Goal: Complete application form

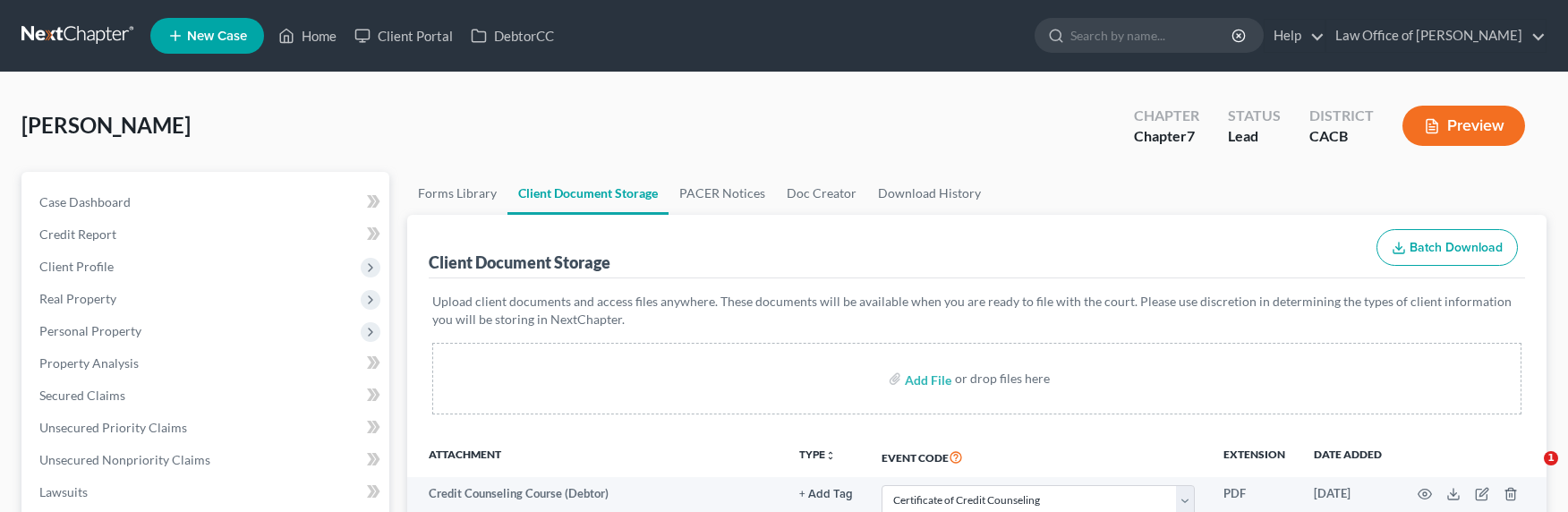
select select "10"
select select "30"
select select "65"
select select "72"
click at [76, 32] on link at bounding box center [79, 35] width 114 height 32
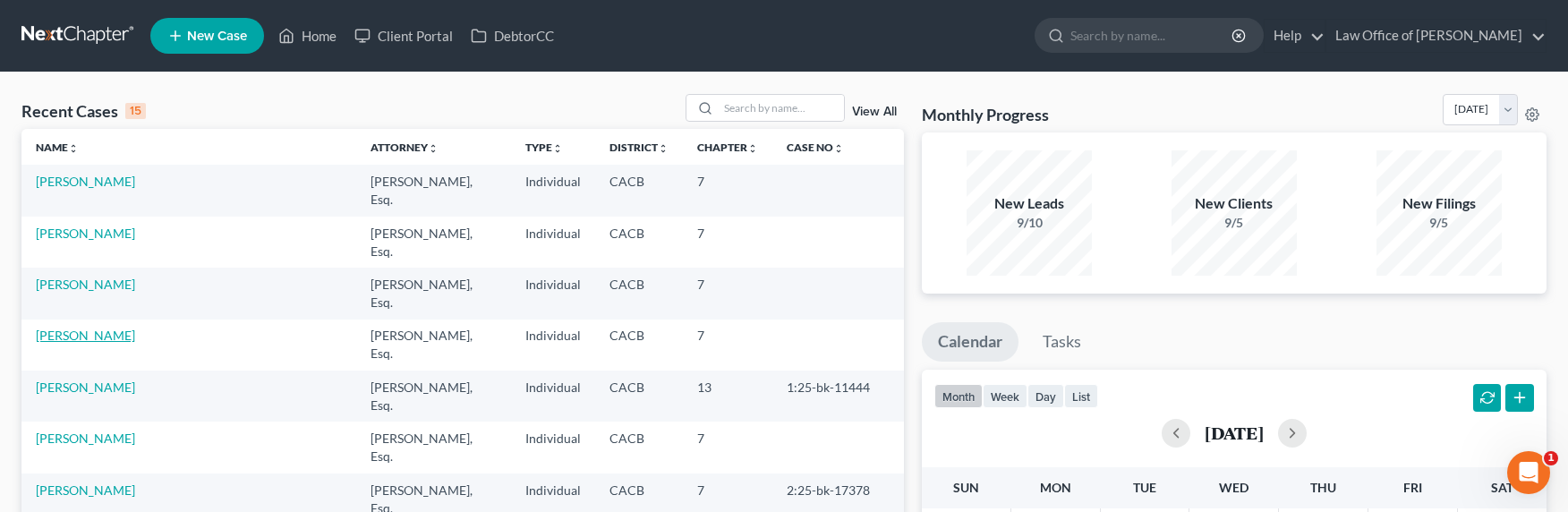
click at [121, 328] on link "[PERSON_NAME]" at bounding box center [85, 336] width 99 height 16
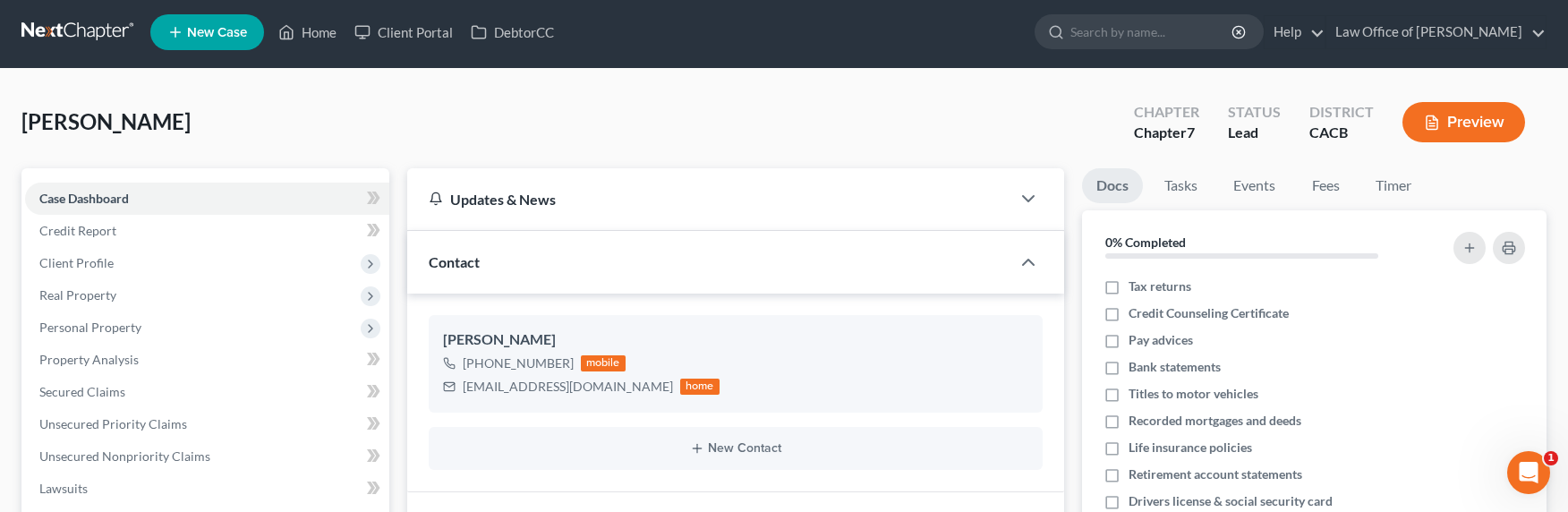
scroll to position [185, 0]
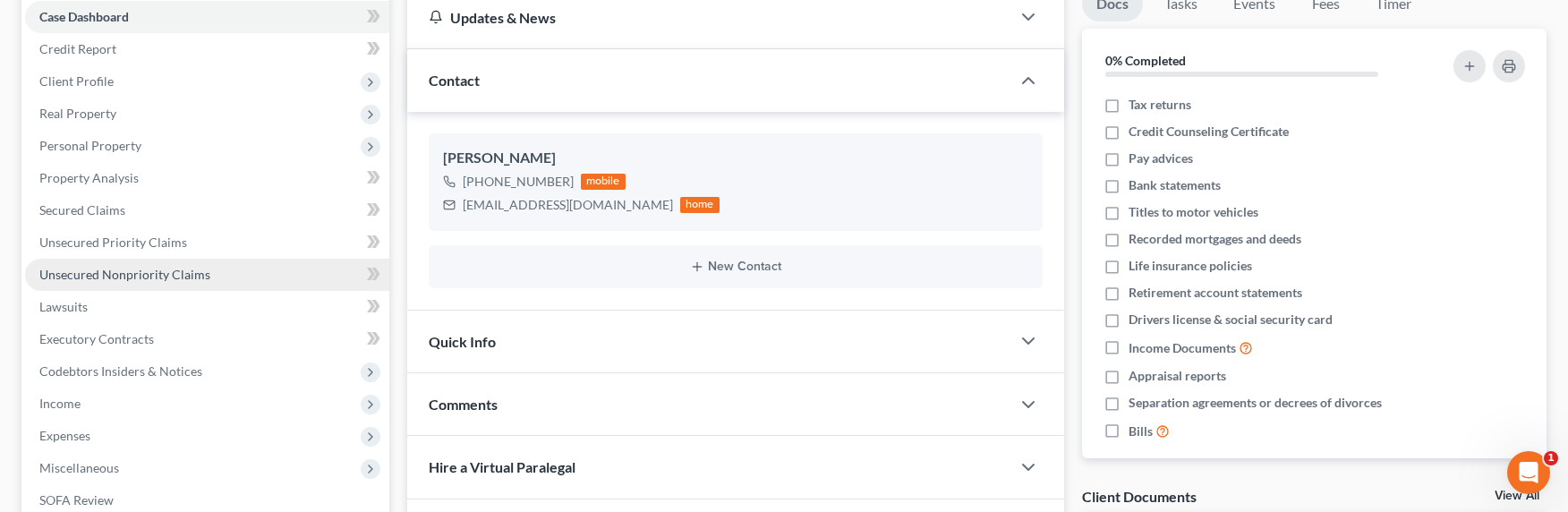
click at [155, 271] on span "Unsecured Nonpriority Claims" at bounding box center [125, 274] width 171 height 16
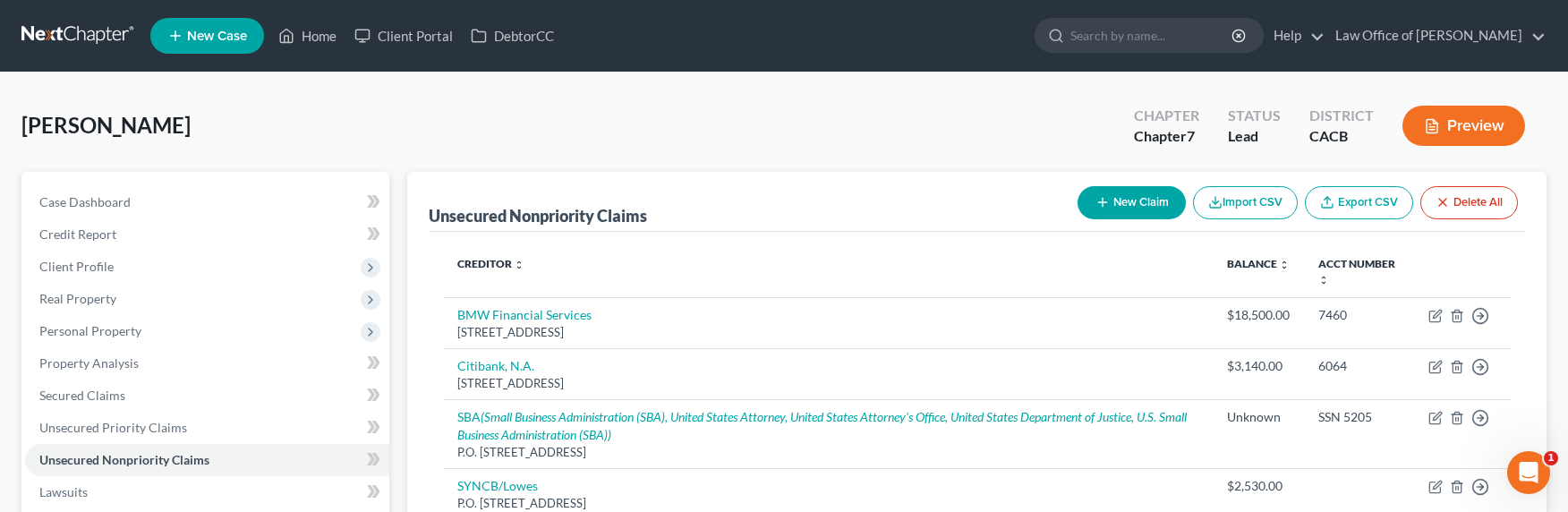
click at [1122, 201] on button "New Claim" at bounding box center [1131, 203] width 109 height 33
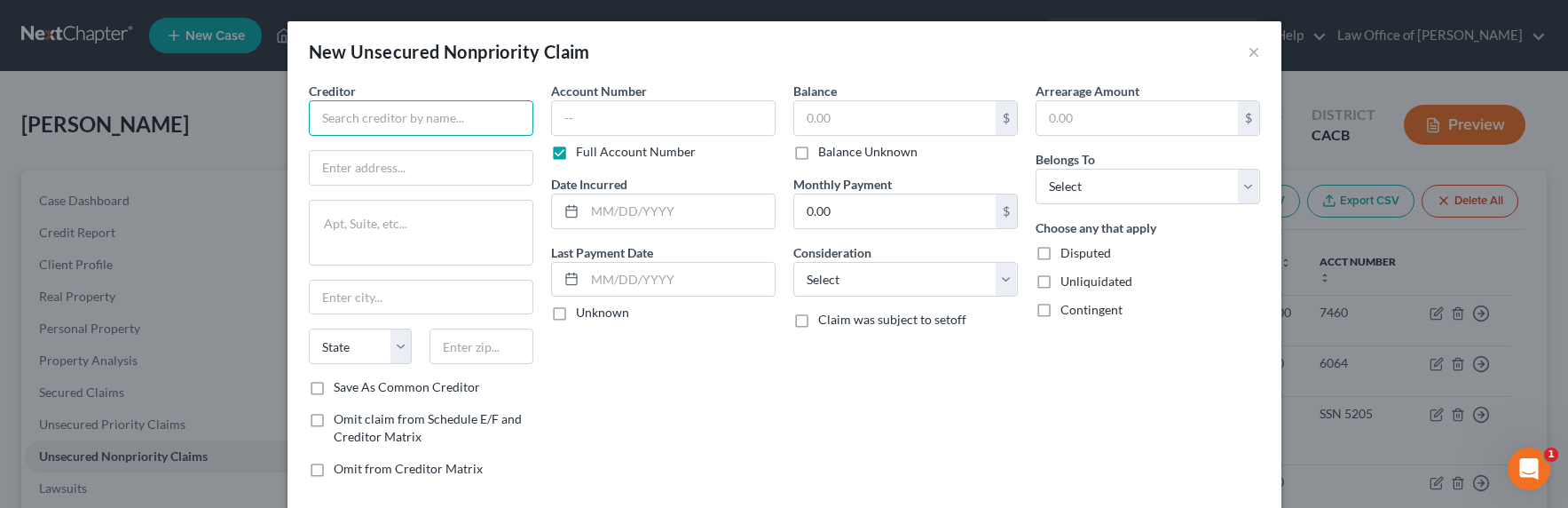
click at [405, 128] on input "text" at bounding box center [420, 117] width 224 height 36
drag, startPoint x: 437, startPoint y: 121, endPoint x: 250, endPoint y: 114, distance: 187.1
click at [250, 114] on div "New Unsecured Nonpriority Claim × Creditor * Global Holdings State [US_STATE] A…" at bounding box center [784, 254] width 1568 height 508
type input "Credit Associates"
paste input "[STREET_ADDRESS]"
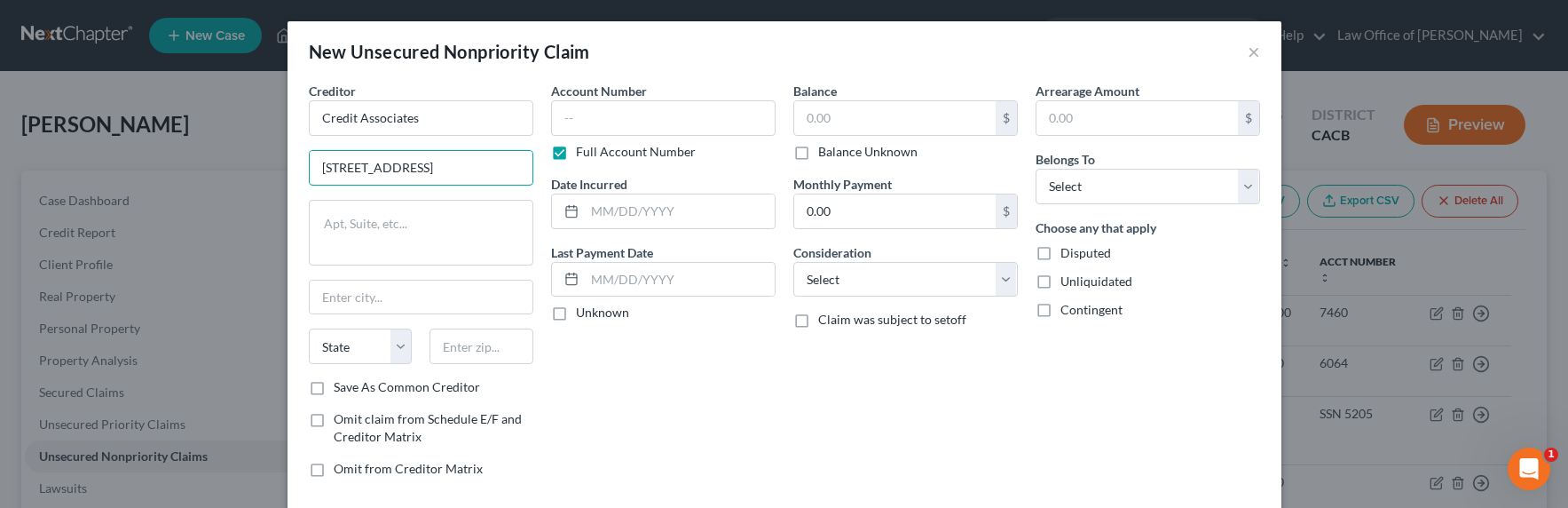
scroll to position [0, 38]
type input "[STREET_ADDRESS]"
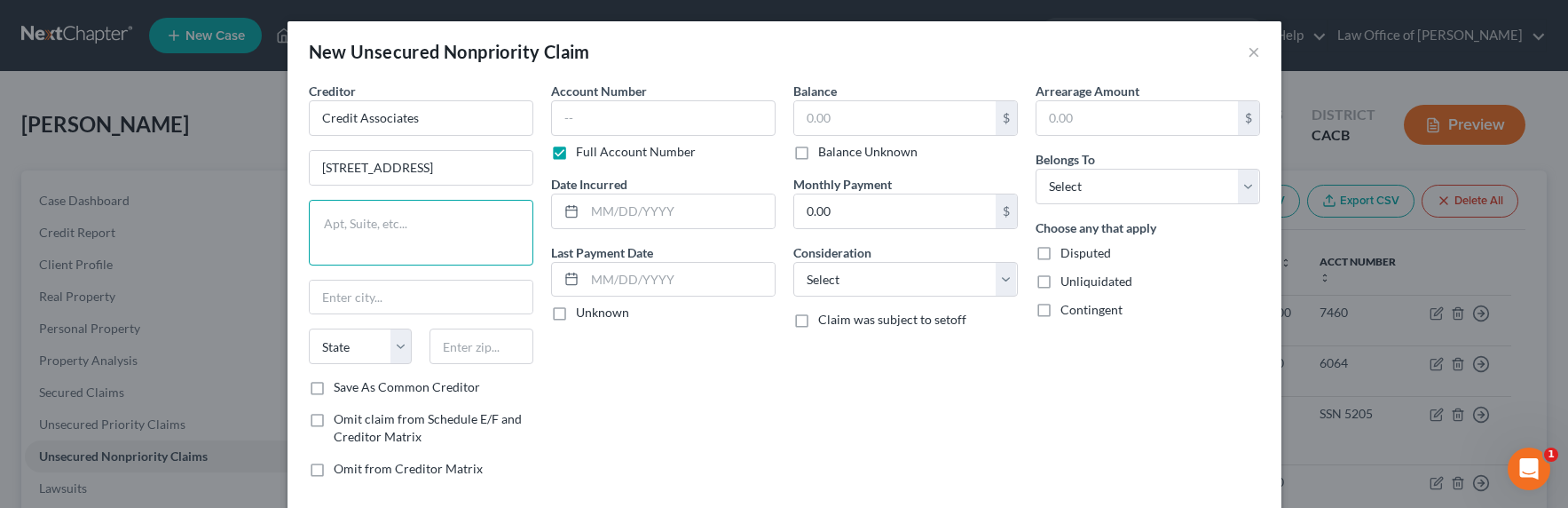
scroll to position [0, 0]
type input "7"
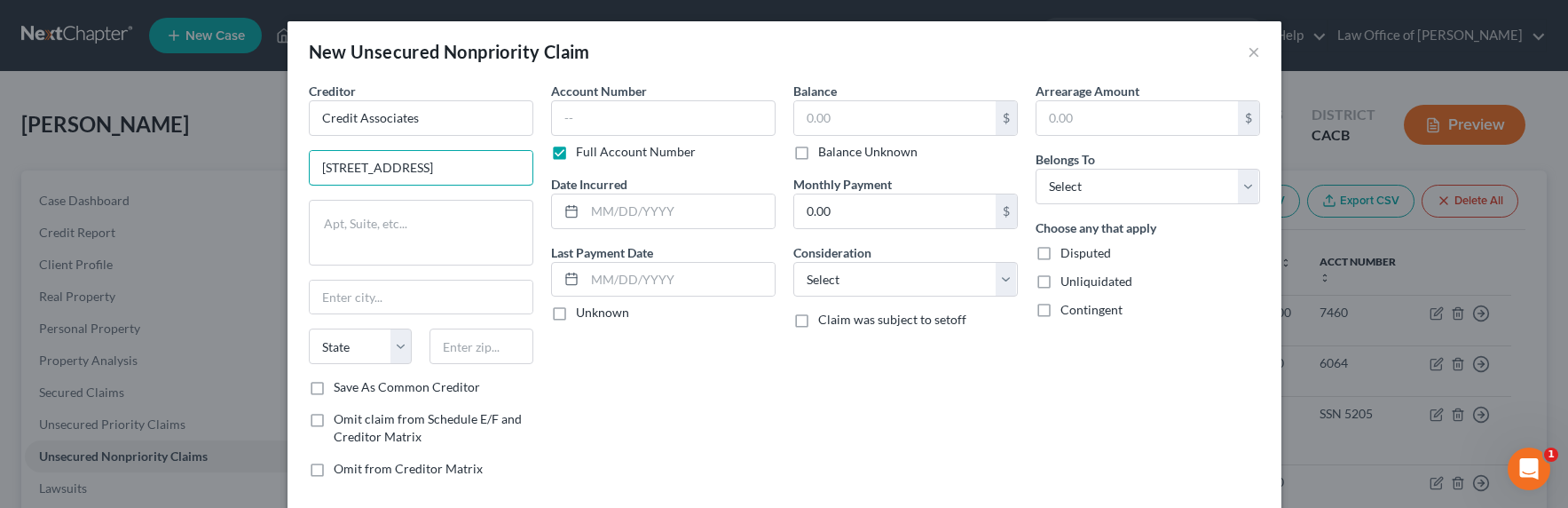
scroll to position [0, 38]
drag, startPoint x: 460, startPoint y: 168, endPoint x: 567, endPoint y: 161, distance: 107.2
click at [567, 161] on div "Creditor * Credit Associates [STREET_ADDRESS] State [US_STATE][GEOGRAPHIC_DATA]…" at bounding box center [784, 287] width 969 height 410
click at [458, 346] on input "text" at bounding box center [481, 345] width 104 height 36
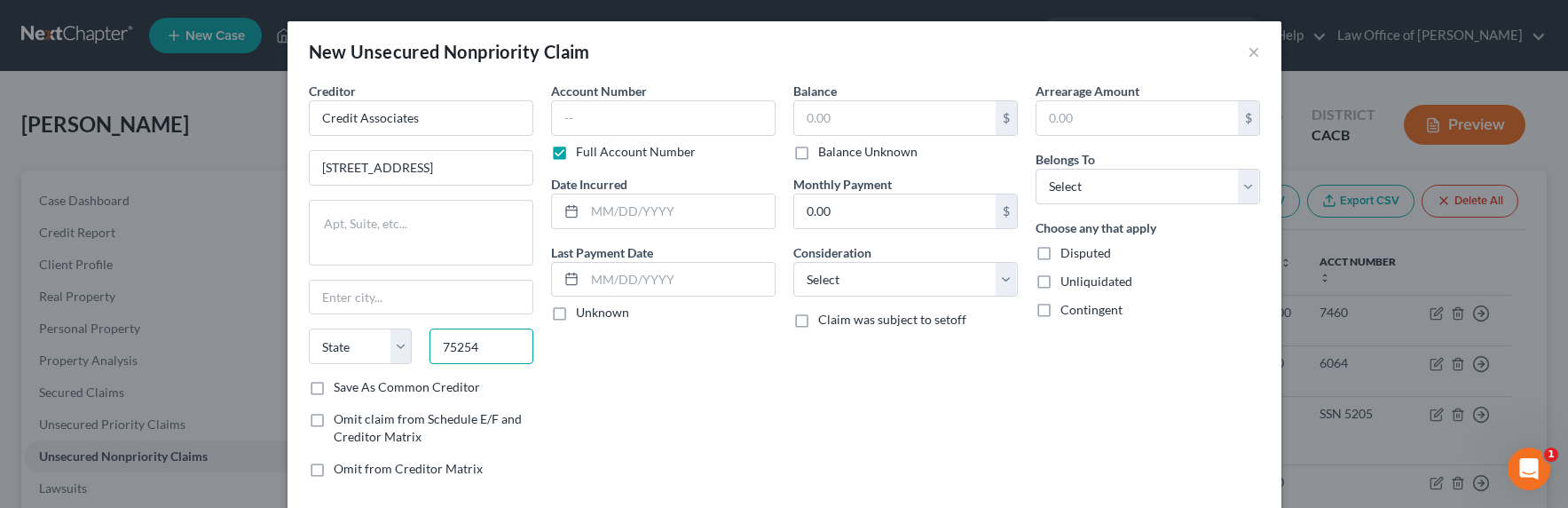
type input "75254"
type input "[GEOGRAPHIC_DATA]"
select select "45"
drag, startPoint x: 455, startPoint y: 171, endPoint x: 588, endPoint y: 169, distance: 133.0
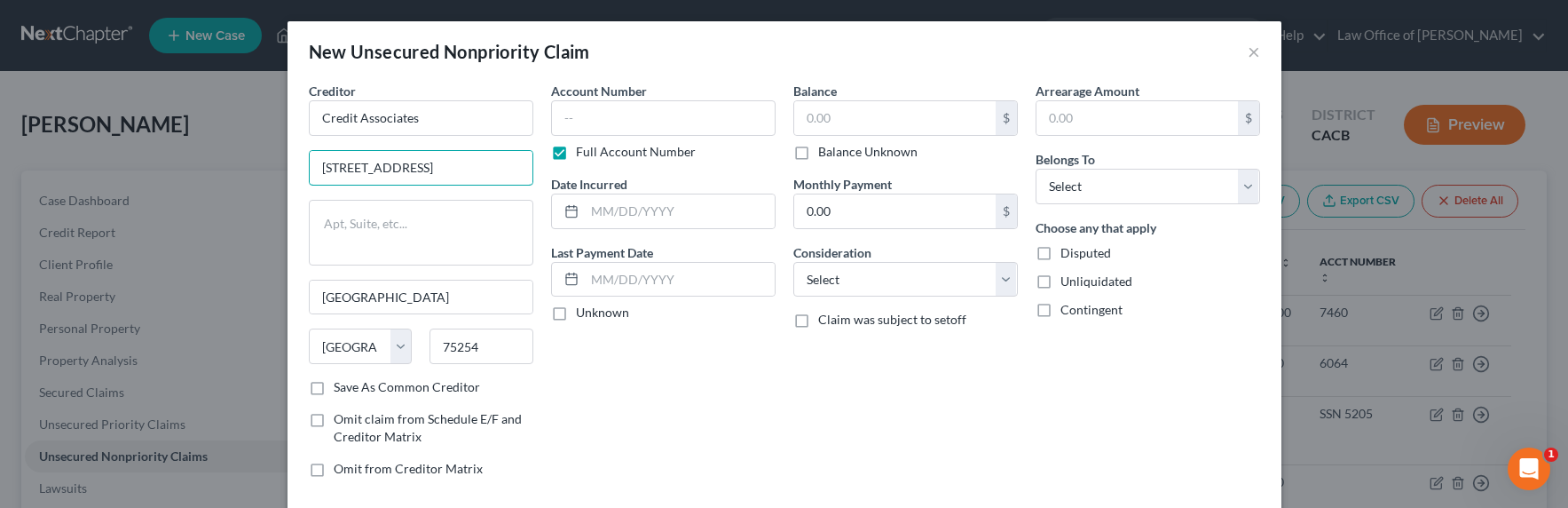
click at [587, 168] on div "Creditor * Credit Associates [STREET_ADDRESS] [GEOGRAPHIC_DATA] [US_STATE][GEOG…" at bounding box center [784, 287] width 969 height 410
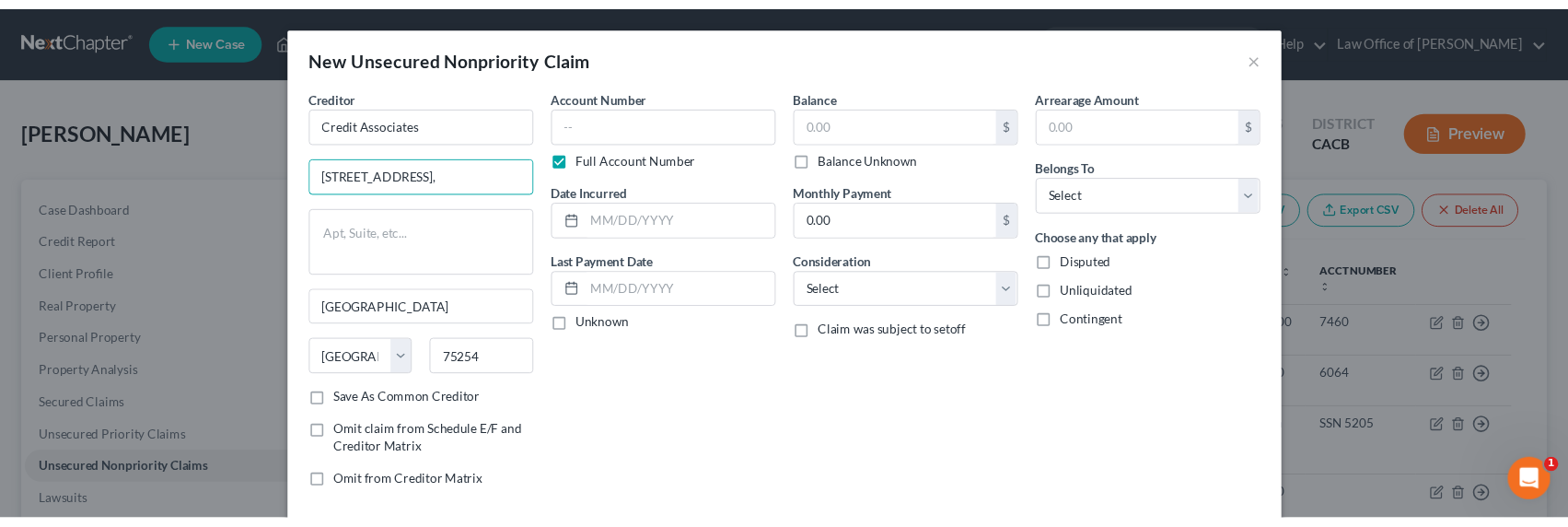
scroll to position [0, 0]
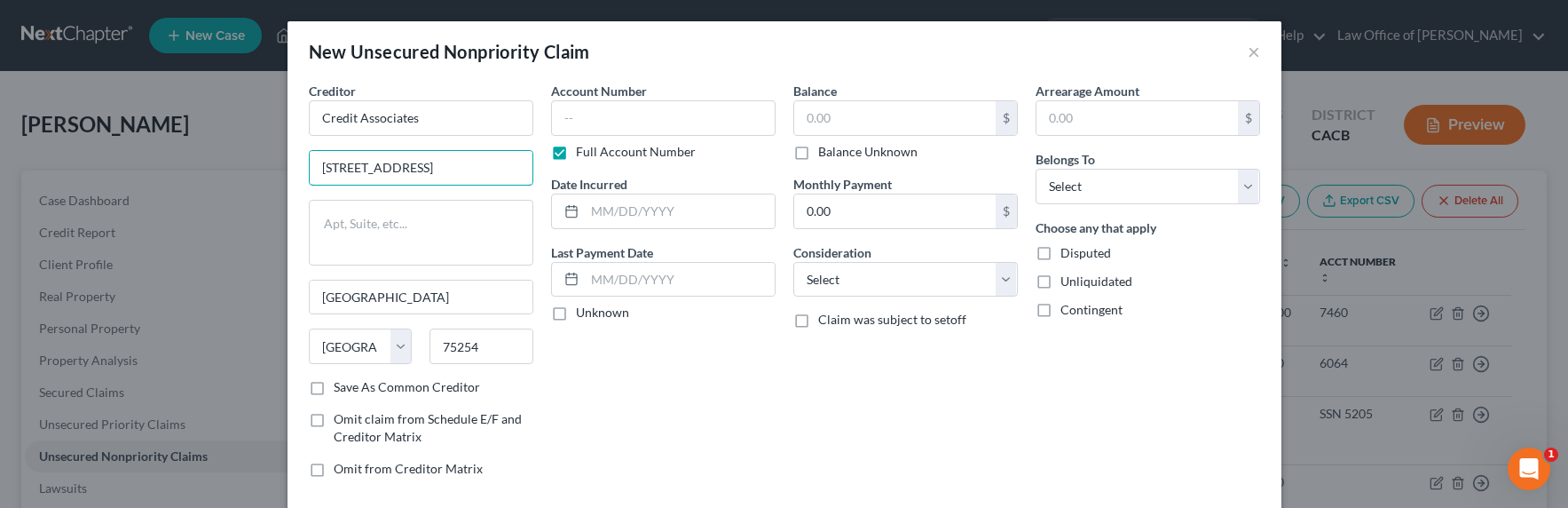
type input "[STREET_ADDRESS]"
click at [957, 275] on select "Select Cable / Satellite Services Collection Agency Credit Card Debt Debt Couns…" at bounding box center [905, 279] width 224 height 36
select select "16"
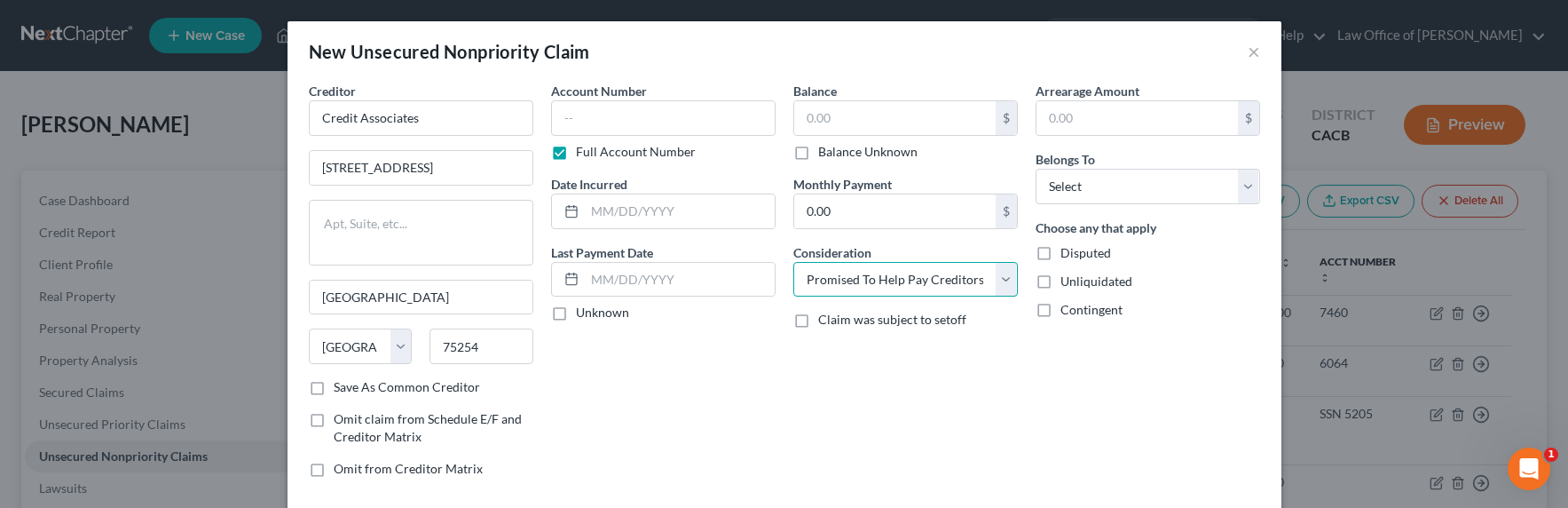
click at [794, 262] on select "Select Cable / Satellite Services Collection Agency Credit Card Debt Debt Couns…" at bounding box center [905, 279] width 224 height 36
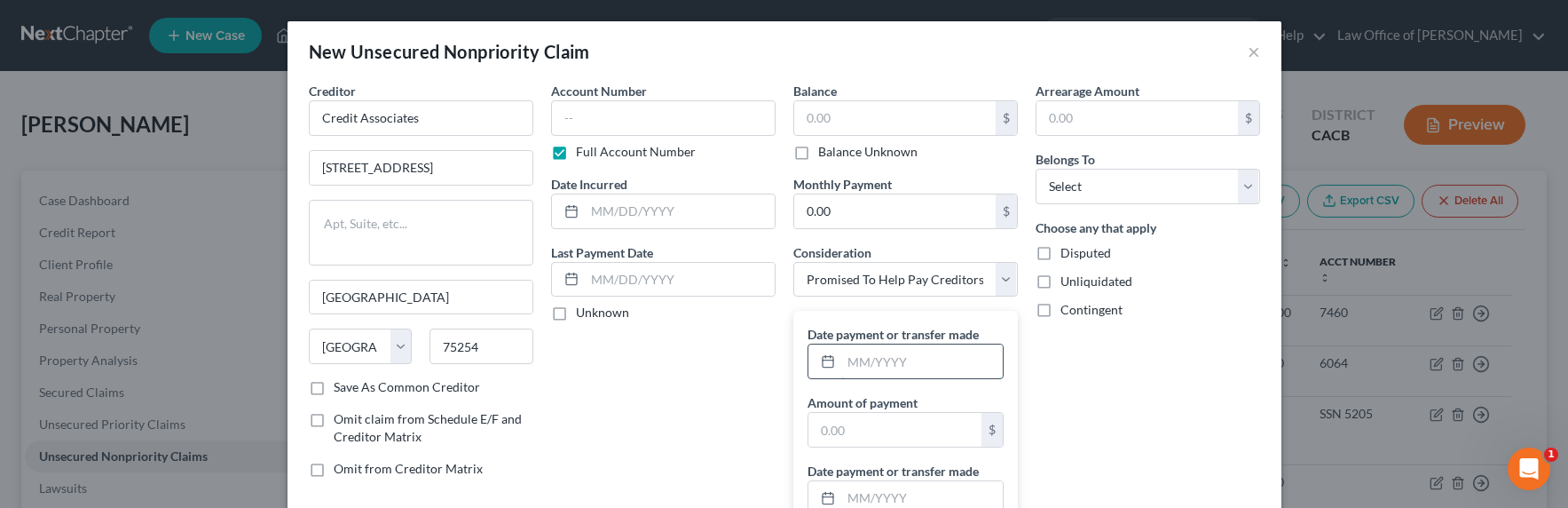
click at [902, 372] on input "text" at bounding box center [922, 361] width 162 height 34
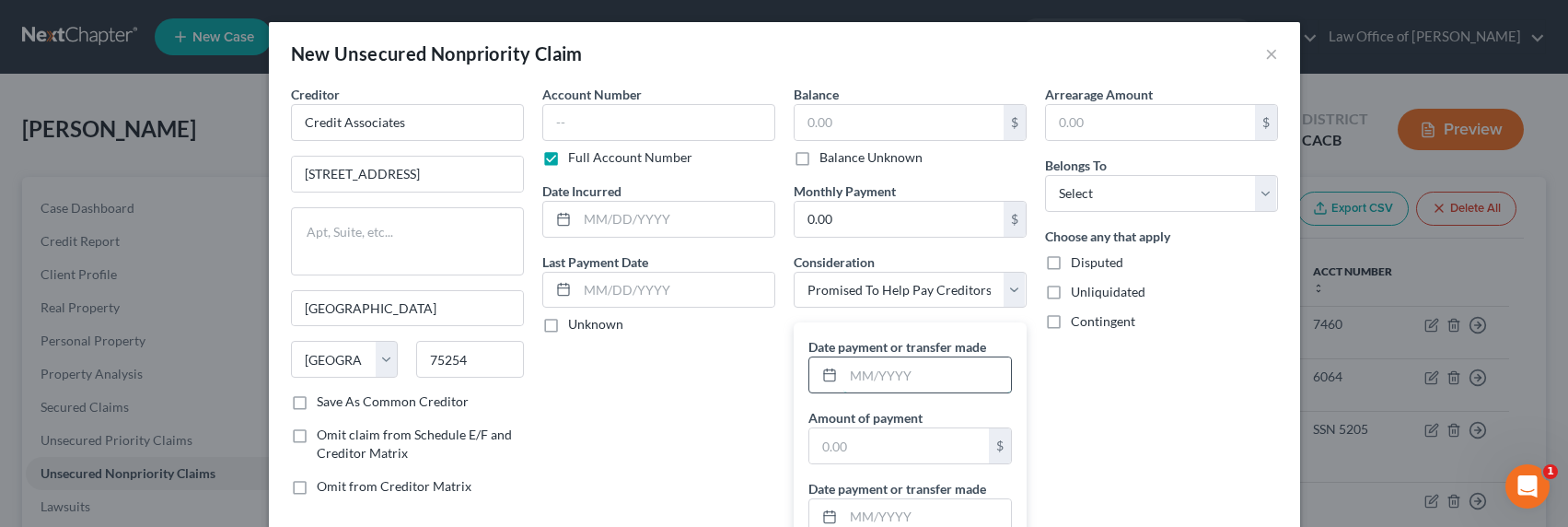
click at [920, 376] on input "text" at bounding box center [927, 374] width 168 height 35
type input "[DATE]"
click at [917, 456] on input "text" at bounding box center [899, 445] width 180 height 35
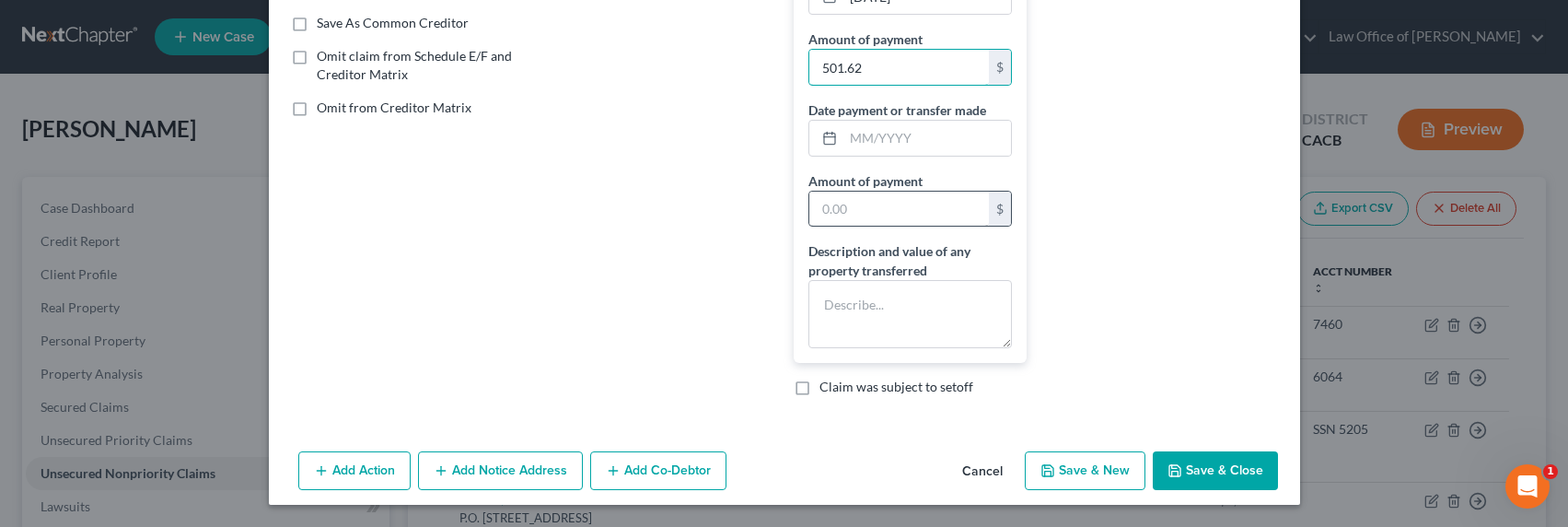
type input "501.62"
click at [891, 218] on input "text" at bounding box center [899, 209] width 180 height 35
click at [878, 323] on textarea at bounding box center [910, 313] width 204 height 68
type textarea "Debt Consolidation Company"
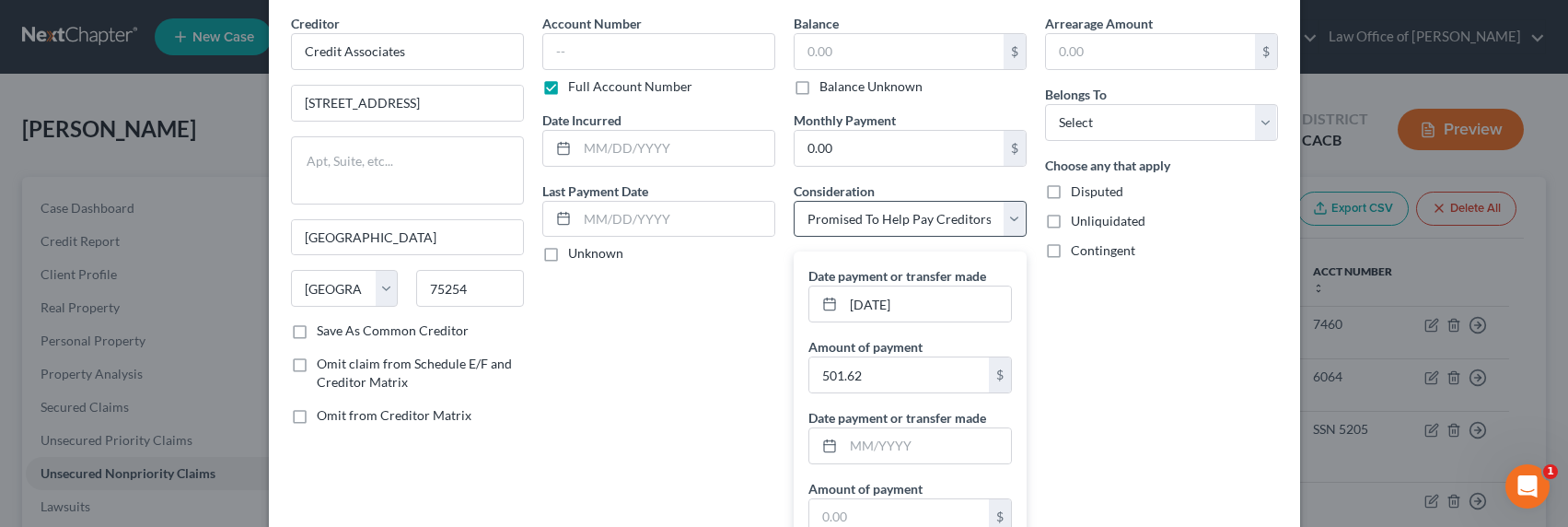
scroll to position [0, 0]
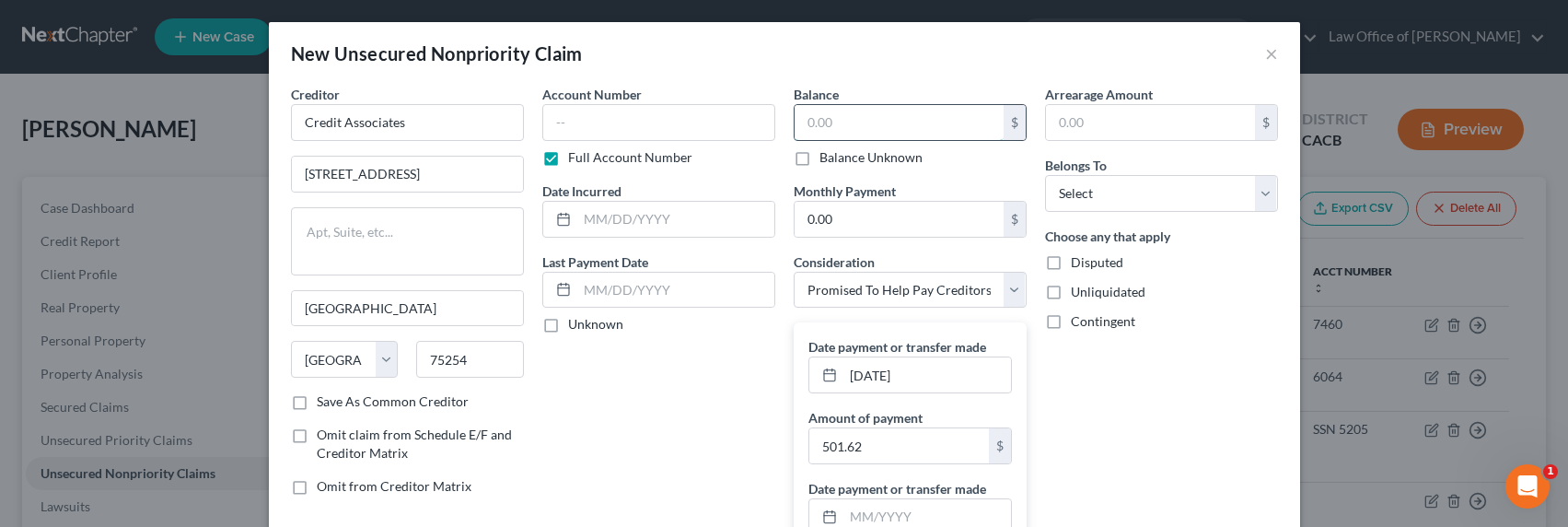
click at [852, 115] on input "text" at bounding box center [898, 122] width 209 height 35
click at [846, 161] on label "Balance Unknown" at bounding box center [870, 157] width 103 height 18
click at [838, 160] on input "Balance Unknown" at bounding box center [832, 154] width 12 height 12
checkbox input "true"
type input "0.00"
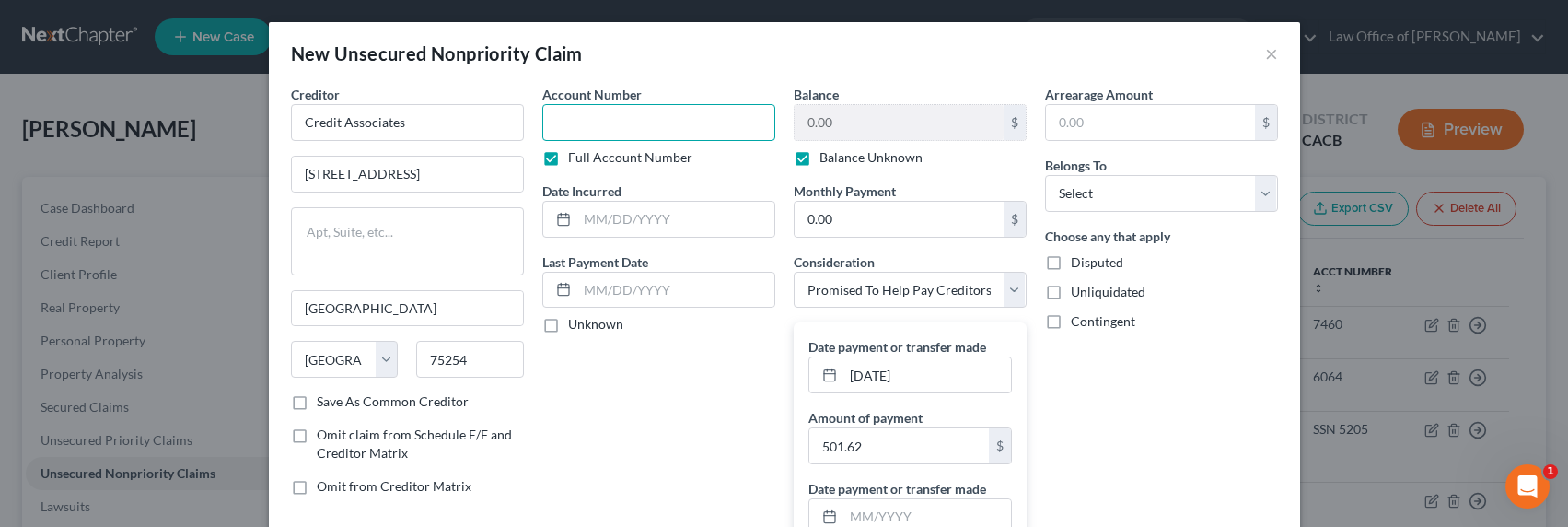
click at [697, 131] on input "text" at bounding box center [658, 122] width 233 height 37
type input "S"
type input "TBA"
type input "2024"
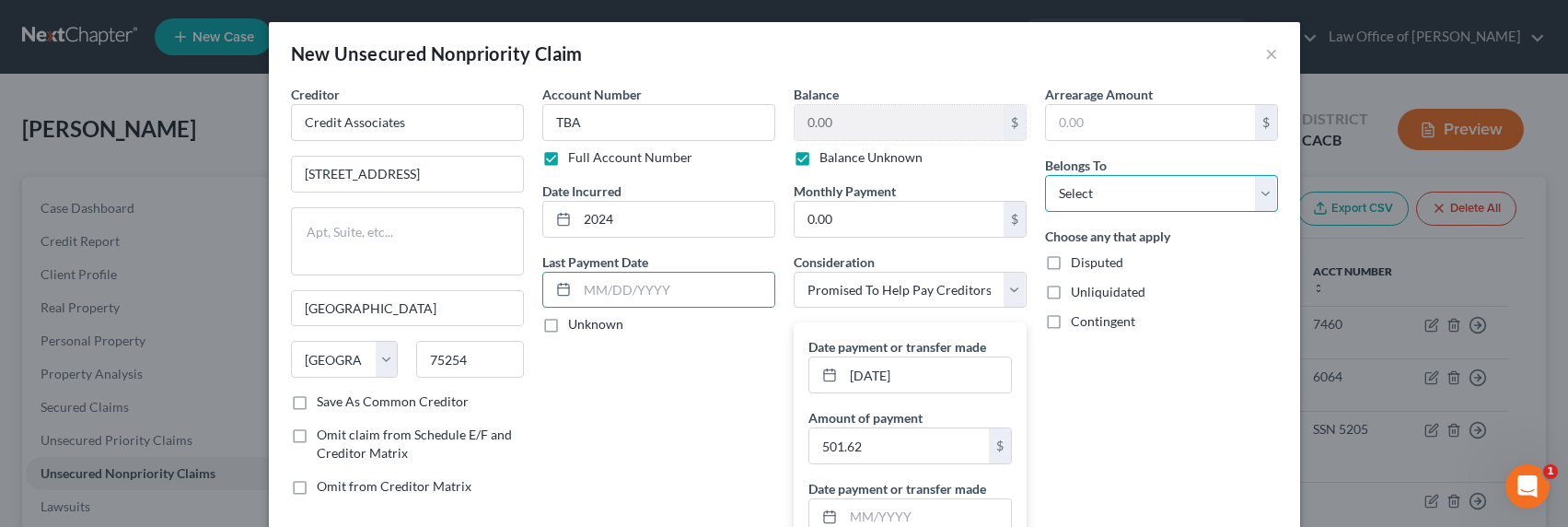
click at [1214, 188] on select "Select Debtor 1 Only Debtor 2 Only Debtor 1 And Debtor 2 Only At Least One Of T…" at bounding box center [1161, 193] width 233 height 37
select select "0"
click at [1045, 175] on select "Select Debtor 1 Only Debtor 2 Only Debtor 1 And Debtor 2 Only At Least One Of T…" at bounding box center [1161, 193] width 233 height 37
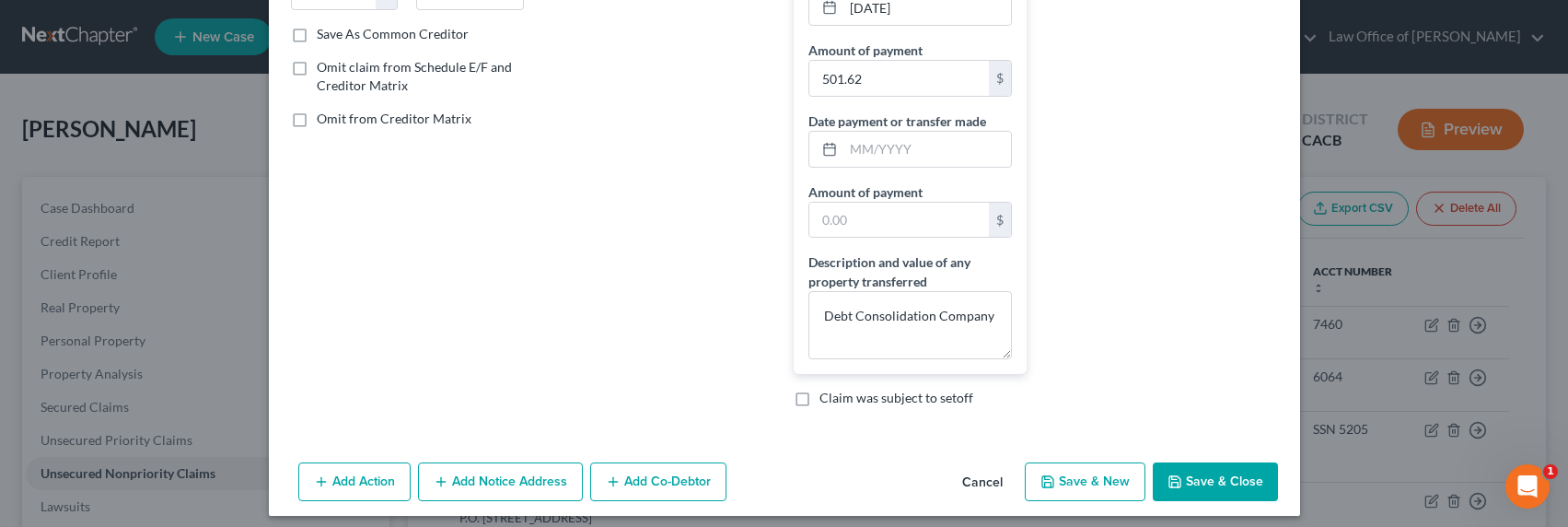
scroll to position [378, 0]
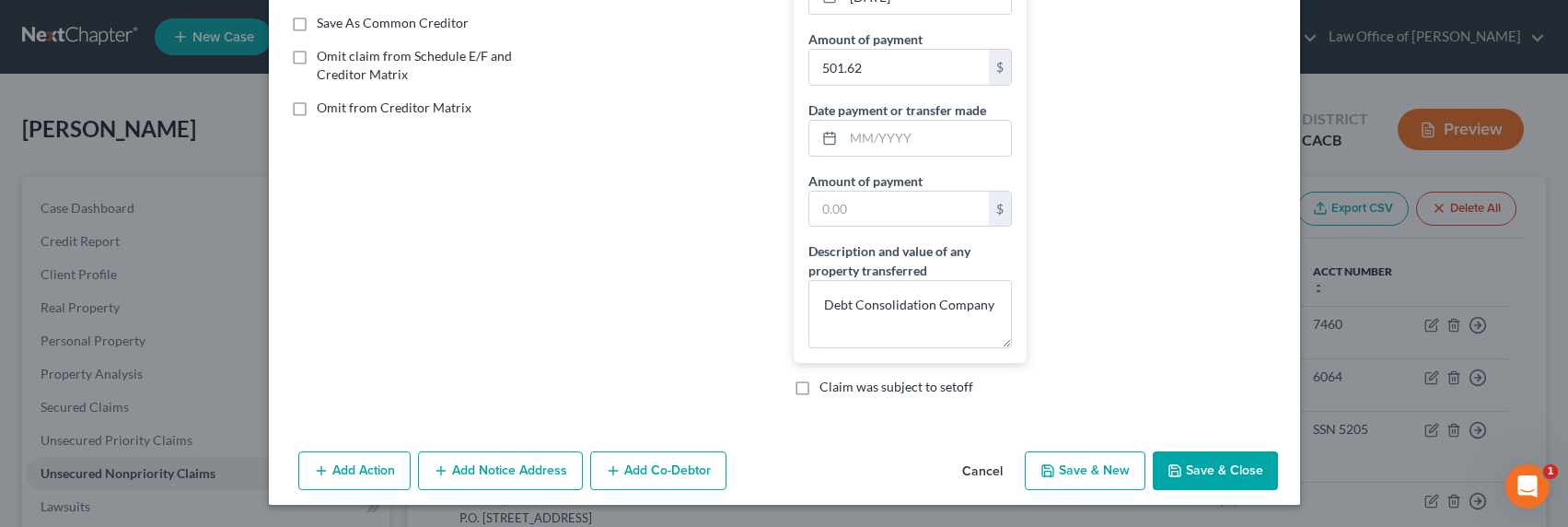
click at [1245, 454] on button "Save & Close" at bounding box center [1215, 470] width 125 height 39
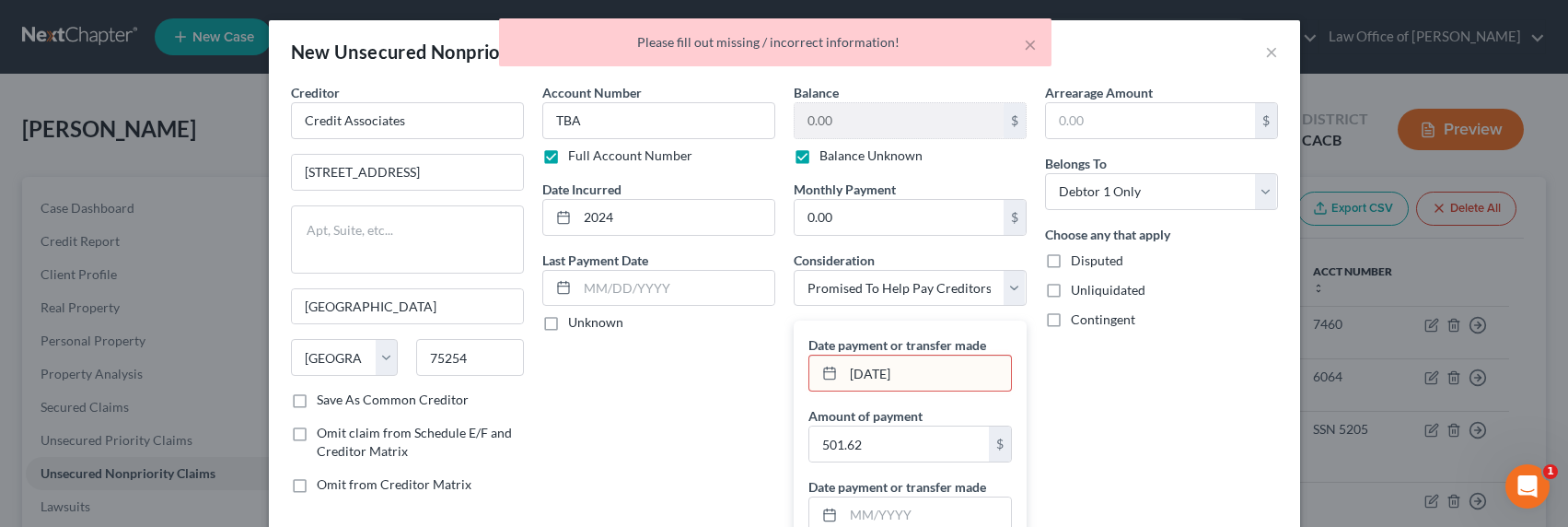
scroll to position [0, 0]
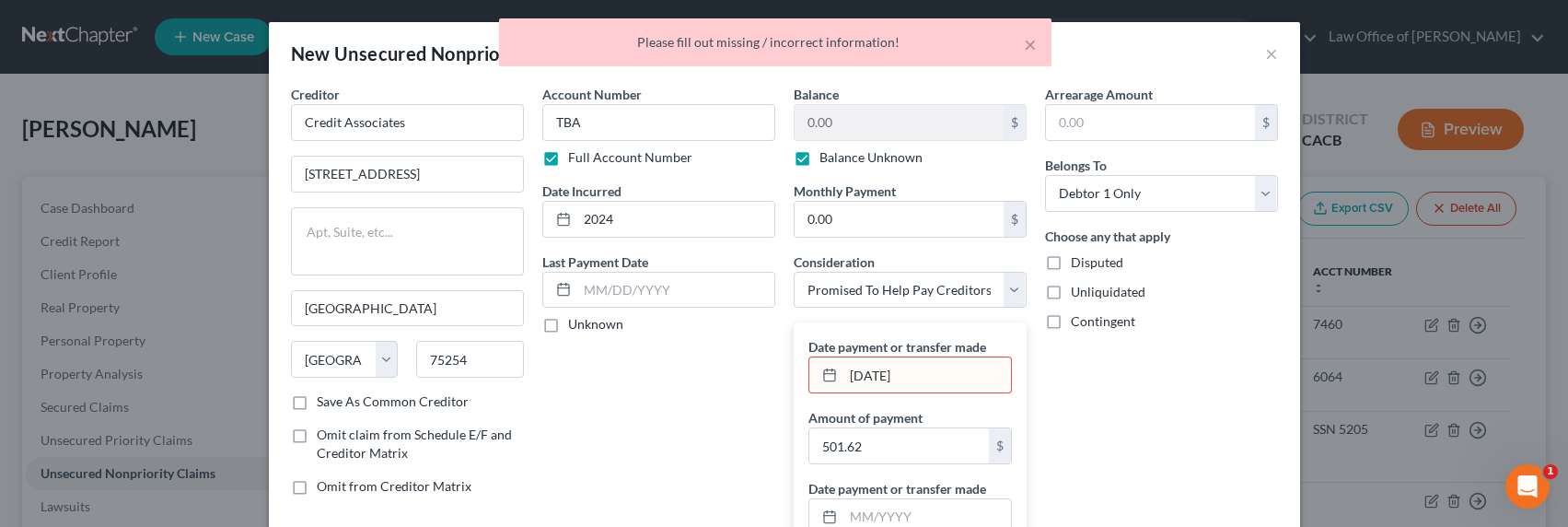
click at [918, 370] on input "[DATE]" at bounding box center [927, 374] width 168 height 35
drag, startPoint x: 921, startPoint y: 374, endPoint x: 807, endPoint y: 369, distance: 114.1
click at [808, 373] on div "[DATE]" at bounding box center [910, 374] width 204 height 37
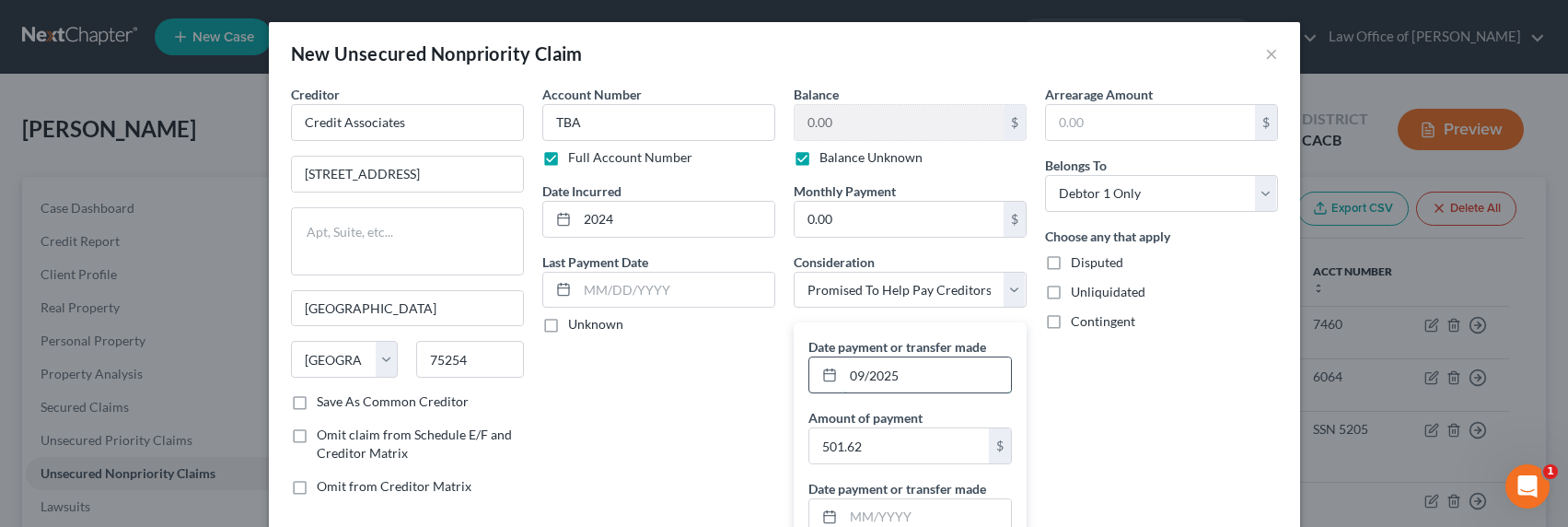
type input "09/2025"
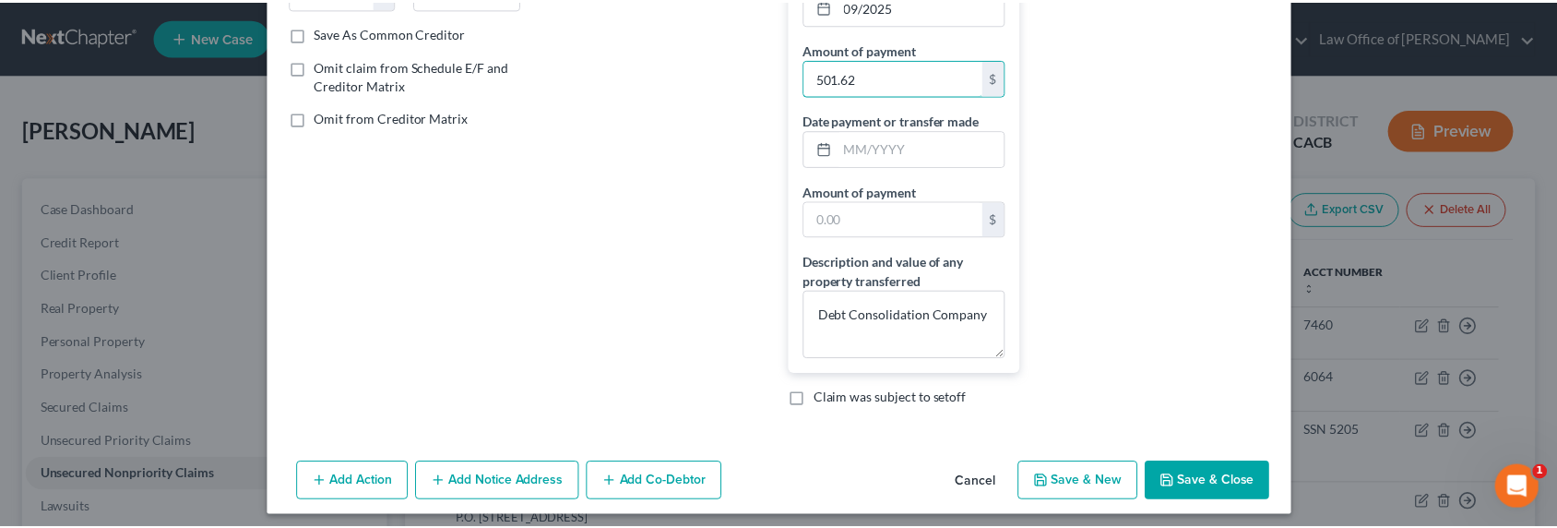
scroll to position [379, 0]
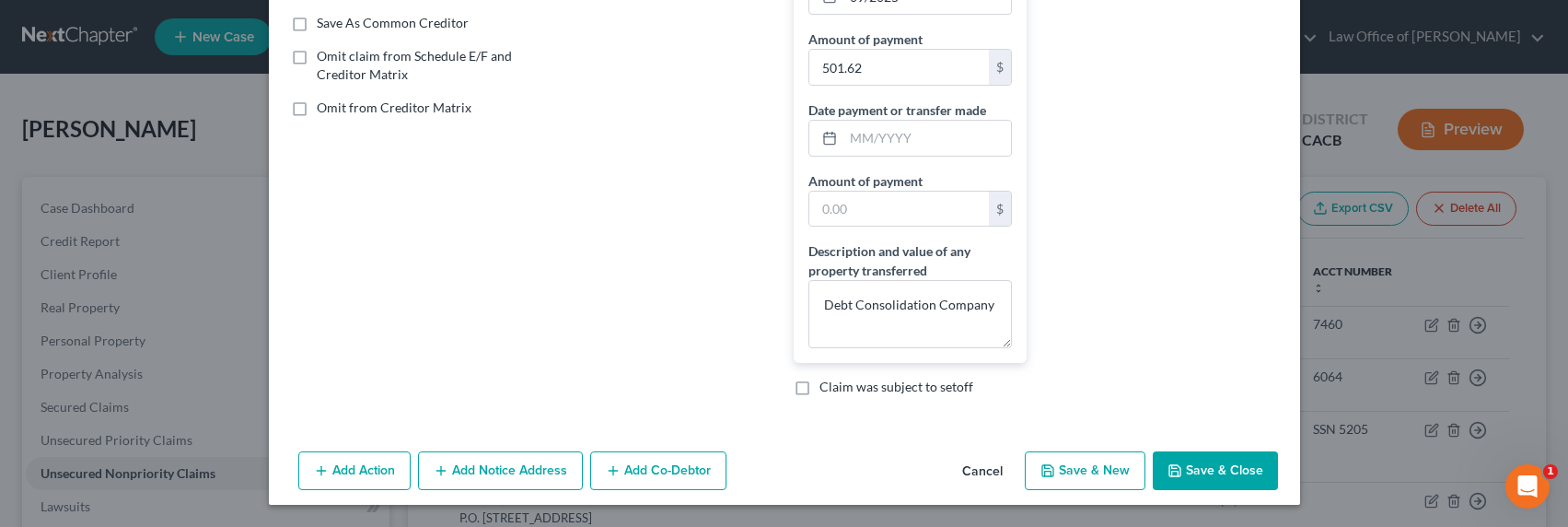
click at [1206, 467] on button "Save & Close" at bounding box center [1215, 470] width 125 height 39
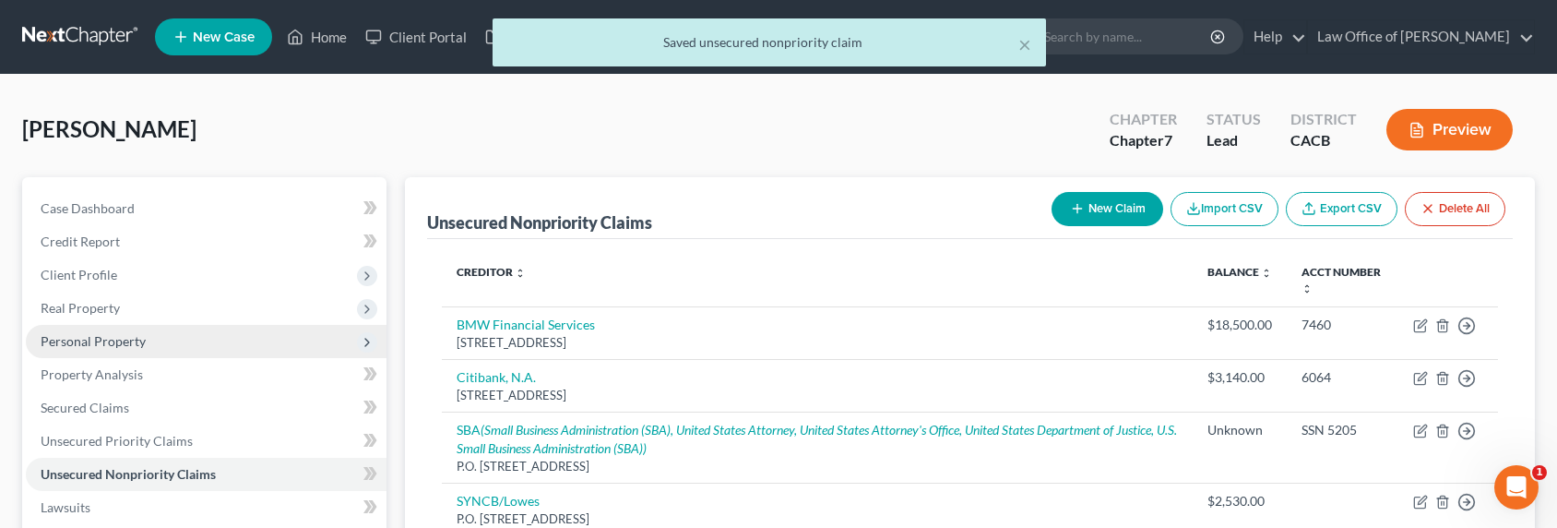
click at [102, 347] on span "Personal Property" at bounding box center [93, 341] width 105 height 16
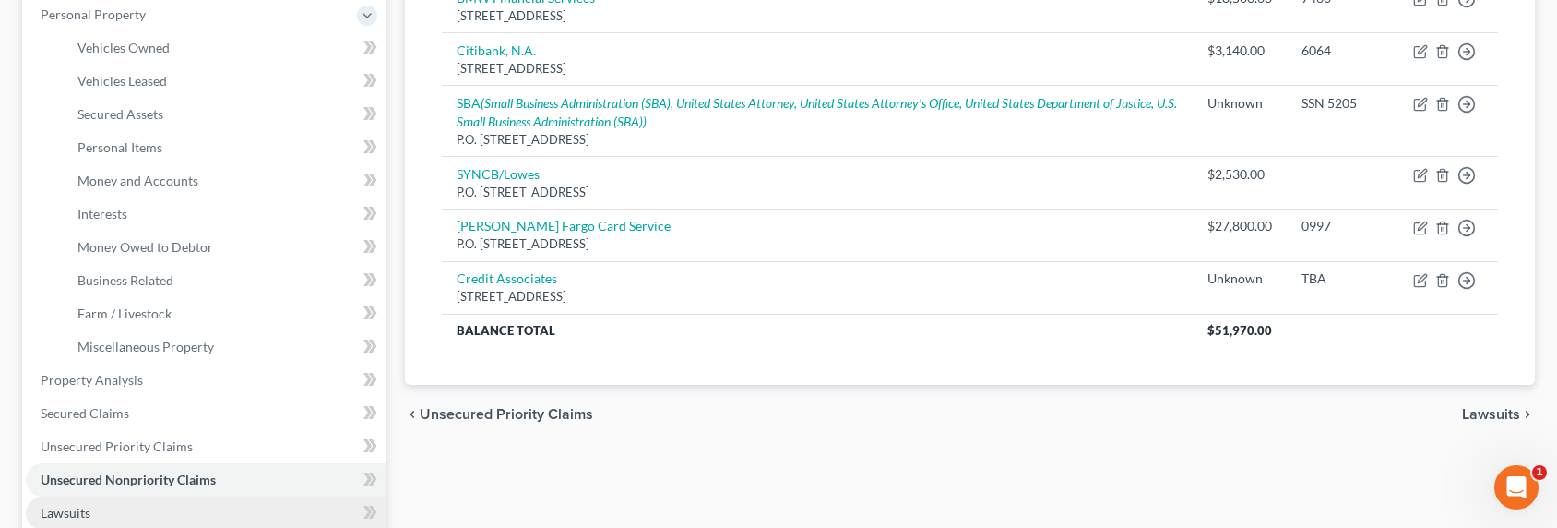
scroll to position [395, 0]
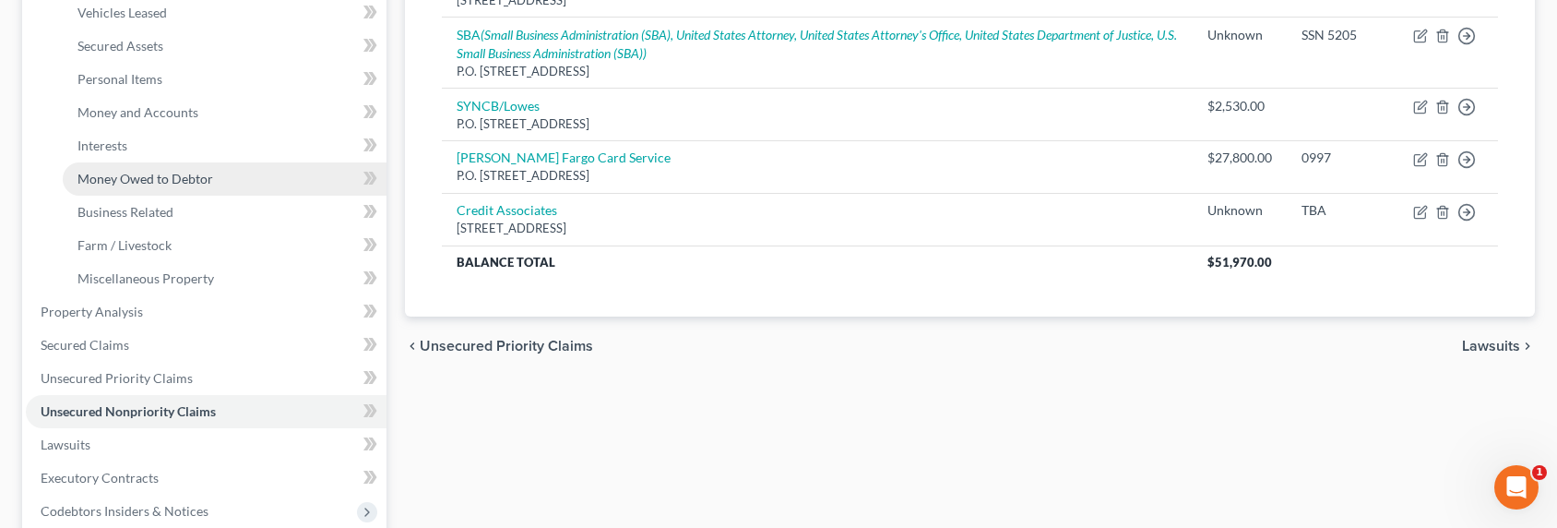
click at [131, 179] on span "Money Owed to Debtor" at bounding box center [145, 179] width 136 height 16
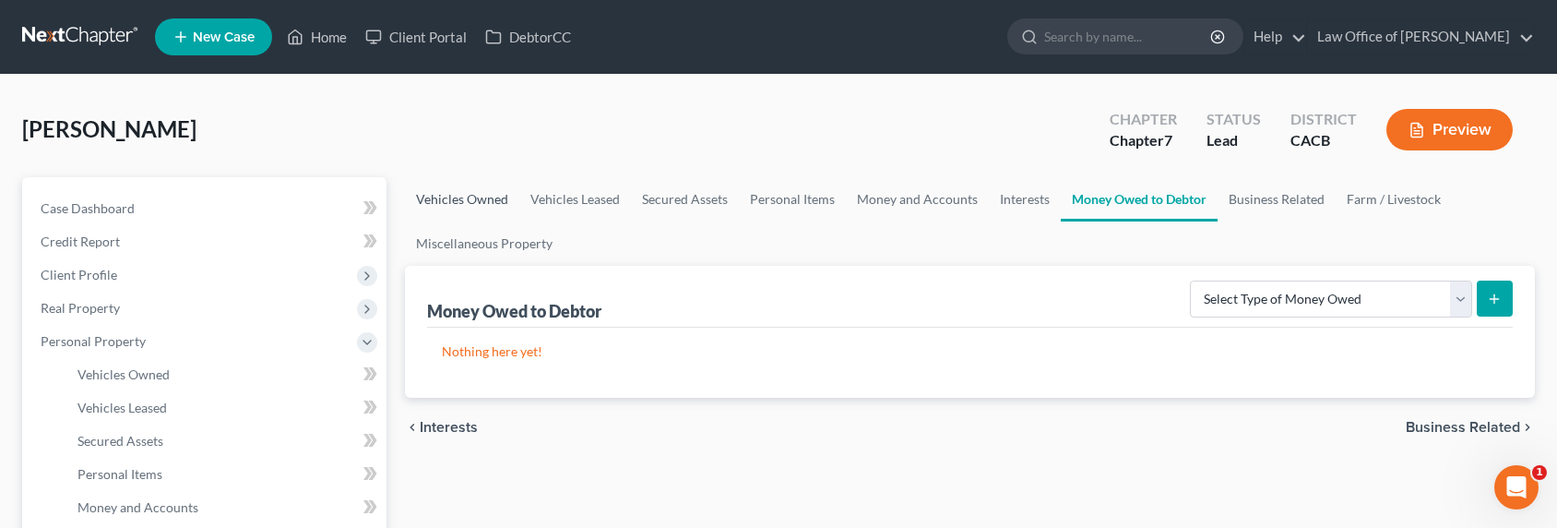
click at [407, 193] on link "Vehicles Owned" at bounding box center [462, 199] width 114 height 44
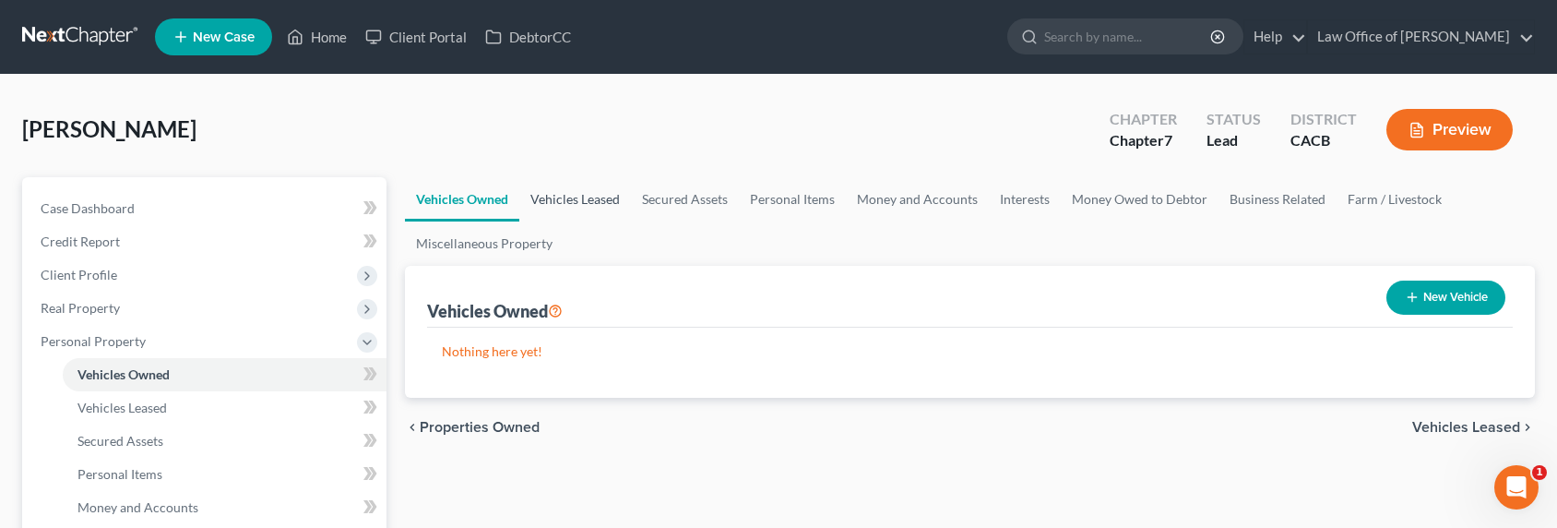
click at [550, 201] on link "Vehicles Leased" at bounding box center [575, 199] width 112 height 44
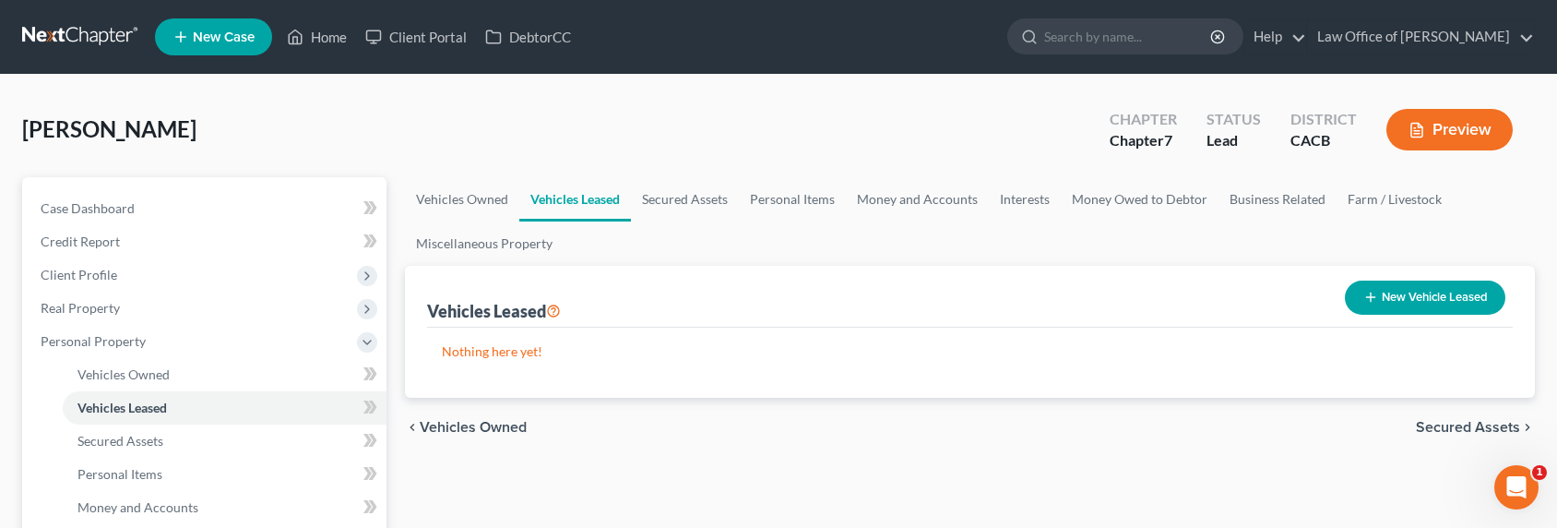
click at [1371, 294] on icon "button" at bounding box center [1370, 297] width 15 height 15
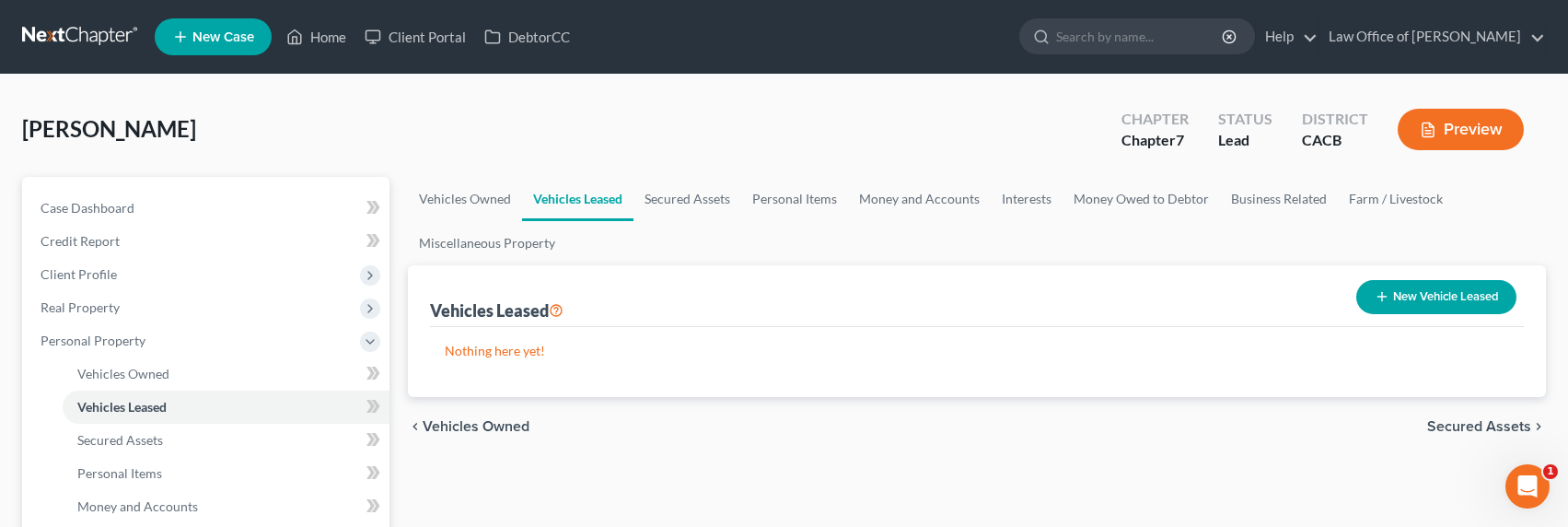
select select "0"
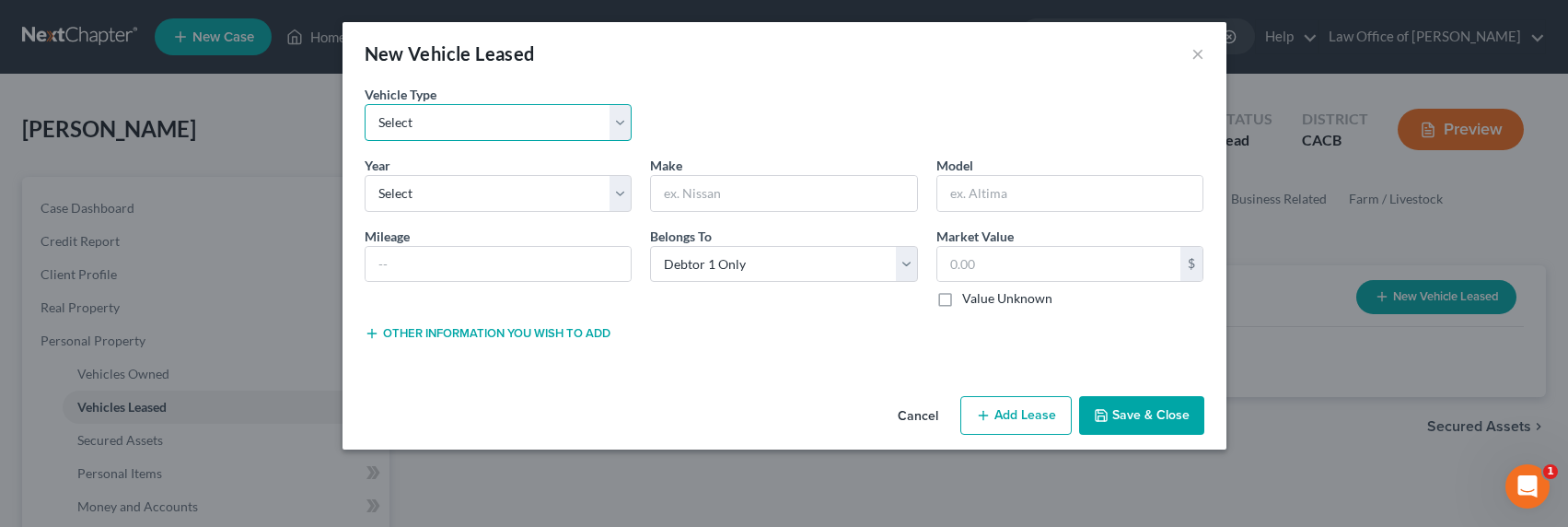
click at [540, 110] on select "Select Automobile Truck Trailer Watercraft Aircraft Motor Home Atv Other Vehicle" at bounding box center [498, 122] width 267 height 37
select select "0"
click at [364, 104] on select "Select Automobile Truck Trailer Watercraft Aircraft Motor Home Atv Other Vehicle" at bounding box center [498, 122] width 267 height 37
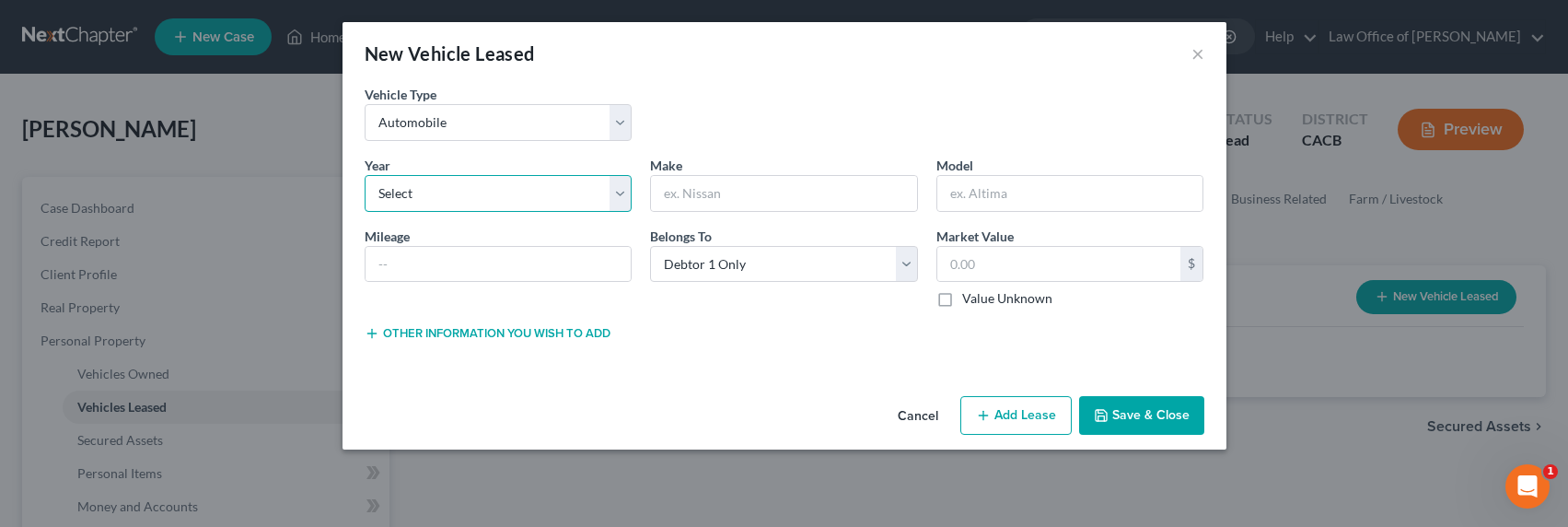
click at [516, 196] on select "Select 2026 2025 2024 2023 2022 2021 2020 2019 2018 2017 2016 2015 2014 2013 20…" at bounding box center [498, 193] width 267 height 37
click at [528, 193] on select "Select 2026 2025 2024 2023 2022 2021 2020 2019 2018 2017 2016 2015 2014 2013 20…" at bounding box center [498, 193] width 267 height 37
click at [543, 187] on select "Select 2026 2025 2024 2023 2022 2021 2020 2019 2018 2017 2016 2015 2014 2013 20…" at bounding box center [498, 193] width 267 height 37
click at [1197, 54] on button "×" at bounding box center [1197, 53] width 13 height 22
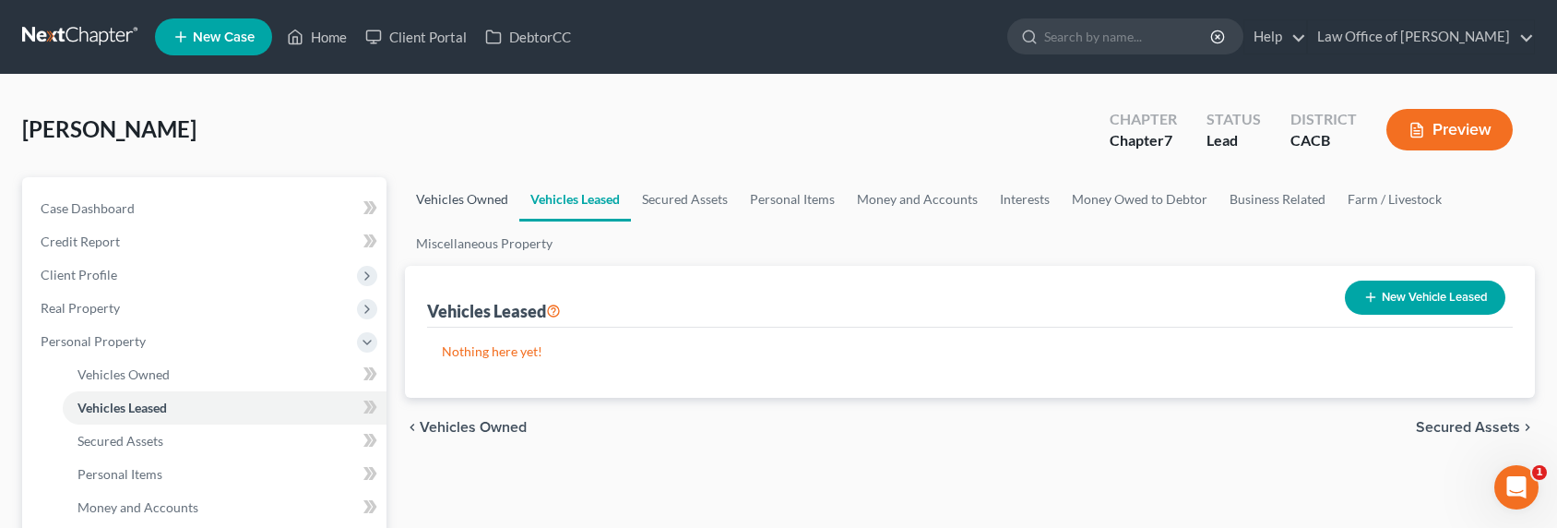
click at [483, 208] on link "Vehicles Owned" at bounding box center [462, 199] width 114 height 44
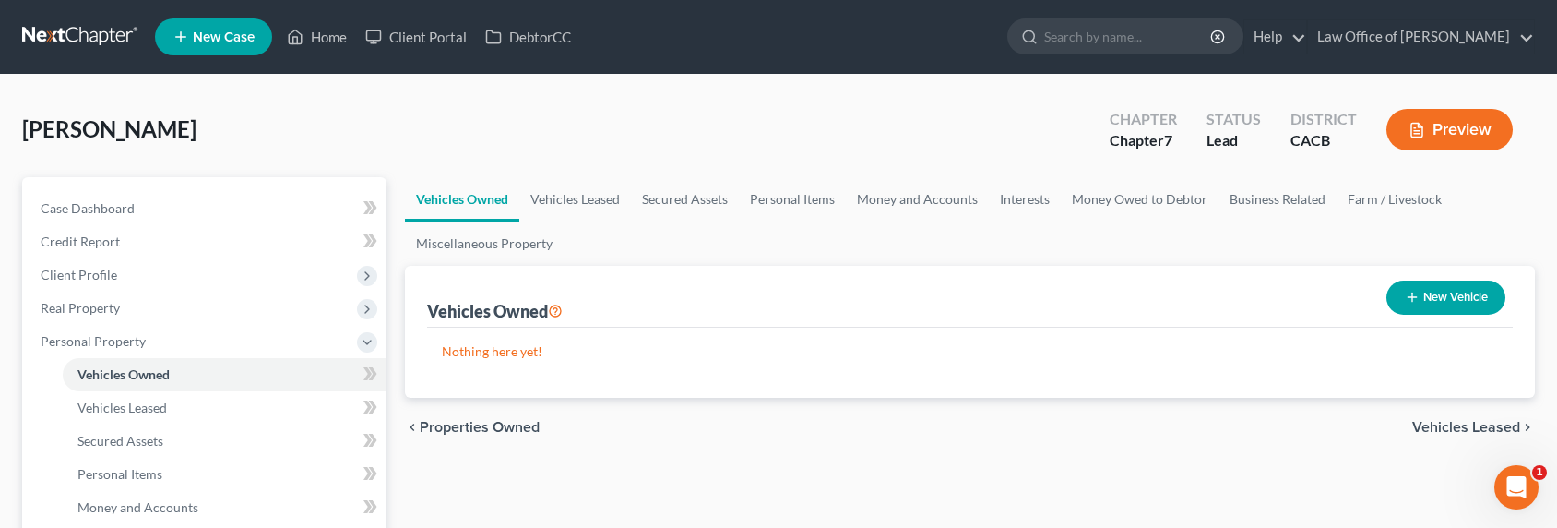
click at [1410, 299] on icon "button" at bounding box center [1412, 297] width 15 height 15
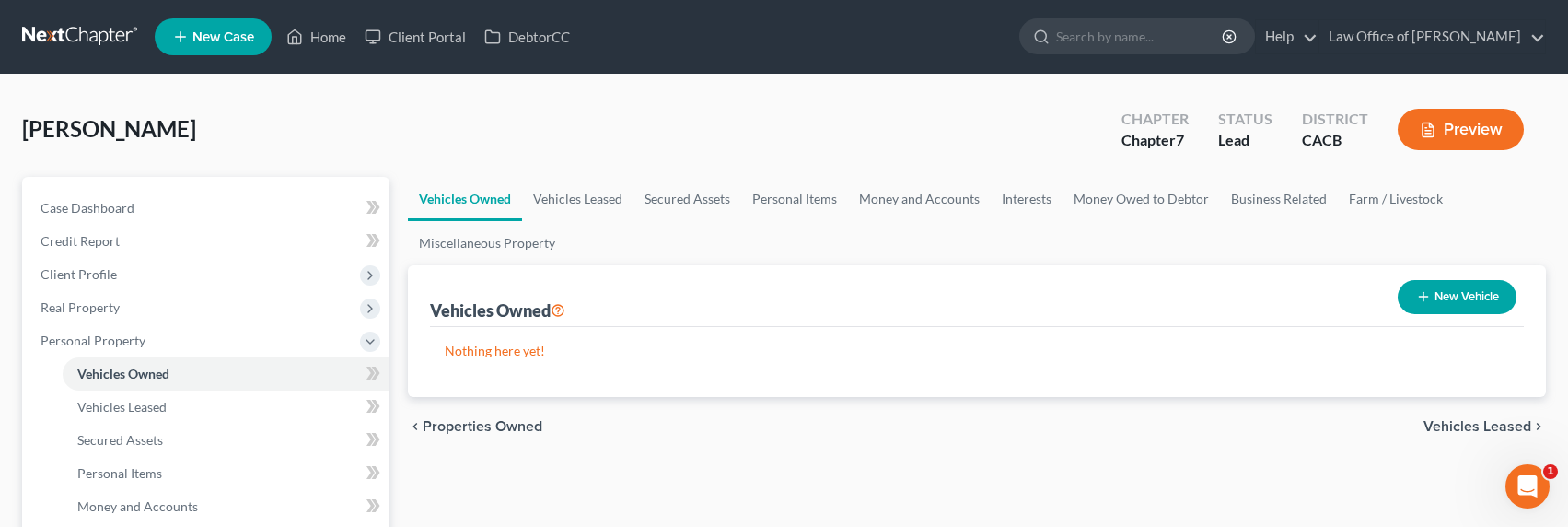
select select "0"
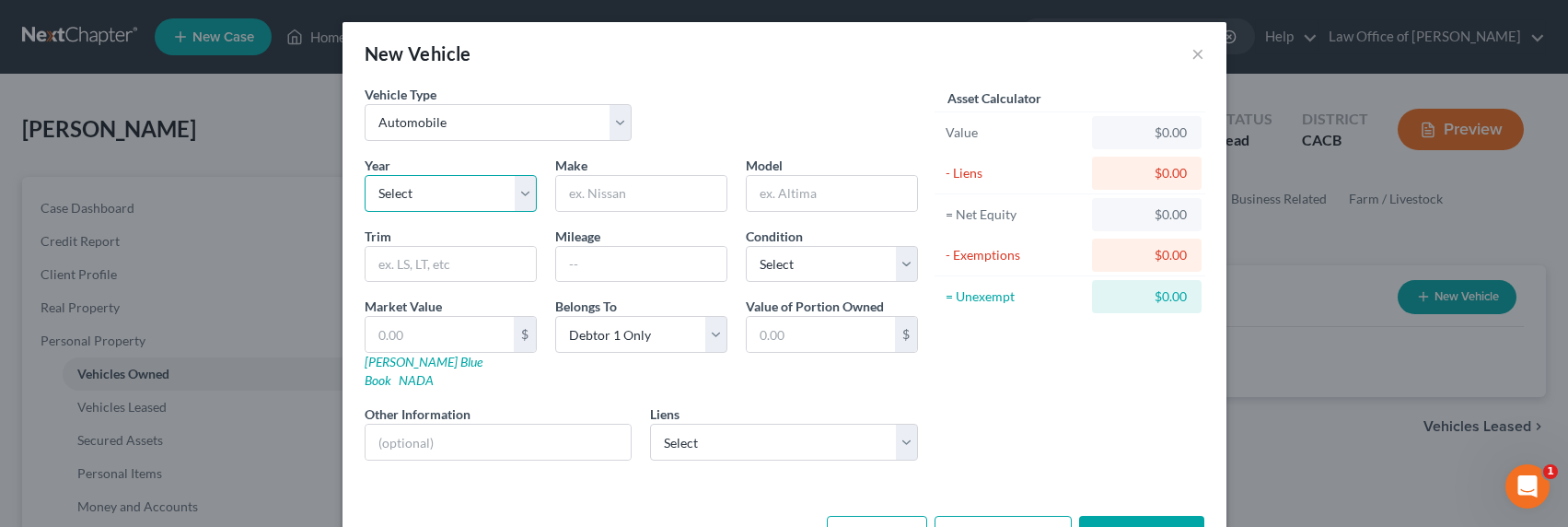
click at [410, 191] on select "Select 2026 2025 2024 2023 2022 2021 2020 2019 2018 2017 2016 2015 2014 2013 20…" at bounding box center [450, 193] width 172 height 37
click at [677, 194] on input "text" at bounding box center [641, 193] width 171 height 35
type input "Mercedes"
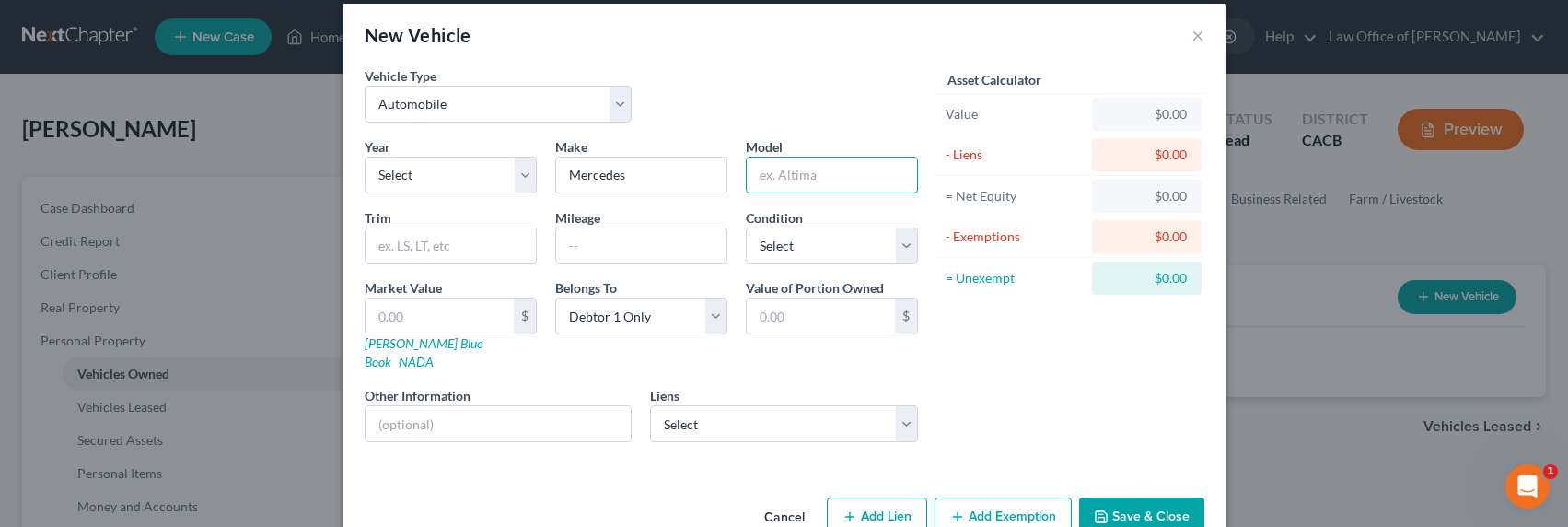
scroll to position [45, 0]
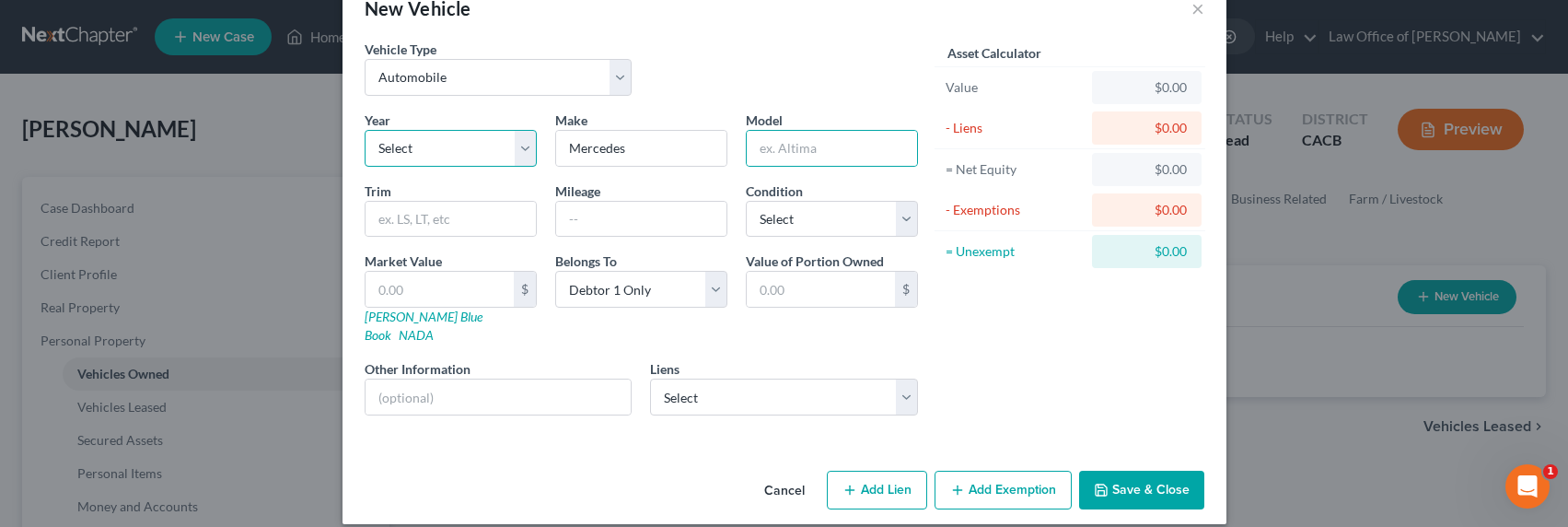
click at [411, 160] on select "Select 2026 2025 2024 2023 2022 2021 2020 2019 2018 2017 2016 2015 2014 2013 20…" at bounding box center [450, 148] width 172 height 37
select select "5"
click at [364, 130] on select "Select 2026 2025 2024 2023 2022 2021 2020 2019 2018 2017 2016 2015 2014 2013 20…" at bounding box center [450, 148] width 172 height 37
click at [839, 142] on input "text" at bounding box center [831, 148] width 171 height 35
type input "Metris"
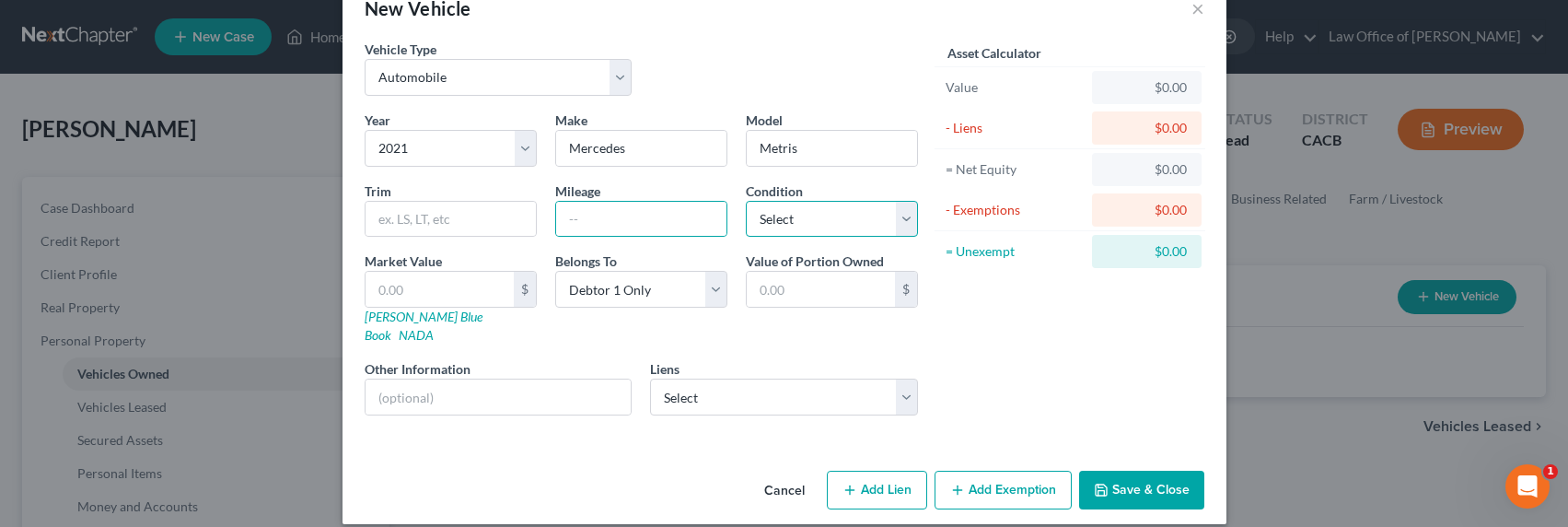
click at [842, 210] on select "Select Excellent Very Good Good Fair Poor" at bounding box center [831, 219] width 172 height 37
select select "1"
click at [746, 201] on select "Select Excellent Very Good Good Fair Poor" at bounding box center [831, 219] width 172 height 37
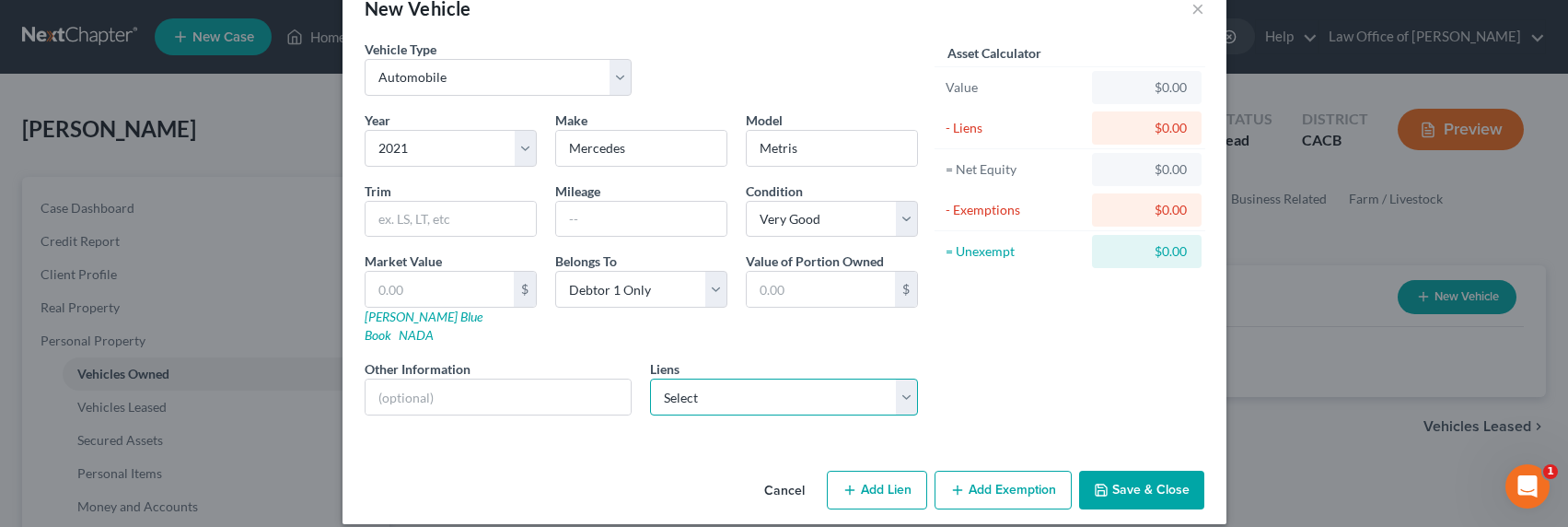
click at [741, 378] on select "Select Mercedes Benz Financial Services - $8,360.00" at bounding box center [784, 396] width 267 height 37
click select "Select Mercedes Benz Financial Services - $8,360.00" at bounding box center [784, 396] width 267 height 37
select select "45"
select select "0"
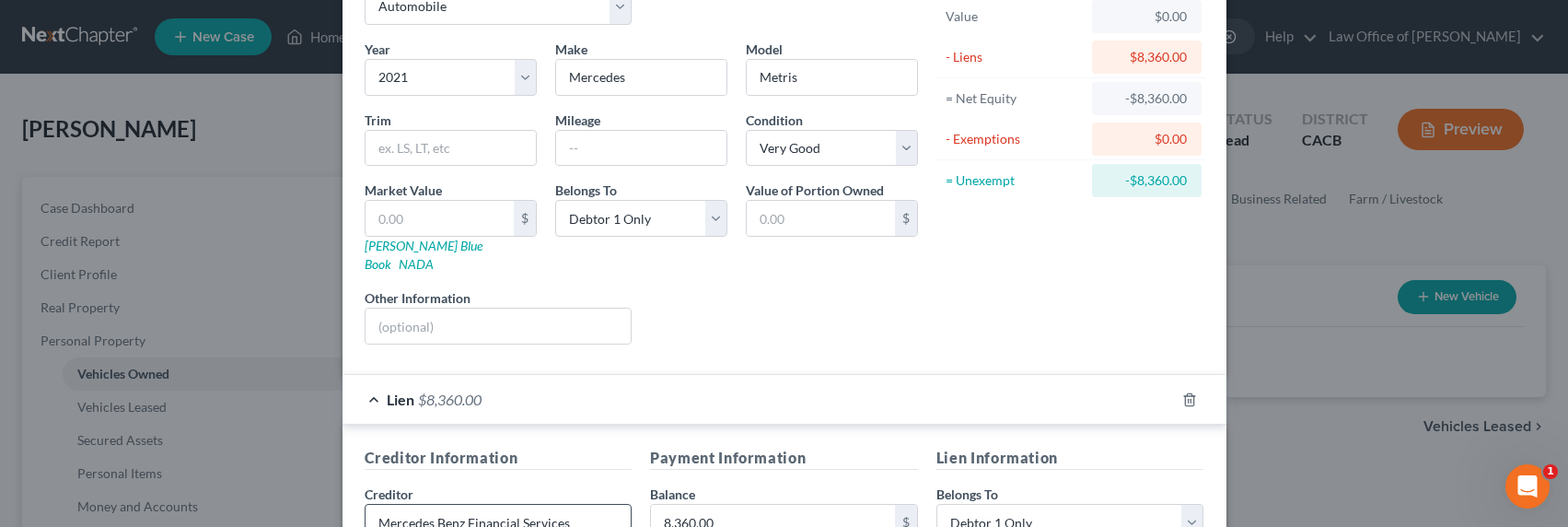
scroll to position [0, 0]
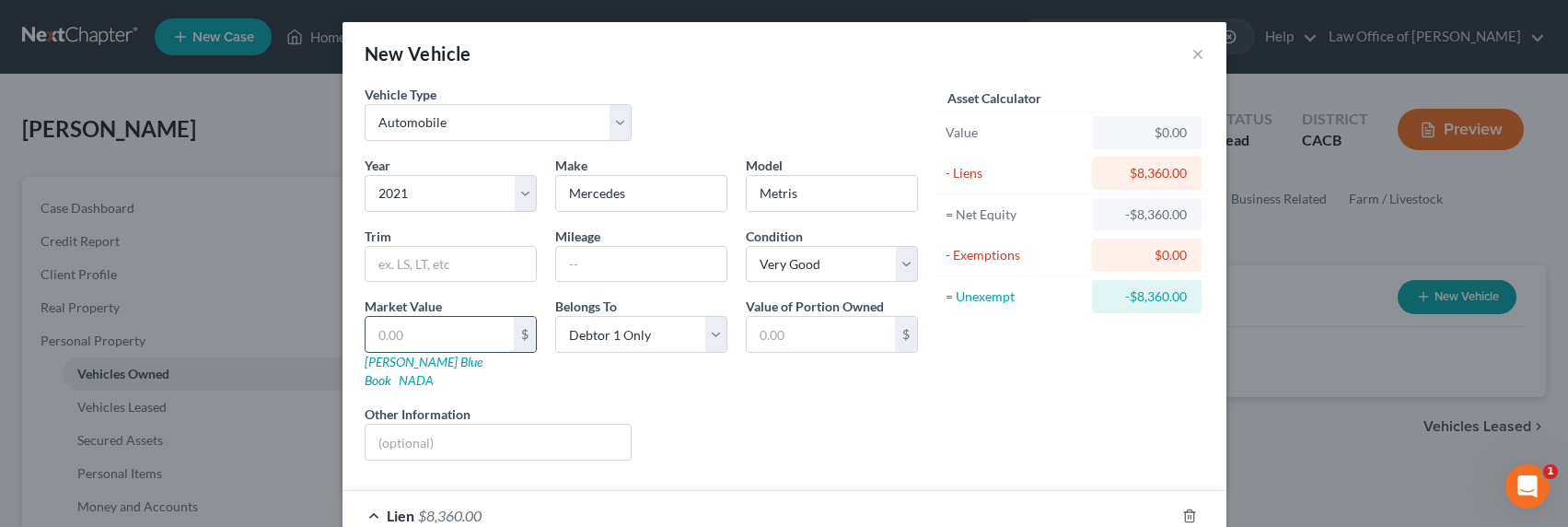
click at [419, 330] on input "text" at bounding box center [439, 333] width 148 height 35
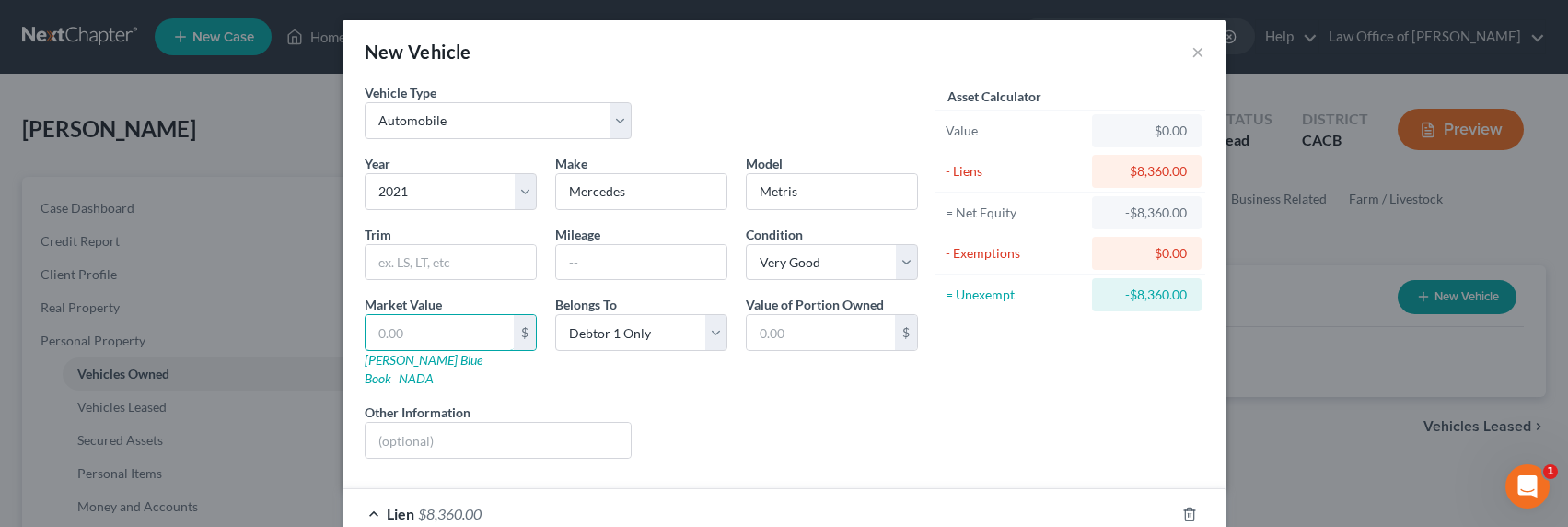
scroll to position [4, 0]
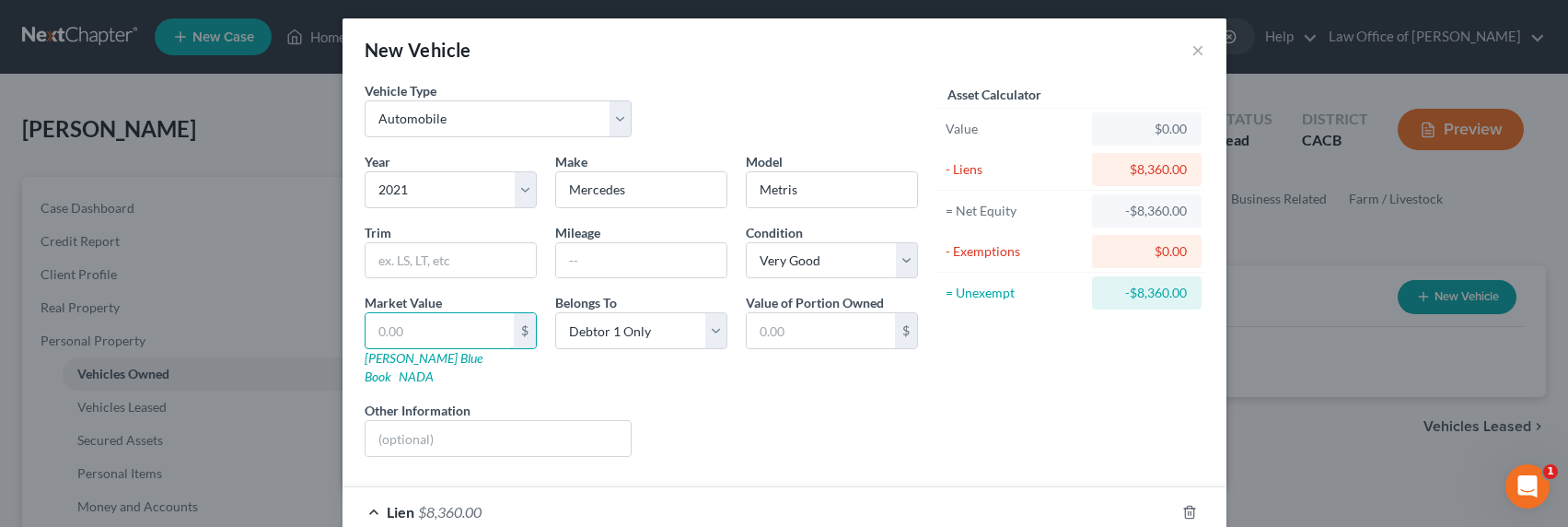
type input "3"
type input "3.00"
type input "30"
type input "30.00"
type input "300"
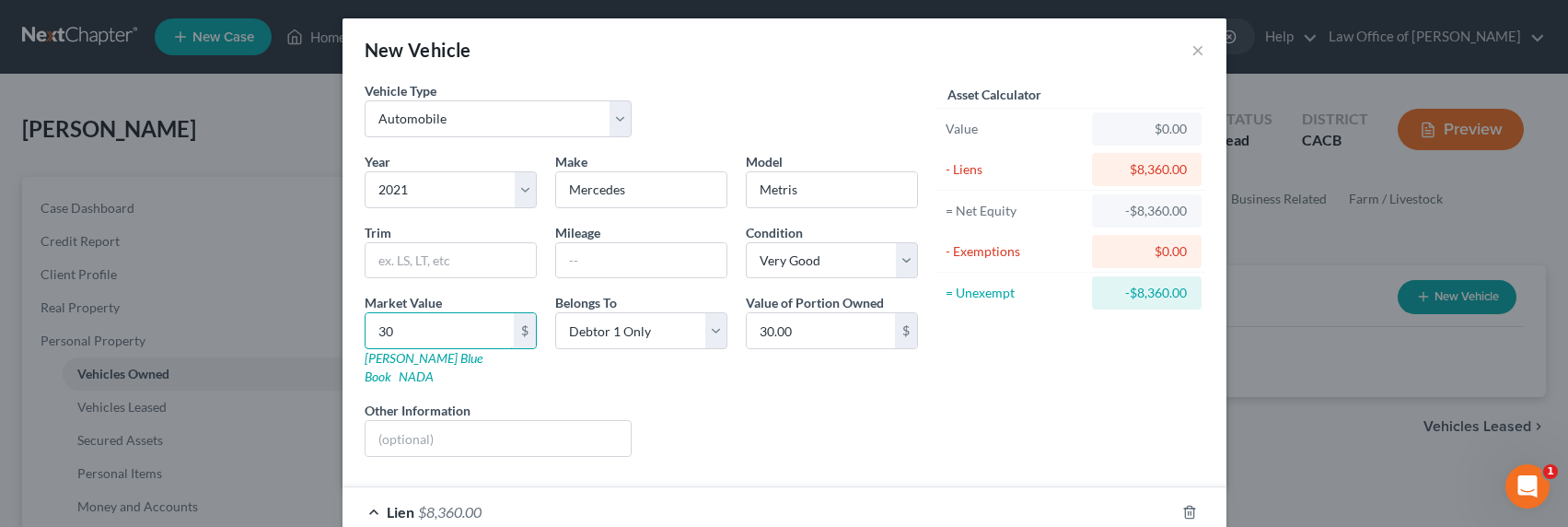
type input "300.00"
type input "3000"
type input "3,000.00"
type input "3,0000"
type input "30,000.00"
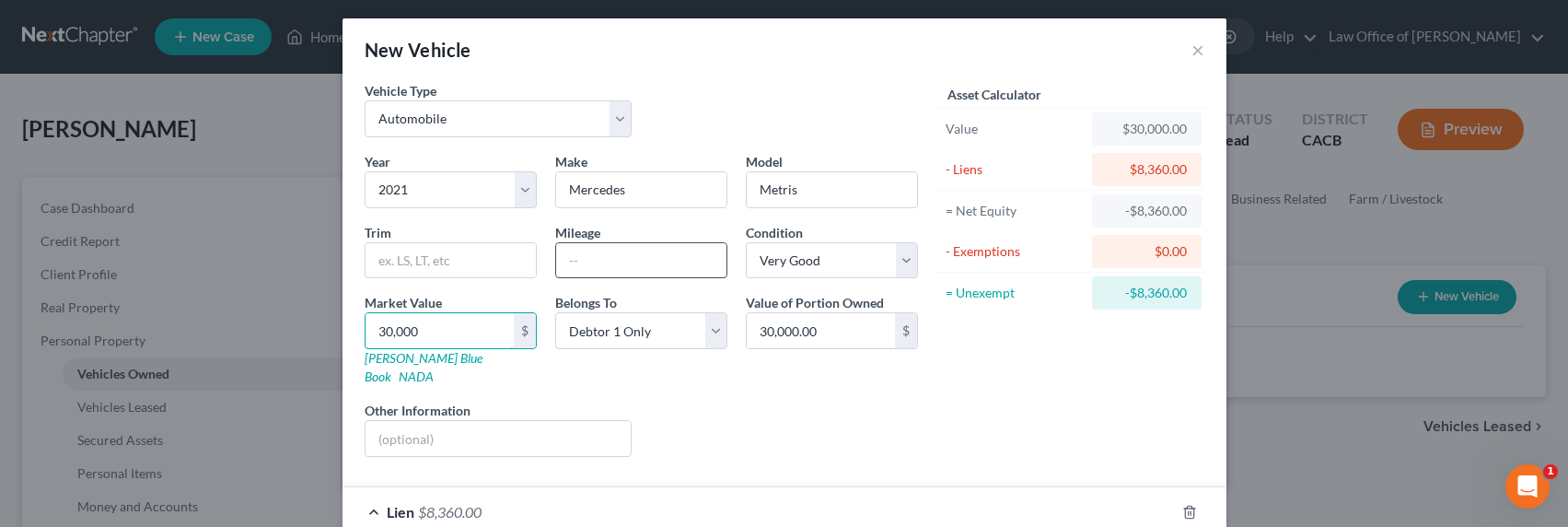
type input "30,000"
click at [634, 268] on input "text" at bounding box center [641, 260] width 171 height 35
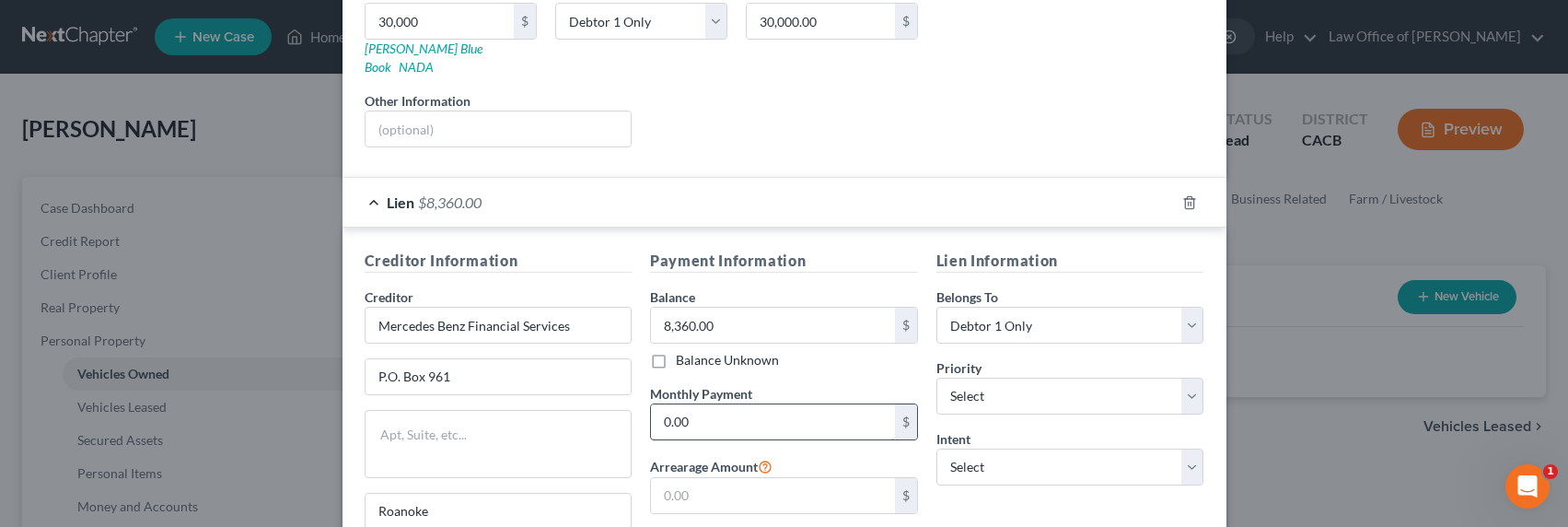
scroll to position [377, 0]
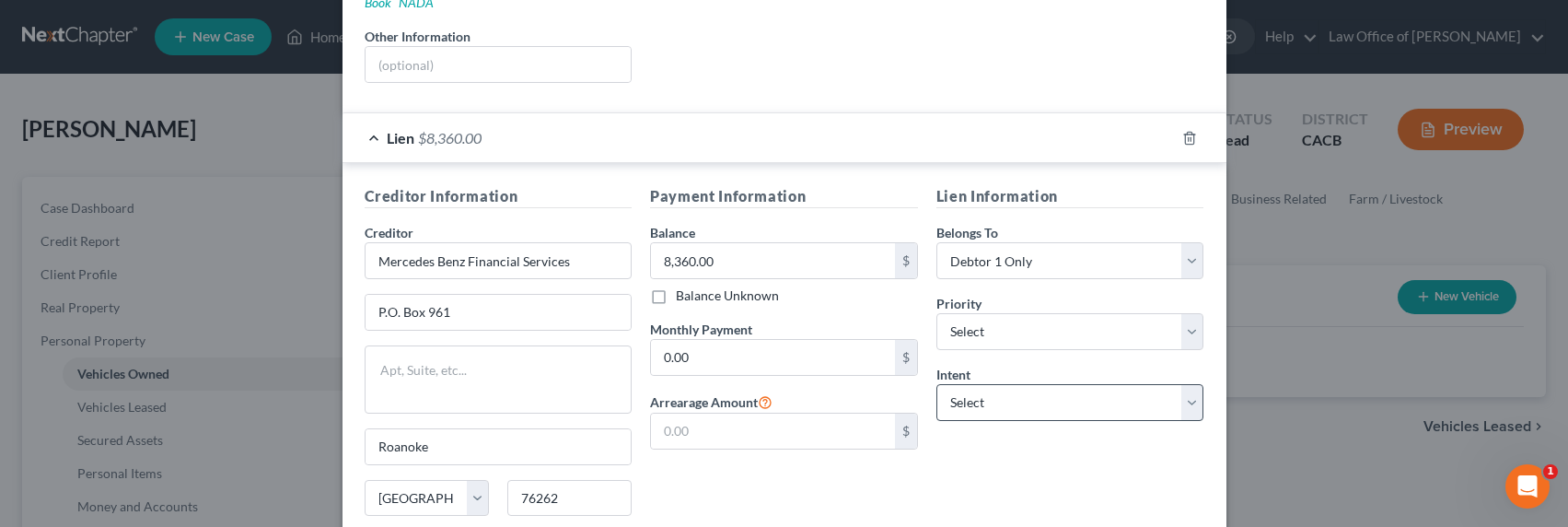
type input "25000"
click at [1004, 384] on select "Select Surrender Redeem Reaffirm Avoid Other" at bounding box center [1070, 402] width 267 height 37
select select "2"
click at [936, 384] on select "Select Surrender Redeem Reaffirm Avoid Other" at bounding box center [1070, 402] width 267 height 37
click at [985, 313] on select "Select 1st 2nd 3rd 4th 5th 6th 7th 8th 9th 10th 11th 12th 13th 14th 15th 16th 1…" at bounding box center [1070, 331] width 267 height 37
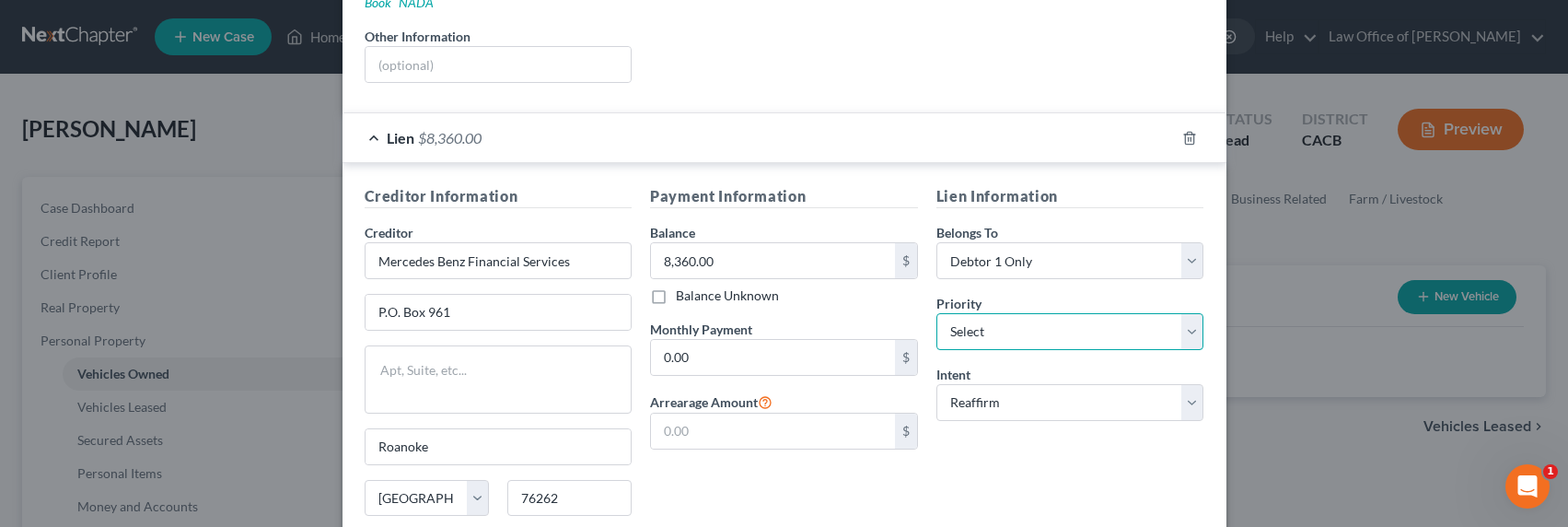
select select "0"
click at [936, 313] on select "Select 1st 2nd 3rd 4th 5th 6th 7th 8th 9th 10th 11th 12th 13th 14th 15th 16th 1…" at bounding box center [1070, 331] width 267 height 37
click at [662, 347] on input "0.00" at bounding box center [773, 356] width 244 height 35
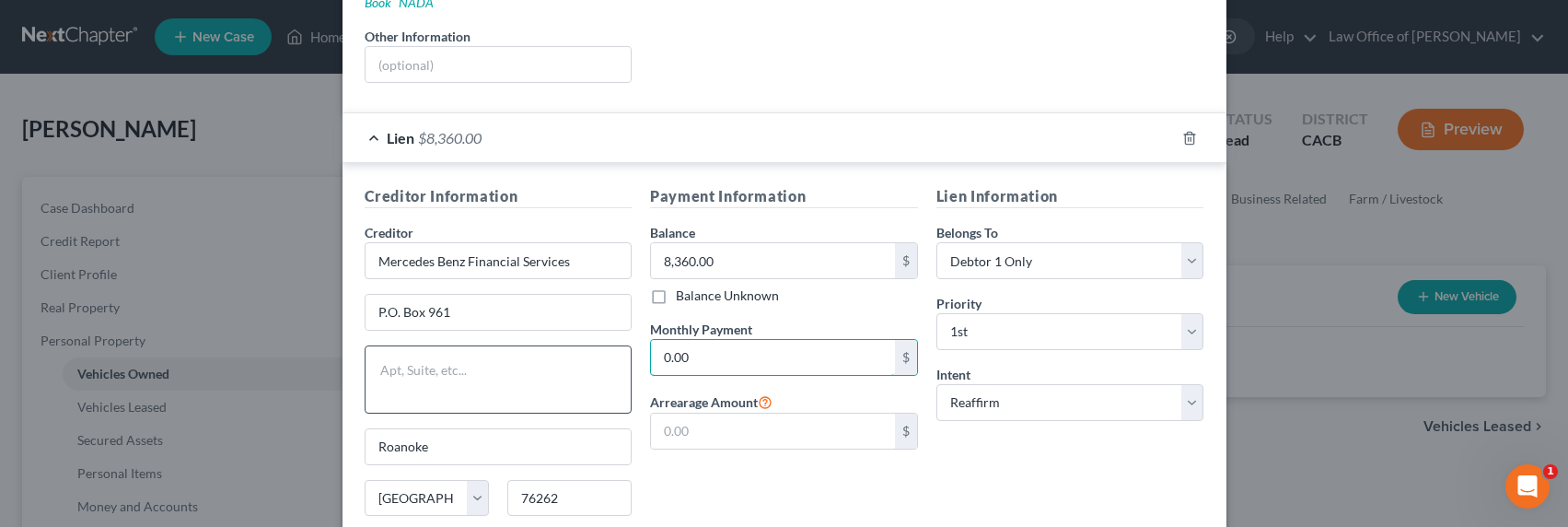
drag, startPoint x: 699, startPoint y: 348, endPoint x: 596, endPoint y: 332, distance: 104.2
click at [596, 332] on div "Creditor Information Creditor * Mercedes Benz Financial Services P.O. [GEOGRAPH…" at bounding box center [784, 373] width 858 height 378
type input "771"
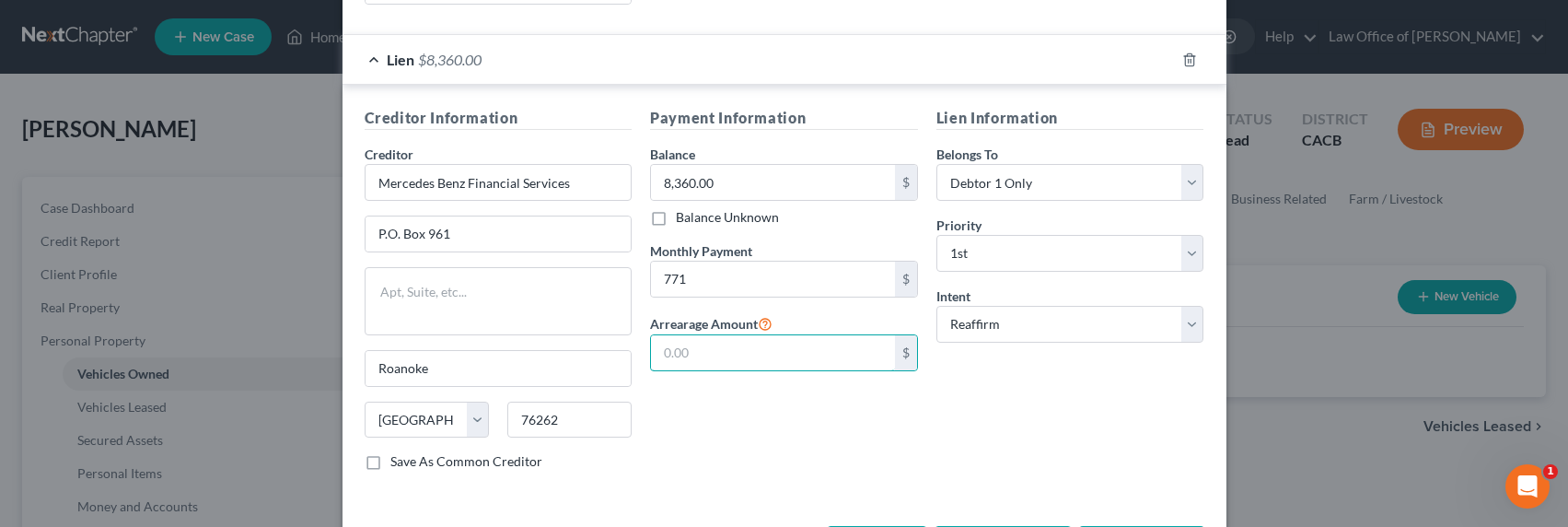
scroll to position [512, 0]
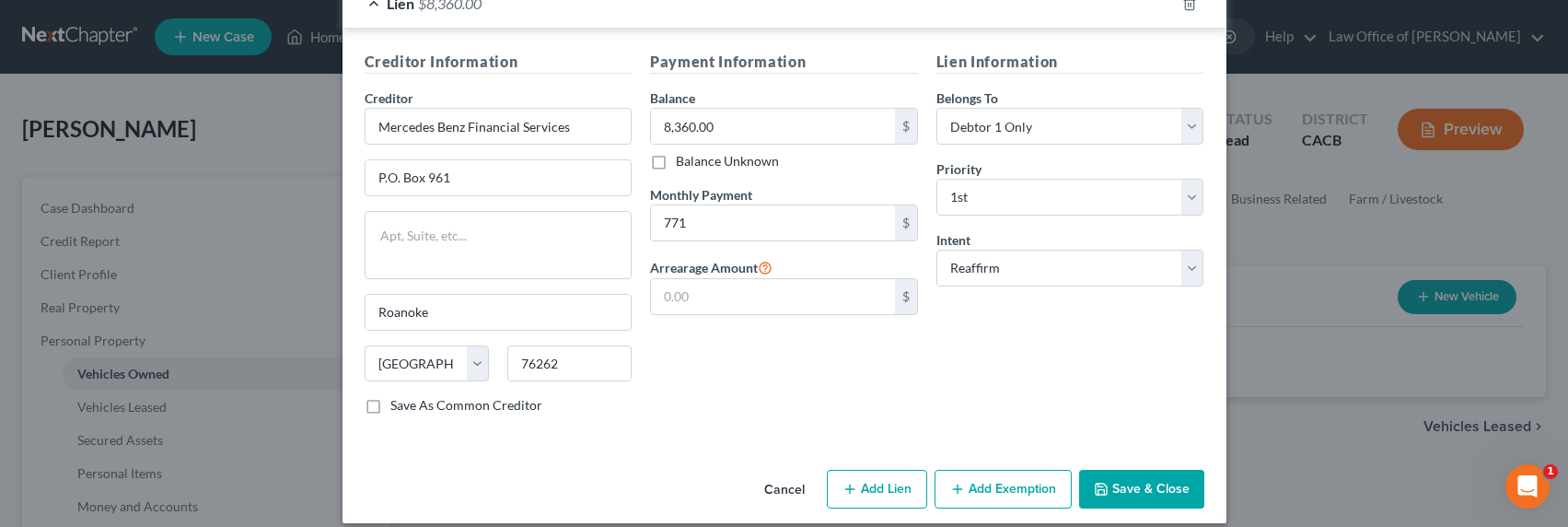
click at [1009, 478] on button "Add Exemption" at bounding box center [1002, 488] width 137 height 39
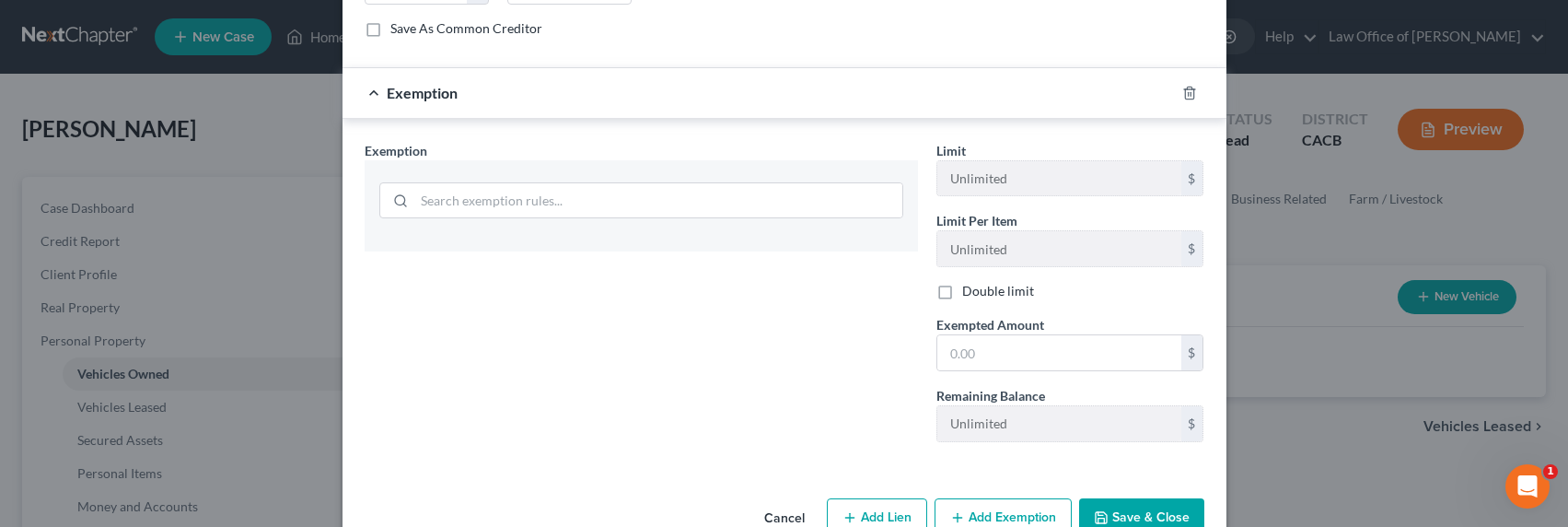
scroll to position [916, 0]
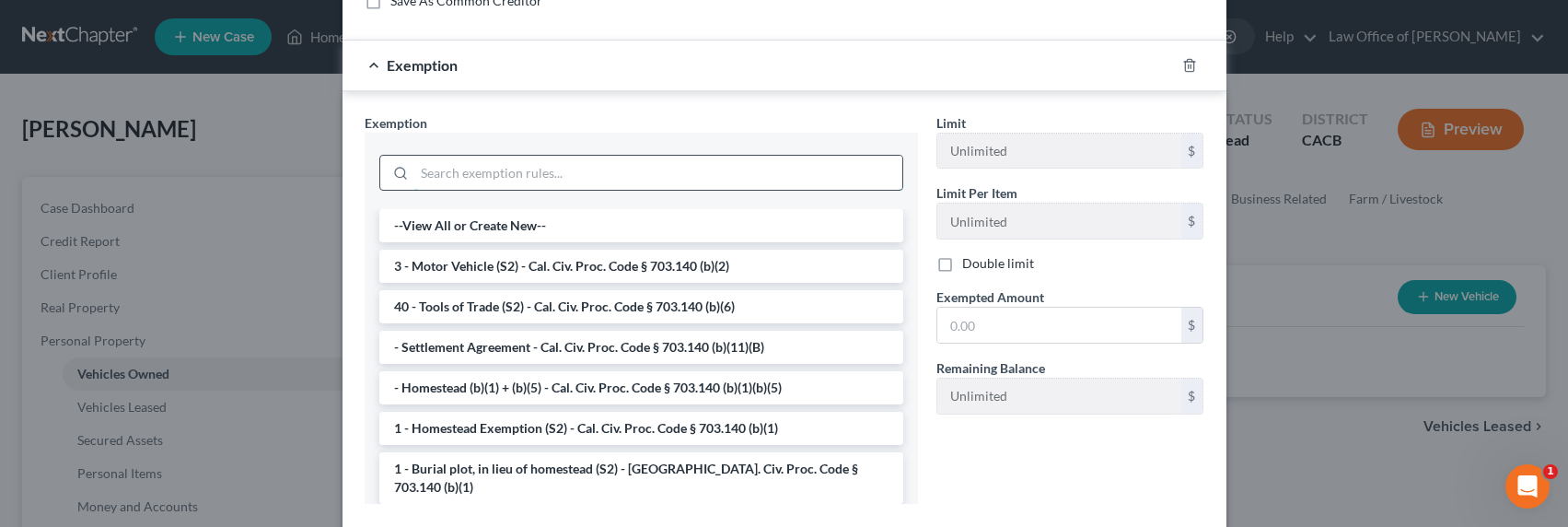
click at [565, 159] on input "search" at bounding box center [658, 173] width 488 height 35
click at [553, 251] on li "3 - Motor Vehicle (S2) - Cal. Civ. Proc. Code § 703.140 (b)(2)" at bounding box center [641, 265] width 524 height 33
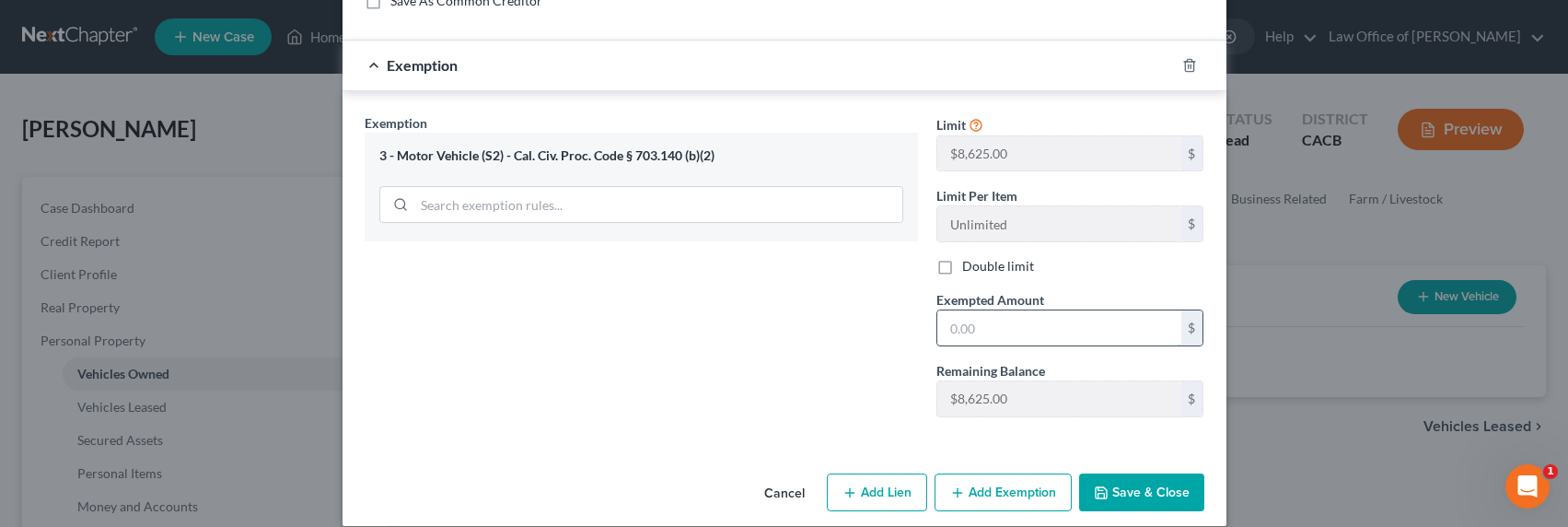
click at [1086, 319] on input "text" at bounding box center [1059, 327] width 244 height 35
type input "8,625"
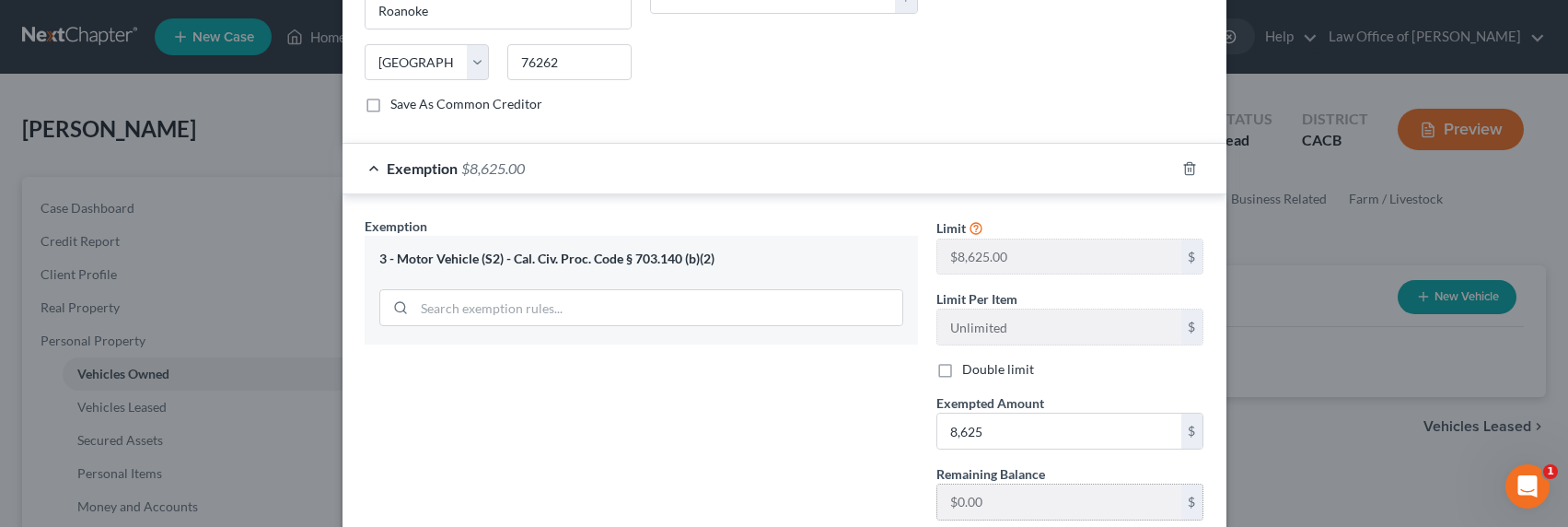
scroll to position [918, 0]
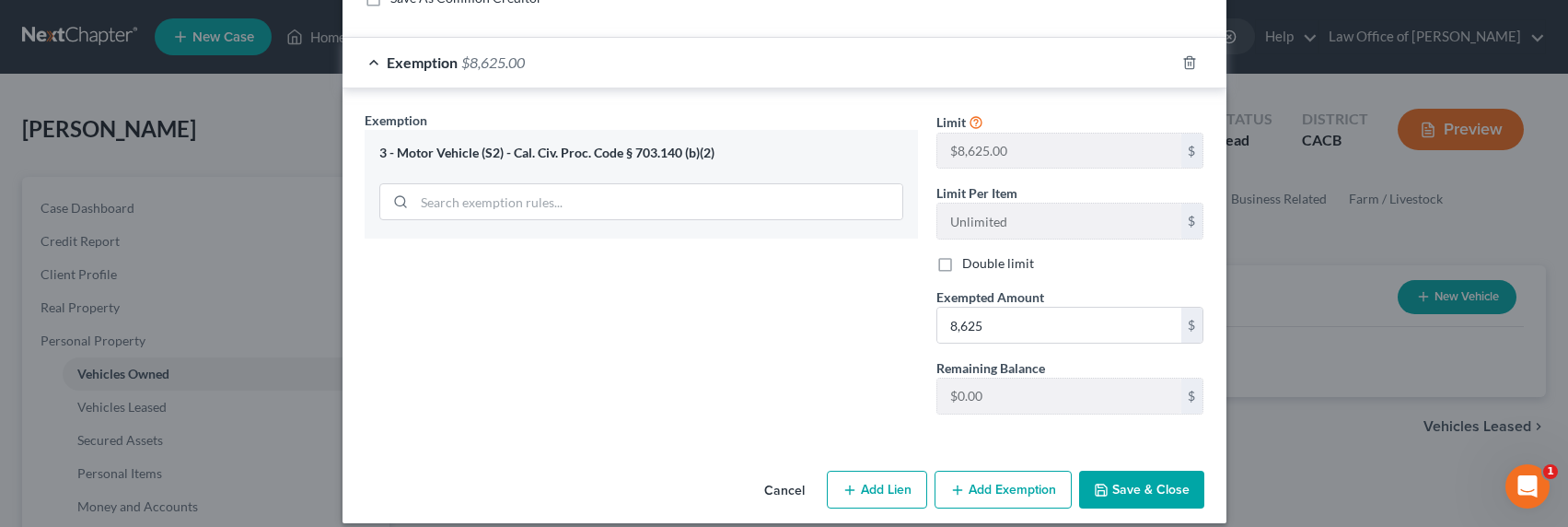
click at [979, 477] on button "Add Exemption" at bounding box center [1002, 489] width 137 height 39
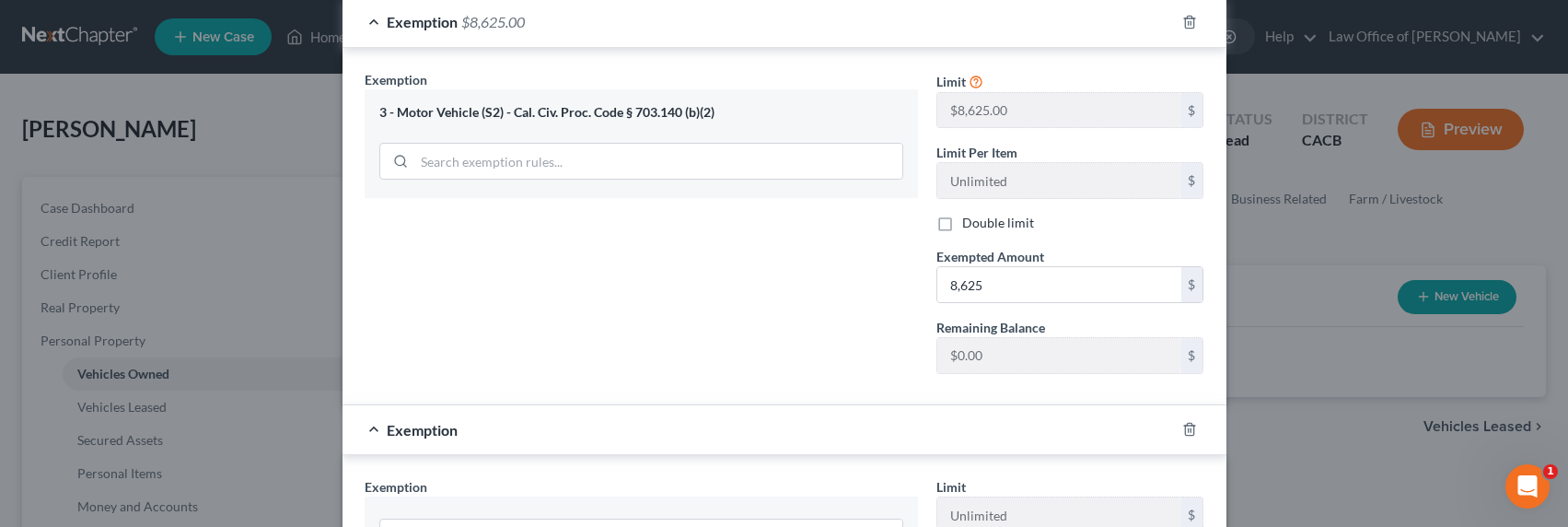
scroll to position [1324, 0]
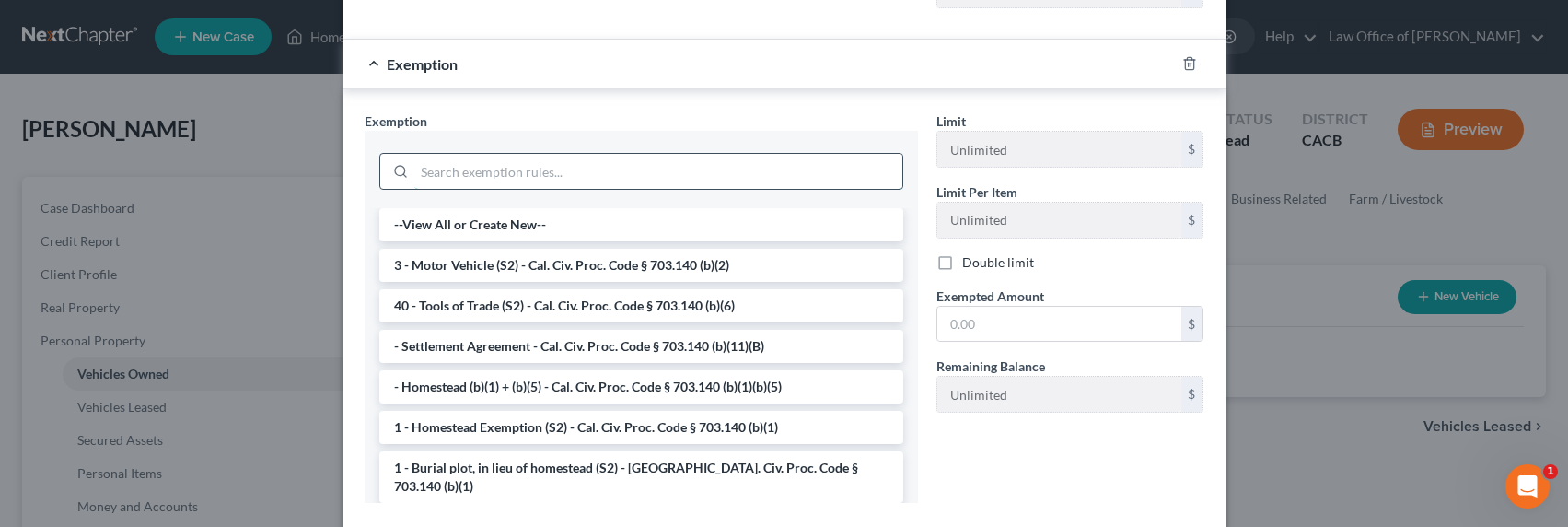
click at [541, 156] on input "search" at bounding box center [658, 171] width 488 height 35
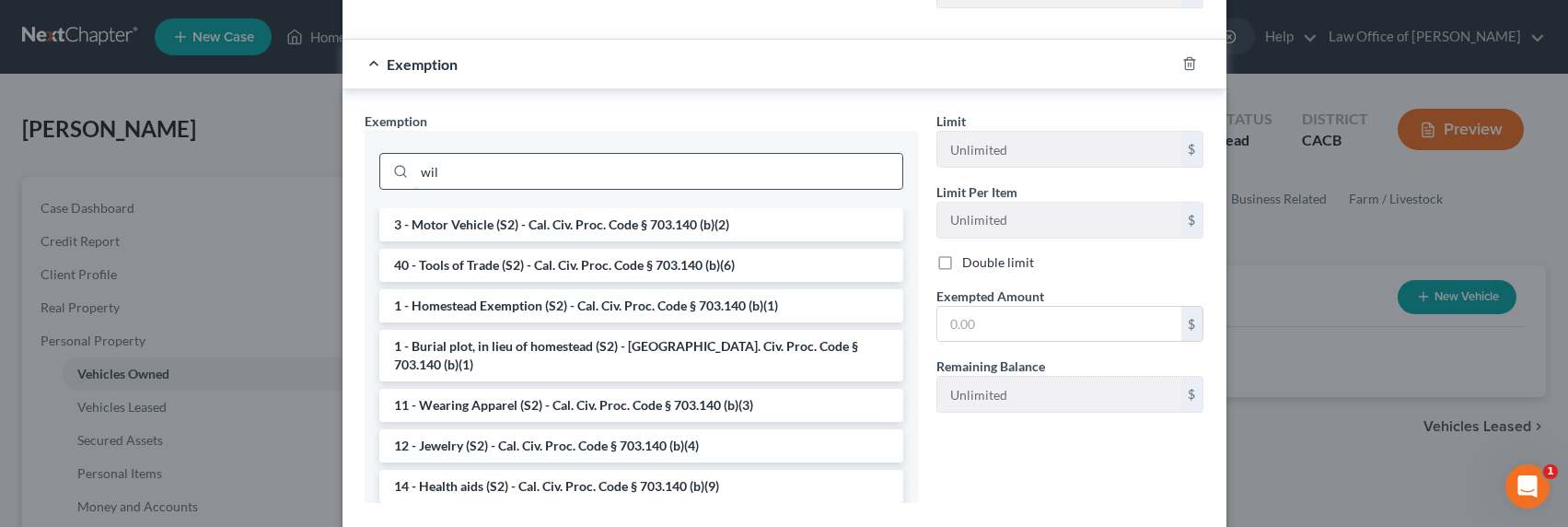
scroll to position [1323, 0]
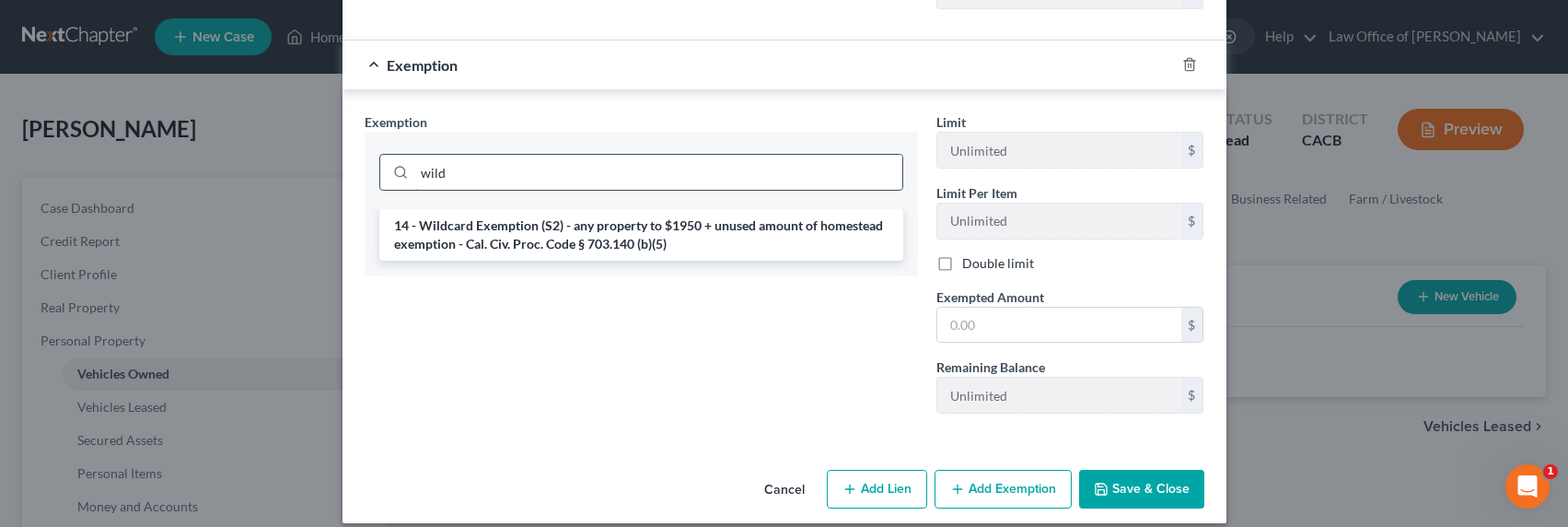
type input "wild"
click at [614, 215] on li "14 - Wildcard Exemption (S2) - any property to $1950 + unused amount of homeste…" at bounding box center [641, 235] width 524 height 52
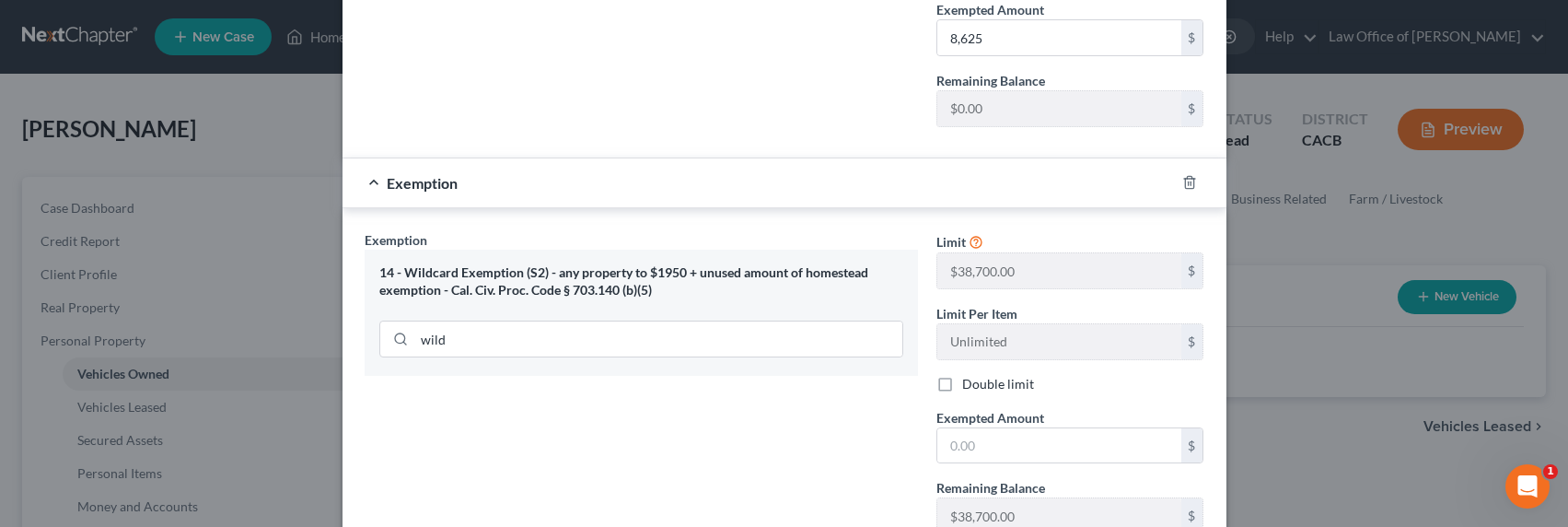
scroll to position [1257, 0]
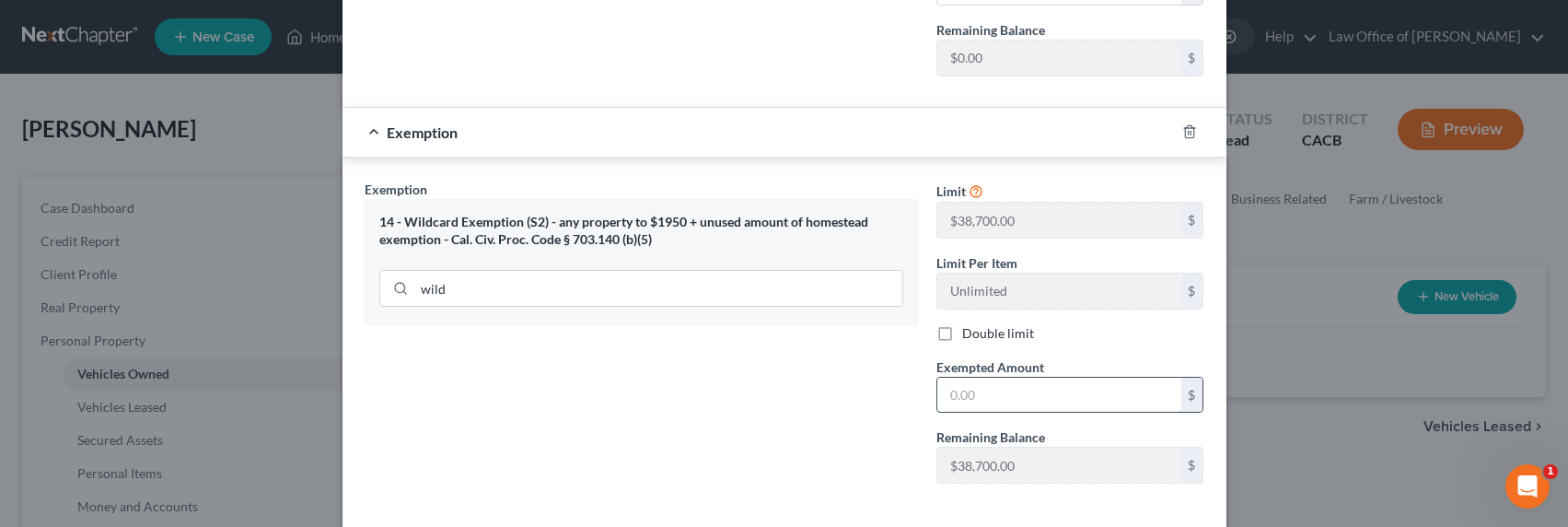
click at [963, 392] on input "text" at bounding box center [1059, 394] width 244 height 35
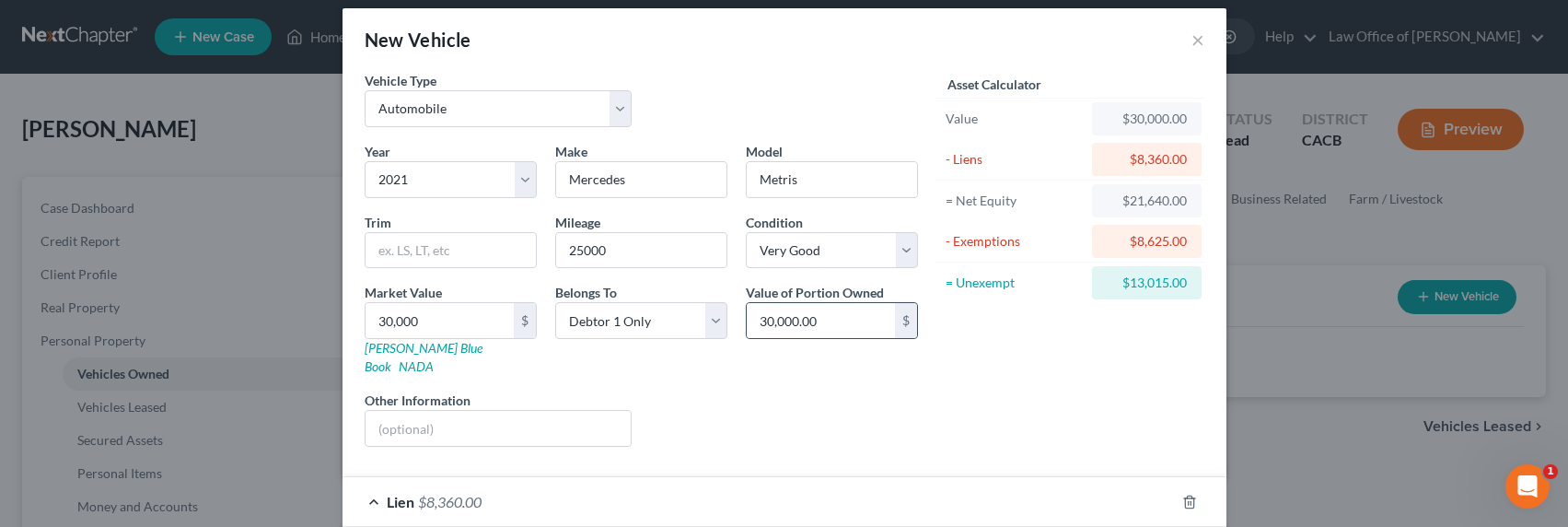
scroll to position [42, 0]
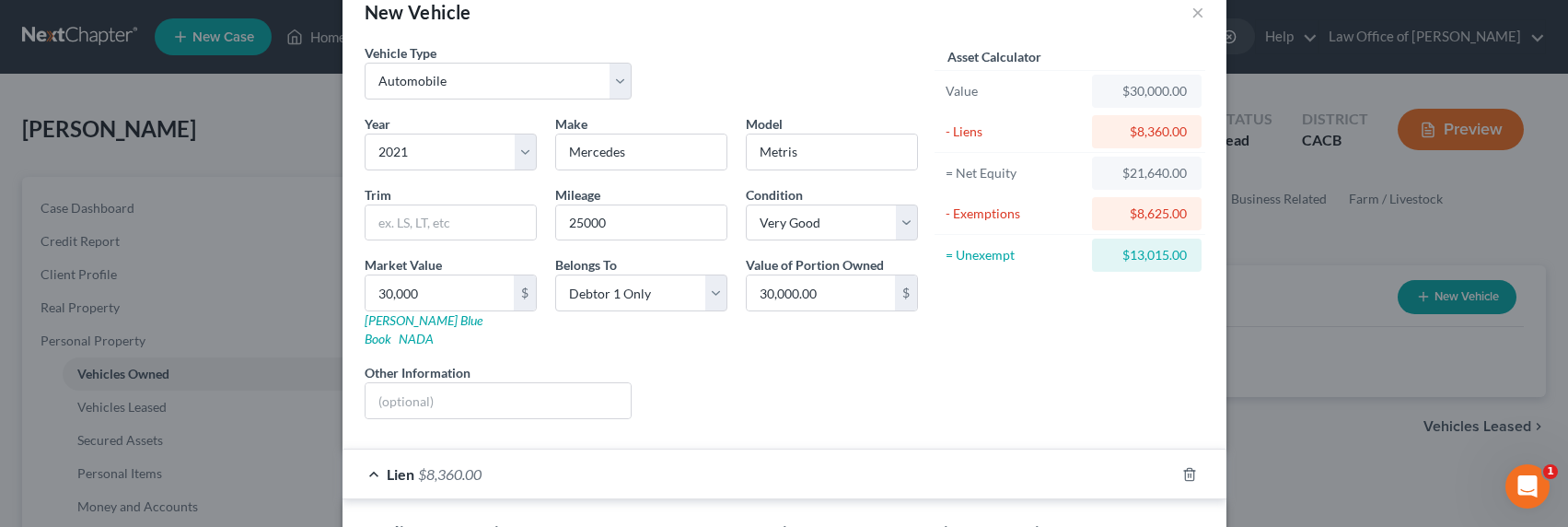
click at [989, 323] on div "Asset Calculator Value $30,000.00 - Liens $8,360.00 = Net Equity $21,640.00 - E…" at bounding box center [1070, 238] width 286 height 390
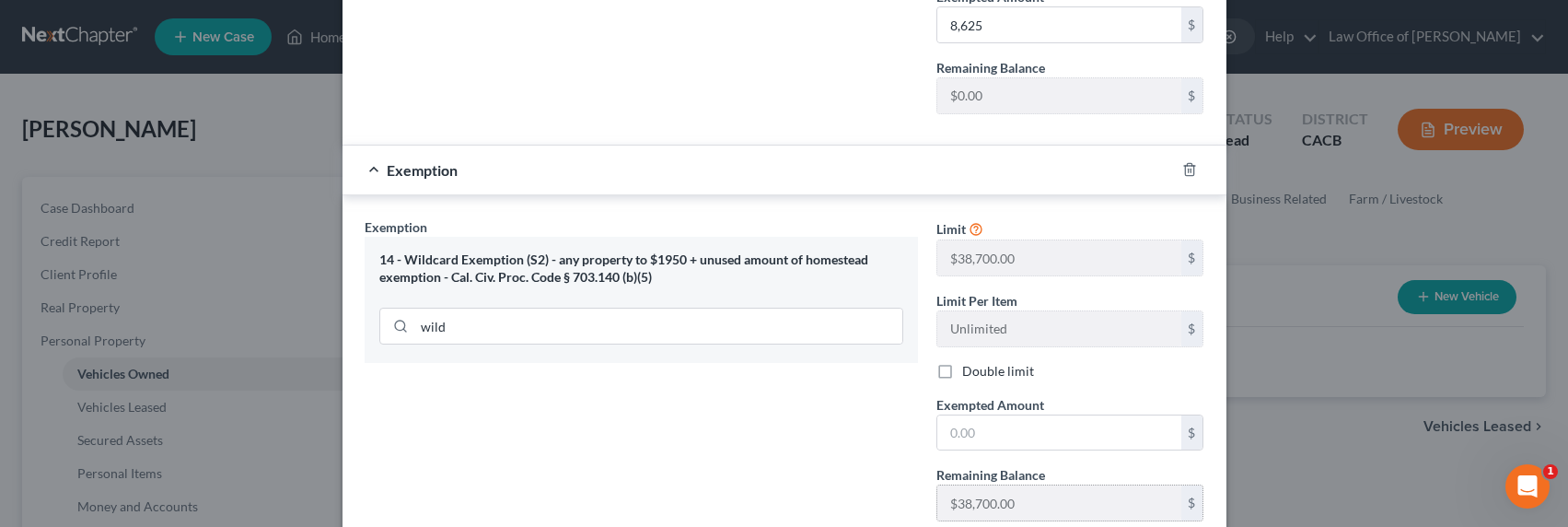
scroll to position [1326, 0]
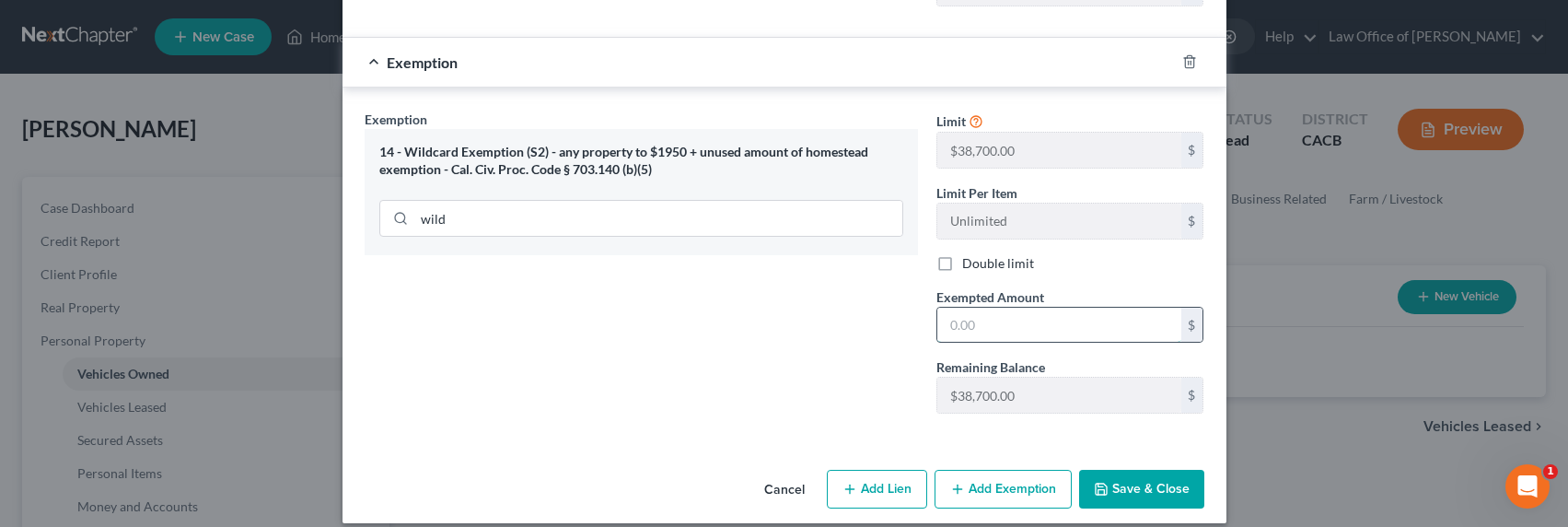
click at [962, 309] on input "text" at bounding box center [1059, 324] width 244 height 35
type input "13,015"
click at [1156, 469] on button "Save & Close" at bounding box center [1141, 488] width 125 height 39
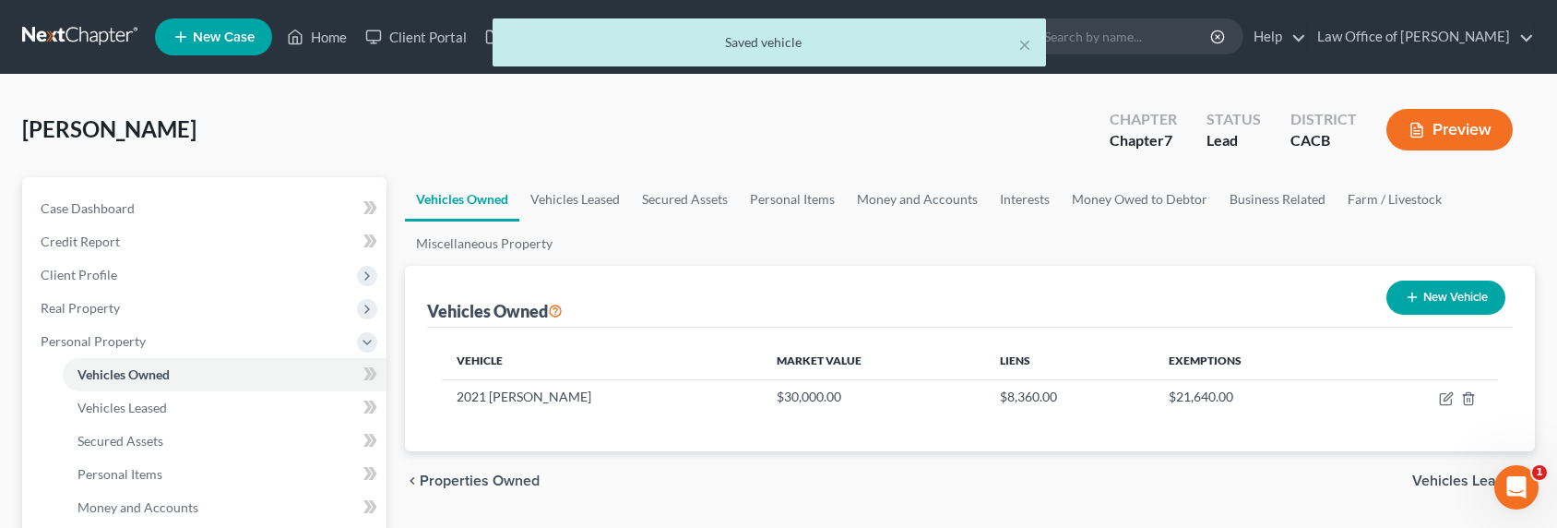
click at [1457, 301] on button "New Vehicle" at bounding box center [1445, 297] width 119 height 34
select select "0"
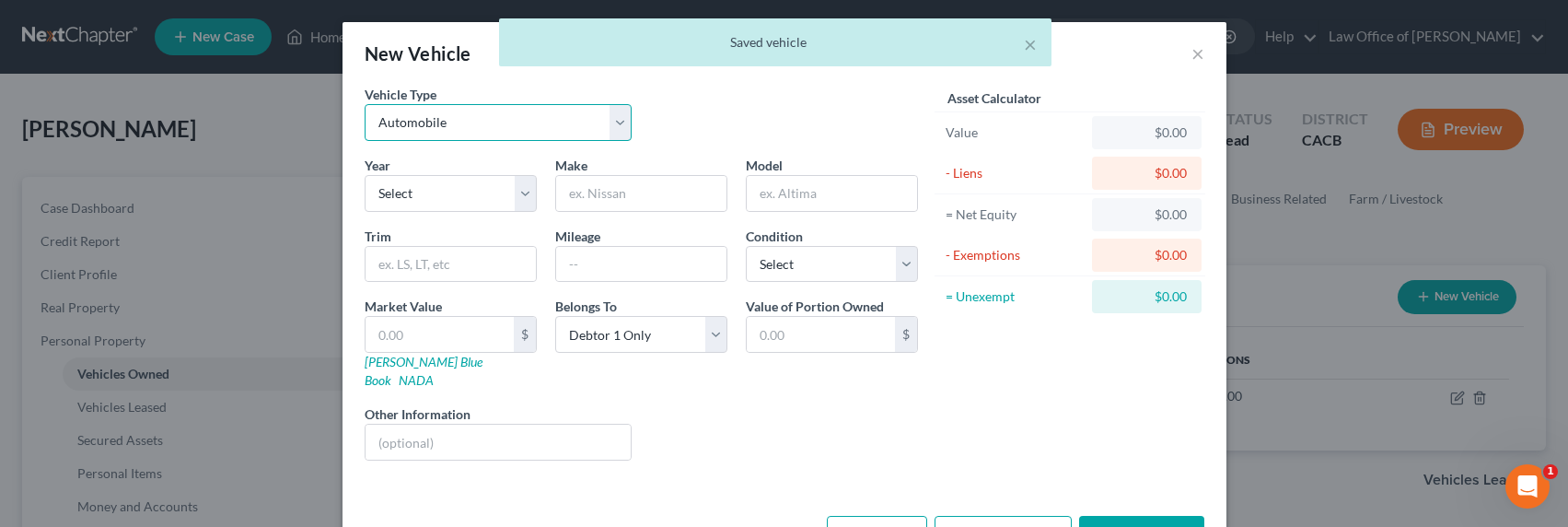
click at [405, 127] on select "Select Automobile Truck Trailer Watercraft Aircraft Motor Home Atv Other Vehicle" at bounding box center [498, 122] width 267 height 37
click at [364, 104] on select "Select Automobile Truck Trailer Watercraft Aircraft Motor Home Atv Other Vehicle" at bounding box center [498, 122] width 267 height 37
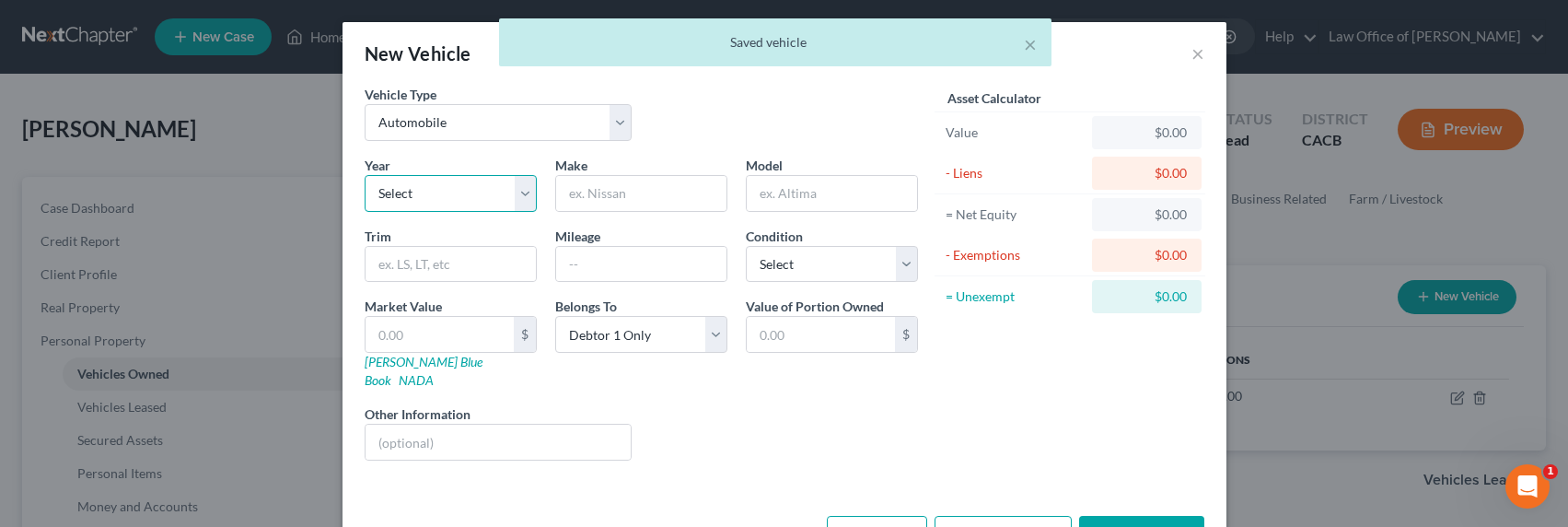
click at [433, 192] on select "Select 2026 2025 2024 2023 2022 2021 2020 2019 2018 2017 2016 2015 2014 2013 20…" at bounding box center [450, 193] width 172 height 37
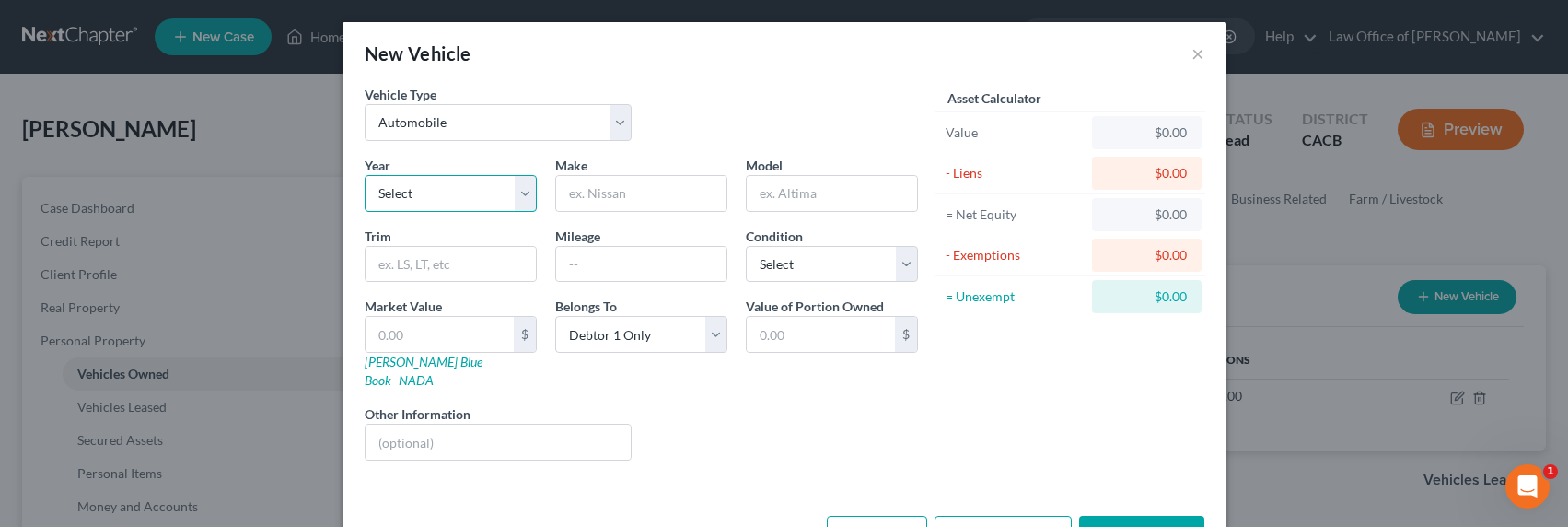
select select "12"
click at [364, 175] on select "Select 2026 2025 2024 2023 2022 2021 2020 2019 2018 2017 2016 2015 2014 2013 20…" at bounding box center [450, 193] width 172 height 37
click at [603, 190] on input "text" at bounding box center [641, 193] width 171 height 35
type input "Toyota"
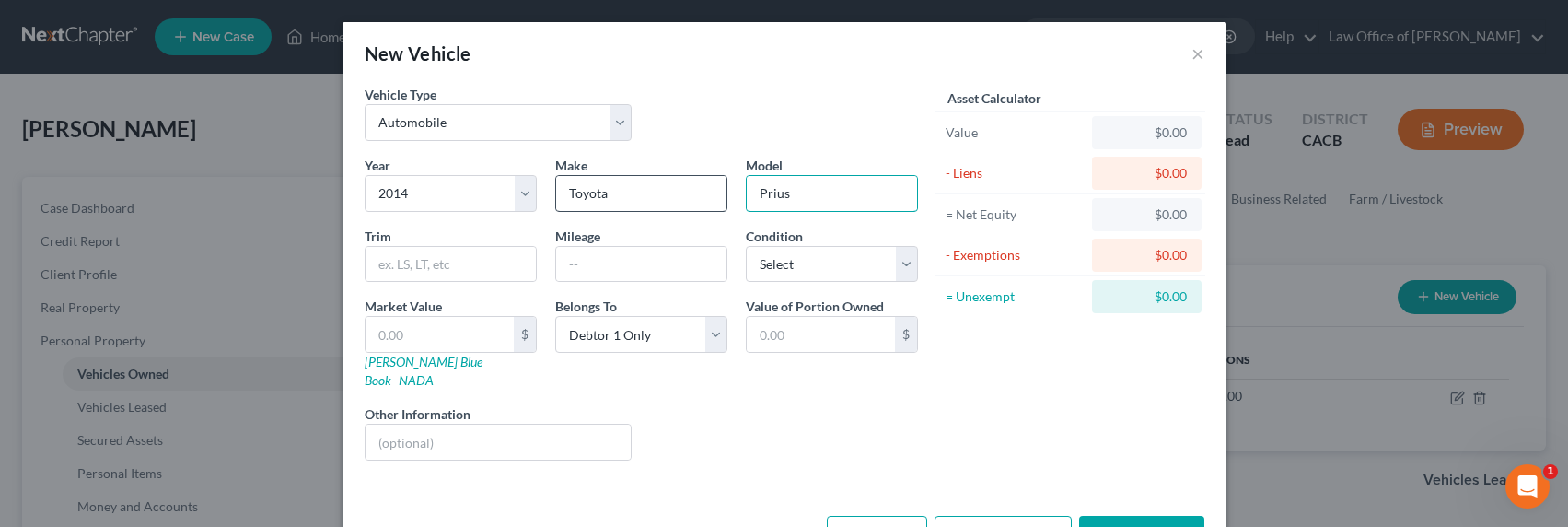
type input "Prius"
click at [596, 262] on input "text" at bounding box center [641, 264] width 171 height 35
type input "45000"
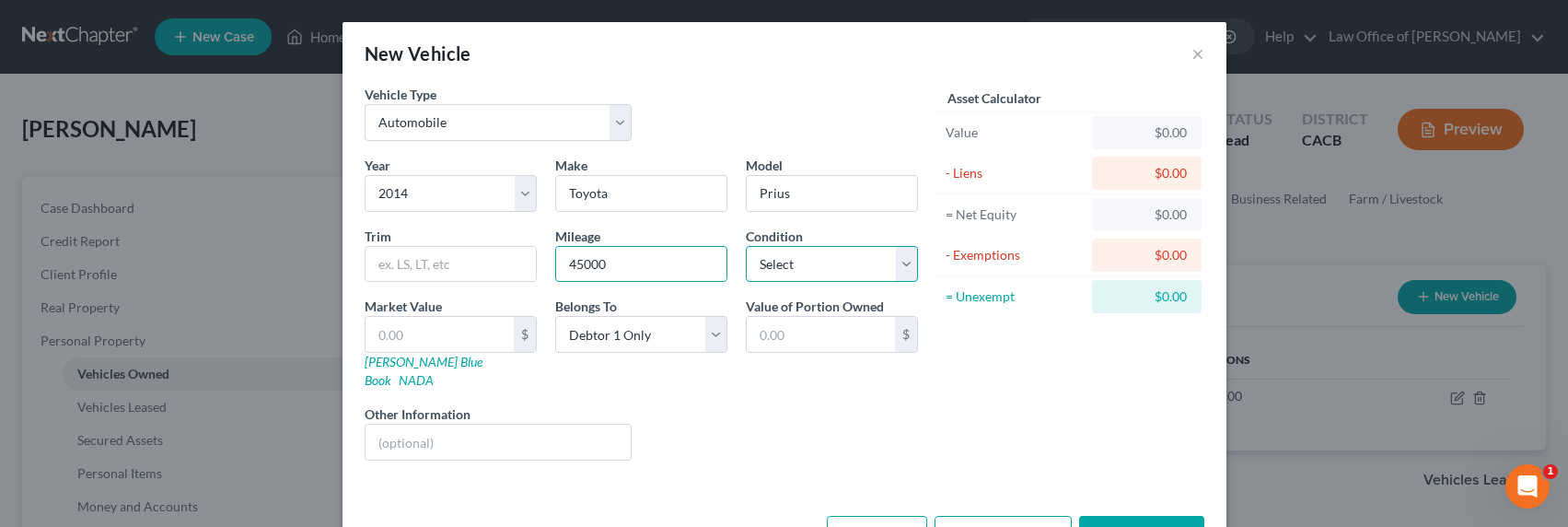
click at [822, 257] on select "Select Excellent Very Good Good Fair Poor" at bounding box center [831, 264] width 172 height 37
select select "2"
click at [746, 246] on select "Select Excellent Very Good Good Fair Poor" at bounding box center [831, 264] width 172 height 37
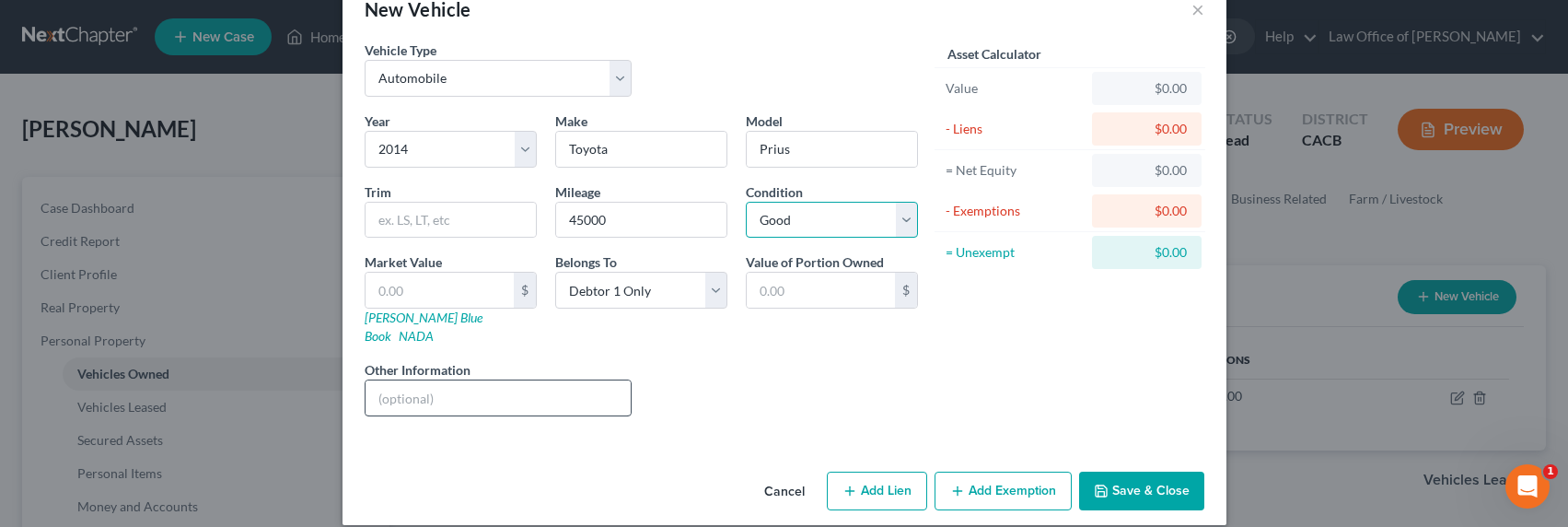
scroll to position [45, 0]
click at [970, 471] on button "Add Exemption" at bounding box center [1002, 489] width 137 height 39
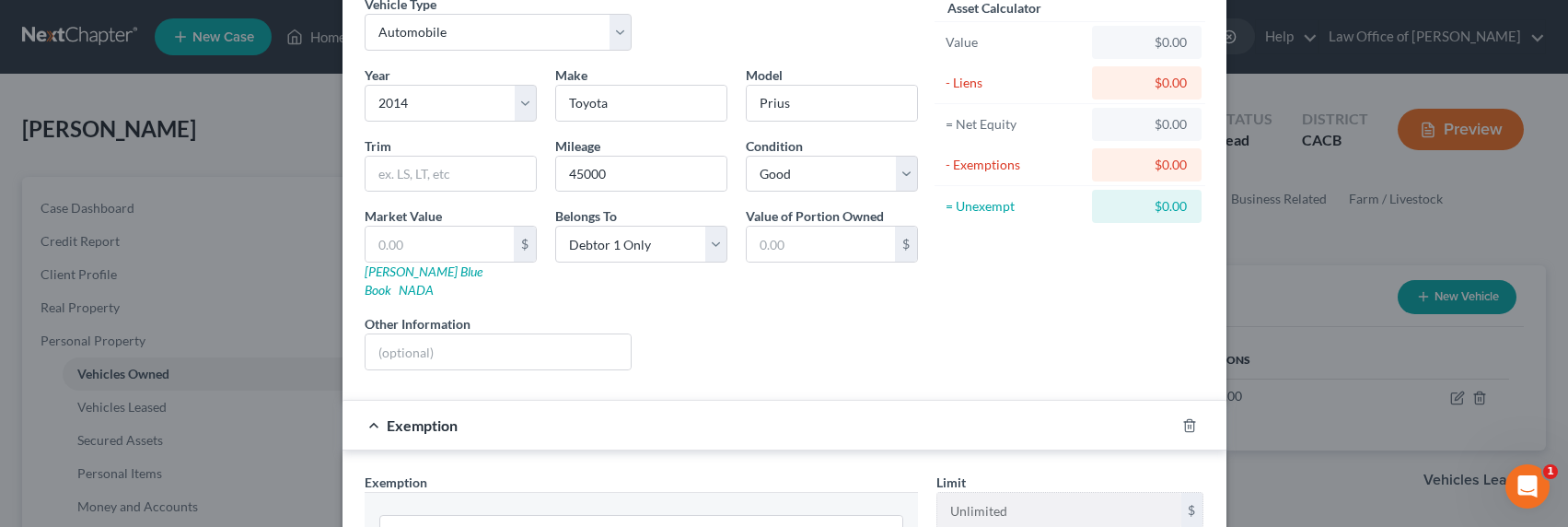
scroll to position [233, 0]
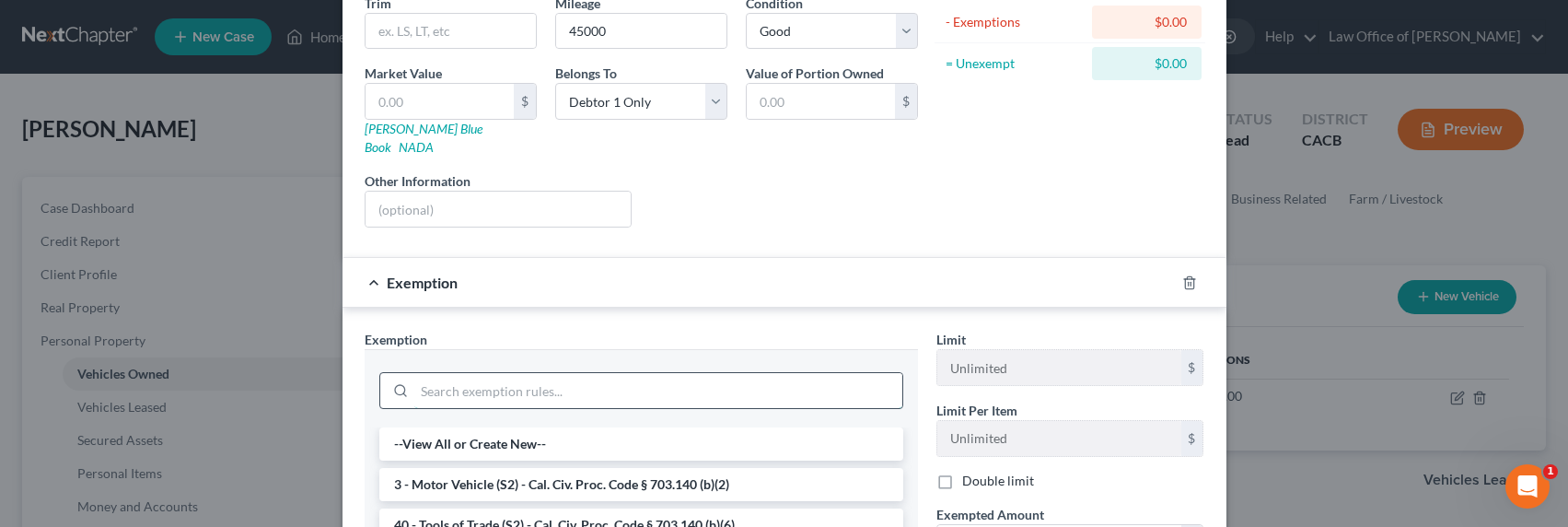
click at [510, 373] on input "search" at bounding box center [658, 390] width 488 height 35
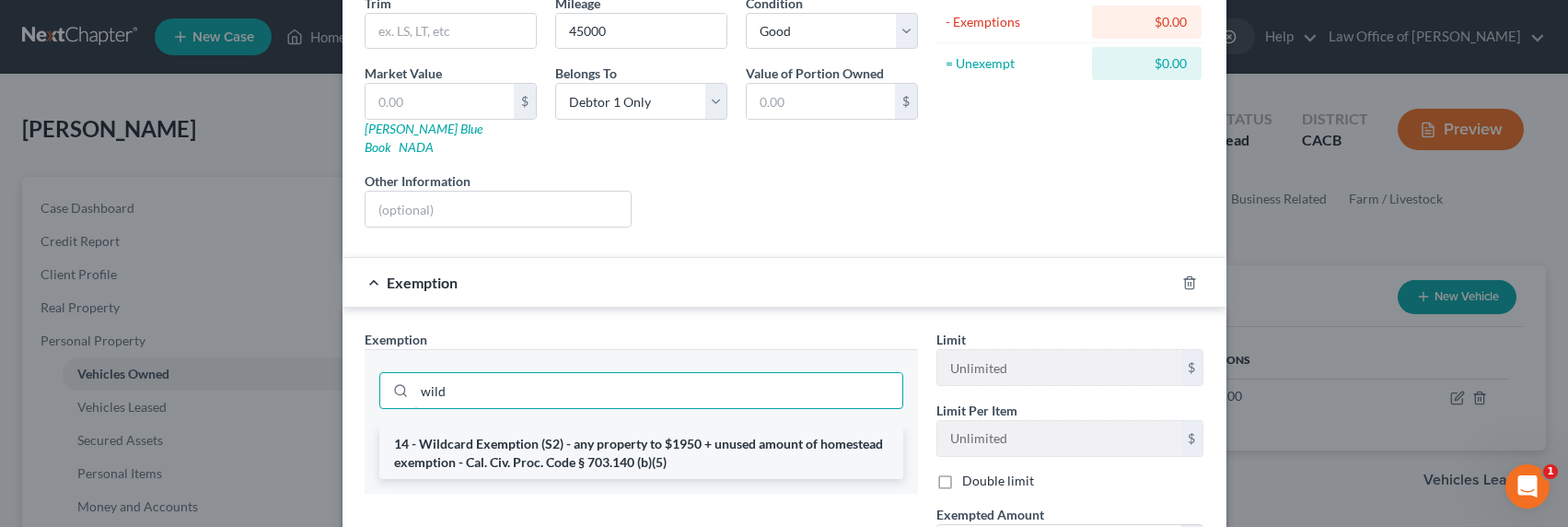
type input "wild"
click at [548, 439] on li "14 - Wildcard Exemption (S2) - any property to $1950 + unused amount of homeste…" at bounding box center [641, 453] width 524 height 52
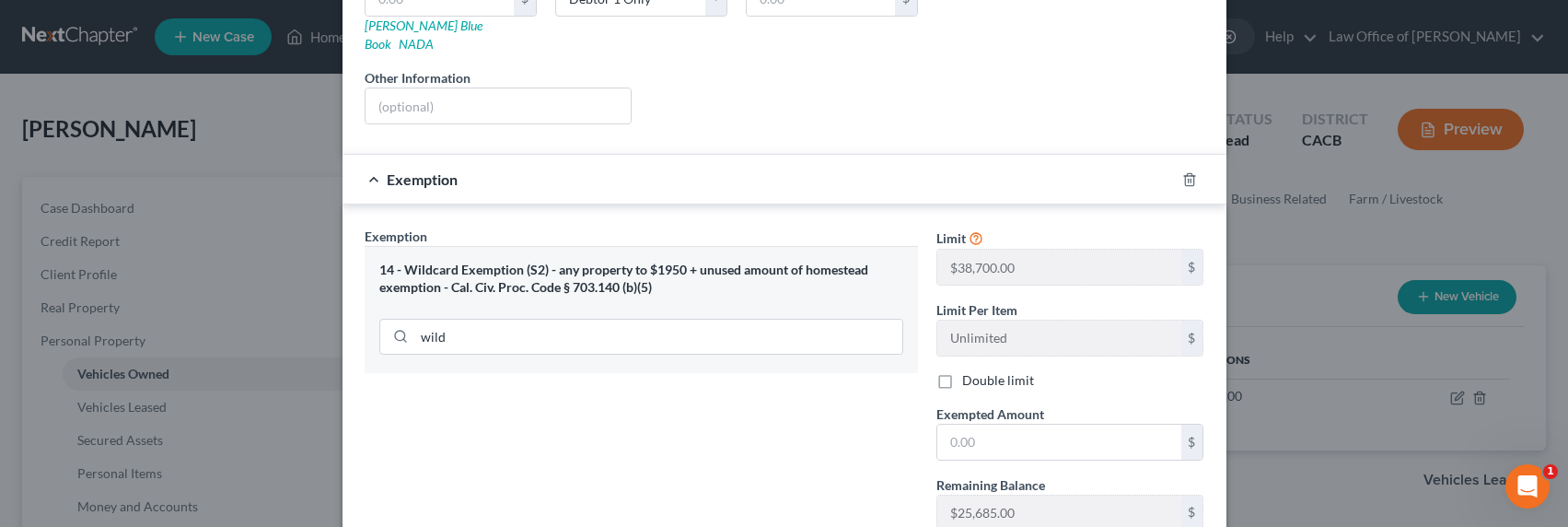
scroll to position [420, 0]
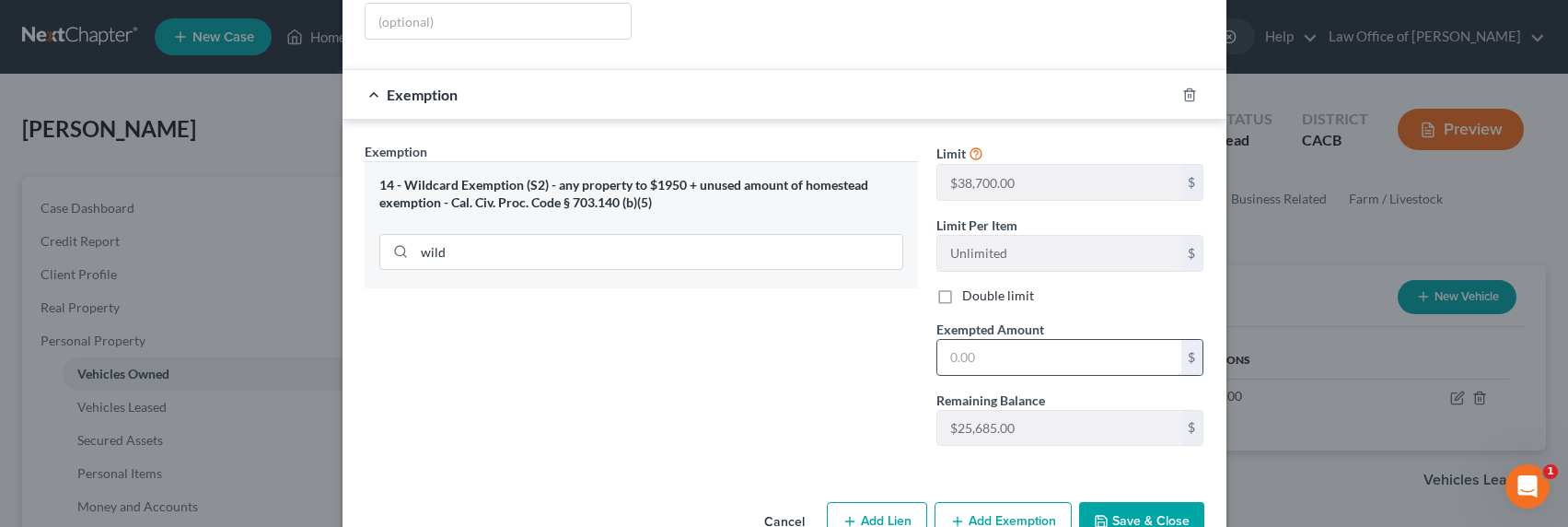
click at [961, 339] on input "text" at bounding box center [1059, 356] width 244 height 35
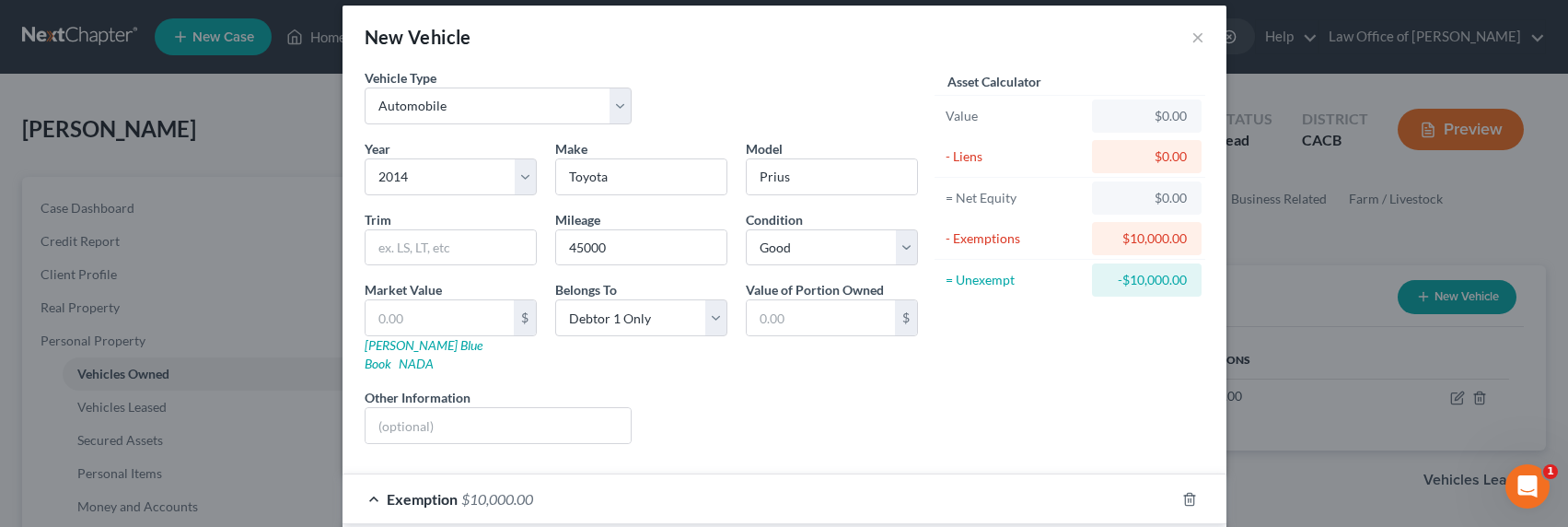
scroll to position [0, 0]
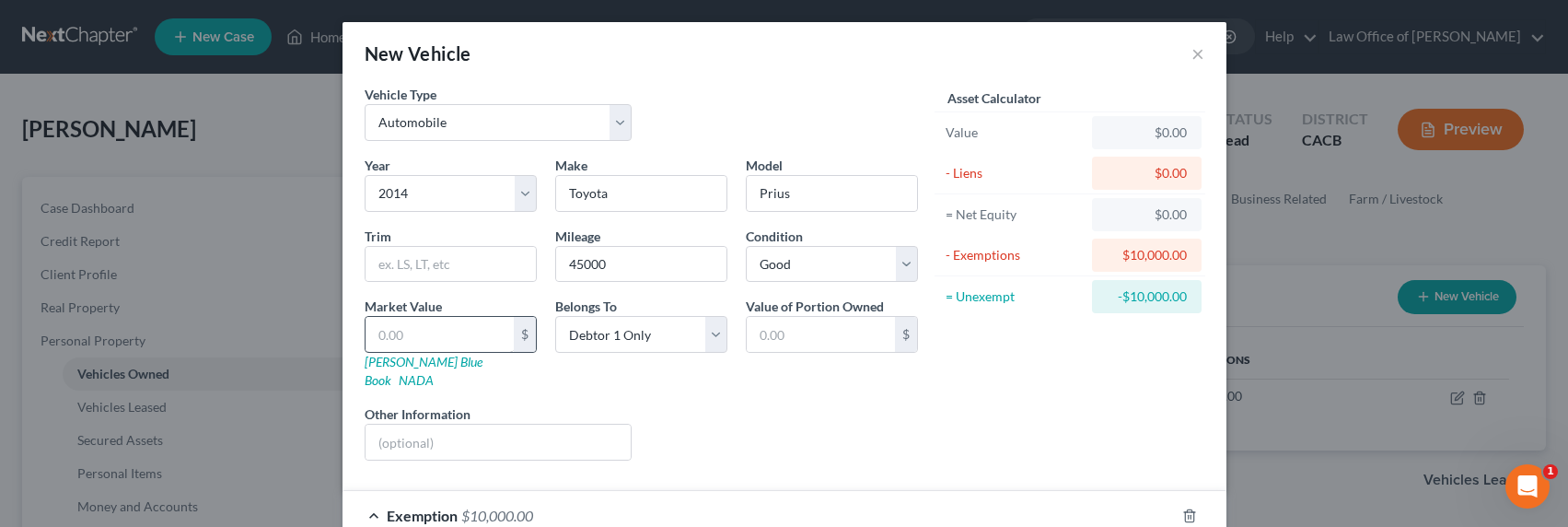
type input "10,000"
click at [456, 335] on input "text" at bounding box center [439, 333] width 148 height 35
type input "1"
type input "1.00"
type input "10"
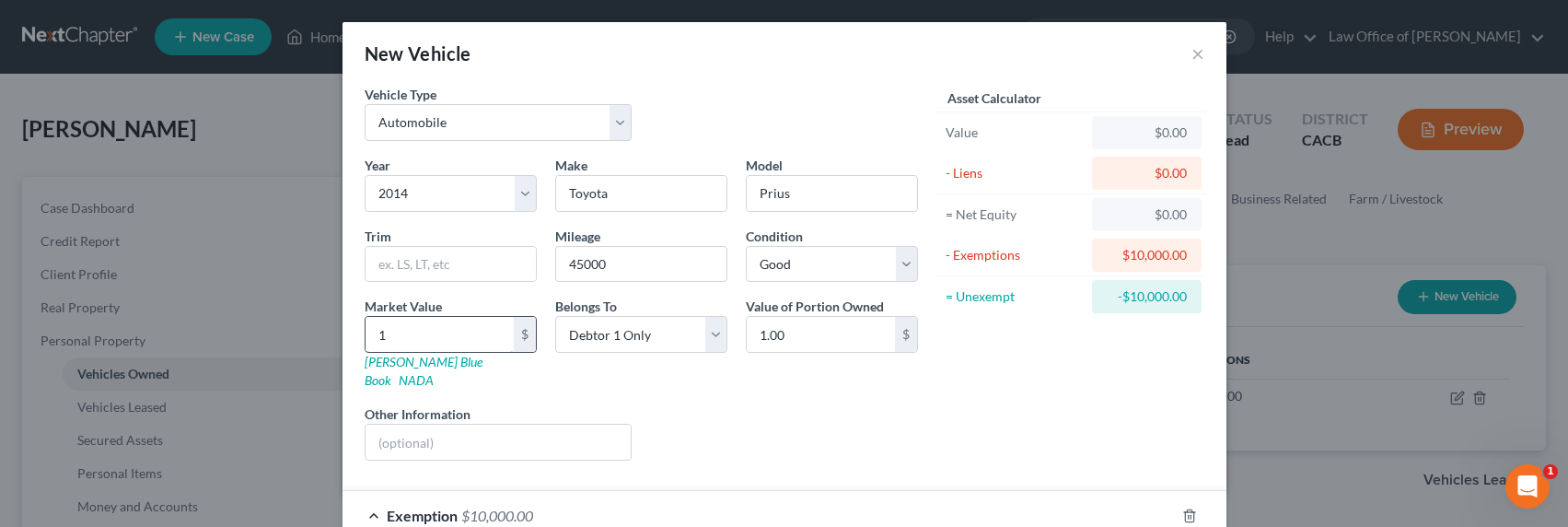
type input "10.00"
type input "100"
type input "100.00"
type input "1000"
type input "1,000.00"
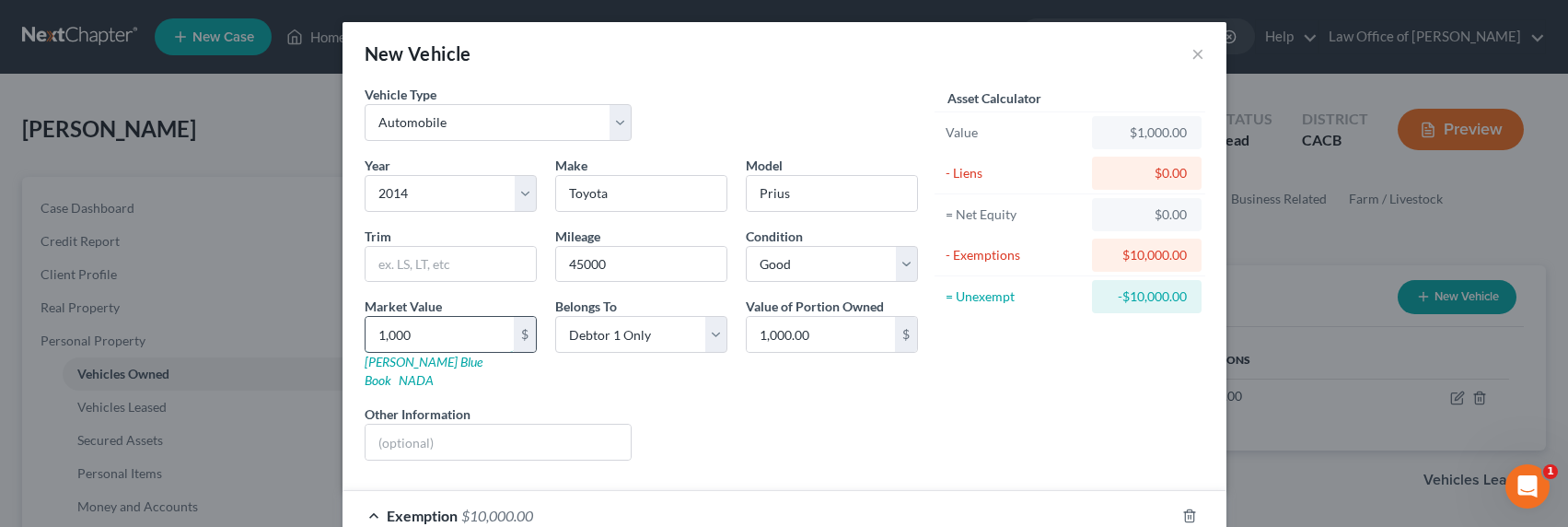
type input "1,0000"
type input "10,000.00"
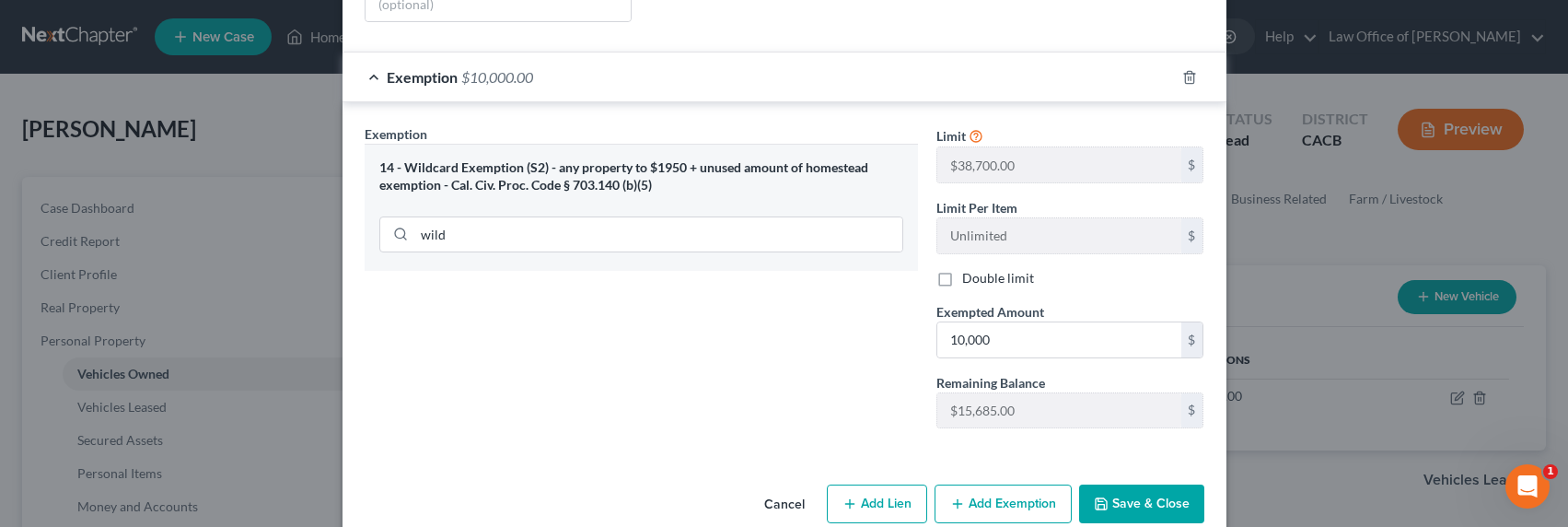
scroll to position [453, 0]
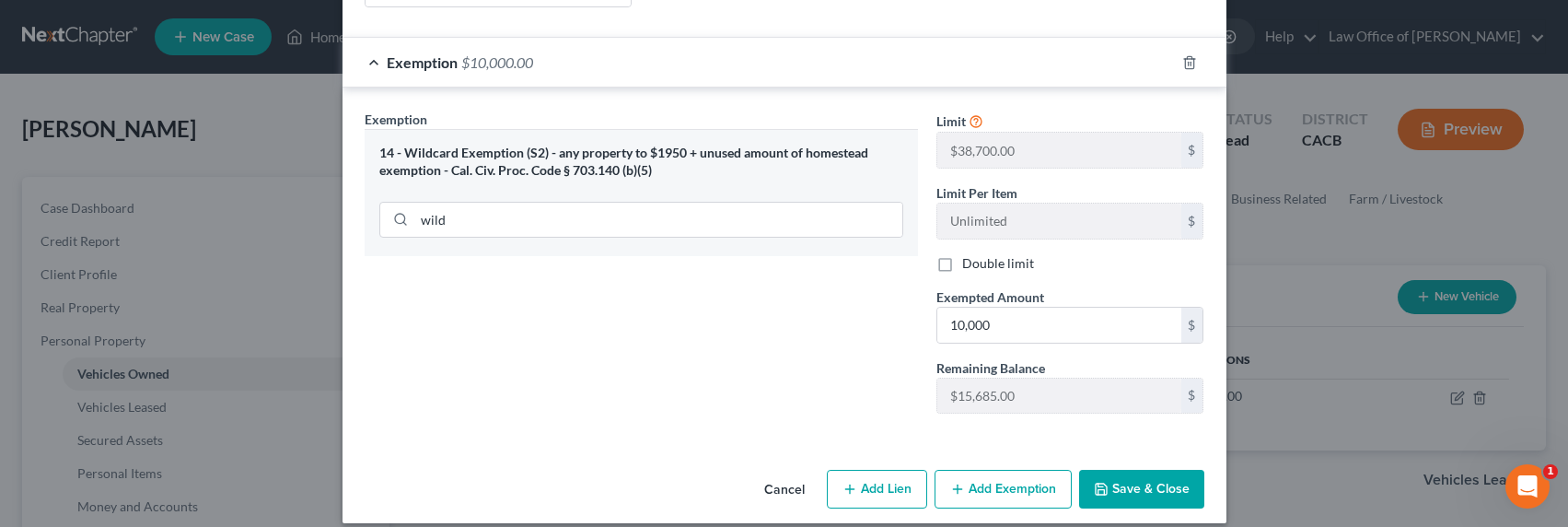
type input "10,000"
click at [1099, 481] on icon "button" at bounding box center [1101, 488] width 15 height 15
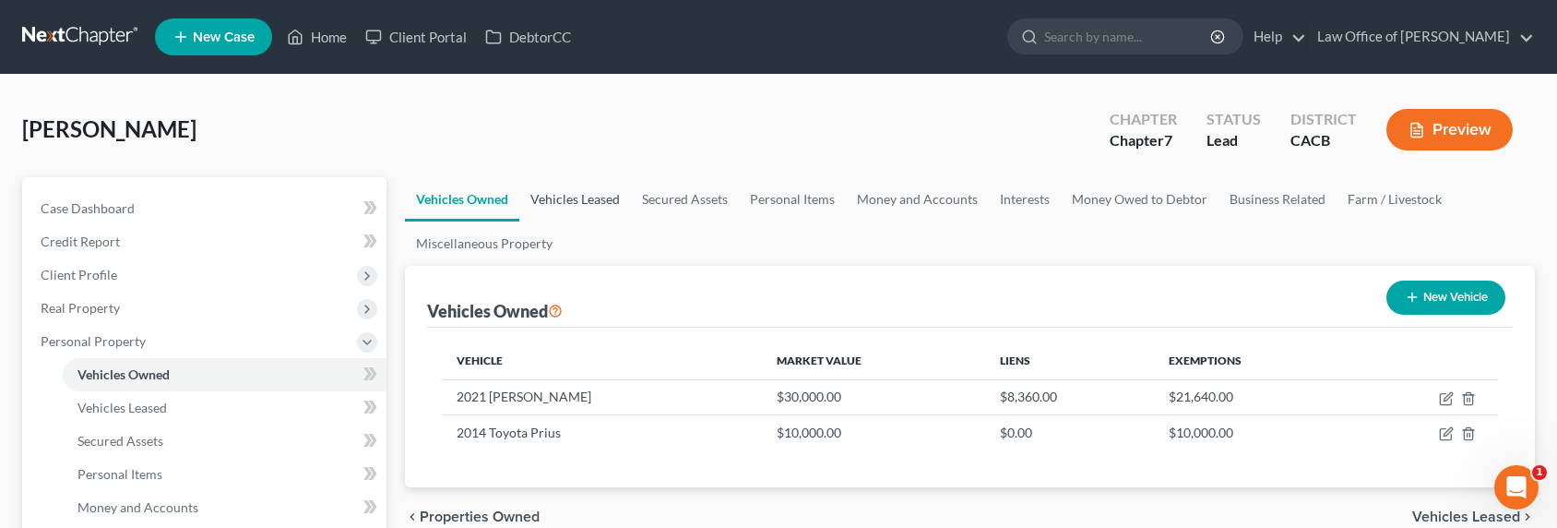
click at [582, 197] on link "Vehicles Leased" at bounding box center [575, 199] width 112 height 44
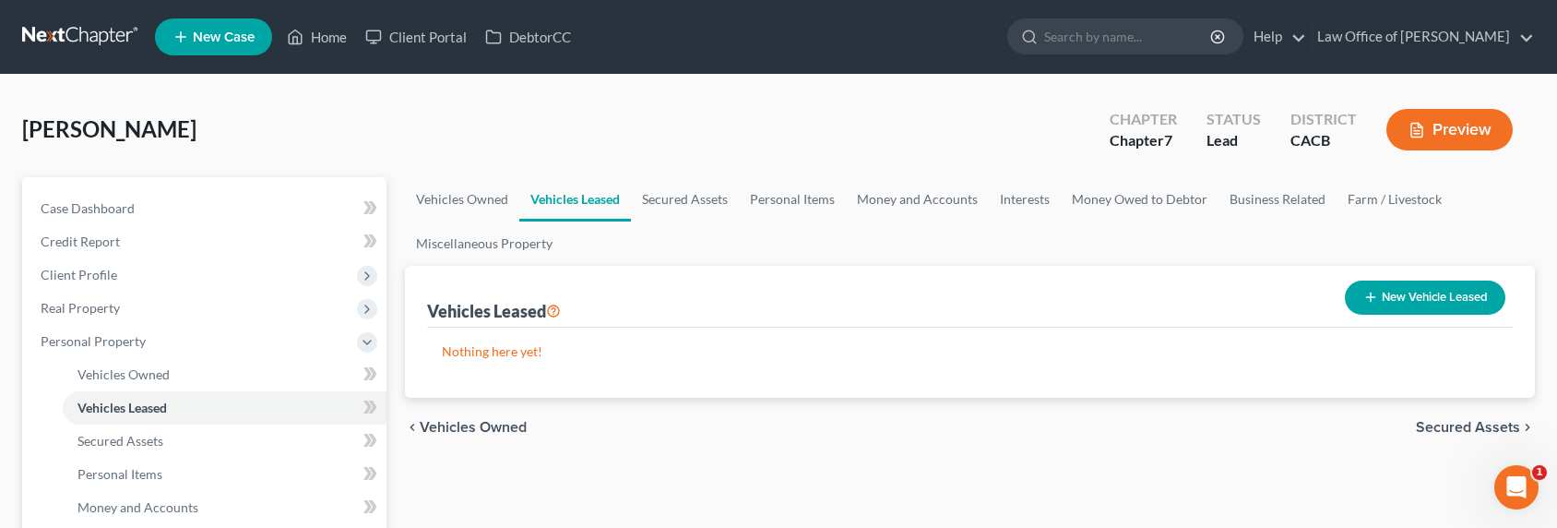
click at [1357, 305] on button "New Vehicle Leased" at bounding box center [1425, 297] width 160 height 34
select select "0"
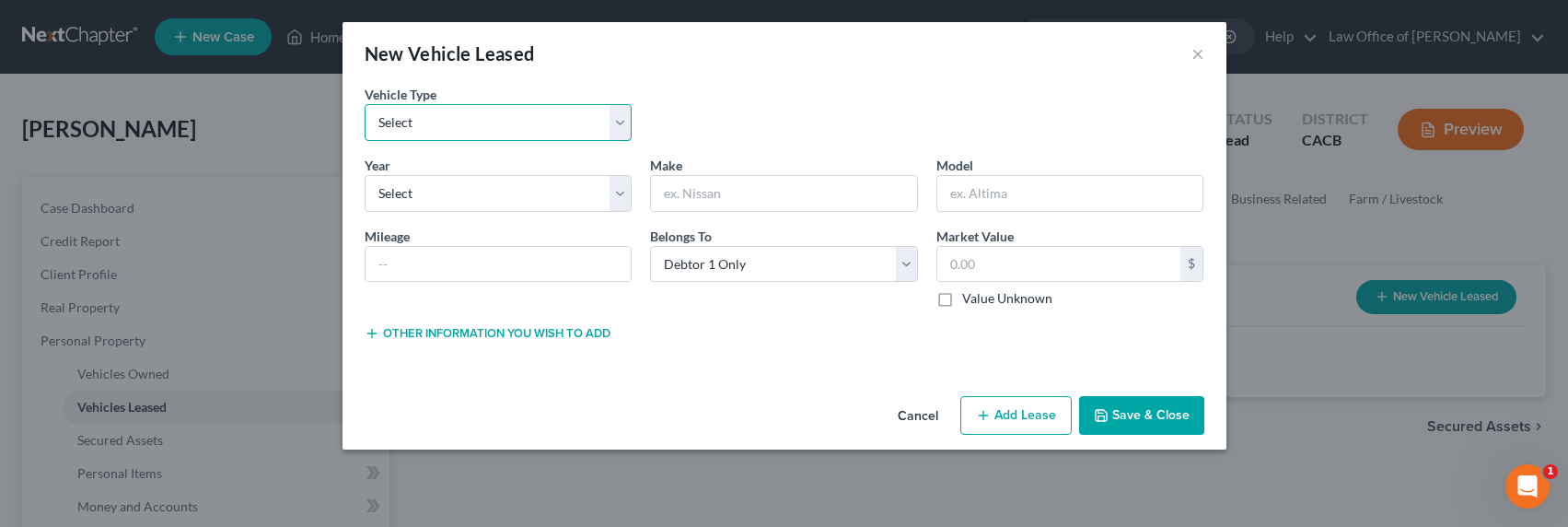
click at [410, 121] on select "Select Automobile Truck Trailer Watercraft Aircraft Motor Home Atv Other Vehicle" at bounding box center [498, 122] width 267 height 37
select select "0"
click at [364, 104] on select "Select Automobile Truck Trailer Watercraft Aircraft Motor Home Atv Other Vehicle" at bounding box center [498, 122] width 267 height 37
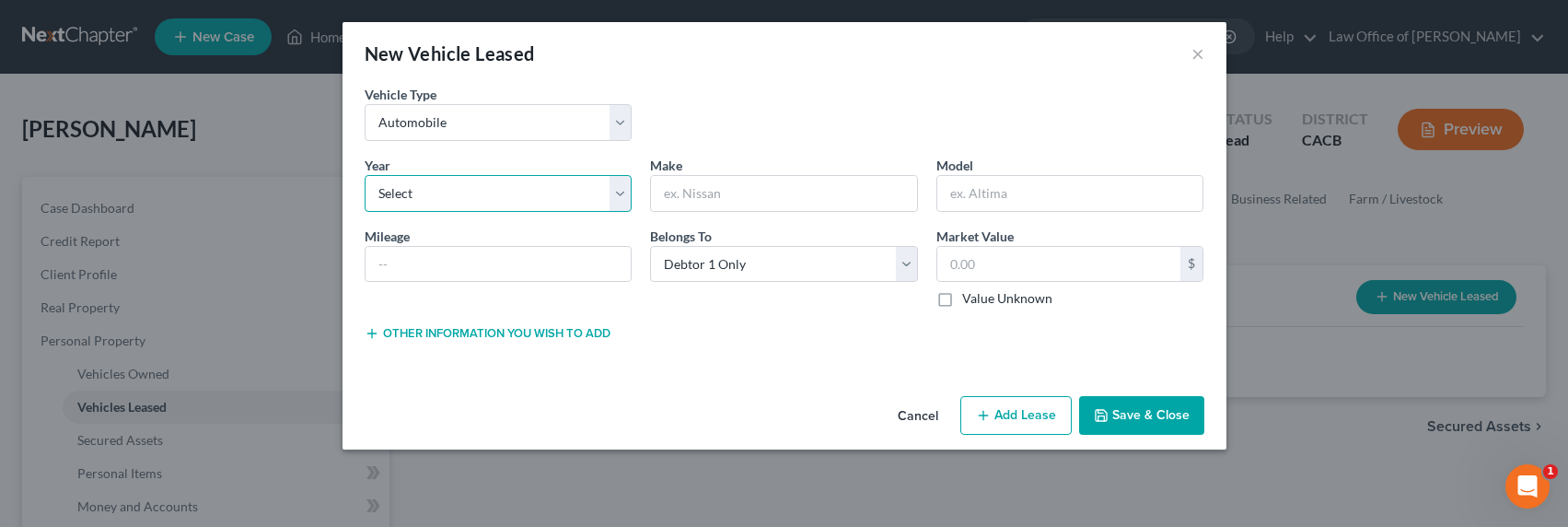
click at [422, 196] on select "Select 2026 2025 2024 2023 2022 2021 2020 2019 2018 2017 2016 2015 2014 2013 20…" at bounding box center [498, 193] width 267 height 37
select select "2"
click at [364, 175] on select "Select 2026 2025 2024 2023 2022 2021 2020 2019 2018 2017 2016 2015 2014 2013 20…" at bounding box center [498, 193] width 267 height 37
click at [765, 205] on input "text" at bounding box center [784, 193] width 266 height 35
type input "BMW"
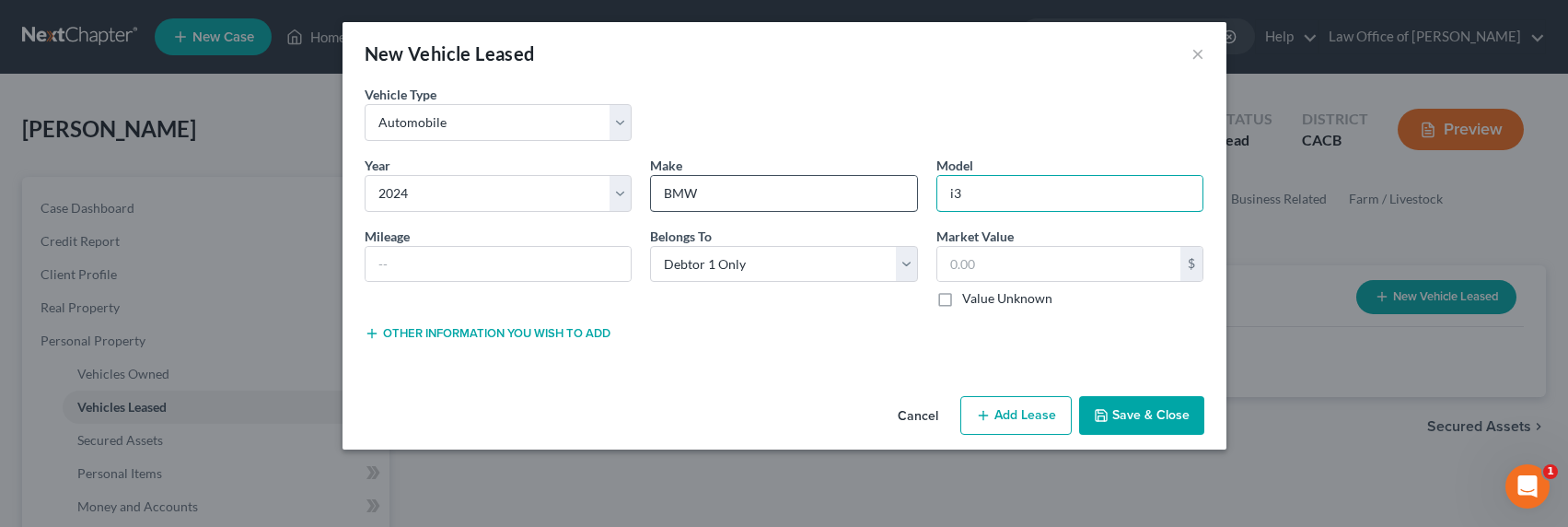
type input "i3"
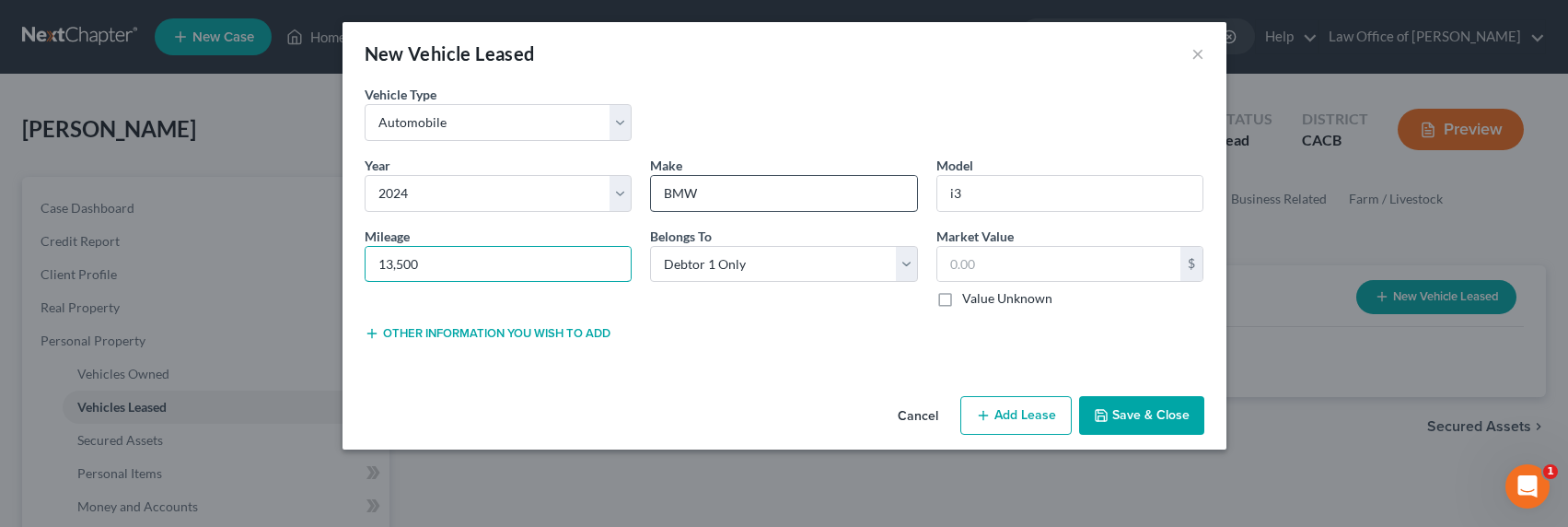
type input "13,500"
click at [991, 303] on label "Value Unknown" at bounding box center [1007, 298] width 90 height 18
click at [981, 301] on input "Value Unknown" at bounding box center [975, 295] width 12 height 12
checkbox input "true"
type input "0.00"
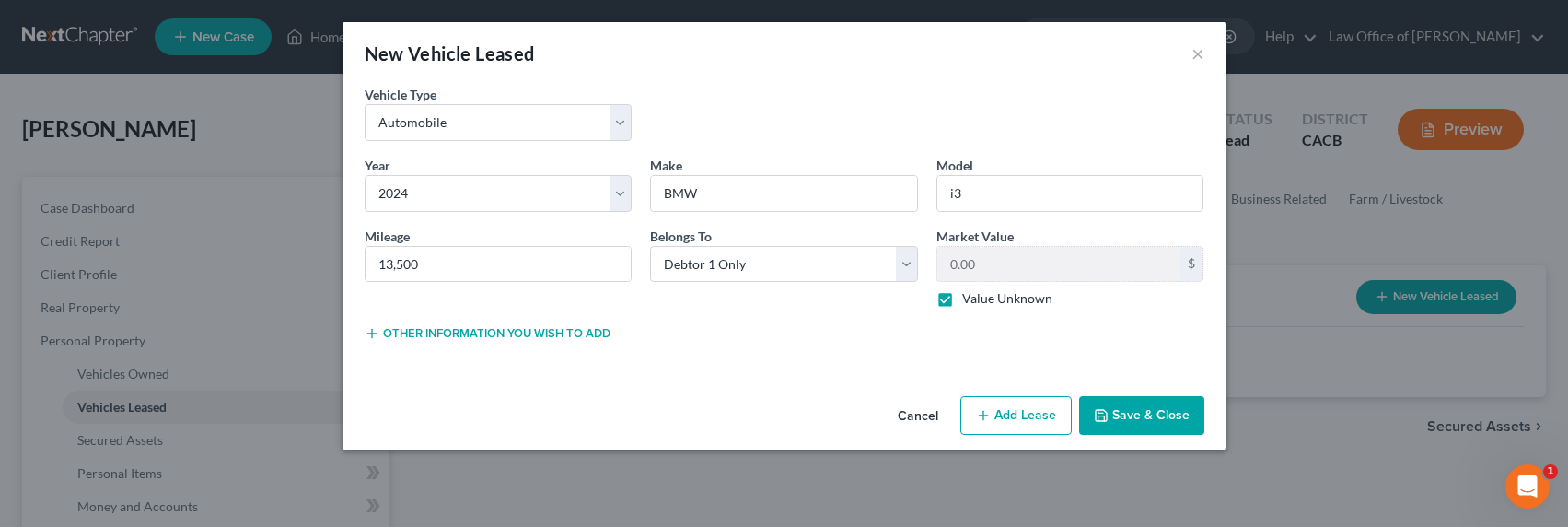
click at [475, 334] on button "Other information you wish to add" at bounding box center [487, 332] width 246 height 15
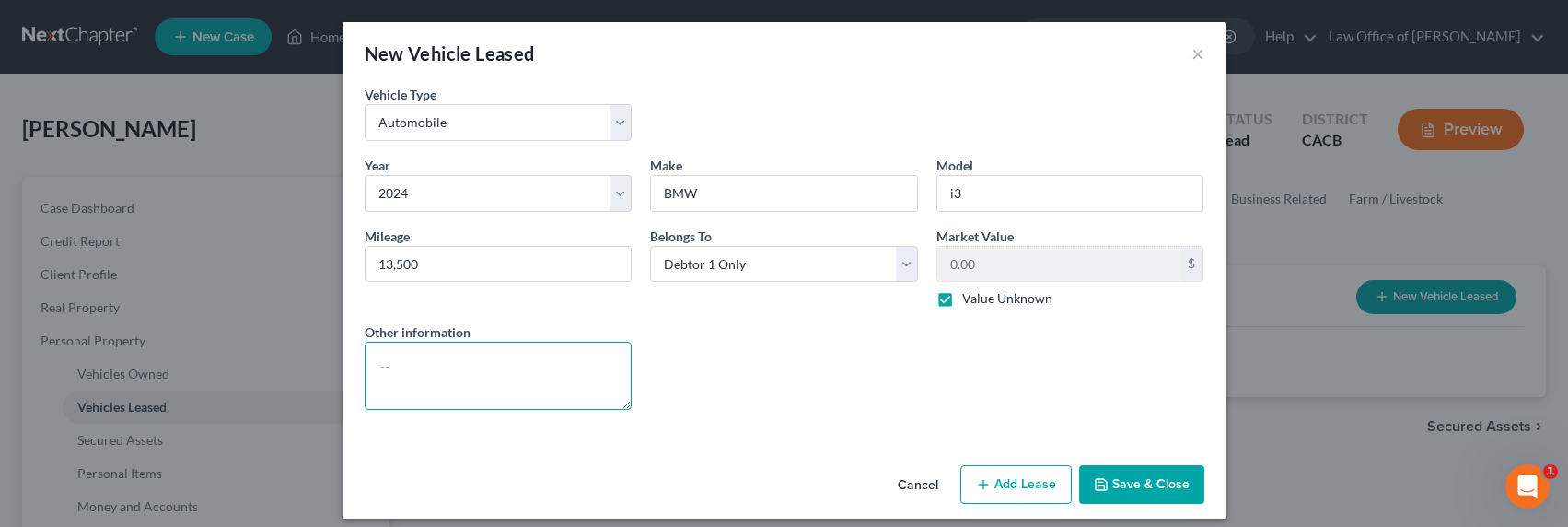
click at [451, 375] on textarea at bounding box center [498, 375] width 267 height 68
type textarea "Lease"
click at [1033, 484] on button "Add Lease" at bounding box center [1016, 484] width 112 height 39
select select "0"
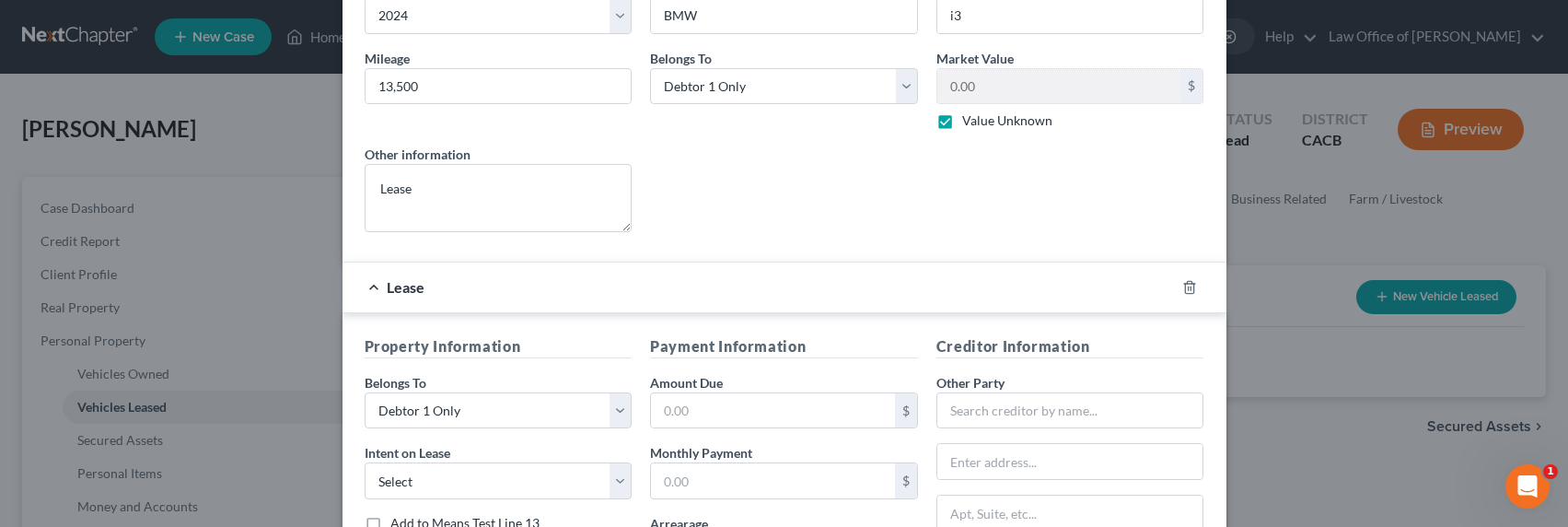
scroll to position [196, 0]
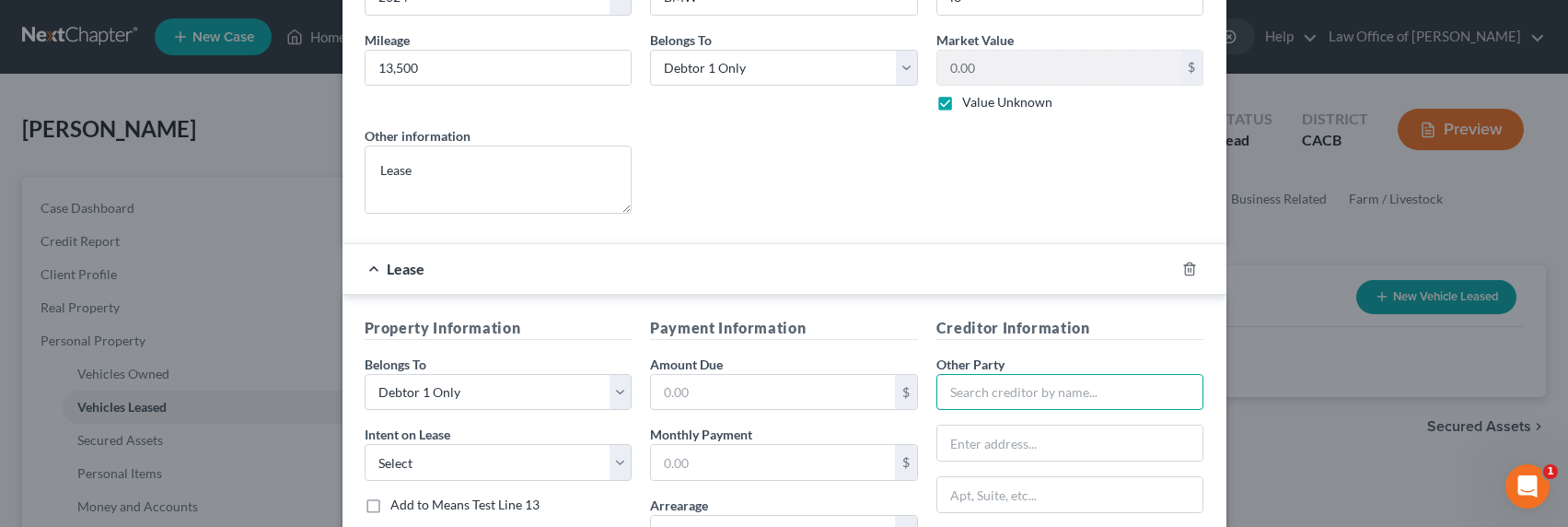
click at [968, 387] on input "text" at bounding box center [1070, 391] width 267 height 37
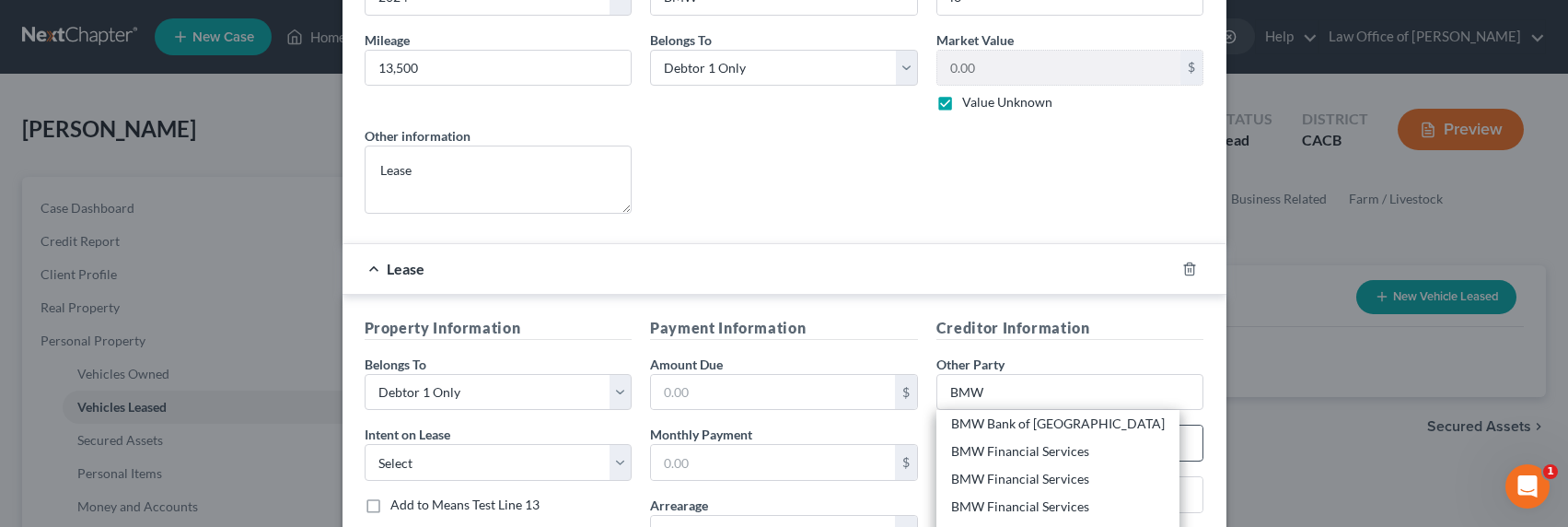
click at [987, 445] on div "BMW Financial Services" at bounding box center [1058, 451] width 214 height 18
type input "BMW Financial Services"
type input "[STREET_ADDRESS]"
type input "Columbus"
select select "36"
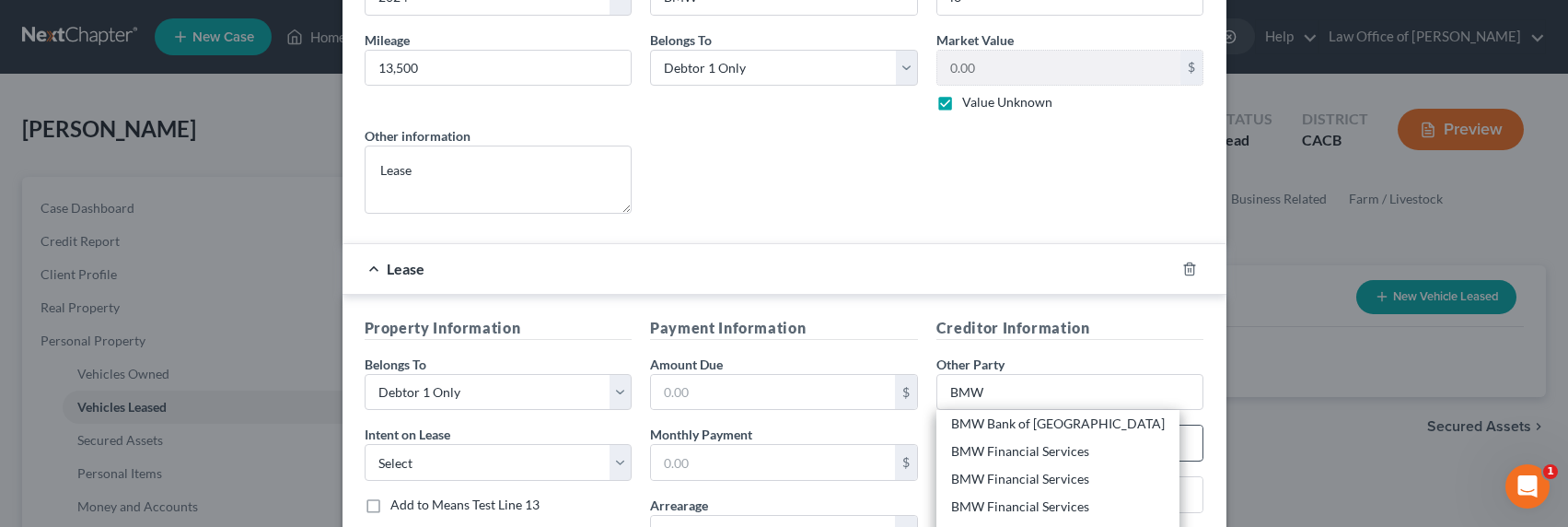
type input "43215"
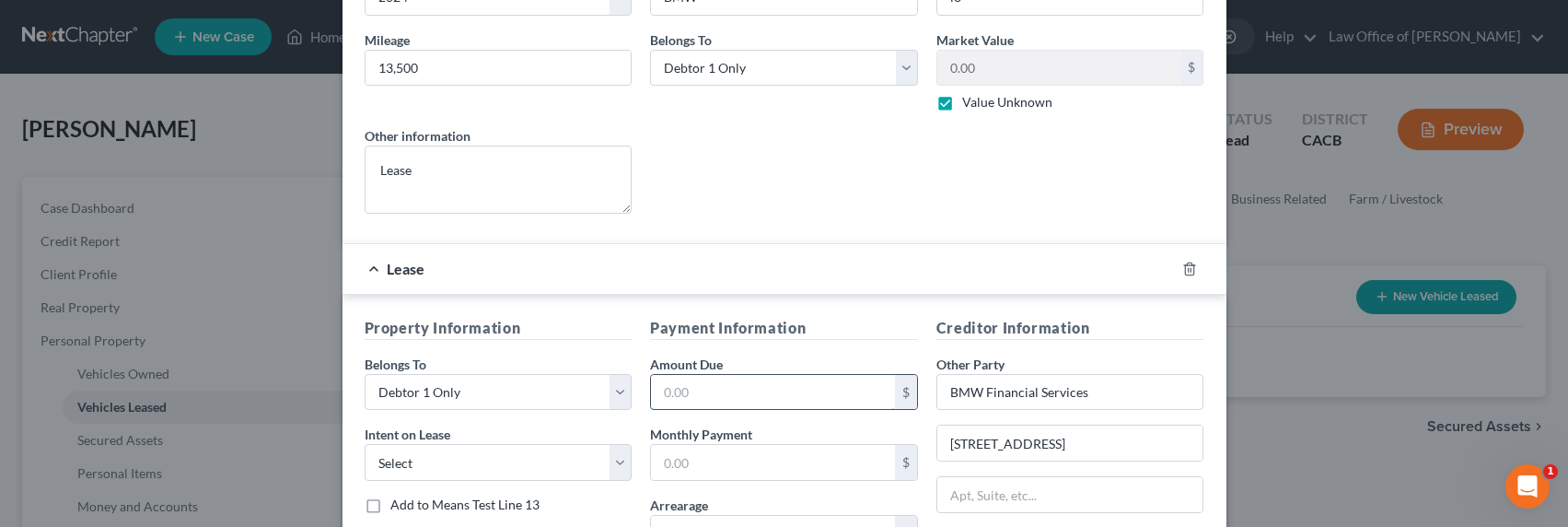
click at [718, 393] on input "text" at bounding box center [773, 391] width 244 height 35
drag, startPoint x: 715, startPoint y: 395, endPoint x: 740, endPoint y: 386, distance: 26.6
click at [740, 386] on input "971" at bounding box center [773, 391] width 244 height 35
type input "18,467"
type input "971"
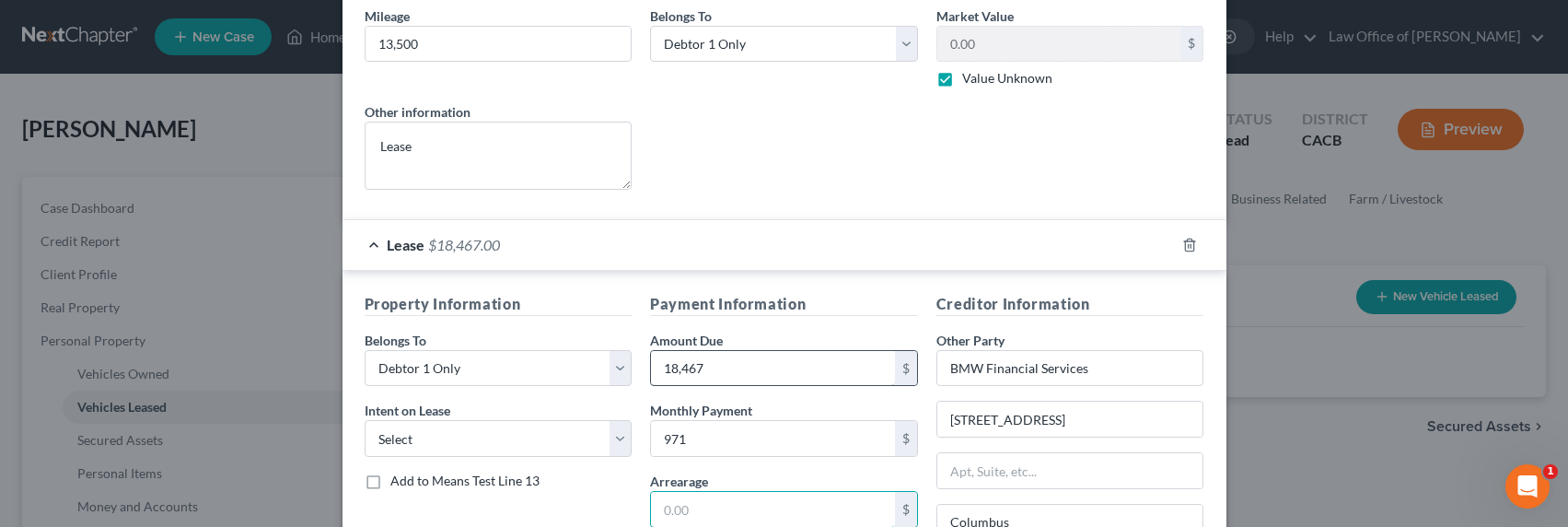
scroll to position [448, 0]
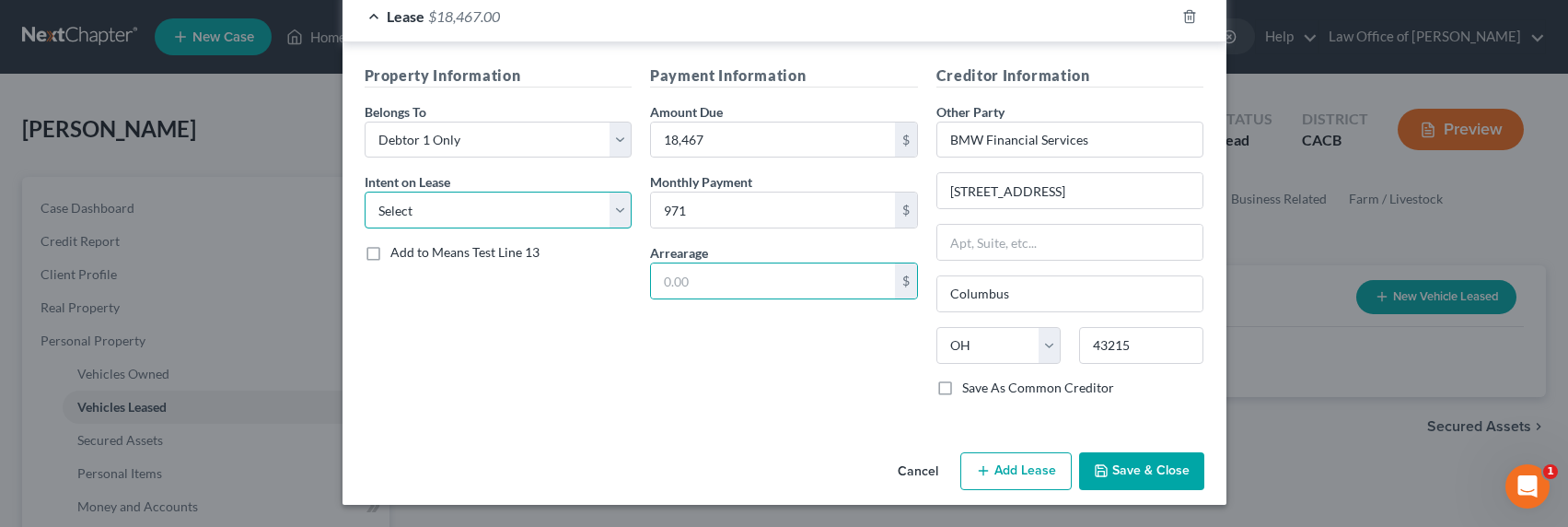
click at [458, 210] on select "Select None Assume Reject" at bounding box center [498, 210] width 267 height 37
select select "1"
click at [364, 192] on select "Select None Assume Reject" at bounding box center [498, 210] width 267 height 37
click at [1143, 469] on button "Save & Close" at bounding box center [1141, 471] width 125 height 39
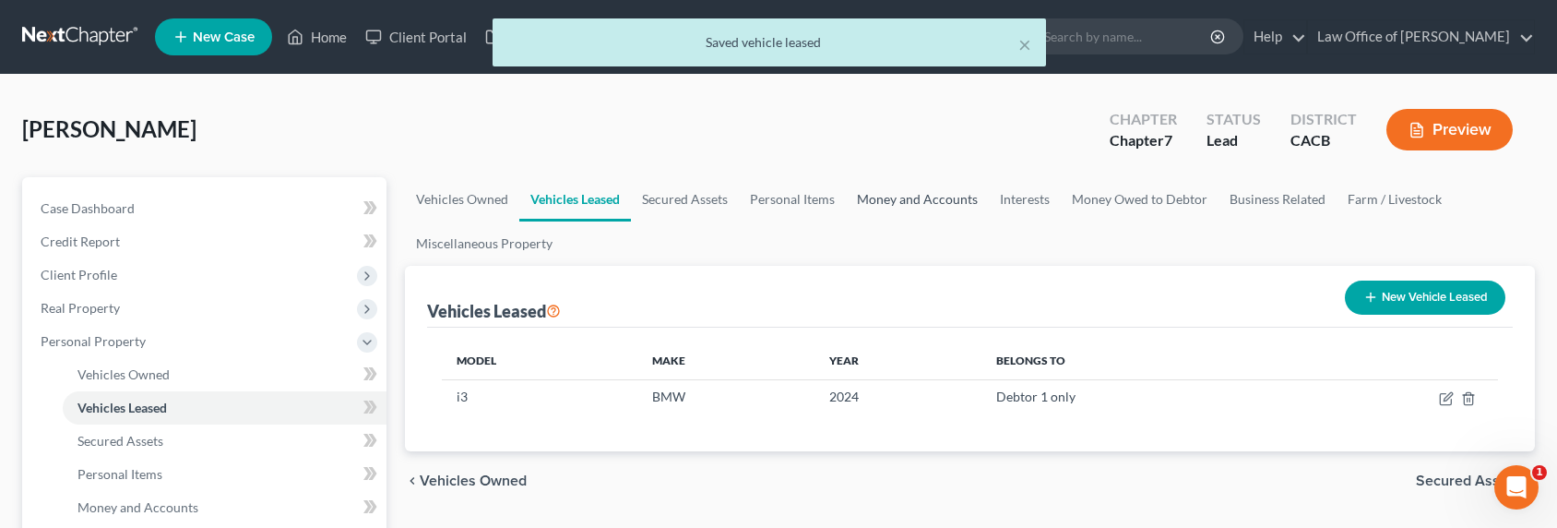
click at [931, 192] on link "Money and Accounts" at bounding box center [917, 199] width 143 height 44
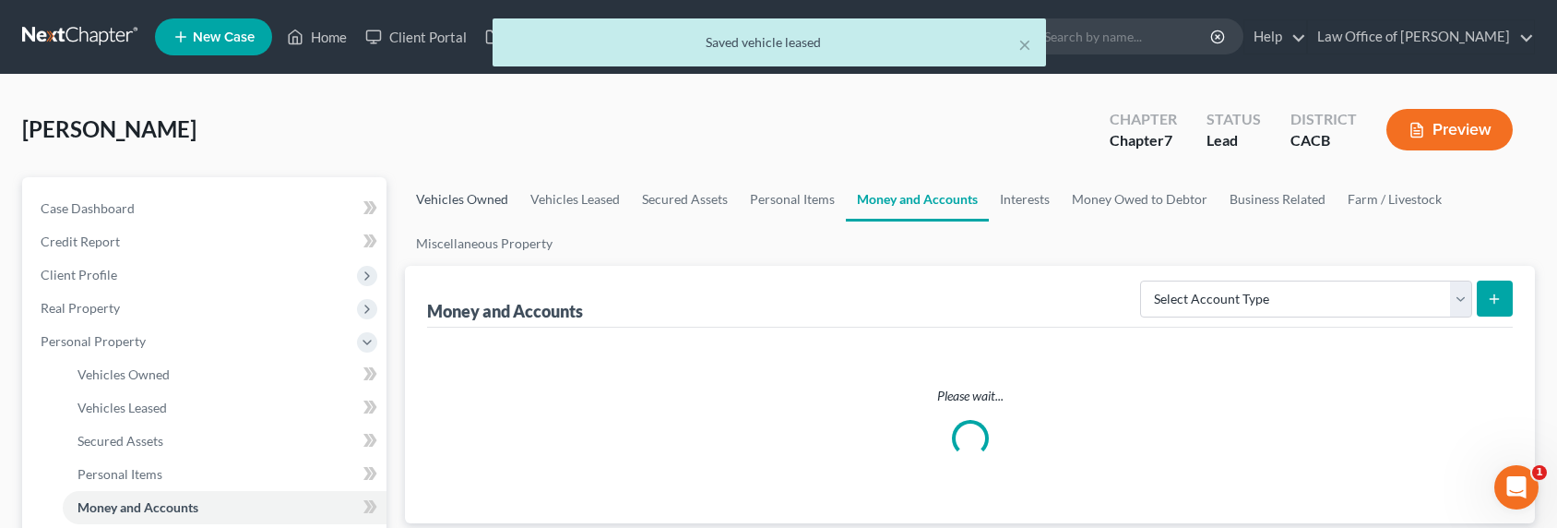
click at [487, 187] on link "Vehicles Owned" at bounding box center [462, 199] width 114 height 44
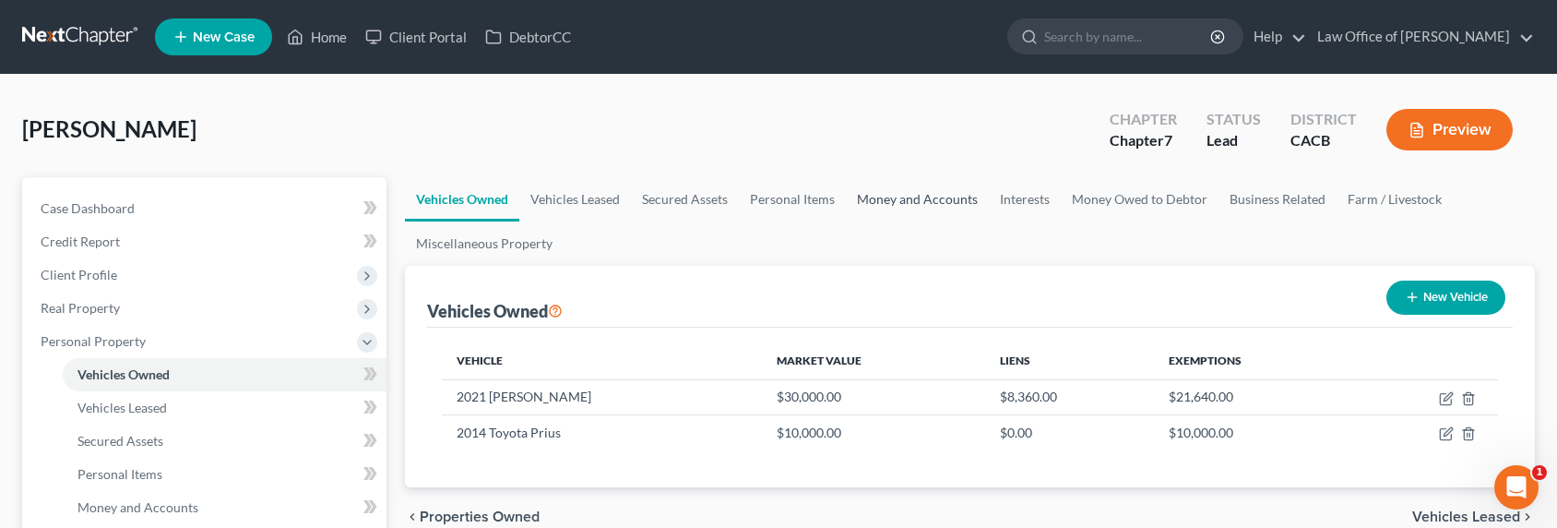
click at [864, 203] on link "Money and Accounts" at bounding box center [917, 199] width 143 height 44
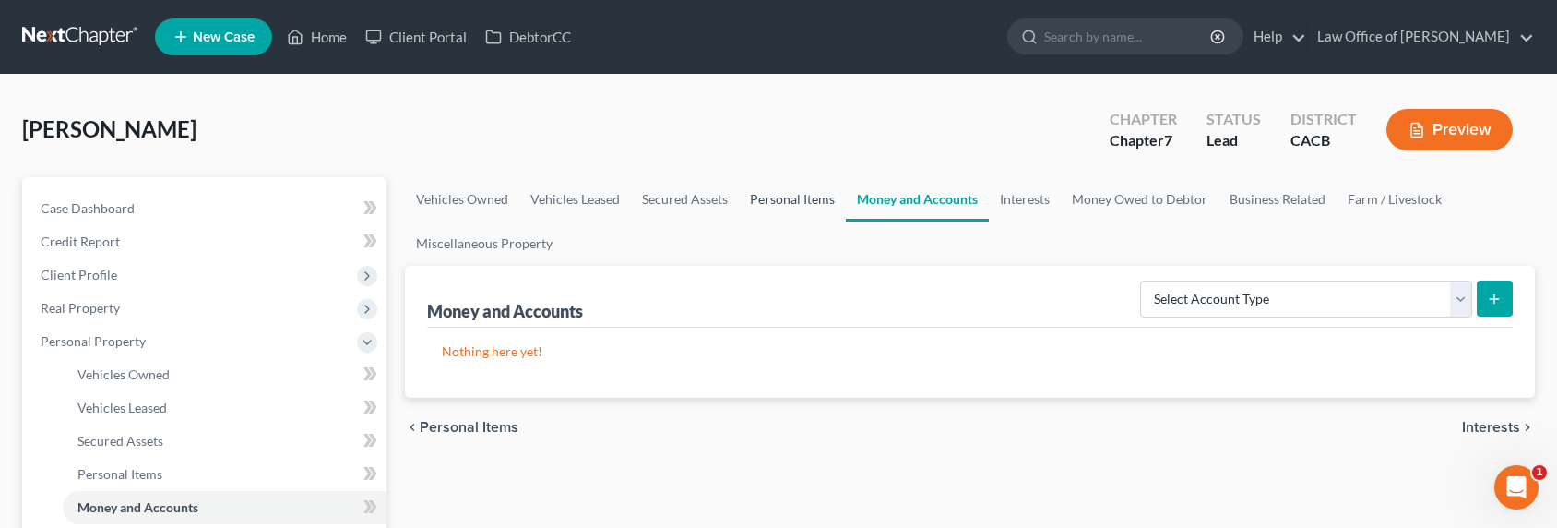
click at [794, 197] on link "Personal Items" at bounding box center [792, 199] width 107 height 44
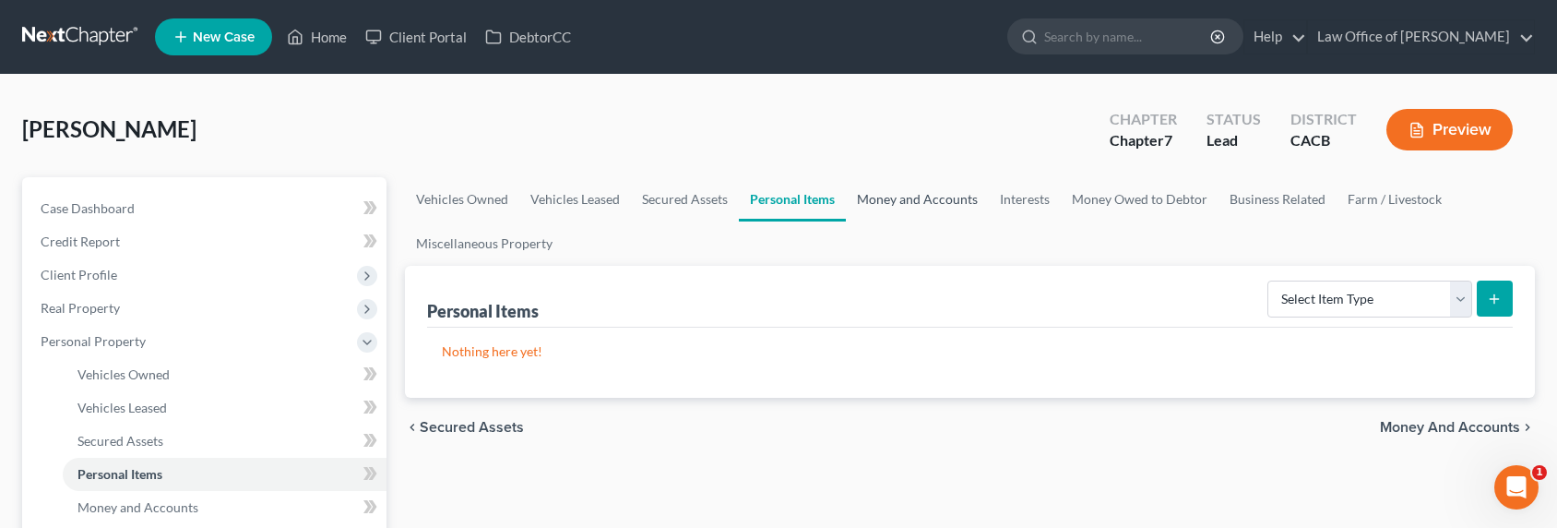
click at [912, 195] on link "Money and Accounts" at bounding box center [917, 199] width 143 height 44
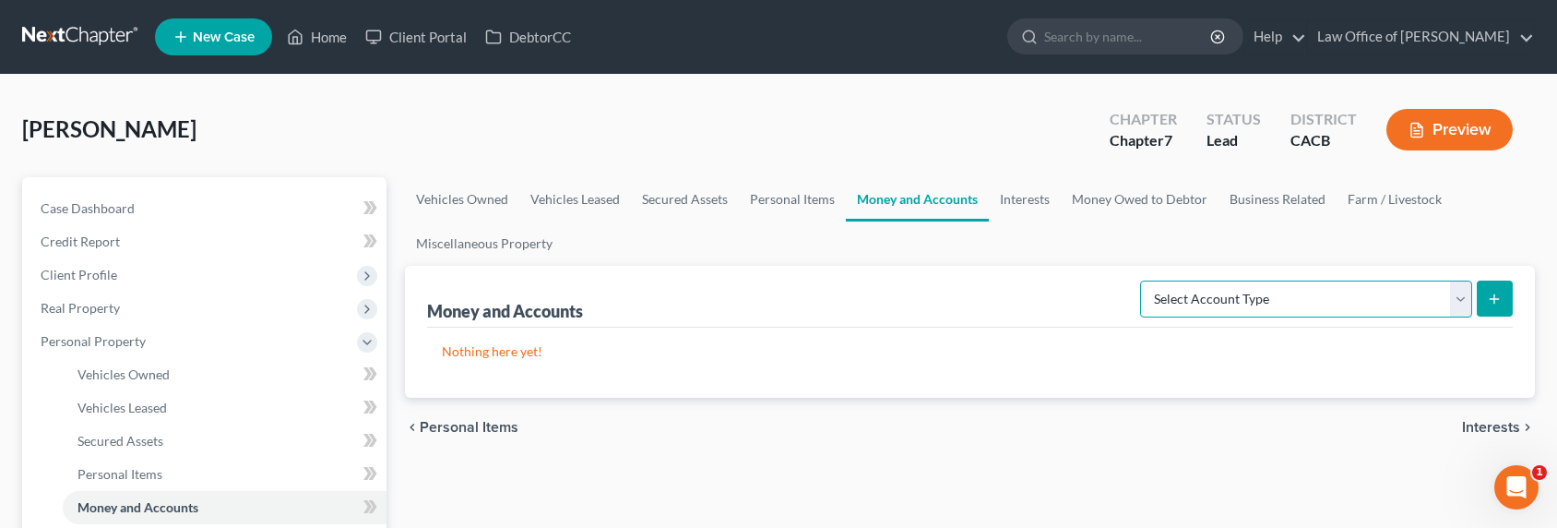
click at [1231, 288] on select "Select Account Type Brokerage Cash on Hand Certificates of Deposit Checking Acc…" at bounding box center [1306, 298] width 332 height 37
click at [1267, 298] on select "Select Account Type Brokerage Cash on Hand Certificates of Deposit Checking Acc…" at bounding box center [1306, 298] width 332 height 37
click at [1144, 280] on select "Select Account Type Brokerage Cash on Hand Certificates of Deposit Checking Acc…" at bounding box center [1306, 298] width 332 height 37
click at [1242, 302] on select "Select Account Type Brokerage Cash on Hand Certificates of Deposit Checking Acc…" at bounding box center [1306, 298] width 332 height 37
select select "cash_on_hand"
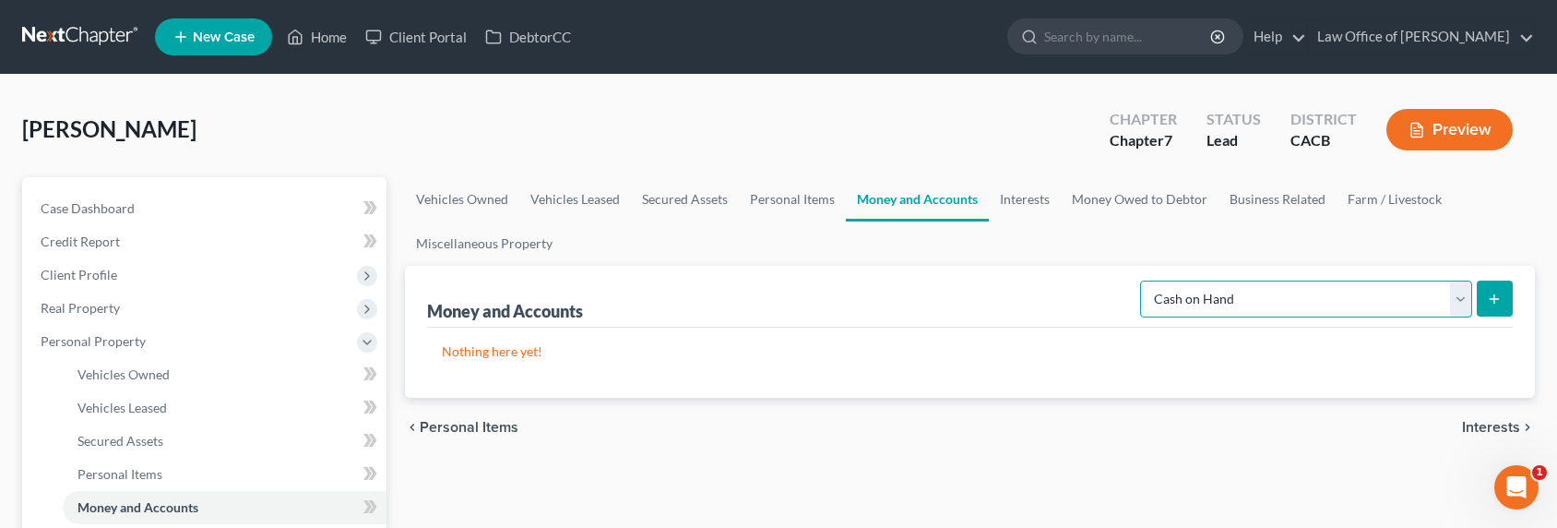
click at [1144, 280] on select "Select Account Type Brokerage Cash on Hand Certificates of Deposit Checking Acc…" at bounding box center [1306, 298] width 332 height 37
click at [1480, 298] on button "submit" at bounding box center [1495, 298] width 36 height 36
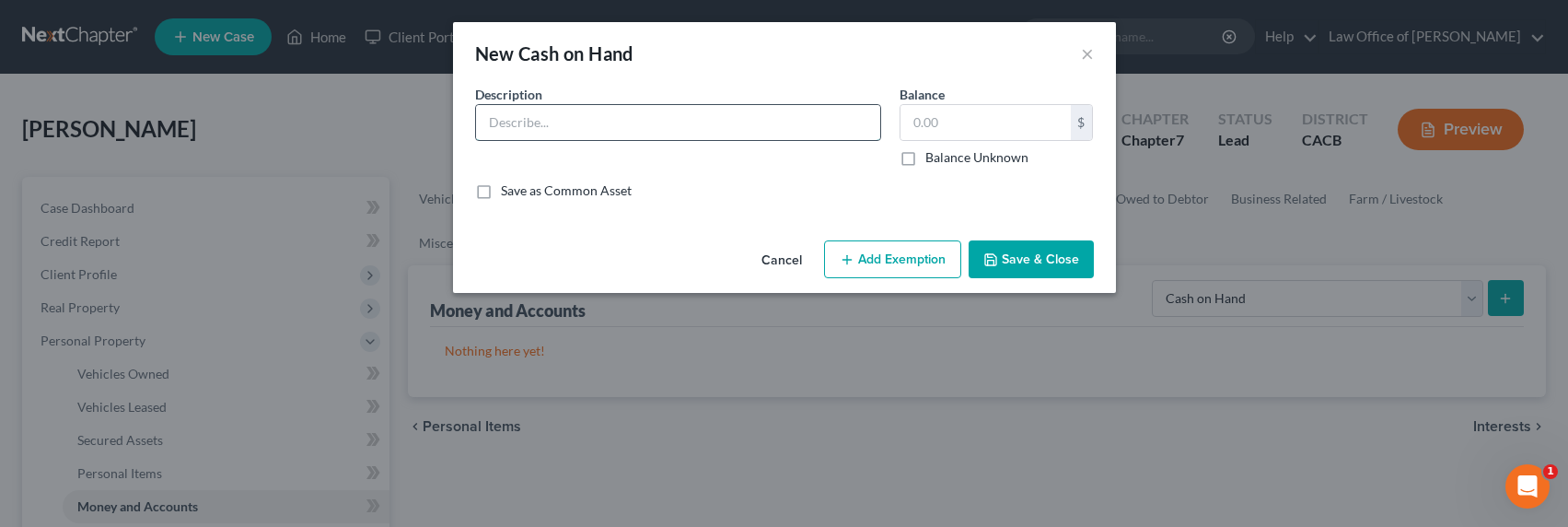
click at [620, 123] on input "text" at bounding box center [678, 122] width 404 height 35
type input "Cash on hand"
click at [943, 115] on input "text" at bounding box center [985, 122] width 171 height 35
type input "100"
click at [908, 263] on button "Add Exemption" at bounding box center [891, 260] width 137 height 39
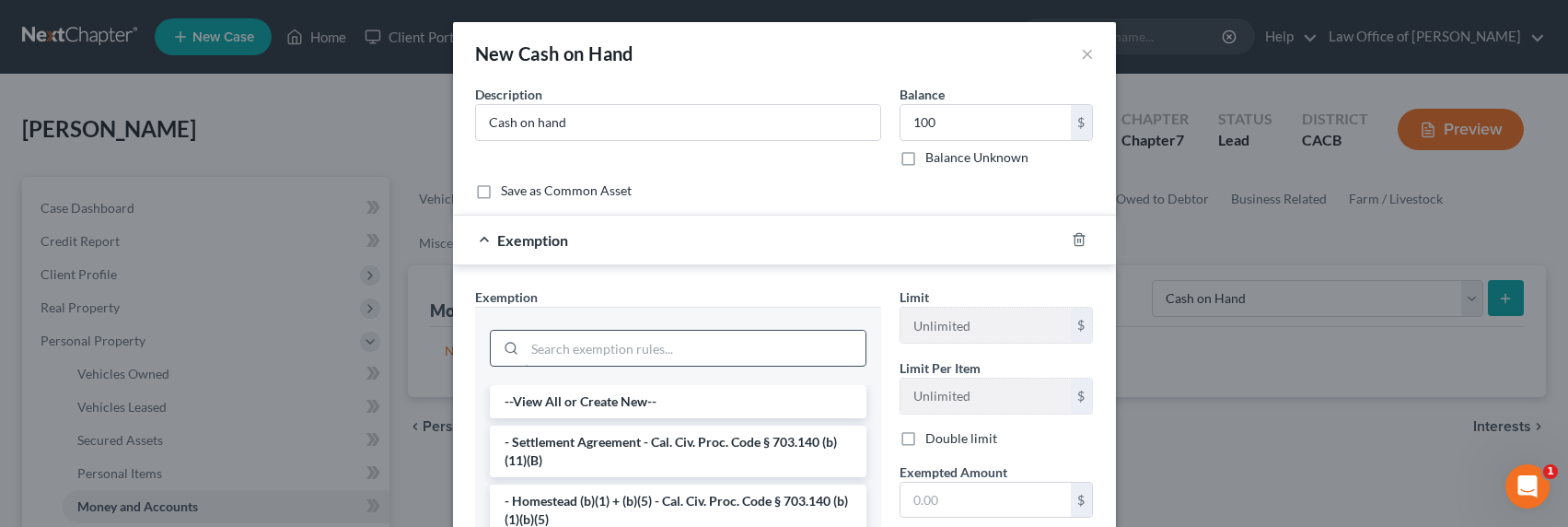
click at [668, 347] on input "search" at bounding box center [695, 347] width 340 height 35
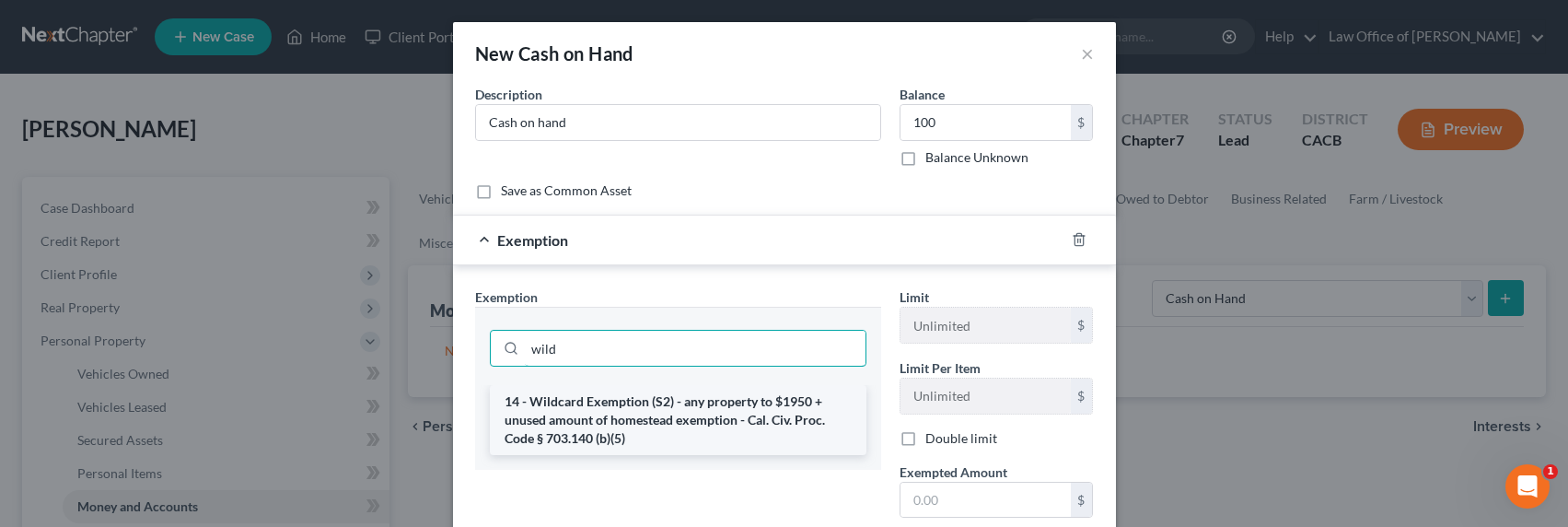
type input "wild"
click at [693, 419] on li "14 - Wildcard Exemption (S2) - any property to $1950 + unused amount of homeste…" at bounding box center [678, 420] width 376 height 70
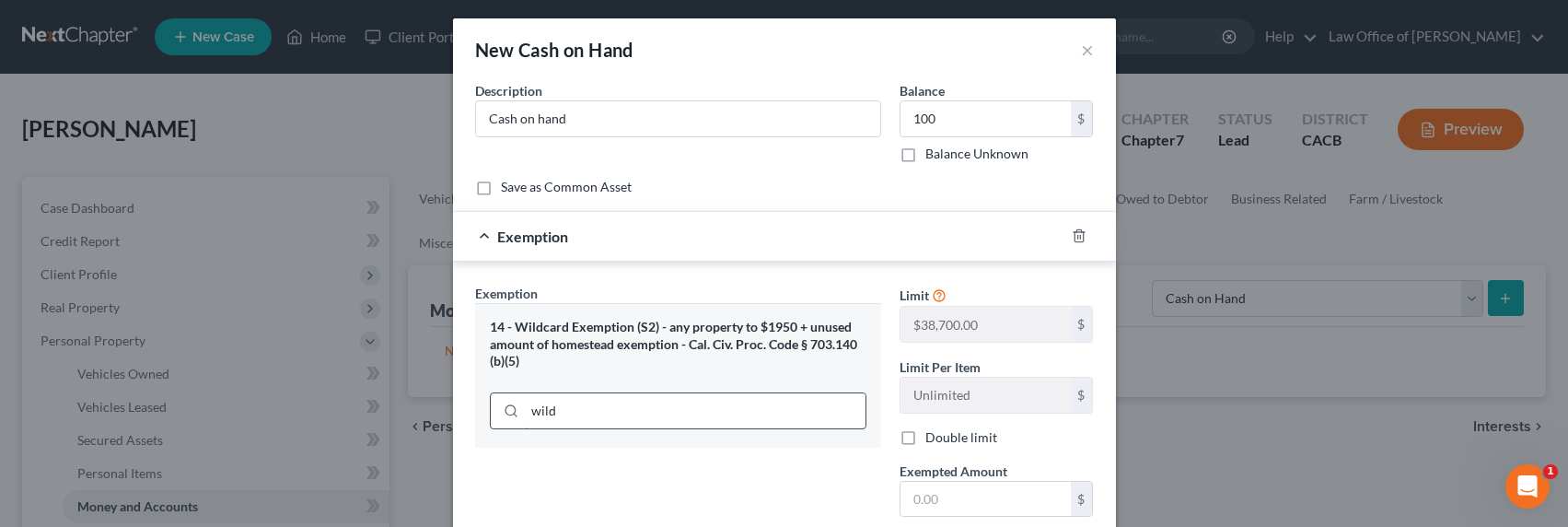
scroll to position [44, 0]
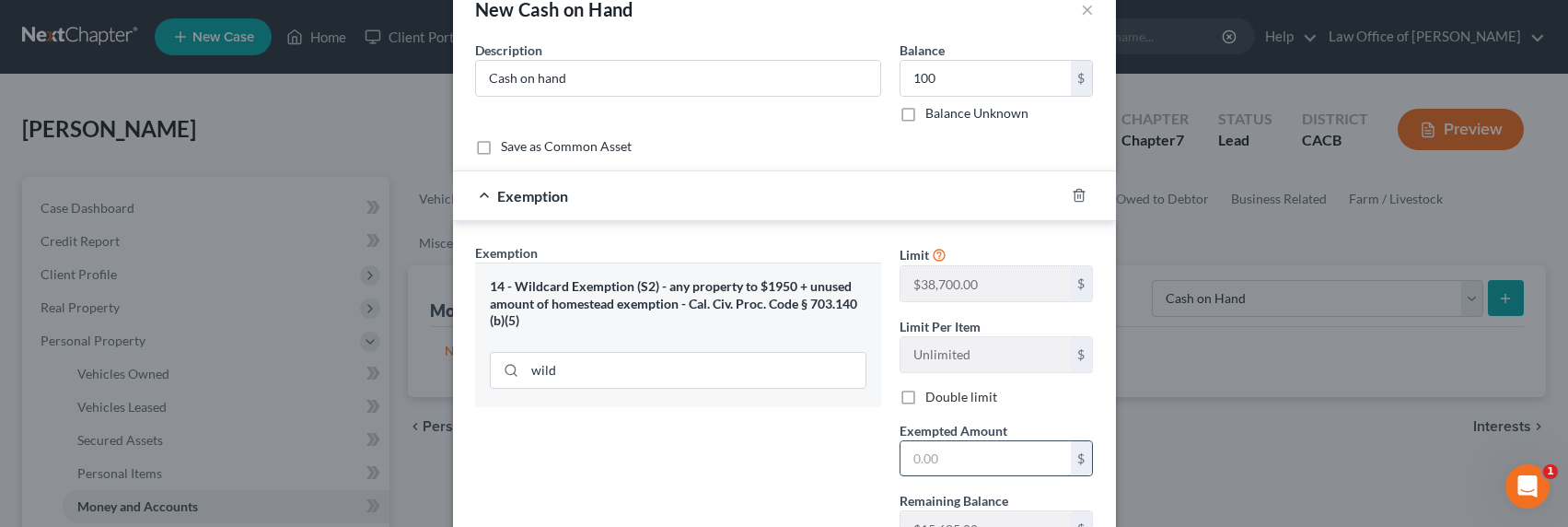
click at [927, 463] on input "text" at bounding box center [985, 458] width 171 height 35
type input "100"
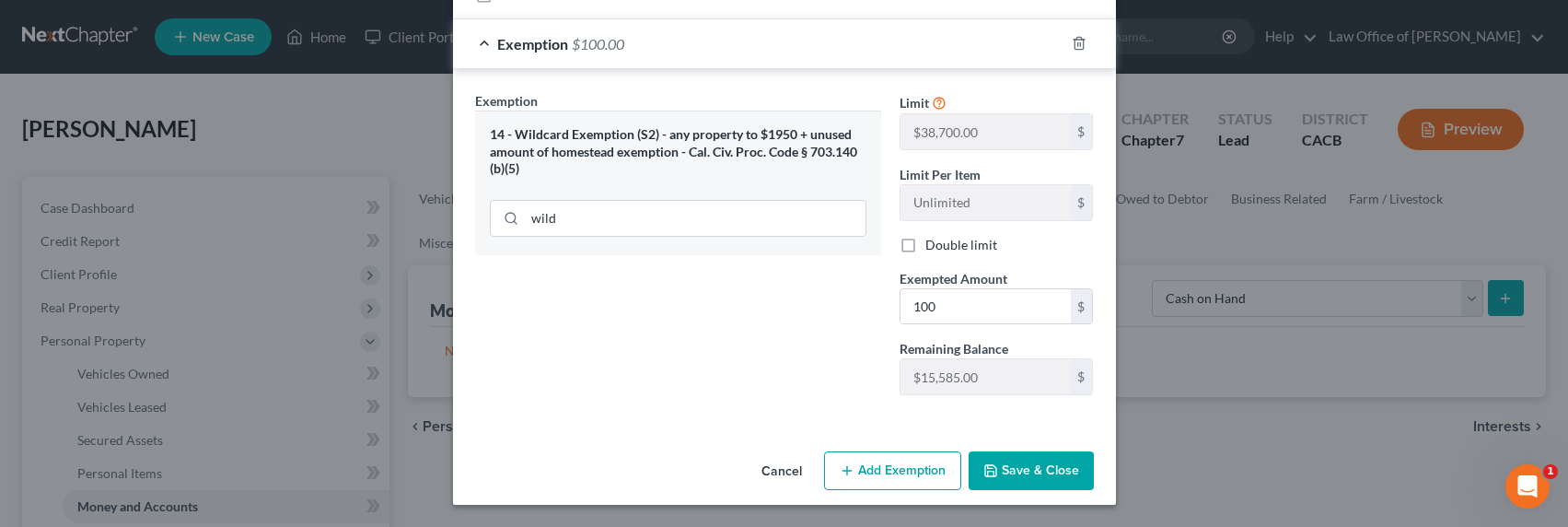
click at [1000, 468] on button "Save & Close" at bounding box center [1030, 470] width 125 height 39
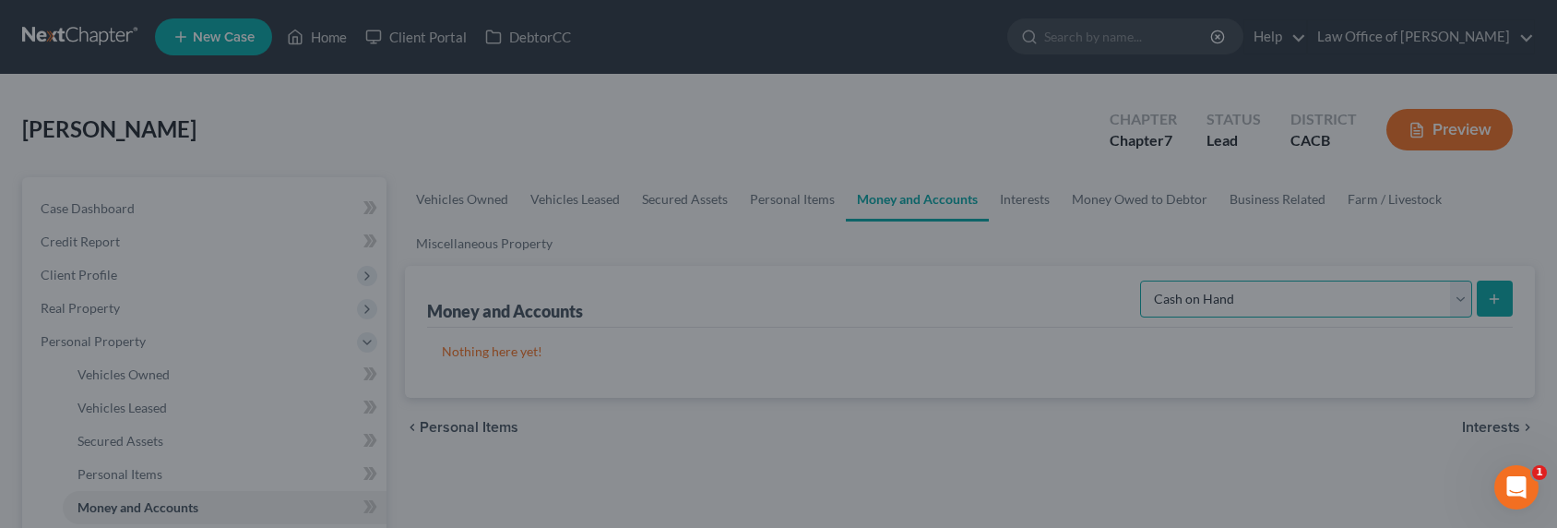
click at [1199, 286] on select "Select Account Type Brokerage Cash on Hand Certificates of Deposit Checking Acc…" at bounding box center [1306, 298] width 332 height 37
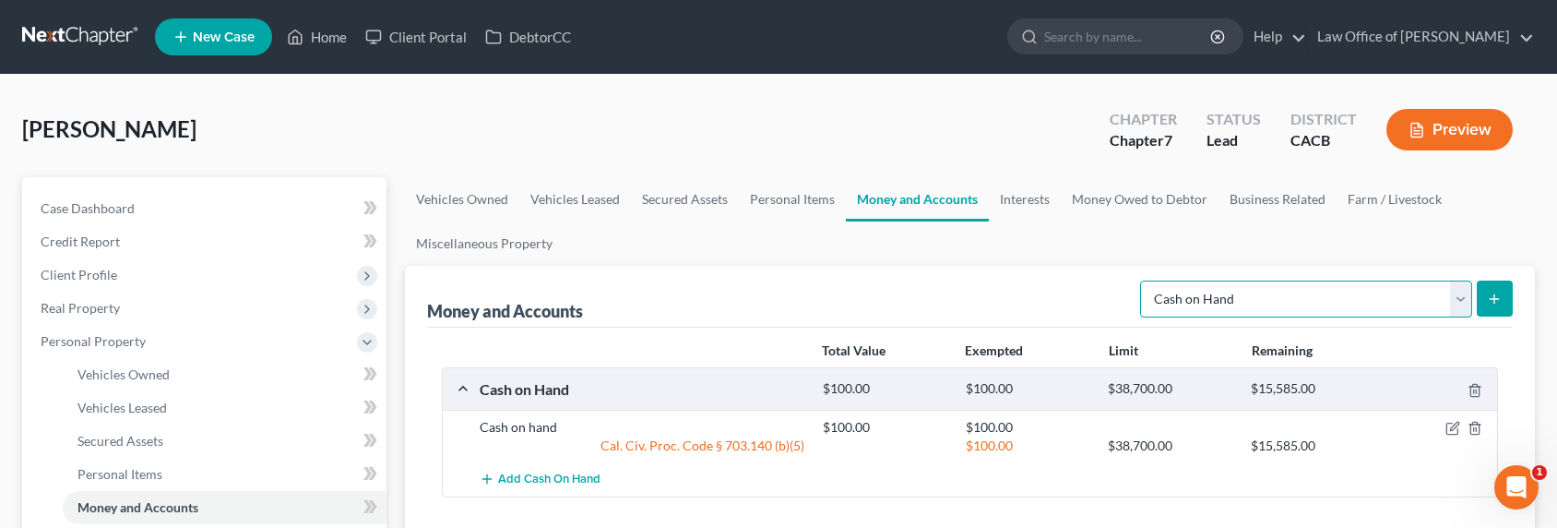
select select "certificates_of_deposit"
click at [1144, 280] on select "Select Account Type Brokerage Cash on Hand Certificates of Deposit Checking Acc…" at bounding box center [1306, 298] width 332 height 37
click at [1488, 295] on icon "submit" at bounding box center [1494, 298] width 15 height 15
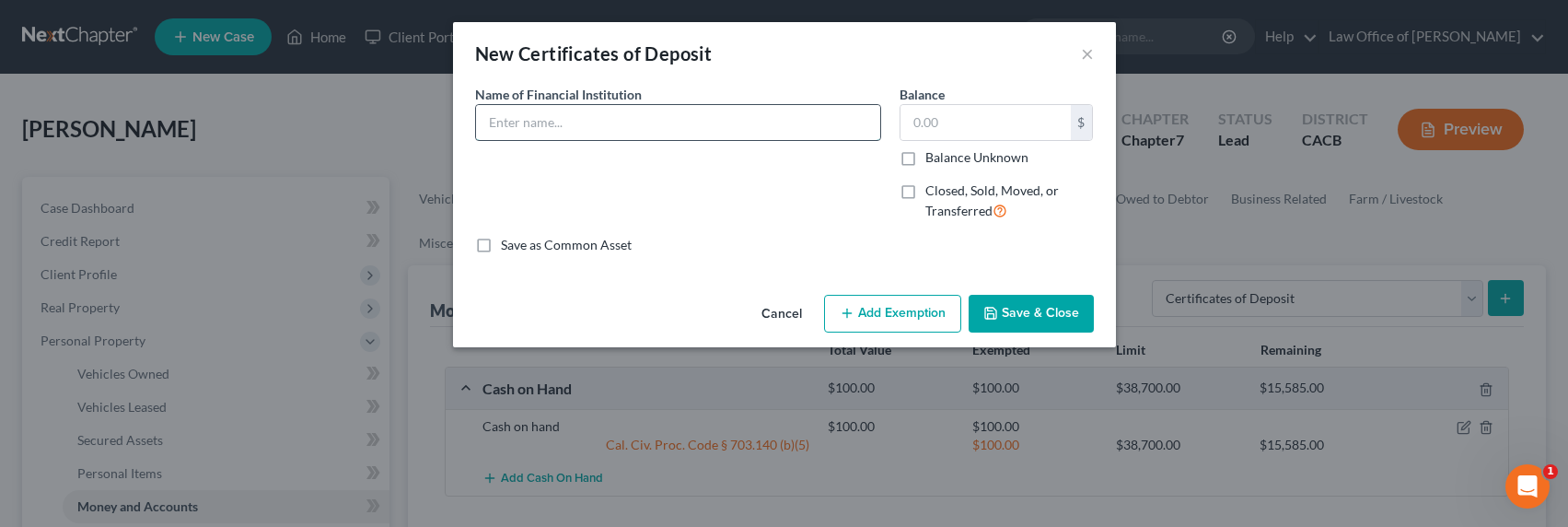
click at [578, 128] on input "text" at bounding box center [678, 122] width 404 height 35
type input "[PERSON_NAME] Fargo"
click at [930, 124] on input "text" at bounding box center [985, 122] width 171 height 35
type input "400"
click at [697, 123] on input "[PERSON_NAME] Fargo" at bounding box center [678, 122] width 404 height 35
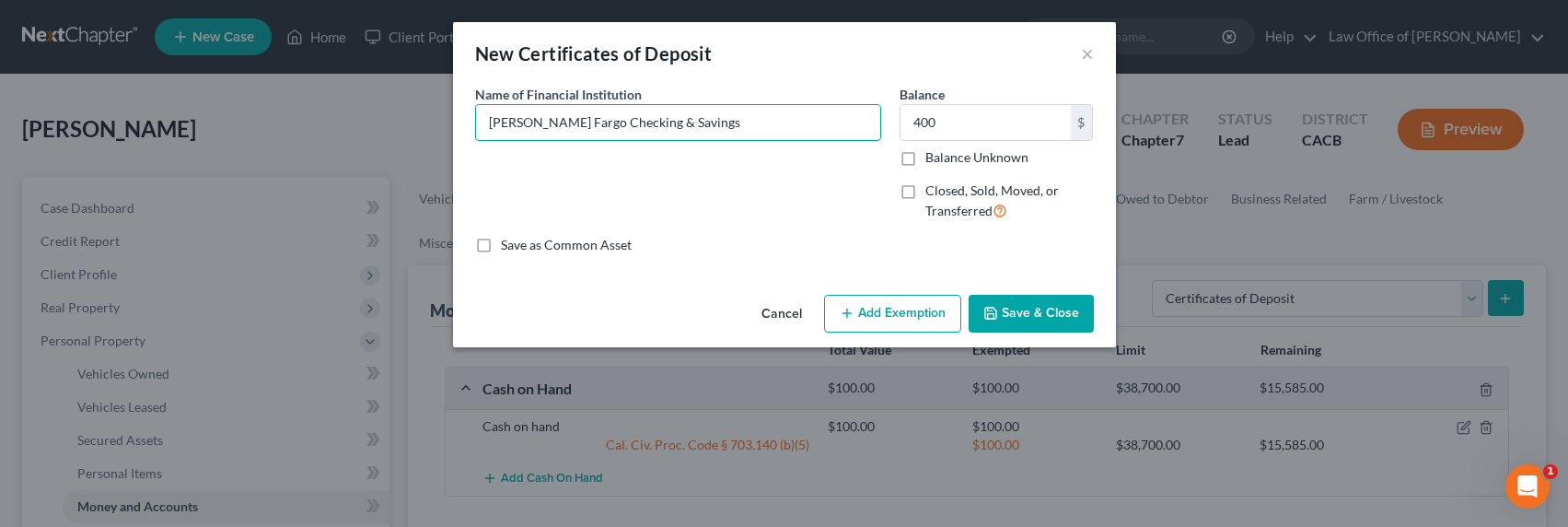
type input "[PERSON_NAME] Fargo Checking & Savings"
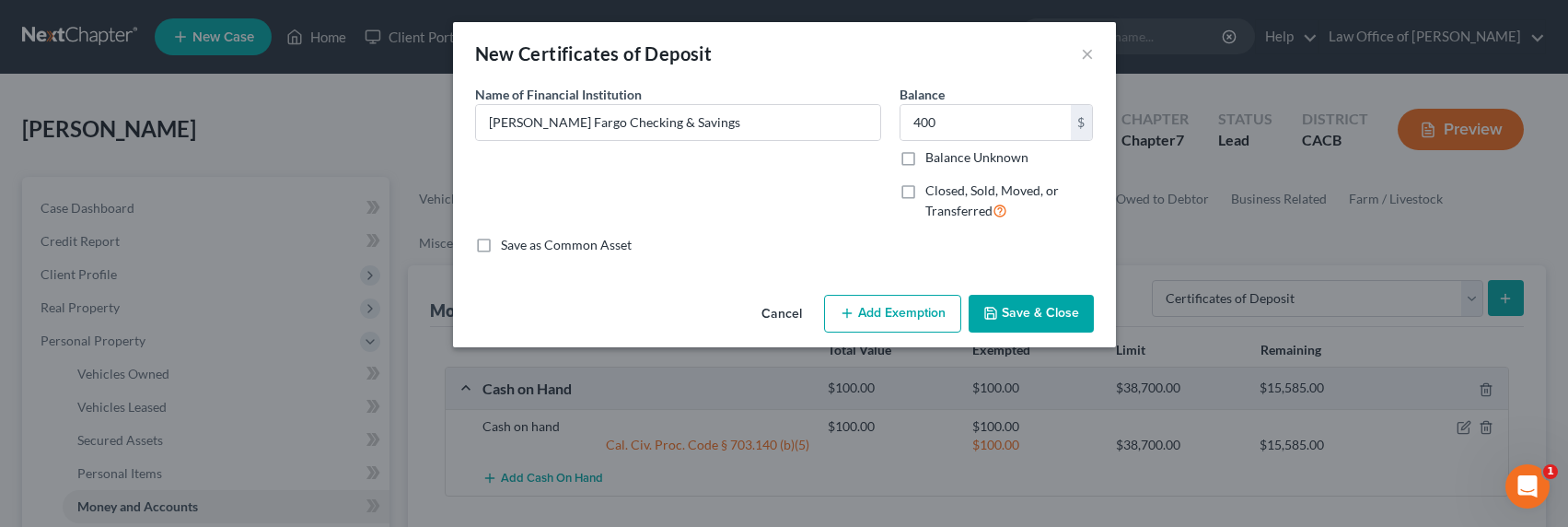
click at [896, 312] on button "Add Exemption" at bounding box center [891, 313] width 137 height 39
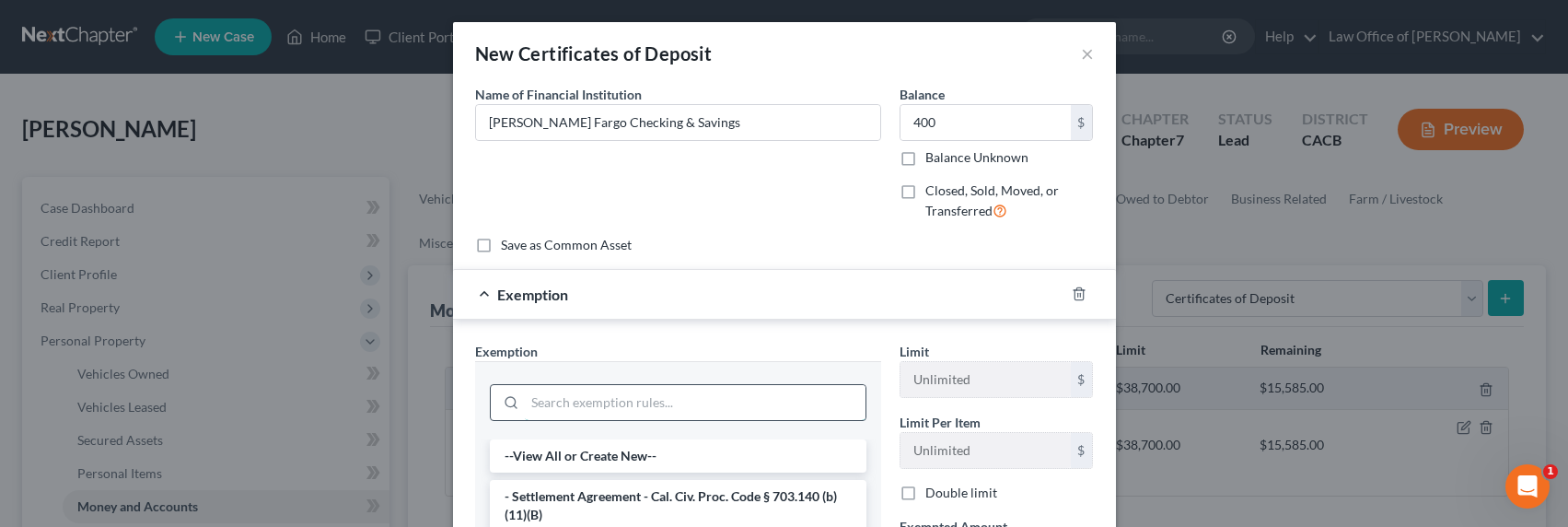
click at [627, 397] on input "search" at bounding box center [695, 402] width 340 height 35
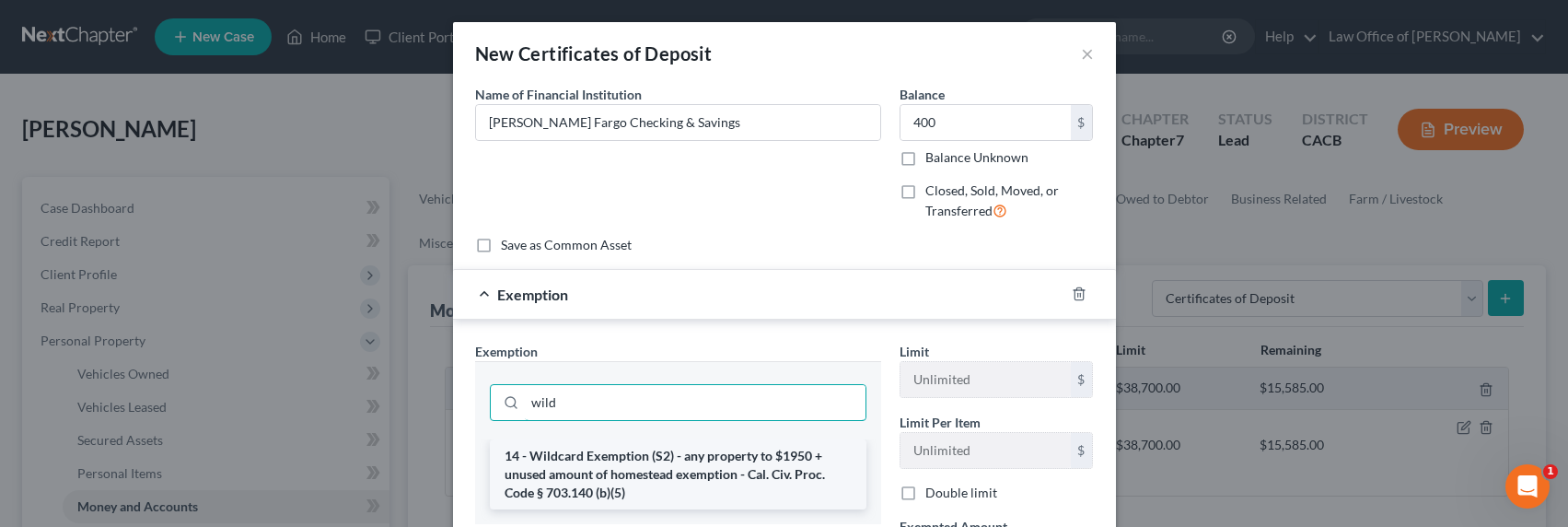
type input "wild"
click at [648, 476] on li "14 - Wildcard Exemption (S2) - any property to $1950 + unused amount of homeste…" at bounding box center [678, 474] width 376 height 70
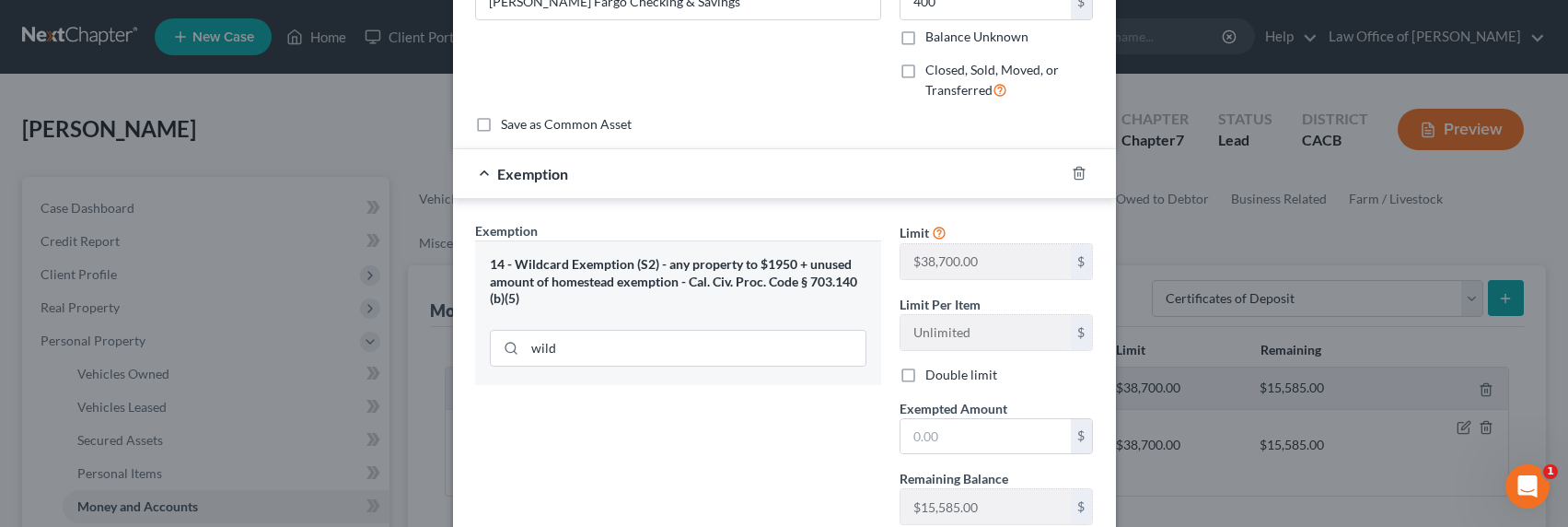
scroll to position [187, 0]
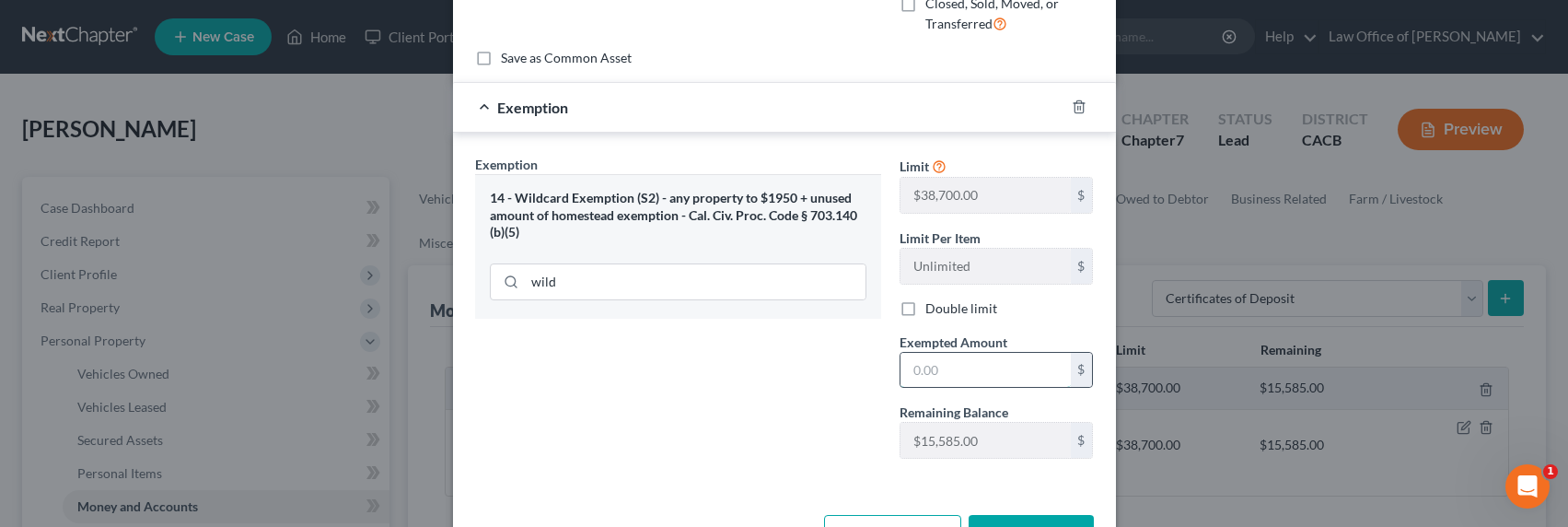
click at [959, 373] on input "text" at bounding box center [985, 369] width 171 height 35
type input "400"
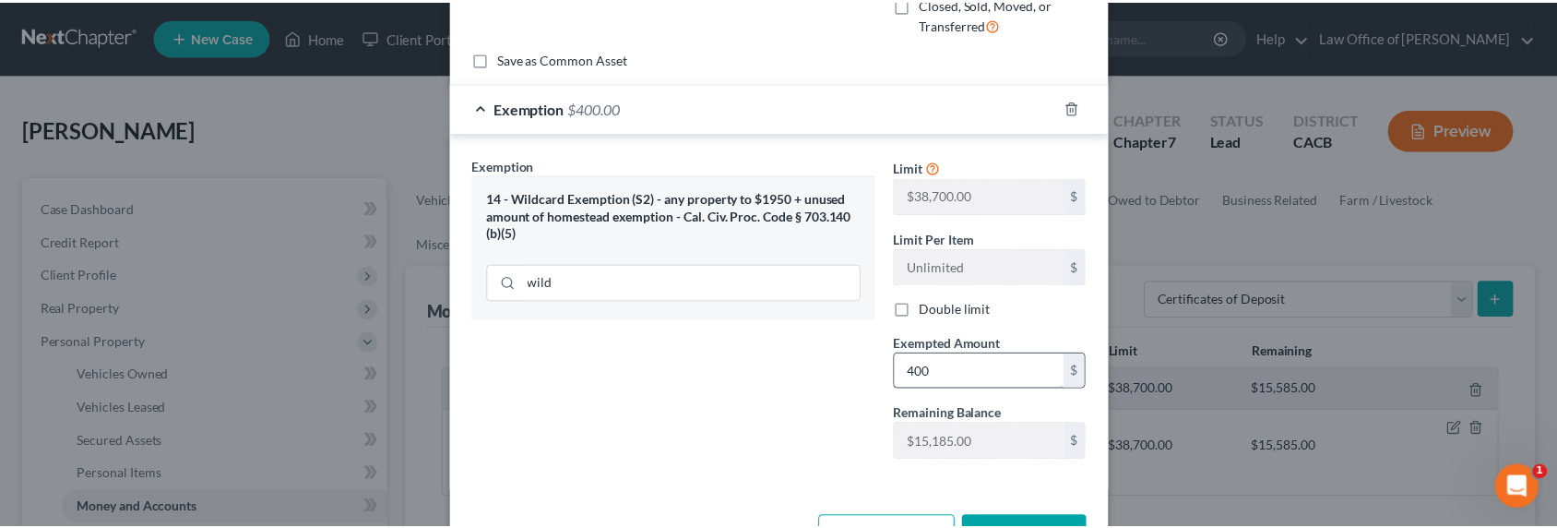
scroll to position [214, 0]
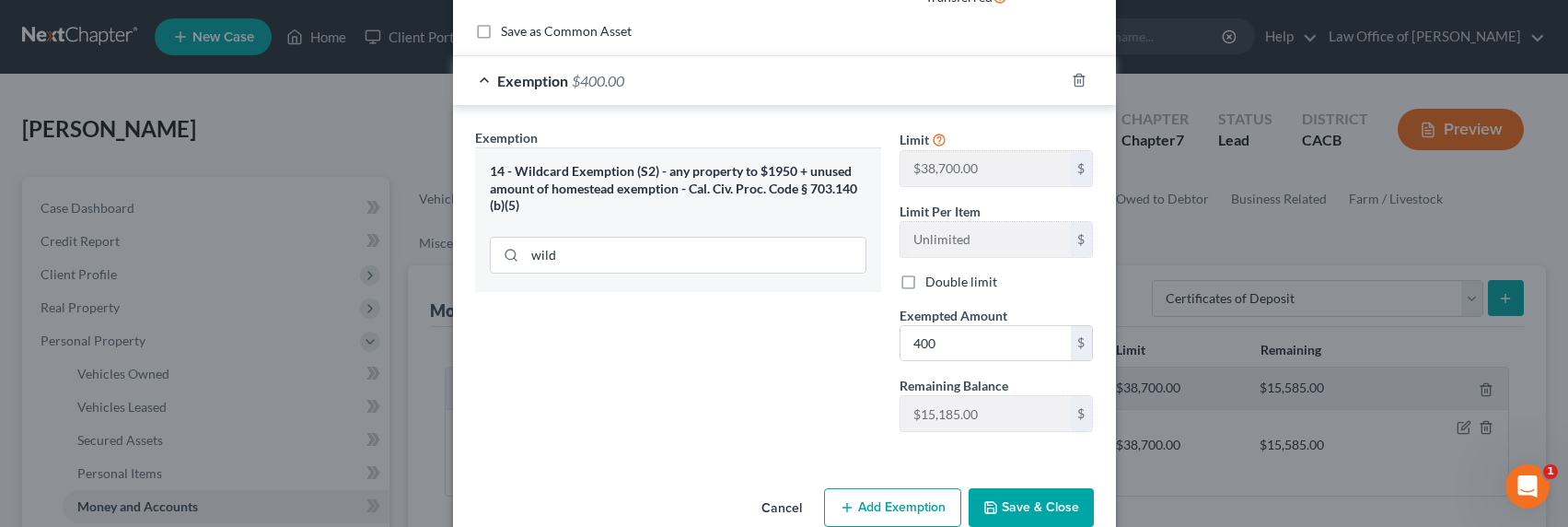
click at [1019, 501] on button "Save & Close" at bounding box center [1030, 507] width 125 height 39
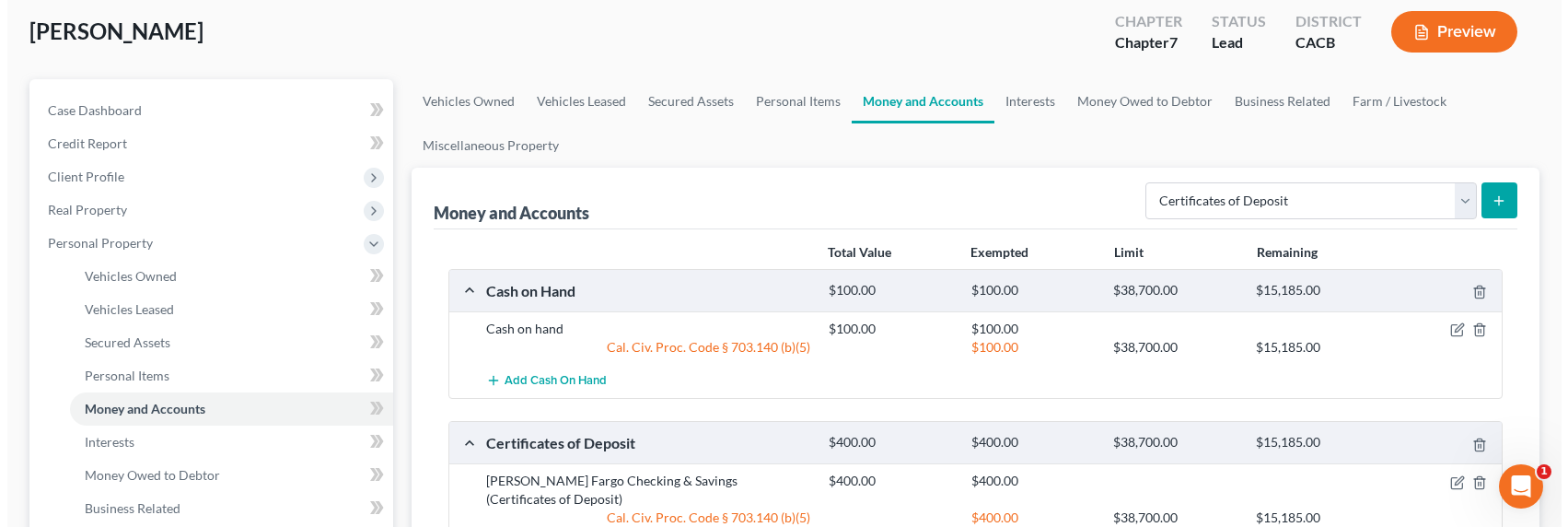
scroll to position [172, 0]
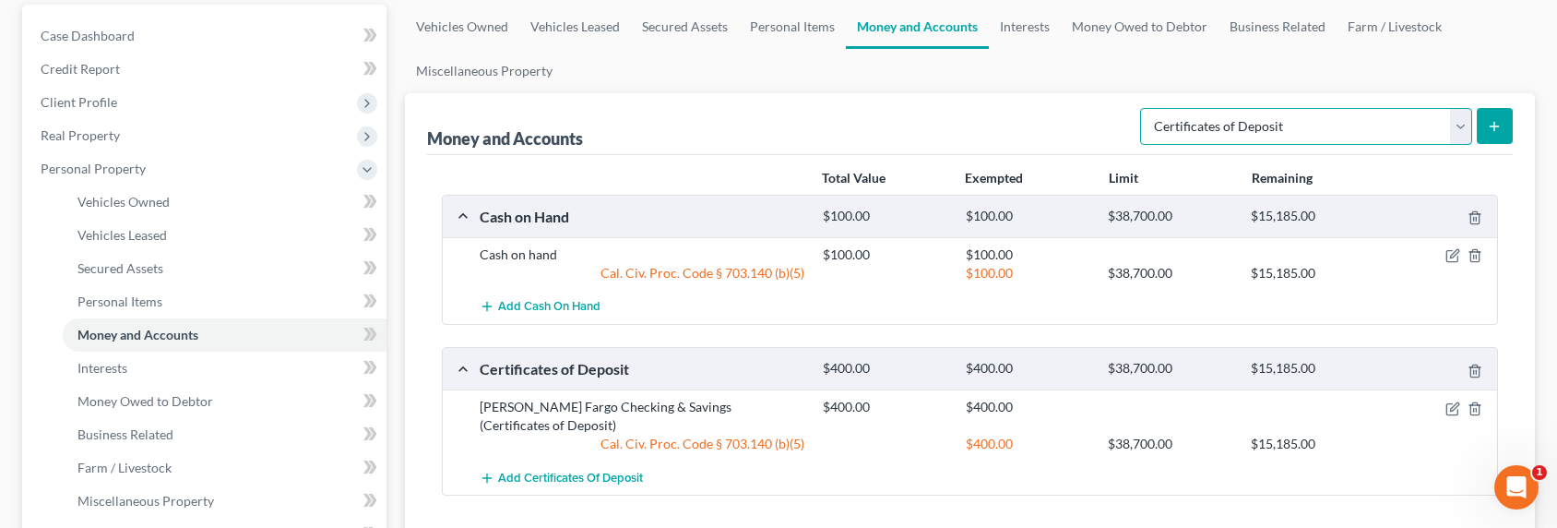
click at [1210, 128] on select "Select Account Type Brokerage Cash on Hand Certificates of Deposit Checking Acc…" at bounding box center [1306, 126] width 332 height 37
select select "checking"
click at [1144, 108] on select "Select Account Type Brokerage Cash on Hand Certificates of Deposit Checking Acc…" at bounding box center [1306, 126] width 332 height 37
click at [1497, 125] on icon "submit" at bounding box center [1494, 126] width 15 height 15
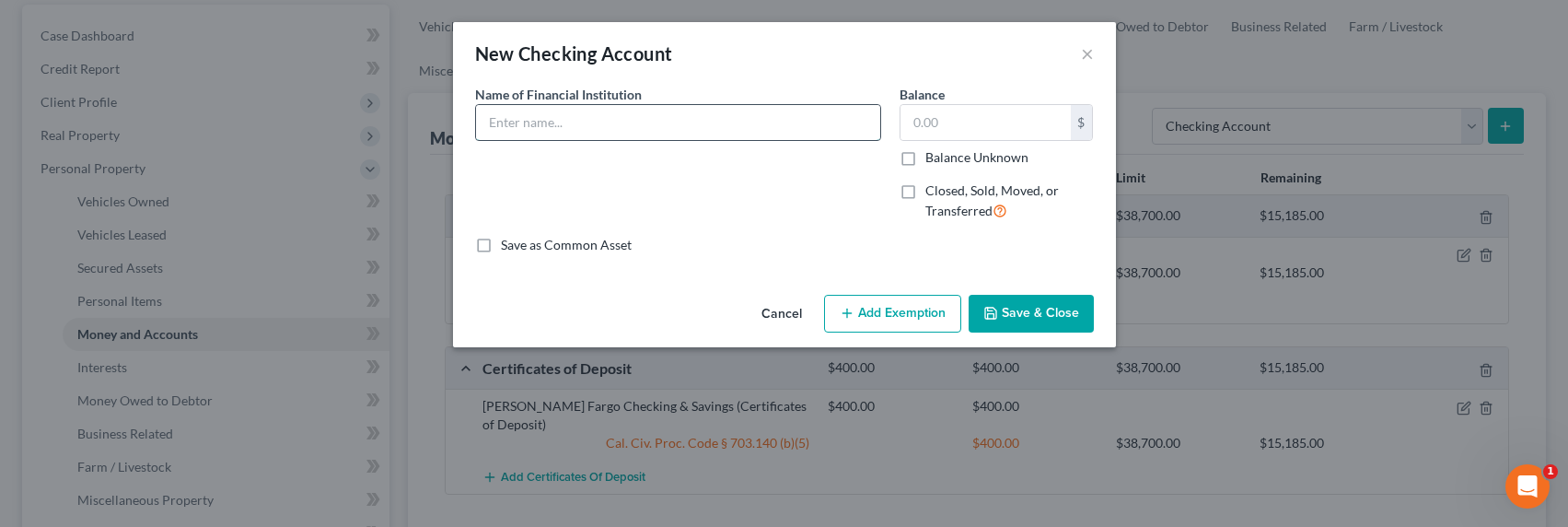
click at [555, 122] on input "text" at bounding box center [678, 122] width 404 height 35
type input "Chase Bank Checking & Savings (Non-Filing Spouse)"
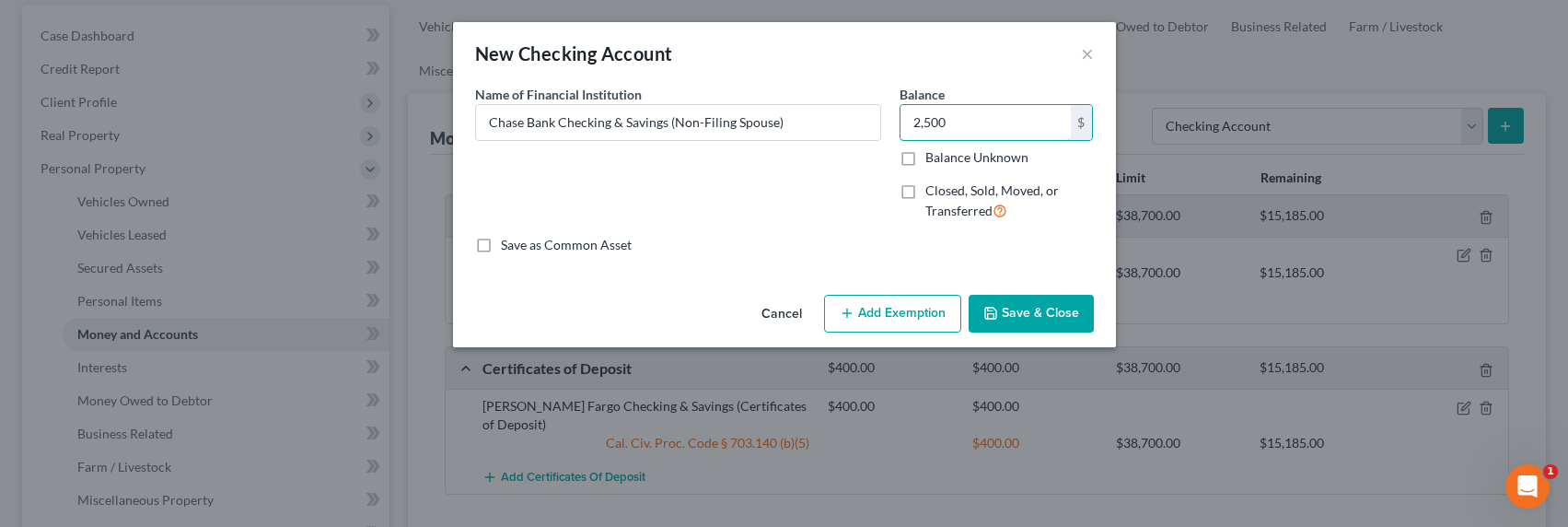
type input "2,500"
drag, startPoint x: 907, startPoint y: 332, endPoint x: 907, endPoint y: 317, distance: 15.0
click at [907, 330] on div "Cancel Add Exemption Save & Close" at bounding box center [784, 317] width 663 height 61
drag, startPoint x: 906, startPoint y: 312, endPoint x: 836, endPoint y: 323, distance: 70.9
click at [905, 312] on button "Add Exemption" at bounding box center [891, 313] width 137 height 39
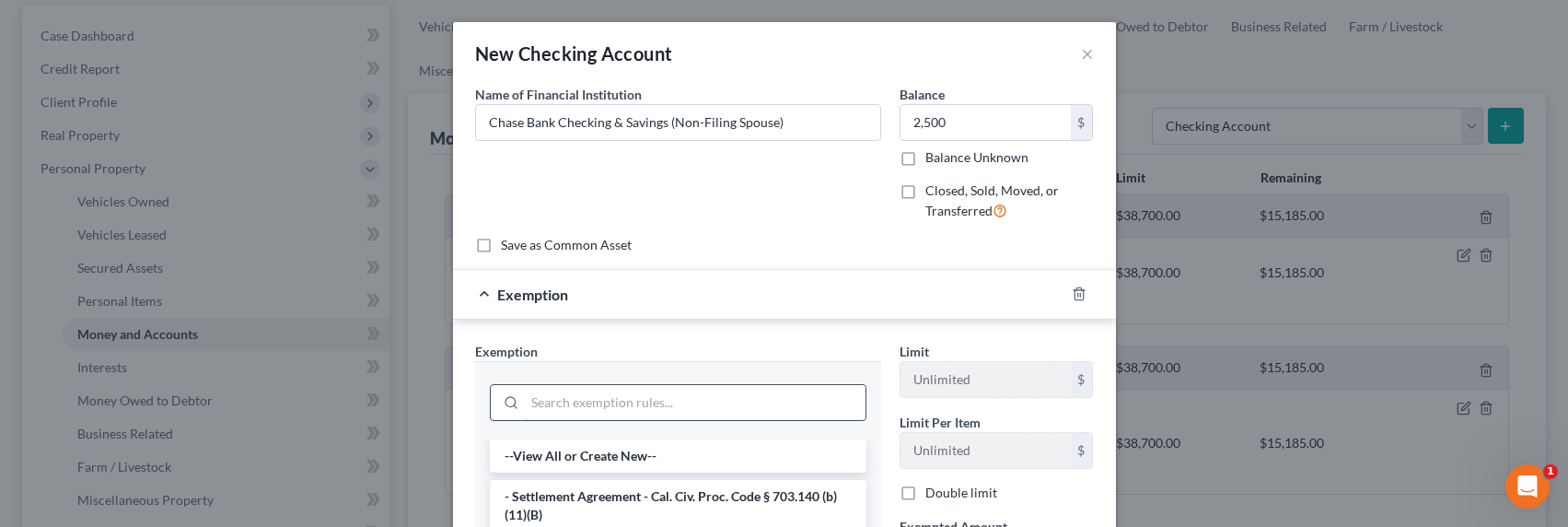
click at [671, 394] on input "search" at bounding box center [695, 402] width 340 height 35
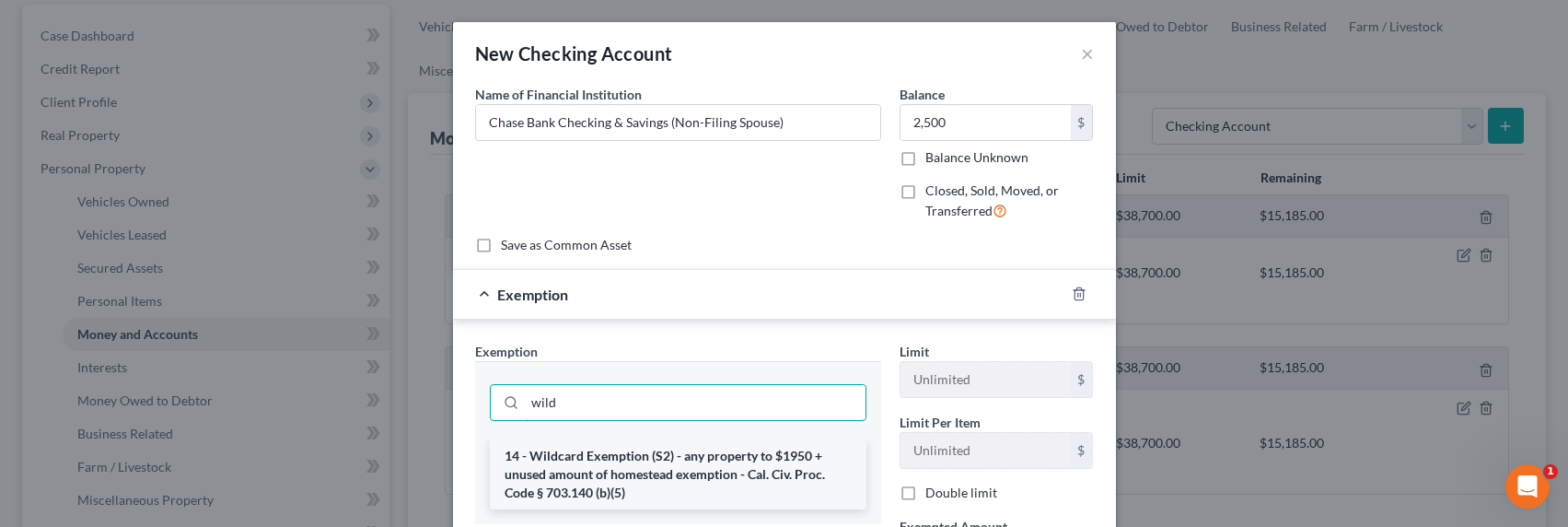
type input "wild"
click at [658, 462] on li "14 - Wildcard Exemption (S2) - any property to $1950 + unused amount of homeste…" at bounding box center [678, 474] width 376 height 70
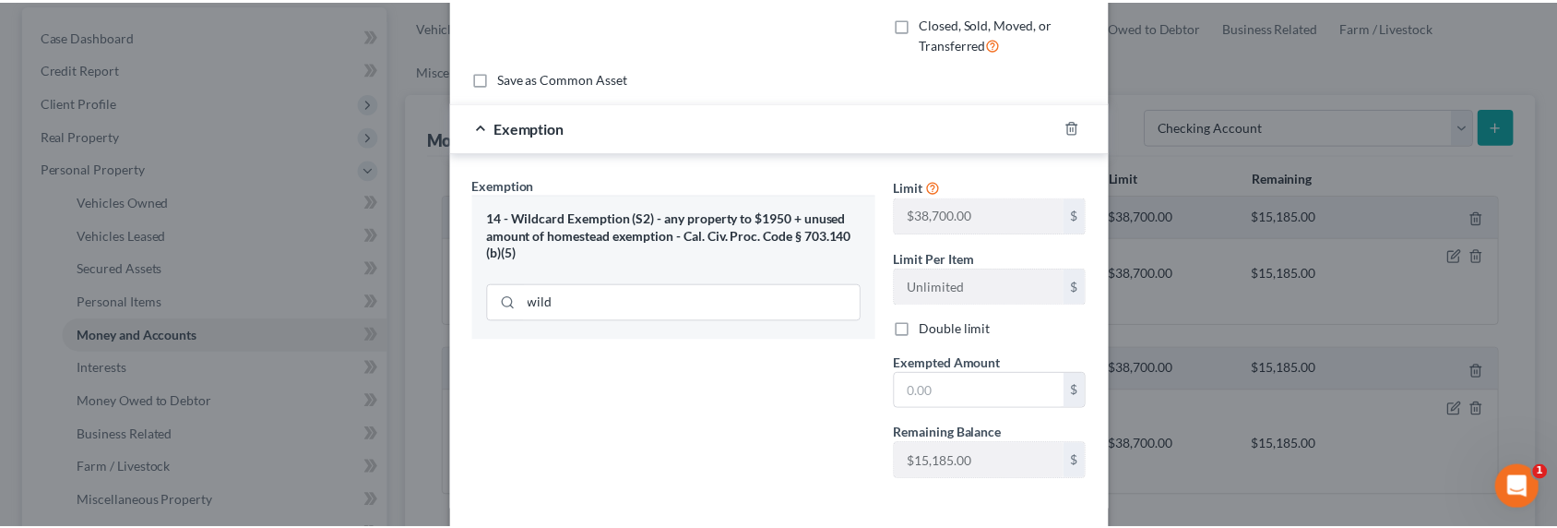
scroll to position [251, 0]
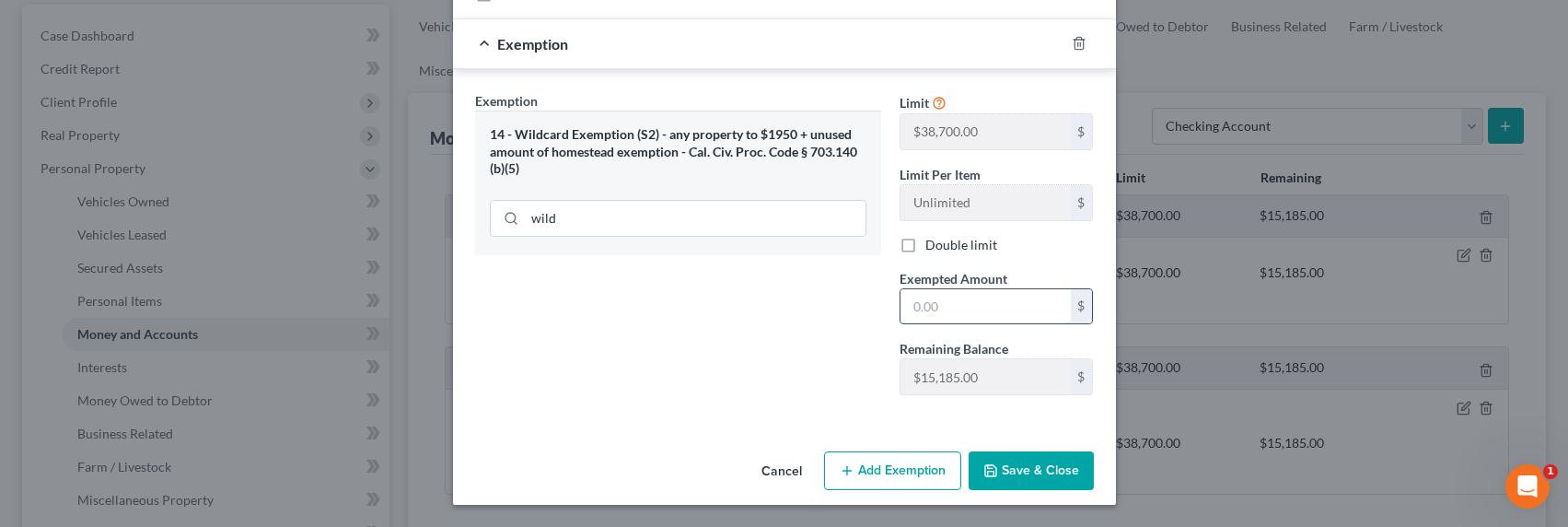
click at [912, 303] on input "text" at bounding box center [985, 306] width 171 height 35
type input "2,500"
click at [1024, 476] on button "Save & Close" at bounding box center [1030, 470] width 125 height 39
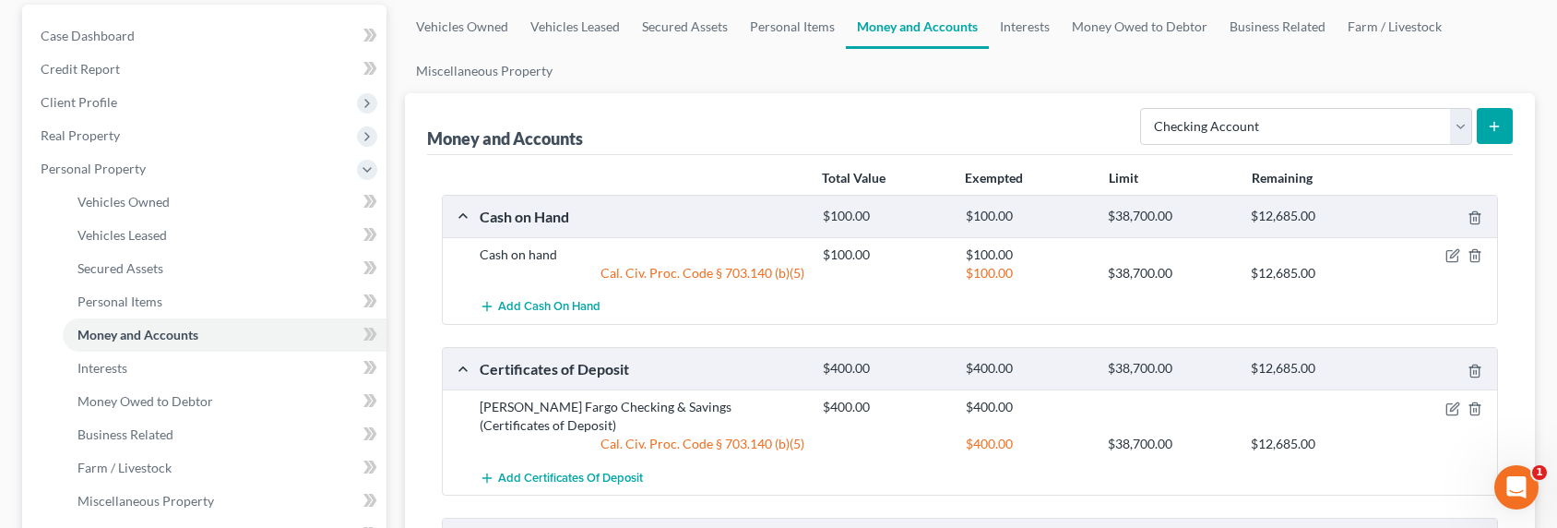
click at [758, 147] on div "Money and Accounts Select Account Type Brokerage Cash on Hand Certificates of D…" at bounding box center [970, 124] width 1086 height 62
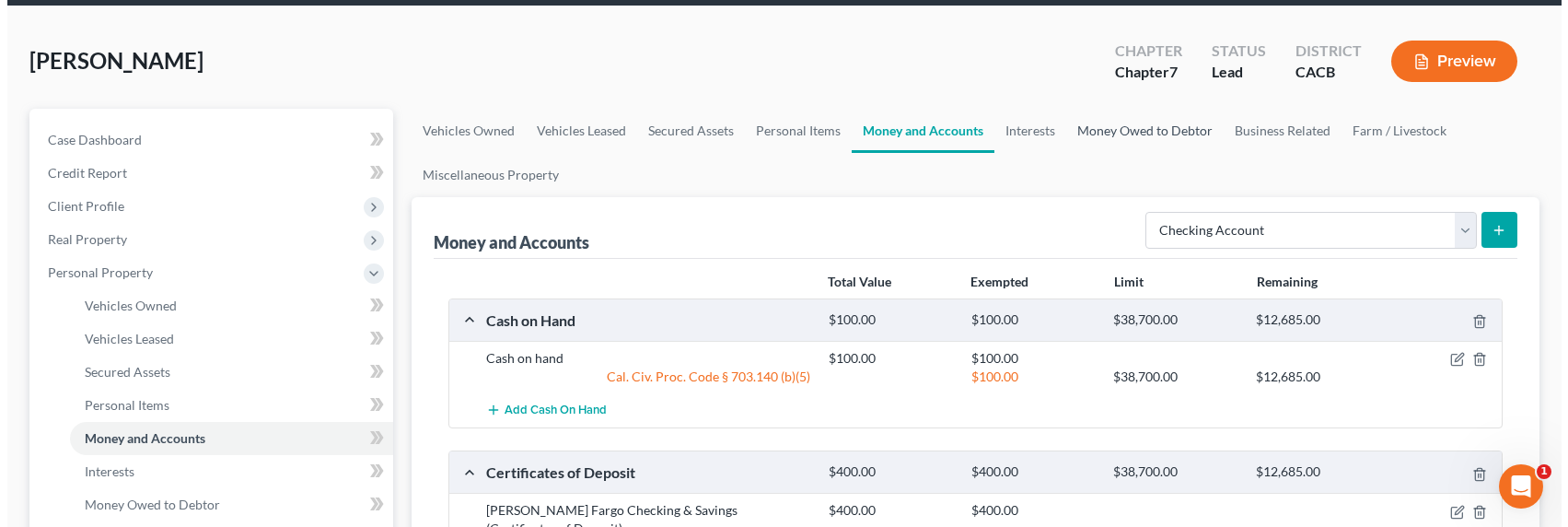
scroll to position [0, 0]
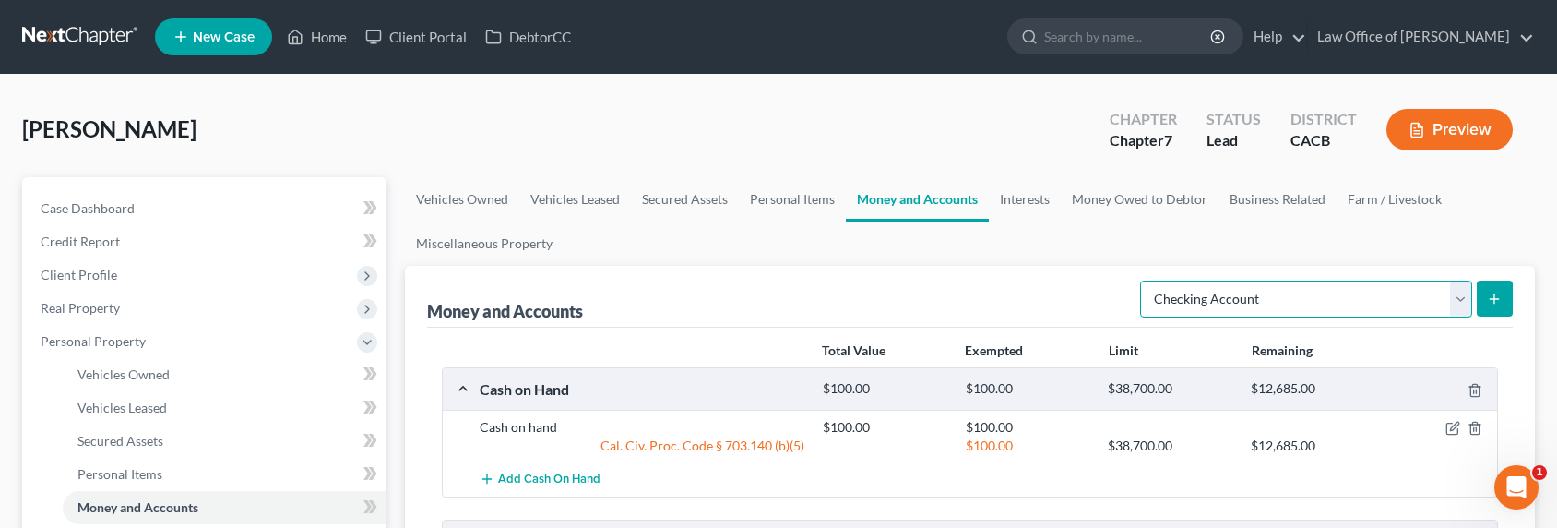
click at [1288, 291] on select "Select Account Type Brokerage Cash on Hand Certificates of Deposit Checking Acc…" at bounding box center [1306, 298] width 332 height 37
click at [1144, 280] on select "Select Account Type Brokerage Cash on Hand Certificates of Deposit Checking Acc…" at bounding box center [1306, 298] width 332 height 37
click at [1499, 304] on icon "submit" at bounding box center [1494, 298] width 15 height 15
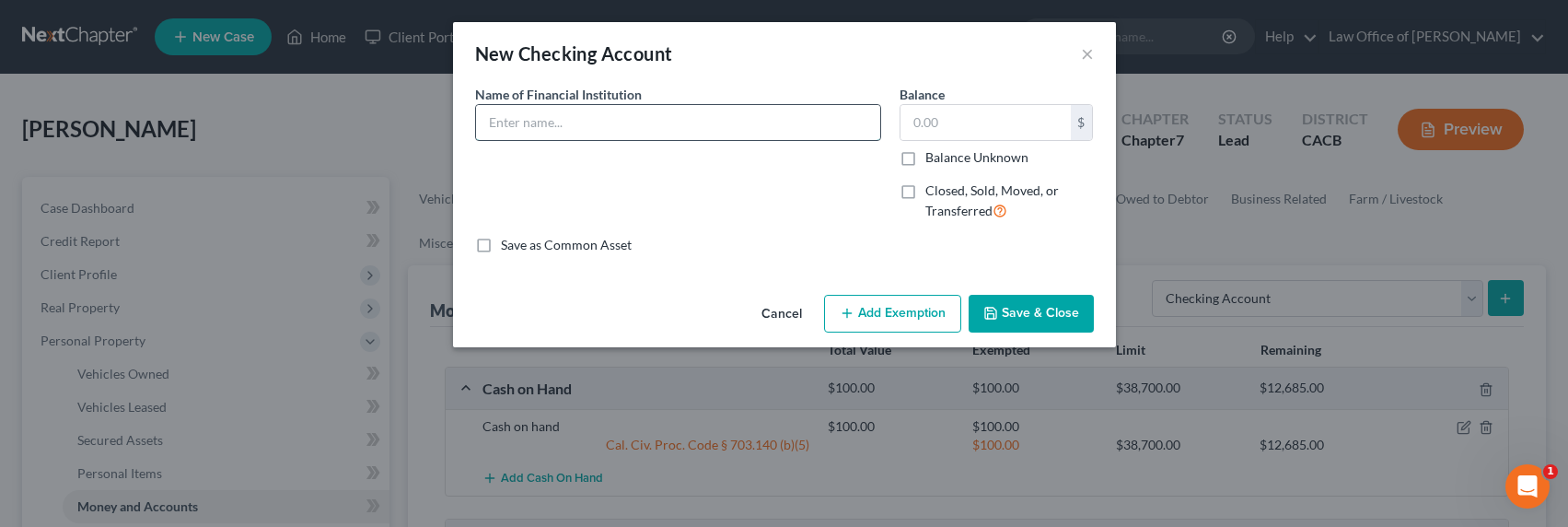
click at [684, 128] on input "text" at bounding box center [678, 122] width 404 height 35
type input "[PERSON_NAME] Fargo Checking & Savings (Non-Filing Spouse)"
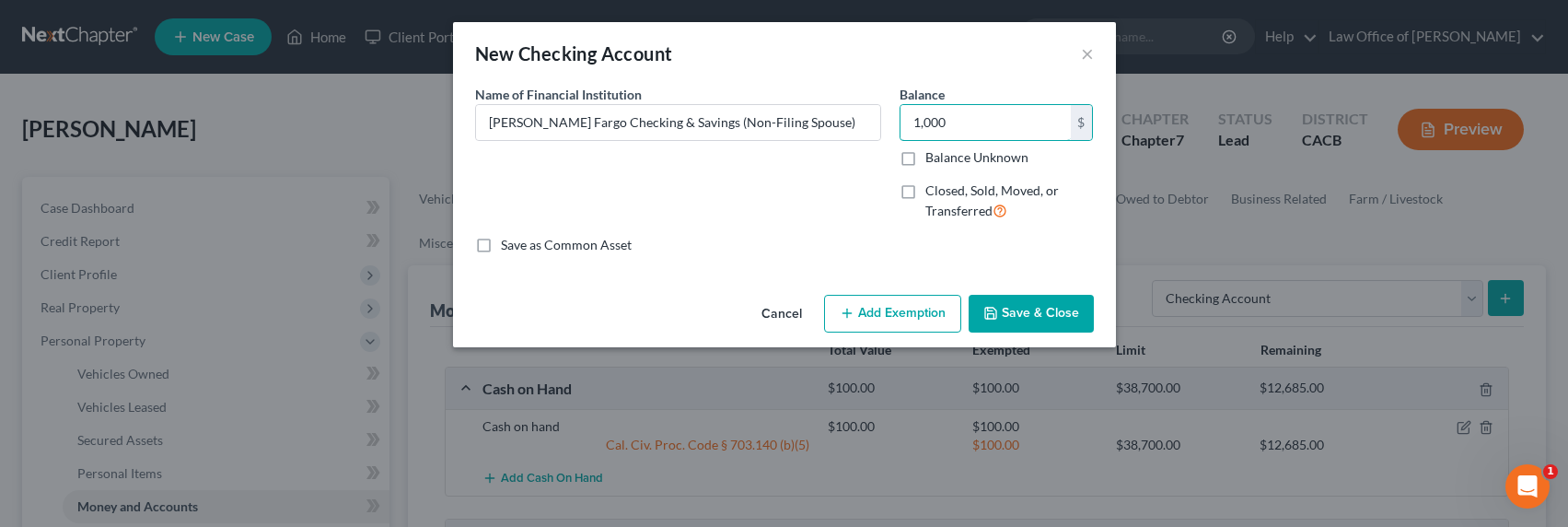
type input "1,000"
click at [909, 322] on button "Add Exemption" at bounding box center [891, 313] width 137 height 39
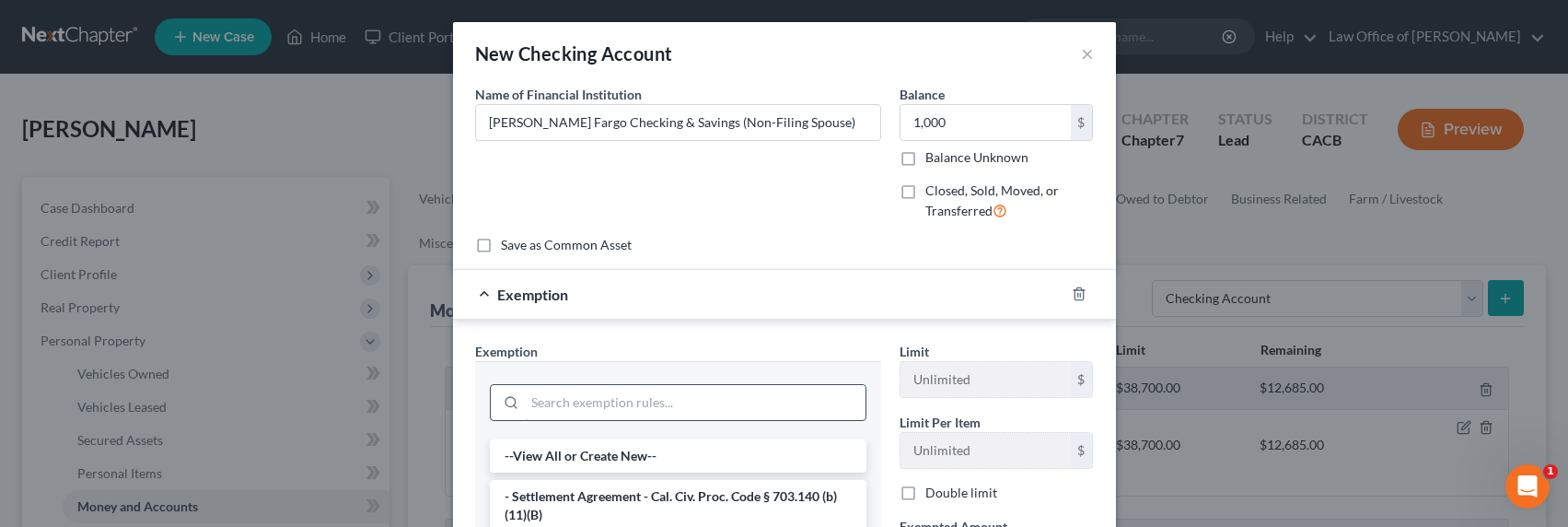
click at [717, 408] on input "search" at bounding box center [695, 402] width 340 height 35
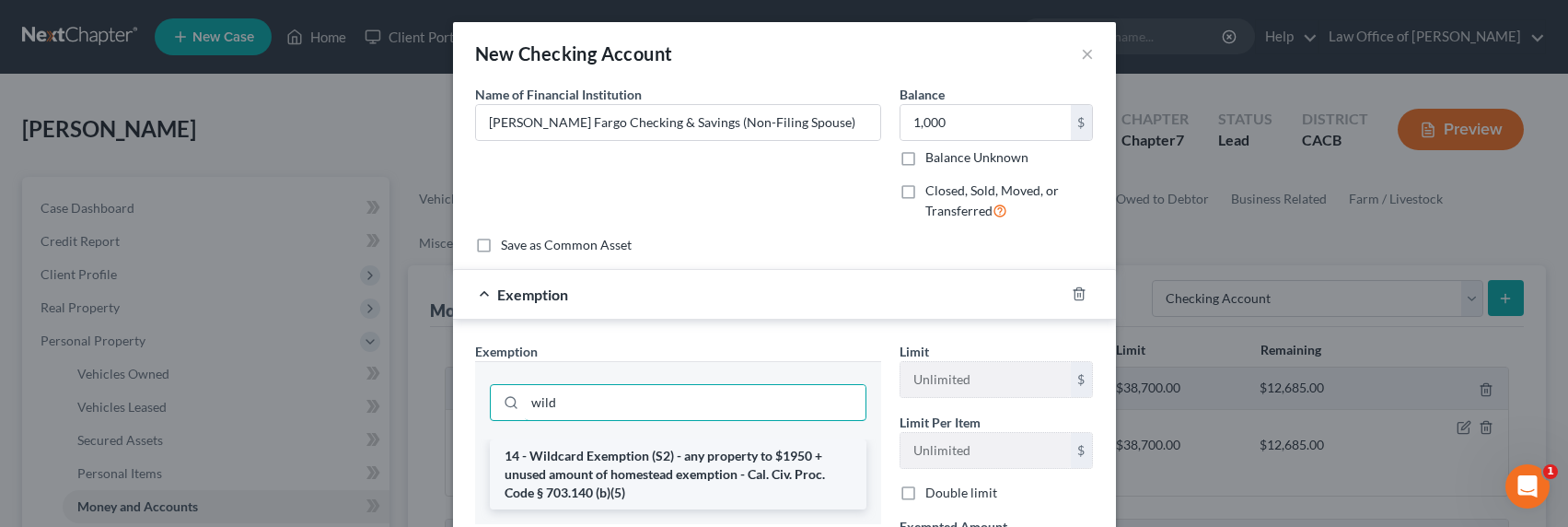
type input "wild"
click at [714, 482] on li "14 - Wildcard Exemption (S2) - any property to $1950 + unused amount of homeste…" at bounding box center [678, 474] width 376 height 70
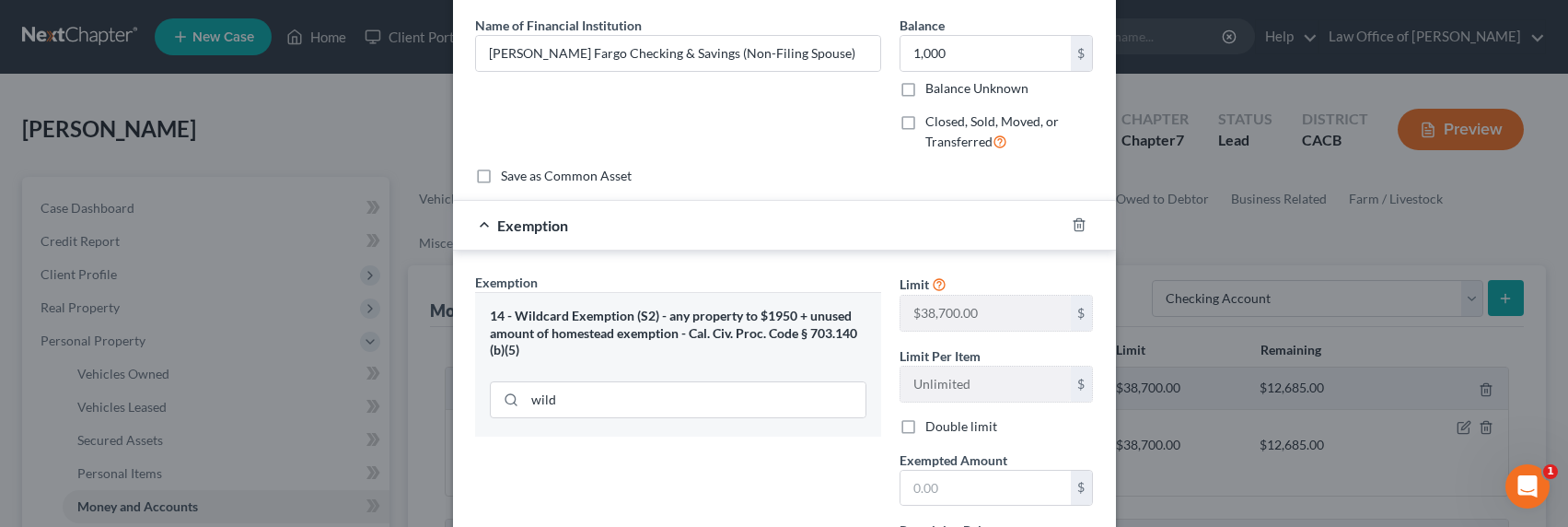
scroll to position [172, 0]
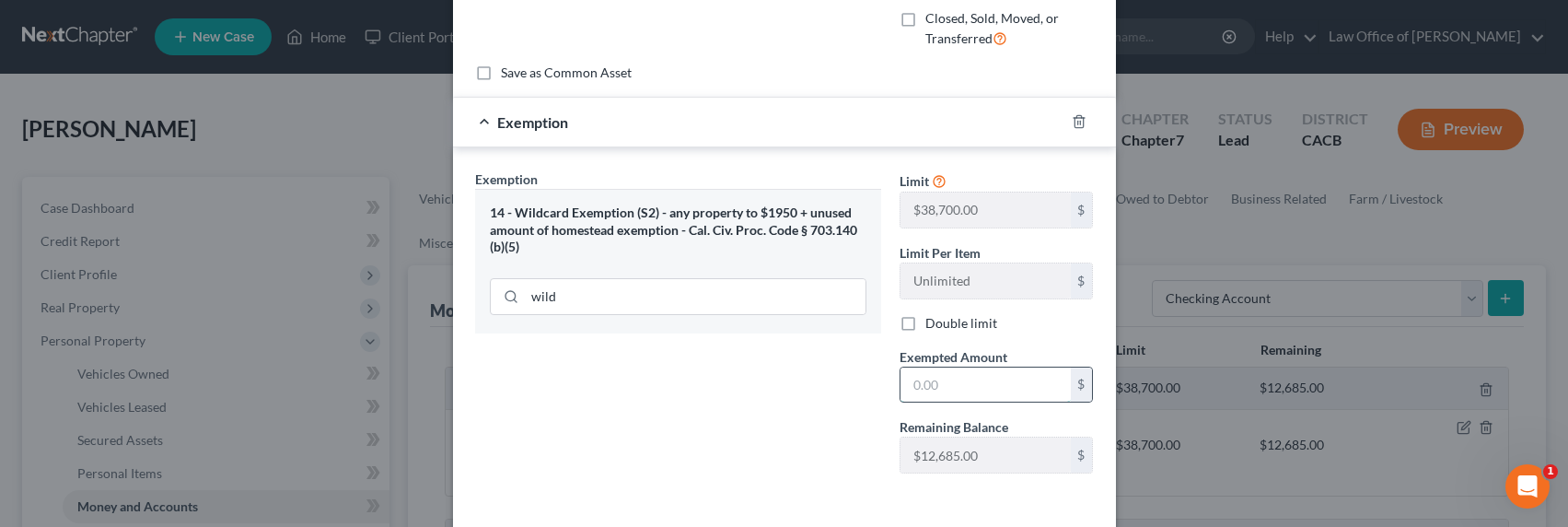
click at [931, 386] on input "text" at bounding box center [985, 384] width 171 height 35
type input "1,000"
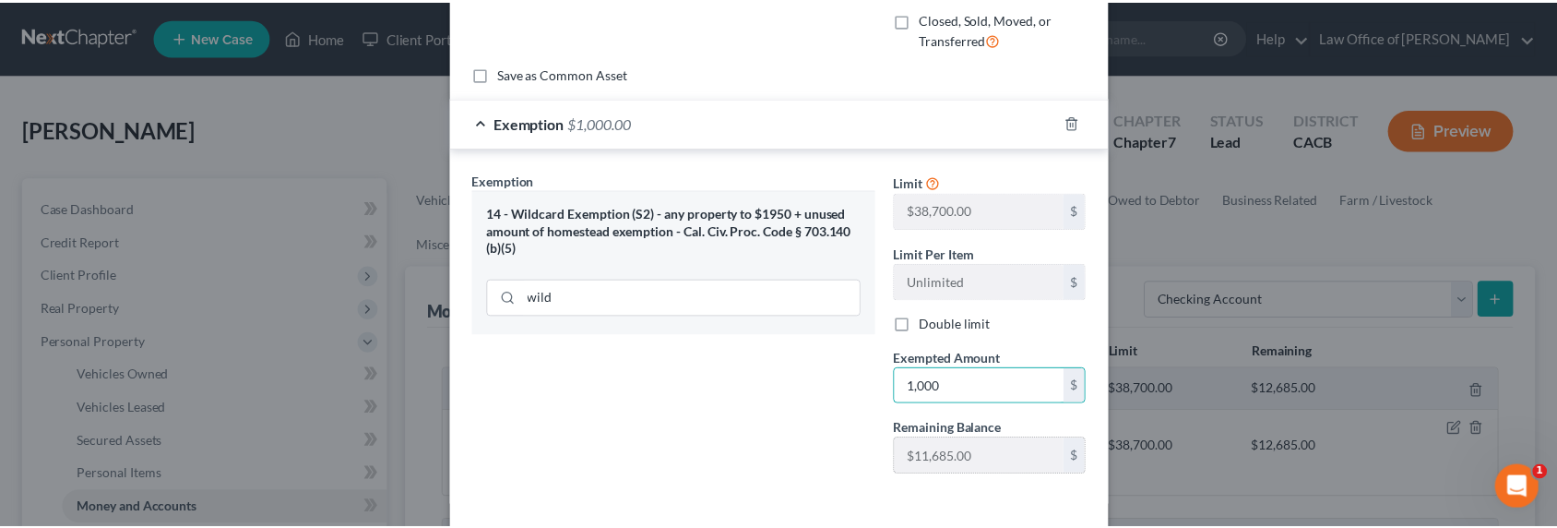
scroll to position [251, 0]
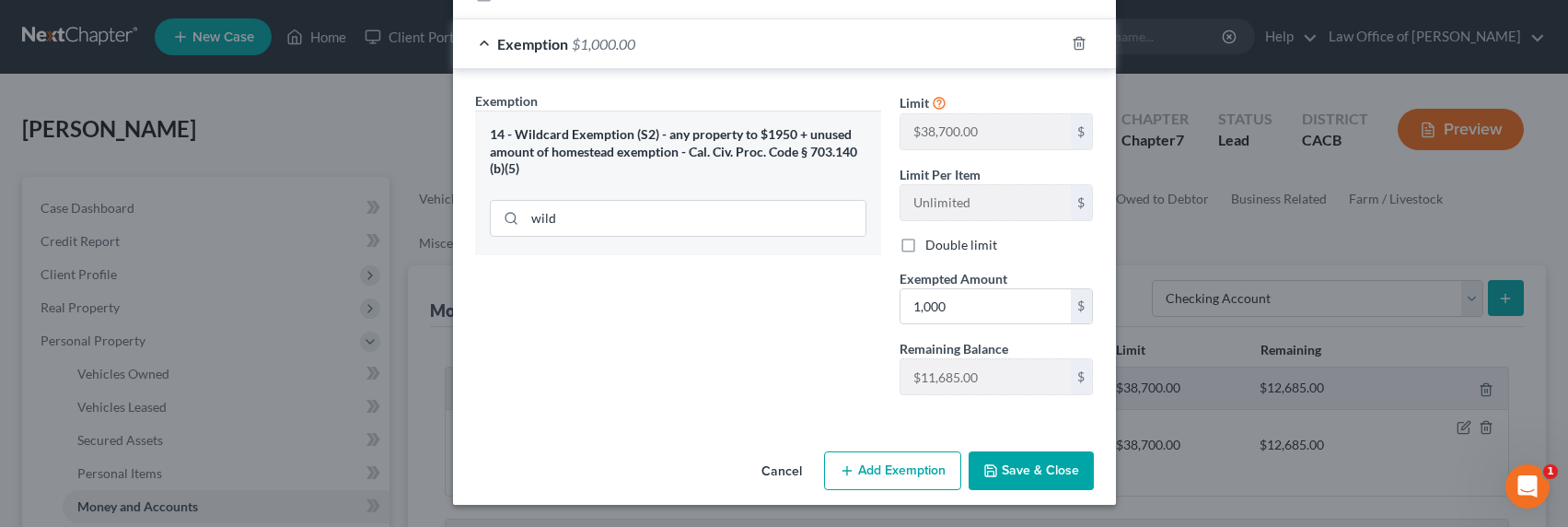
click at [1013, 487] on button "Save & Close" at bounding box center [1030, 470] width 125 height 39
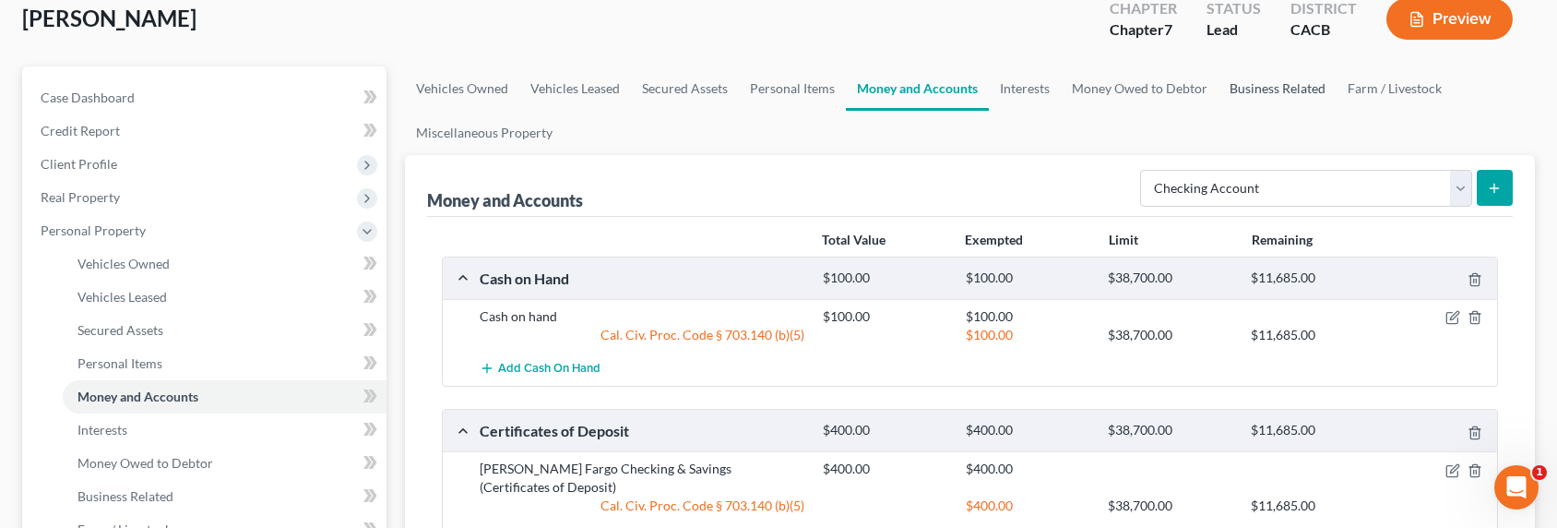
scroll to position [0, 0]
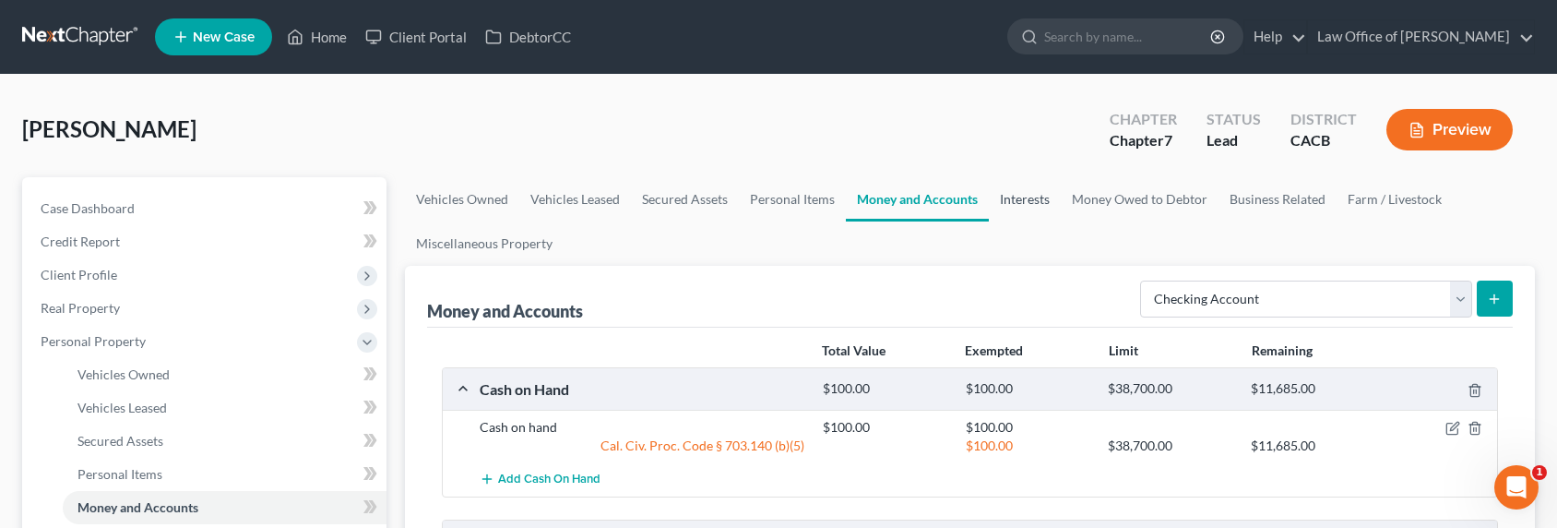
click at [1033, 202] on link "Interests" at bounding box center [1025, 199] width 72 height 44
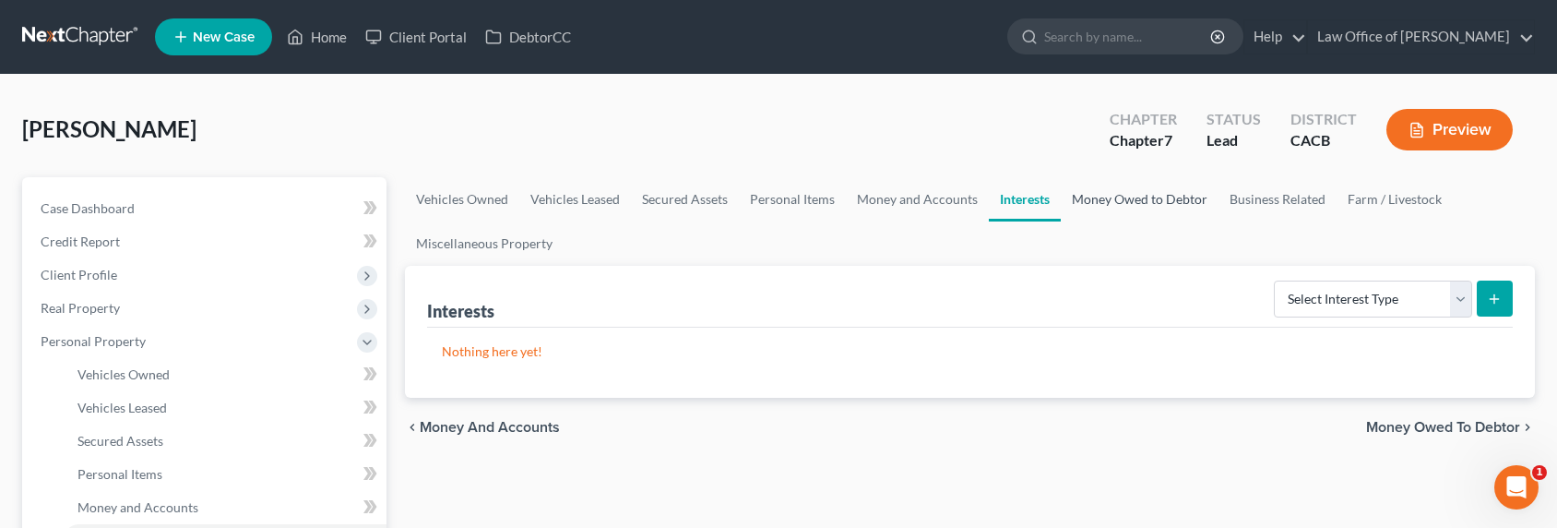
click at [1147, 202] on link "Money Owed to Debtor" at bounding box center [1140, 199] width 158 height 44
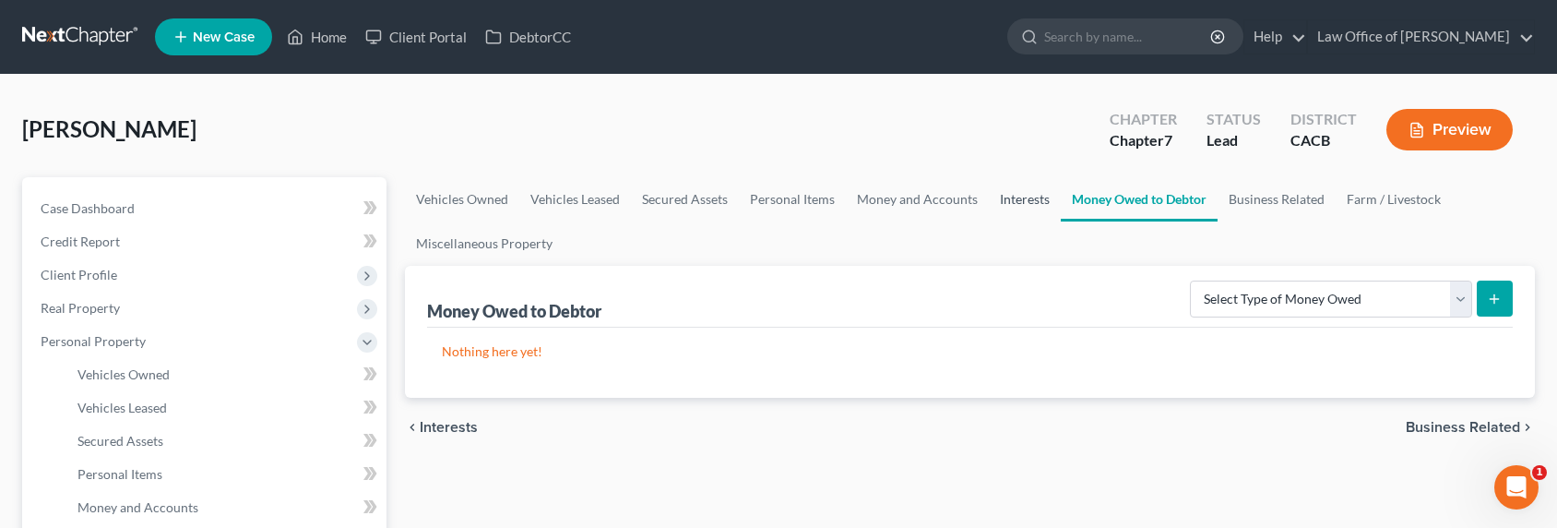
click at [1042, 211] on link "Interests" at bounding box center [1025, 199] width 72 height 44
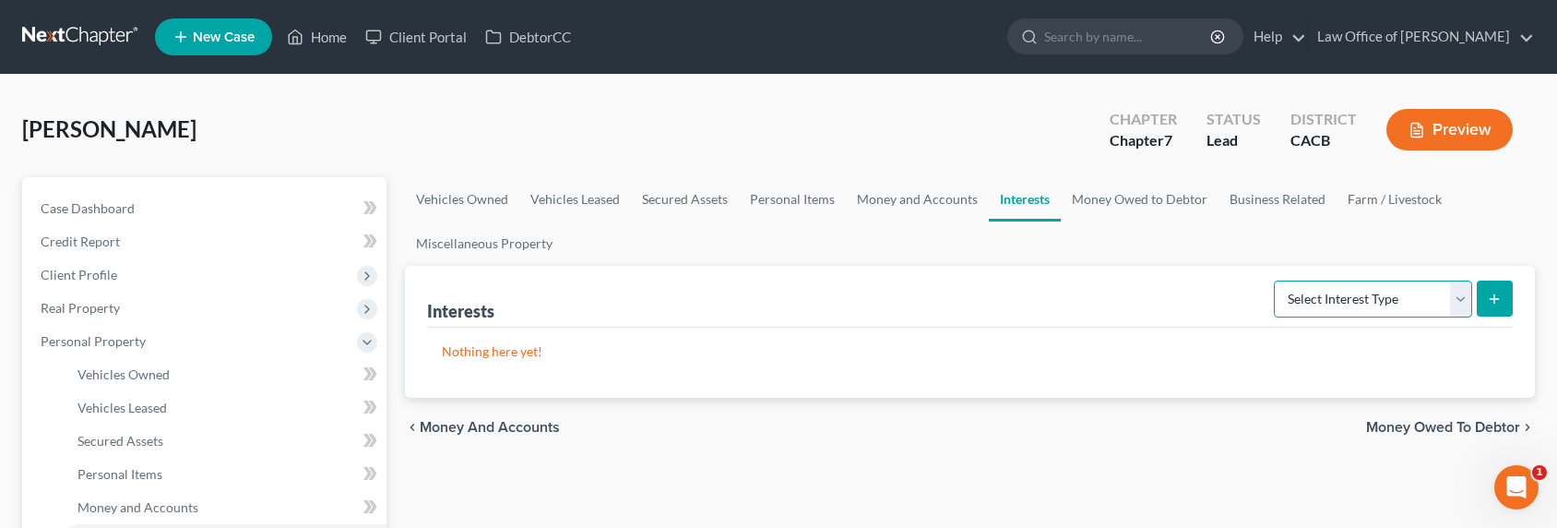
click at [1342, 301] on select "Select Interest Type 401K Annuity Bond Education IRA Government Bond Government…" at bounding box center [1373, 298] width 198 height 37
select select "term_life_insurance"
click at [1276, 280] on select "Select Interest Type 401K Annuity Bond Education IRA Government Bond Government…" at bounding box center [1373, 298] width 198 height 37
click at [1497, 304] on icon "submit" at bounding box center [1494, 298] width 15 height 15
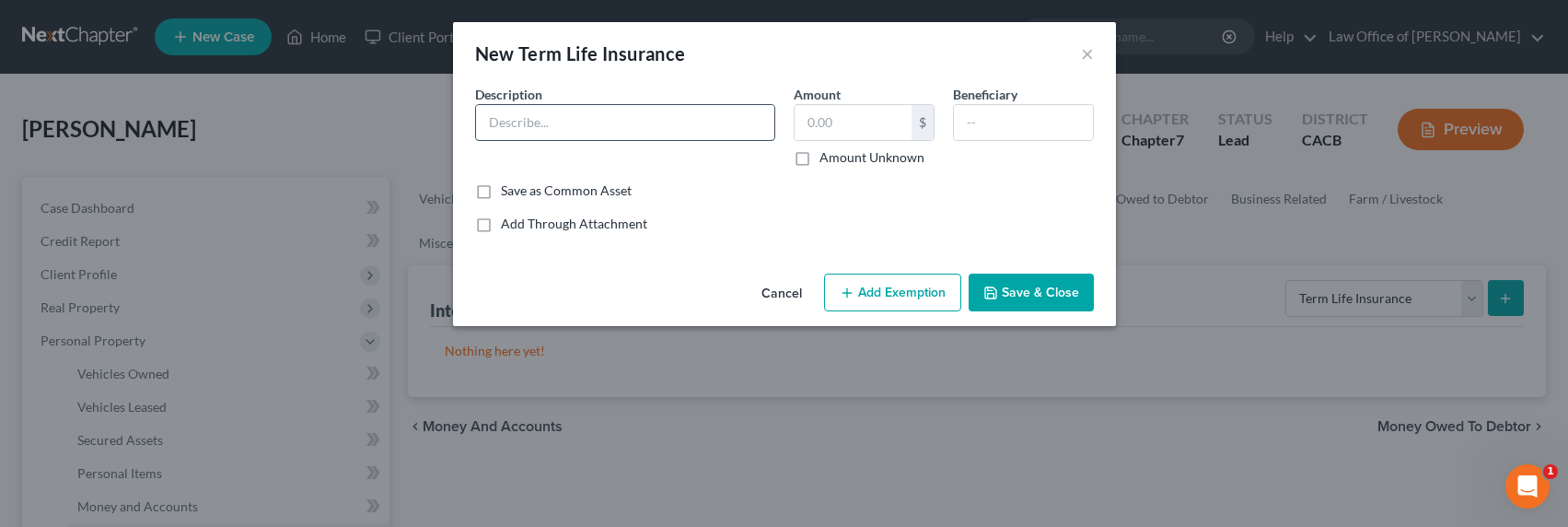
click at [689, 128] on input "text" at bounding box center [625, 122] width 298 height 35
type input "Life Insurance Term"
click at [1067, 112] on input "text" at bounding box center [1022, 122] width 139 height 35
type input "Next Kin"
click at [656, 127] on input "Life Insurance Term" at bounding box center [625, 122] width 298 height 35
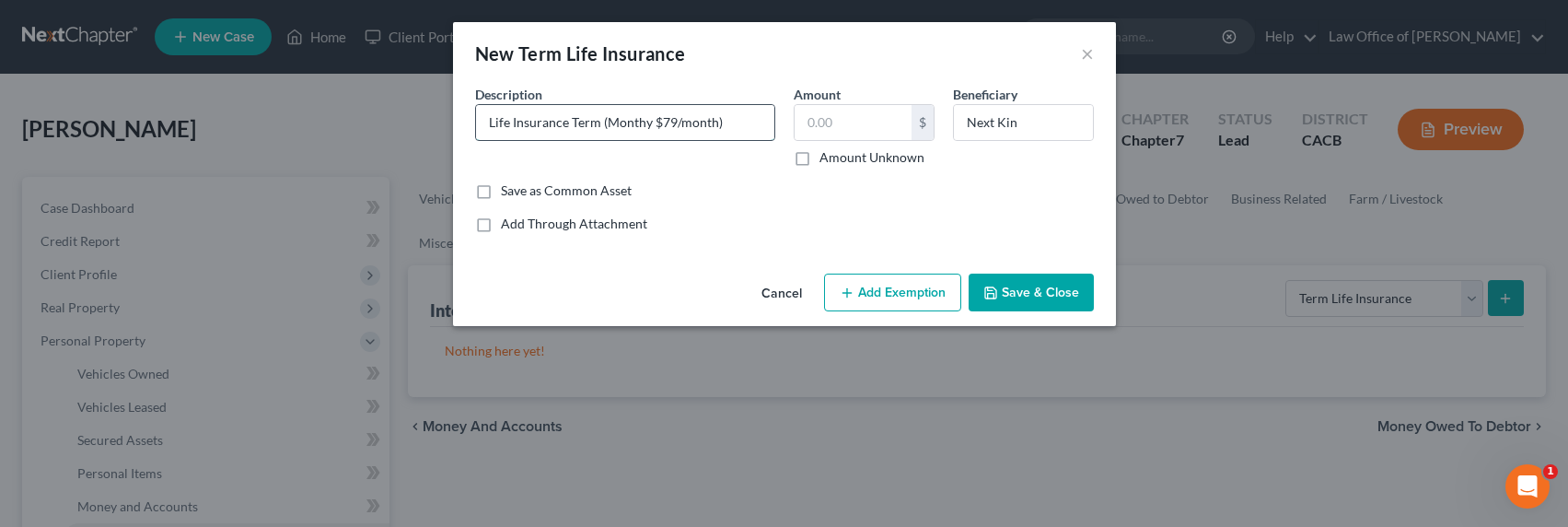
type input "Life Insurance Term (Monthy $79/month)"
click at [866, 160] on label "Amount Unknown" at bounding box center [871, 157] width 105 height 18
click at [838, 160] on input "Amount Unknown" at bounding box center [832, 154] width 12 height 12
checkbox input "true"
click at [1040, 293] on button "Save & Close" at bounding box center [1030, 292] width 125 height 39
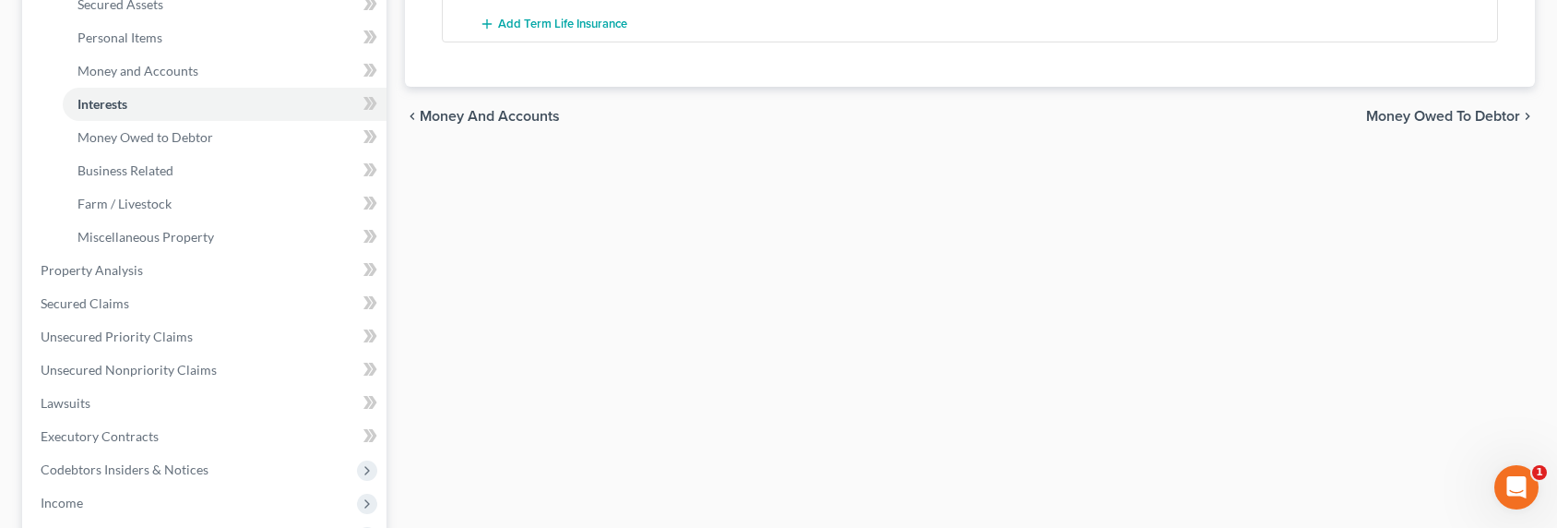
scroll to position [455, 0]
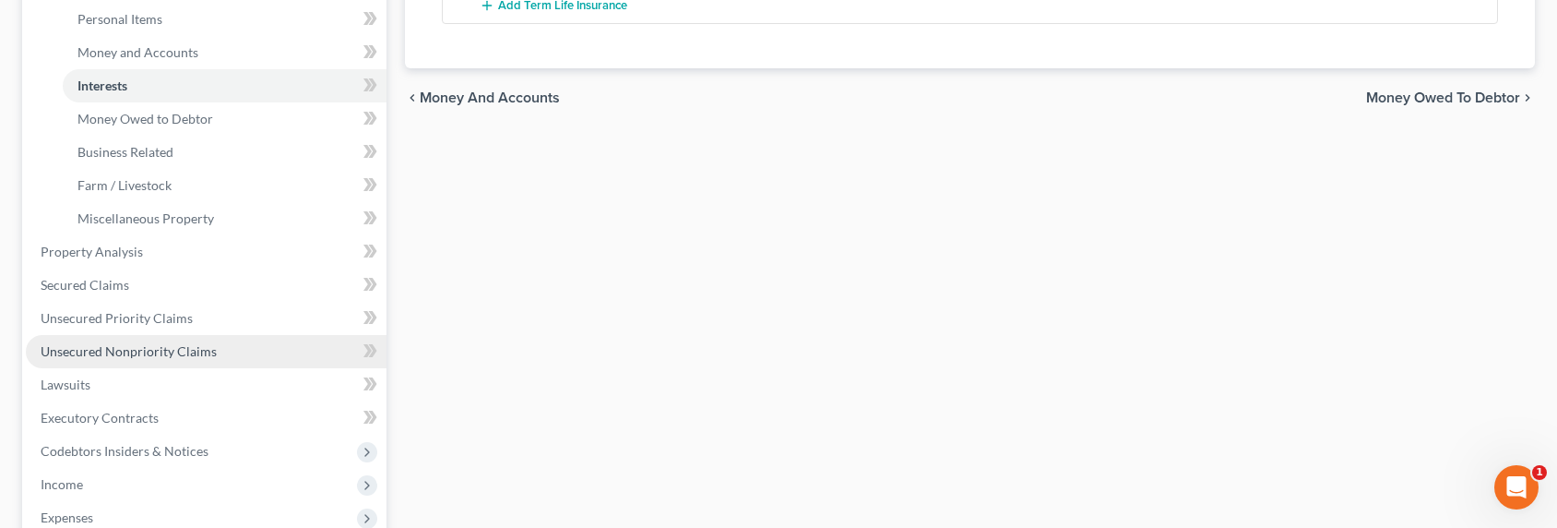
click at [124, 349] on span "Unsecured Nonpriority Claims" at bounding box center [129, 351] width 176 height 16
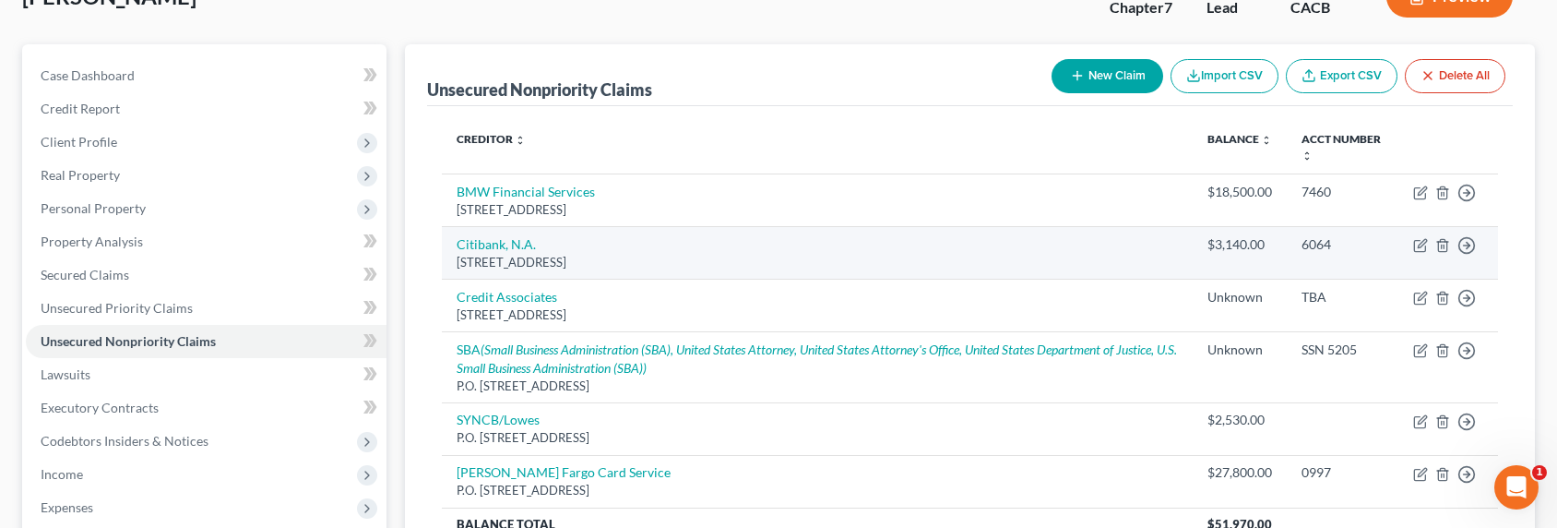
scroll to position [65, 0]
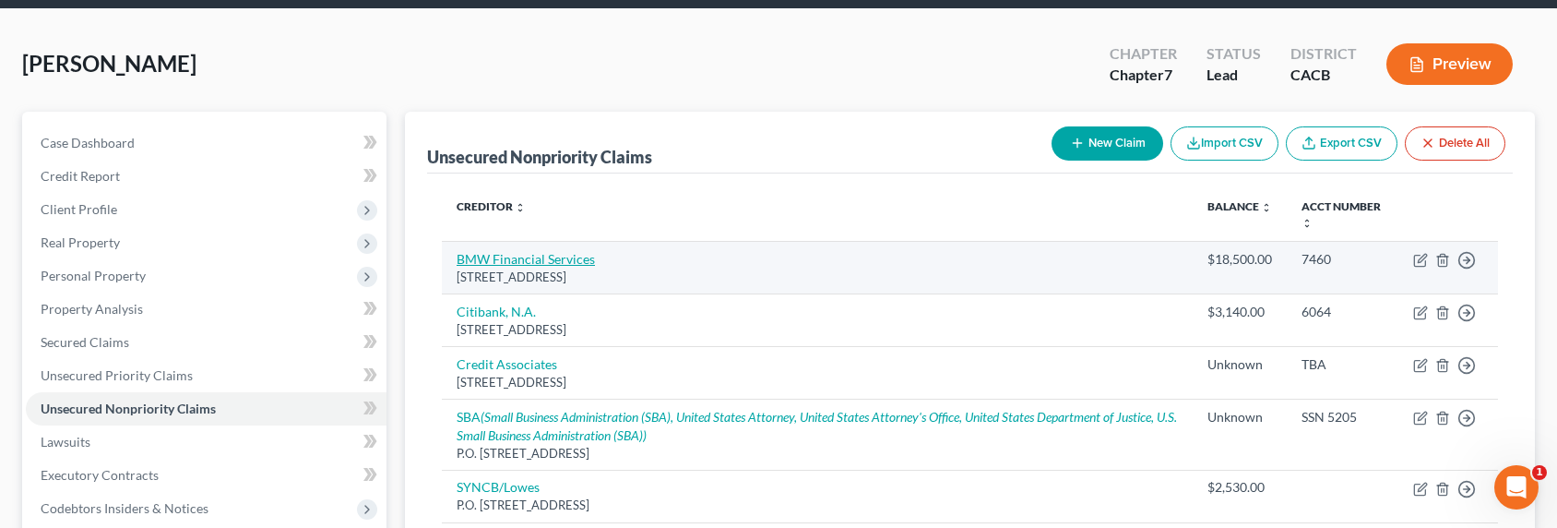
click at [517, 255] on link "BMW Financial Services" at bounding box center [526, 259] width 138 height 16
select select "36"
select select "4"
select select "0"
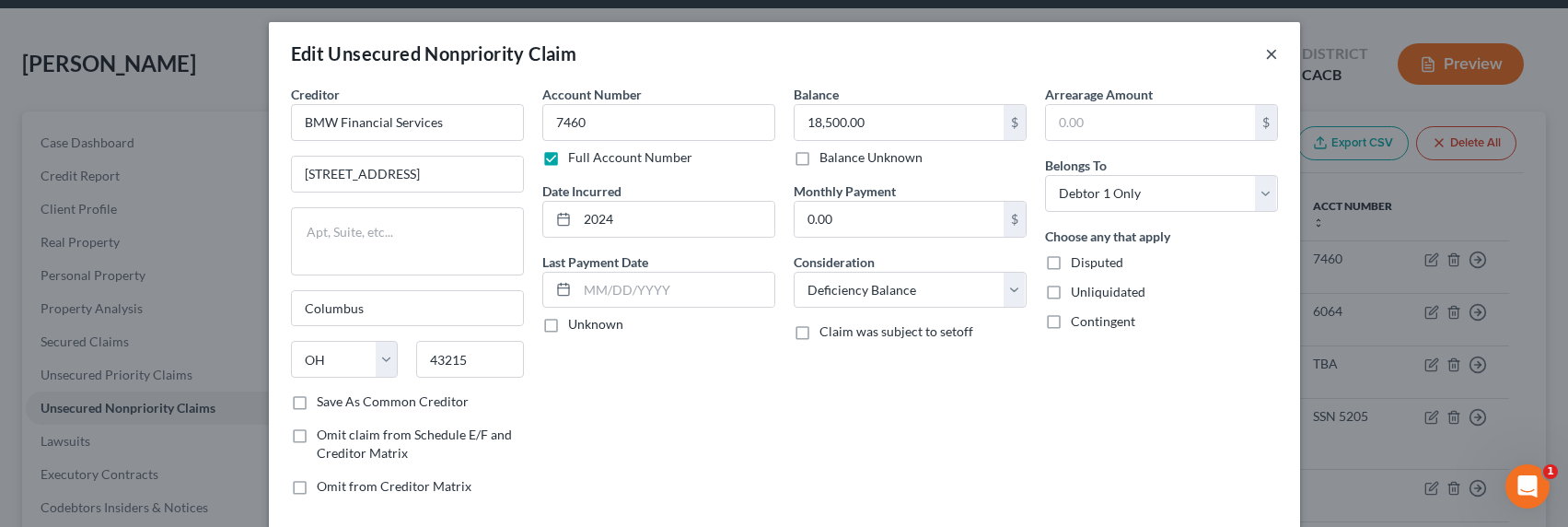
click at [1268, 54] on button "×" at bounding box center [1271, 53] width 13 height 22
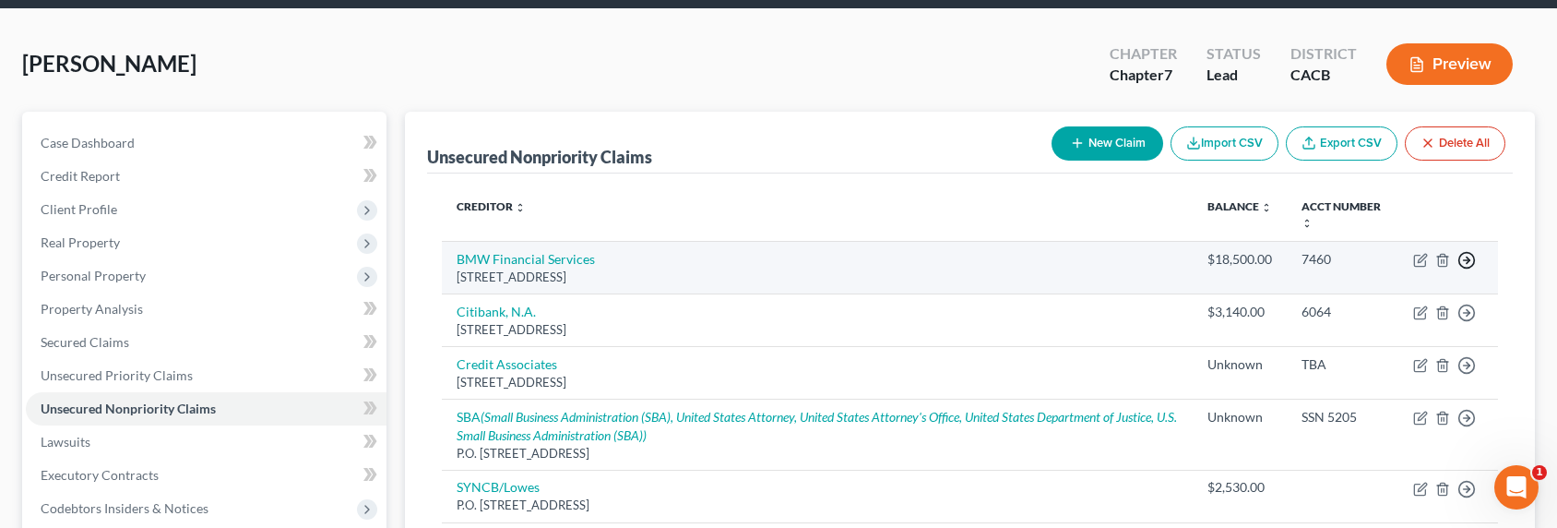
click at [1468, 260] on polyline "button" at bounding box center [1467, 260] width 3 height 6
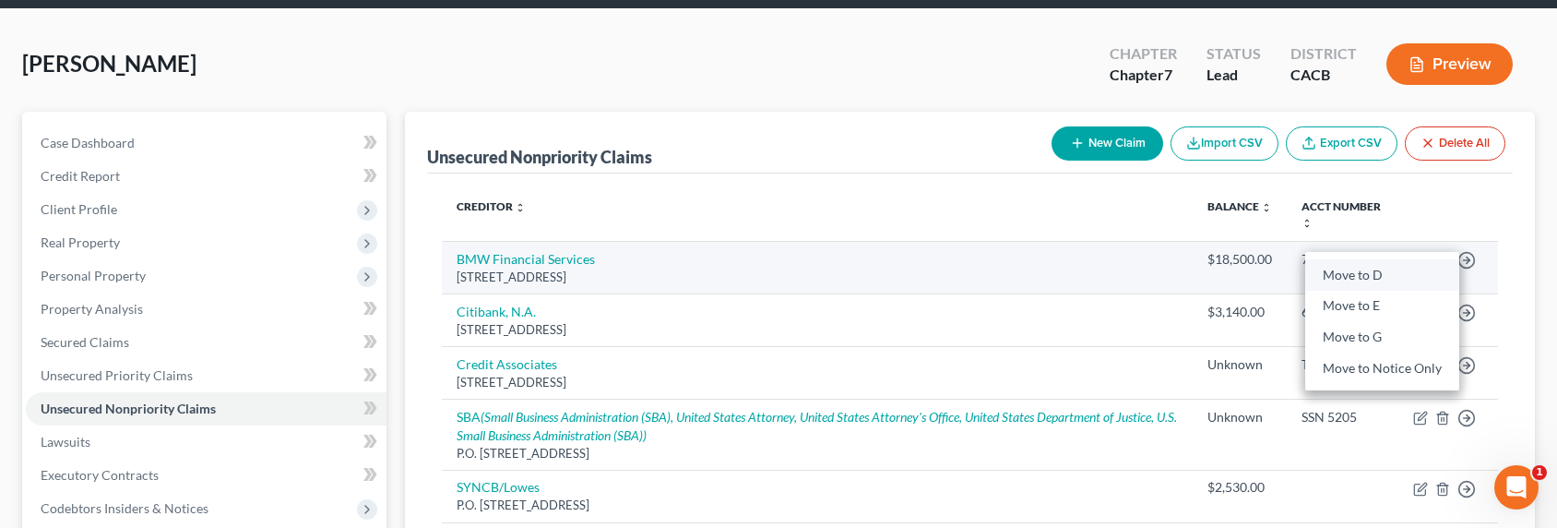
click at [1377, 275] on link "Move to D" at bounding box center [1382, 274] width 154 height 31
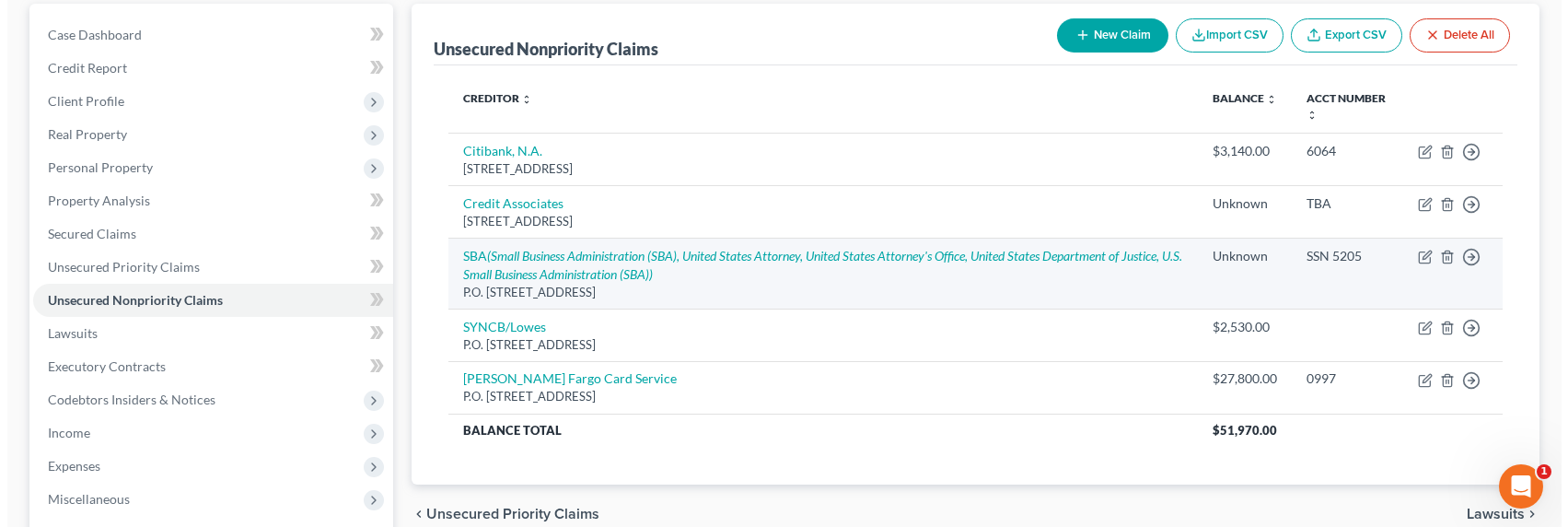
scroll to position [174, 0]
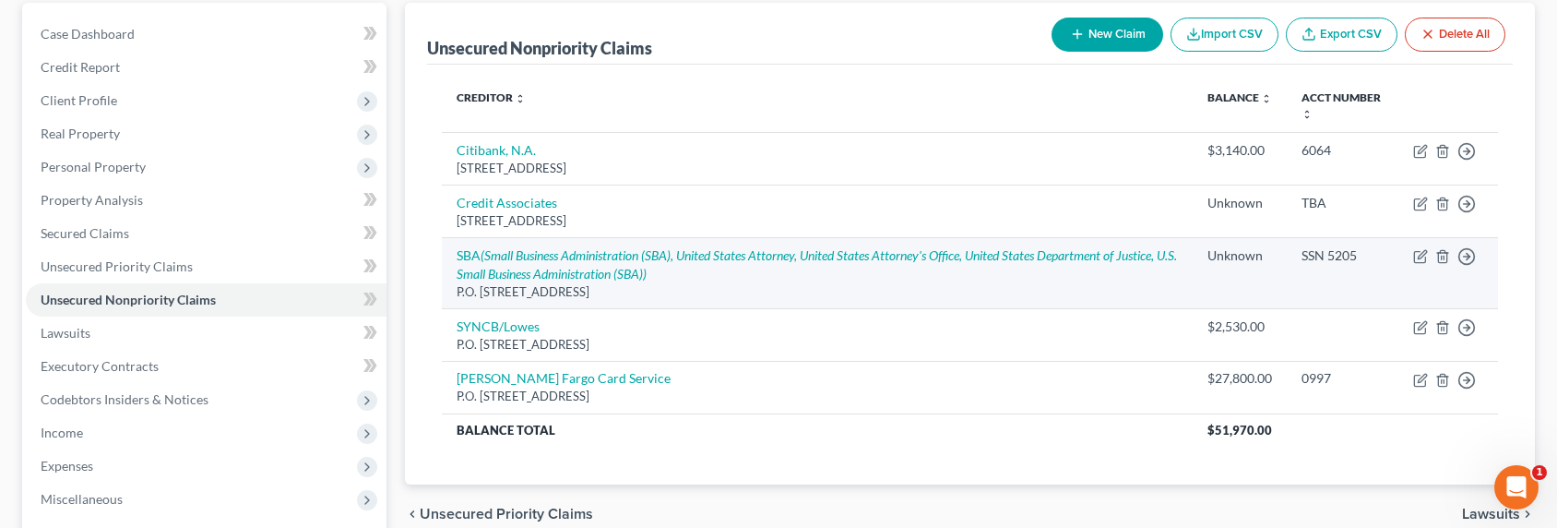
click at [594, 263] on td "SBA (Small Business Administration (SBA), United States Attorney, United States…" at bounding box center [817, 272] width 751 height 71
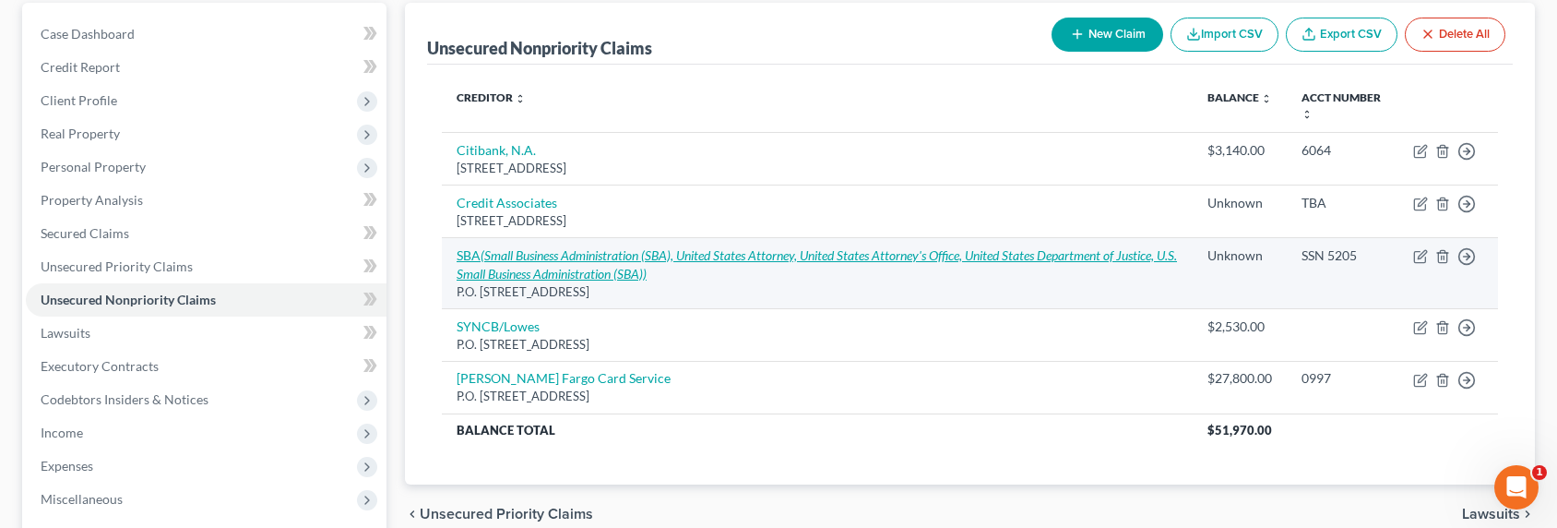
click at [597, 255] on icon "(Small Business Administration (SBA), United States Attorney, United States Att…" at bounding box center [817, 264] width 720 height 34
select select "38"
select select "14"
select select "0"
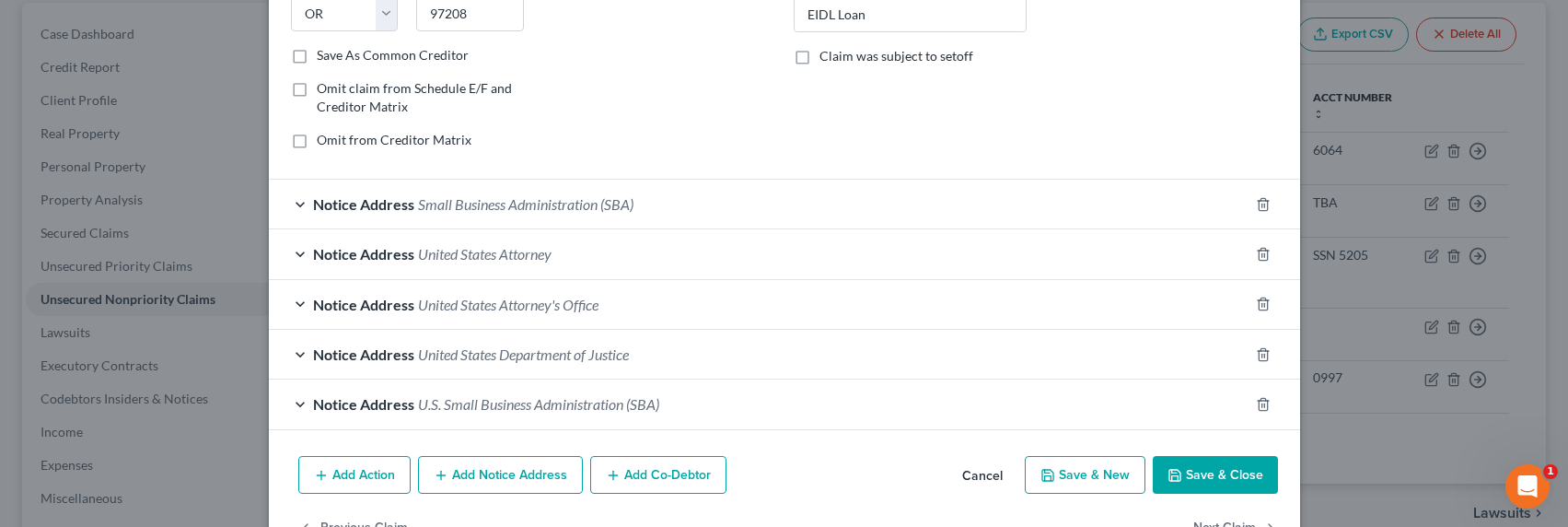
scroll to position [403, 0]
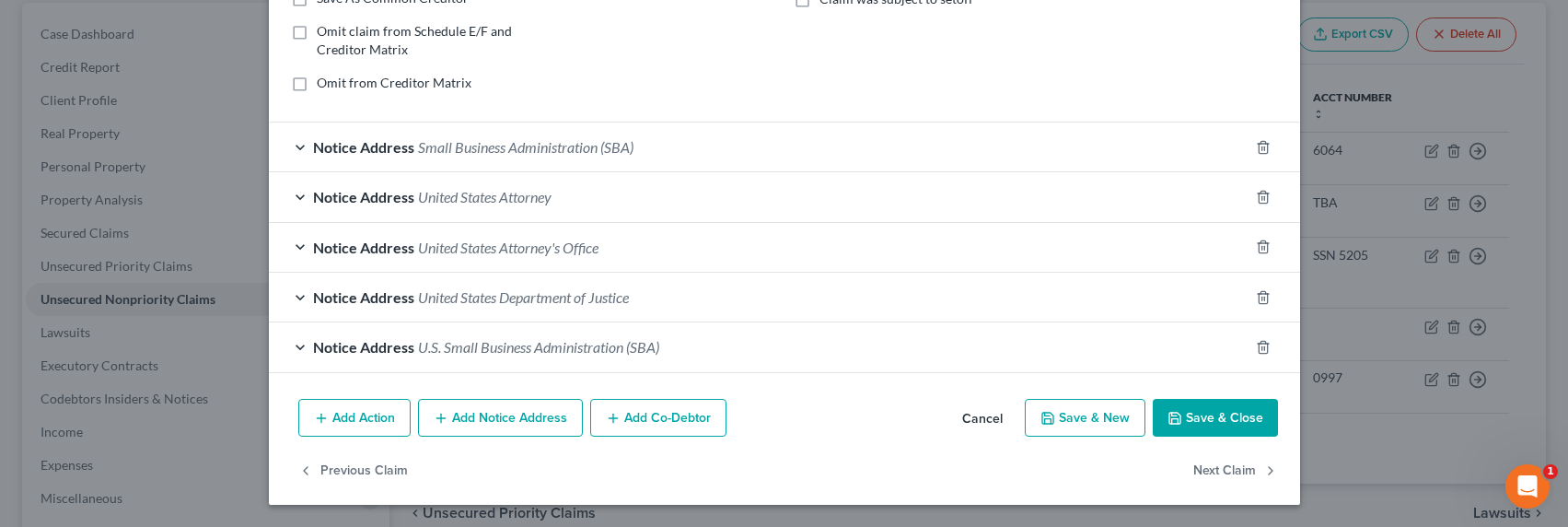
click at [1199, 418] on button "Save & Close" at bounding box center [1215, 417] width 125 height 39
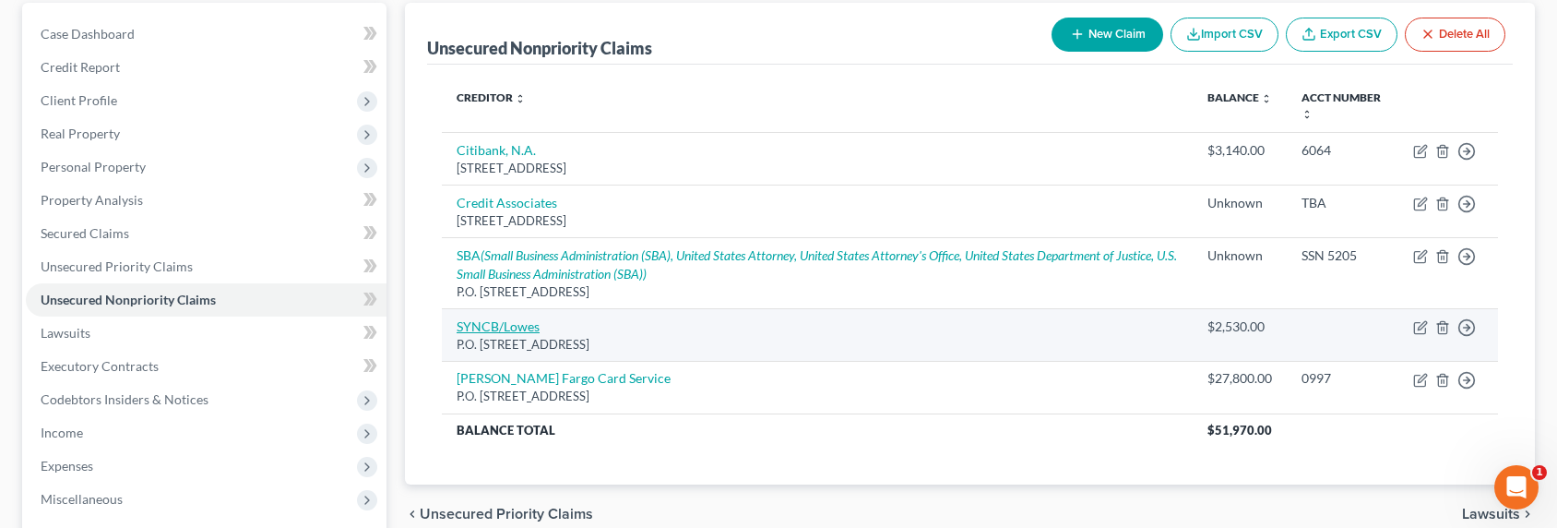
click at [506, 322] on link "SYNCB/Lowes" at bounding box center [498, 326] width 83 height 16
select select "39"
select select "2"
select select "0"
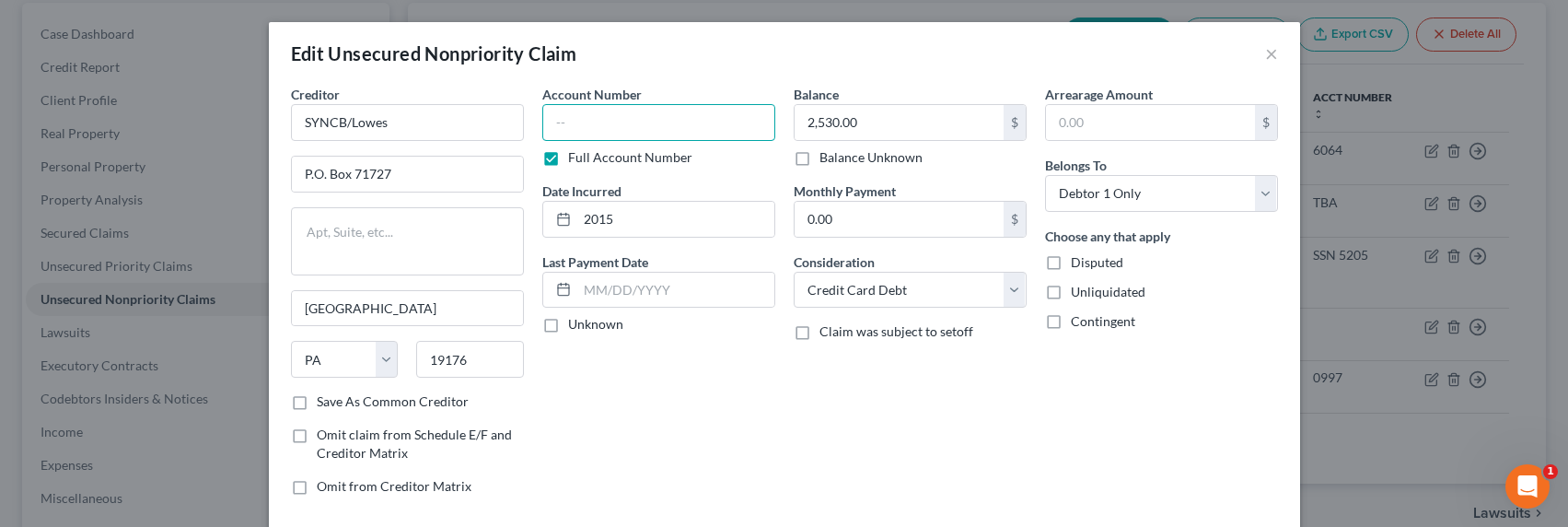
click at [617, 135] on input "text" at bounding box center [658, 122] width 233 height 37
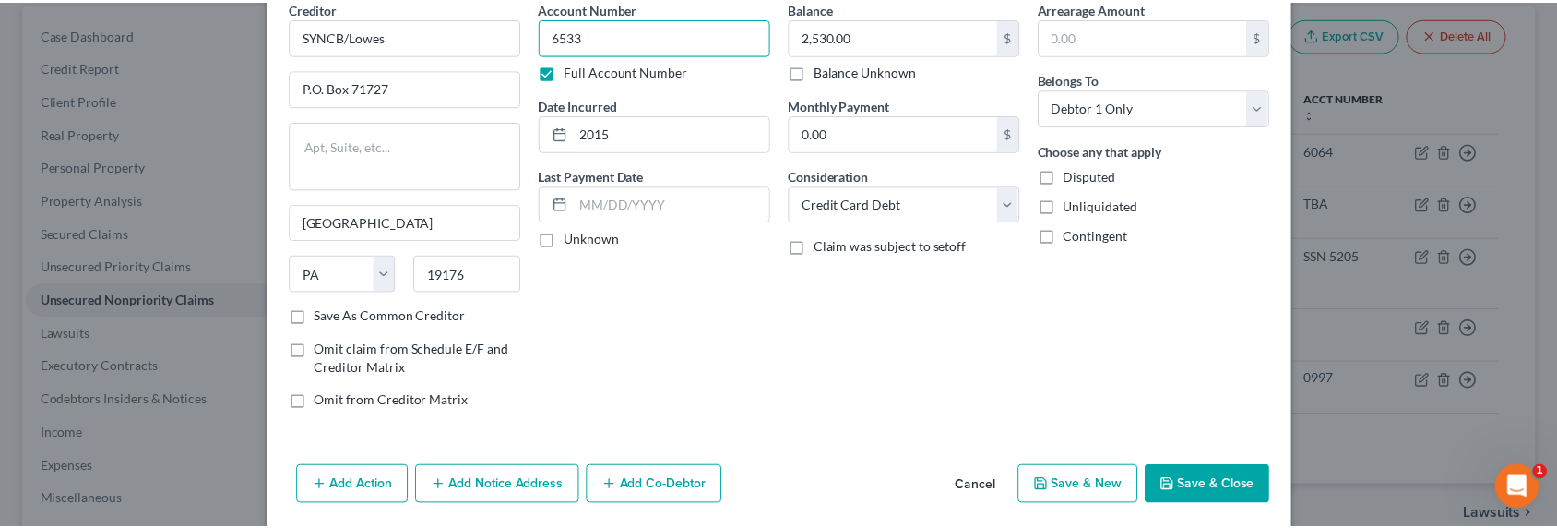
scroll to position [152, 0]
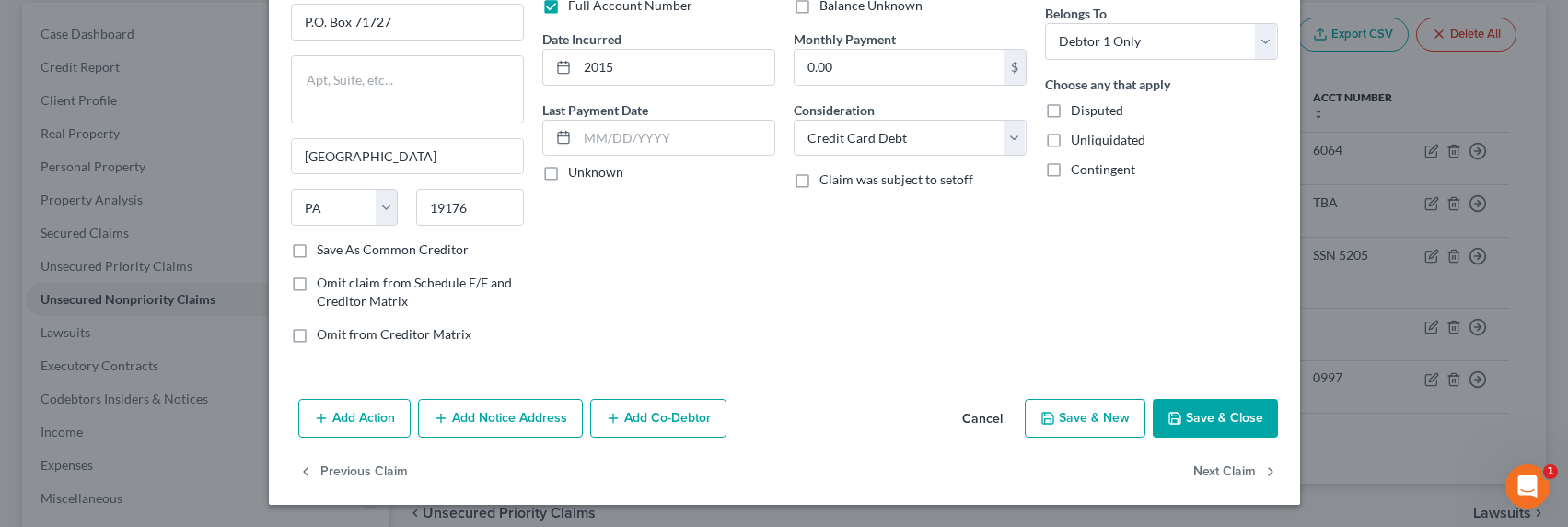
type input "6533"
click at [1213, 422] on button "Save & Close" at bounding box center [1215, 417] width 125 height 39
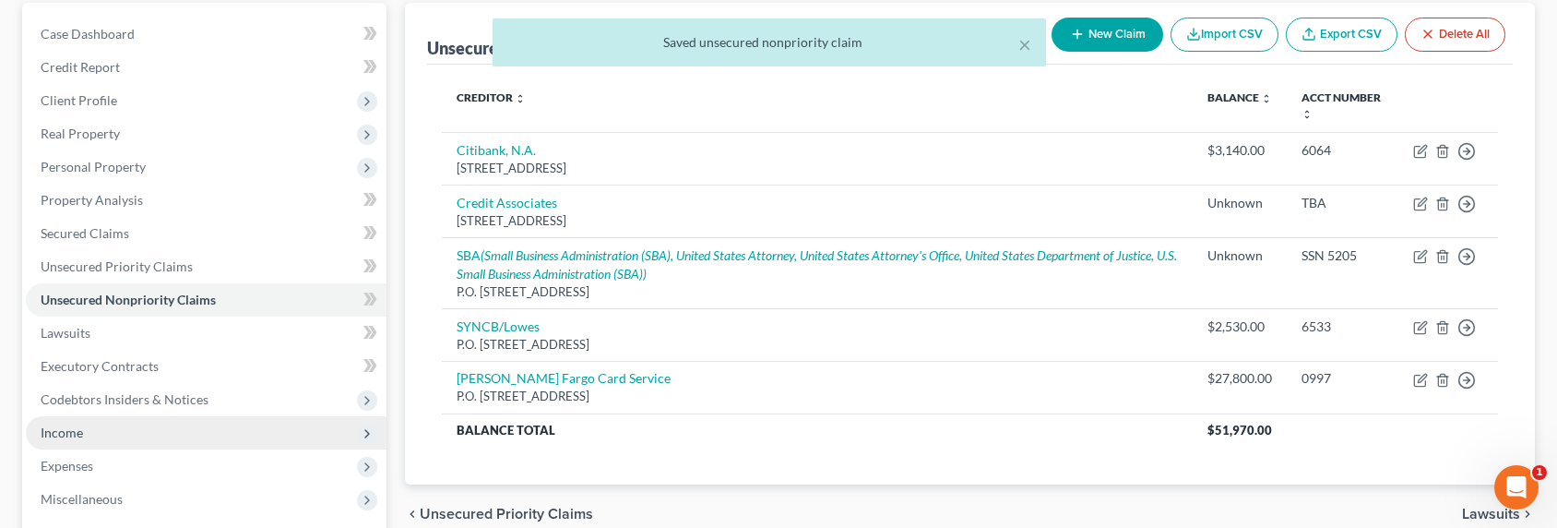
click at [61, 433] on span "Income" at bounding box center [62, 432] width 42 height 16
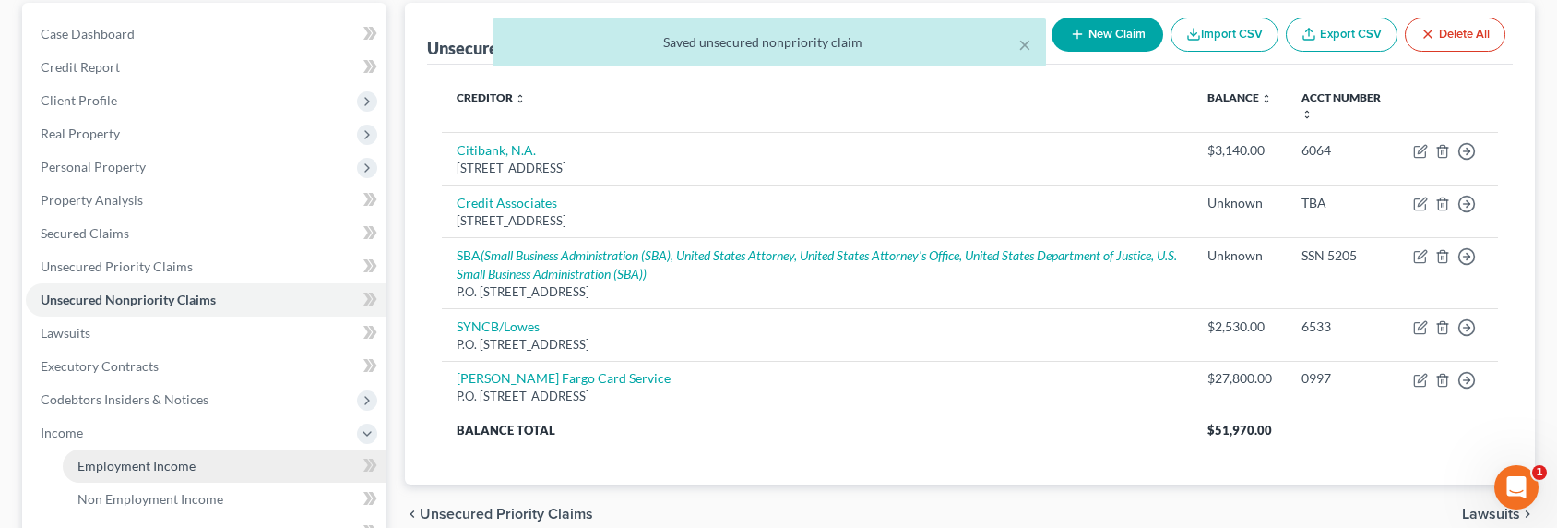
click at [96, 458] on span "Employment Income" at bounding box center [136, 465] width 118 height 16
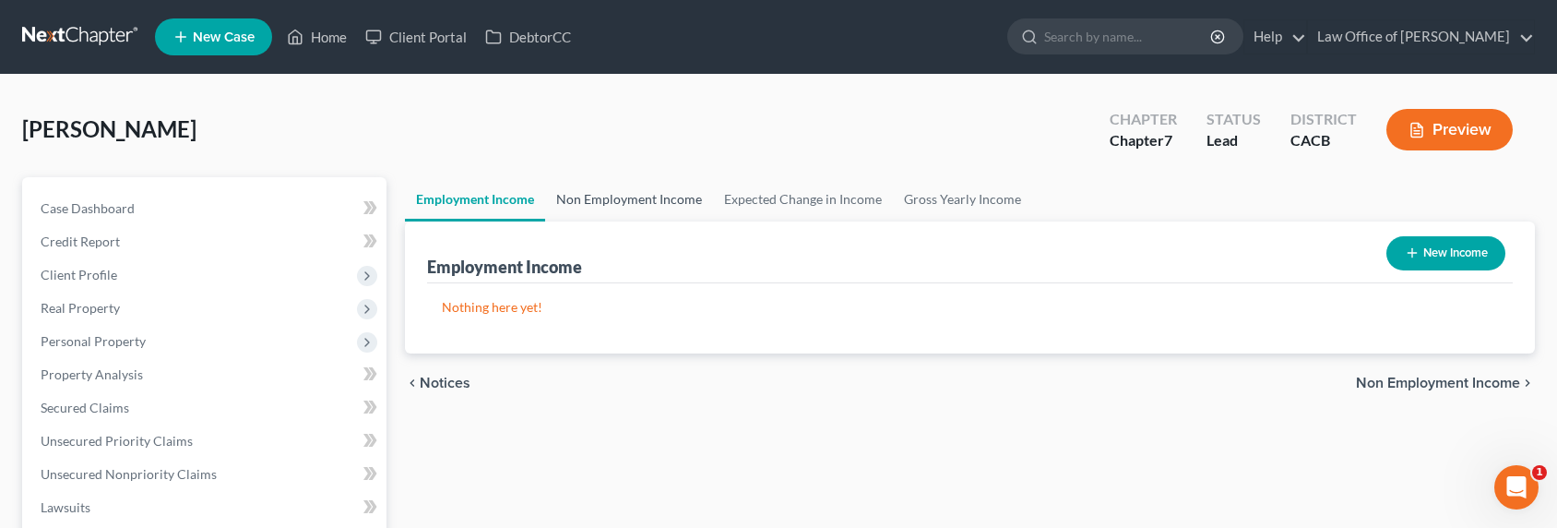
click at [624, 206] on link "Non Employment Income" at bounding box center [629, 199] width 168 height 44
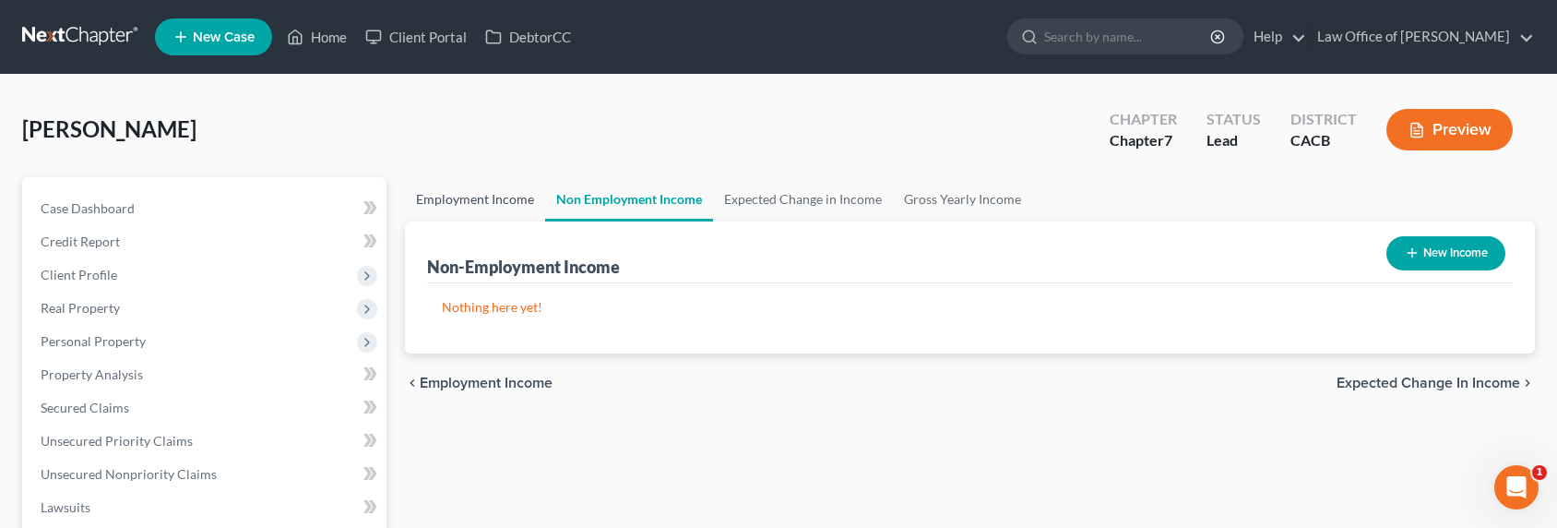
click at [460, 198] on link "Employment Income" at bounding box center [475, 199] width 140 height 44
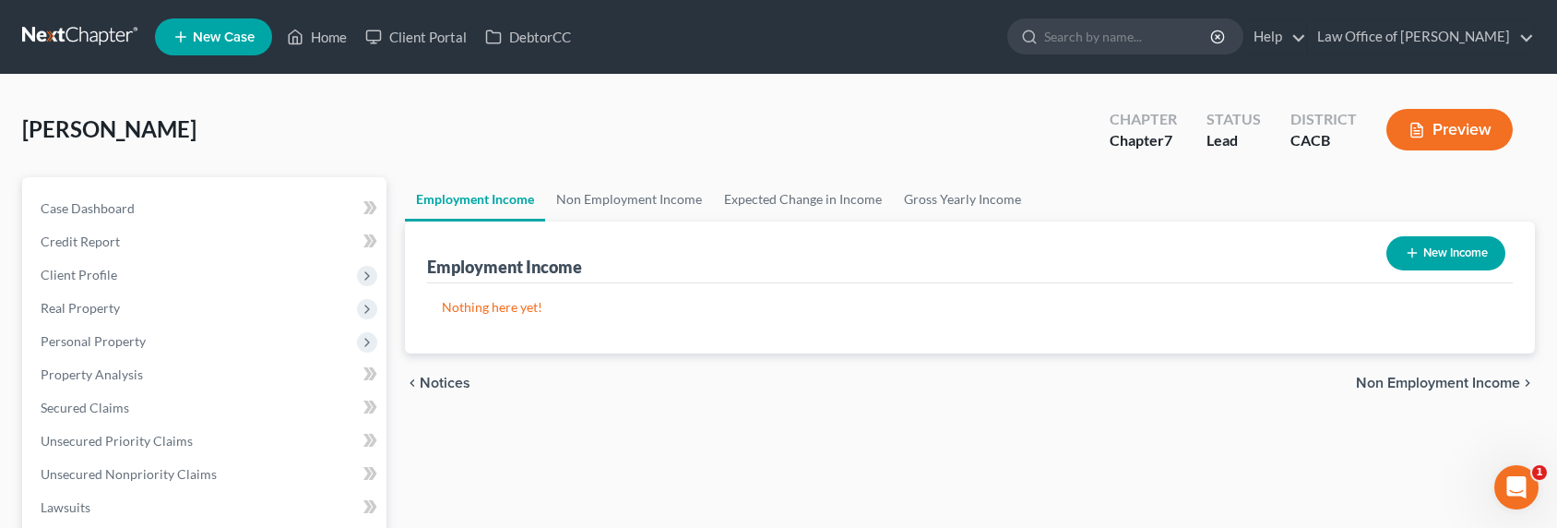
click at [1426, 240] on button "New Income" at bounding box center [1445, 253] width 119 height 34
select select "0"
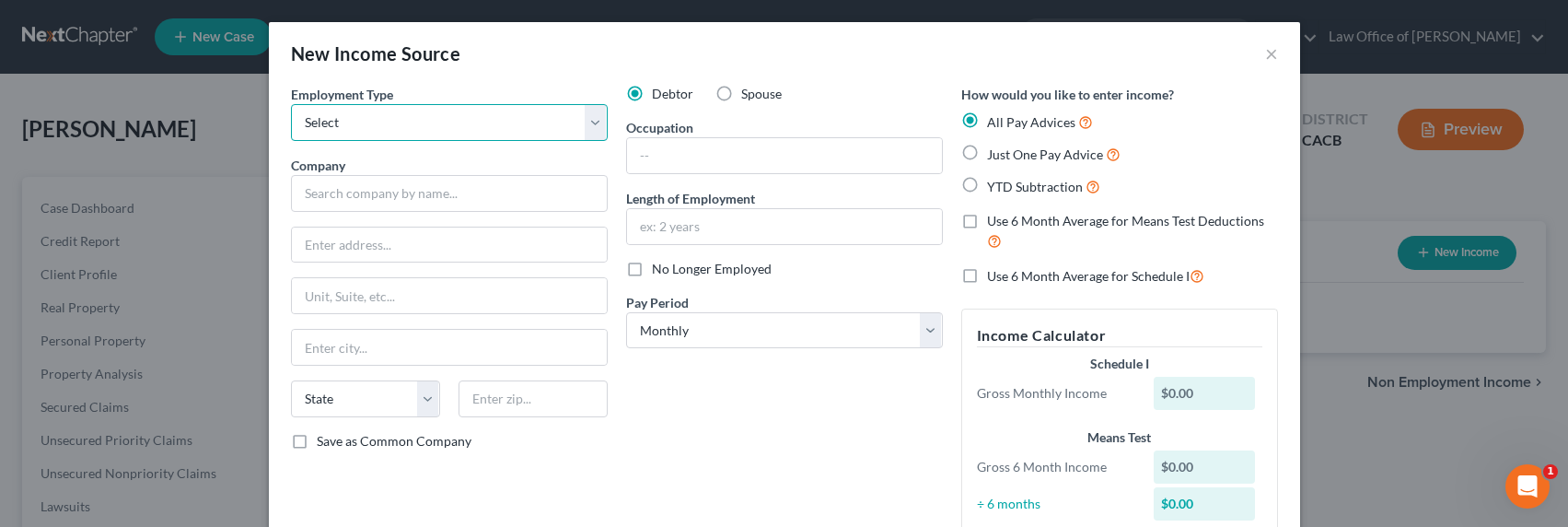
click at [490, 119] on select "Select Full or [DEMOGRAPHIC_DATA] Employment Self Employment" at bounding box center [448, 122] width 316 height 37
select select "1"
click at [290, 104] on select "Select Full or [DEMOGRAPHIC_DATA] Employment Self Employment" at bounding box center [448, 122] width 316 height 37
click at [741, 93] on label "Spouse" at bounding box center [761, 94] width 41 height 18
click at [749, 93] on input "Spouse" at bounding box center [755, 91] width 12 height 12
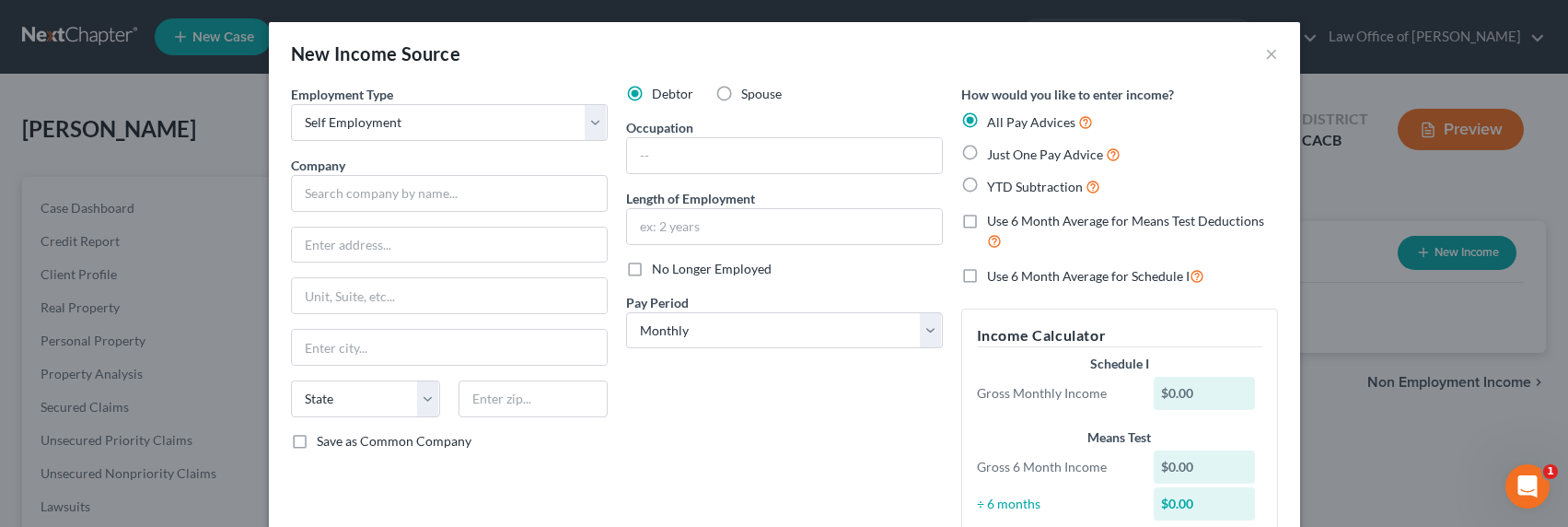
radio input "true"
click at [420, 207] on input "text" at bounding box center [448, 193] width 316 height 37
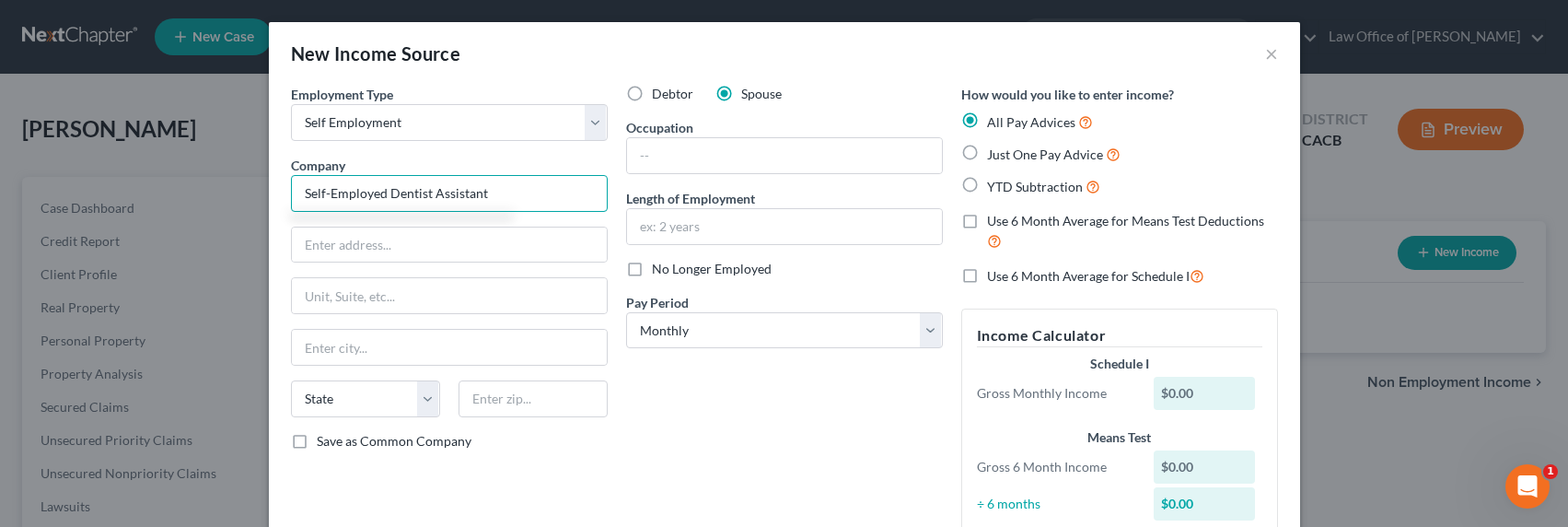
type input "Self-Employed Dentist Assistant"
click at [655, 154] on input "text" at bounding box center [784, 155] width 314 height 35
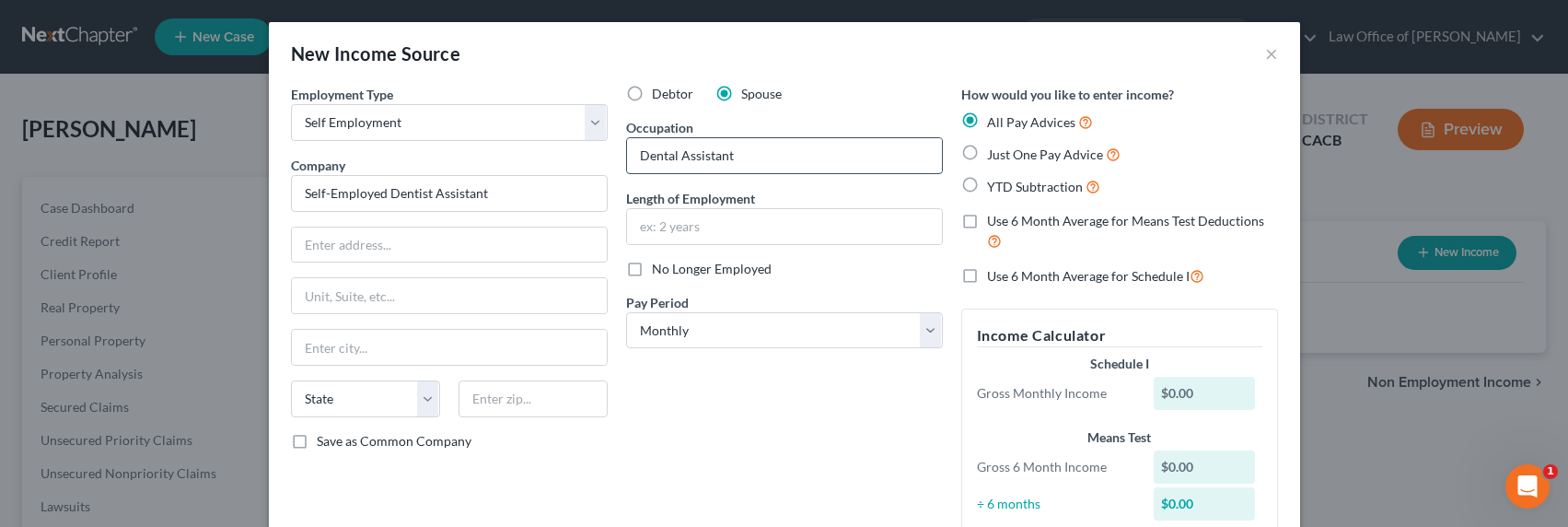
type input "Dental Assistant"
type input "7 years"
click at [409, 237] on input "text" at bounding box center [448, 245] width 314 height 35
click at [461, 199] on input "Self-Employed Dentist Assistant" at bounding box center [448, 193] width 316 height 37
click at [389, 243] on input "text" at bounding box center [448, 245] width 314 height 35
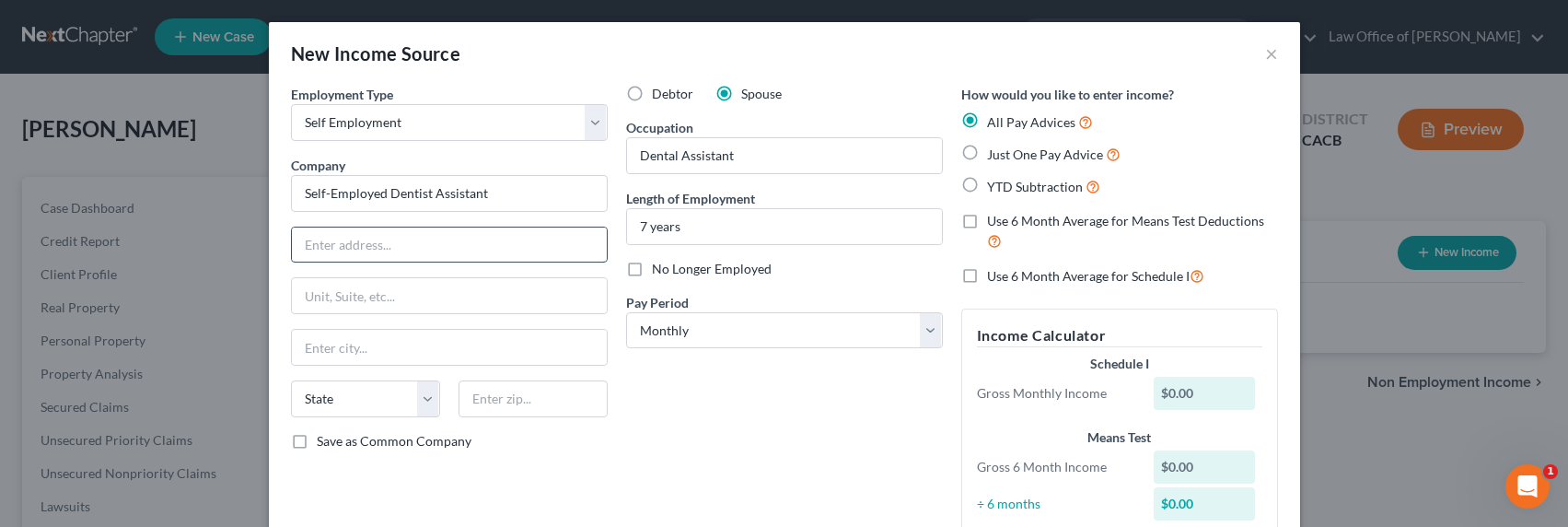
click at [335, 240] on input "text" at bounding box center [448, 245] width 314 height 35
type input "[STREET_ADDRESS][PERSON_NAME]"
type input "91504"
type input "Burbank"
select select "4"
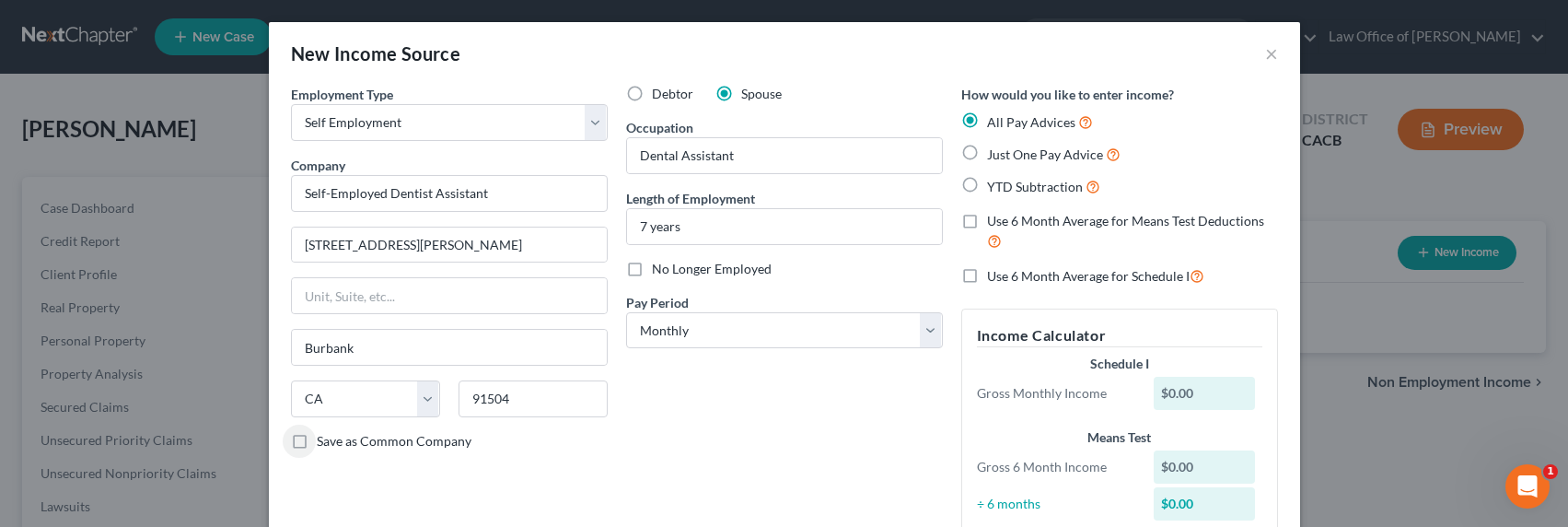
click at [1027, 155] on span "Just One Pay Advice" at bounding box center [1045, 155] width 116 height 16
click at [1006, 155] on input "Just One Pay Advice" at bounding box center [1000, 150] width 12 height 12
radio input "true"
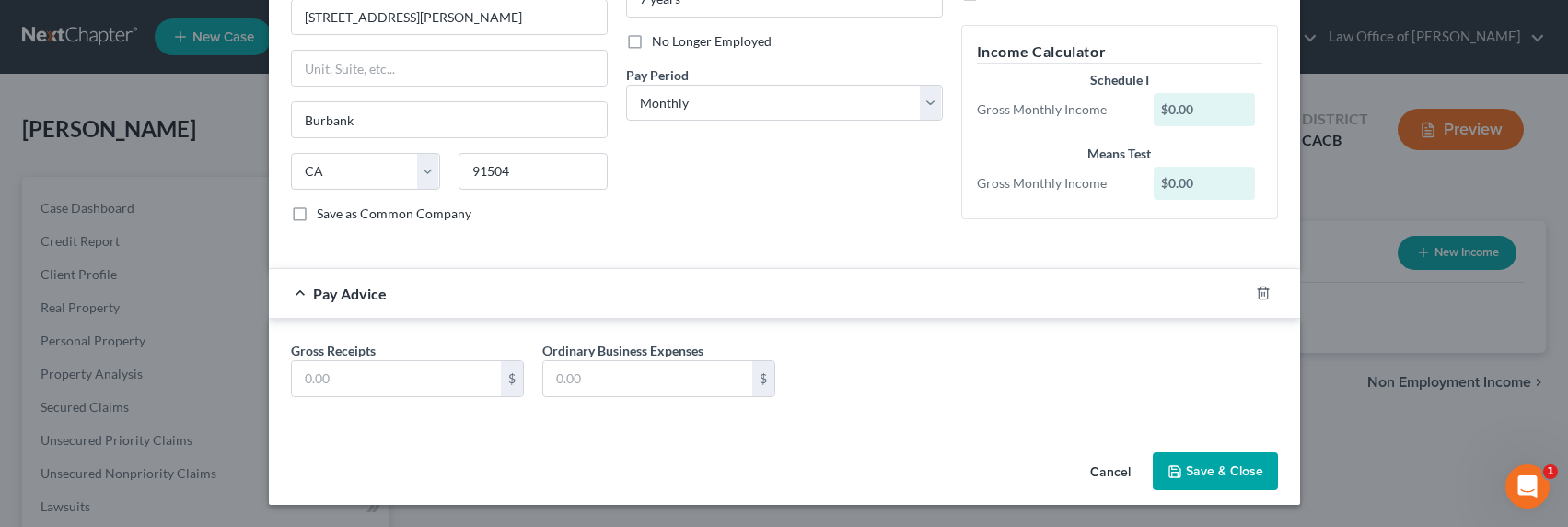
scroll to position [228, 0]
click at [379, 376] on input "text" at bounding box center [395, 378] width 209 height 35
type input "1,500"
click at [1179, 467] on button "Save & Close" at bounding box center [1215, 471] width 125 height 39
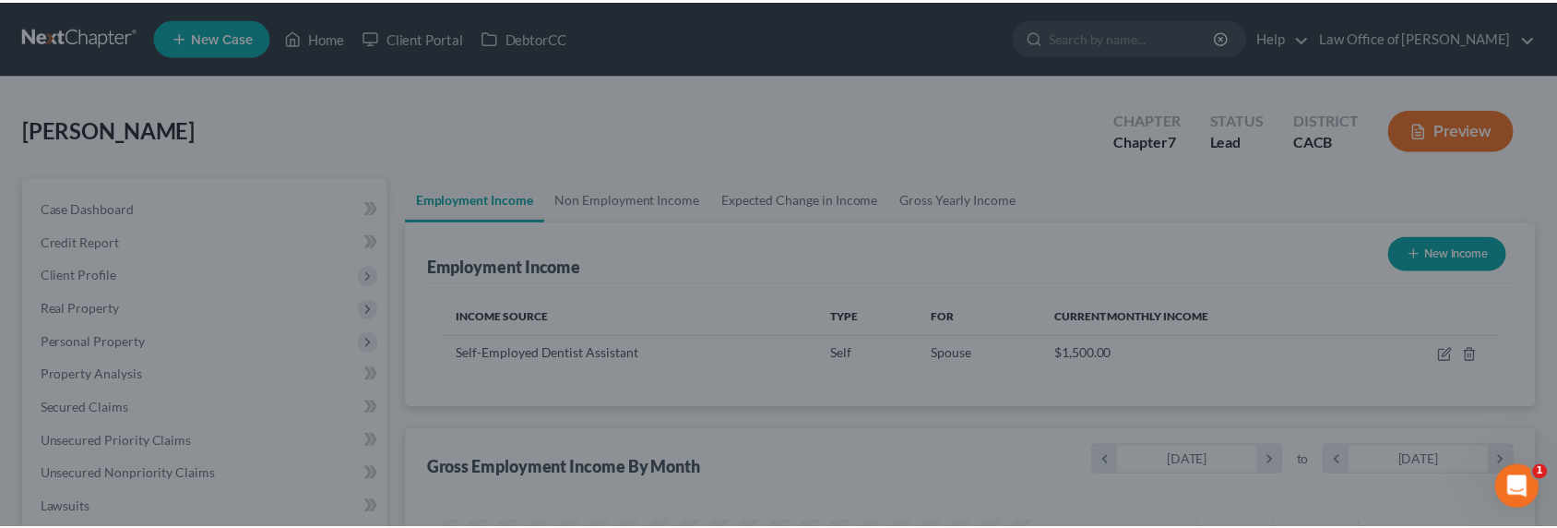
scroll to position [921955, 921647]
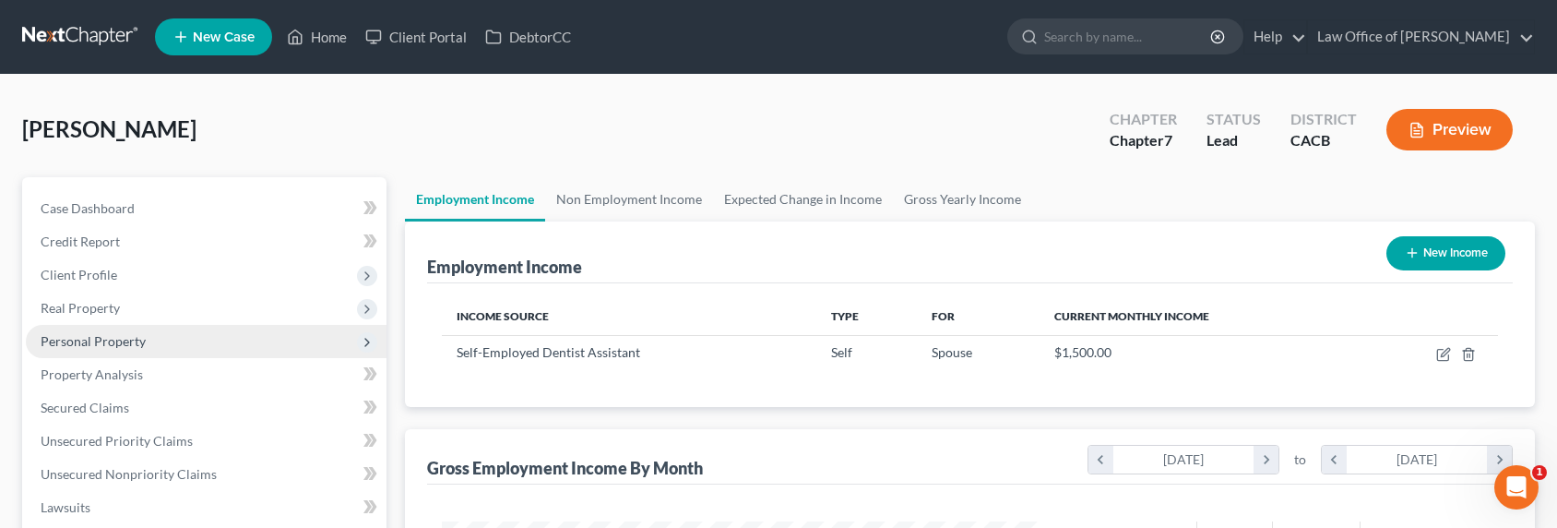
click at [103, 344] on span "Personal Property" at bounding box center [93, 341] width 105 height 16
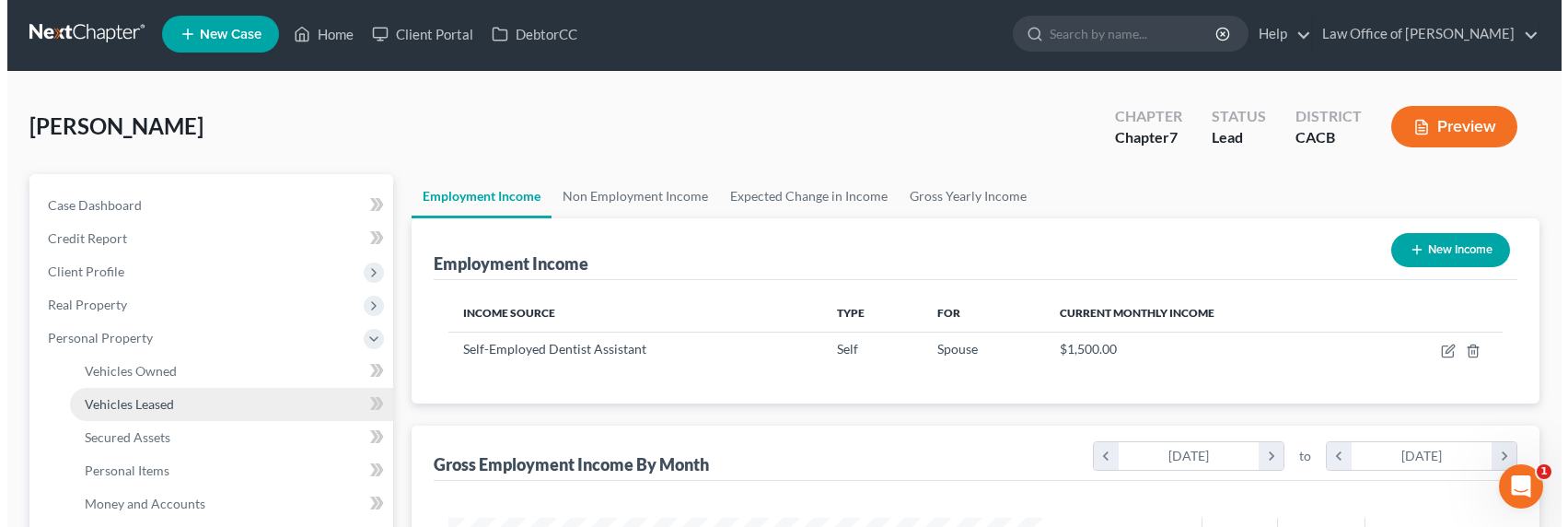
scroll to position [4, 0]
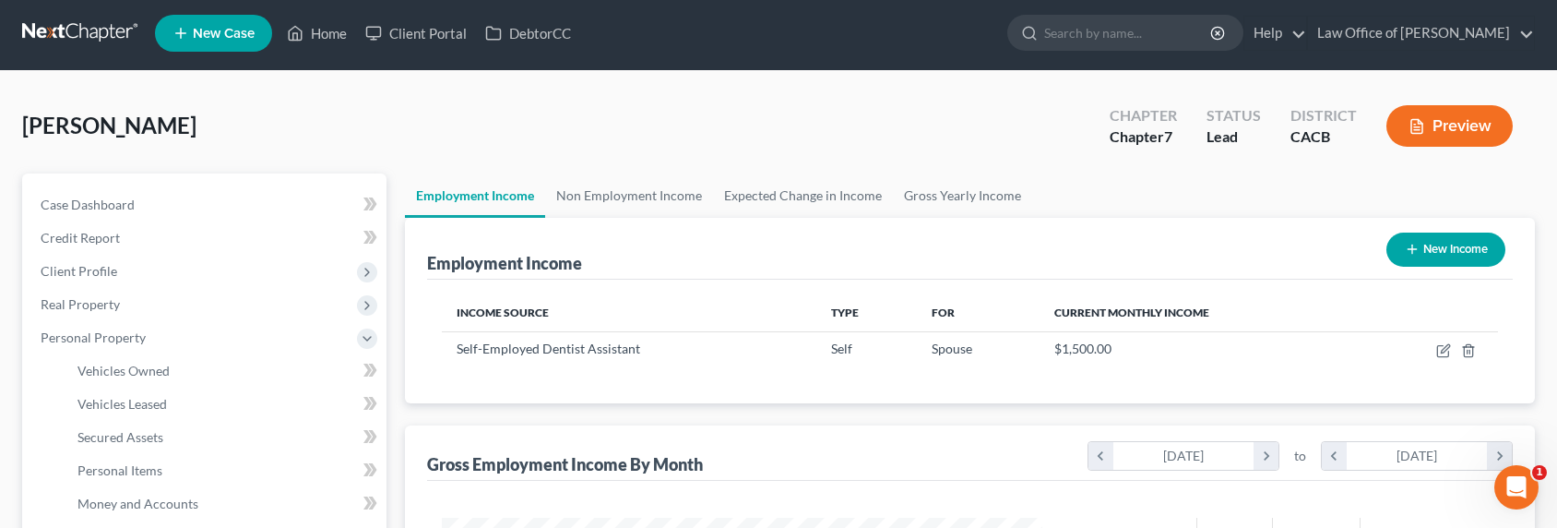
click at [1448, 246] on button "New Income" at bounding box center [1445, 249] width 119 height 34
select select "0"
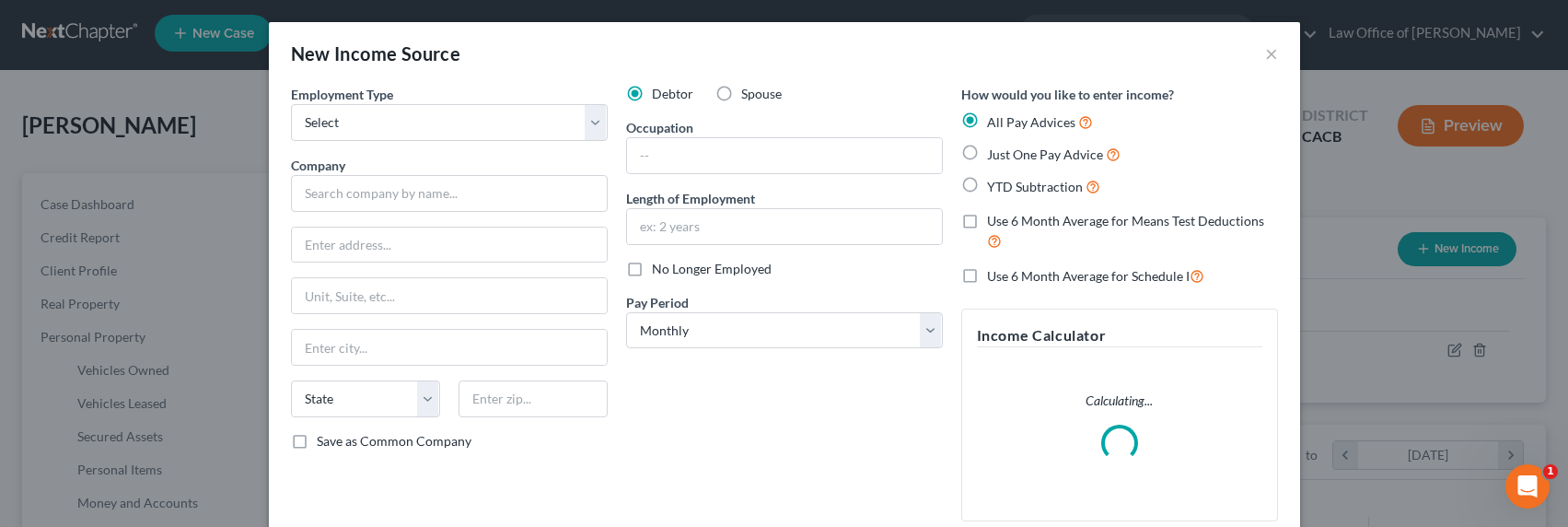
scroll to position [329, 642]
click at [420, 131] on select "Select Full or [DEMOGRAPHIC_DATA] Employment Self Employment" at bounding box center [448, 122] width 316 height 37
select select "1"
click at [290, 104] on select "Select Full or [DEMOGRAPHIC_DATA] Employment Self Employment" at bounding box center [448, 122] width 316 height 37
click at [383, 201] on input "text" at bounding box center [448, 193] width 316 height 37
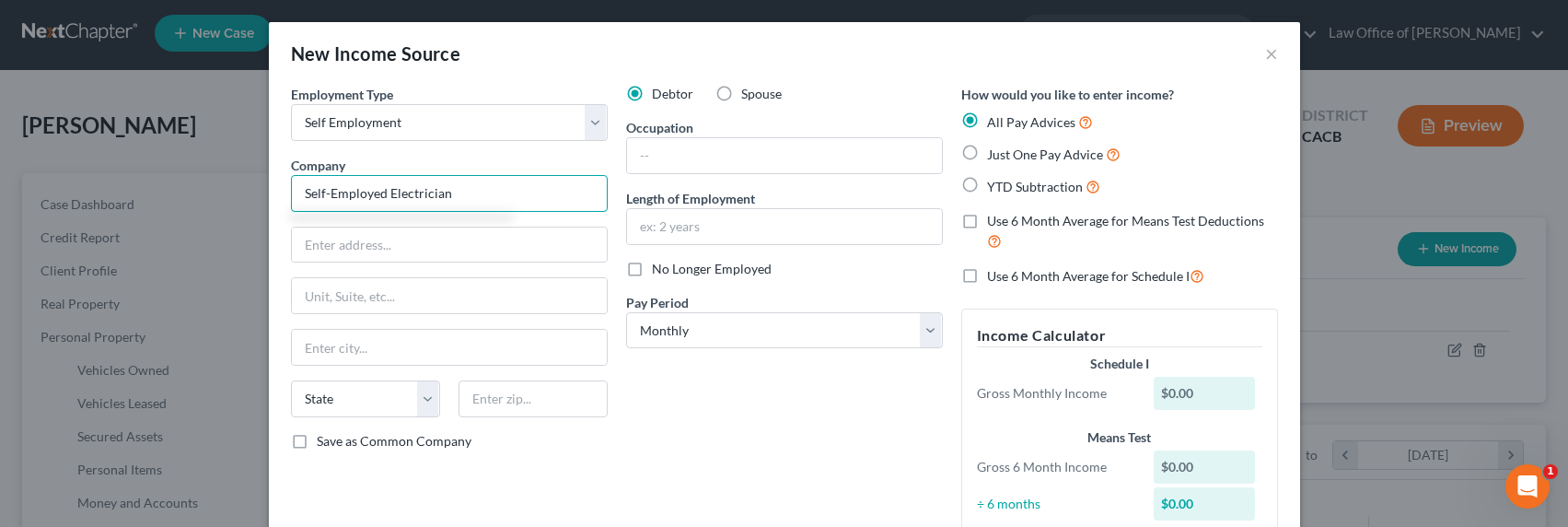
type input "Self-Employed Electrician"
type input "[STREET_ADDRESS][PERSON_NAME]"
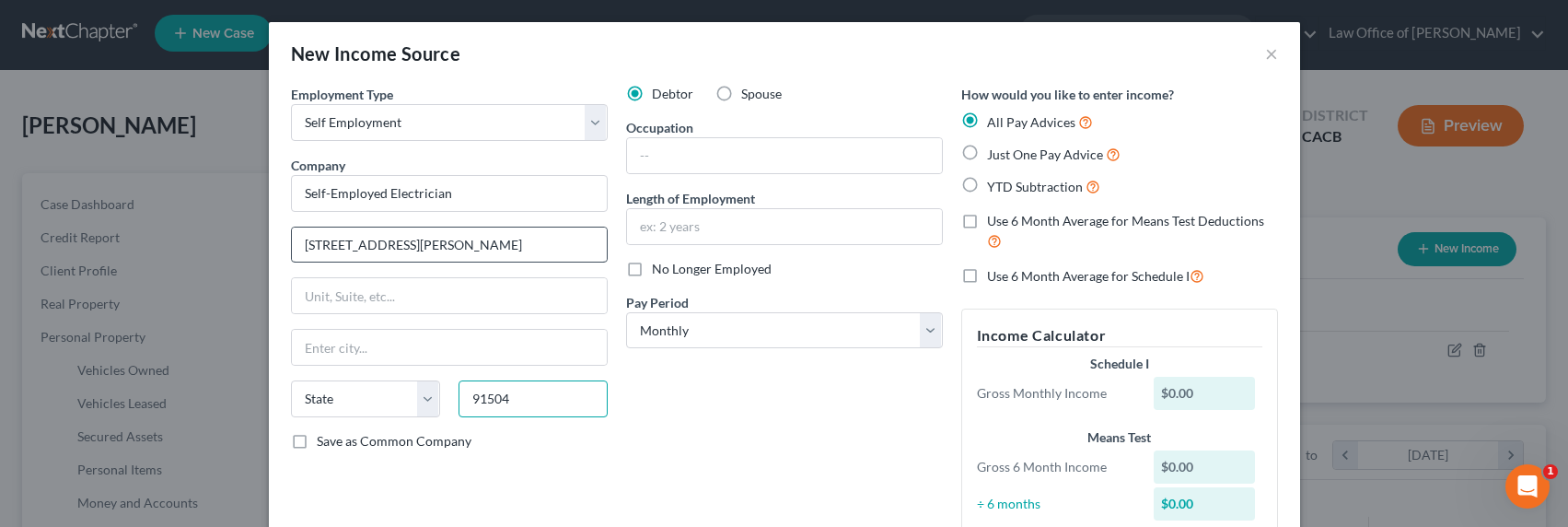
type input "91504"
type input "Burbank"
select select "4"
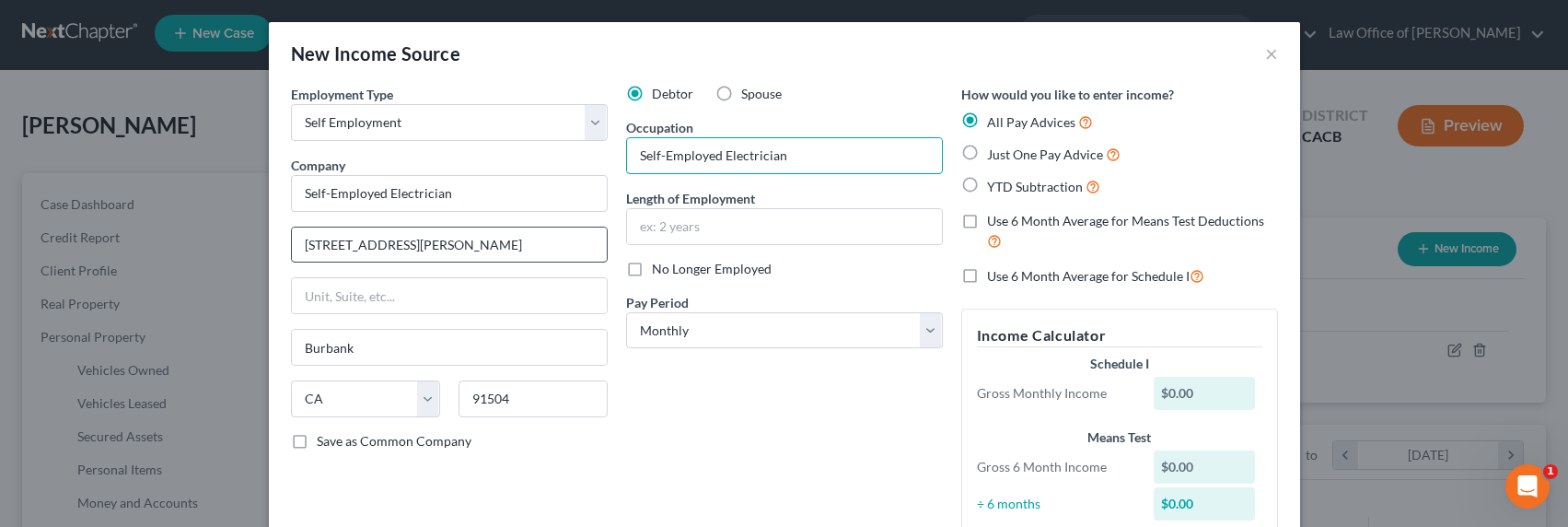
type input "Self-Employed Electrician"
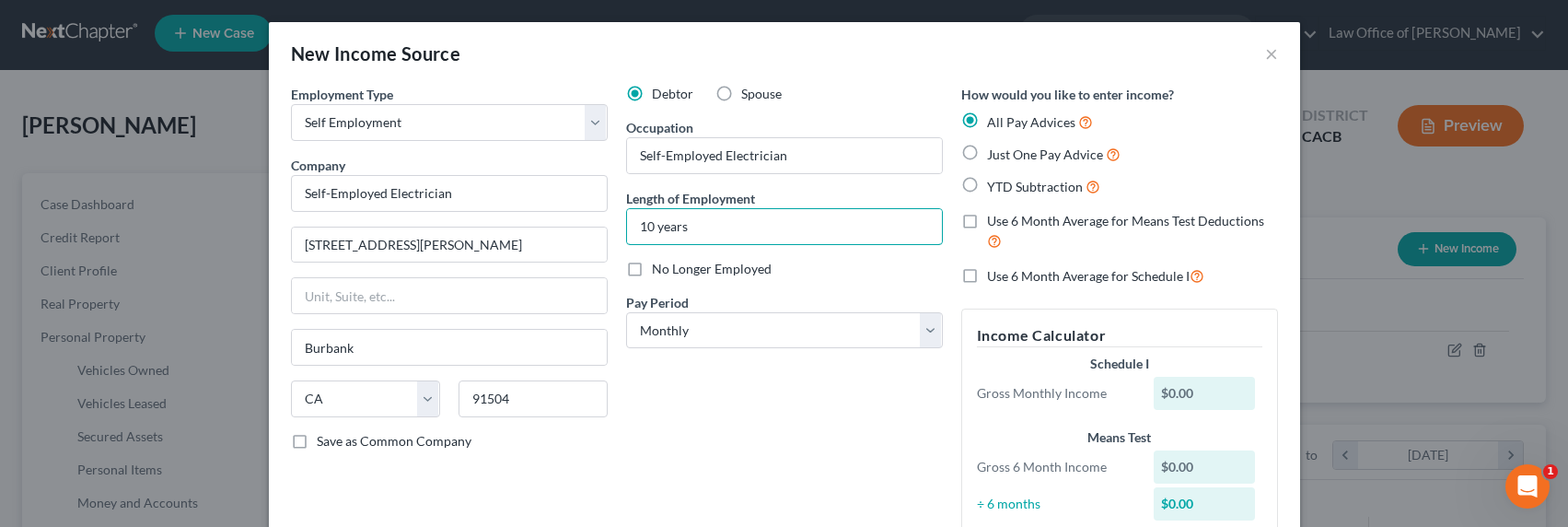
type input "10 years"
click at [1023, 155] on span "Just One Pay Advice" at bounding box center [1045, 155] width 116 height 16
click at [1006, 155] on input "Just One Pay Advice" at bounding box center [1000, 150] width 12 height 12
radio input "true"
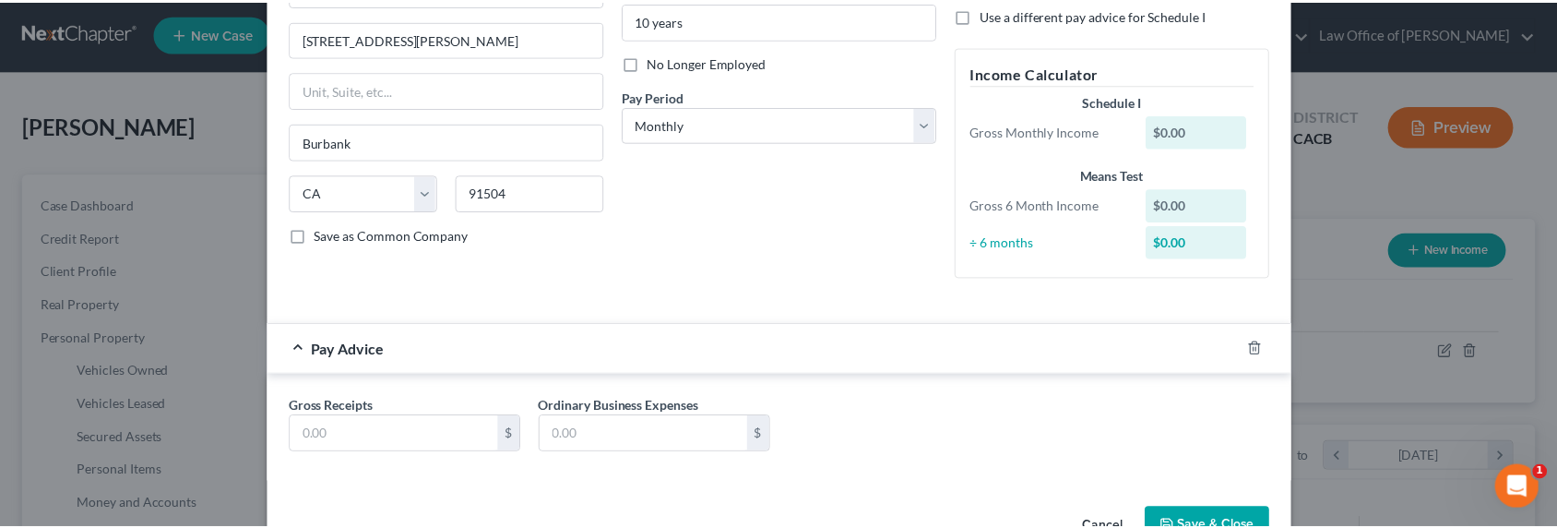
scroll to position [208, 0]
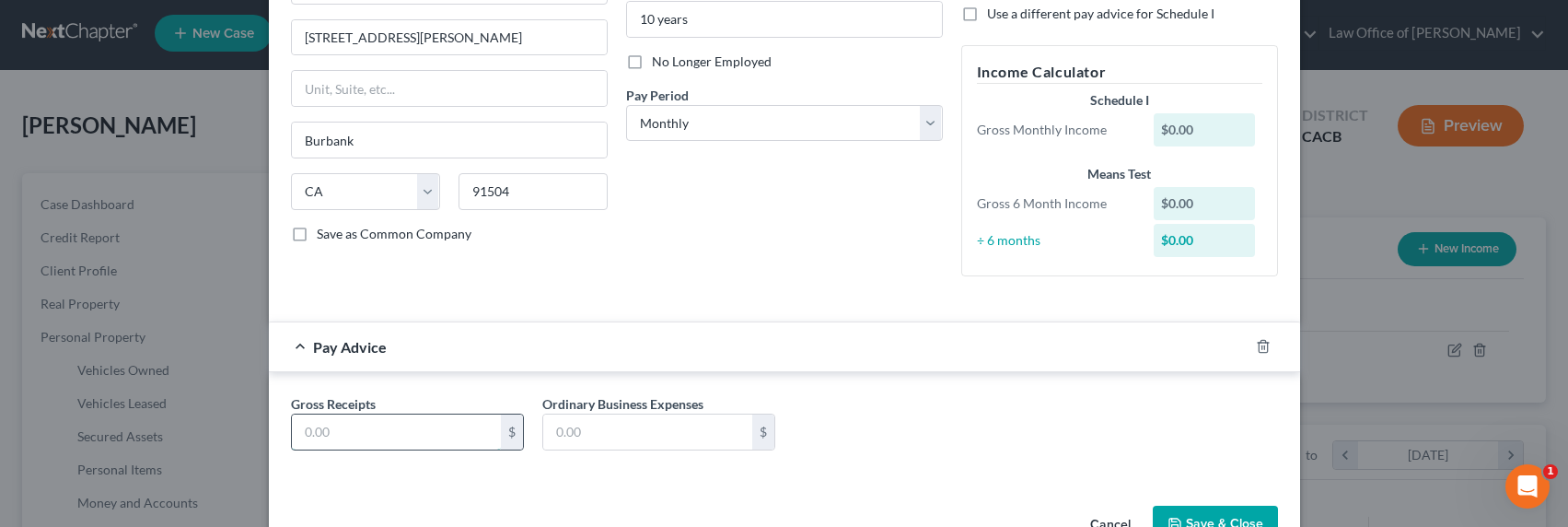
click at [337, 429] on input "text" at bounding box center [395, 431] width 209 height 35
type input "3,500"
click at [658, 10] on input "10 years" at bounding box center [784, 19] width 314 height 35
click at [643, 18] on input "10 years" at bounding box center [784, 19] width 314 height 35
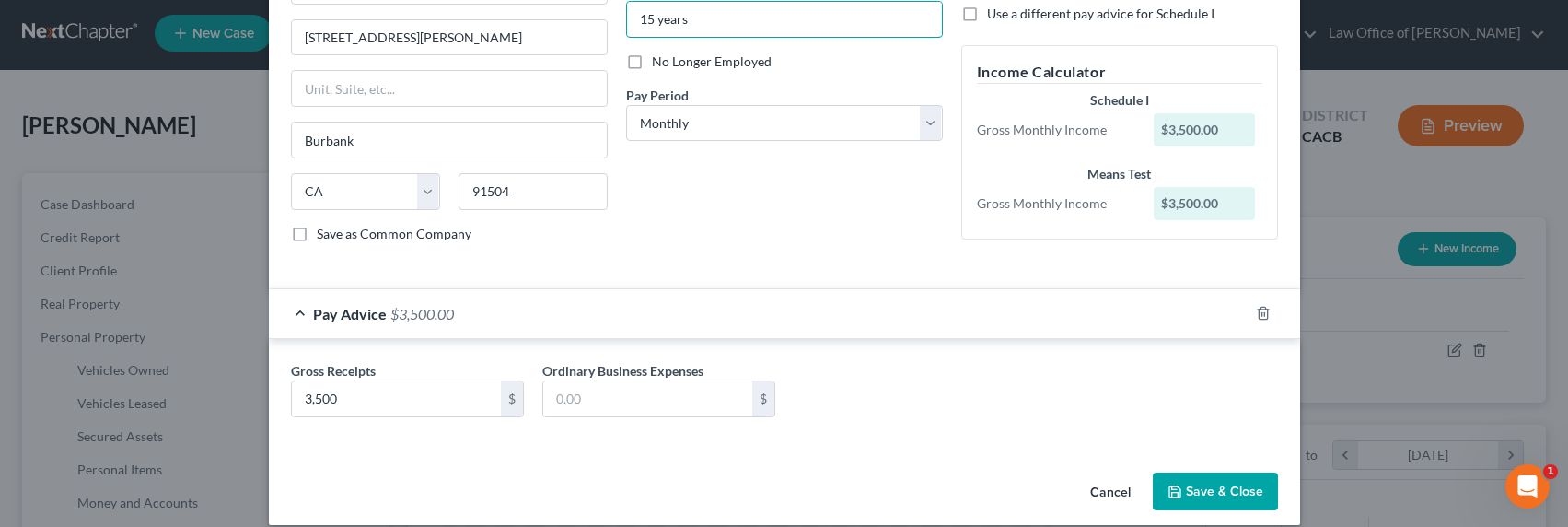
type input "15 years"
click at [1215, 496] on button "Save & Close" at bounding box center [1215, 491] width 125 height 39
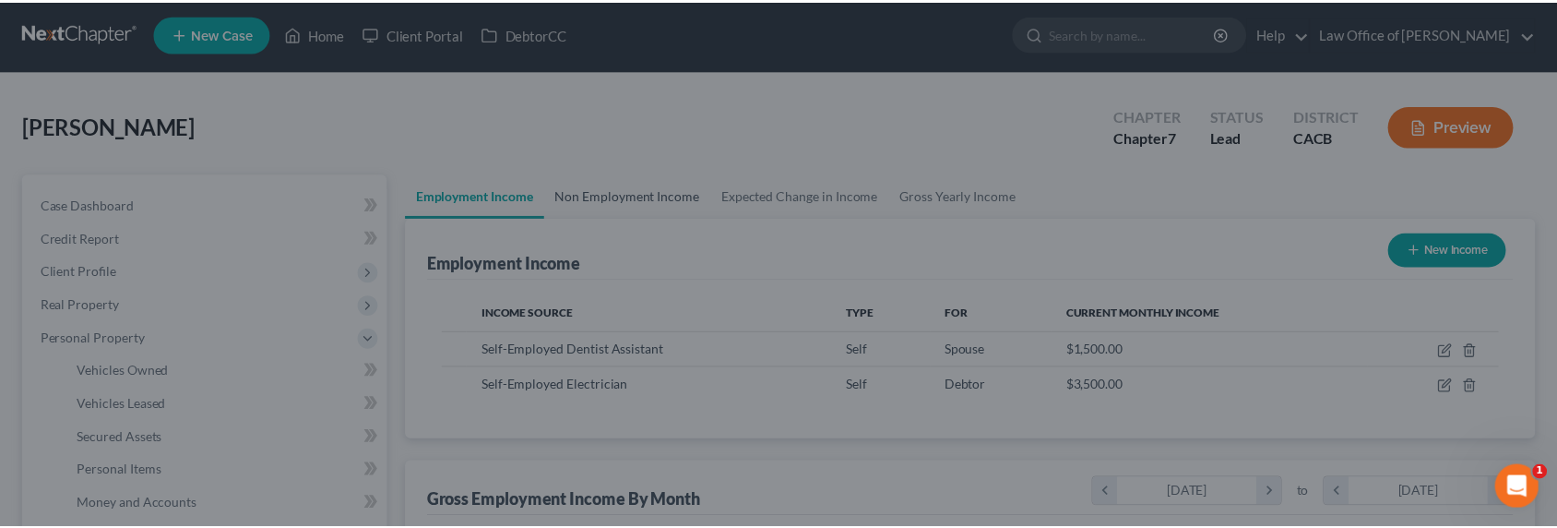
scroll to position [921955, 921647]
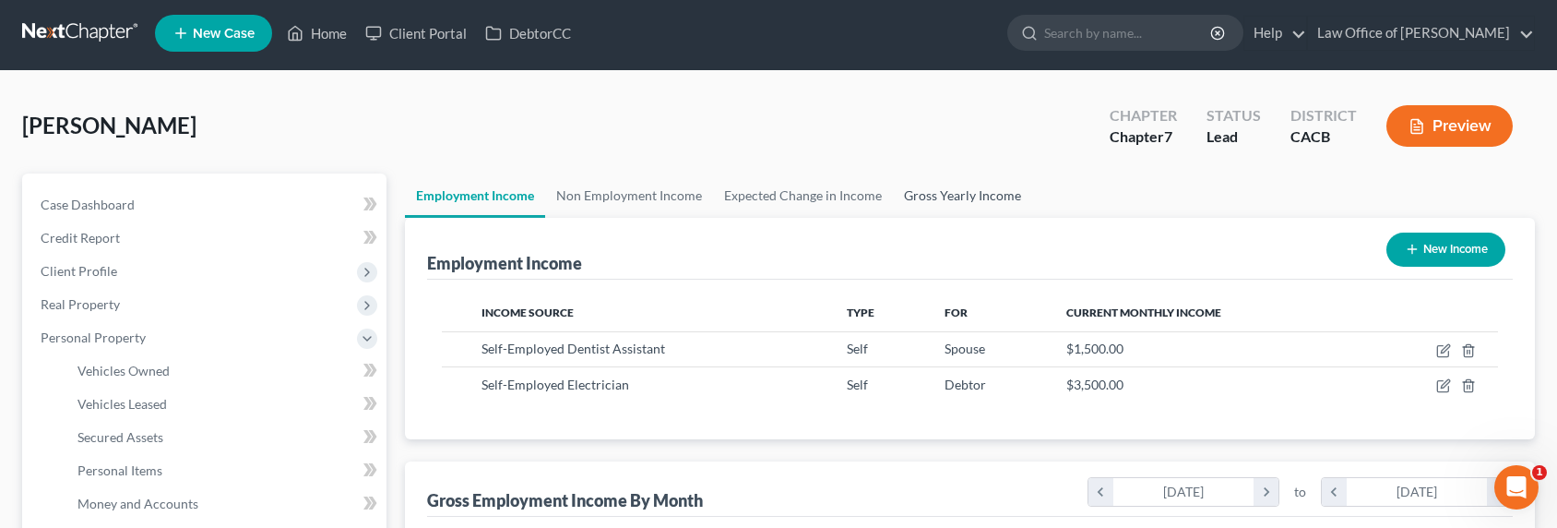
click at [965, 195] on link "Gross Yearly Income" at bounding box center [962, 195] width 139 height 44
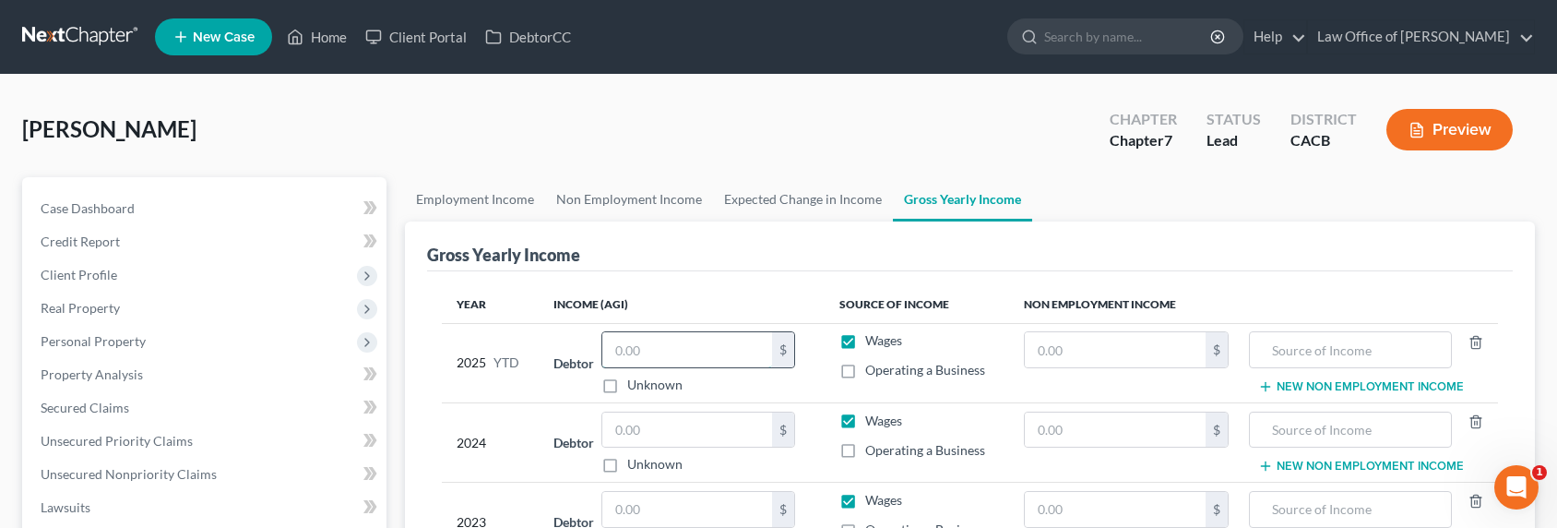
click at [697, 341] on input "text" at bounding box center [687, 349] width 170 height 35
type input "65,300"
click at [865, 371] on label "Operating a Business" at bounding box center [925, 370] width 120 height 18
click at [872, 371] on input "Operating a Business" at bounding box center [878, 367] width 12 height 12
checkbox input "true"
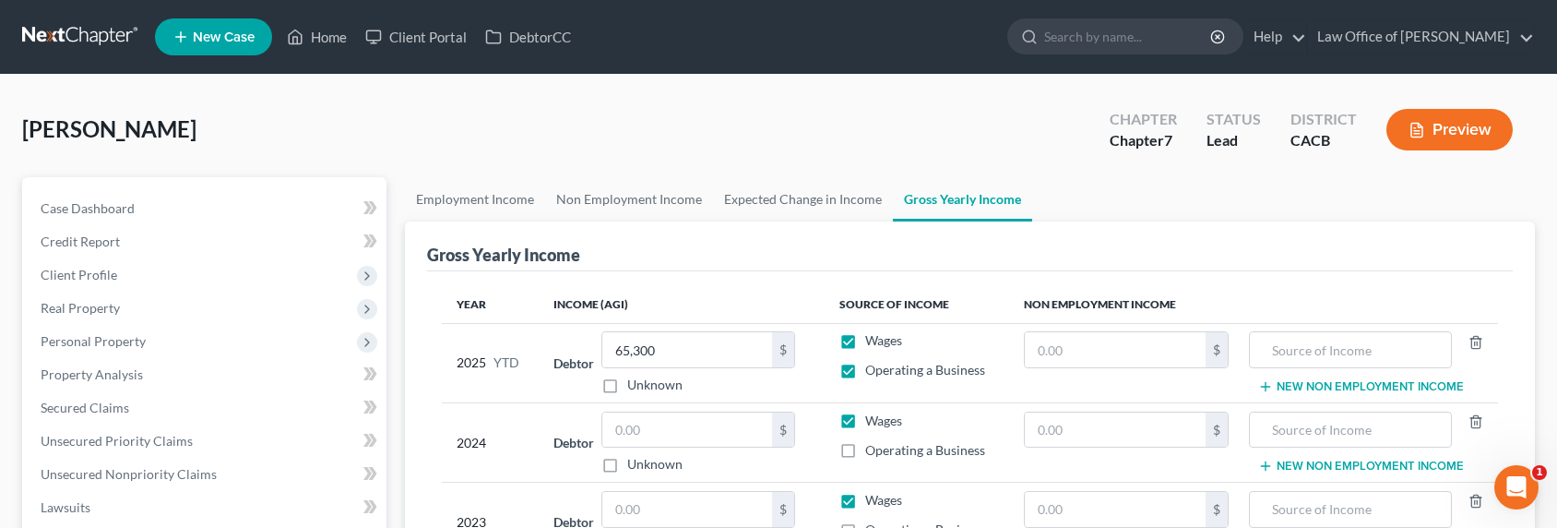
click at [865, 343] on label "Wages" at bounding box center [883, 340] width 37 height 18
click at [872, 343] on input "Wages" at bounding box center [878, 337] width 12 height 12
checkbox input "false"
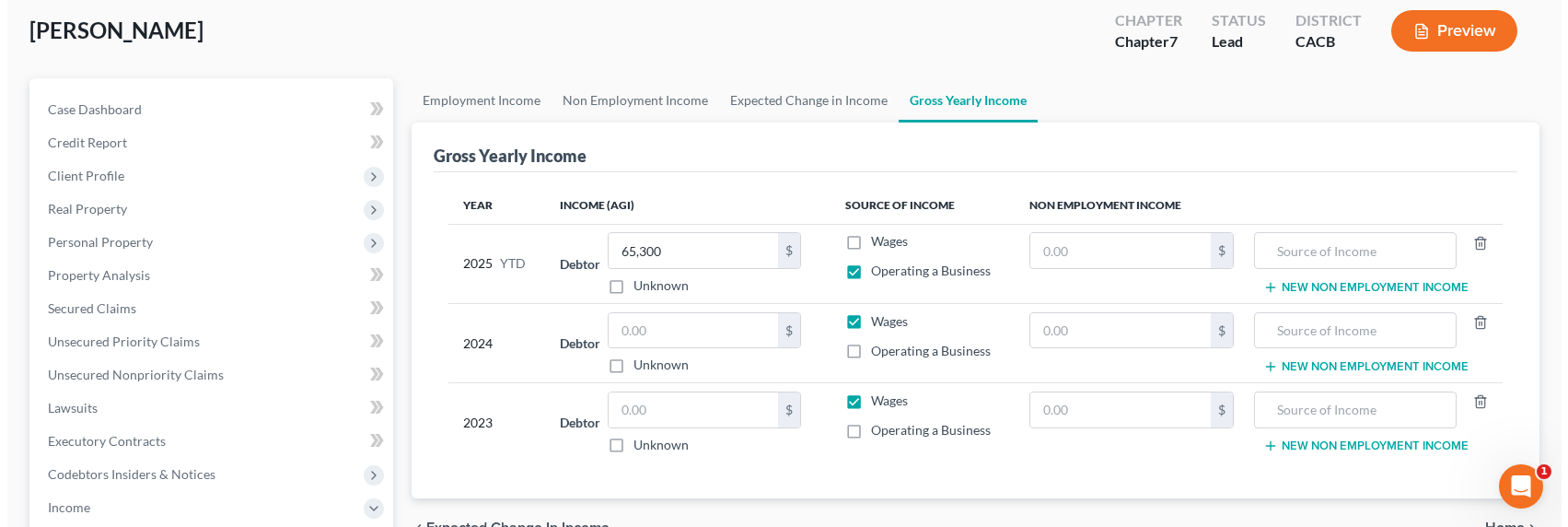
scroll to position [176, 0]
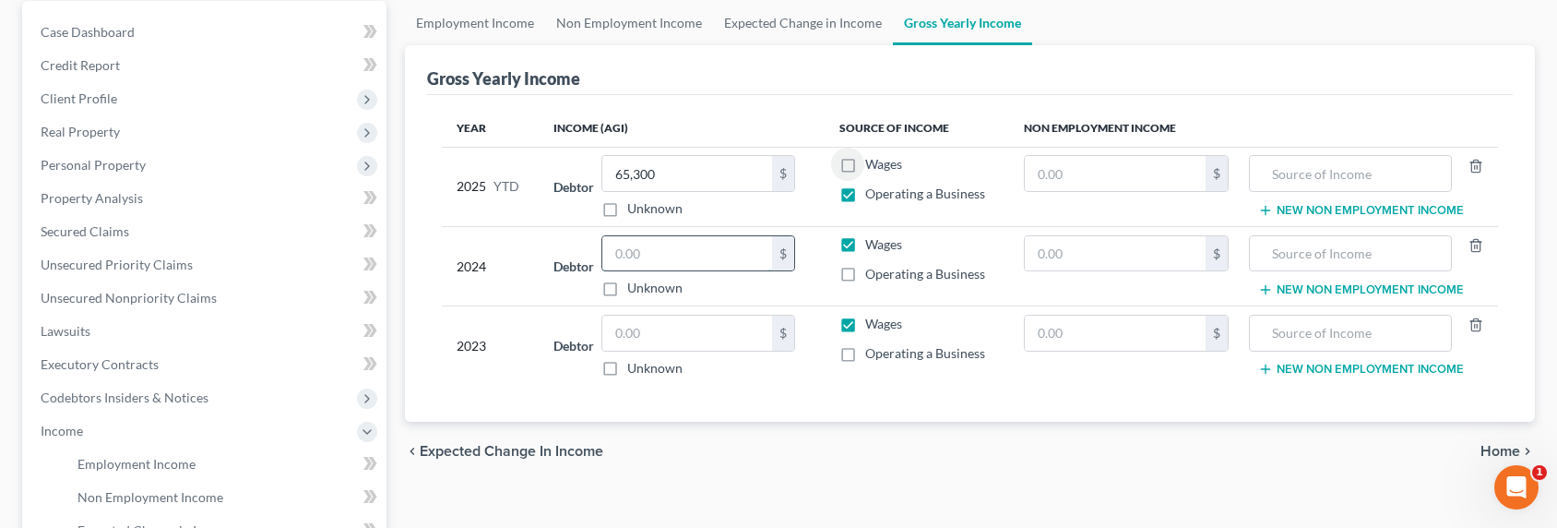
click at [657, 254] on input "text" at bounding box center [687, 253] width 170 height 35
type input "17,362"
click at [657, 332] on input "text" at bounding box center [687, 332] width 170 height 35
type input "26,350"
click at [643, 173] on input "65,300" at bounding box center [687, 173] width 170 height 35
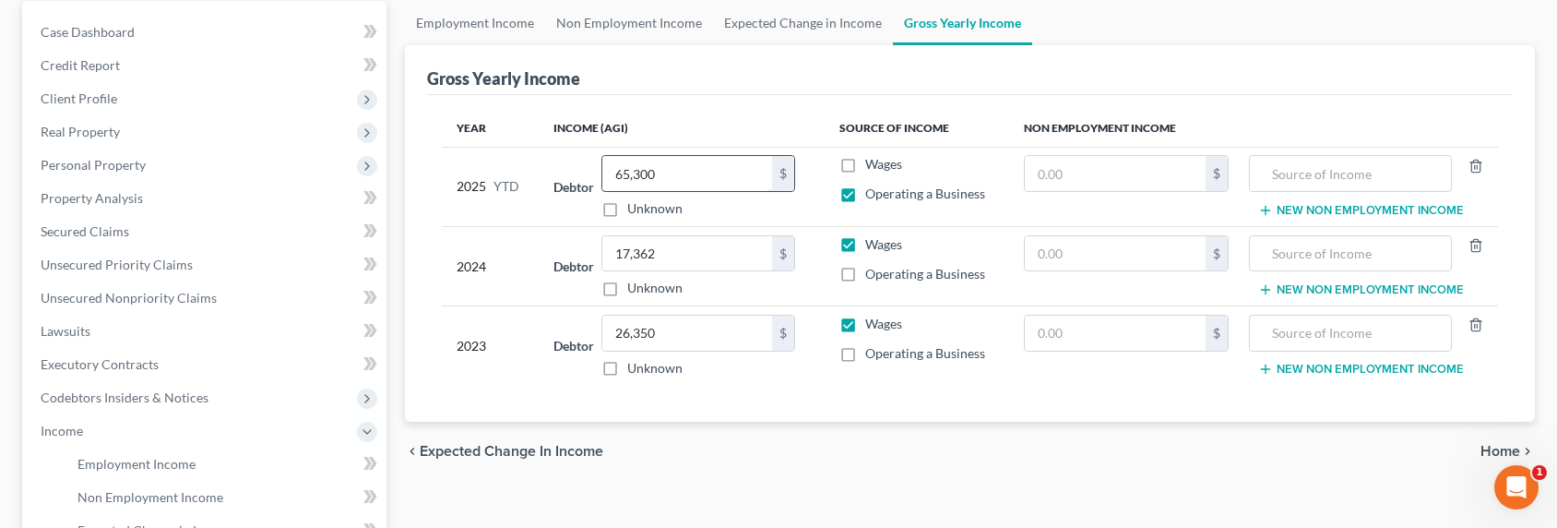
click at [636, 173] on input "65,300" at bounding box center [687, 173] width 170 height 35
drag, startPoint x: 627, startPoint y: 173, endPoint x: 617, endPoint y: 171, distance: 10.5
click at [617, 173] on input "65,300" at bounding box center [687, 173] width 170 height 35
type input "45,300"
click at [743, 15] on link "Expected Change in Income" at bounding box center [803, 23] width 180 height 44
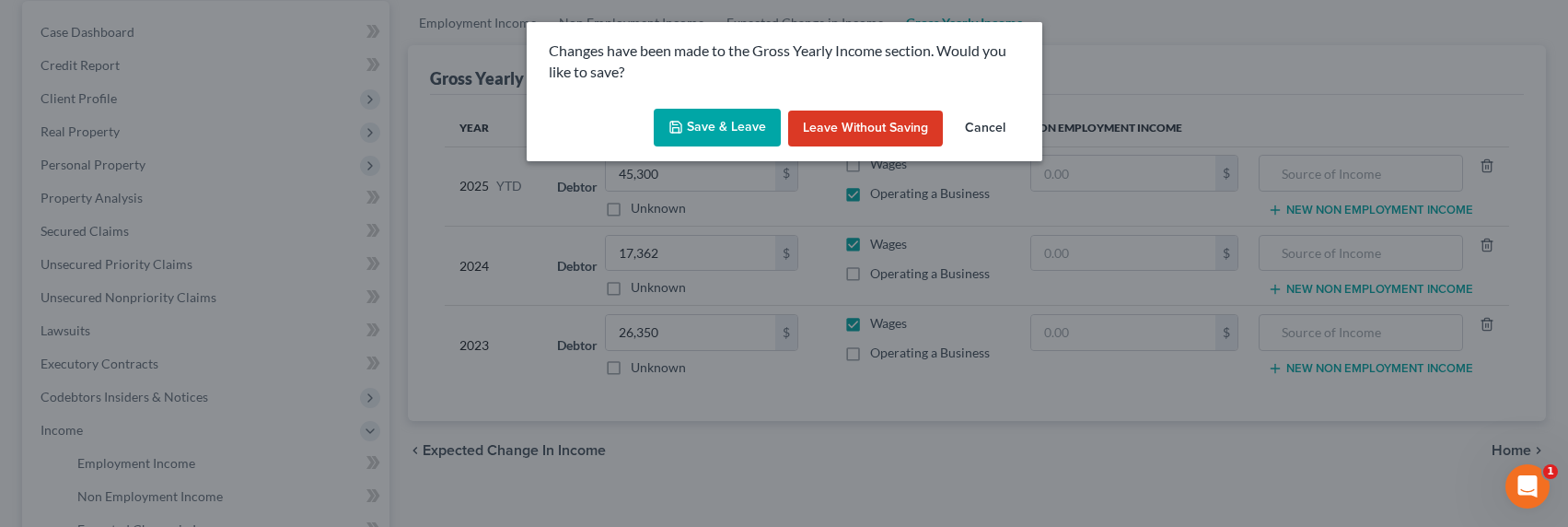
click at [687, 131] on button "Save & Leave" at bounding box center [717, 128] width 127 height 39
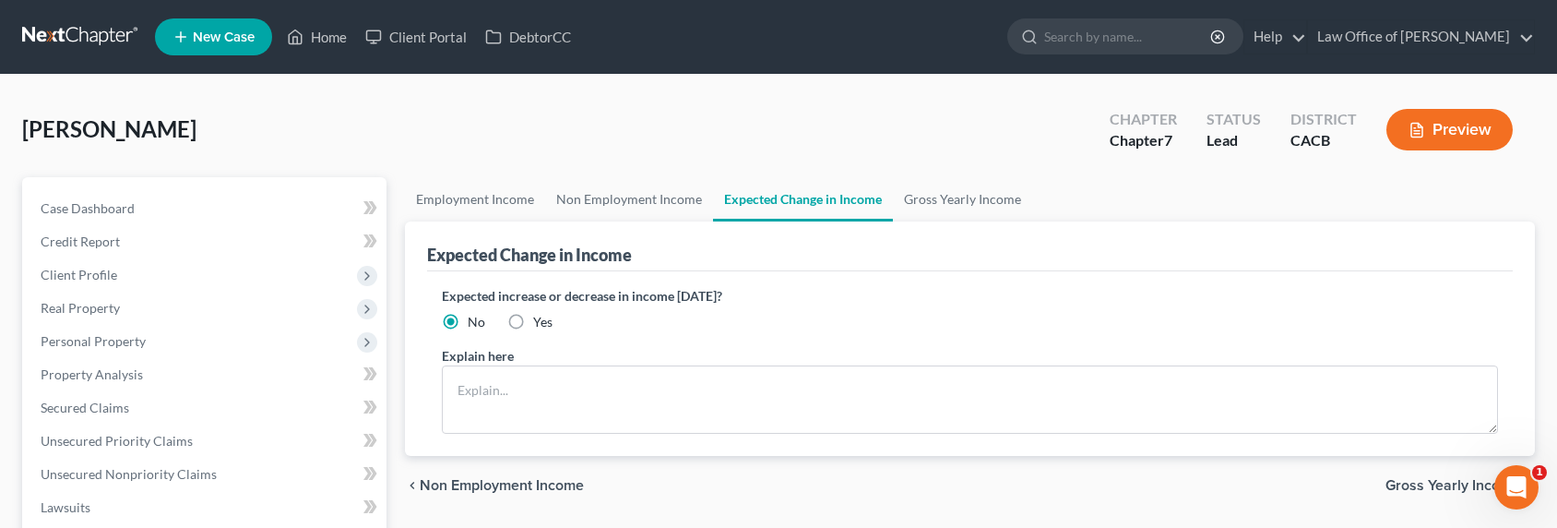
drag, startPoint x: 509, startPoint y: 325, endPoint x: 520, endPoint y: 338, distance: 17.0
click at [533, 324] on label "Yes" at bounding box center [542, 322] width 19 height 18
click at [540, 324] on input "Yes" at bounding box center [546, 319] width 12 height 12
radio input "true"
click at [505, 394] on textarea at bounding box center [970, 399] width 1056 height 68
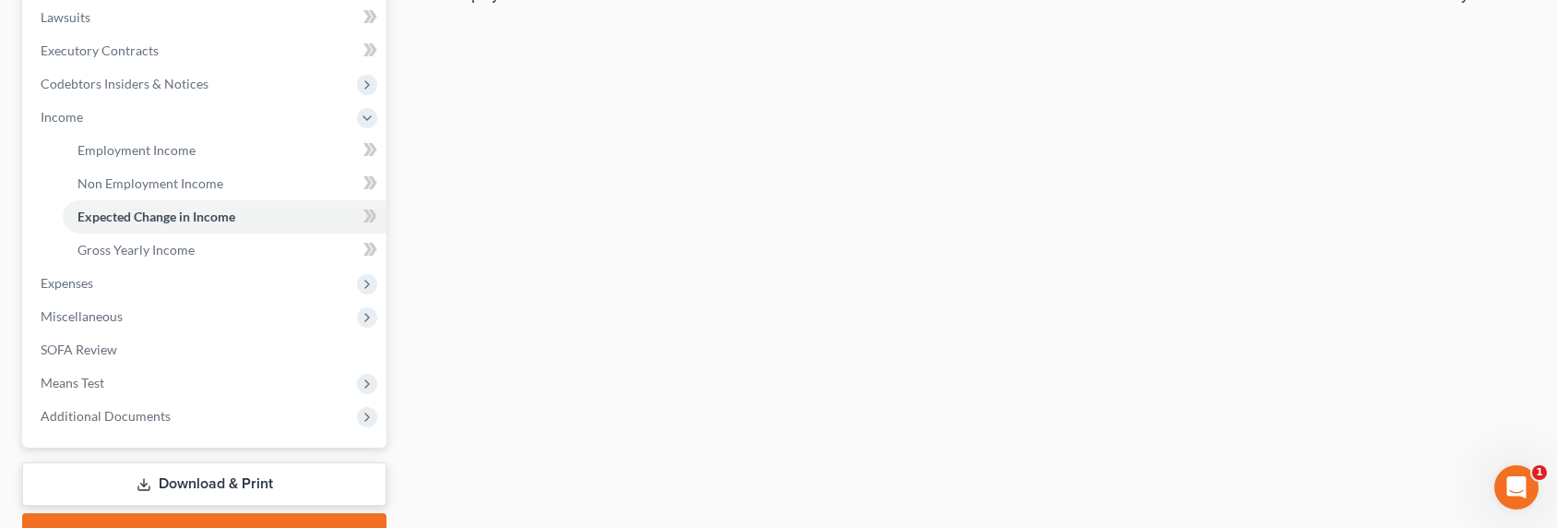
scroll to position [584, 0]
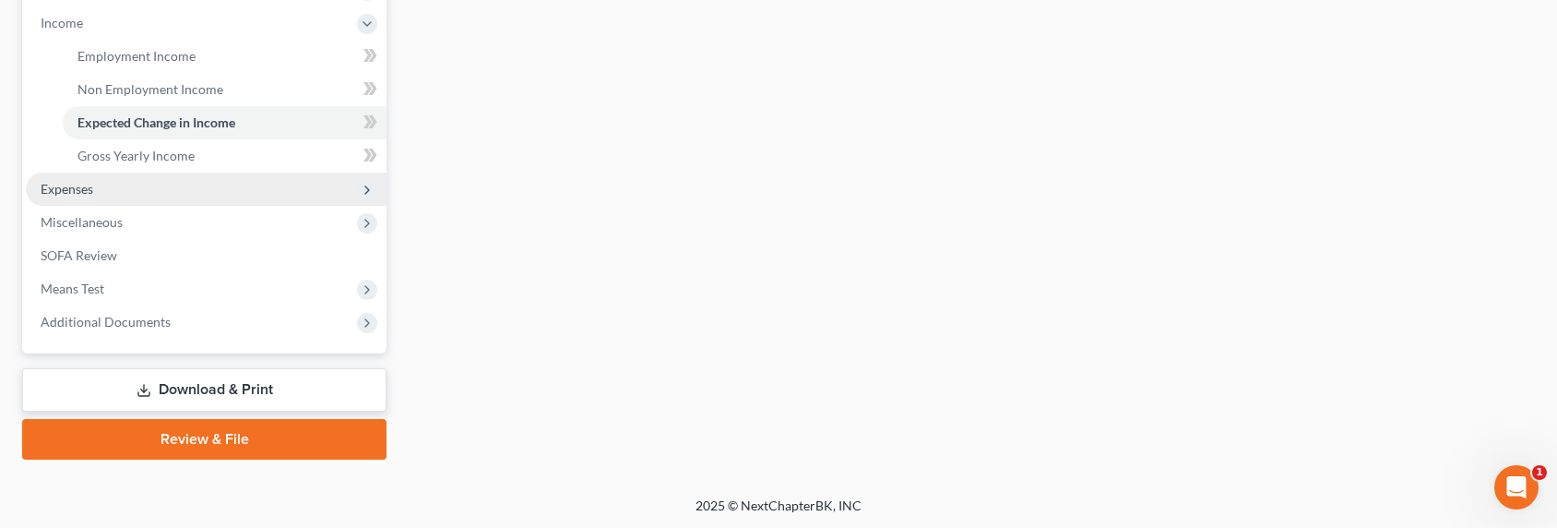
type textarea "Debtor's business income fluctuates based on need."
click at [57, 187] on span "Expenses" at bounding box center [67, 189] width 53 height 16
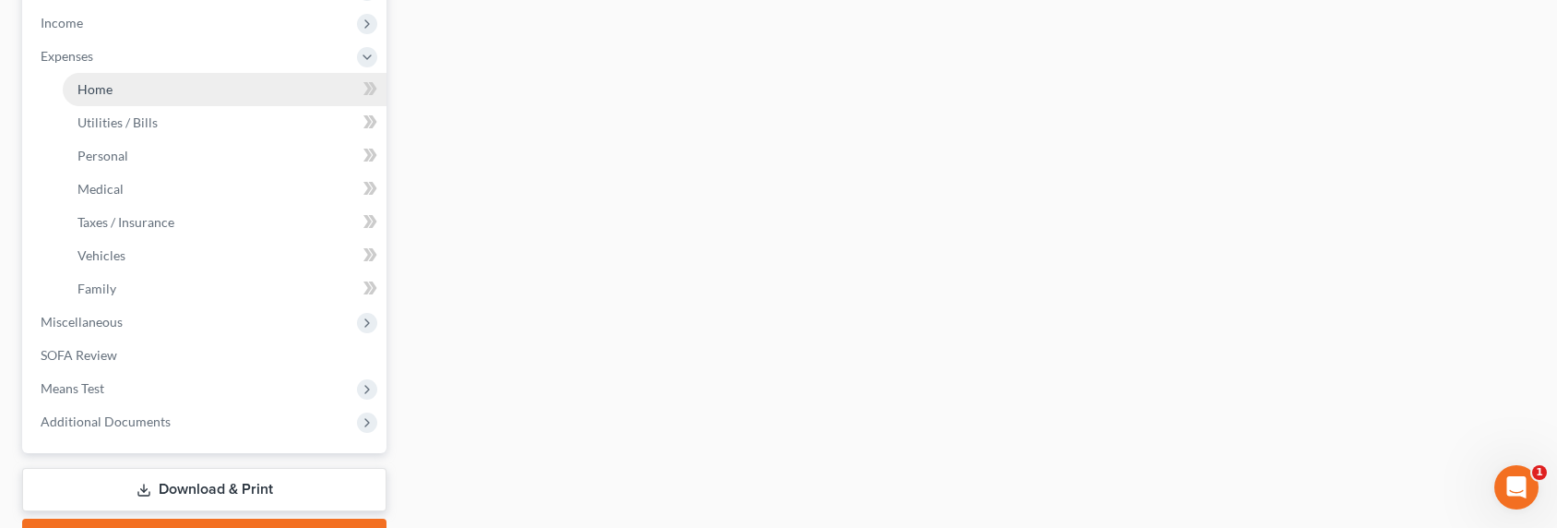
click at [98, 89] on span "Home" at bounding box center [94, 89] width 35 height 16
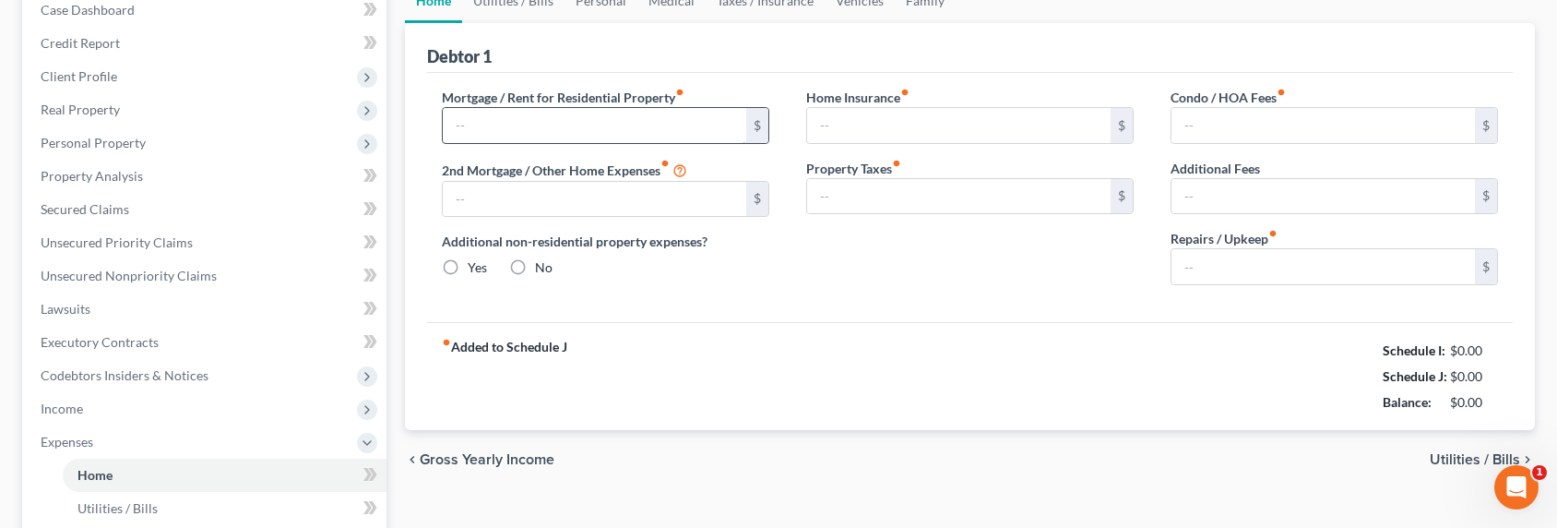
type input "0.00"
radio input "true"
type input "0.00"
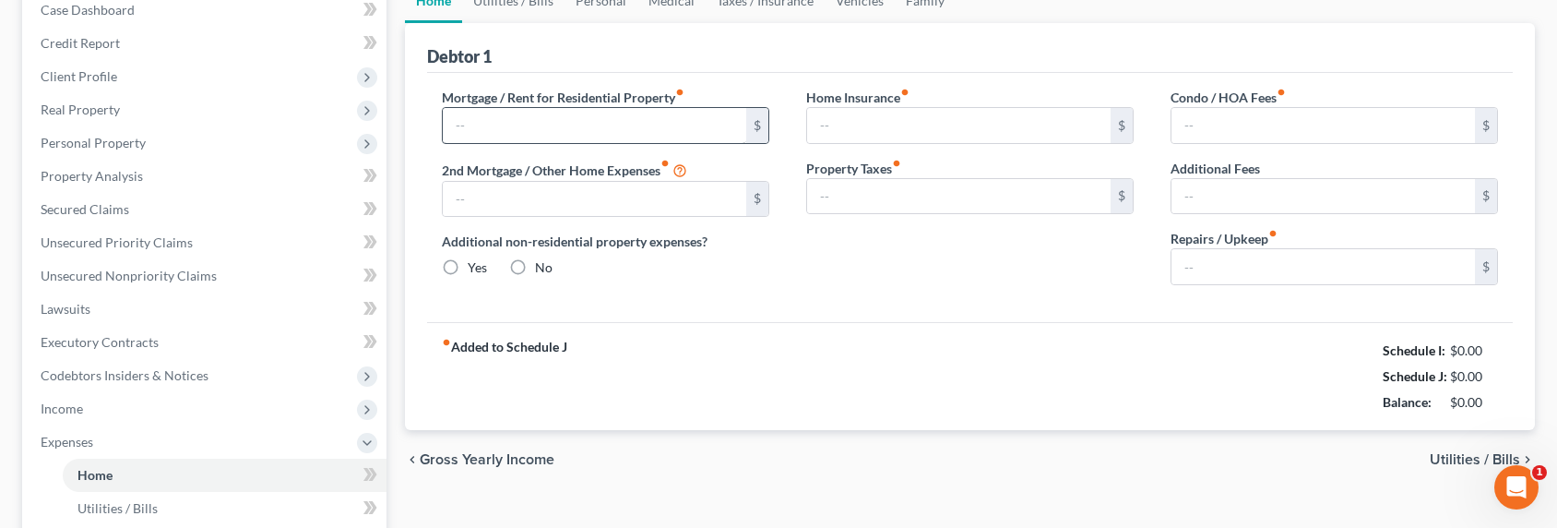
type input "0.00"
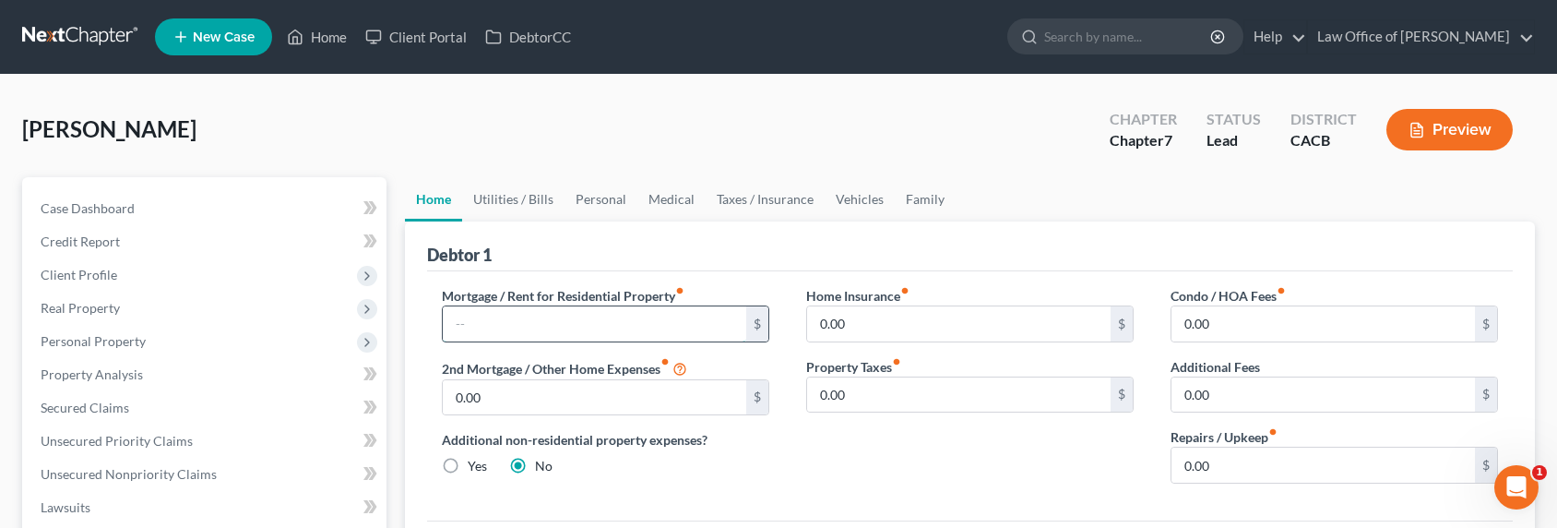
click at [518, 320] on input "text" at bounding box center [594, 323] width 303 height 35
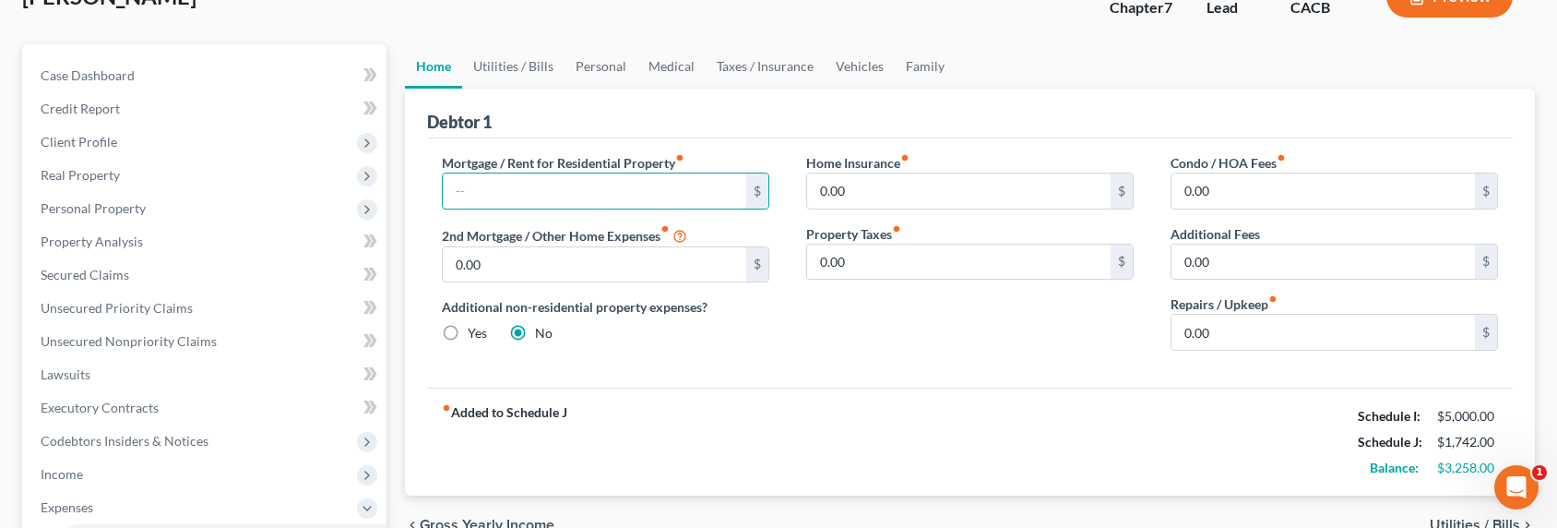
scroll to position [132, 0]
type input "2,200"
click at [533, 62] on link "Utilities / Bills" at bounding box center [513, 67] width 102 height 44
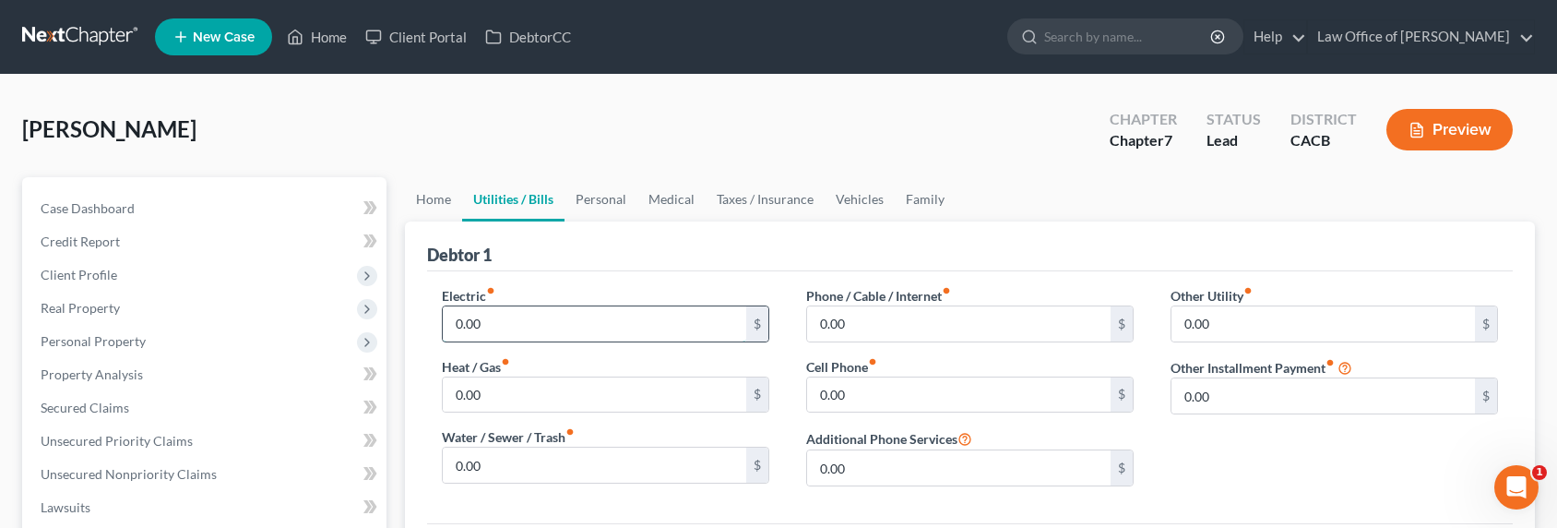
click at [493, 329] on input "0.00" at bounding box center [594, 323] width 303 height 35
type input "110"
type input "60"
type input "95"
type input "109"
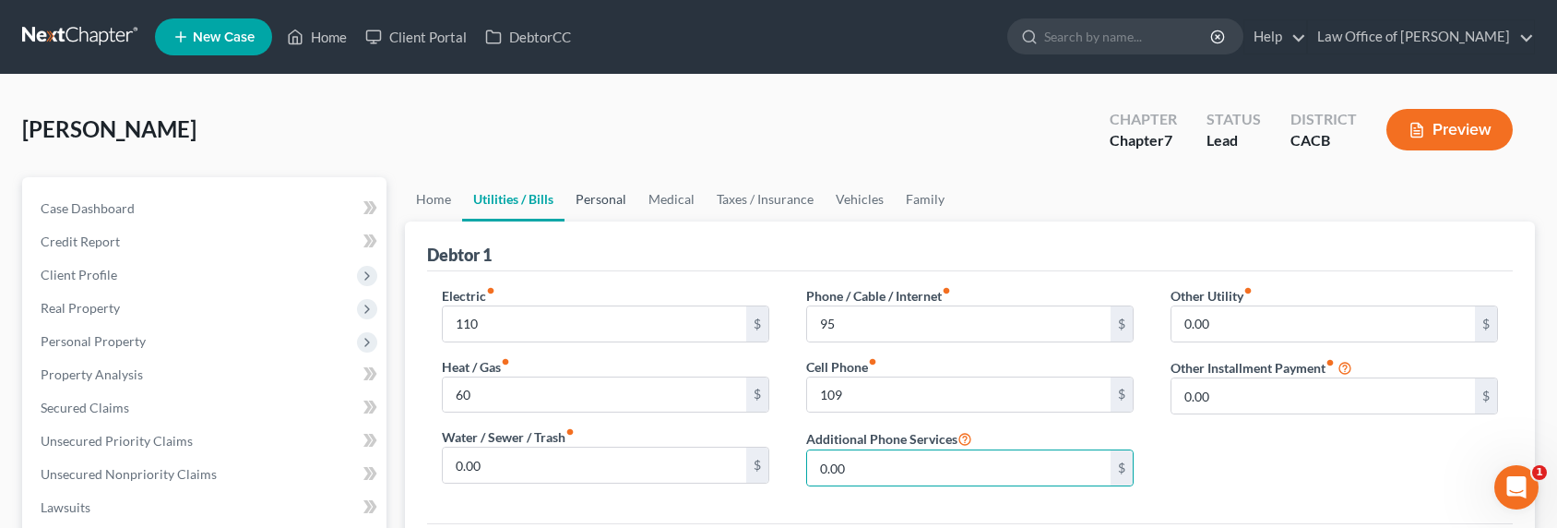
click at [595, 198] on link "Personal" at bounding box center [600, 199] width 73 height 44
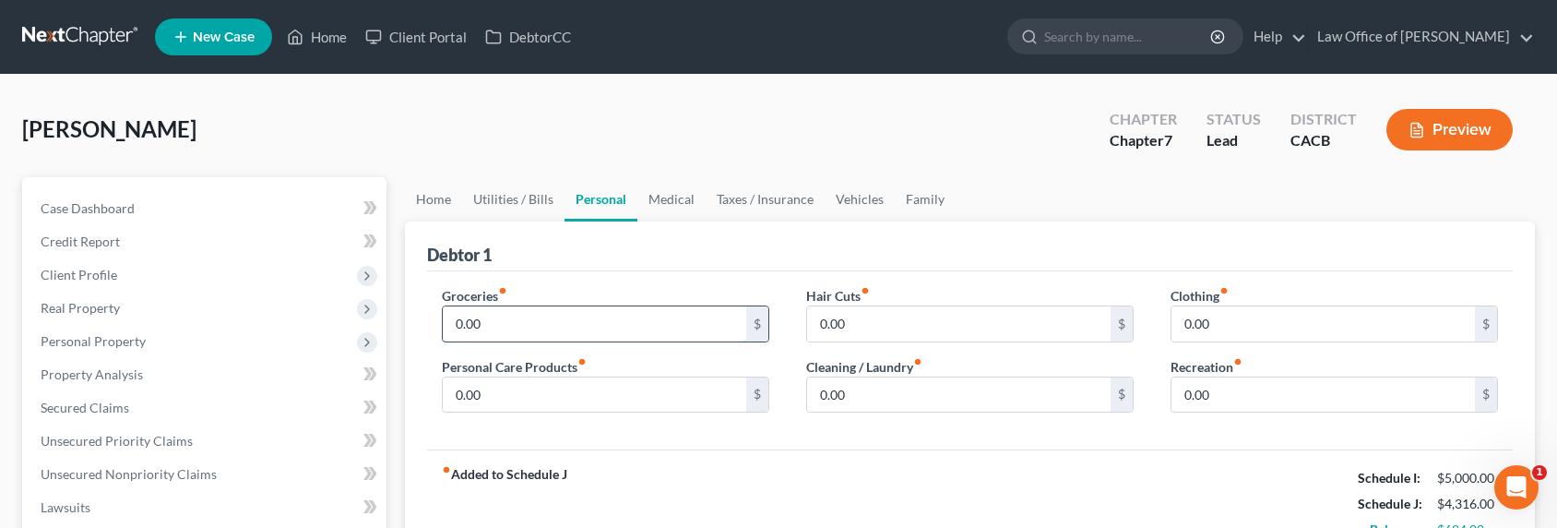
click at [536, 326] on input "0.00" at bounding box center [594, 323] width 303 height 35
type input "650"
type input "50"
type input "25"
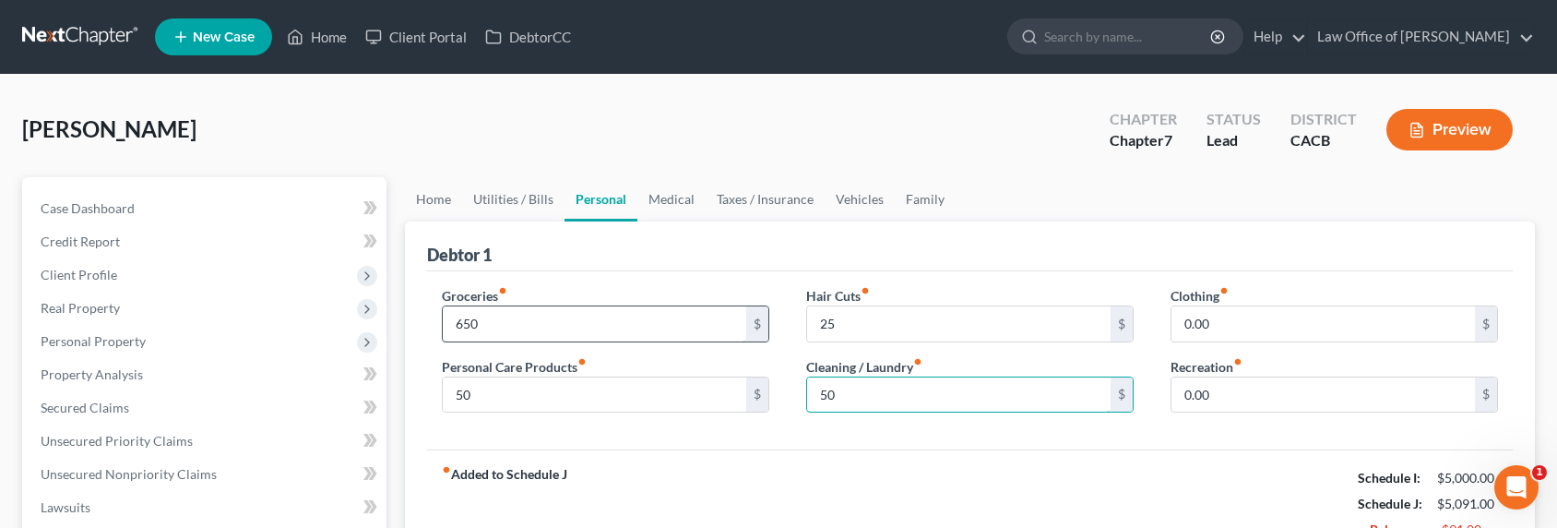
type input "50"
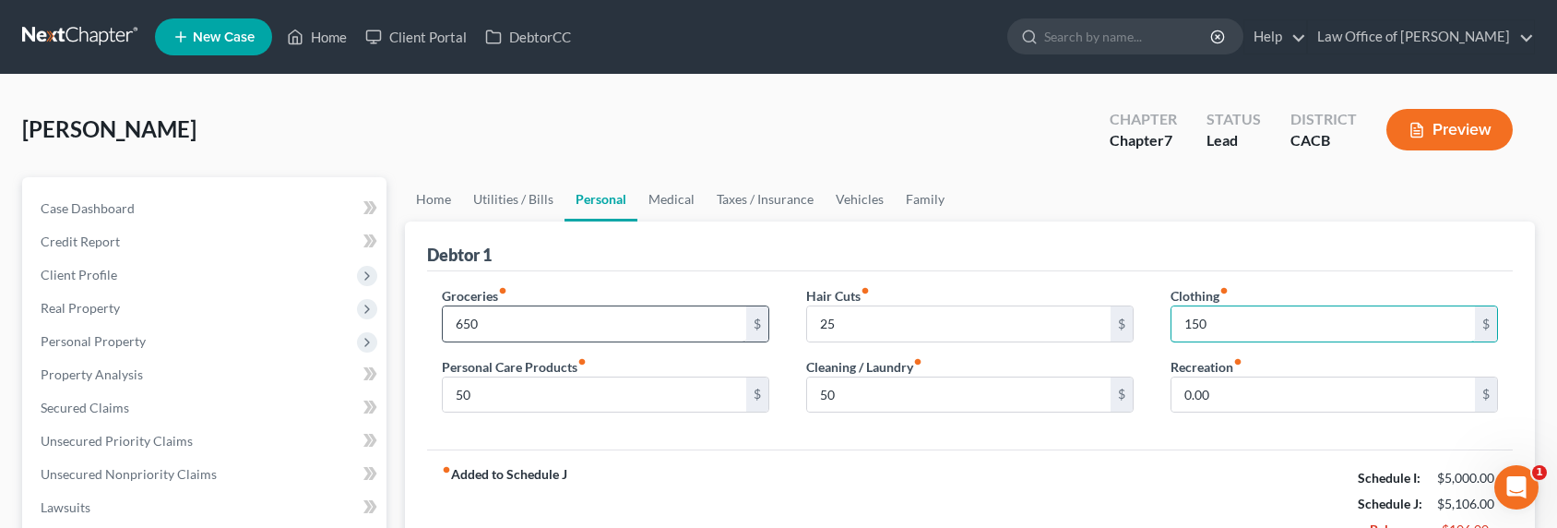
type input "150"
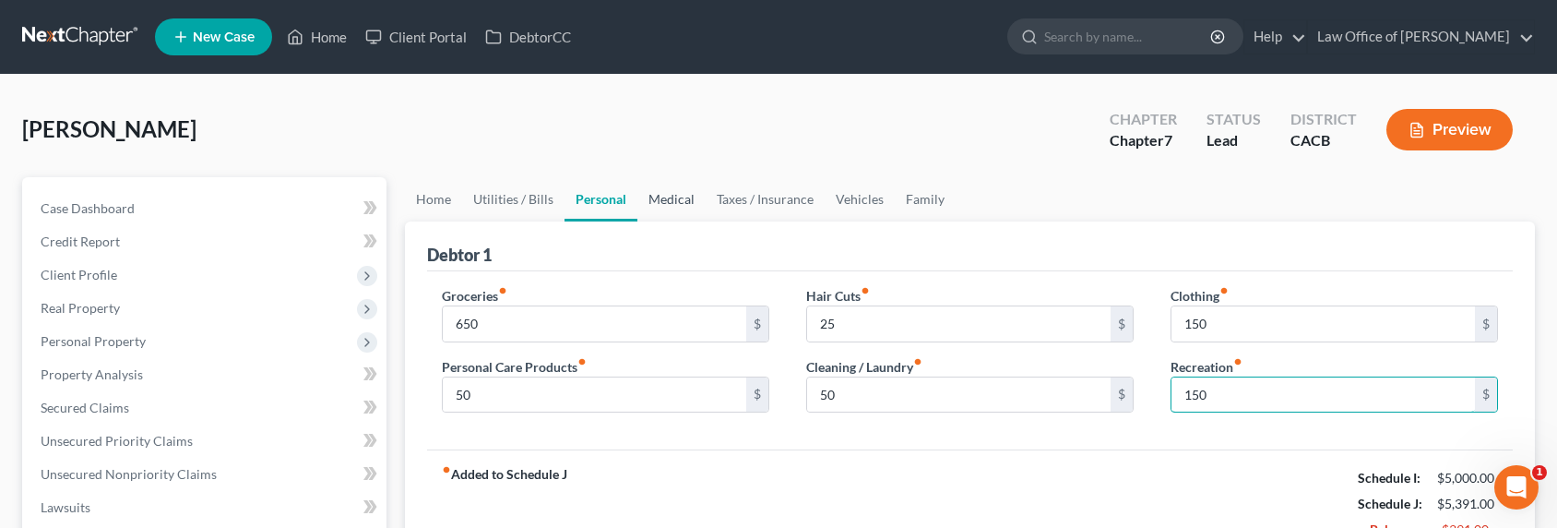
type input "150"
click at [677, 201] on link "Medical" at bounding box center [671, 199] width 68 height 44
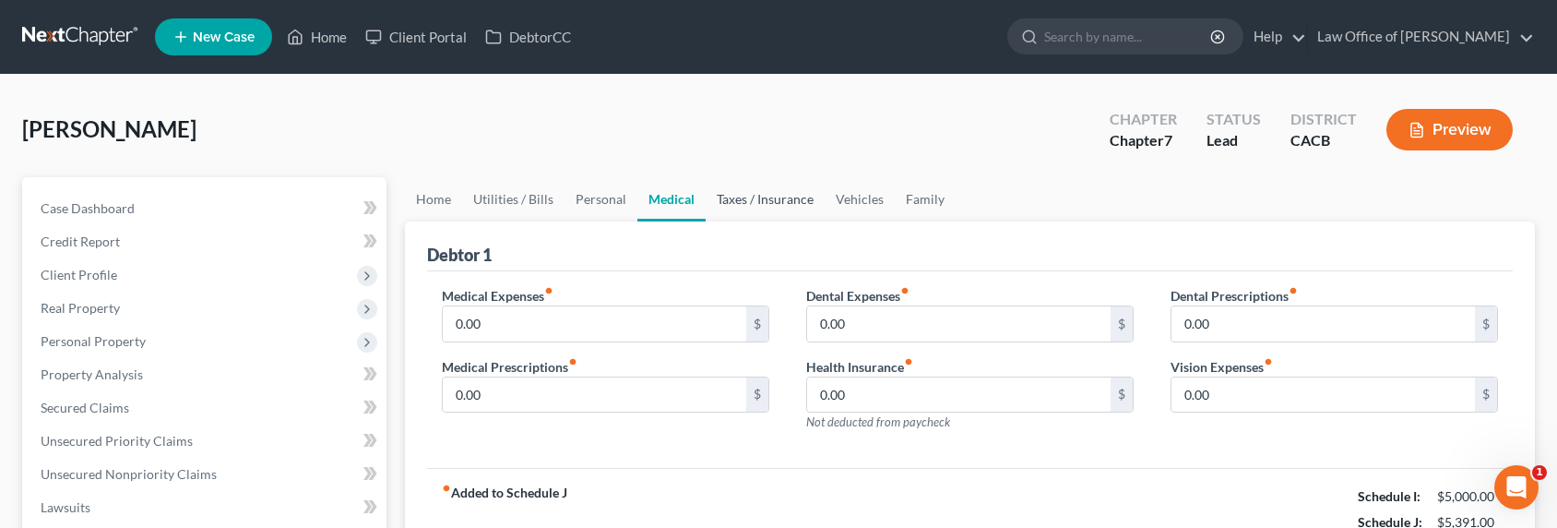
click at [740, 201] on link "Taxes / Insurance" at bounding box center [765, 199] width 119 height 44
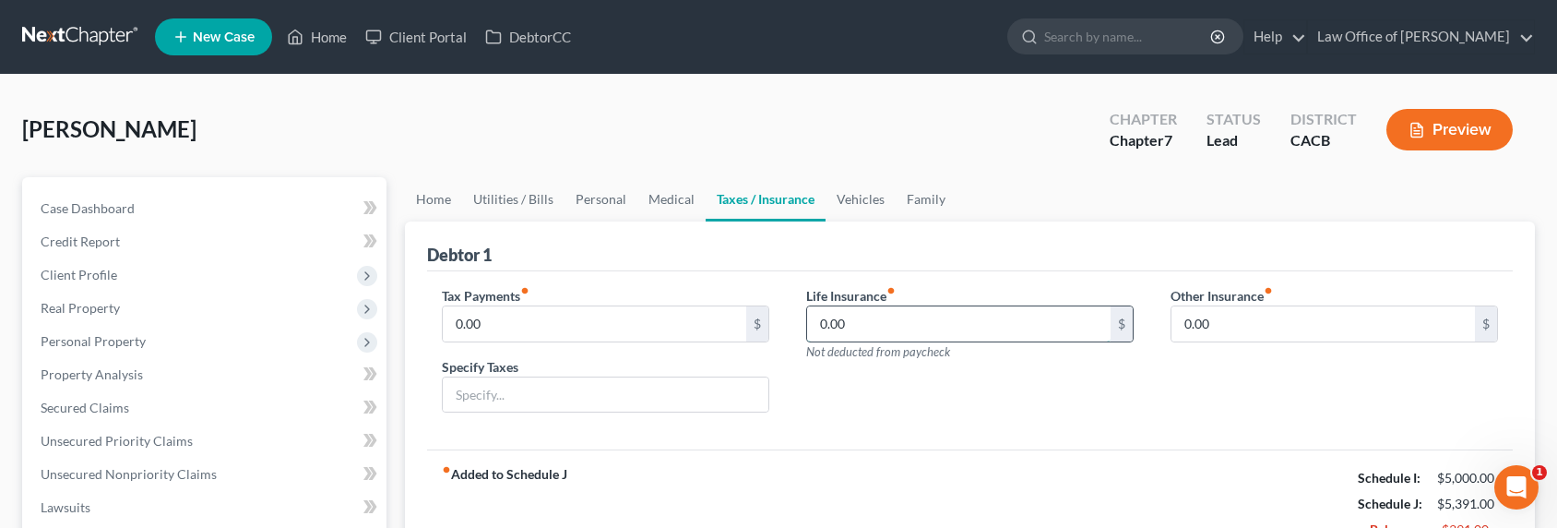
click at [857, 319] on input "0.00" at bounding box center [958, 323] width 303 height 35
type input "72"
click at [874, 189] on link "Vehicles" at bounding box center [860, 199] width 70 height 44
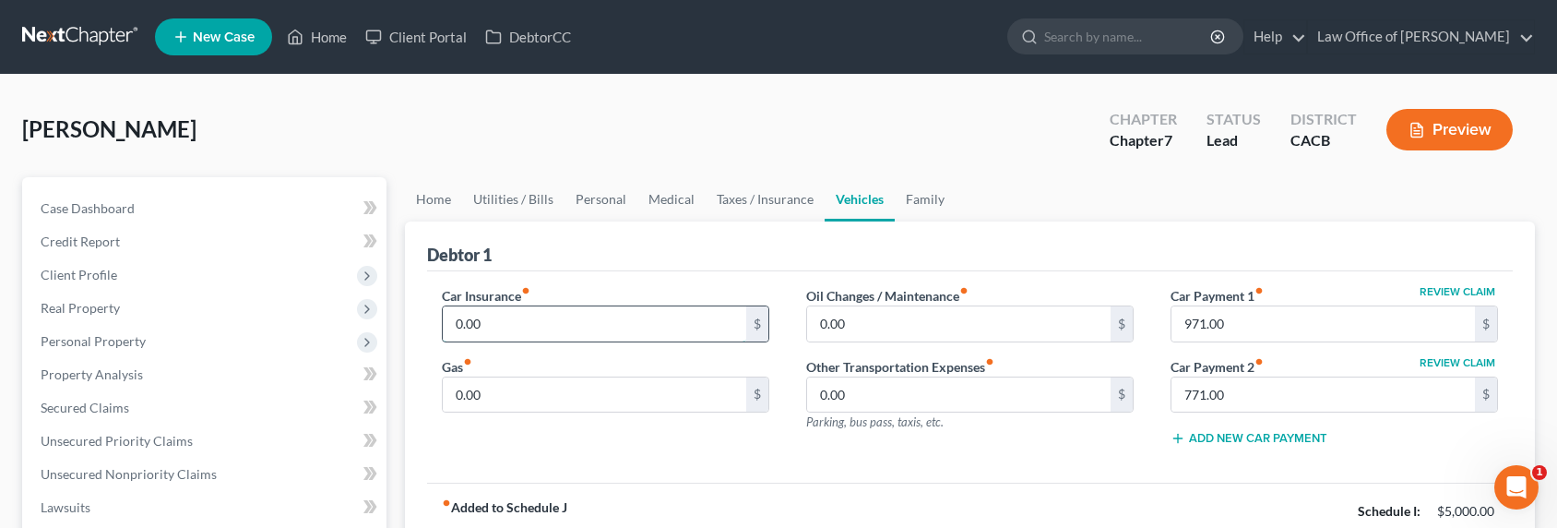
click at [492, 311] on input "0.00" at bounding box center [594, 323] width 303 height 35
type input "662"
type input "450"
type input "10"
type input "25"
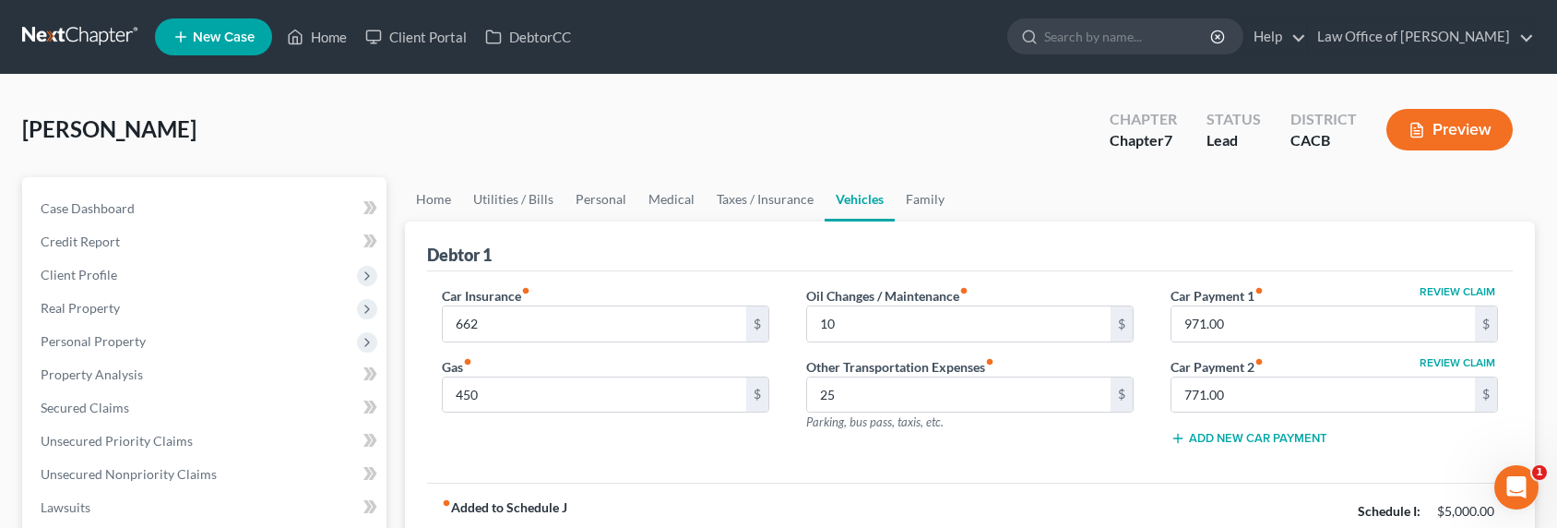
click at [685, 251] on div "Debtor 1" at bounding box center [970, 246] width 1086 height 50
click at [933, 200] on link "Family" at bounding box center [925, 199] width 61 height 44
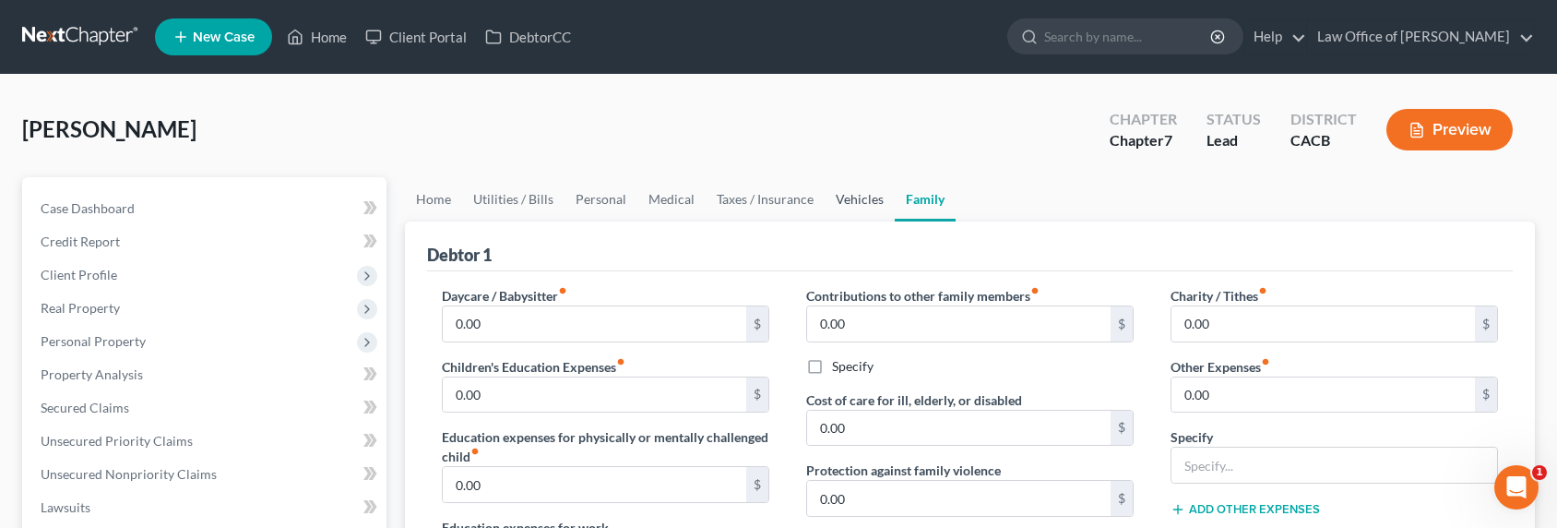
click at [847, 192] on link "Vehicles" at bounding box center [860, 199] width 70 height 44
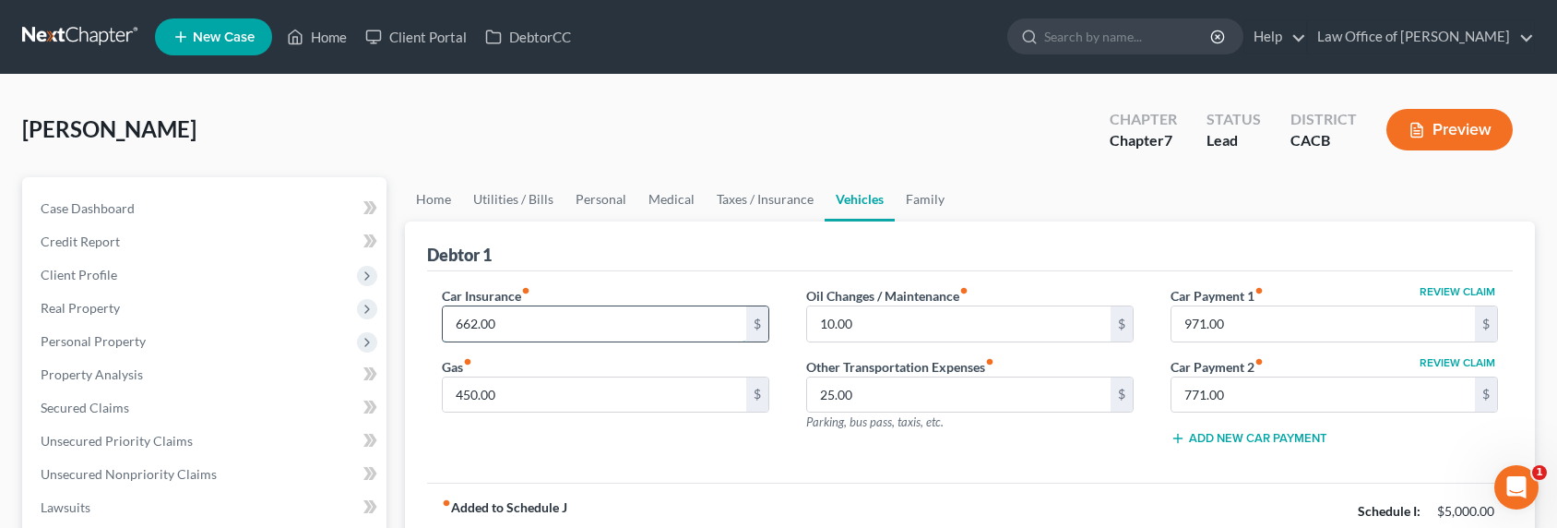
click at [469, 330] on input "662.00" at bounding box center [594, 323] width 303 height 35
click at [468, 323] on input "662.00" at bounding box center [594, 323] width 303 height 35
drag, startPoint x: 462, startPoint y: 321, endPoint x: 452, endPoint y: 321, distance: 10.1
click at [452, 321] on input "662.00" at bounding box center [594, 323] width 303 height 35
type input "262.00"
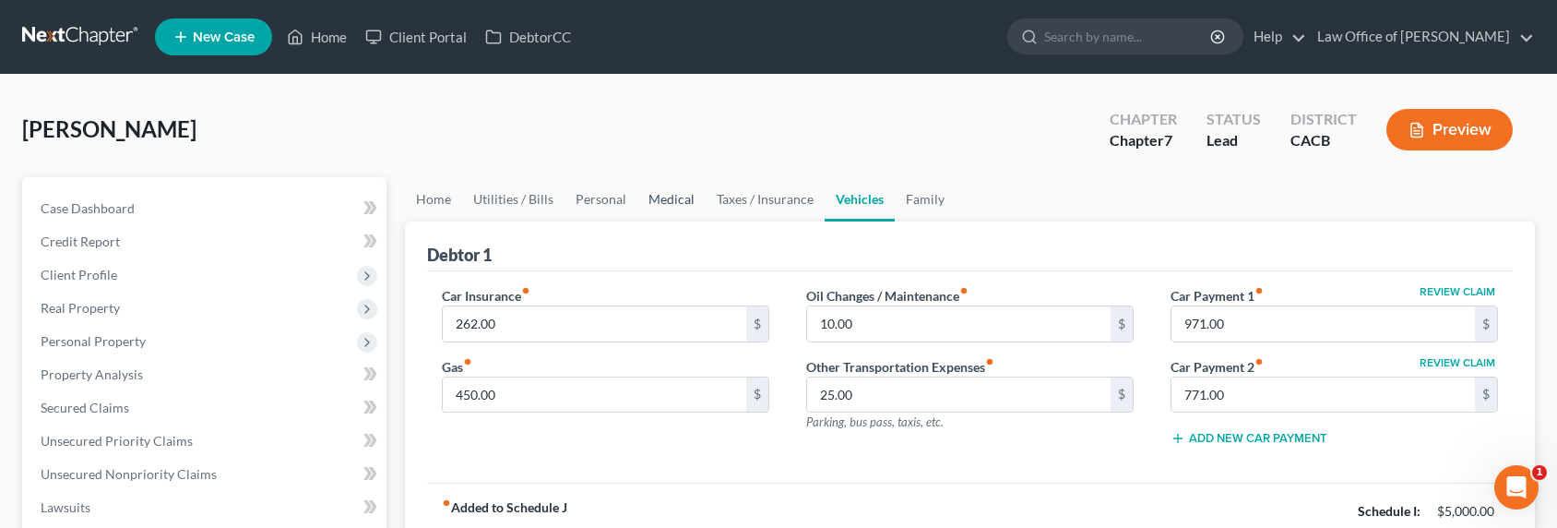
click at [670, 203] on link "Medical" at bounding box center [671, 199] width 68 height 44
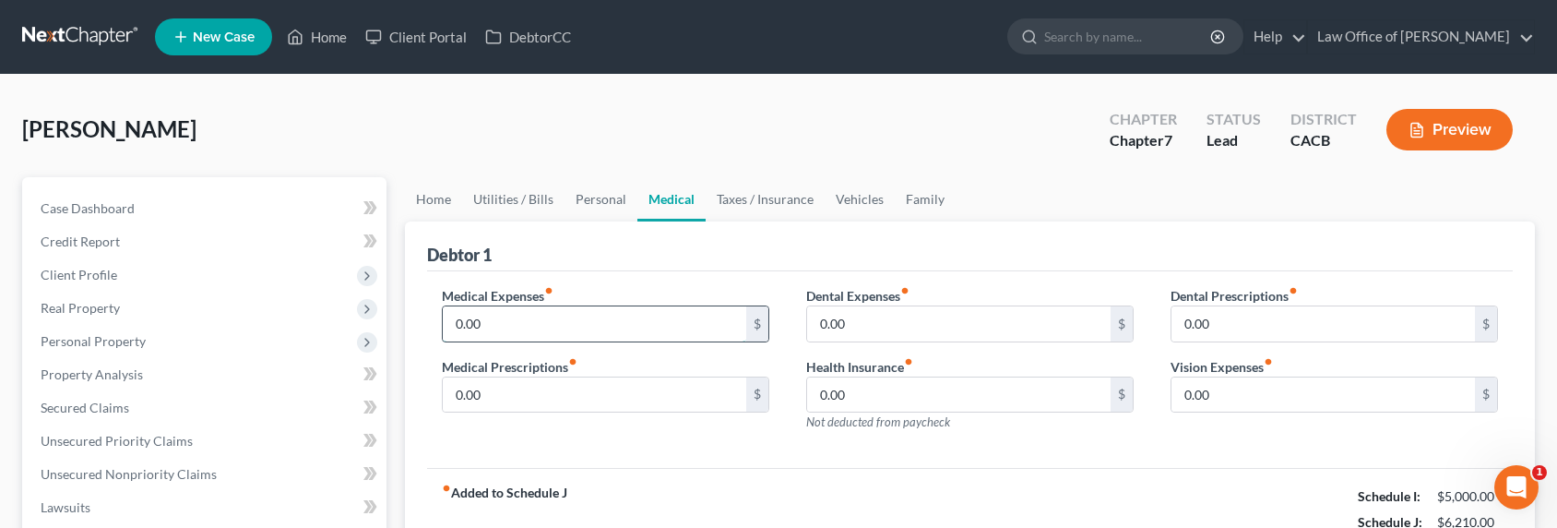
click at [537, 314] on input "0.00" at bounding box center [594, 323] width 303 height 35
type input "36.15"
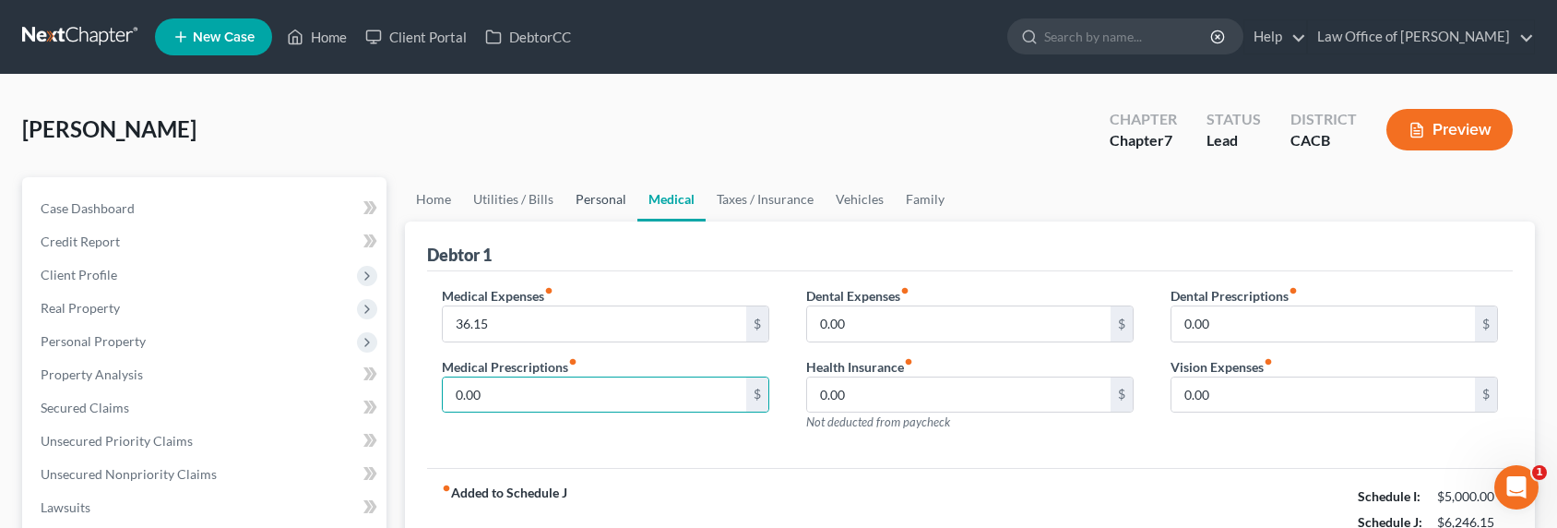
click at [588, 205] on link "Personal" at bounding box center [600, 199] width 73 height 44
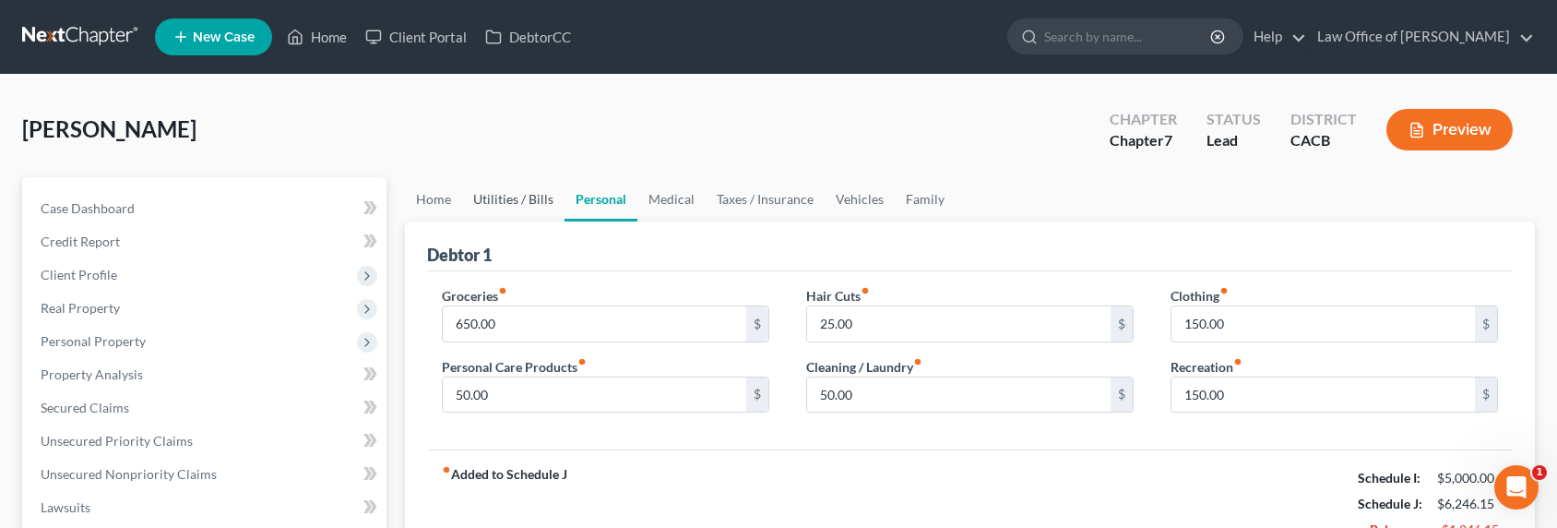
click at [539, 192] on link "Utilities / Bills" at bounding box center [513, 199] width 102 height 44
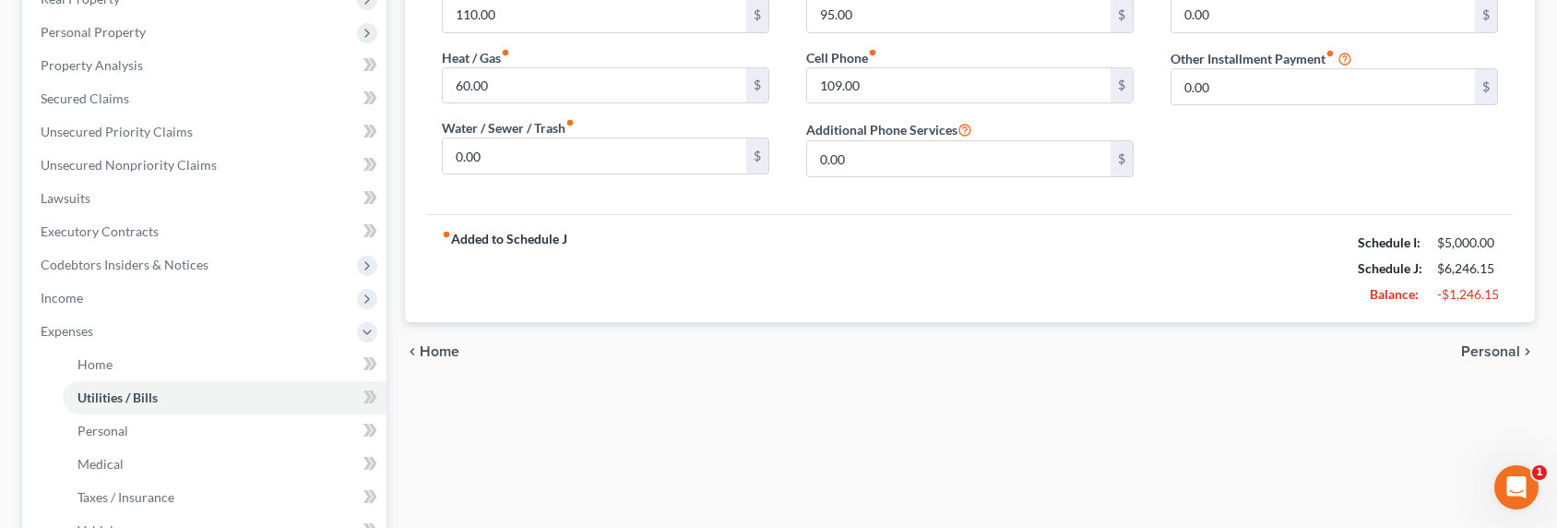
scroll to position [268, 0]
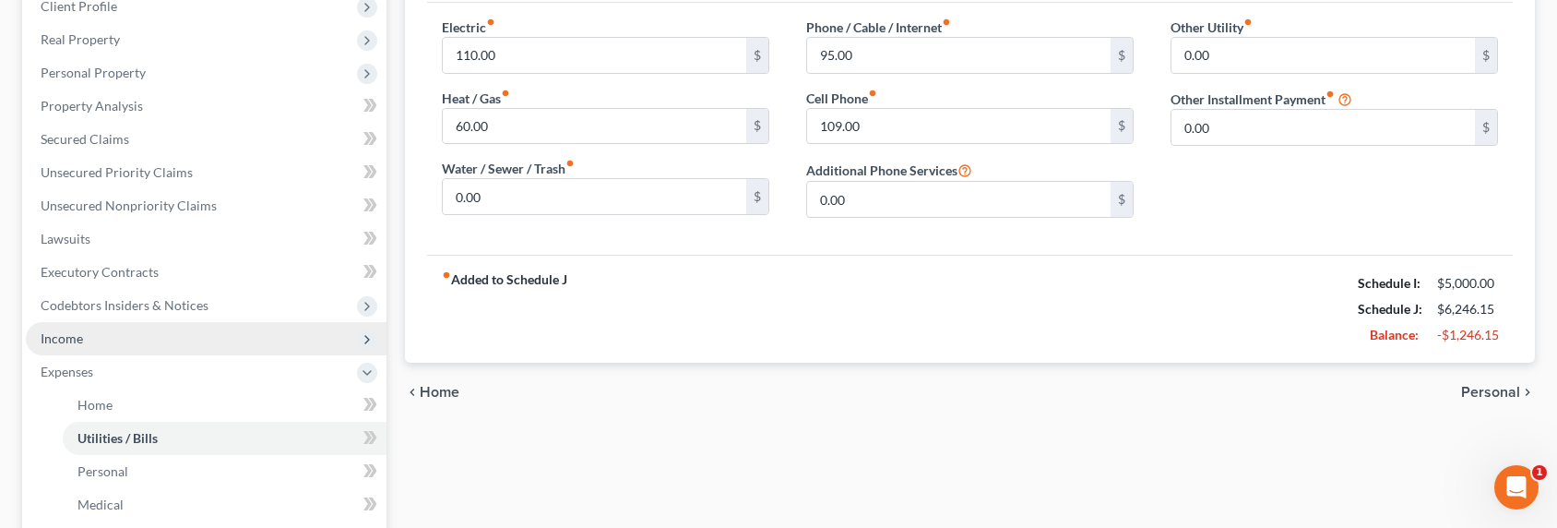
click at [83, 339] on span "Income" at bounding box center [206, 338] width 361 height 33
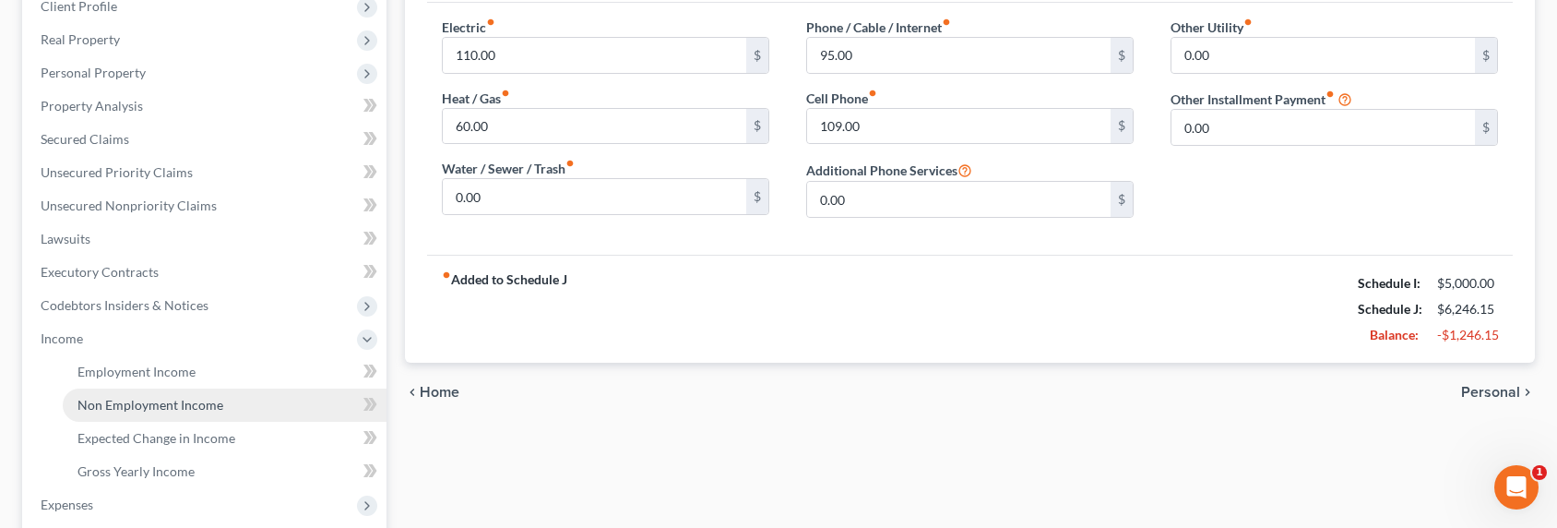
click at [126, 399] on span "Non Employment Income" at bounding box center [150, 405] width 146 height 16
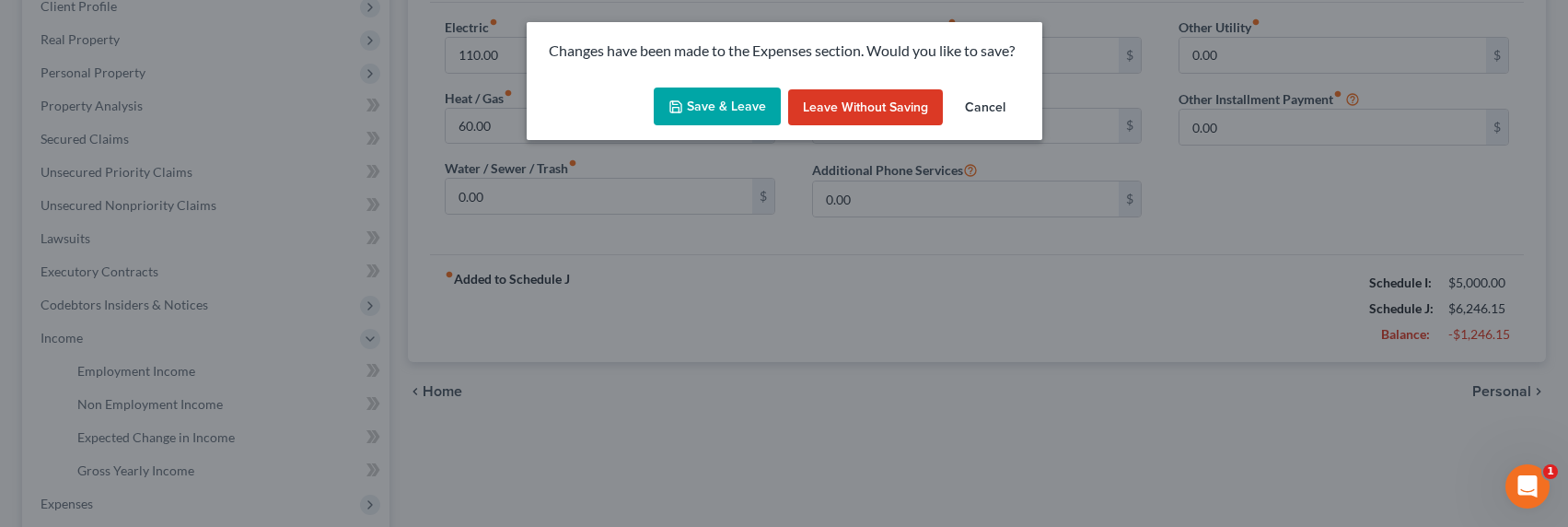
click at [757, 101] on button "Save & Leave" at bounding box center [717, 107] width 127 height 39
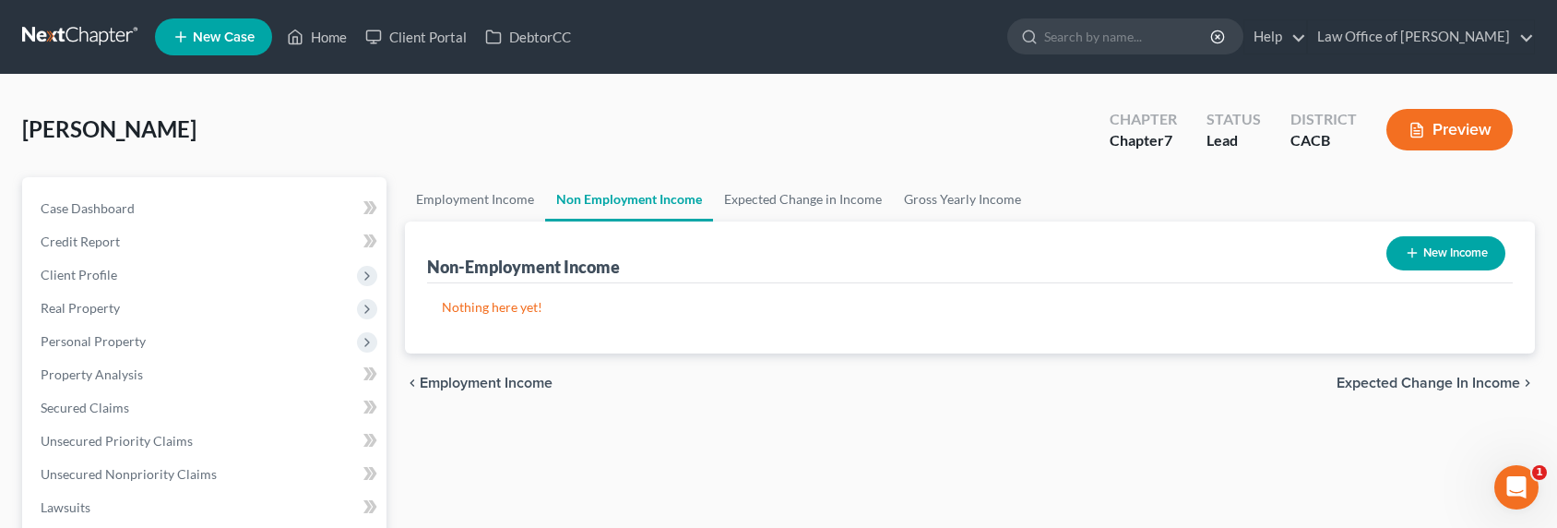
click at [1430, 254] on button "New Income" at bounding box center [1445, 253] width 119 height 34
select select "0"
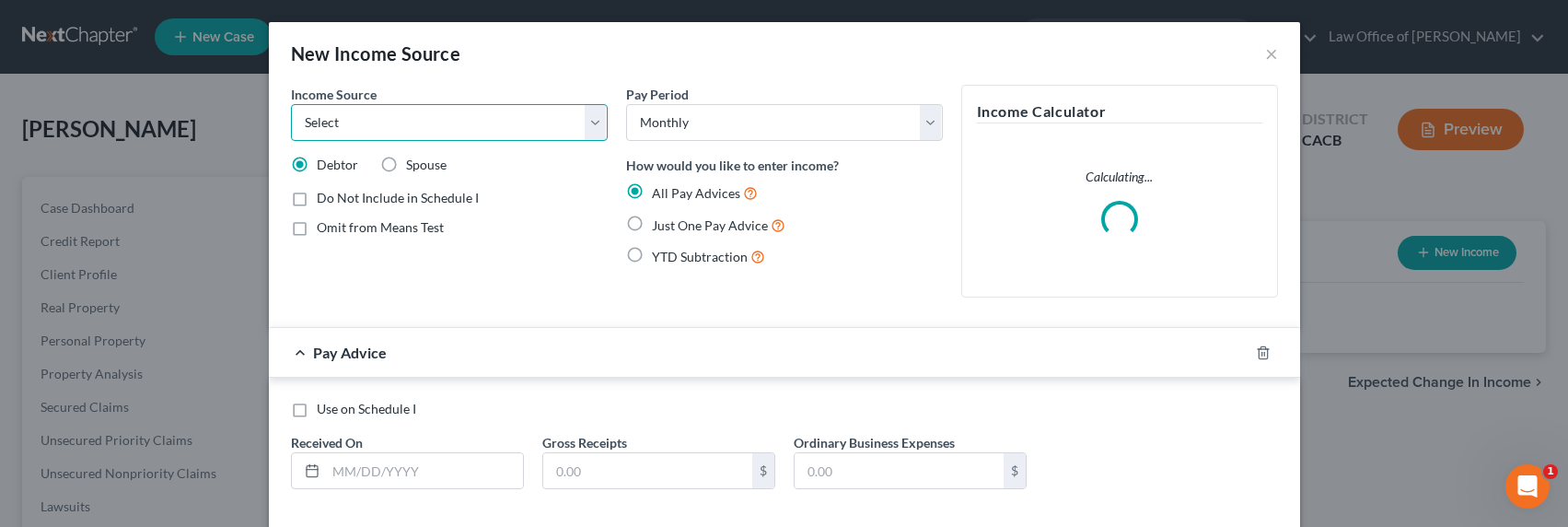
click at [414, 119] on select "Select Unemployment Disability (from employer) Pension Retirement Social Securi…" at bounding box center [448, 122] width 316 height 37
select select "13"
click at [290, 104] on select "Select Unemployment Disability (from employer) Pension Retirement Social Securi…" at bounding box center [448, 122] width 316 height 37
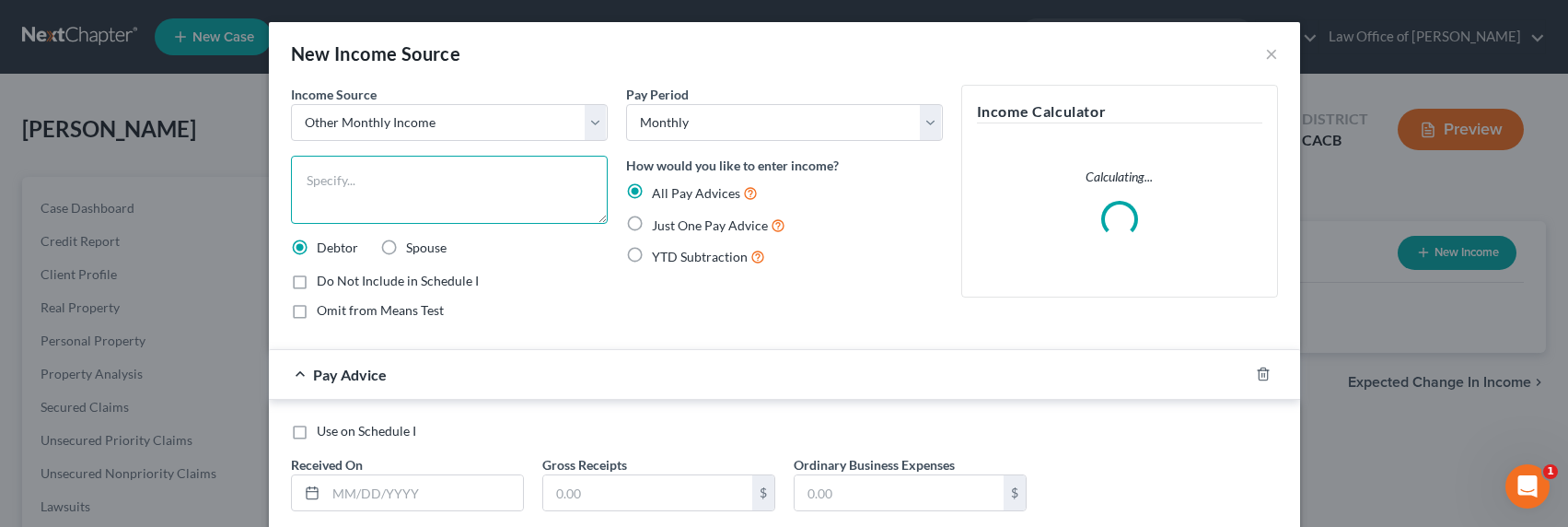
click at [347, 190] on textarea at bounding box center [448, 190] width 316 height 68
type textarea "Personal Savings"
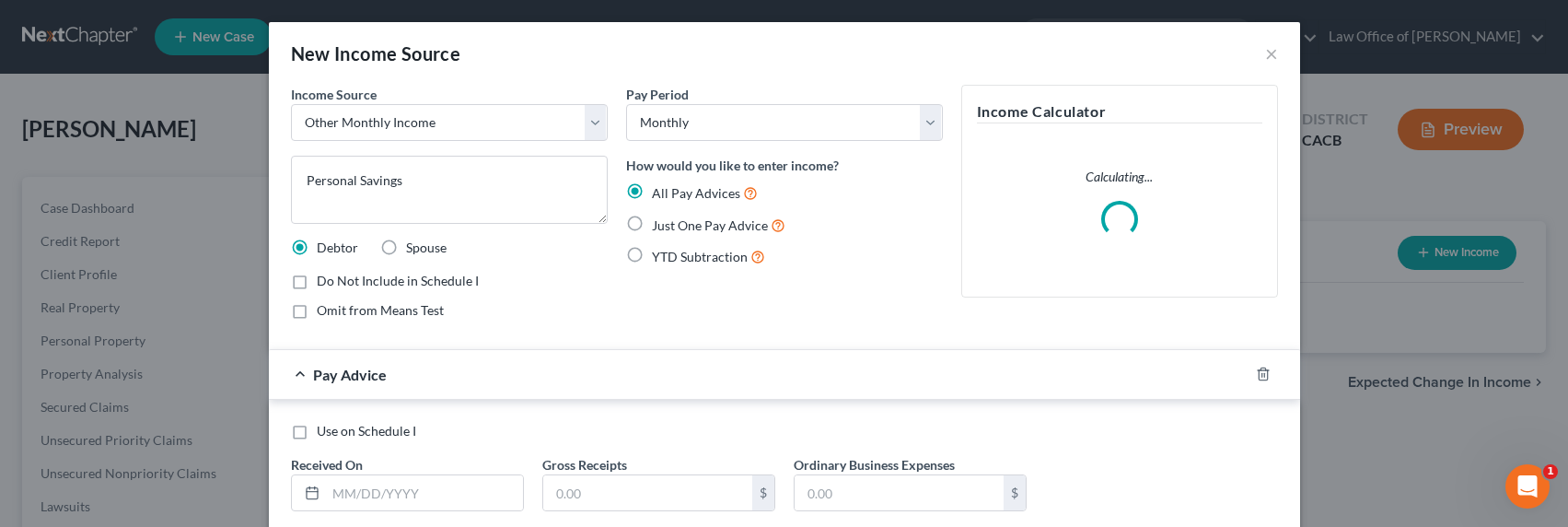
click at [714, 228] on span "Just One Pay Advice" at bounding box center [710, 226] width 116 height 16
click at [671, 227] on input "Just One Pay Advice" at bounding box center [665, 221] width 12 height 12
radio input "true"
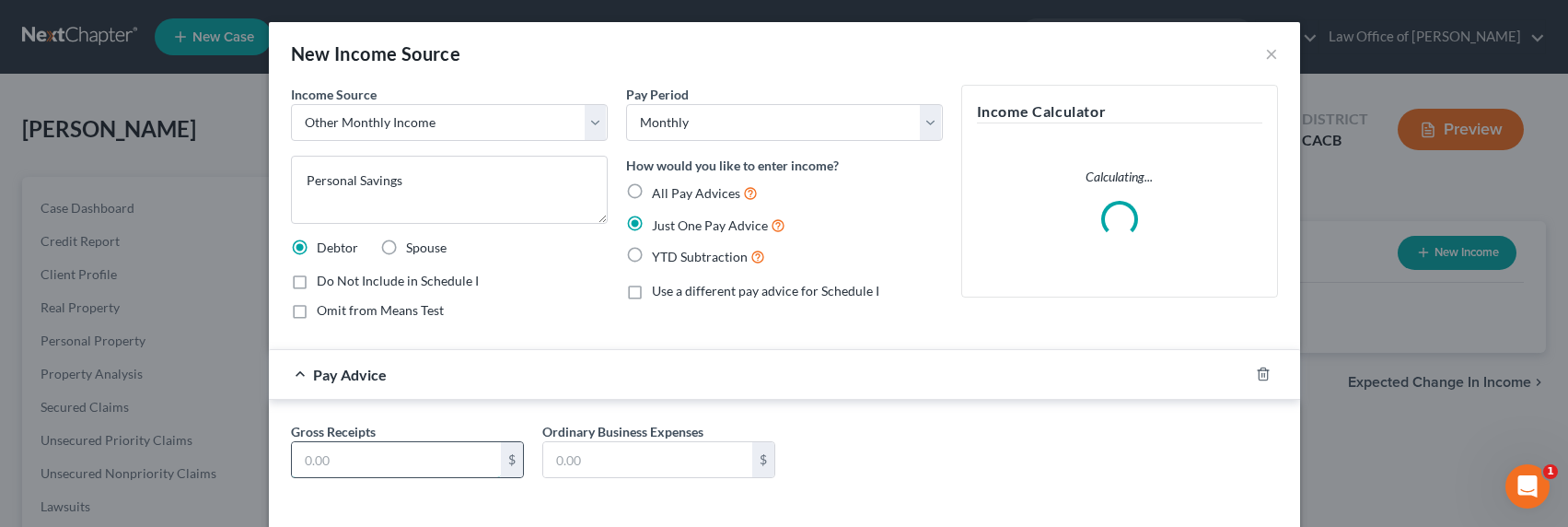
click at [343, 460] on input "text" at bounding box center [395, 459] width 209 height 35
type input "800"
click at [342, 304] on span "Omit from Means Test" at bounding box center [379, 310] width 127 height 16
click at [336, 304] on input "Omit from Means Test" at bounding box center [330, 307] width 12 height 12
checkbox input "true"
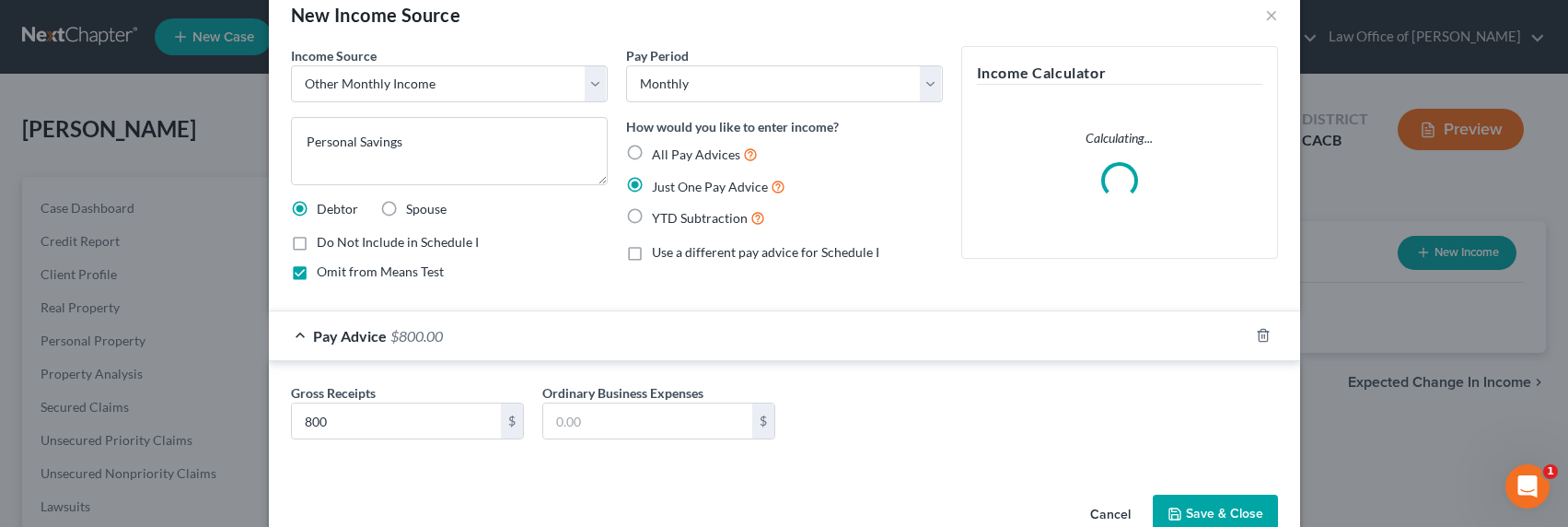
scroll to position [81, 0]
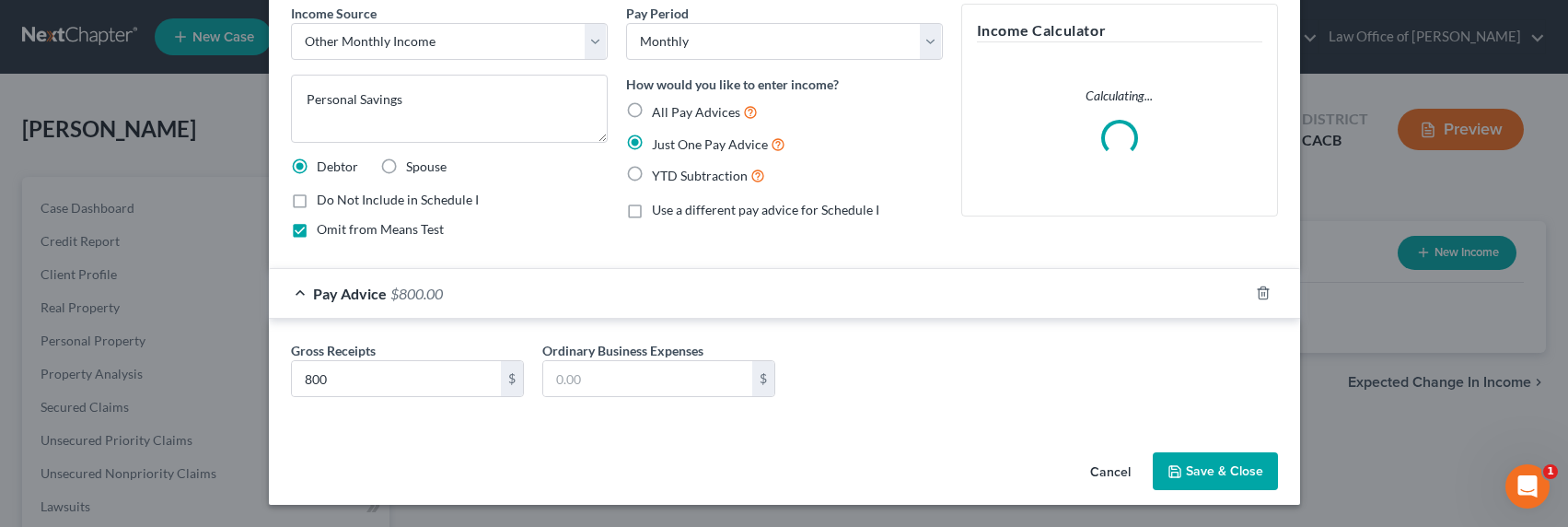
click at [1188, 469] on button "Save & Close" at bounding box center [1215, 471] width 125 height 39
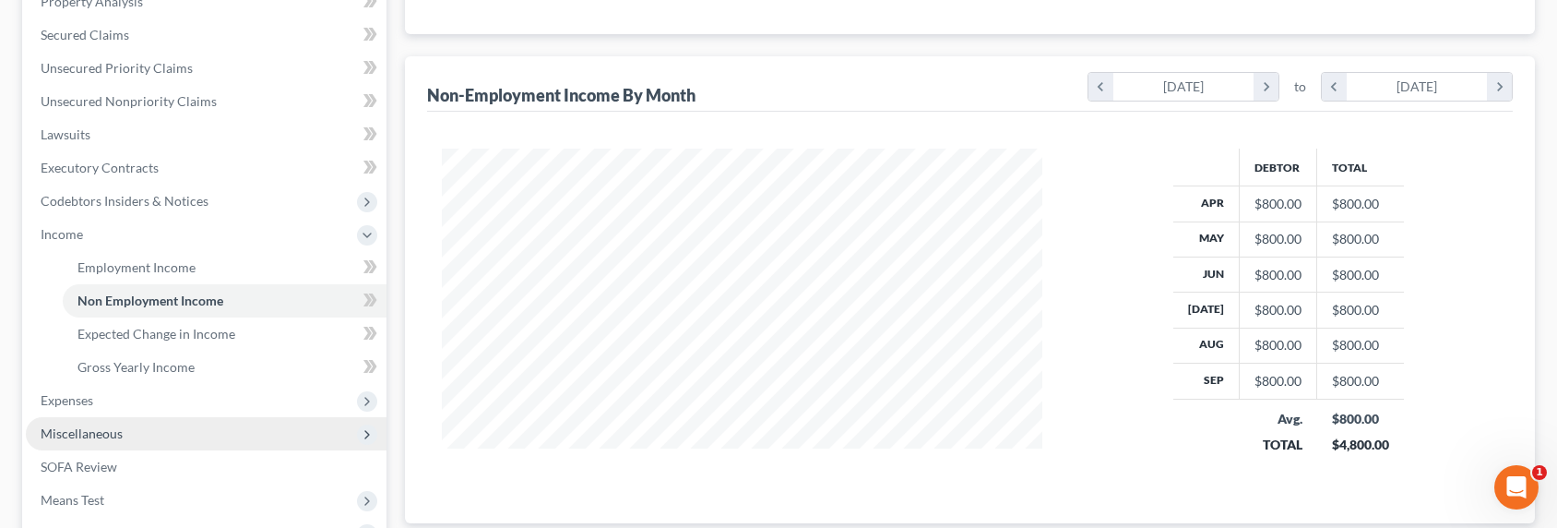
scroll to position [387, 0]
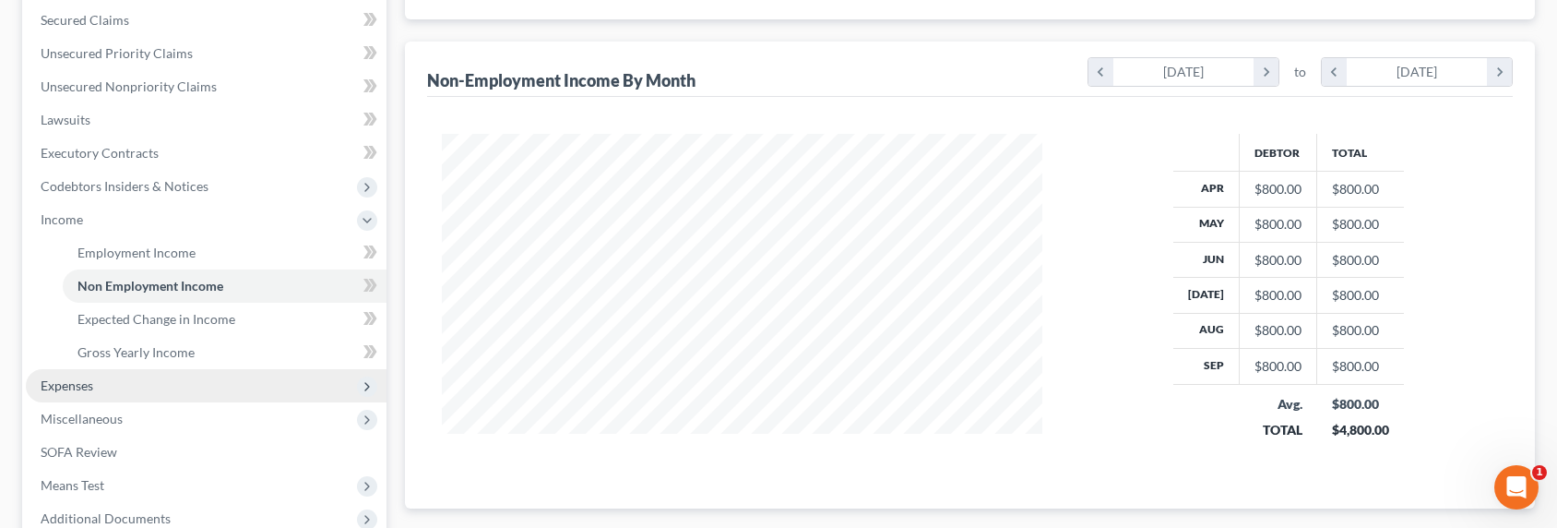
click at [80, 386] on span "Expenses" at bounding box center [67, 385] width 53 height 16
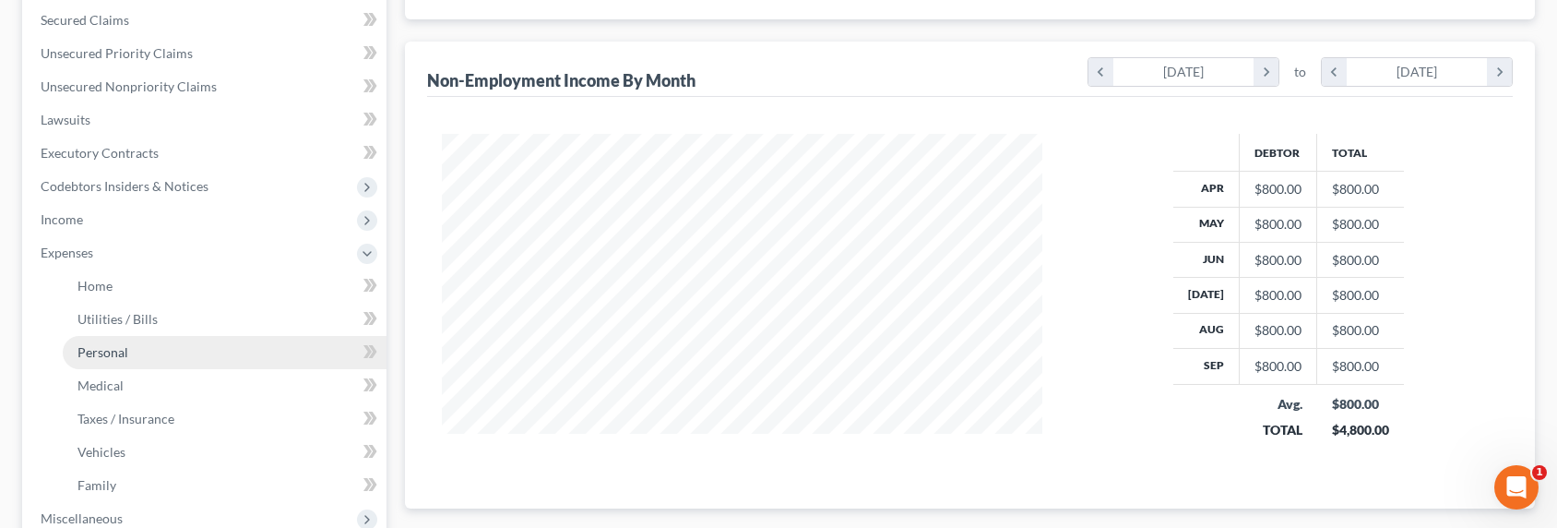
click at [114, 338] on link "Personal" at bounding box center [225, 352] width 324 height 33
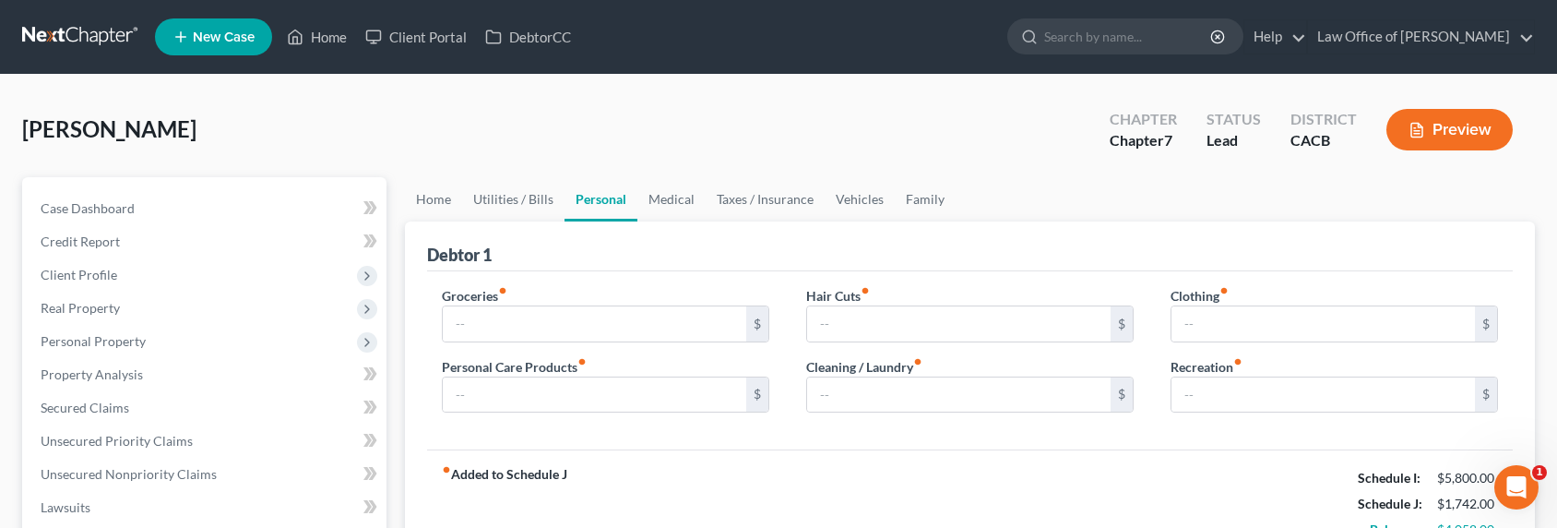
type input "650.00"
type input "50.00"
type input "25.00"
type input "50.00"
type input "150.00"
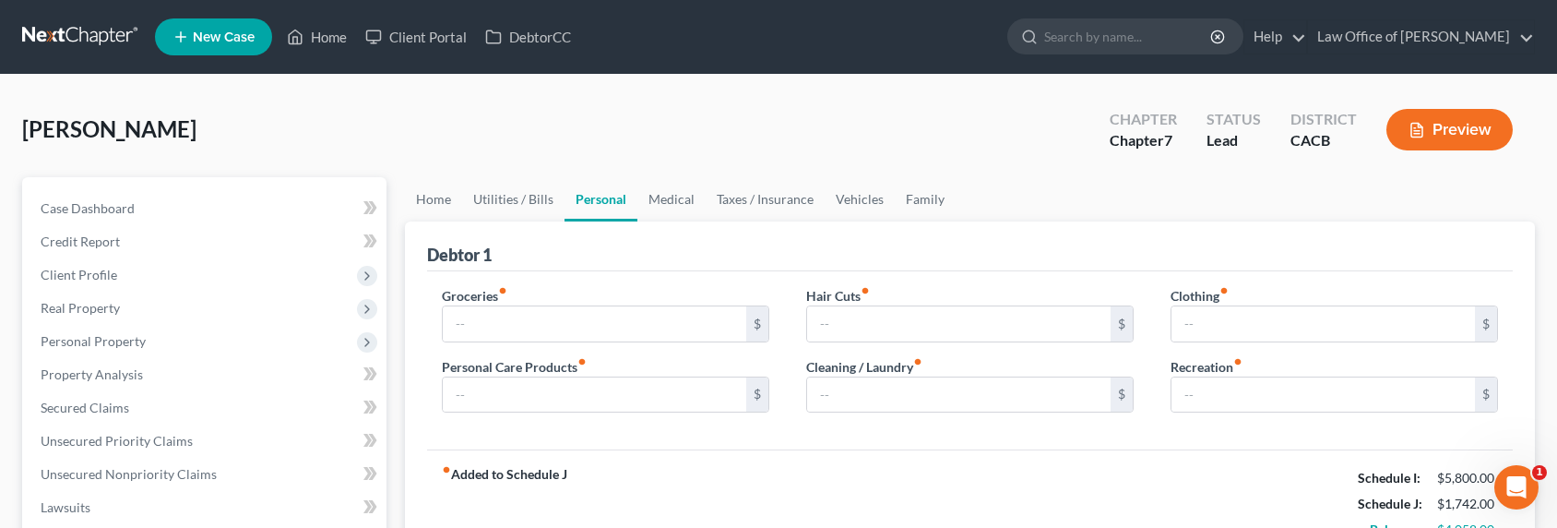
type input "150.00"
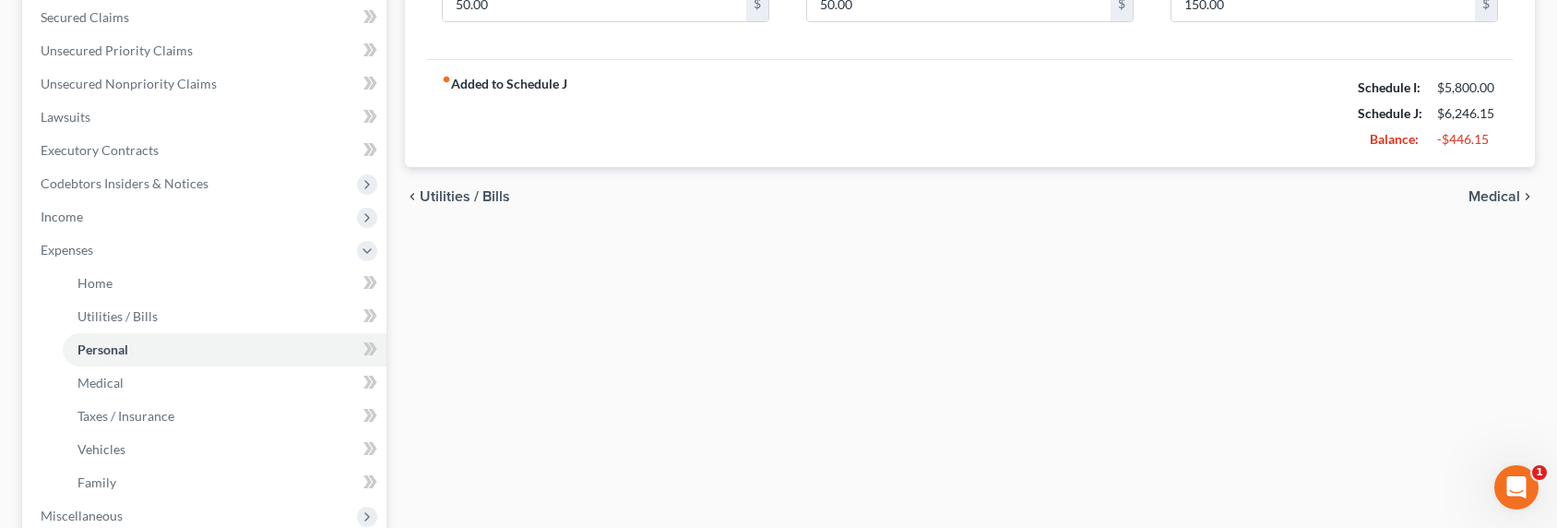
scroll to position [410, 0]
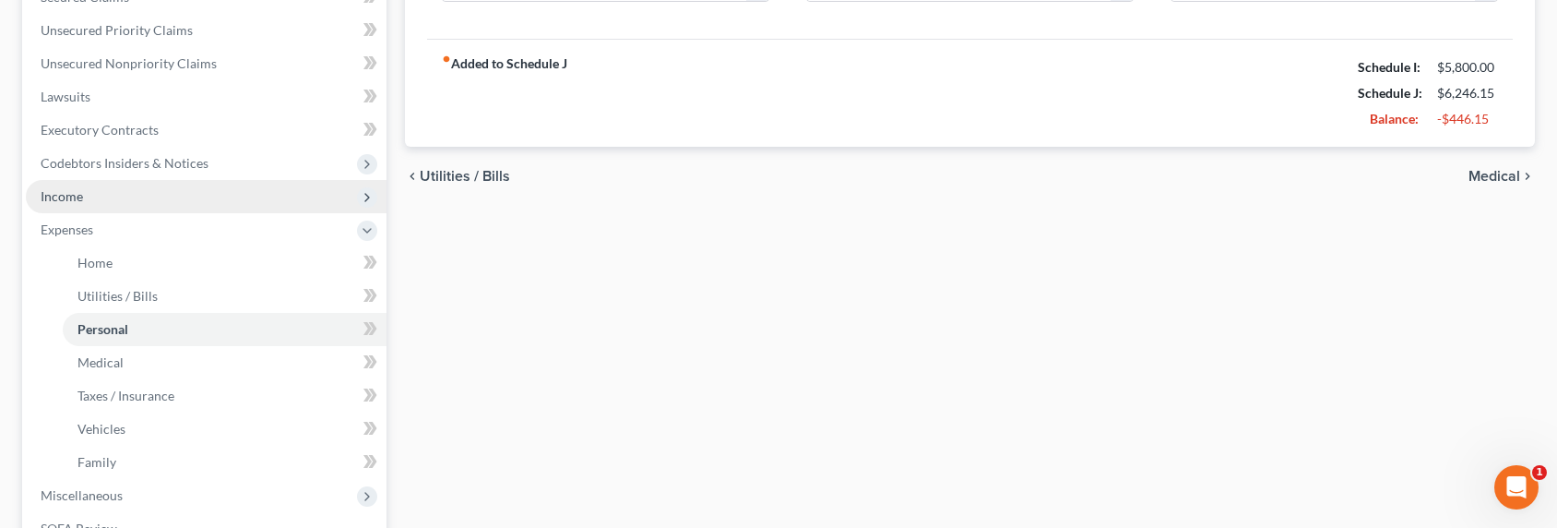
click at [45, 191] on span "Income" at bounding box center [62, 196] width 42 height 16
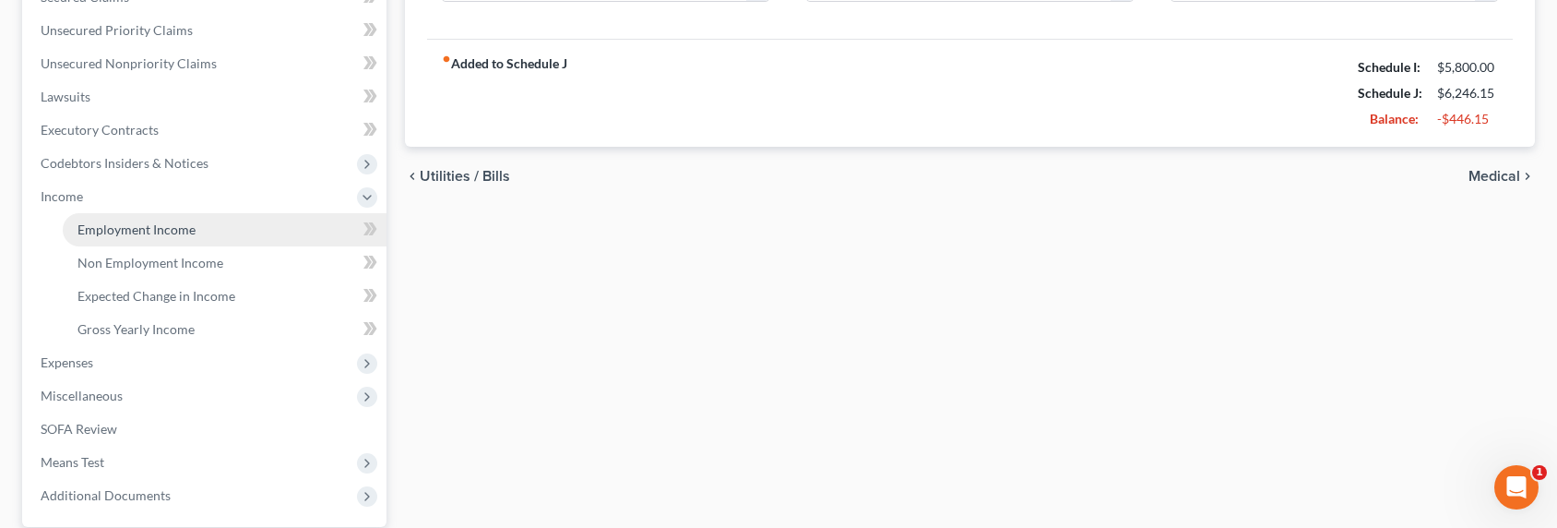
click at [124, 225] on span "Employment Income" at bounding box center [136, 229] width 118 height 16
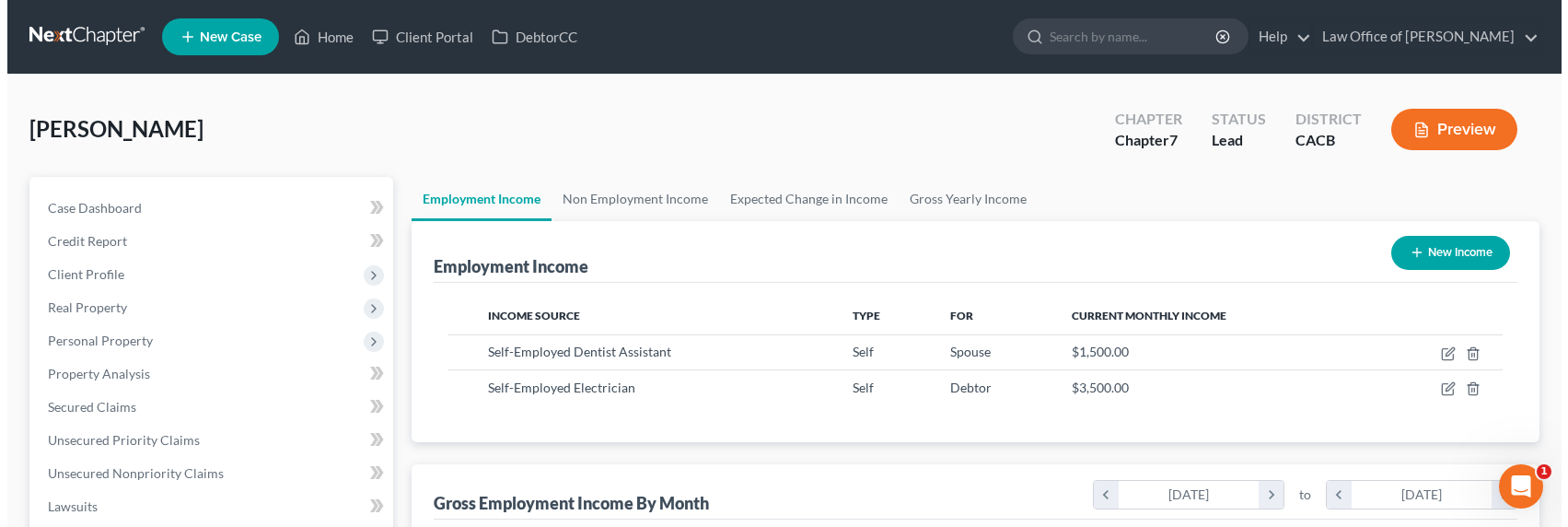
scroll to position [329, 636]
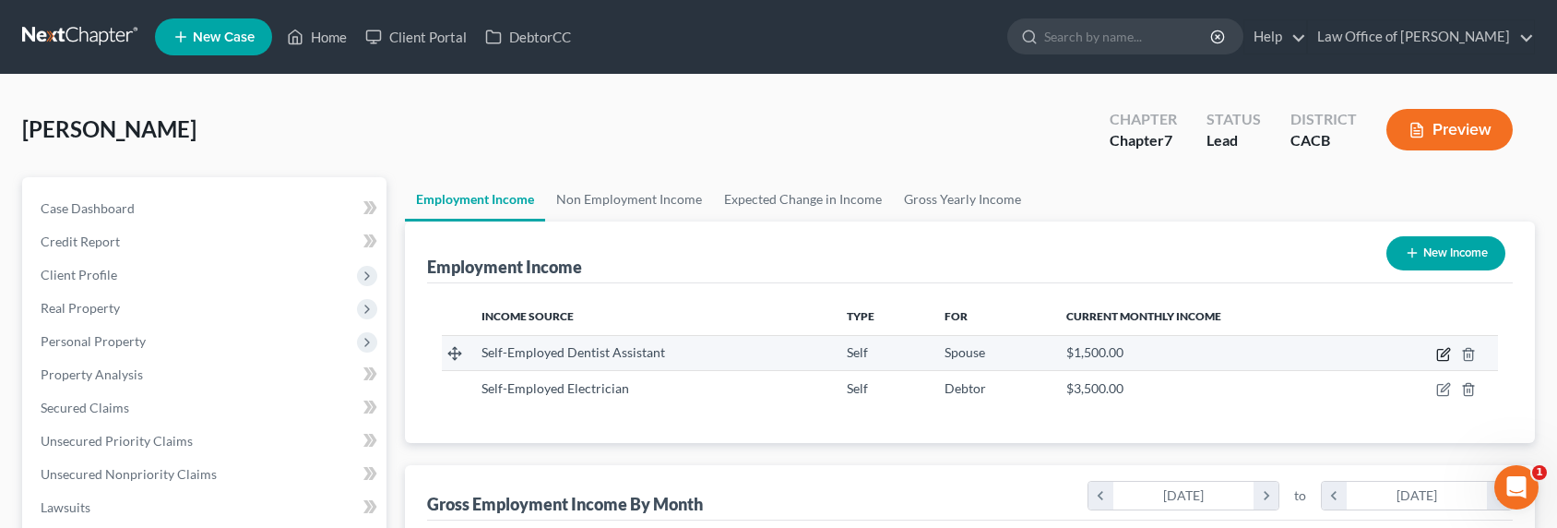
click at [1444, 355] on icon "button" at bounding box center [1443, 354] width 15 height 15
select select "1"
select select "4"
select select "0"
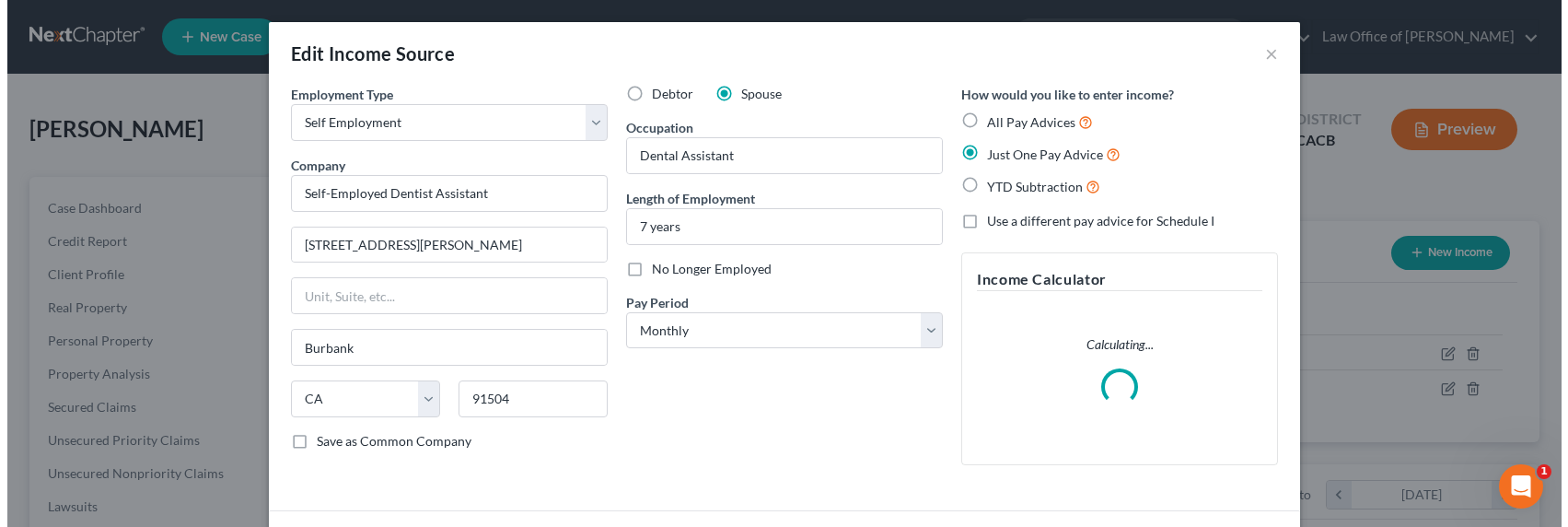
scroll to position [329, 642]
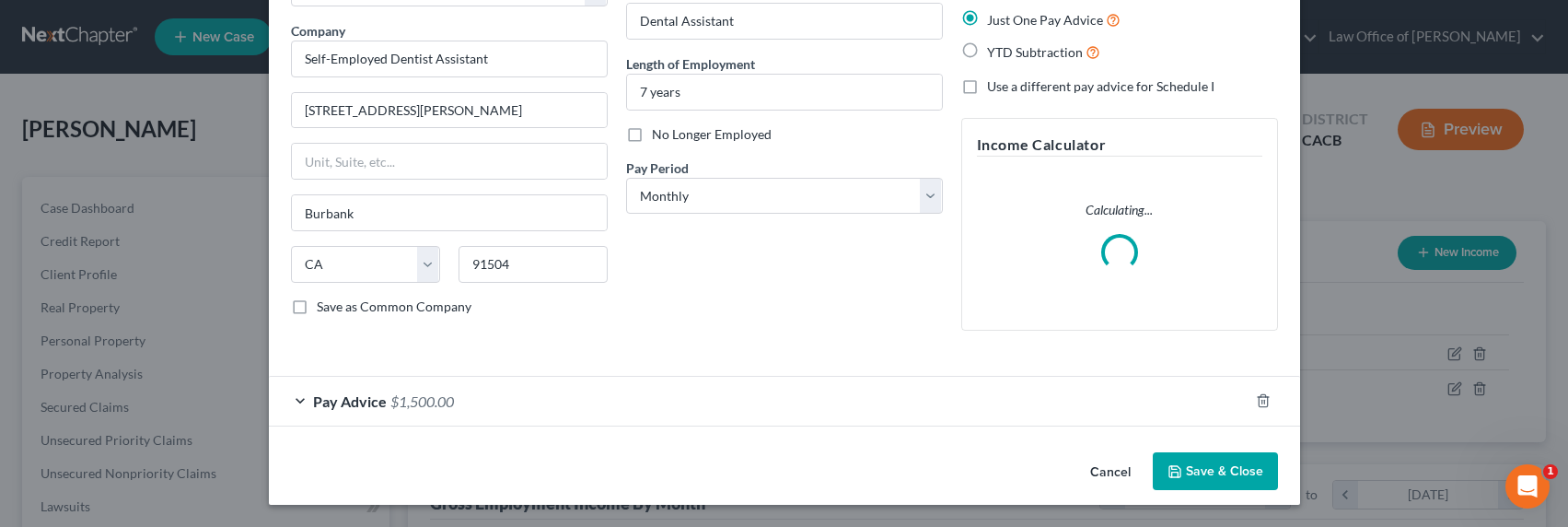
click at [455, 409] on div "Pay Advice $1,500.00" at bounding box center [758, 400] width 979 height 49
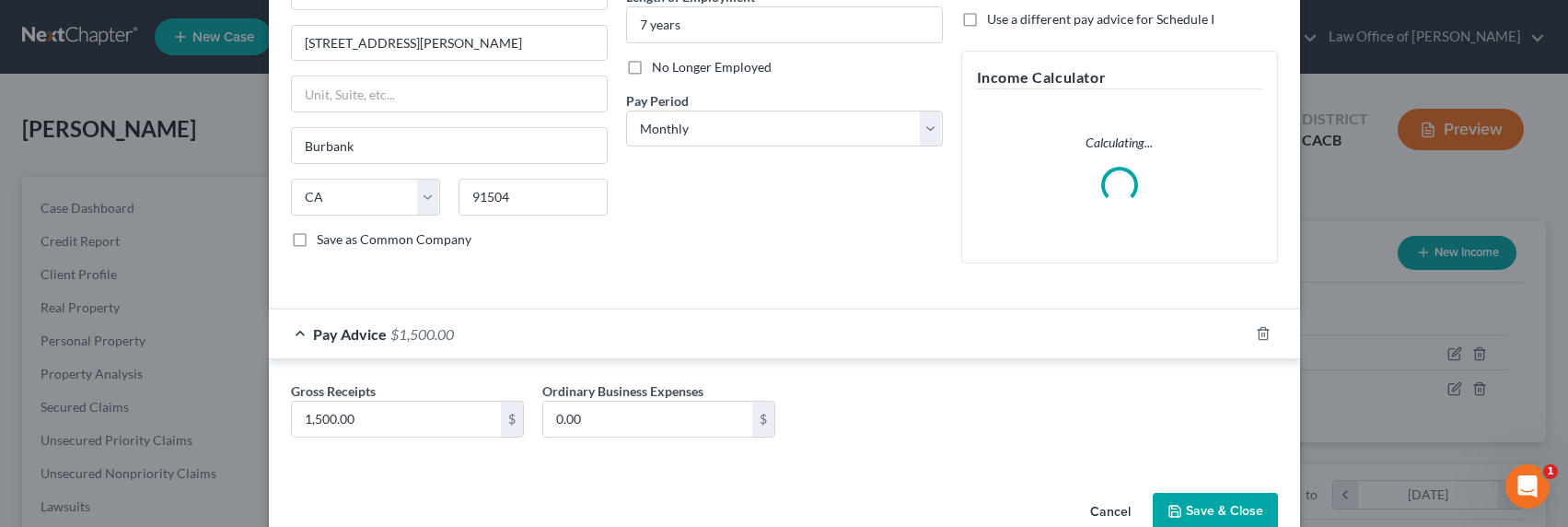
scroll to position [216, 0]
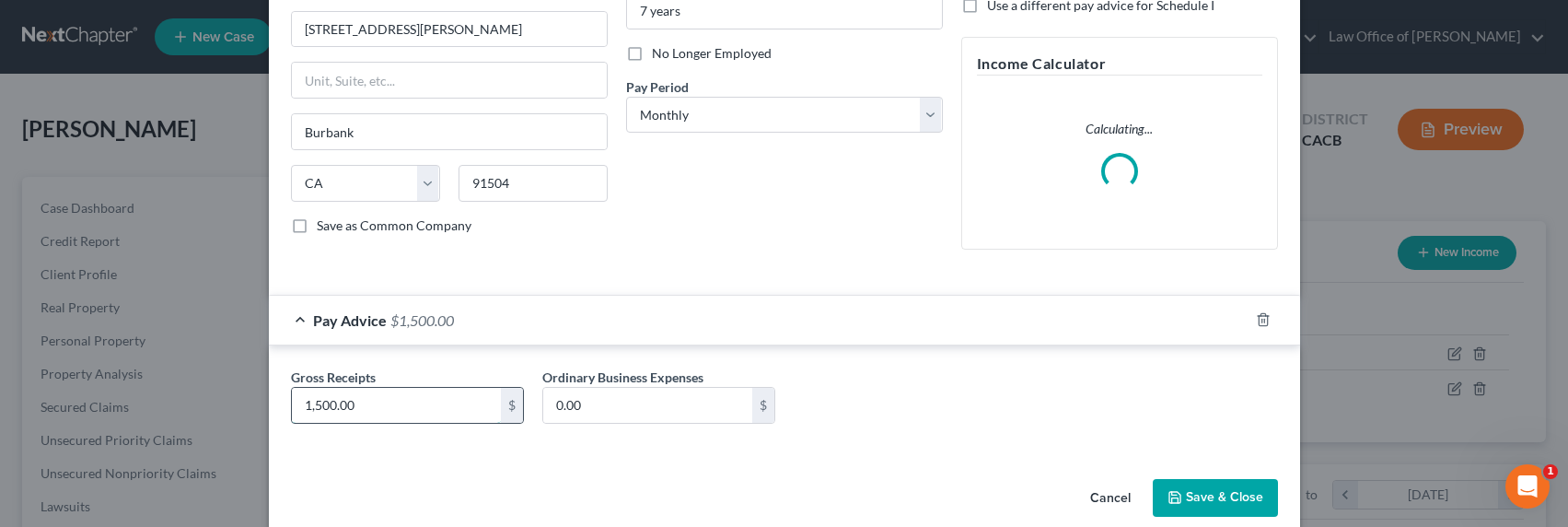
click at [320, 418] on input "1,500.00" at bounding box center [395, 404] width 209 height 35
click at [311, 405] on input "1,500.00" at bounding box center [395, 404] width 209 height 35
click at [313, 403] on input "1,500.00" at bounding box center [395, 404] width 209 height 35
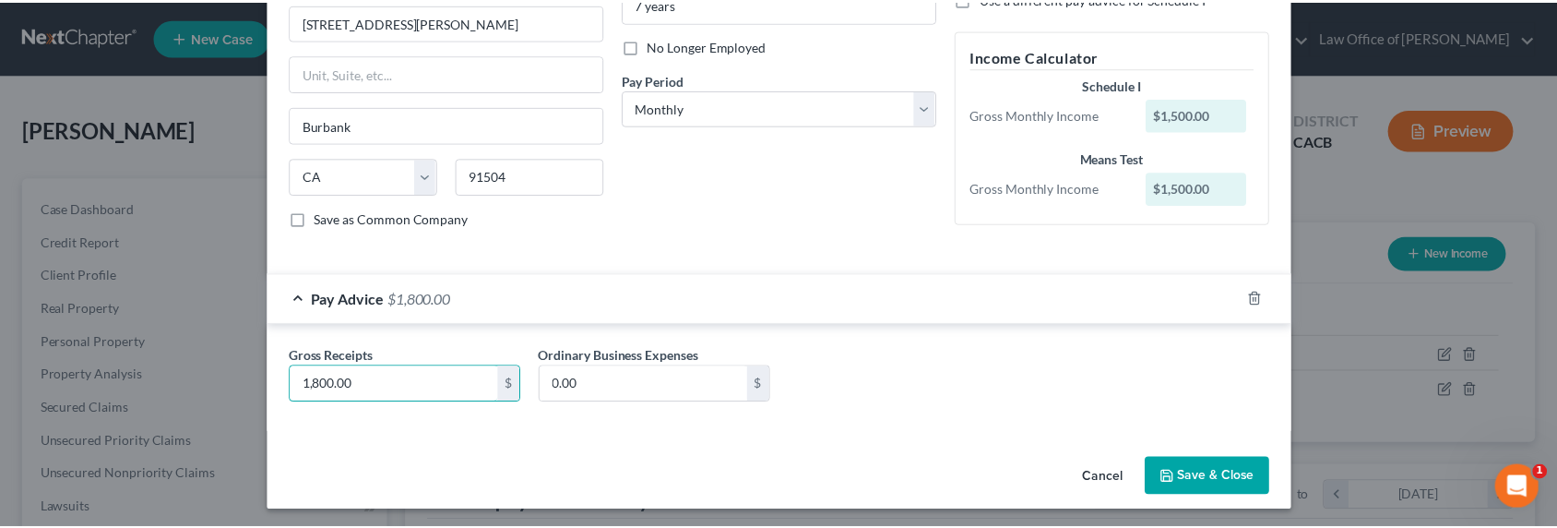
scroll to position [228, 0]
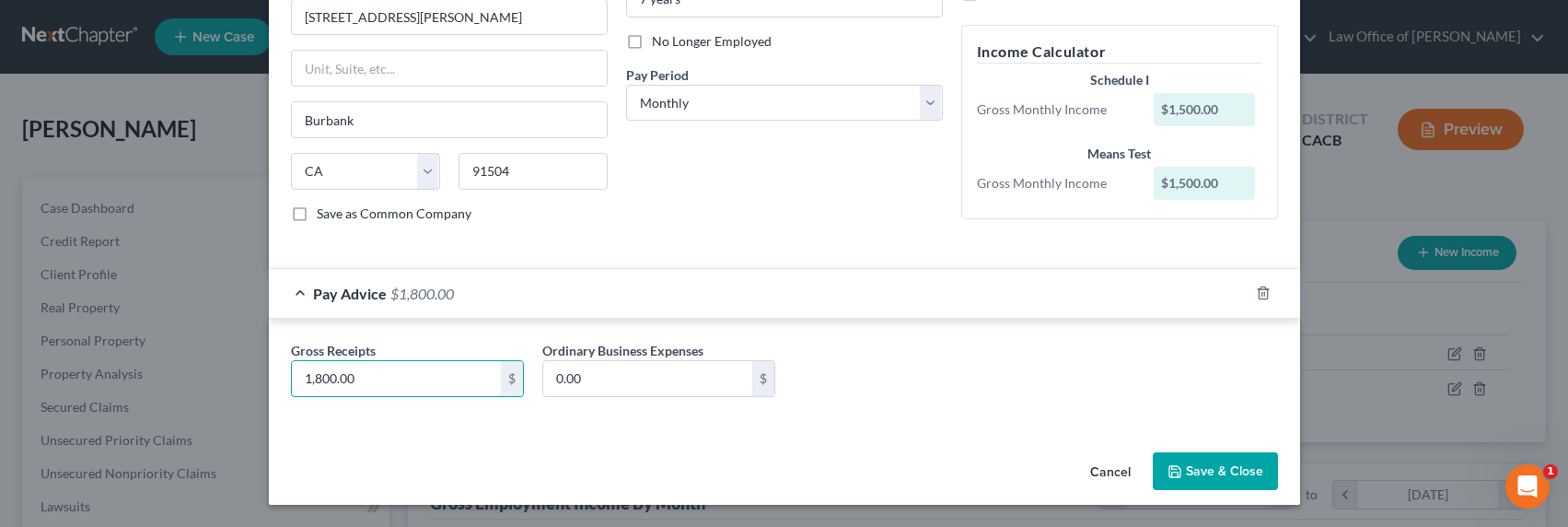
type input "1,800.00"
click at [1184, 471] on button "Save & Close" at bounding box center [1215, 471] width 125 height 39
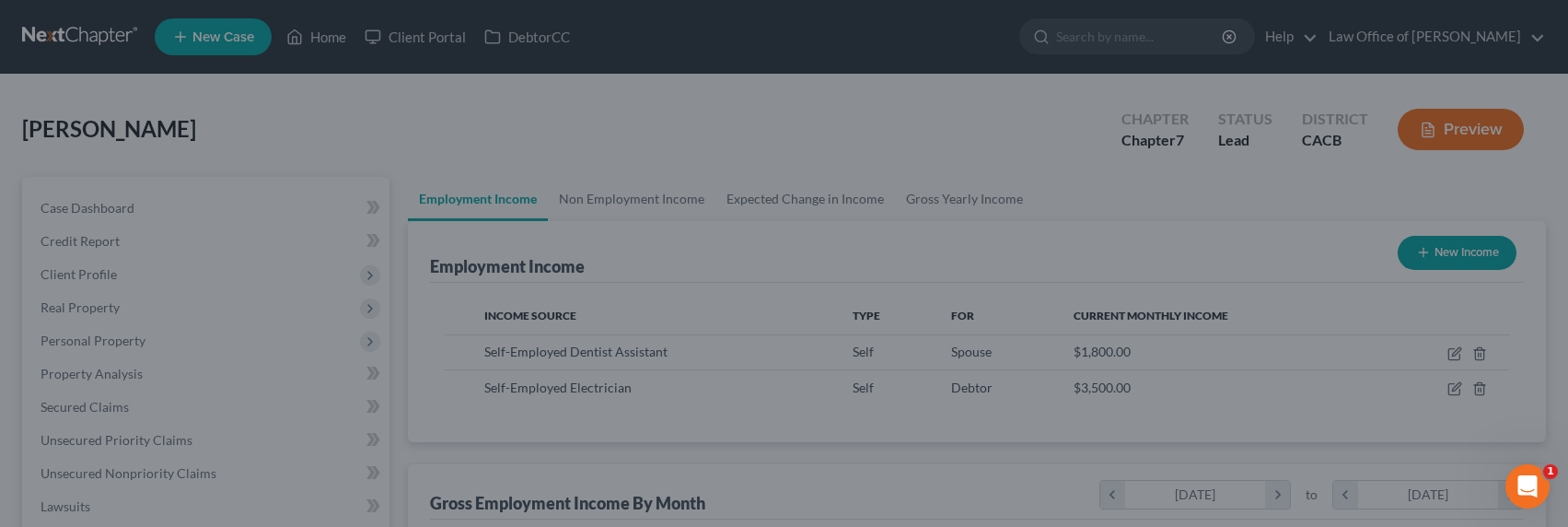
scroll to position [920209, 919887]
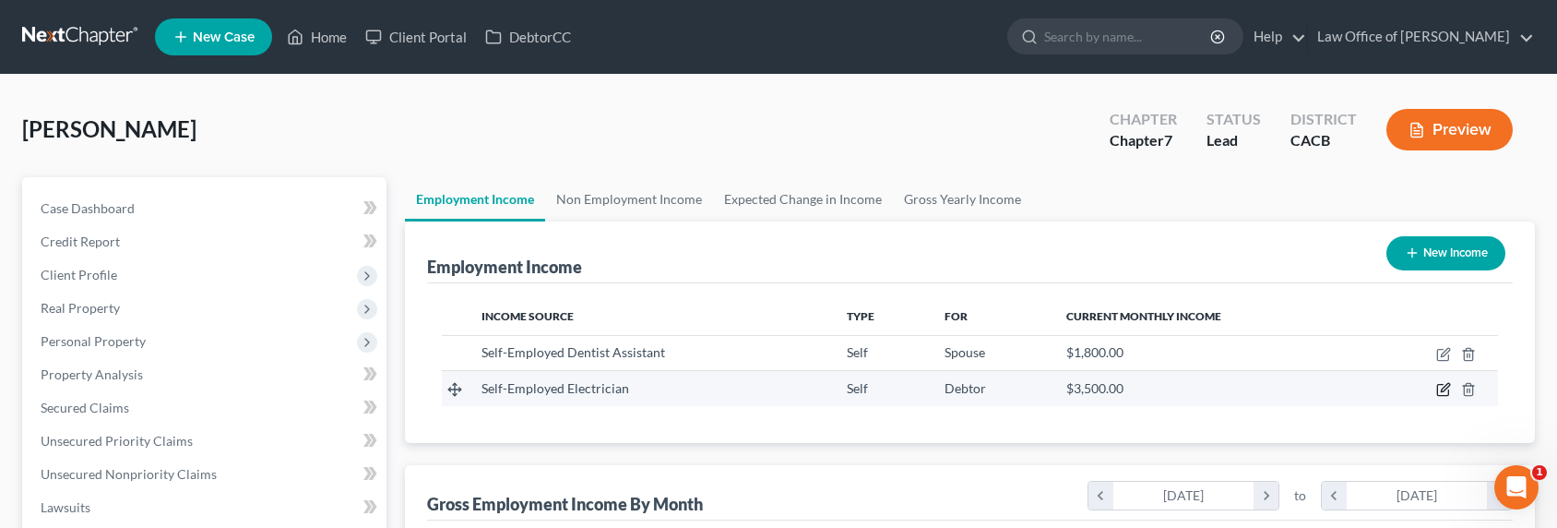
click at [1439, 387] on icon "button" at bounding box center [1443, 389] width 15 height 15
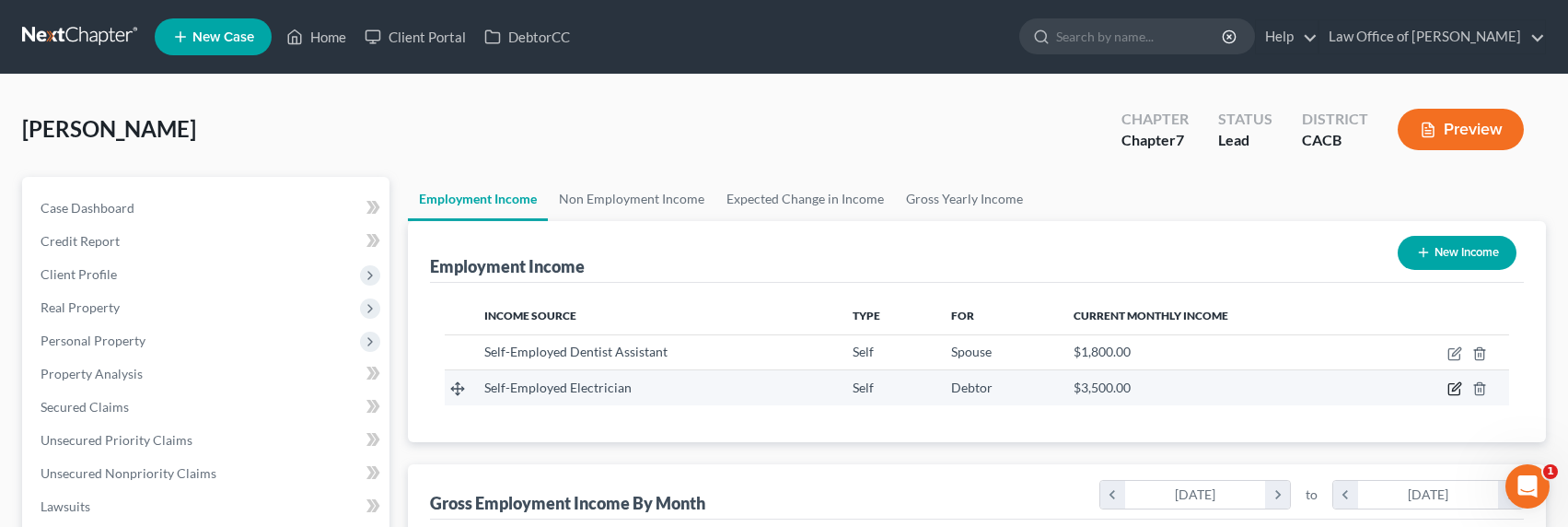
scroll to position [329, 642]
select select "1"
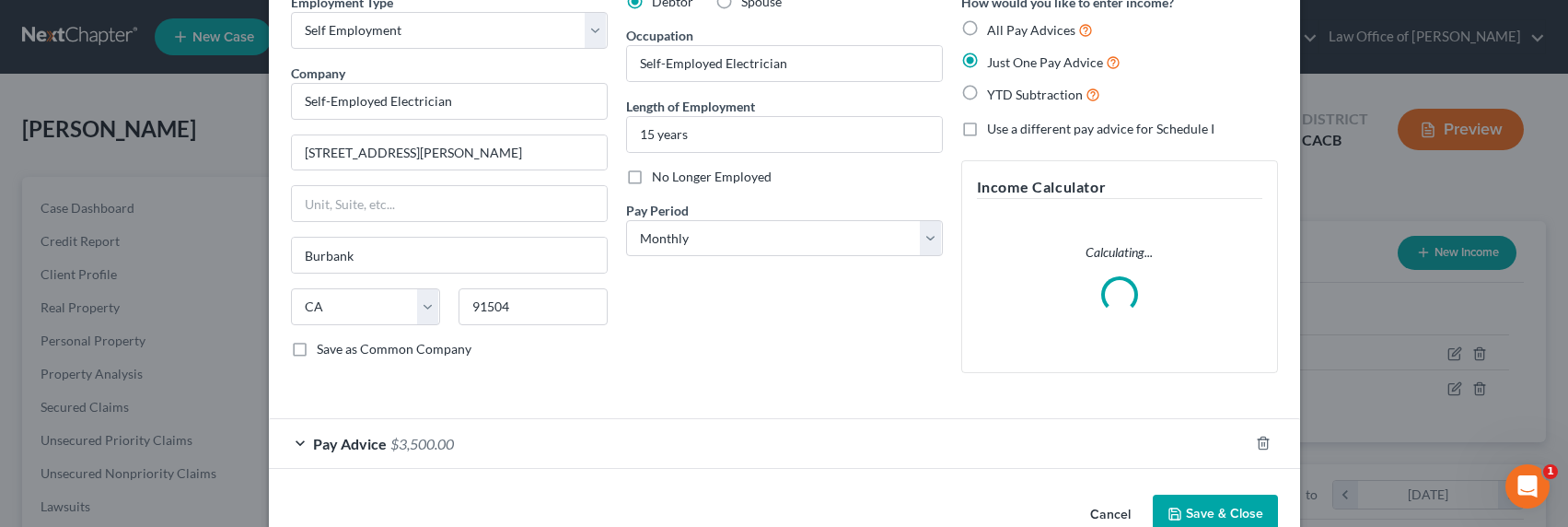
scroll to position [135, 0]
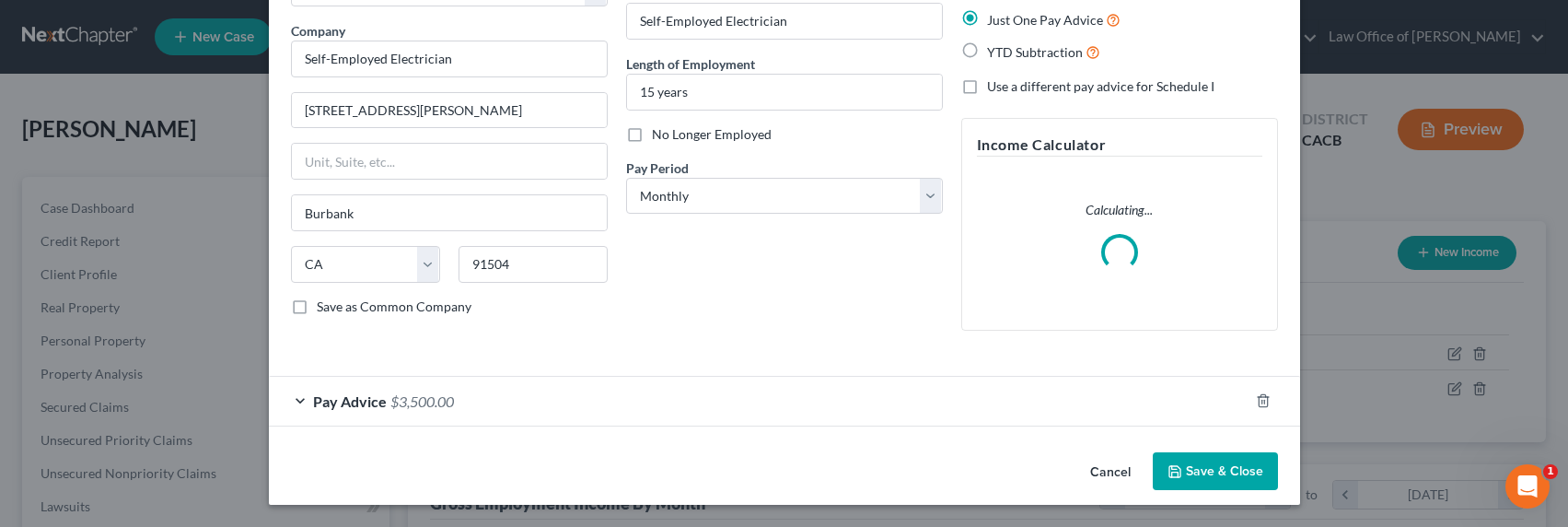
click at [451, 406] on div "Pay Advice $3,500.00" at bounding box center [758, 400] width 979 height 49
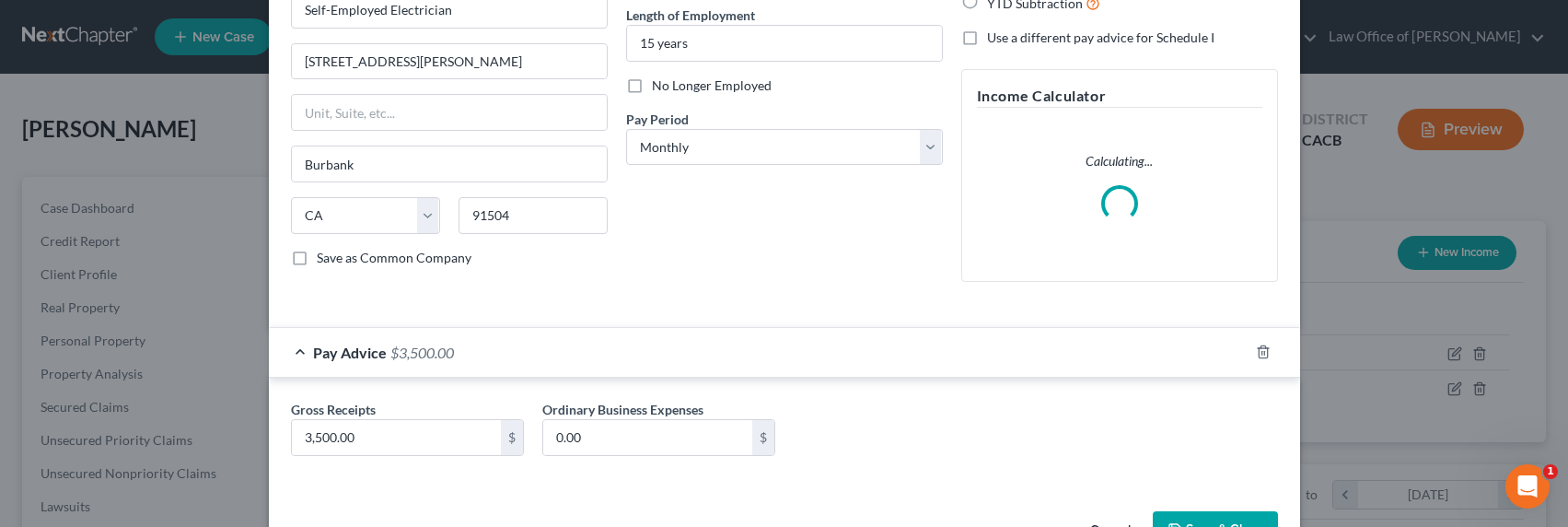
scroll to position [243, 0]
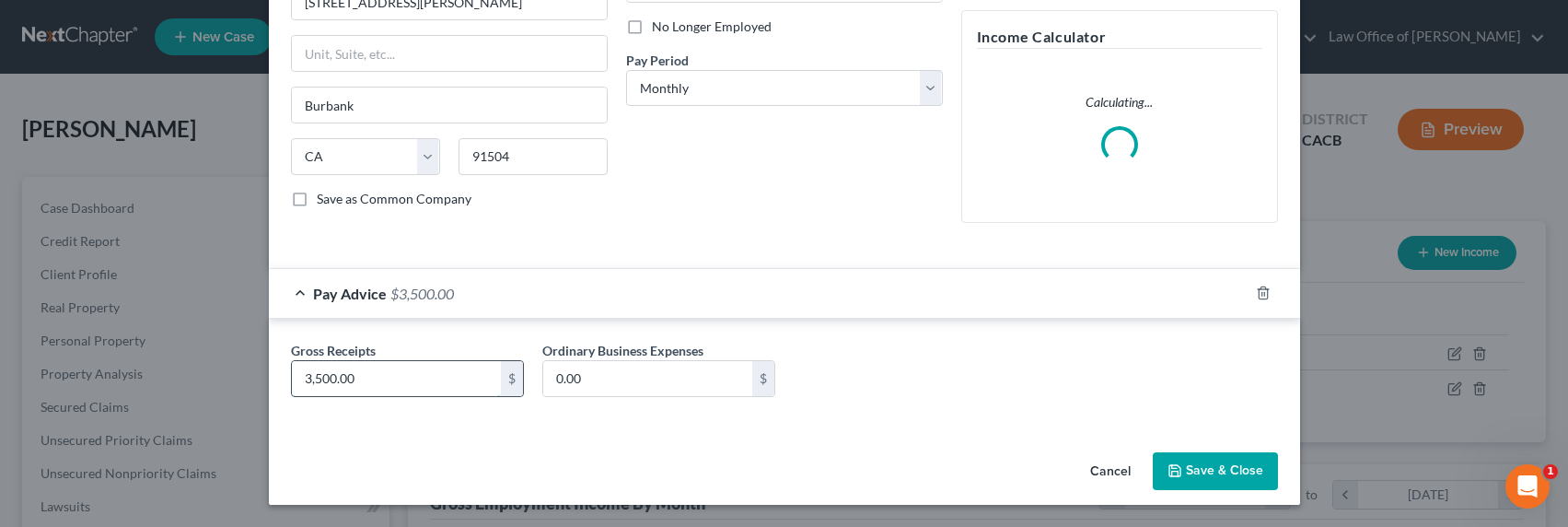
click at [327, 385] on input "3,500.00" at bounding box center [395, 378] width 209 height 35
click at [311, 375] on input "3,500.00" at bounding box center [395, 378] width 209 height 35
click at [313, 374] on input "3,500.00" at bounding box center [395, 378] width 209 height 35
click at [313, 375] on input "3,300.00" at bounding box center [395, 378] width 209 height 35
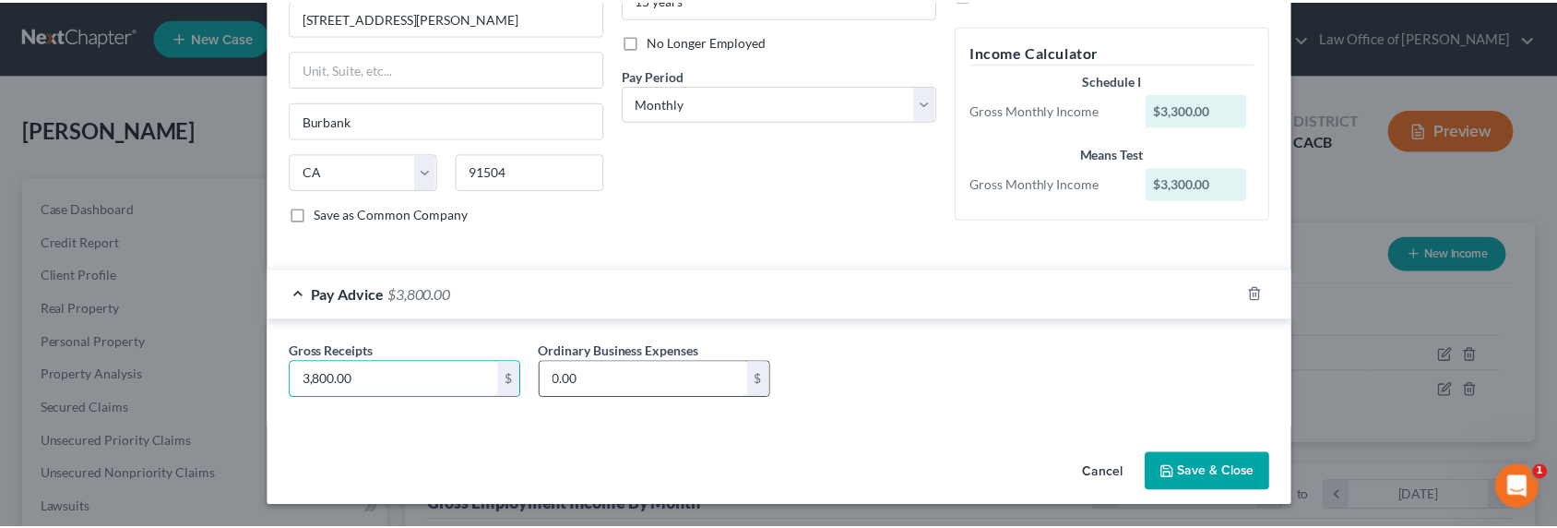
scroll to position [228, 0]
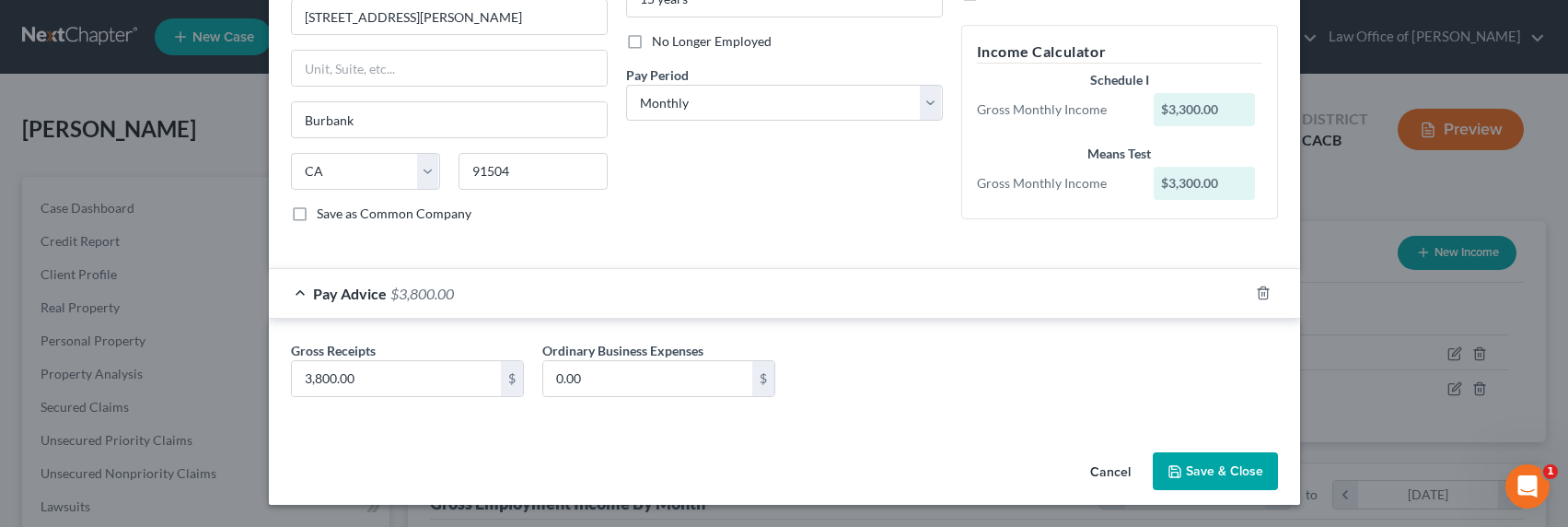
click at [1217, 465] on button "Save & Close" at bounding box center [1215, 471] width 125 height 39
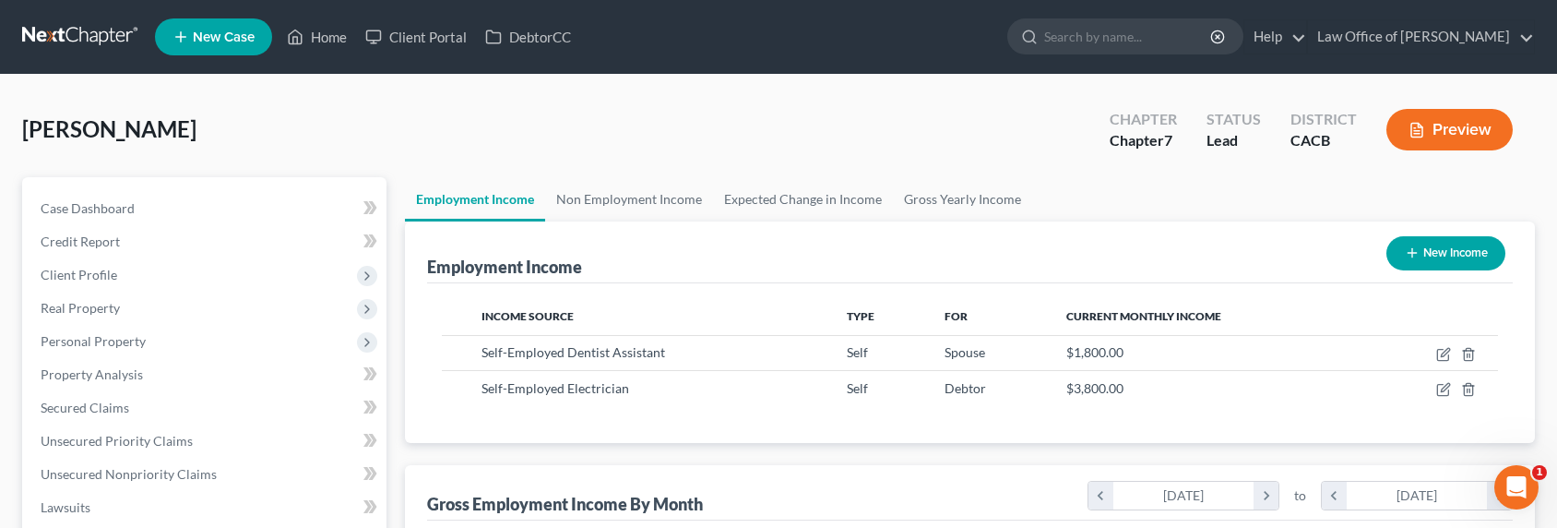
scroll to position [0, 0]
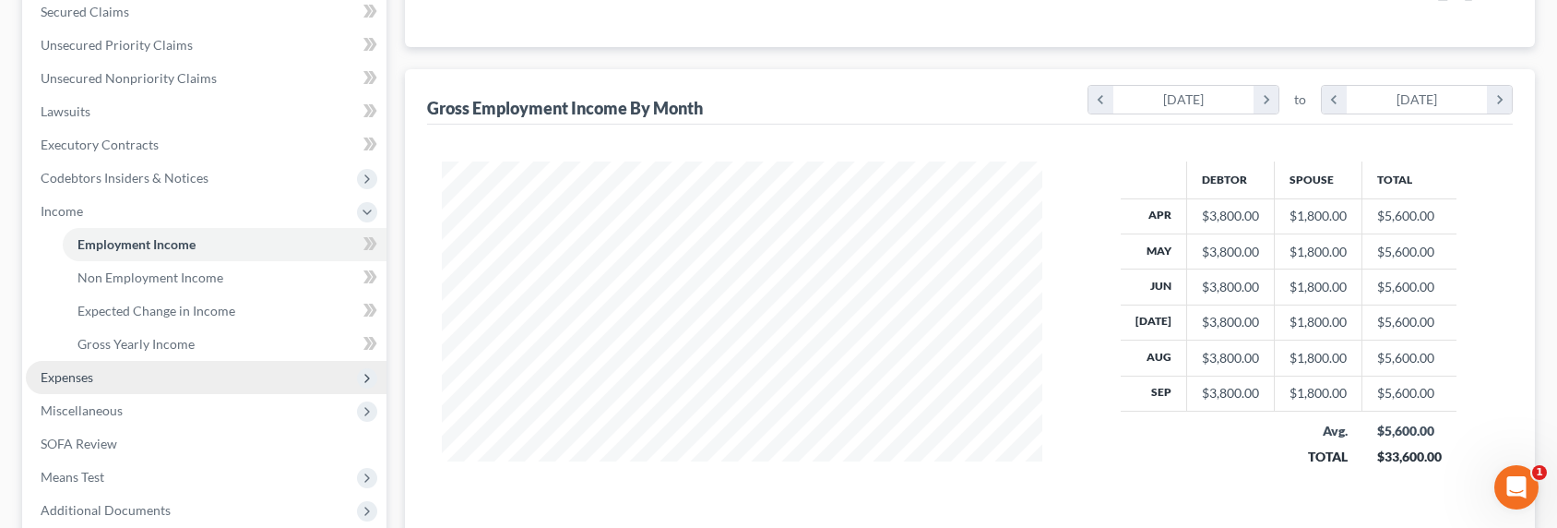
click at [65, 378] on span "Expenses" at bounding box center [67, 377] width 53 height 16
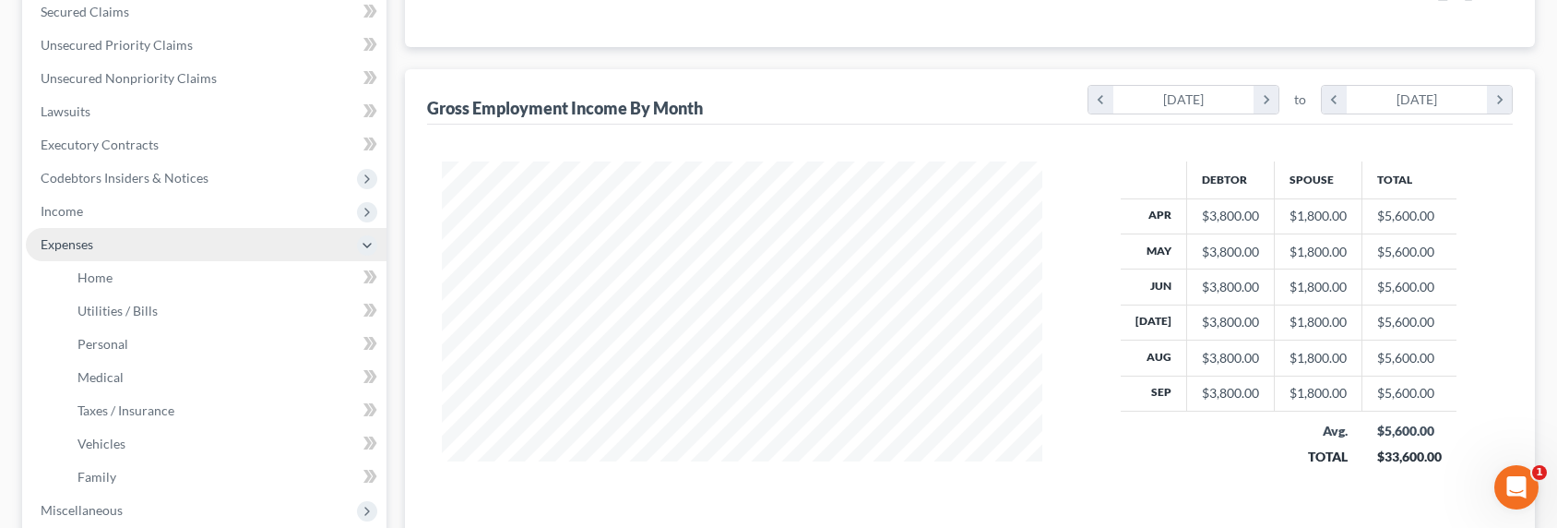
click at [89, 258] on span "Expenses" at bounding box center [206, 244] width 361 height 33
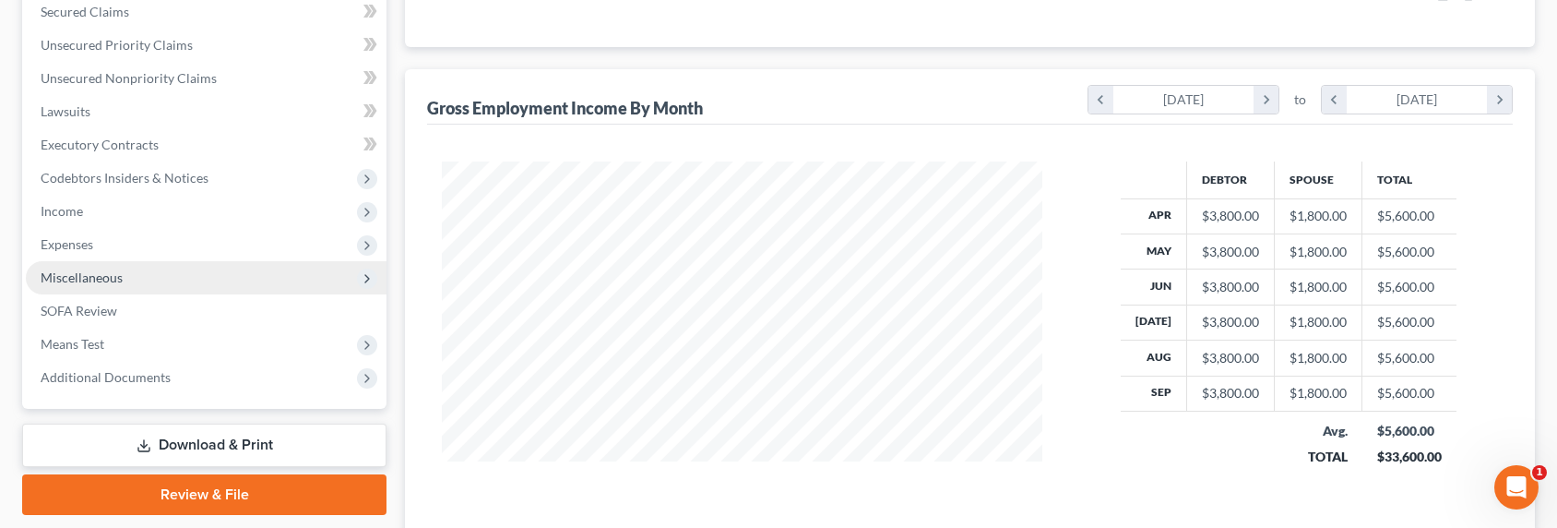
click at [91, 276] on span "Miscellaneous" at bounding box center [82, 277] width 82 height 16
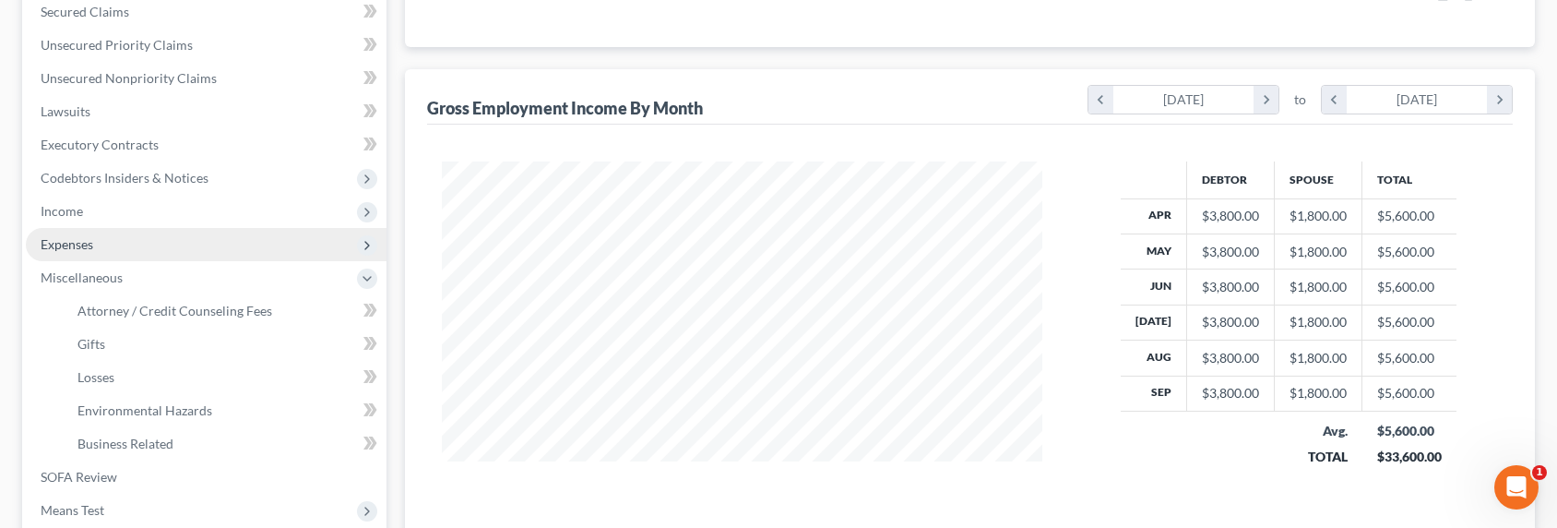
click at [82, 251] on span "Expenses" at bounding box center [67, 244] width 53 height 16
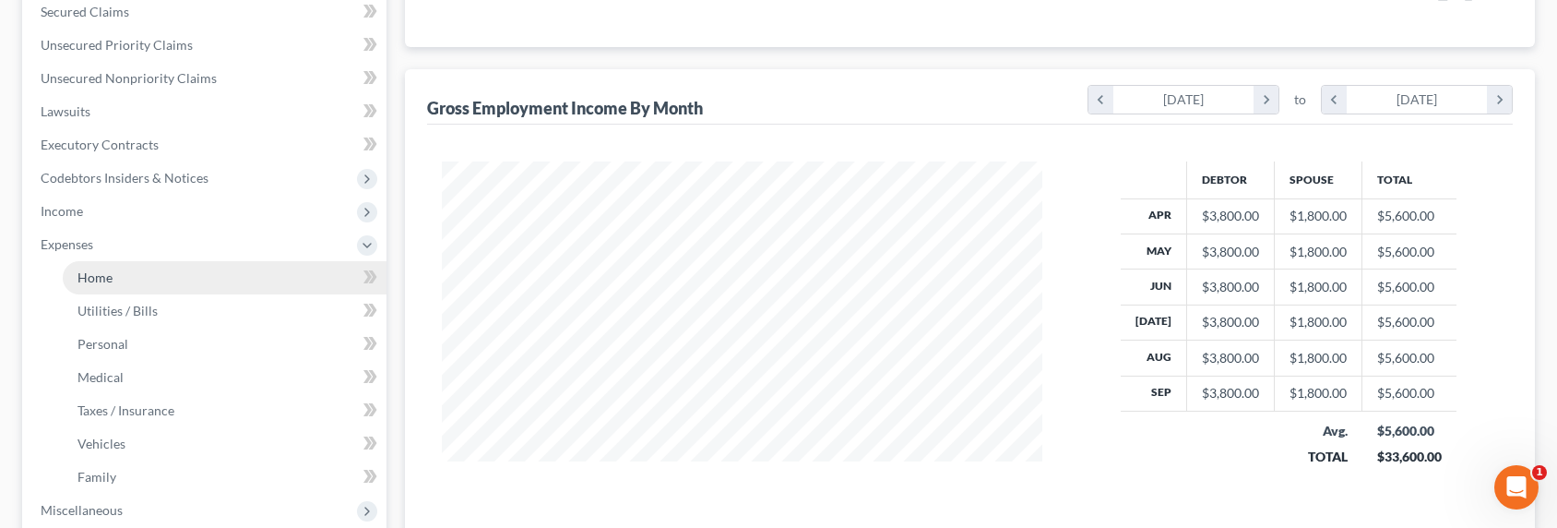
click at [97, 266] on link "Home" at bounding box center [225, 277] width 324 height 33
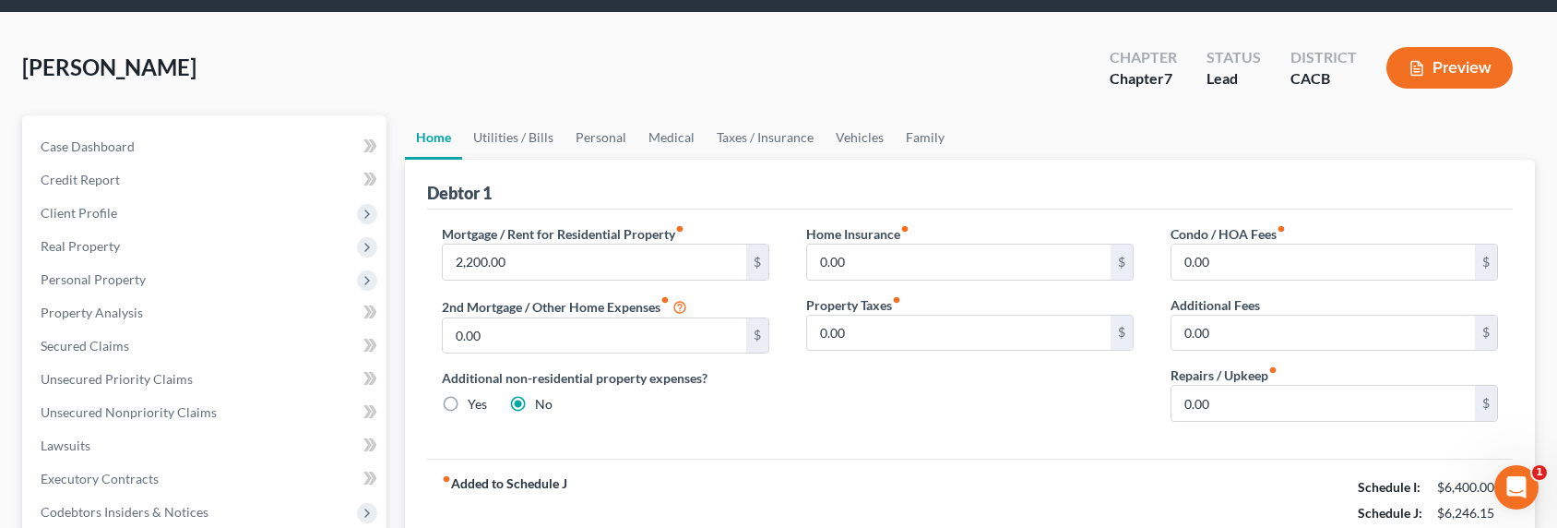
scroll to position [13, 0]
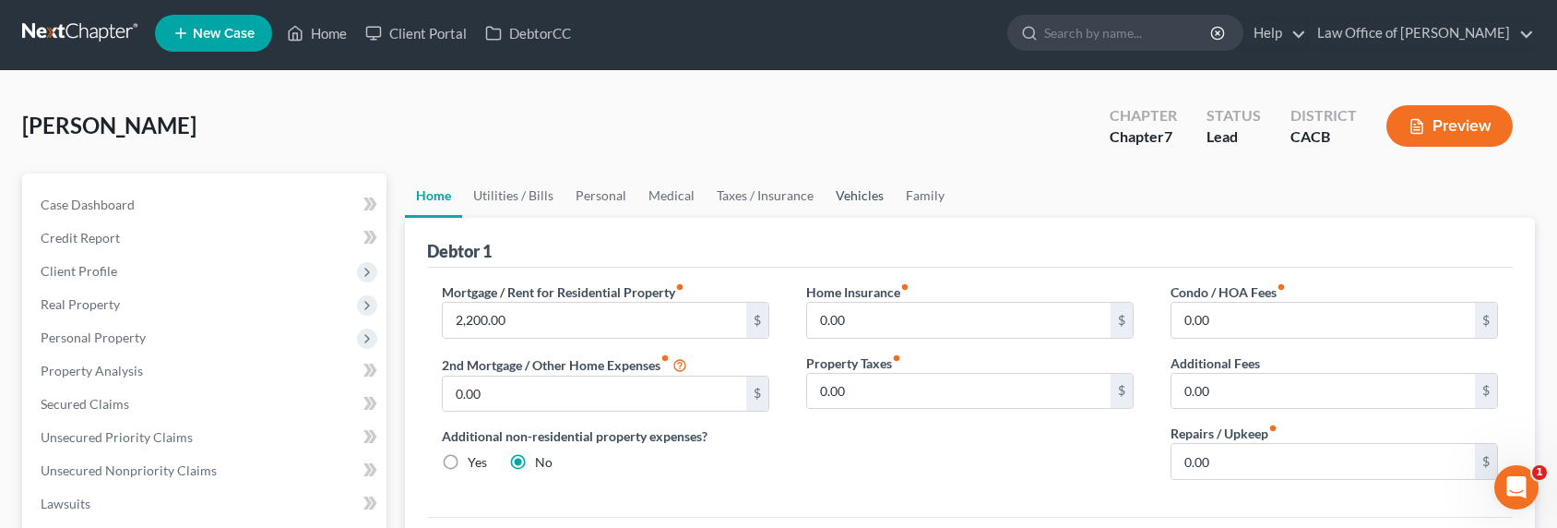
click at [864, 195] on link "Vehicles" at bounding box center [860, 195] width 70 height 44
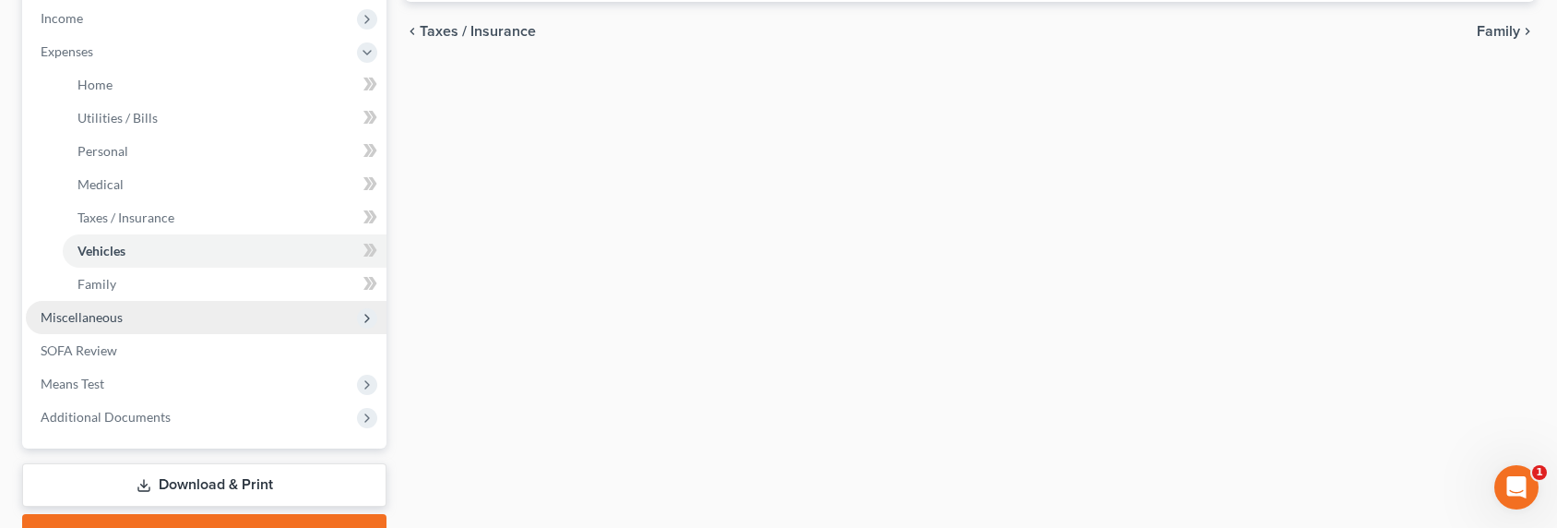
click at [78, 306] on span "Miscellaneous" at bounding box center [206, 317] width 361 height 33
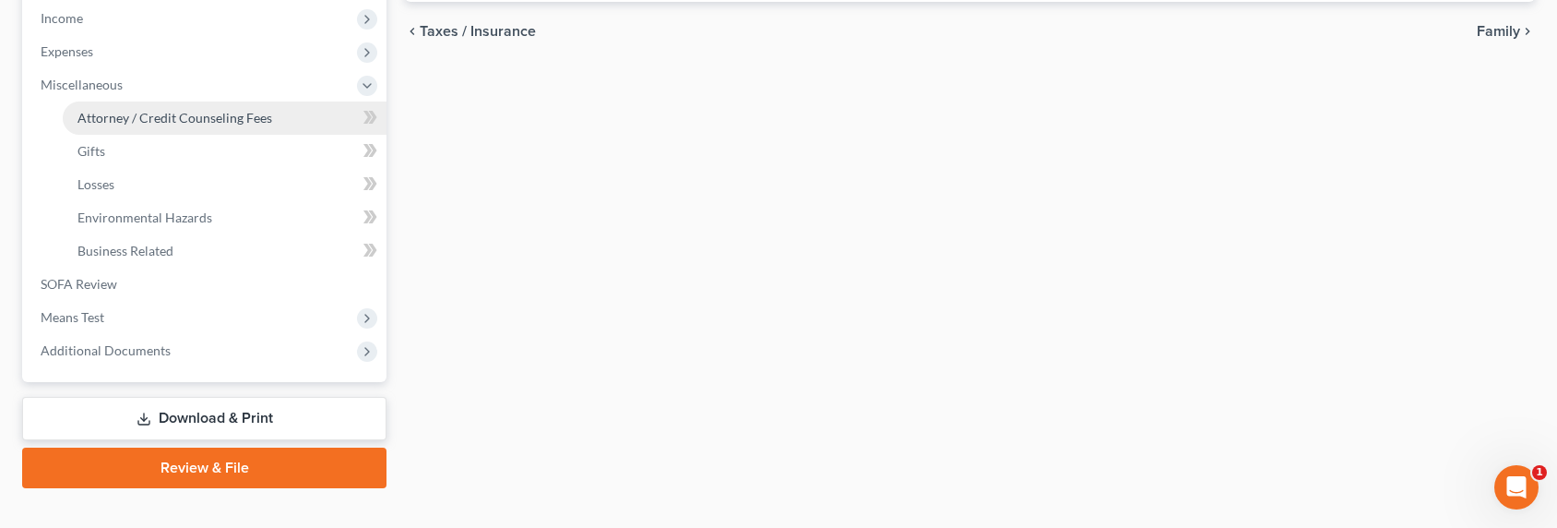
click at [105, 113] on span "Attorney / Credit Counseling Fees" at bounding box center [174, 118] width 195 height 16
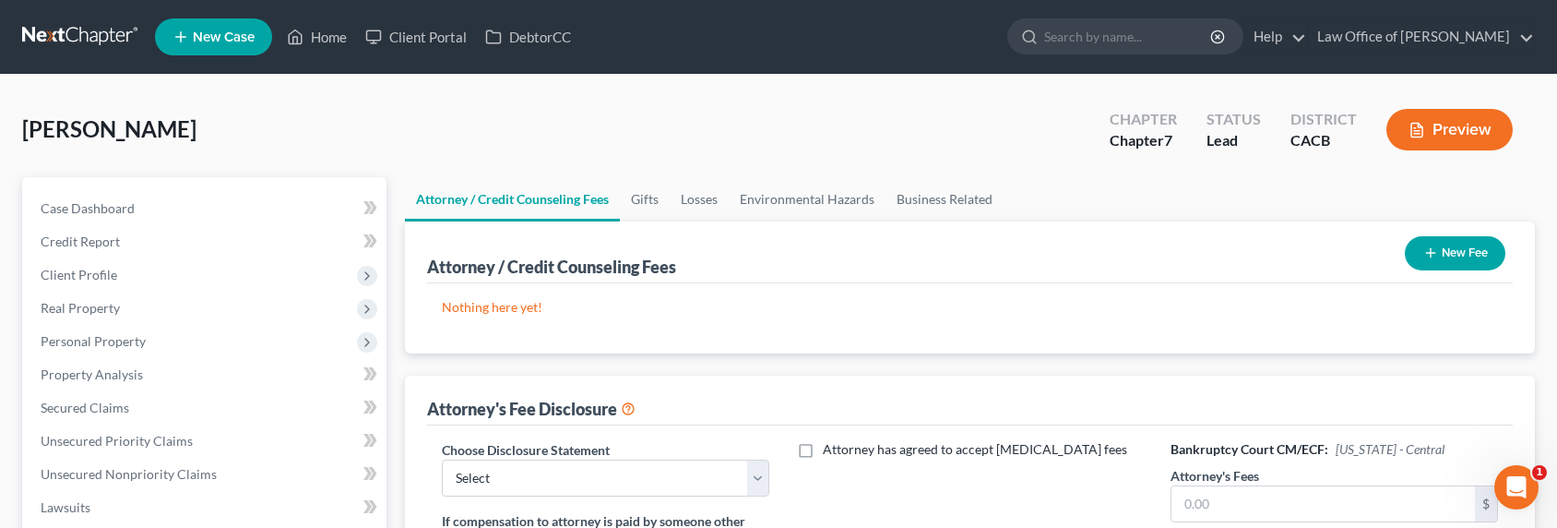
click at [1468, 257] on button "New Fee" at bounding box center [1455, 253] width 101 height 34
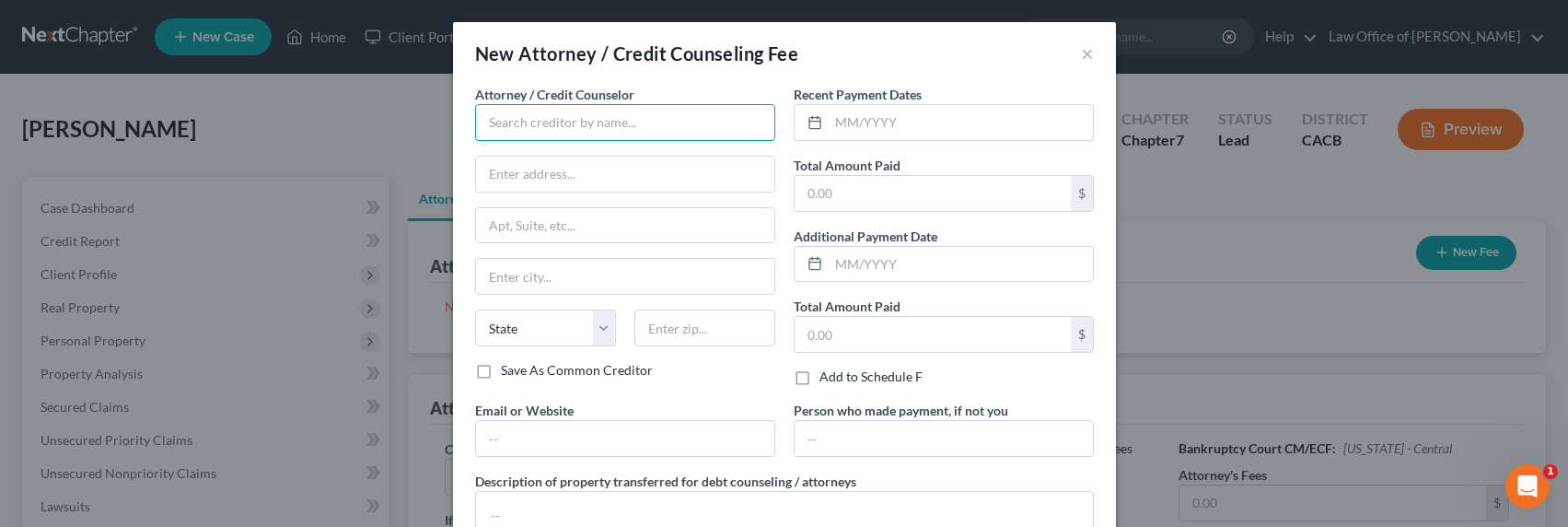
click at [570, 122] on input "text" at bounding box center [625, 122] width 300 height 37
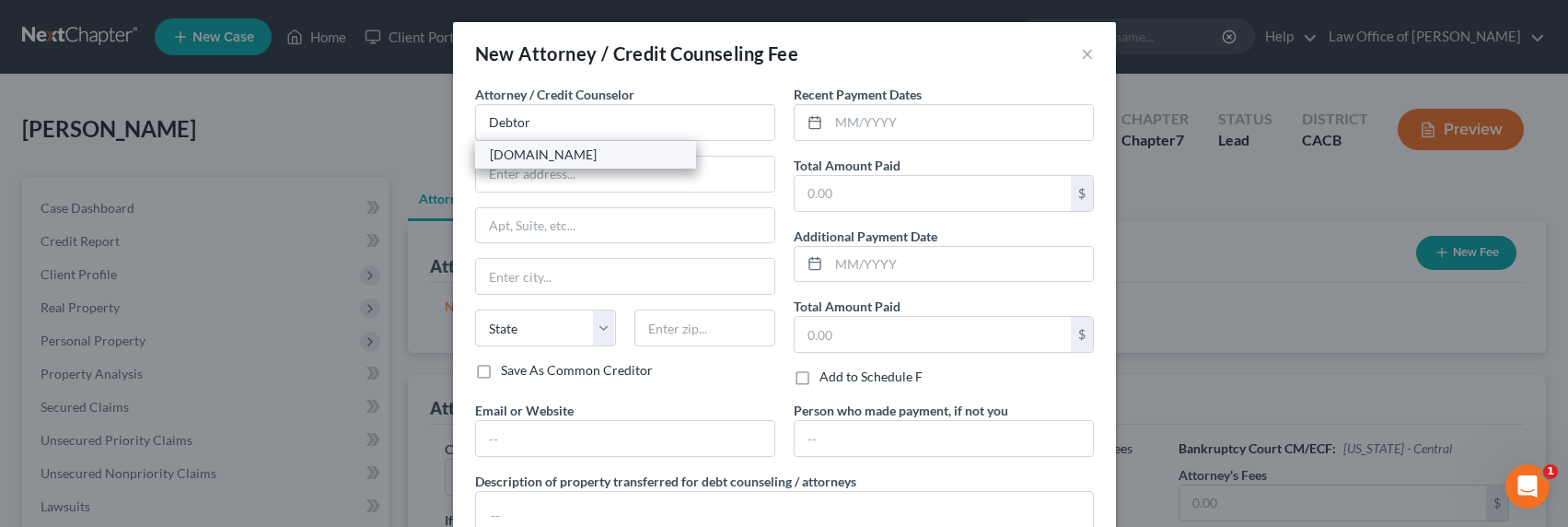
click at [570, 151] on div "[DOMAIN_NAME]" at bounding box center [586, 155] width 192 height 18
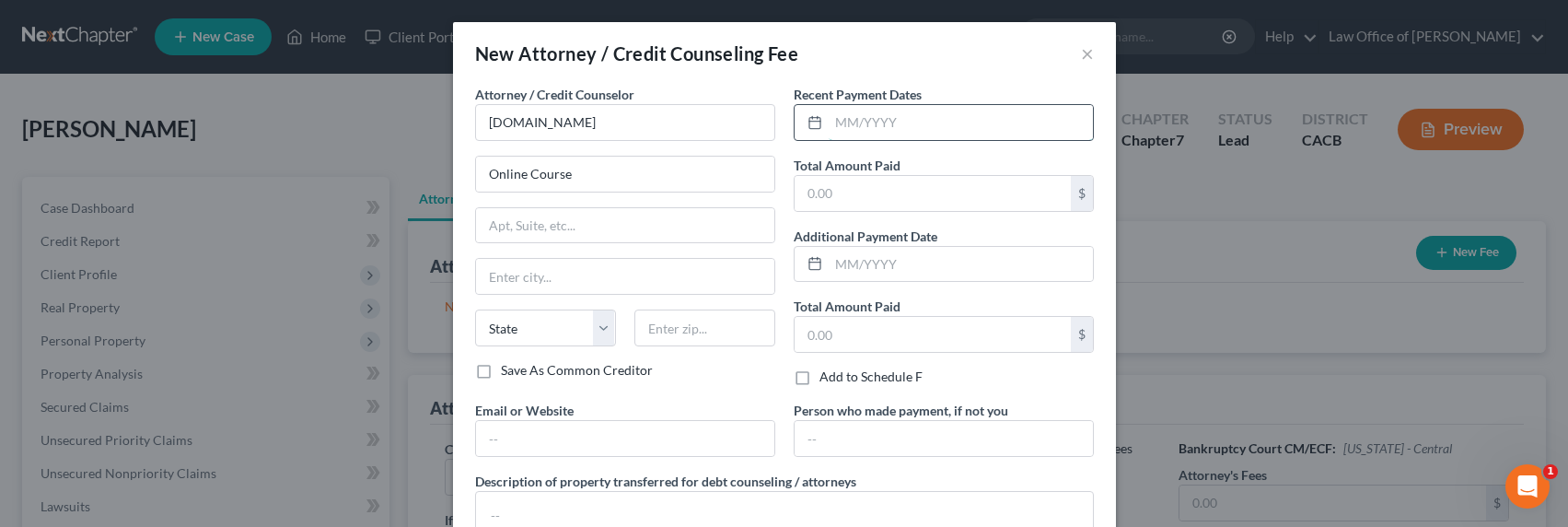
click at [855, 117] on input "text" at bounding box center [960, 122] width 264 height 35
click at [588, 436] on input "text" at bounding box center [625, 437] width 298 height 35
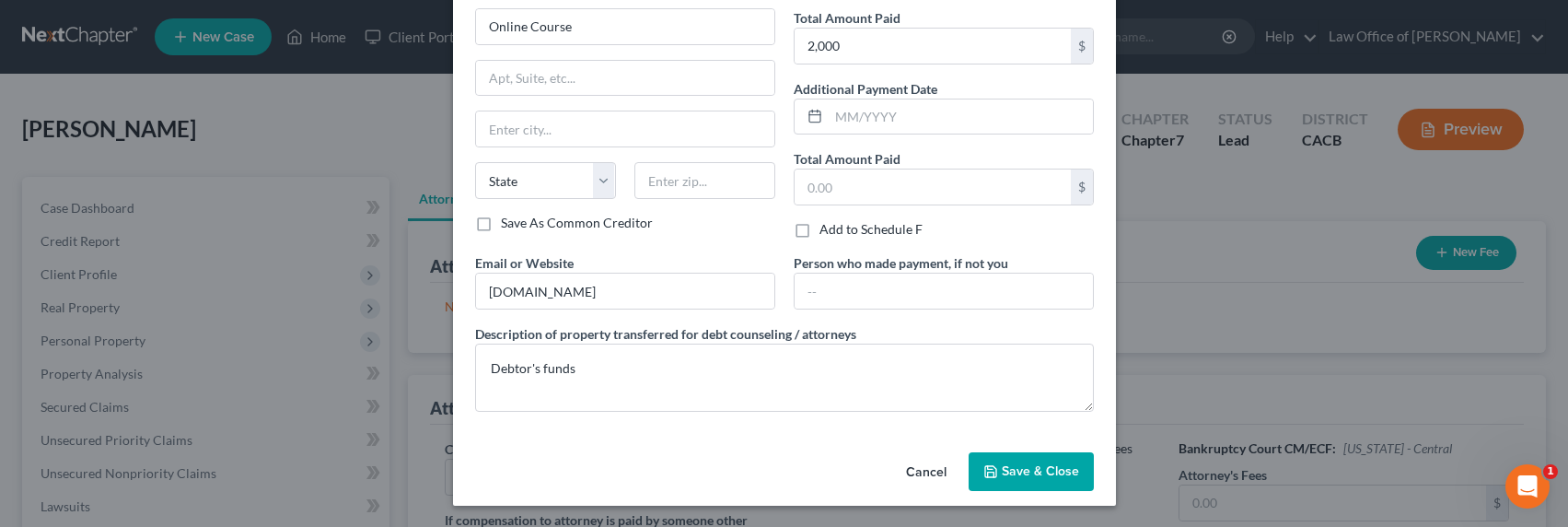
click at [1067, 463] on span "Save & Close" at bounding box center [1039, 471] width 77 height 16
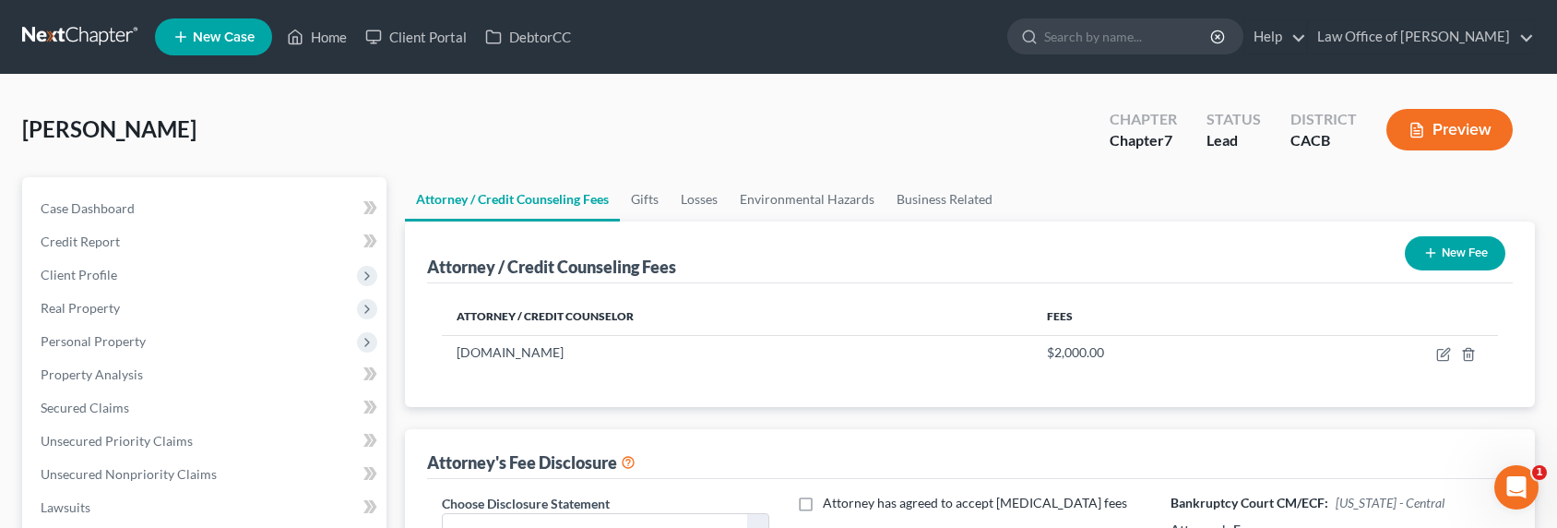
click at [1419, 248] on button "New Fee" at bounding box center [1455, 253] width 101 height 34
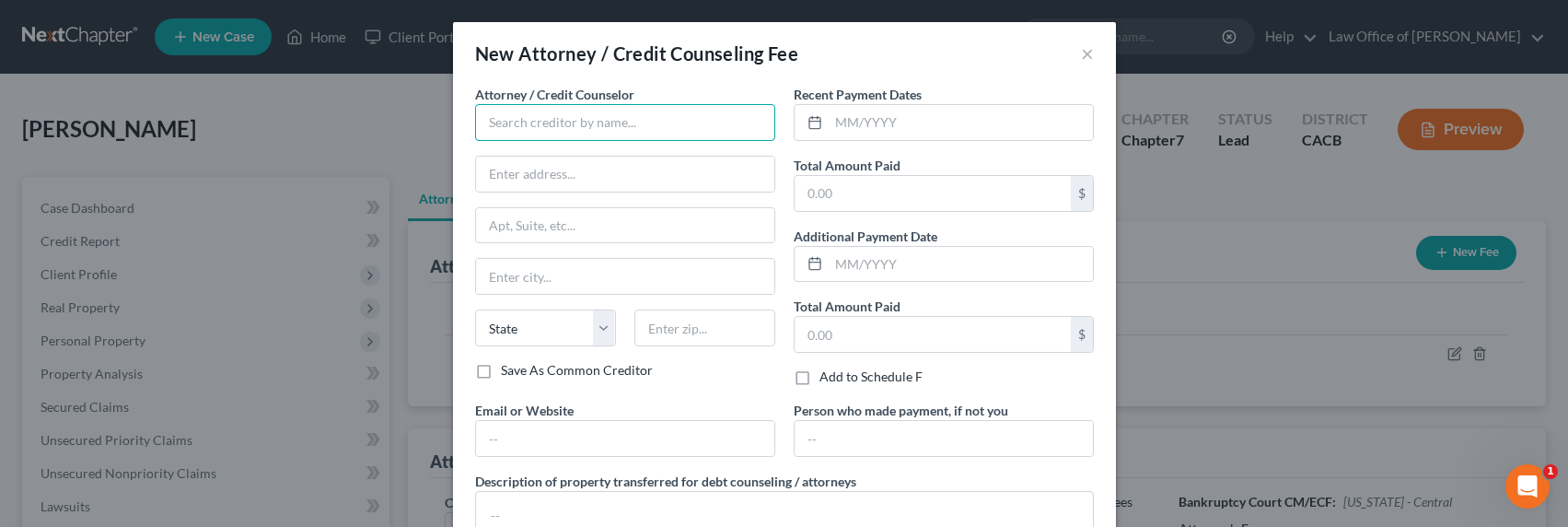
click at [610, 132] on input "text" at bounding box center [625, 122] width 300 height 37
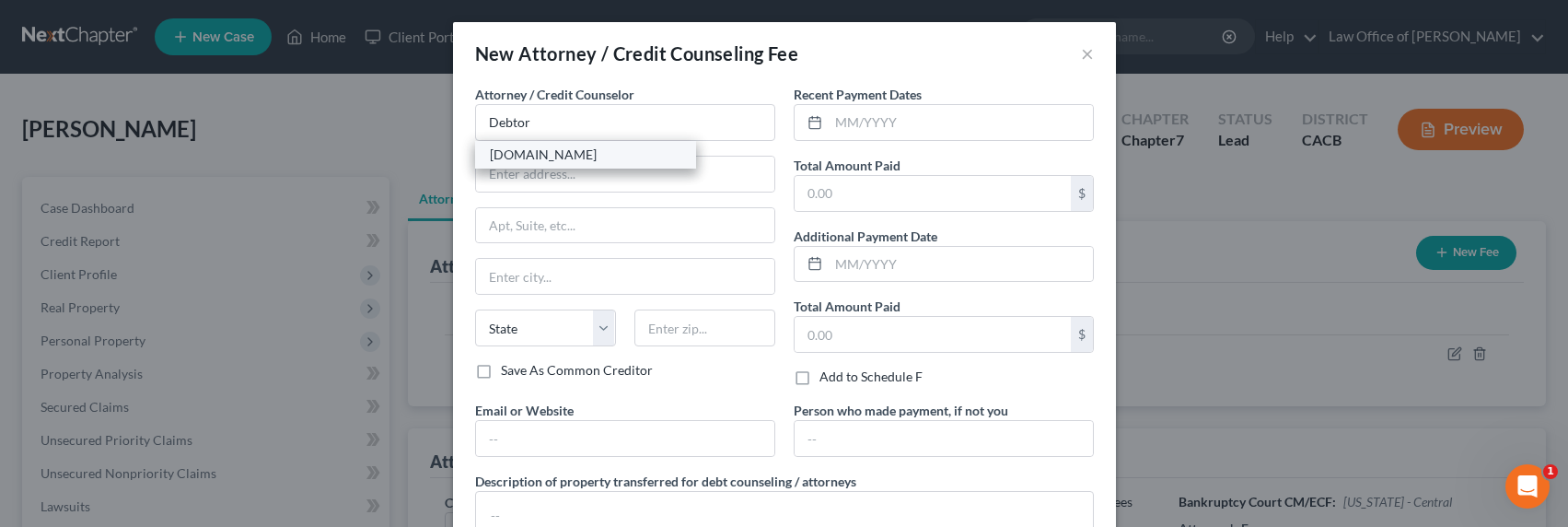
click at [553, 159] on div "[DOMAIN_NAME]" at bounding box center [586, 155] width 192 height 18
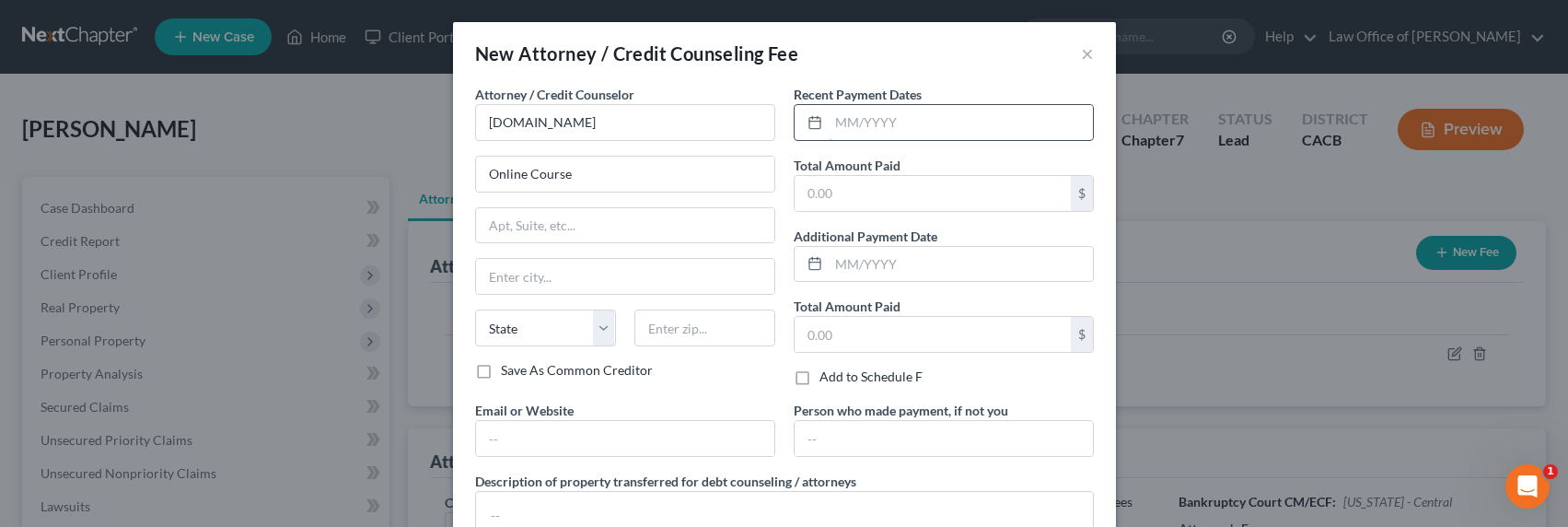
click at [904, 125] on input "text" at bounding box center [960, 122] width 264 height 35
click at [562, 445] on input "text" at bounding box center [625, 437] width 298 height 35
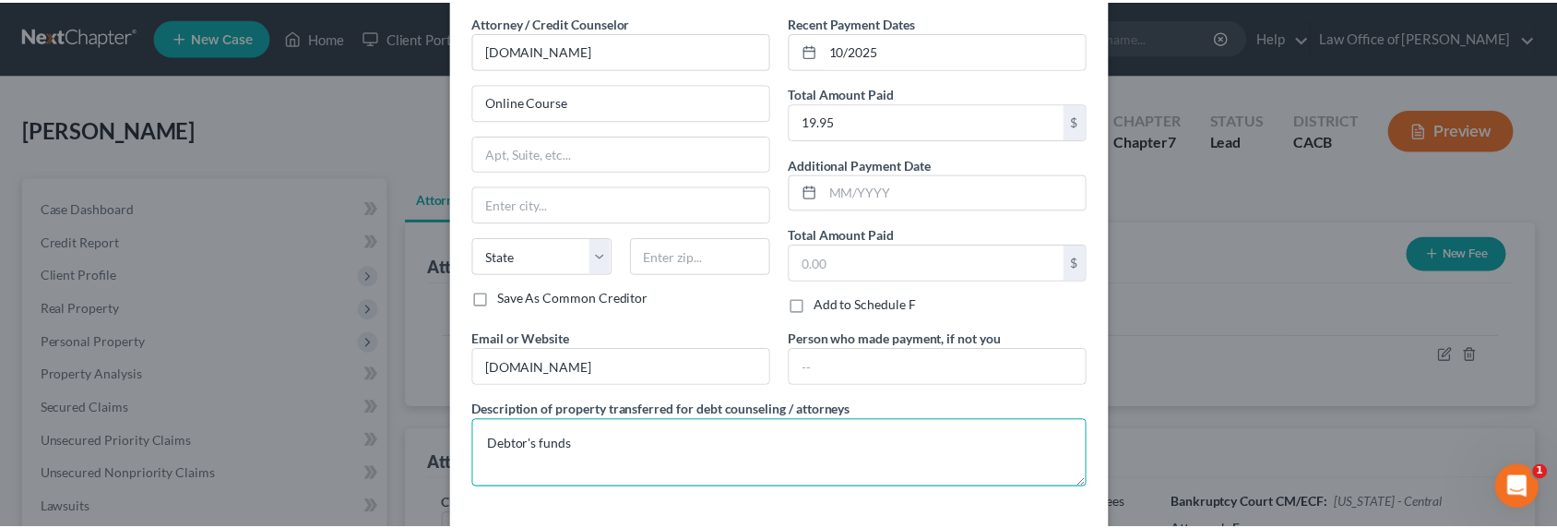
scroll to position [148, 0]
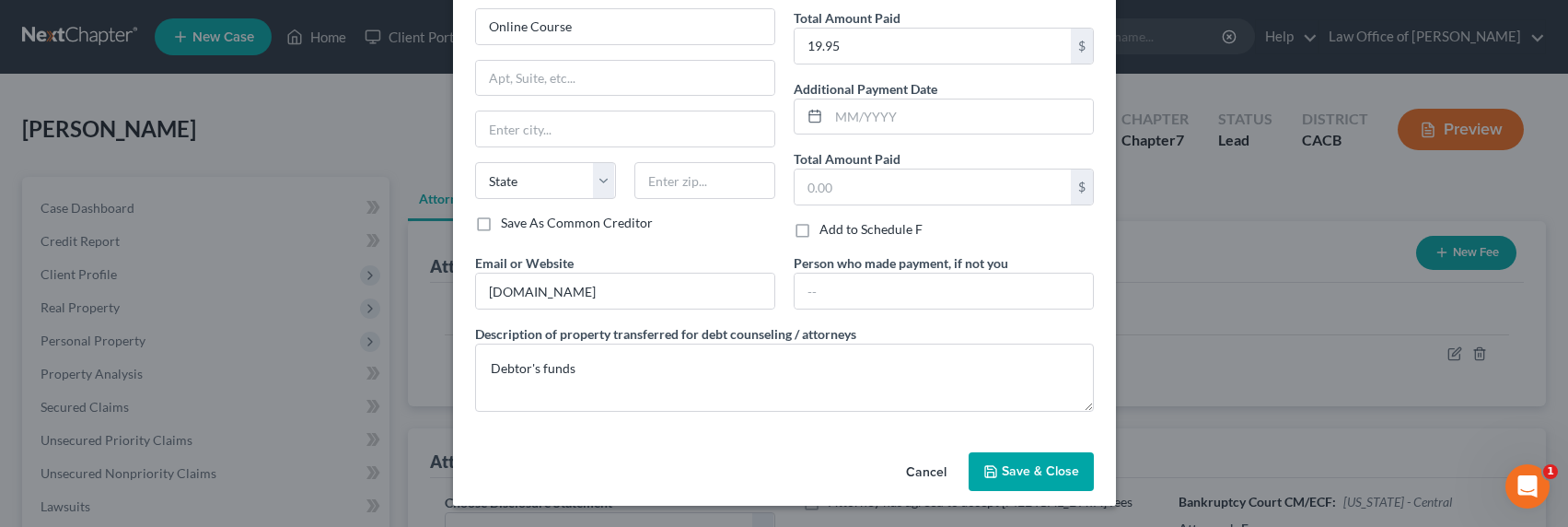
click at [983, 464] on icon "button" at bounding box center [990, 471] width 15 height 15
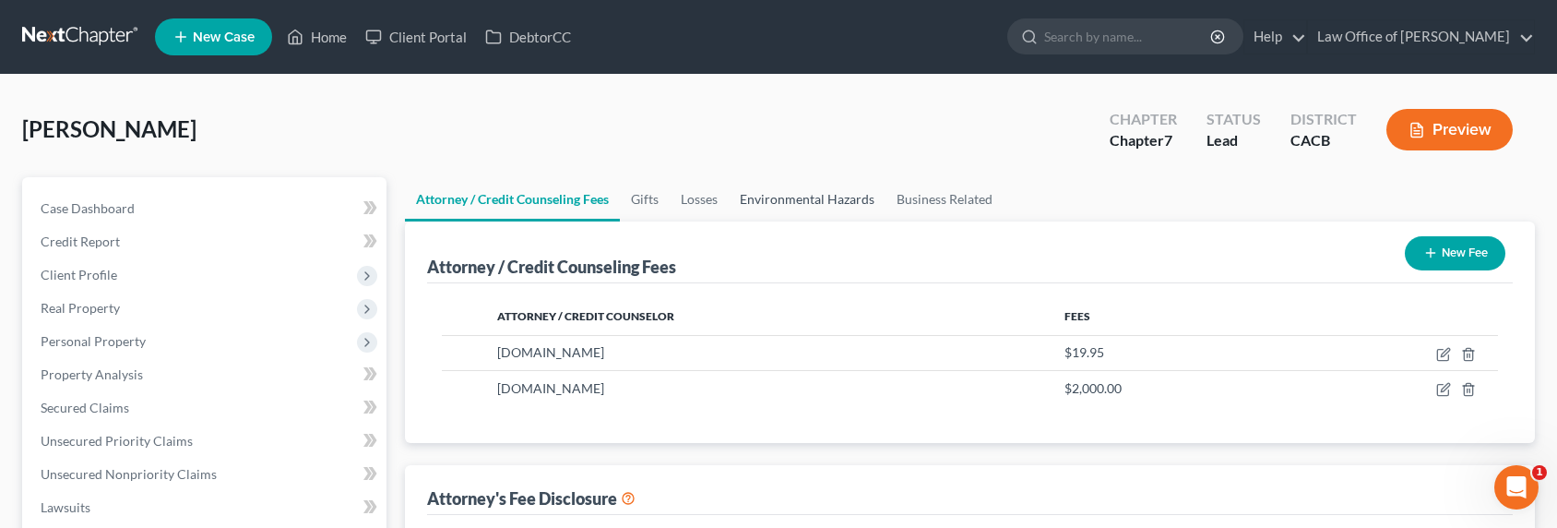
click at [839, 192] on link "Environmental Hazards" at bounding box center [807, 199] width 157 height 44
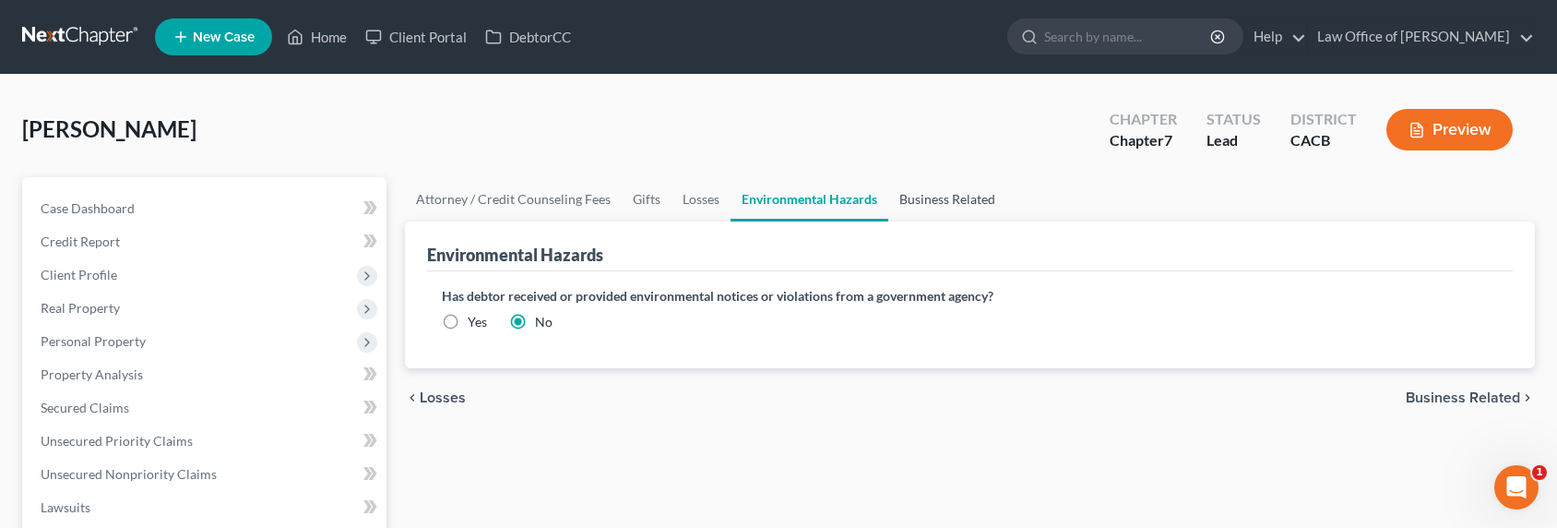
click at [948, 196] on link "Business Related" at bounding box center [947, 199] width 118 height 44
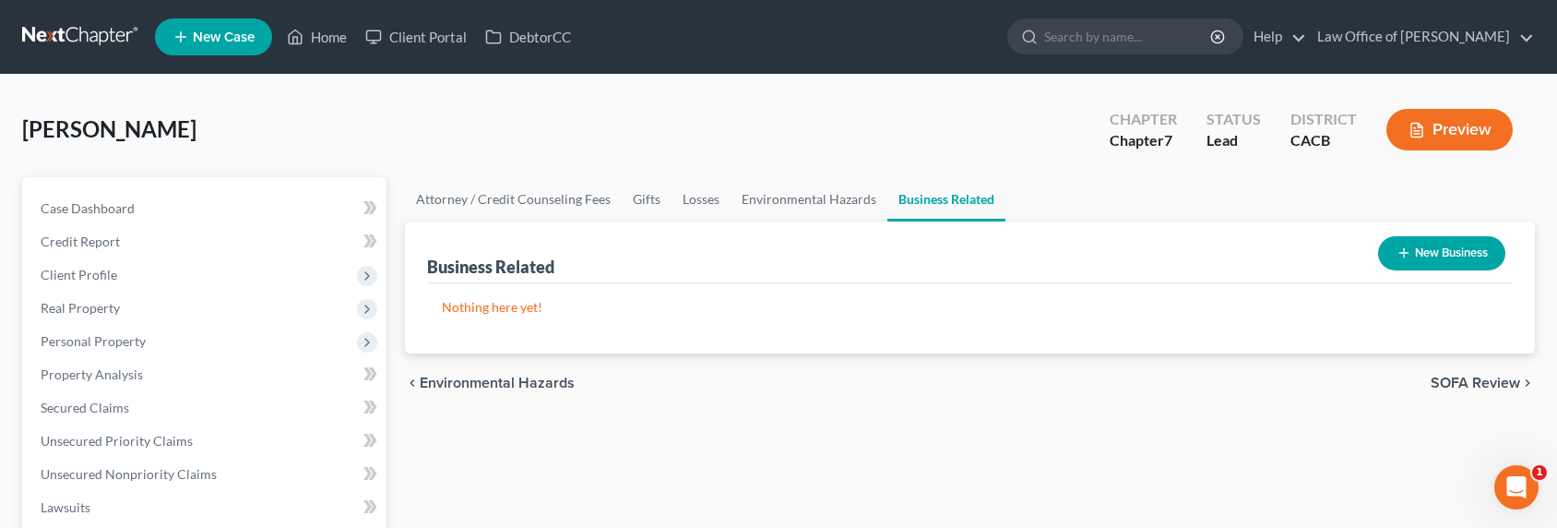
click at [1446, 253] on button "New Business" at bounding box center [1441, 253] width 127 height 34
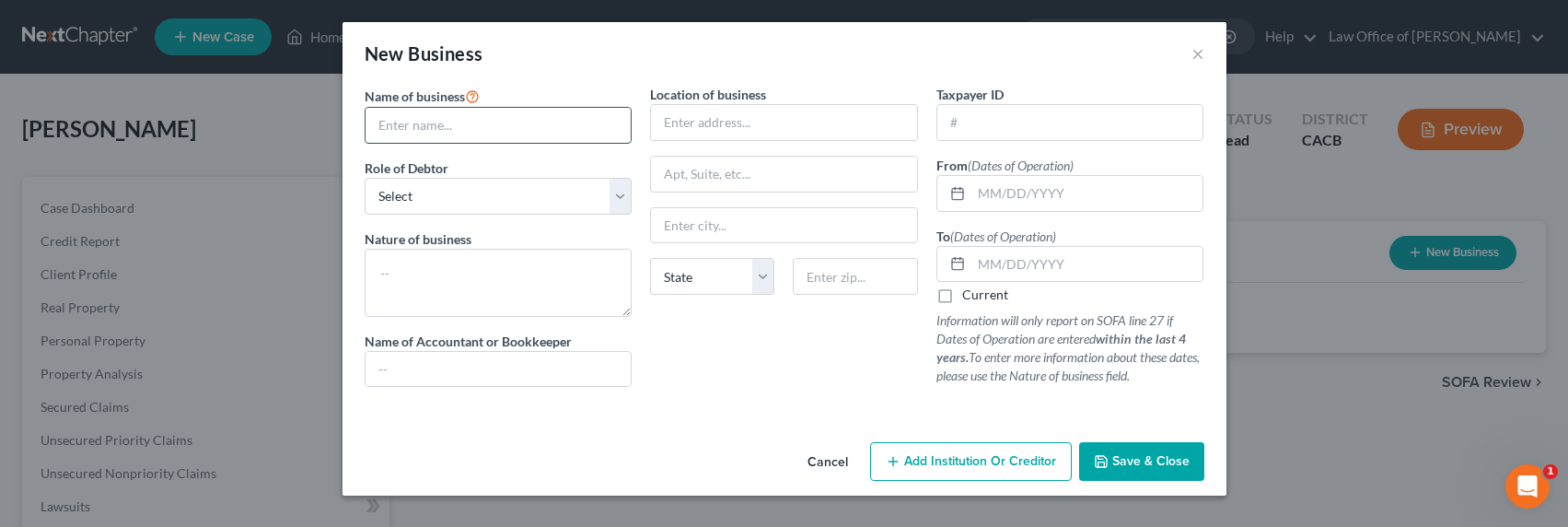
click at [500, 127] on input "text" at bounding box center [498, 125] width 266 height 35
click at [364, 178] on select "Select A member of a limited liability company (LLC) or limited liability partn…" at bounding box center [498, 196] width 267 height 37
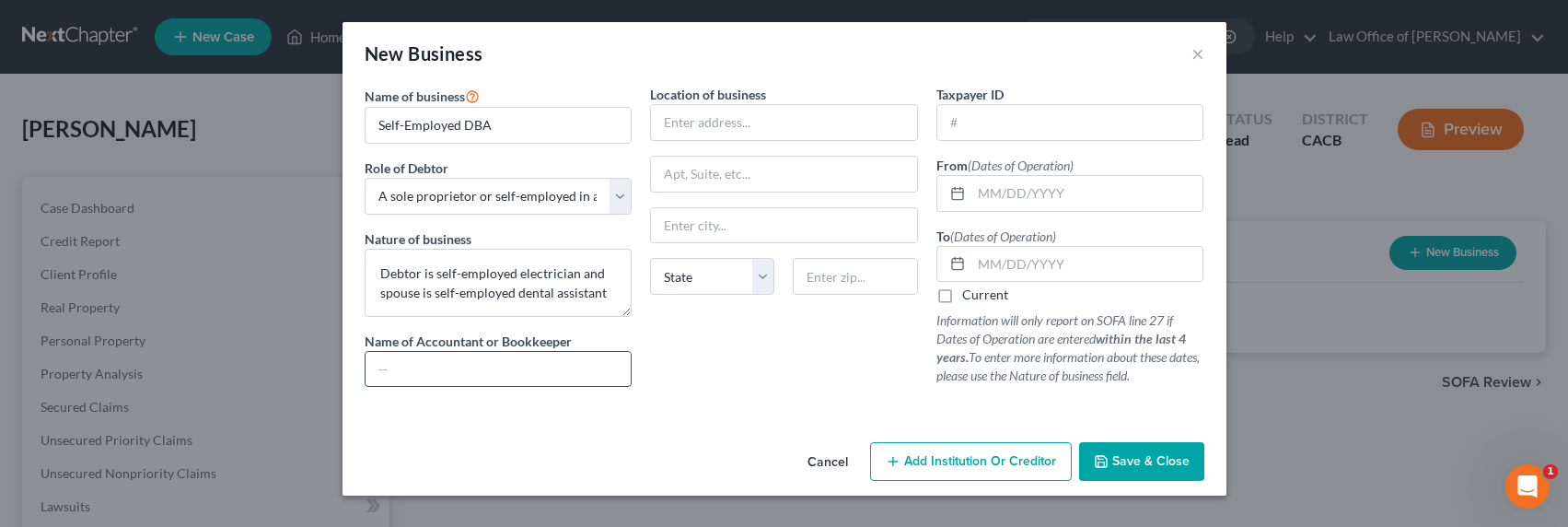
click at [445, 370] on input "text" at bounding box center [498, 368] width 266 height 35
click at [729, 129] on input "text" at bounding box center [784, 122] width 266 height 35
click at [760, 123] on input "text" at bounding box center [784, 122] width 266 height 35
click at [1079, 185] on input "text" at bounding box center [1087, 193] width 232 height 35
click at [1028, 193] on input "text" at bounding box center [1087, 193] width 232 height 35
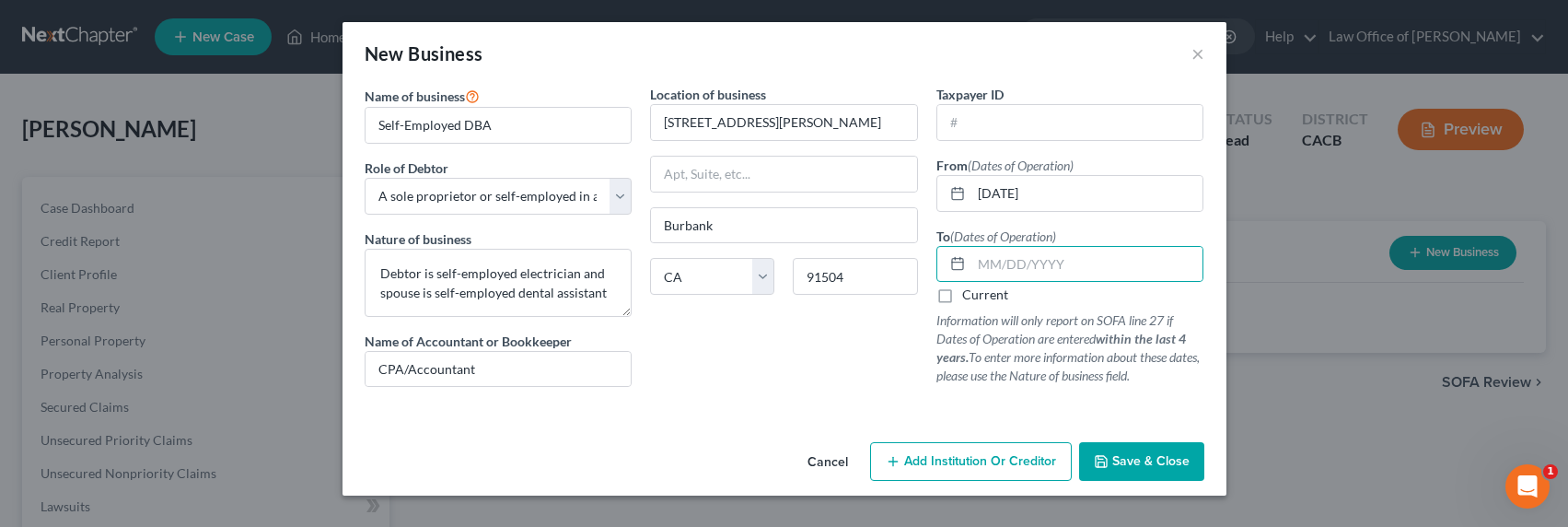
click at [970, 287] on label "Current" at bounding box center [985, 294] width 46 height 18
click at [970, 287] on input "Current" at bounding box center [975, 291] width 12 height 12
click at [1152, 463] on span "Save & Close" at bounding box center [1150, 461] width 77 height 16
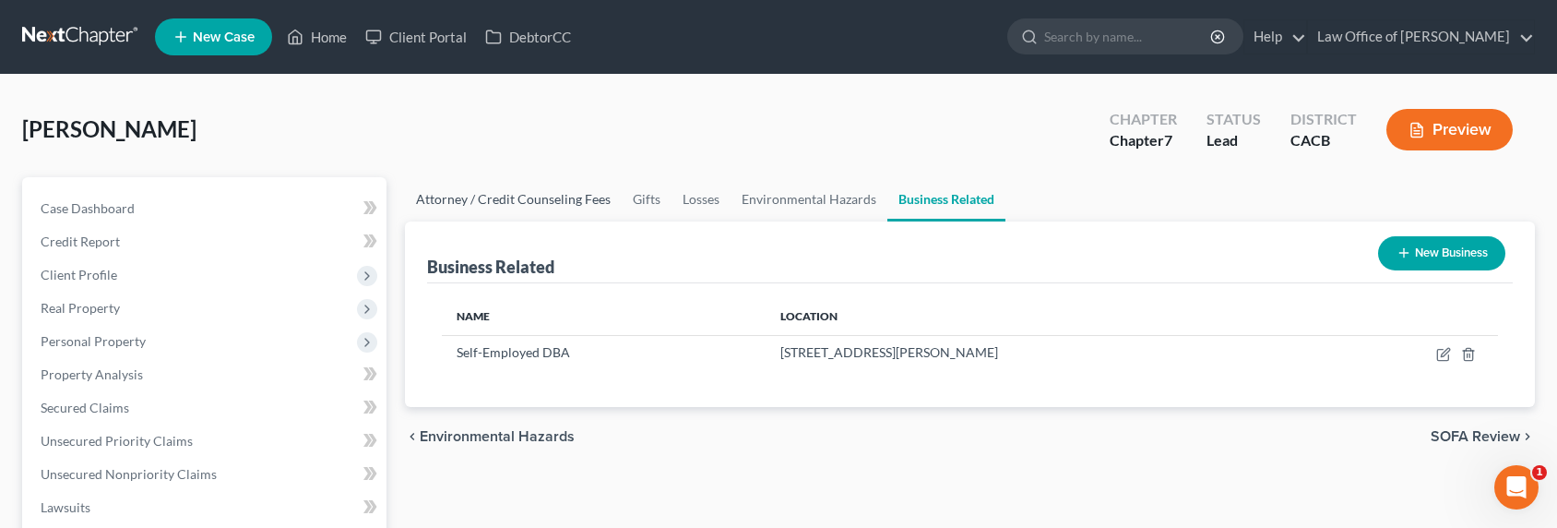
click at [538, 199] on link "Attorney / Credit Counseling Fees" at bounding box center [513, 199] width 217 height 44
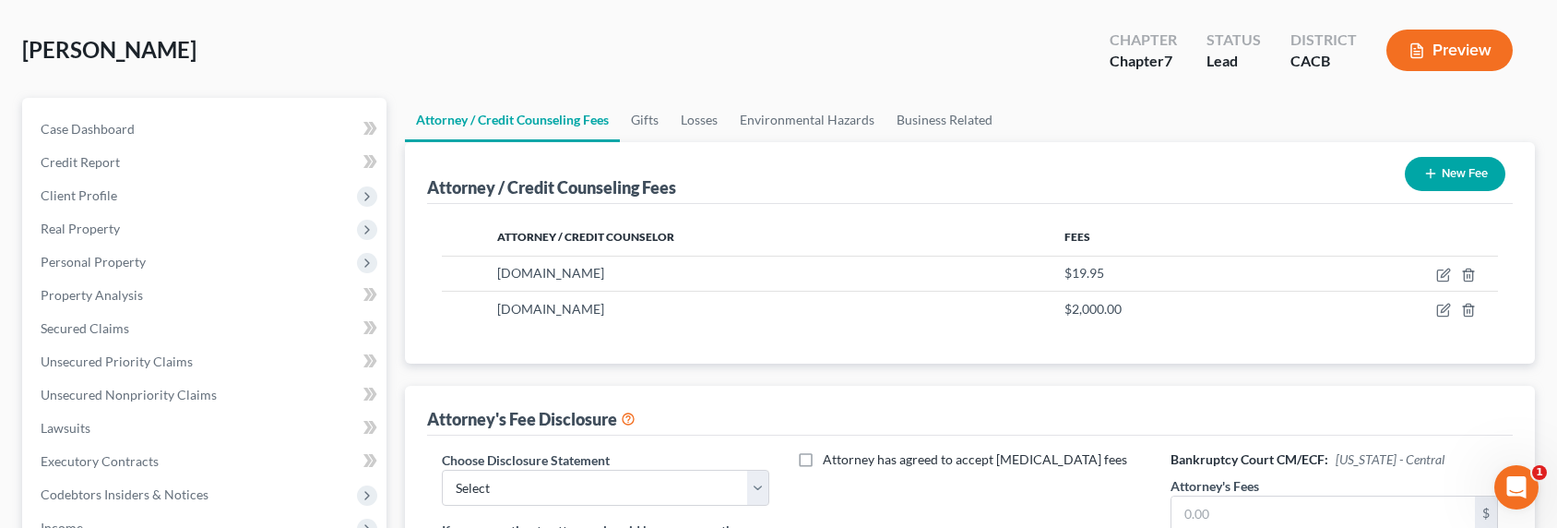
scroll to position [187, 0]
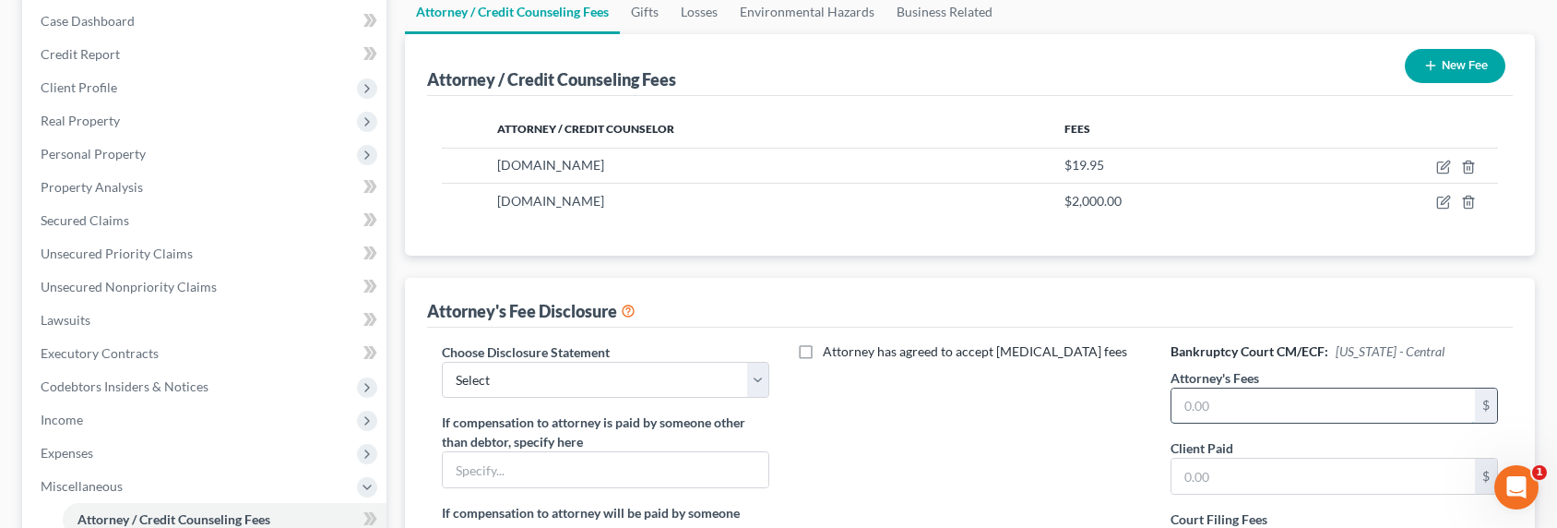
click at [1304, 403] on input "text" at bounding box center [1322, 405] width 303 height 35
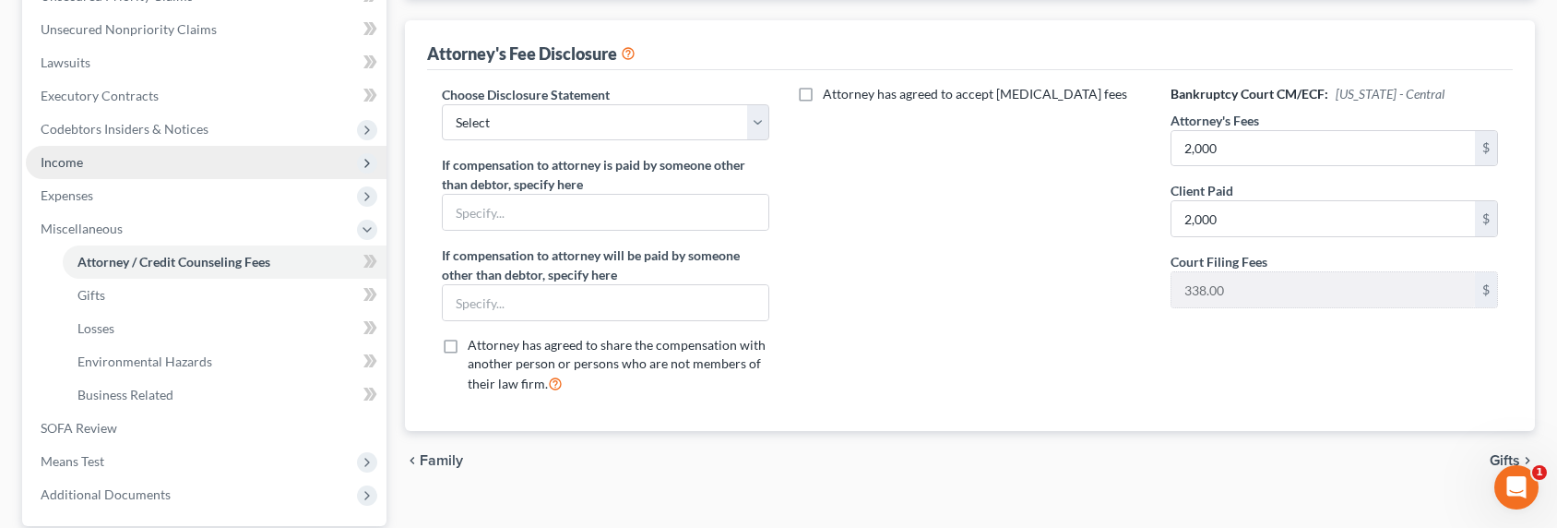
scroll to position [49, 0]
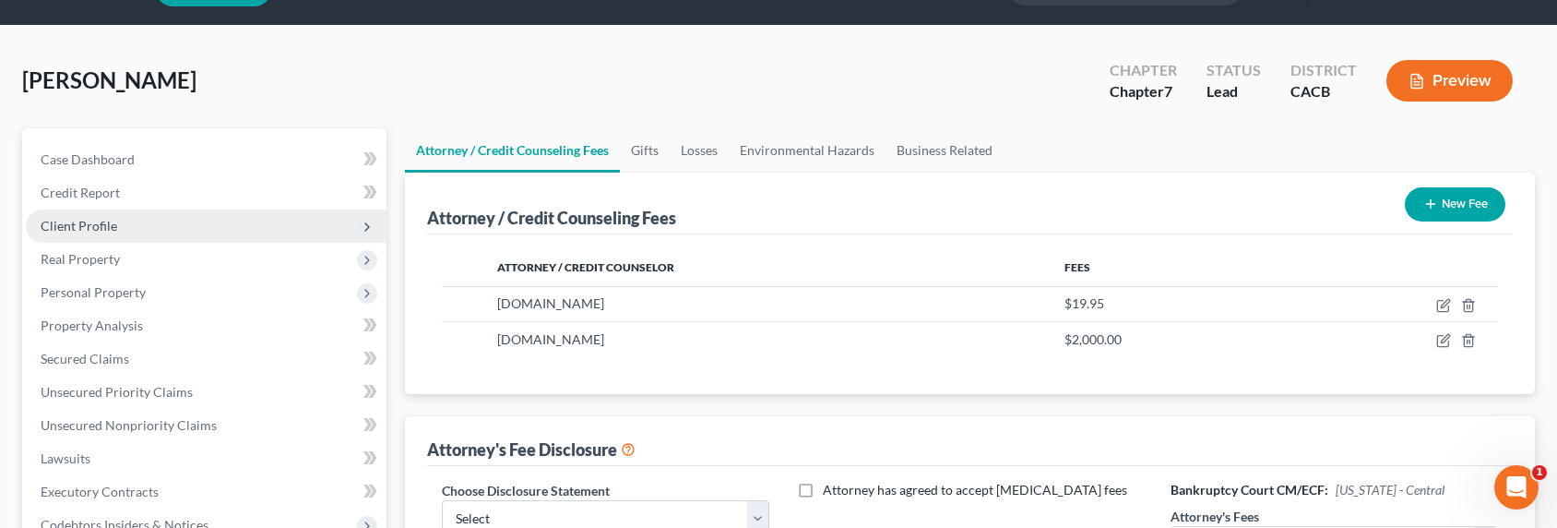
click at [93, 227] on span "Client Profile" at bounding box center [79, 226] width 77 height 16
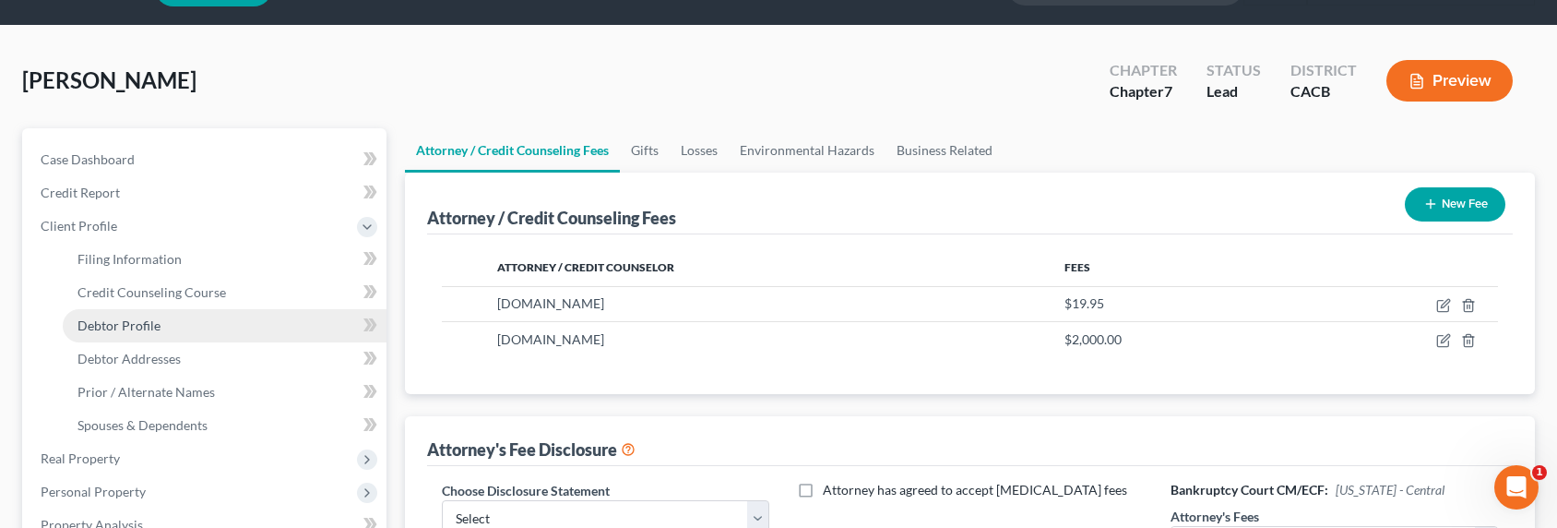
click at [126, 326] on span "Debtor Profile" at bounding box center [118, 325] width 83 height 16
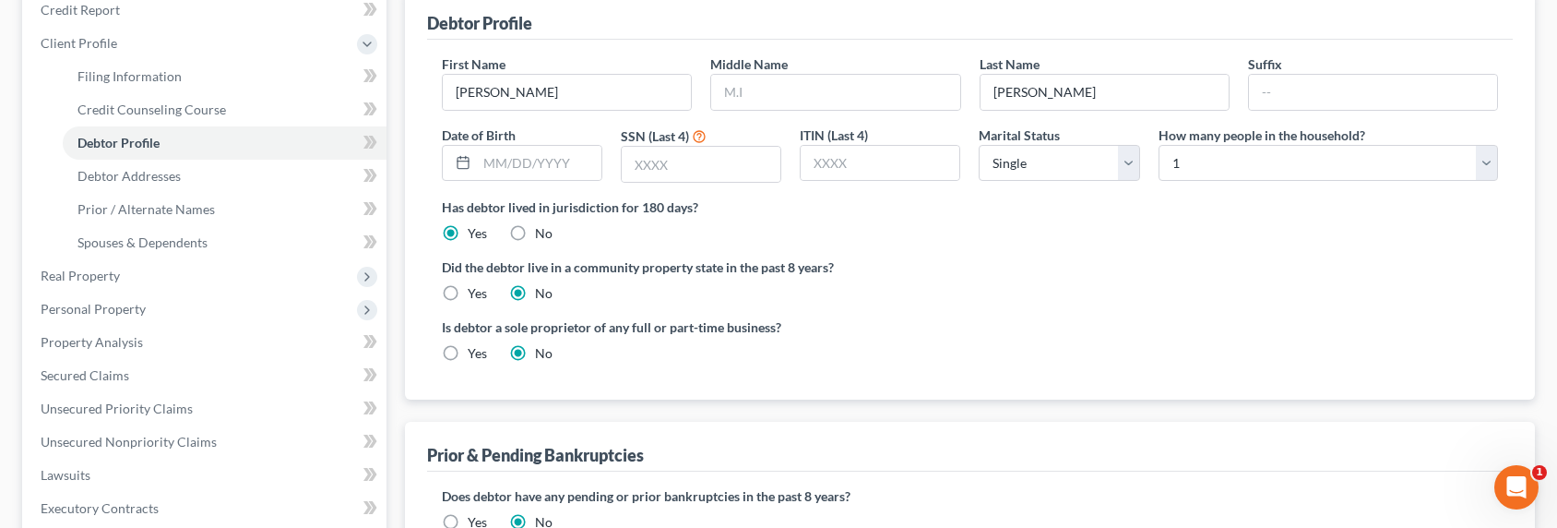
scroll to position [208, 0]
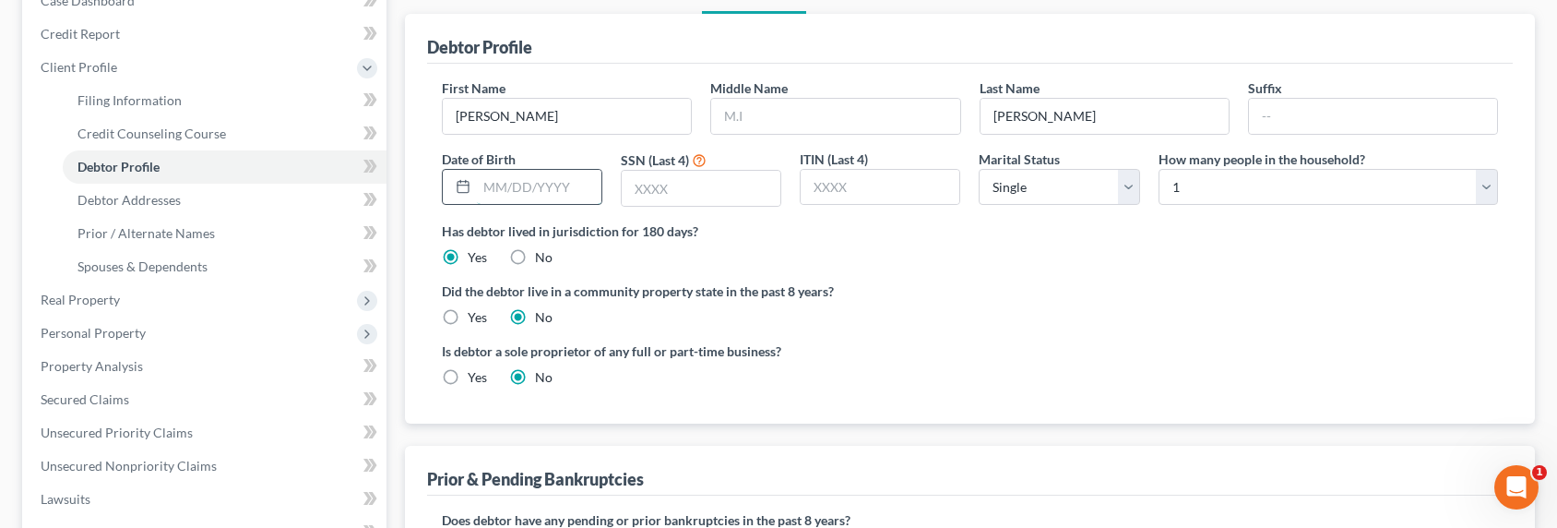
click at [517, 182] on input "text" at bounding box center [539, 187] width 125 height 35
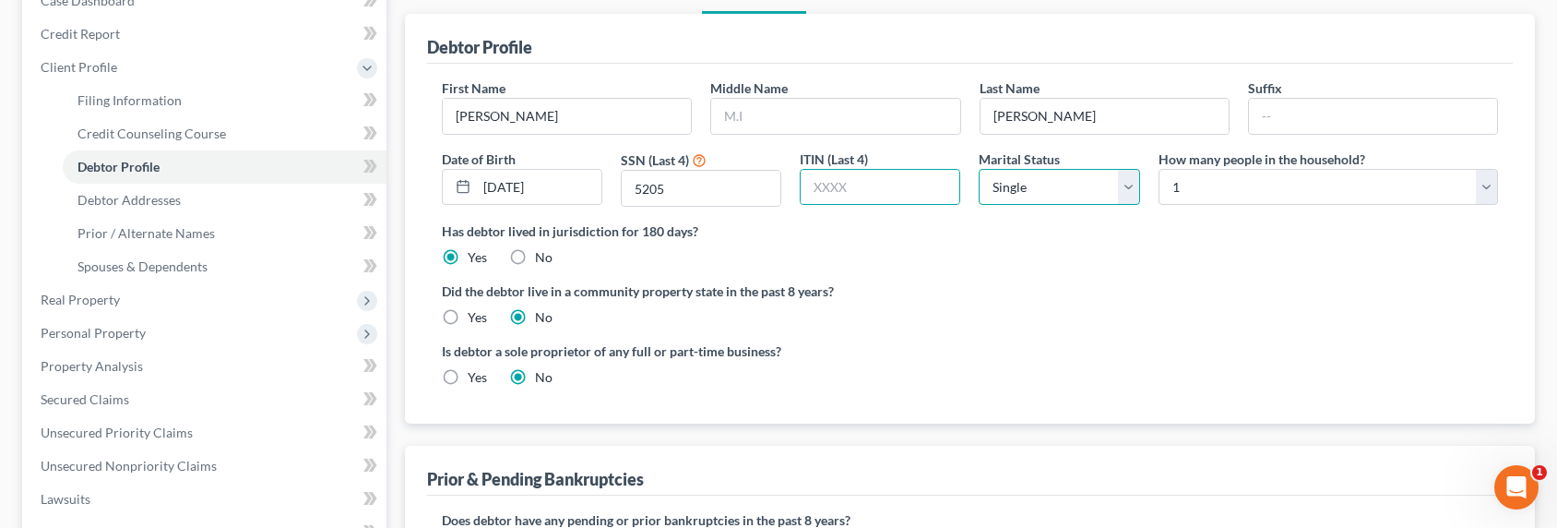
click at [1065, 173] on select "Select Single Married Separated Divorced Widowed" at bounding box center [1059, 187] width 160 height 37
click at [979, 169] on select "Select Single Married Separated Divorced Widowed" at bounding box center [1059, 187] width 160 height 37
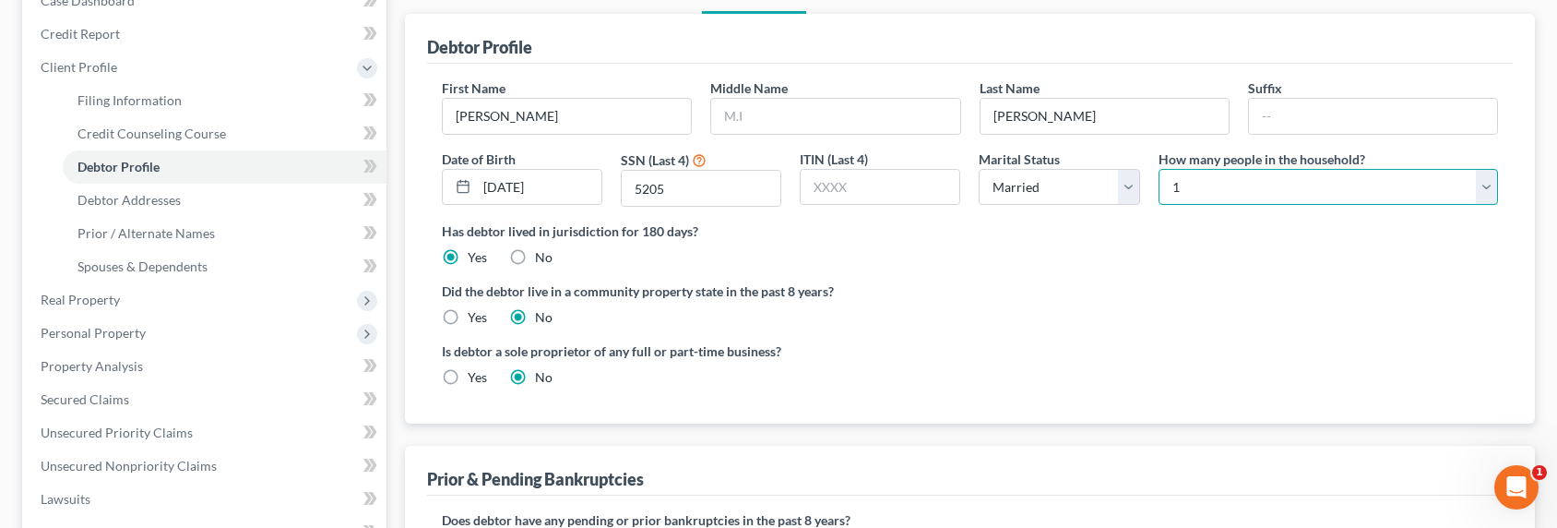
click at [1186, 185] on select "Select 1 2 3 4 5 6 7 8 9 10 11 12 13 14 15 16 17 18 19 20" at bounding box center [1327, 187] width 339 height 37
click at [1158, 169] on select "Select 1 2 3 4 5 6 7 8 9 10 11 12 13 14 15 16 17 18 19 20" at bounding box center [1327, 187] width 339 height 37
click at [468, 315] on label "Yes" at bounding box center [477, 317] width 19 height 18
click at [475, 315] on input "Yes" at bounding box center [481, 314] width 12 height 12
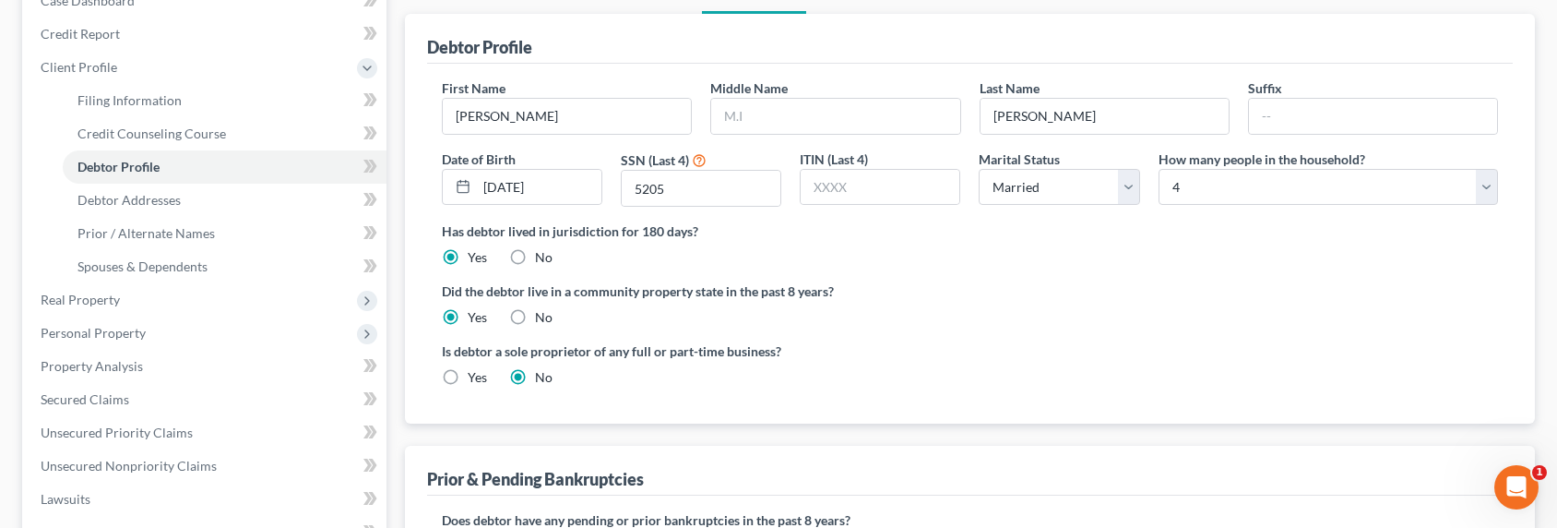
click at [468, 371] on label "Yes" at bounding box center [477, 377] width 19 height 18
click at [475, 371] on input "Yes" at bounding box center [481, 374] width 12 height 12
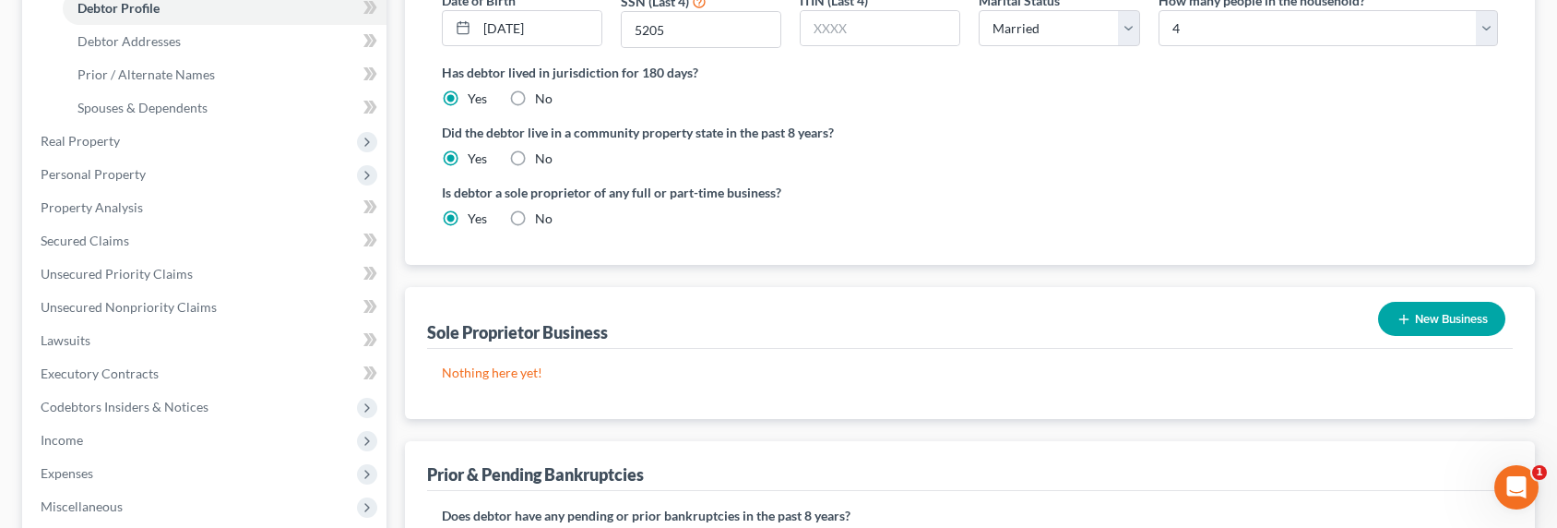
scroll to position [399, 0]
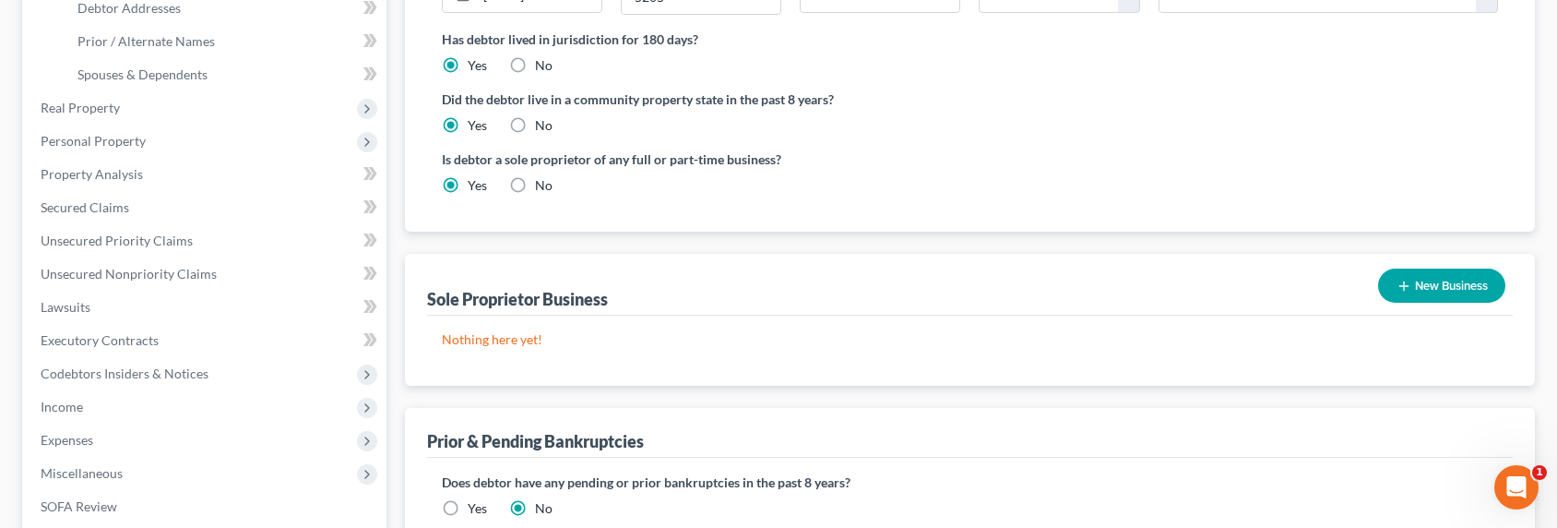
click at [1429, 285] on button "New Business" at bounding box center [1441, 285] width 127 height 34
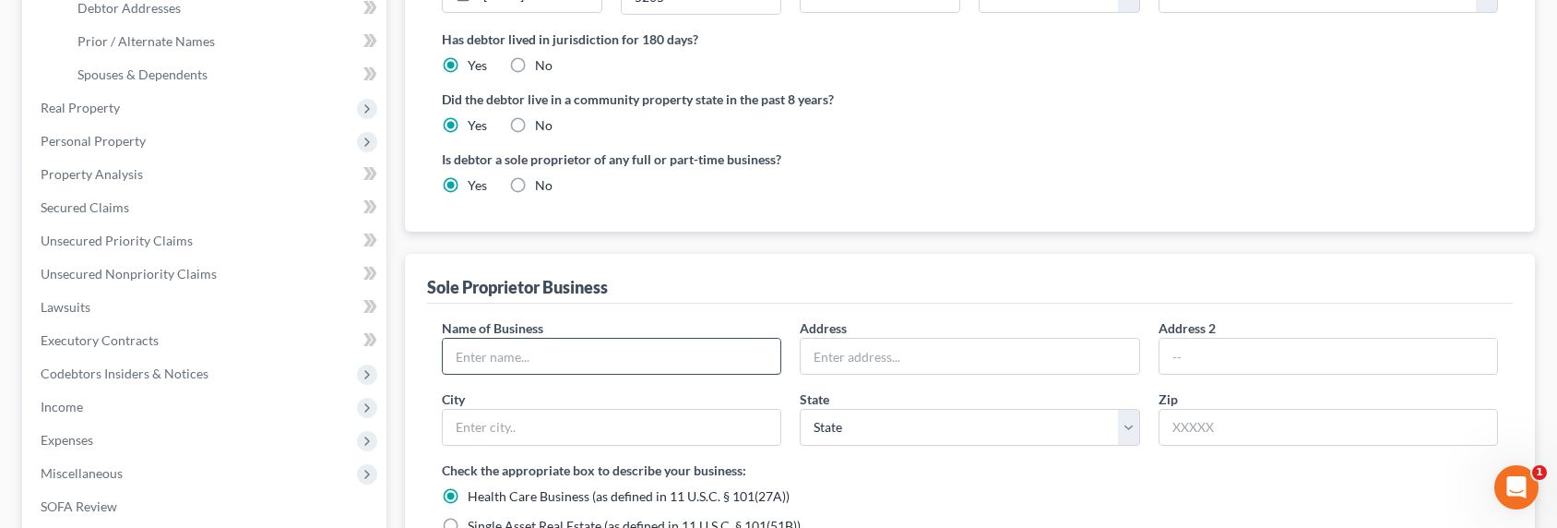
click at [564, 360] on input "text" at bounding box center [612, 355] width 338 height 35
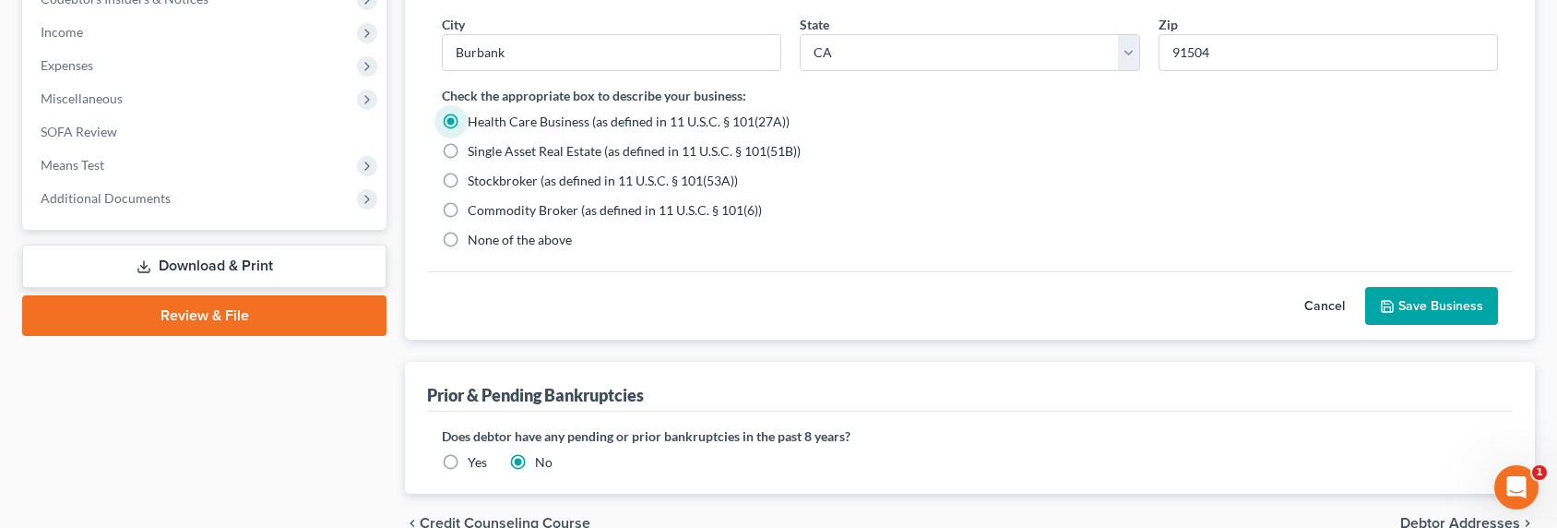
scroll to position [855, 0]
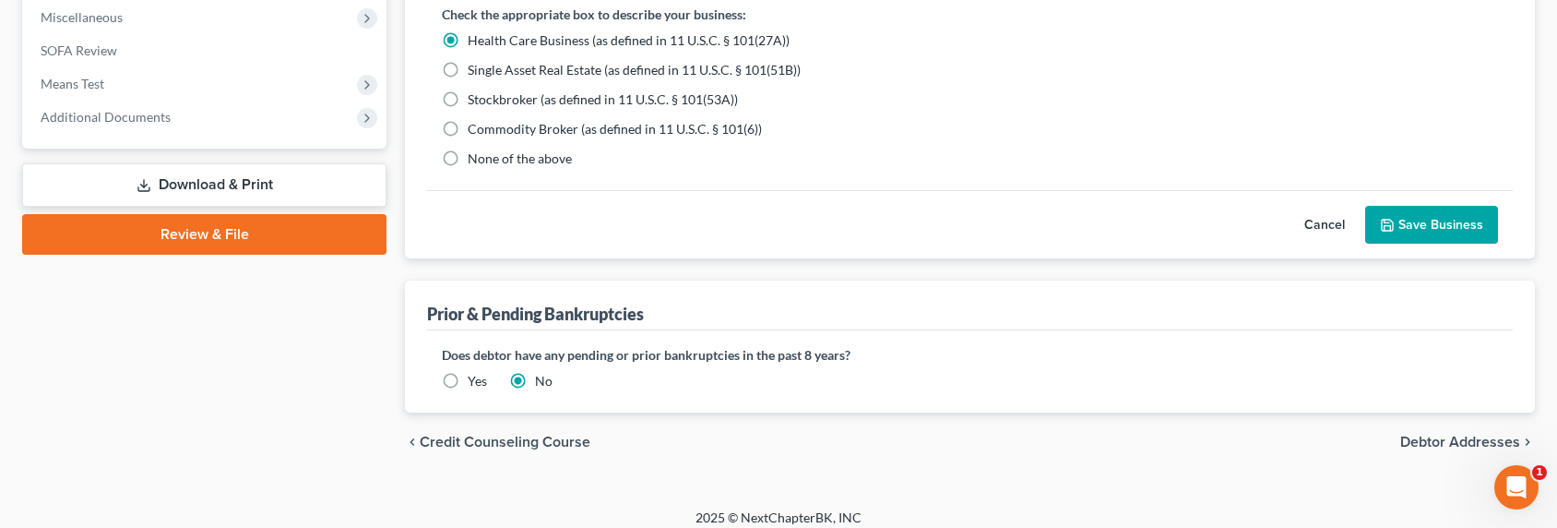
click at [535, 157] on span "None of the above" at bounding box center [520, 158] width 104 height 16
click at [487, 157] on input "None of the above" at bounding box center [481, 155] width 12 height 12
click at [1472, 235] on button "Save Business" at bounding box center [1431, 225] width 133 height 39
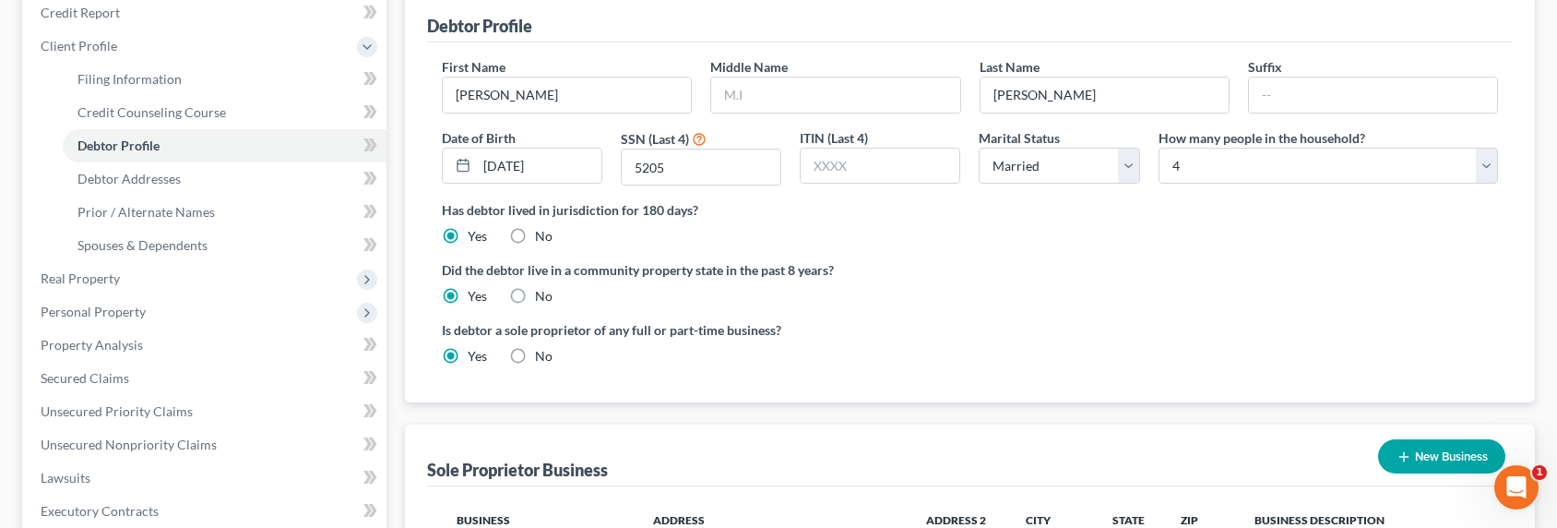
scroll to position [0, 0]
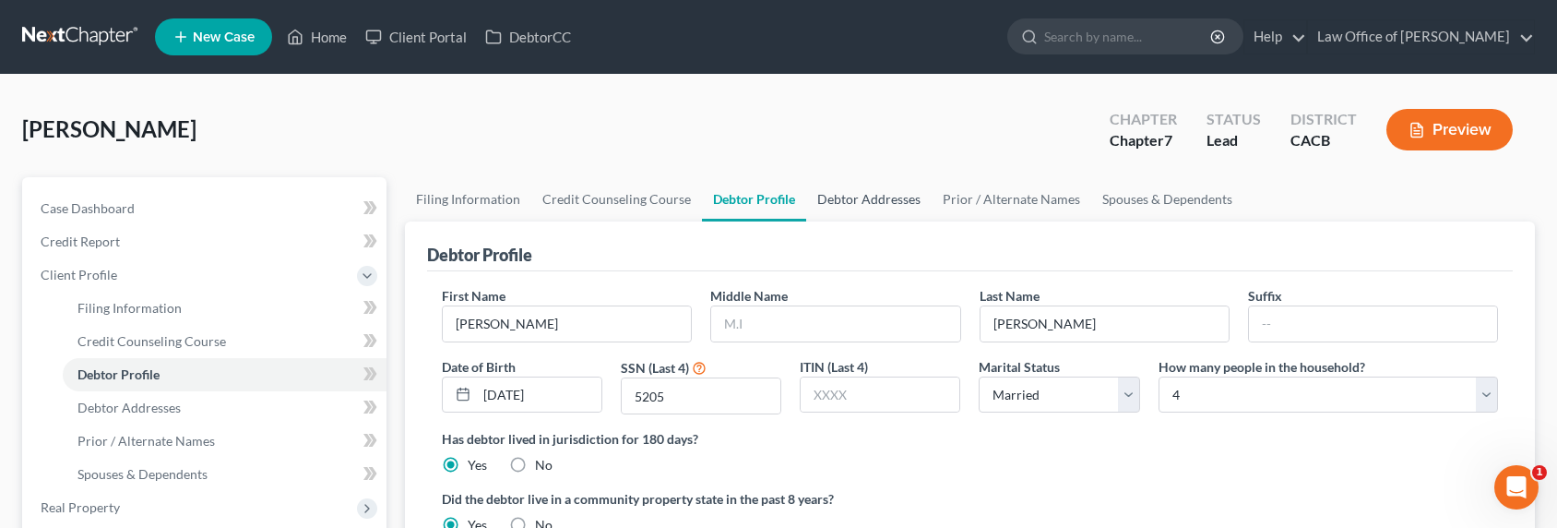
click at [891, 202] on link "Debtor Addresses" at bounding box center [868, 199] width 125 height 44
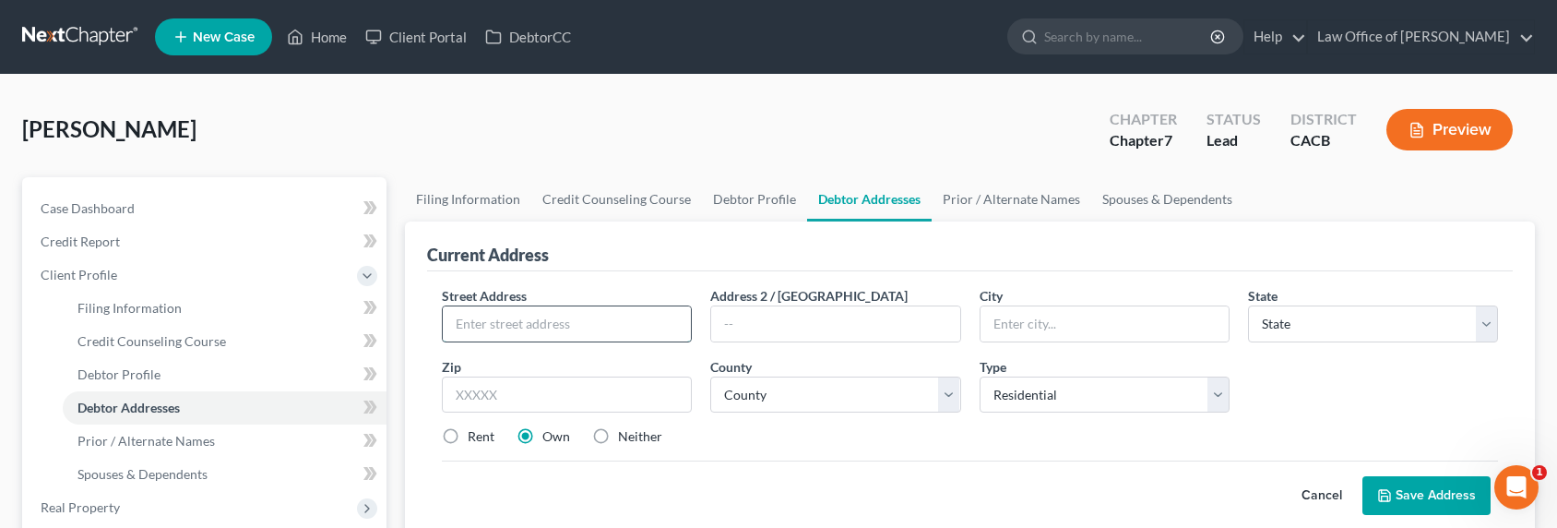
click at [591, 319] on input "text" at bounding box center [567, 323] width 248 height 35
click at [612, 326] on input "[STREET_ADDRESS][PERSON_NAME]" at bounding box center [567, 323] width 248 height 35
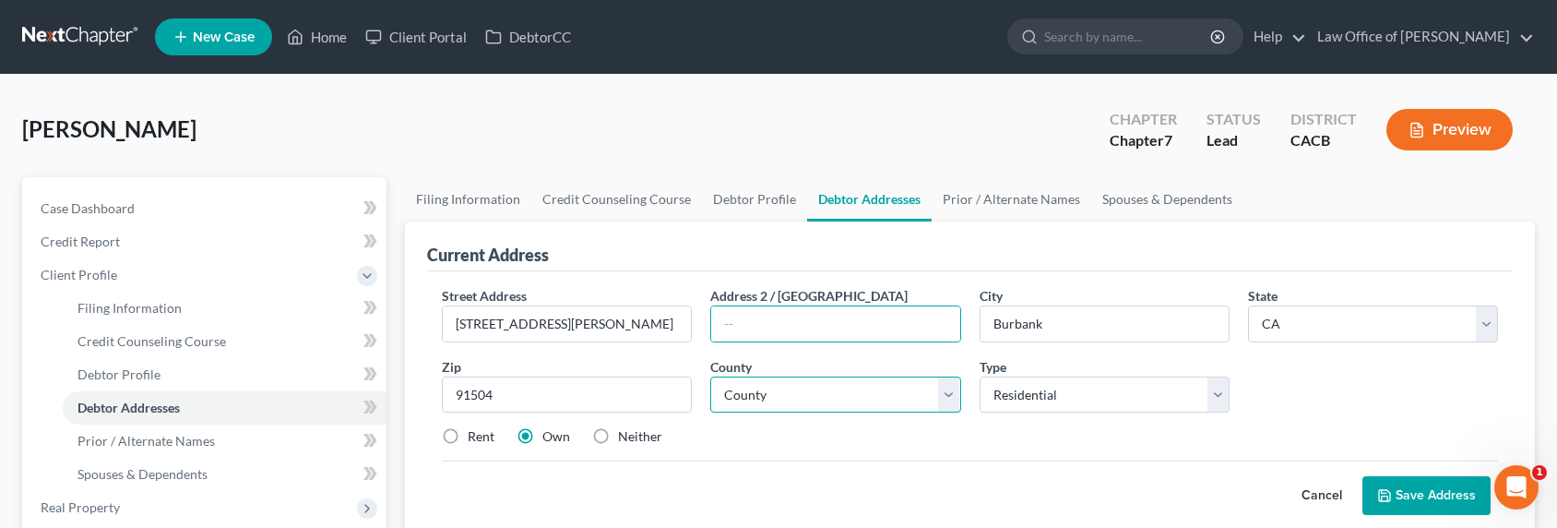
click at [872, 395] on select "County [GEOGRAPHIC_DATA] [GEOGRAPHIC_DATA] [GEOGRAPHIC_DATA] [GEOGRAPHIC_DATA] …" at bounding box center [835, 394] width 250 height 37
click at [710, 376] on select "County [GEOGRAPHIC_DATA] [GEOGRAPHIC_DATA] [GEOGRAPHIC_DATA] [GEOGRAPHIC_DATA] …" at bounding box center [835, 394] width 250 height 37
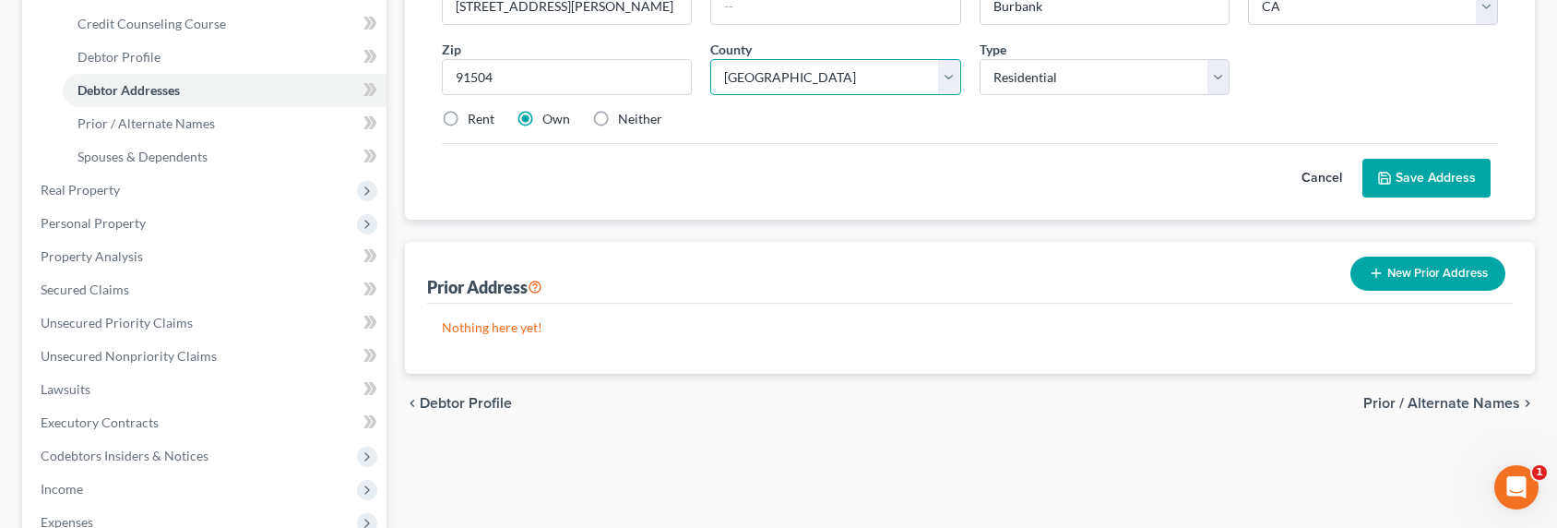
scroll to position [396, 0]
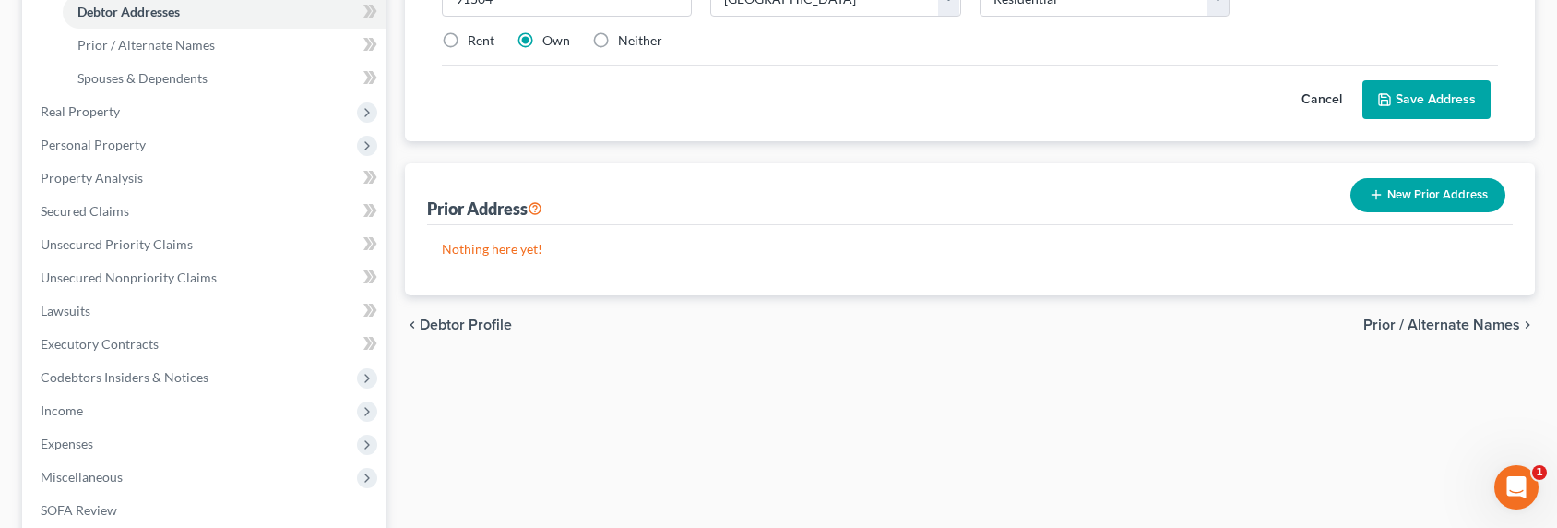
click at [1429, 91] on button "Save Address" at bounding box center [1426, 99] width 128 height 39
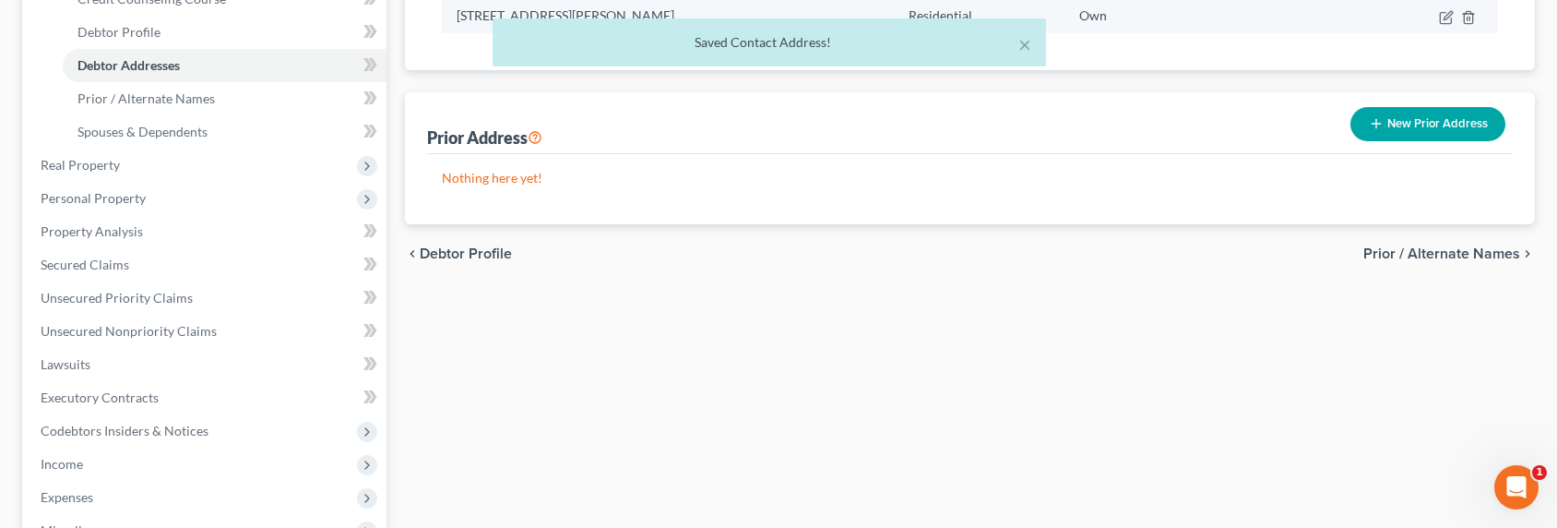
scroll to position [208, 0]
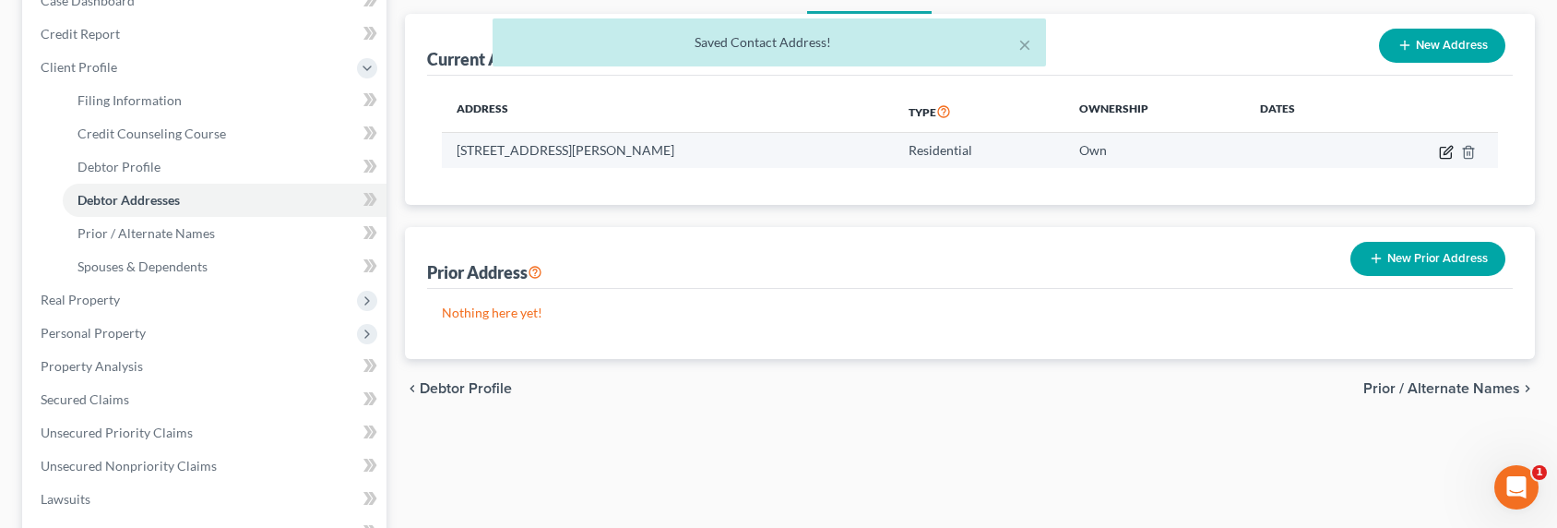
click at [1442, 148] on icon "button" at bounding box center [1446, 152] width 15 height 15
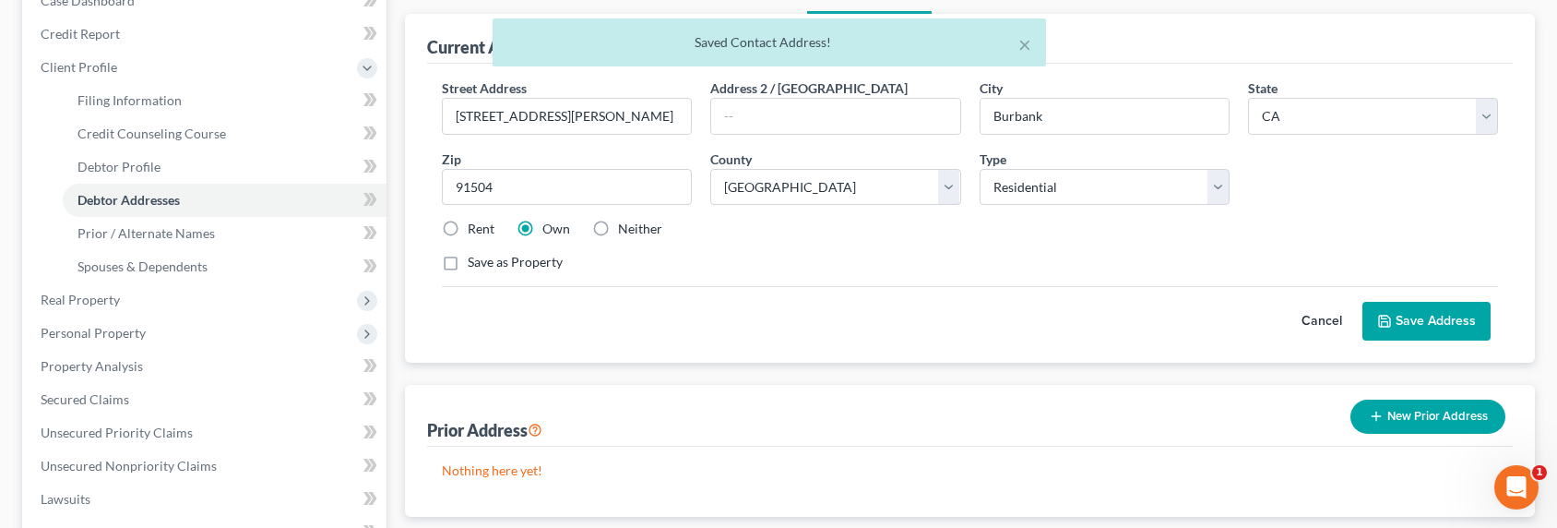
click at [481, 227] on label "Rent" at bounding box center [481, 229] width 27 height 18
click at [481, 227] on input "Rent" at bounding box center [481, 226] width 12 height 12
click at [1431, 307] on button "Save Address" at bounding box center [1426, 321] width 128 height 39
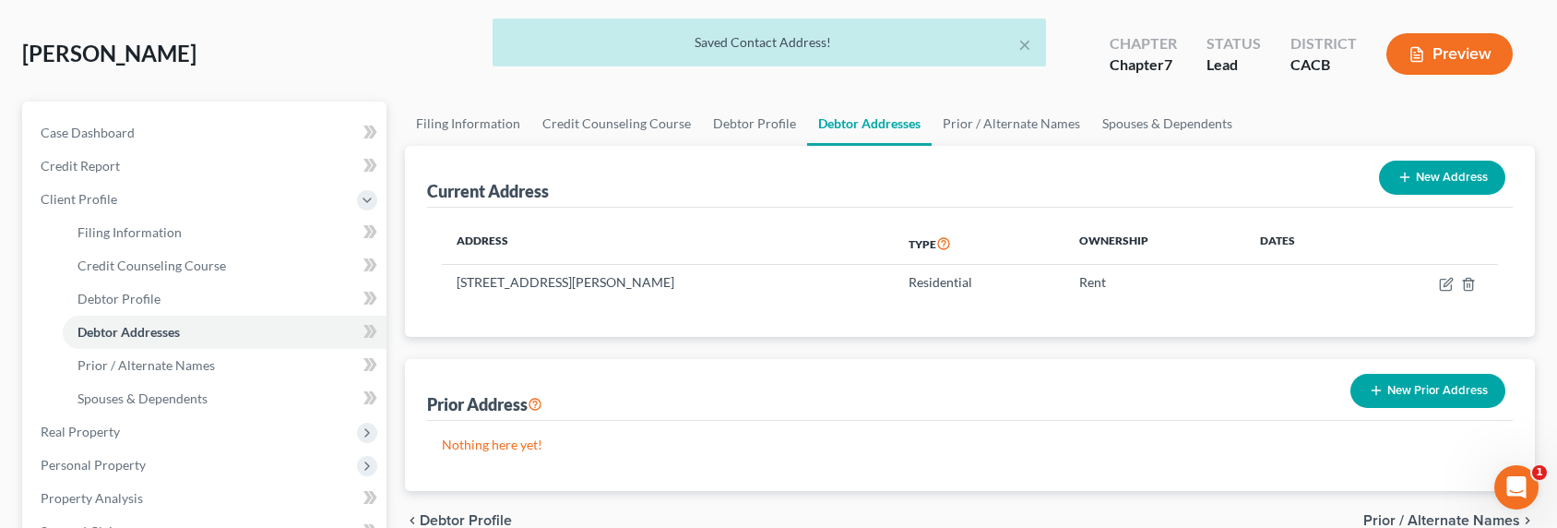
scroll to position [0, 0]
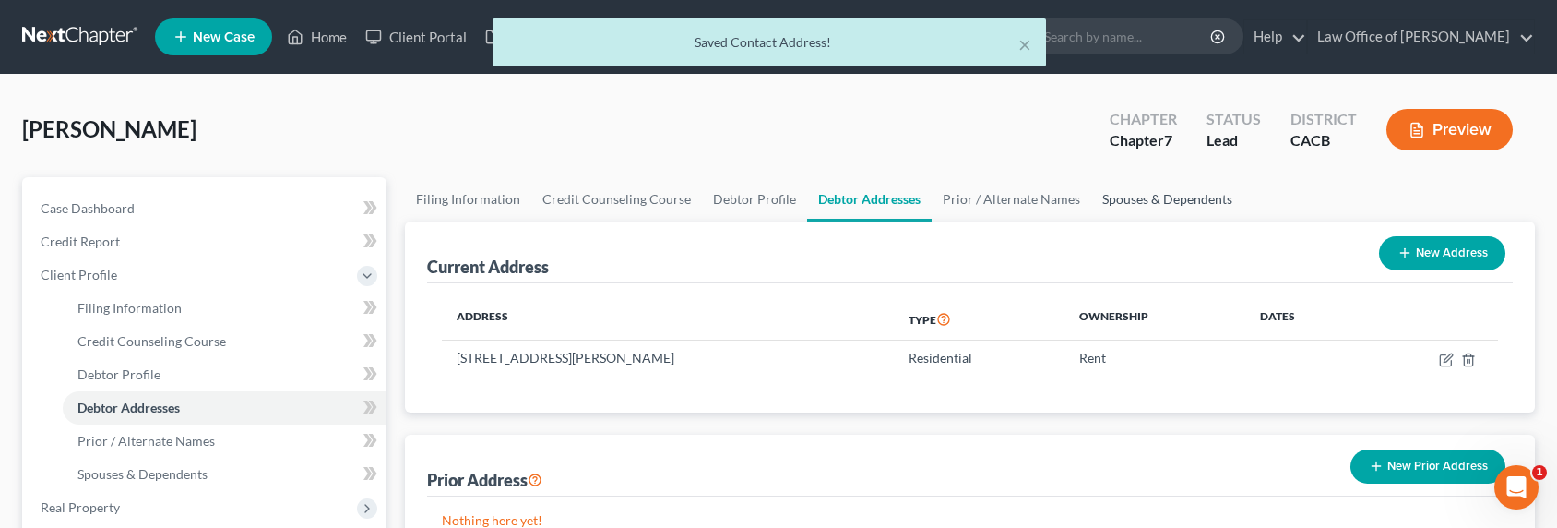
click at [1164, 196] on link "Spouses & Dependents" at bounding box center [1167, 199] width 152 height 44
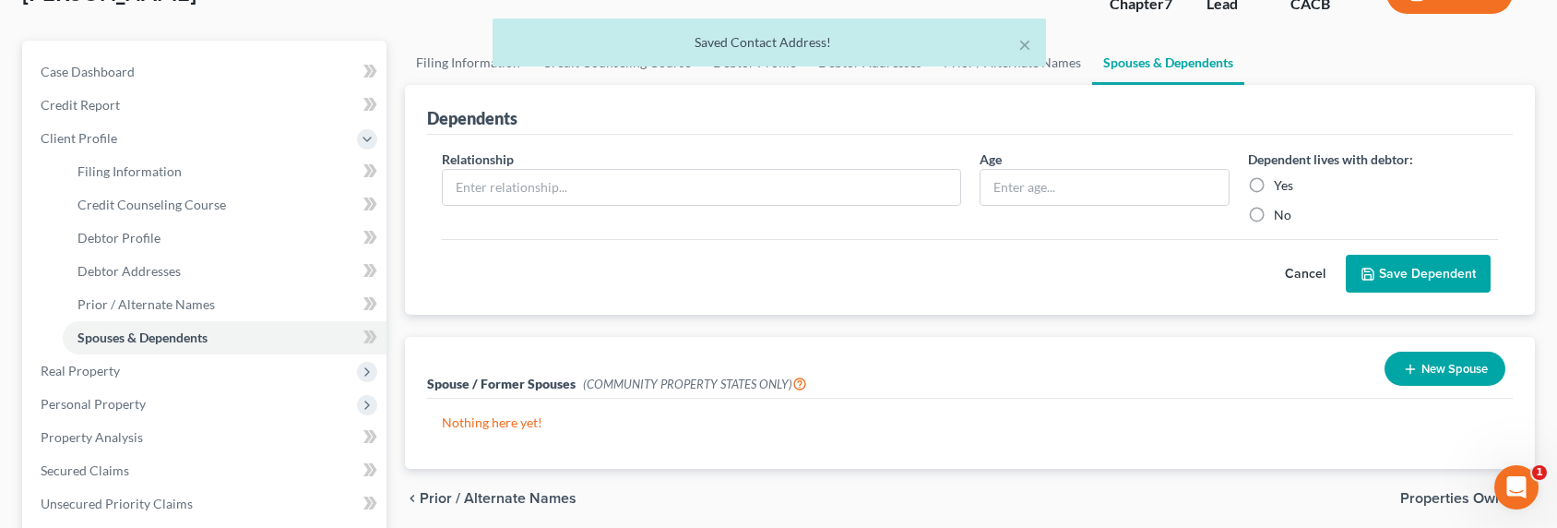
scroll to position [187, 0]
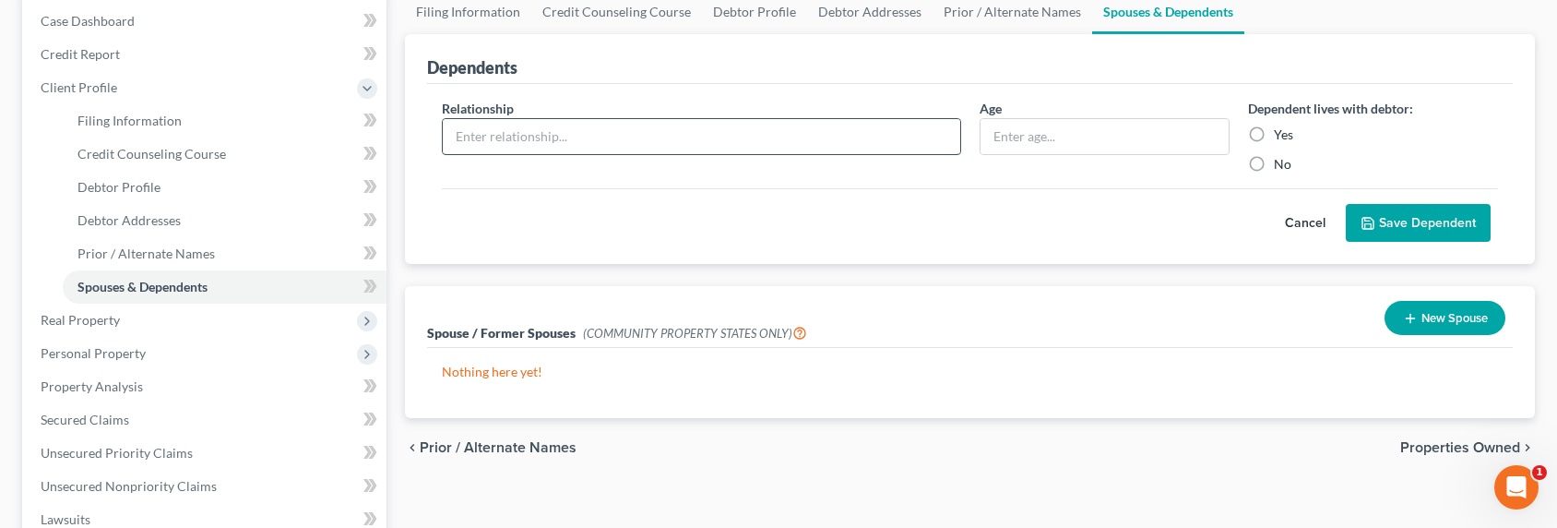
click at [527, 131] on input "text" at bounding box center [701, 136] width 517 height 35
drag, startPoint x: 554, startPoint y: 141, endPoint x: 415, endPoint y: 132, distance: 139.6
click at [415, 132] on div "Dependents Relationship * [PERSON_NAME] Age Dependent lives with debtor: Yes No…" at bounding box center [970, 149] width 1130 height 231
click at [1274, 132] on label "Yes" at bounding box center [1283, 134] width 19 height 18
click at [1281, 132] on input "Yes" at bounding box center [1287, 131] width 12 height 12
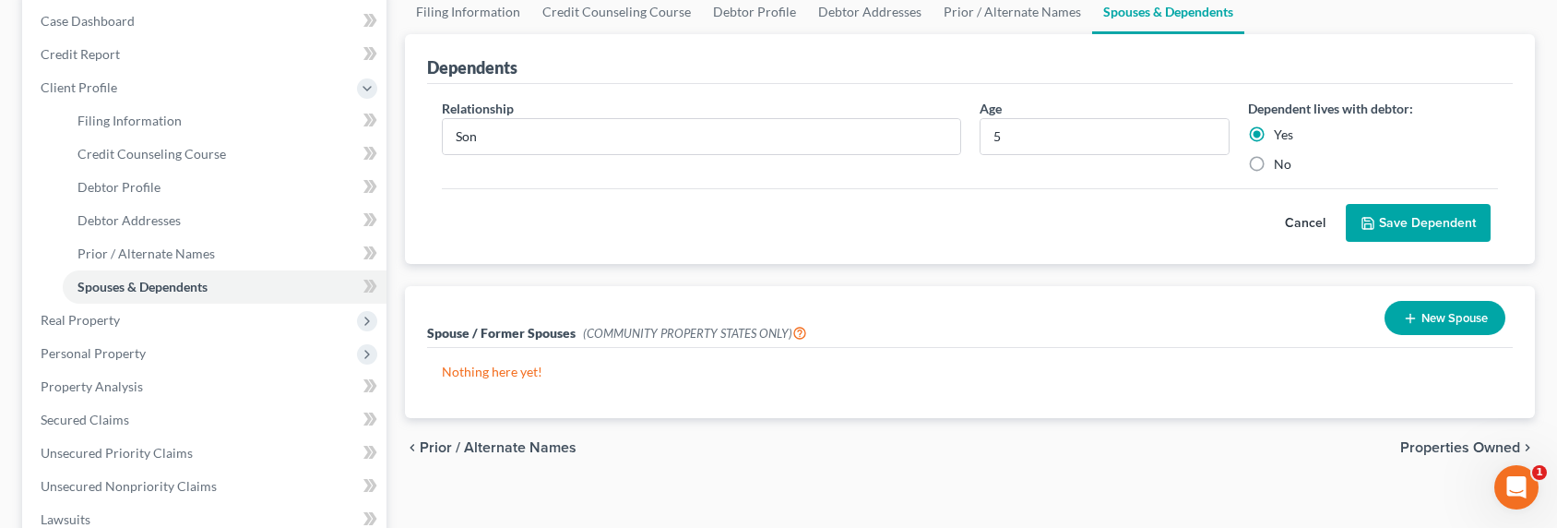
click at [1446, 209] on button "Save Dependent" at bounding box center [1418, 223] width 145 height 39
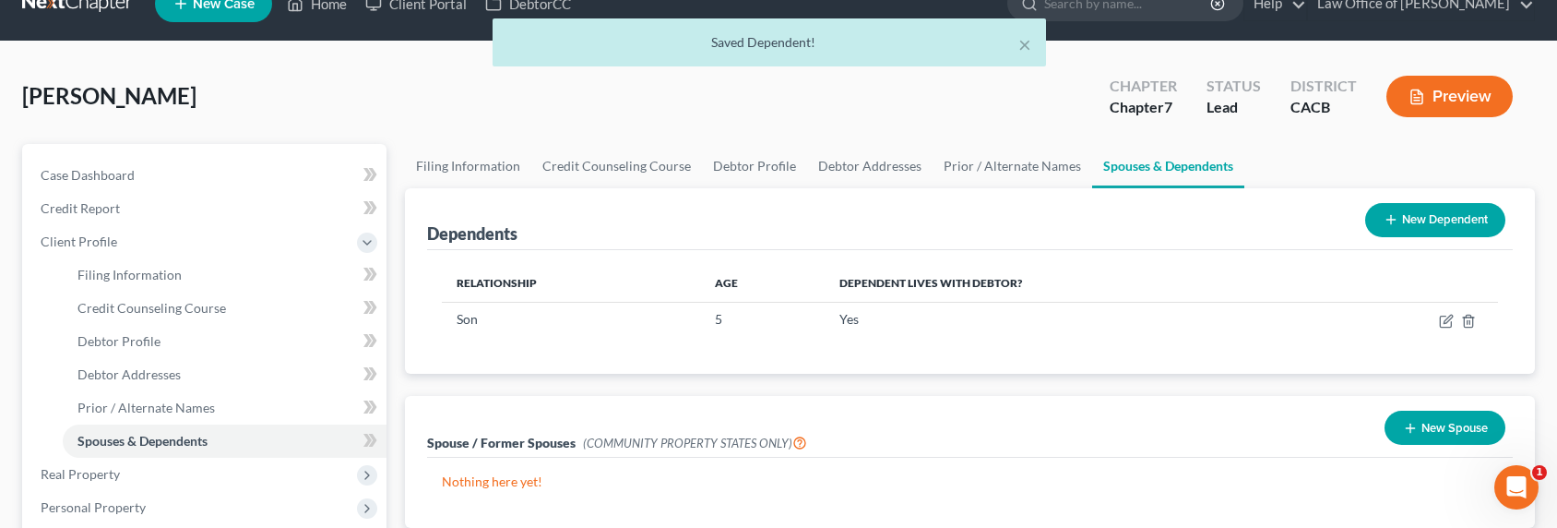
scroll to position [0, 0]
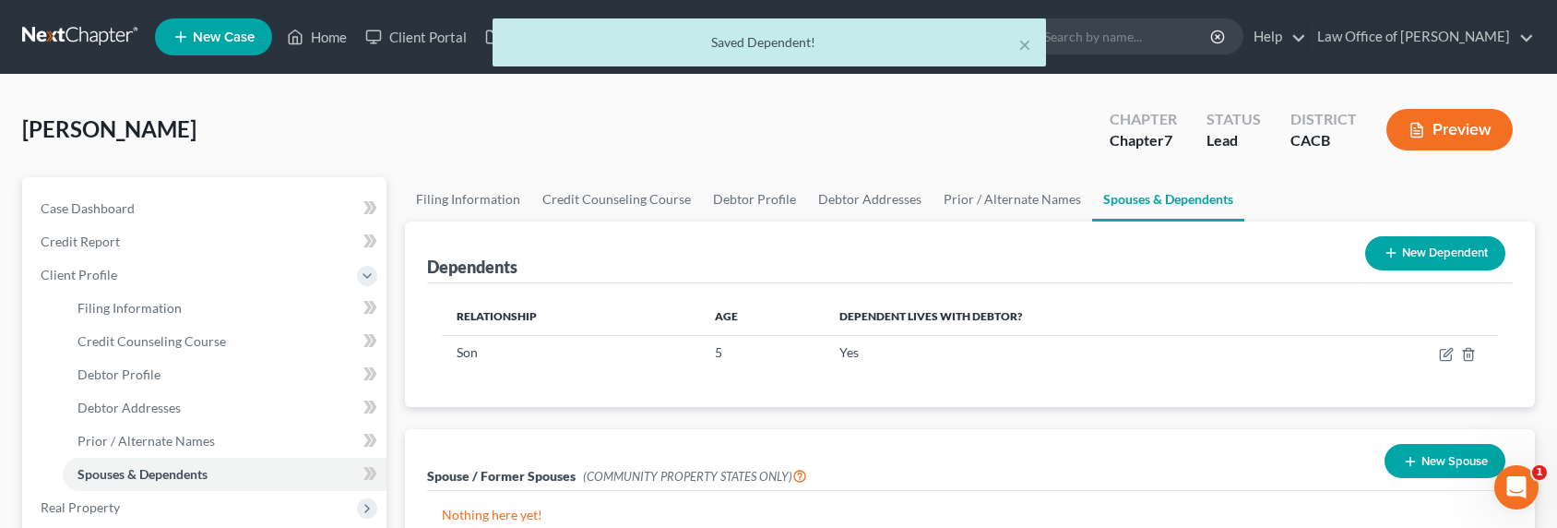
click at [1447, 242] on button "New Dependent" at bounding box center [1435, 253] width 140 height 34
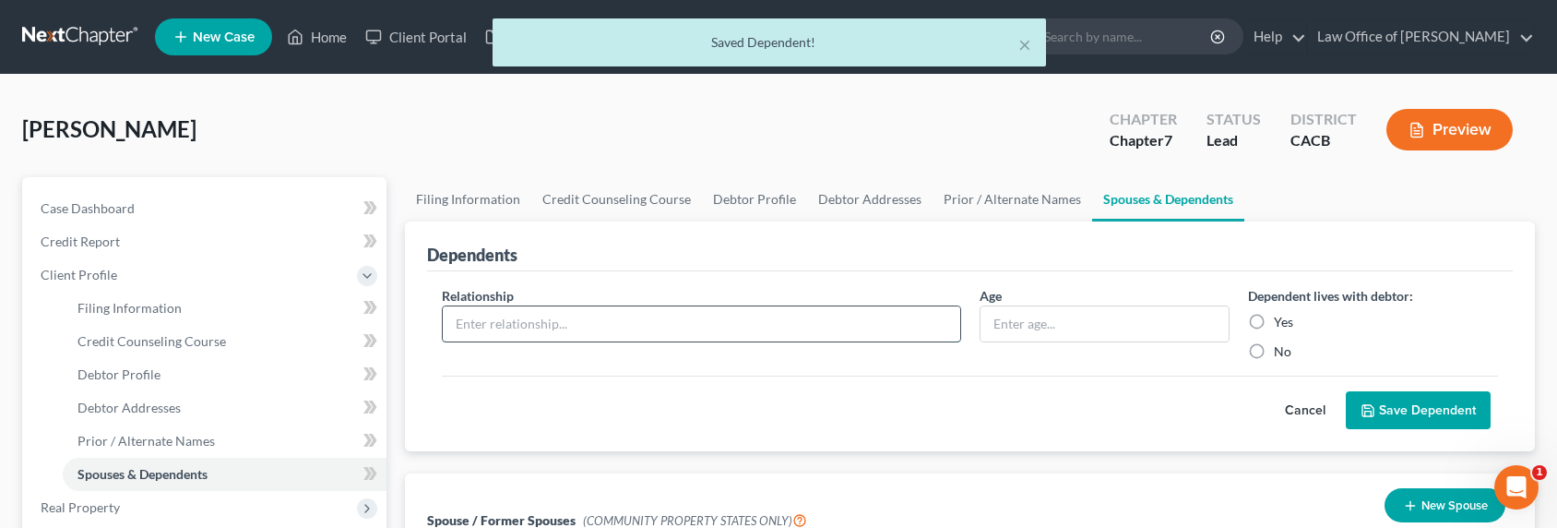
click at [641, 309] on input "text" at bounding box center [701, 323] width 517 height 35
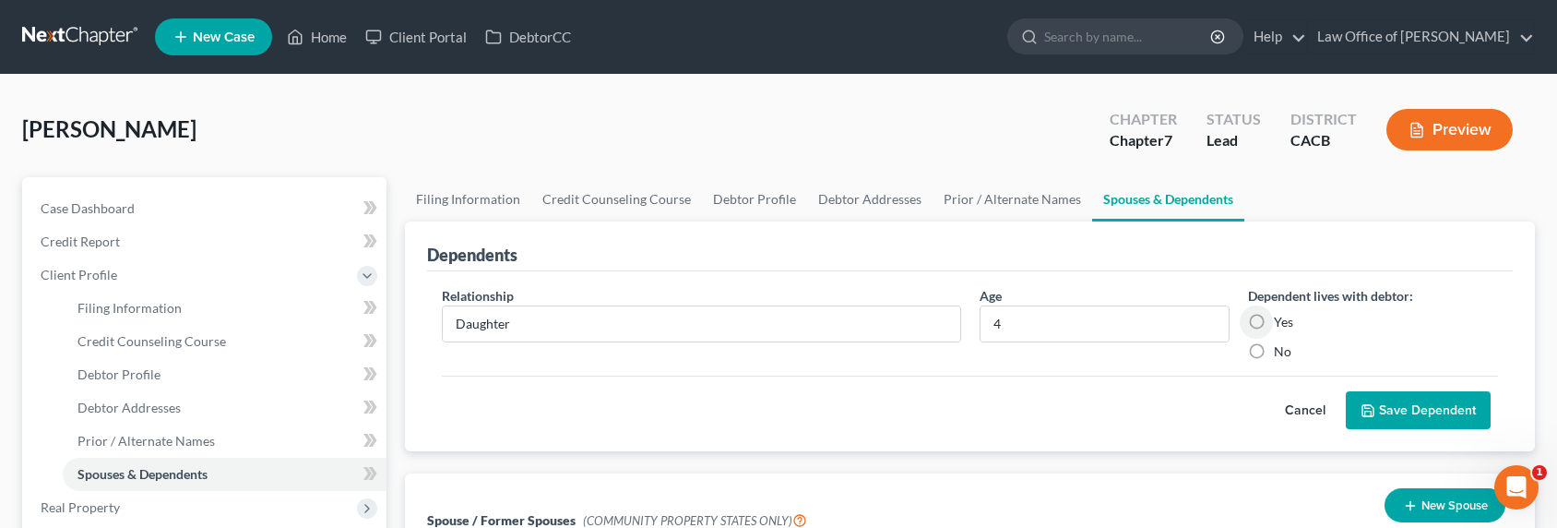
click at [1274, 319] on label "Yes" at bounding box center [1283, 322] width 19 height 18
click at [1281, 319] on input "Yes" at bounding box center [1287, 319] width 12 height 12
click at [1371, 396] on button "Save Dependent" at bounding box center [1418, 410] width 145 height 39
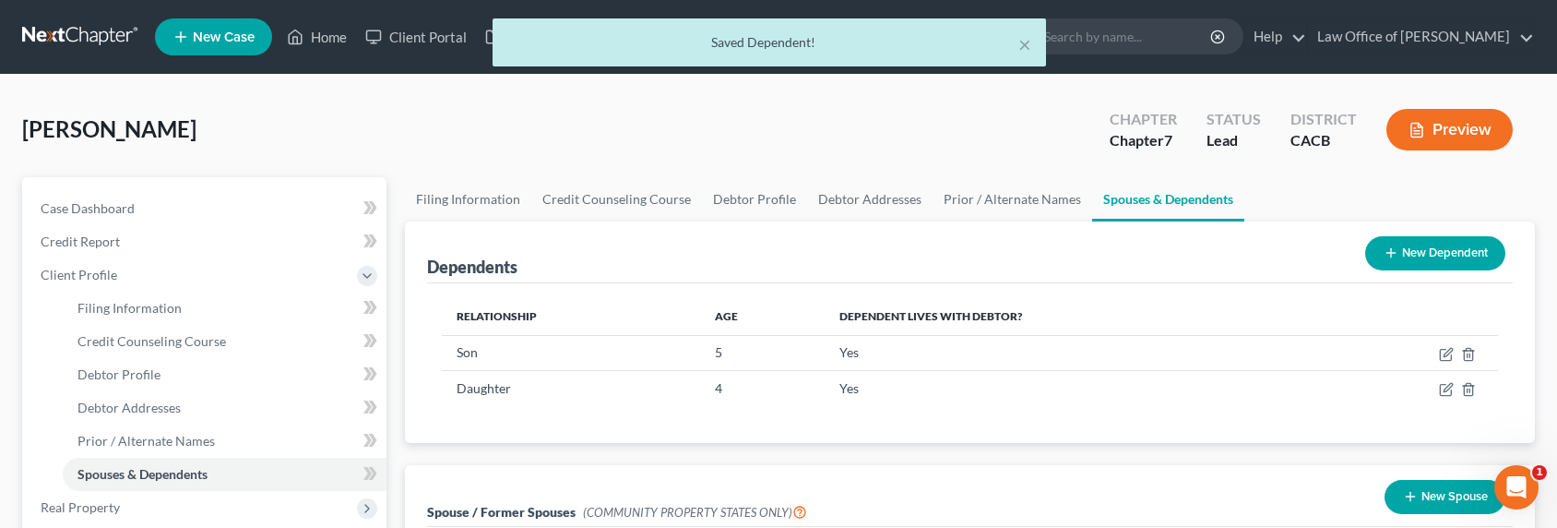
scroll to position [199, 0]
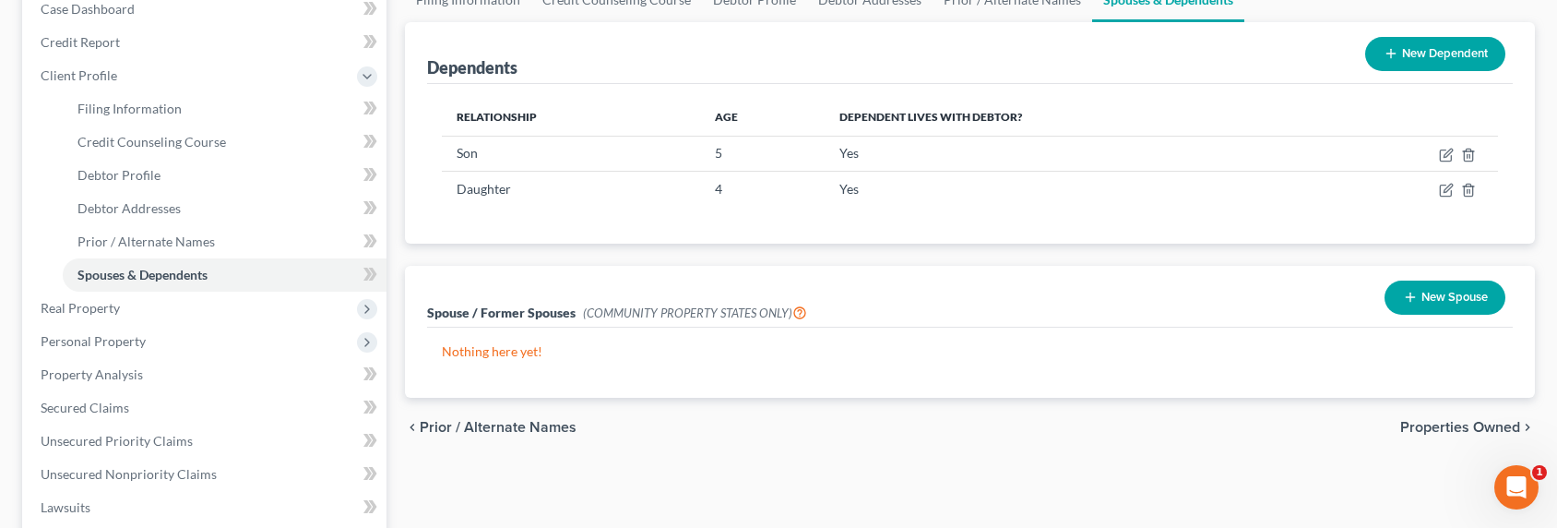
click at [1431, 292] on button "New Spouse" at bounding box center [1444, 297] width 121 height 34
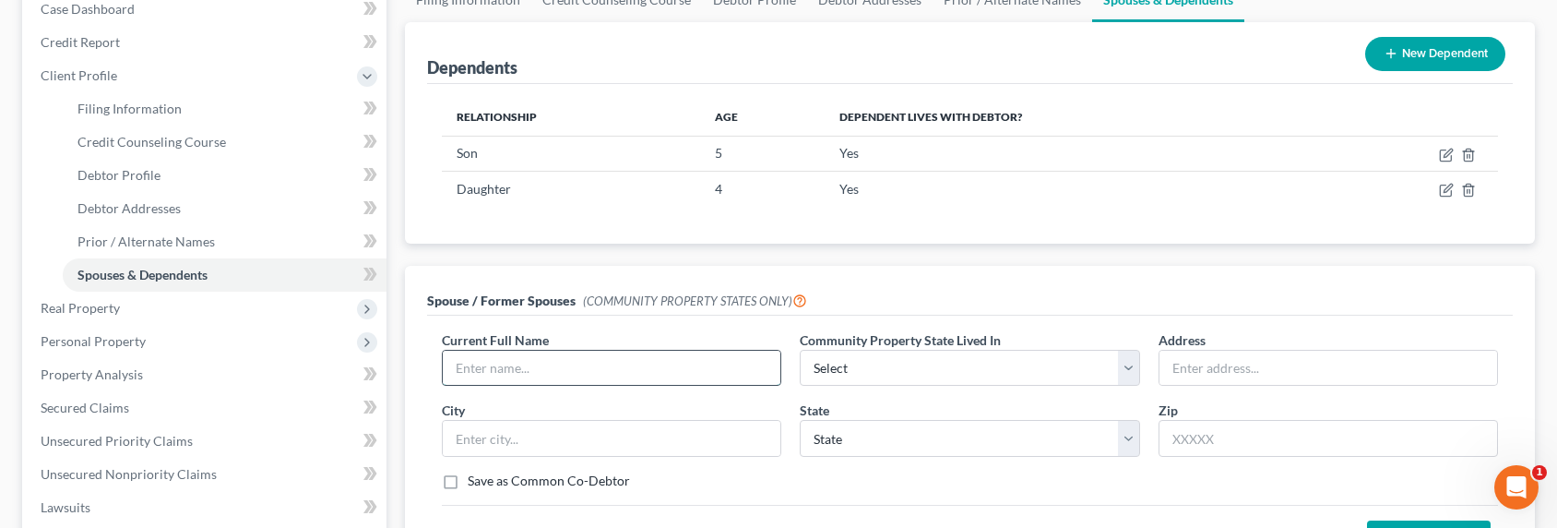
click at [531, 367] on input "text" at bounding box center [612, 367] width 338 height 35
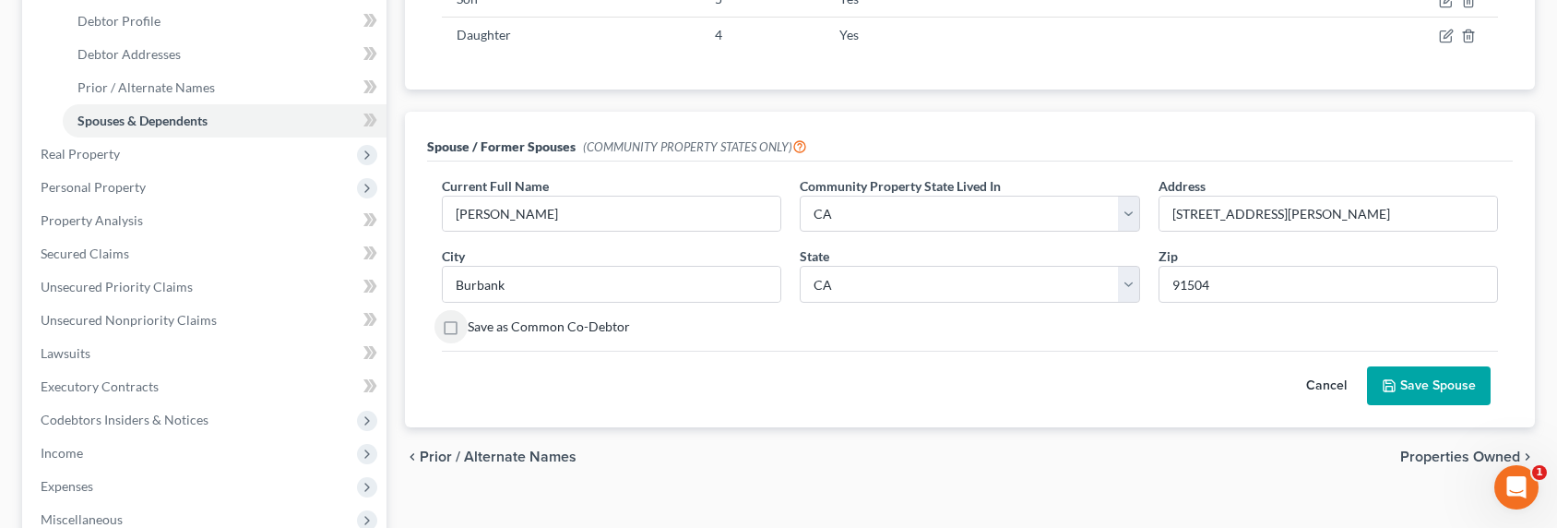
scroll to position [387, 0]
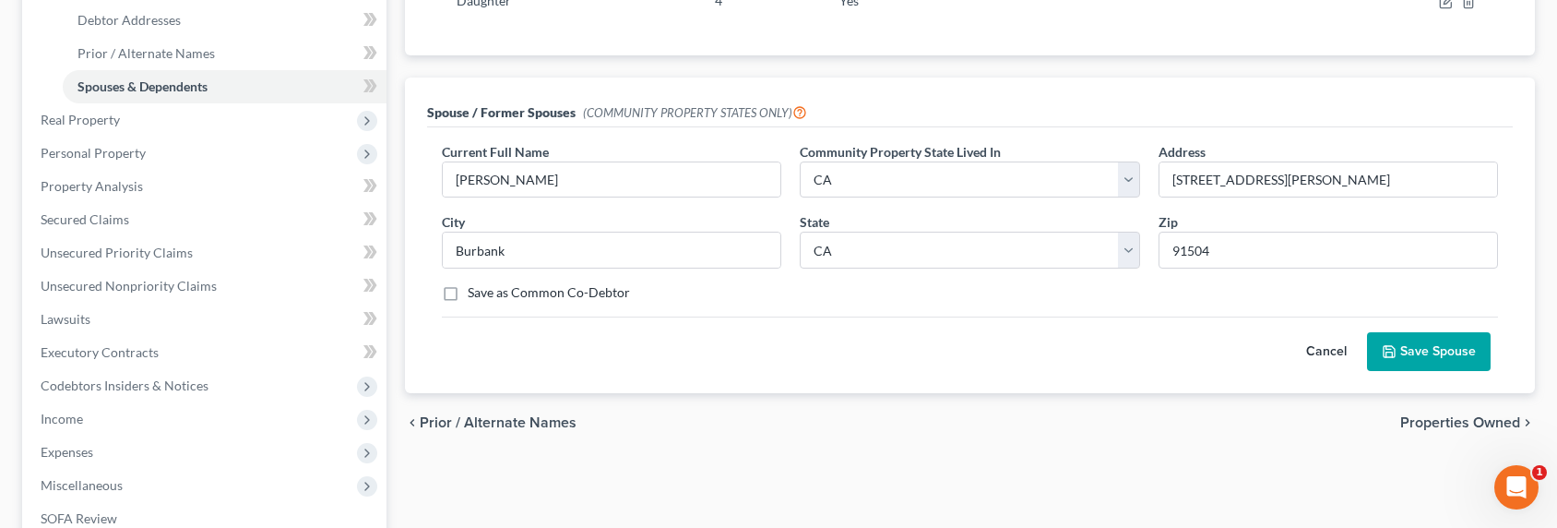
click at [1428, 353] on button "Save Spouse" at bounding box center [1429, 351] width 124 height 39
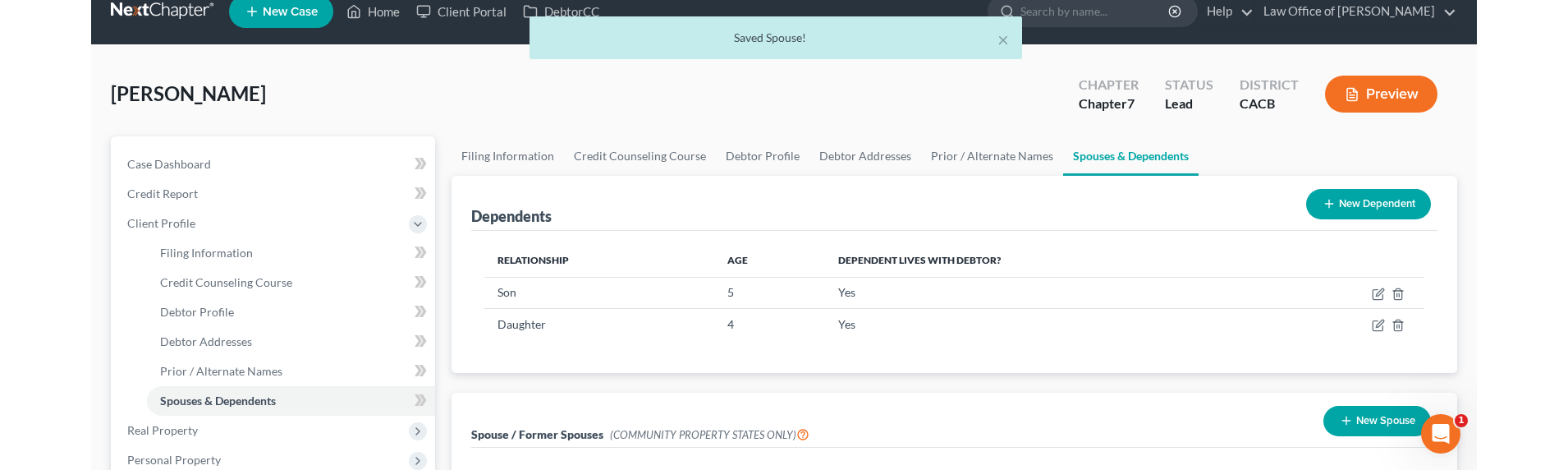
scroll to position [0, 0]
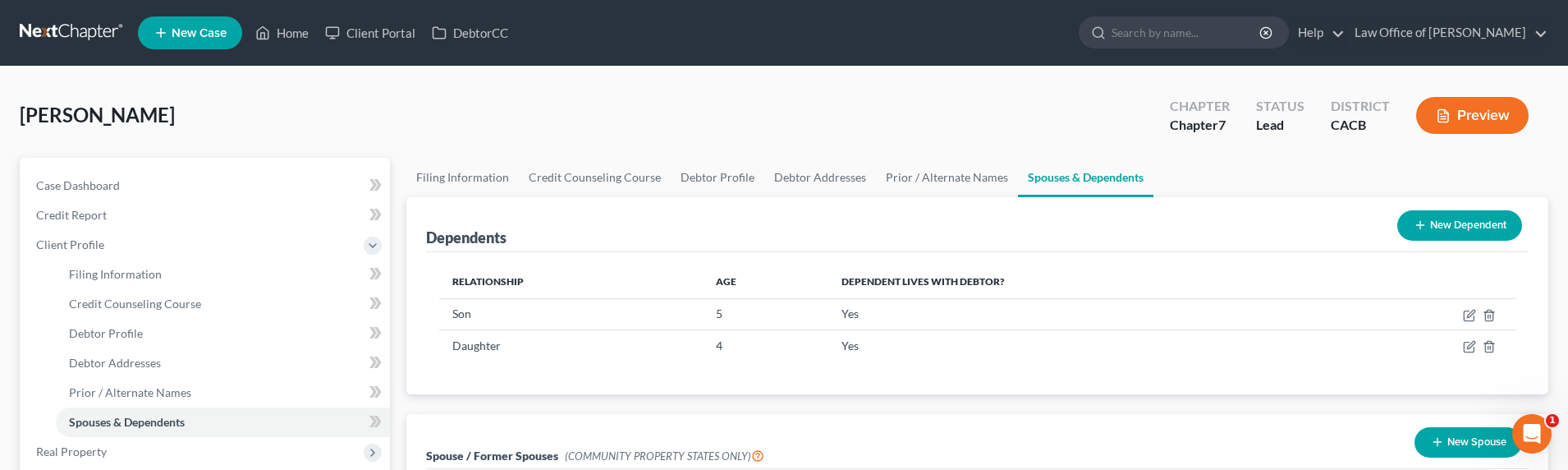
click at [54, 40] on link at bounding box center [72, 32] width 105 height 29
click at [57, 36] on link at bounding box center [72, 32] width 105 height 29
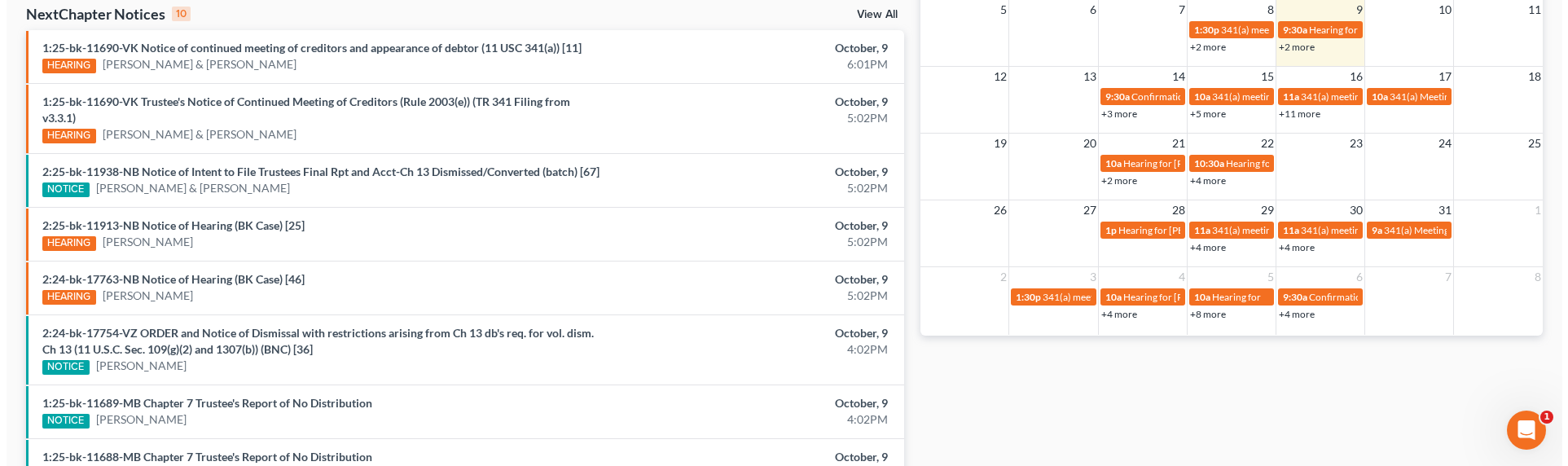
scroll to position [550, 0]
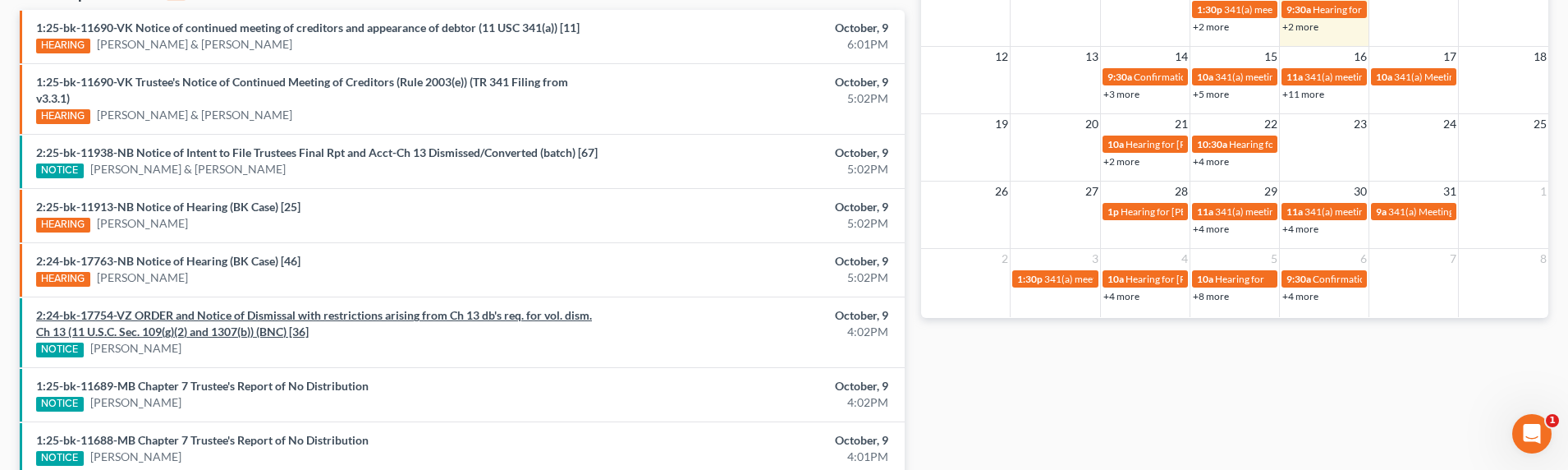
click at [227, 327] on link "2:24-bk-17754-VZ ORDER and Notice of Dismissal with restrictions arising from C…" at bounding box center [314, 323] width 555 height 30
